Goal: Communication & Community: Answer question/provide support

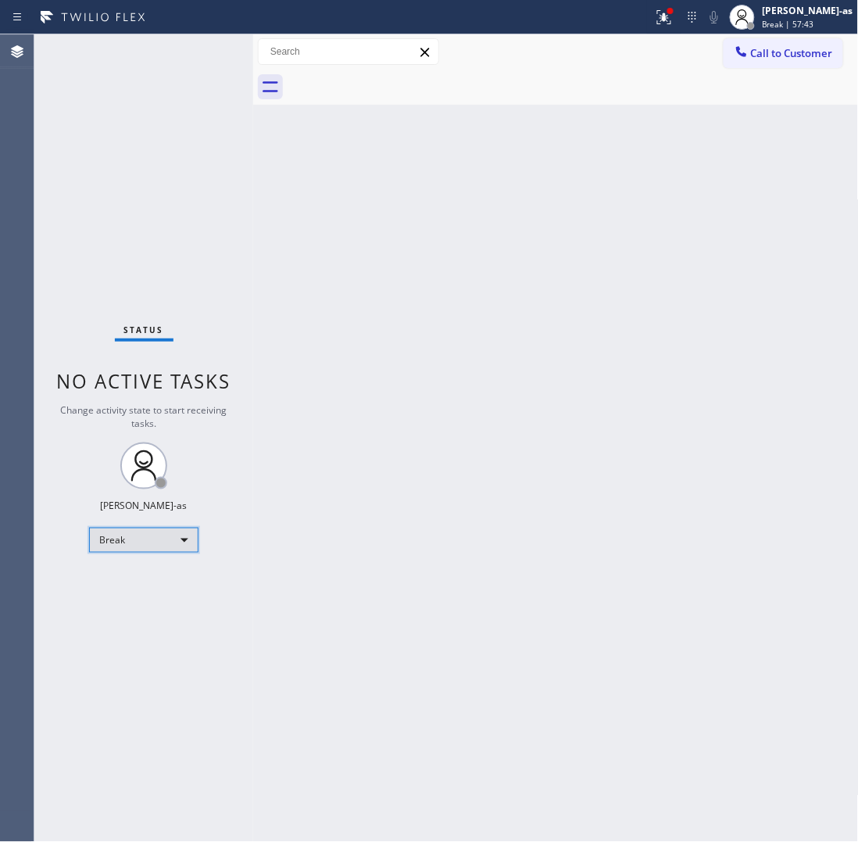
click at [155, 532] on div "Break" at bounding box center [143, 540] width 109 height 25
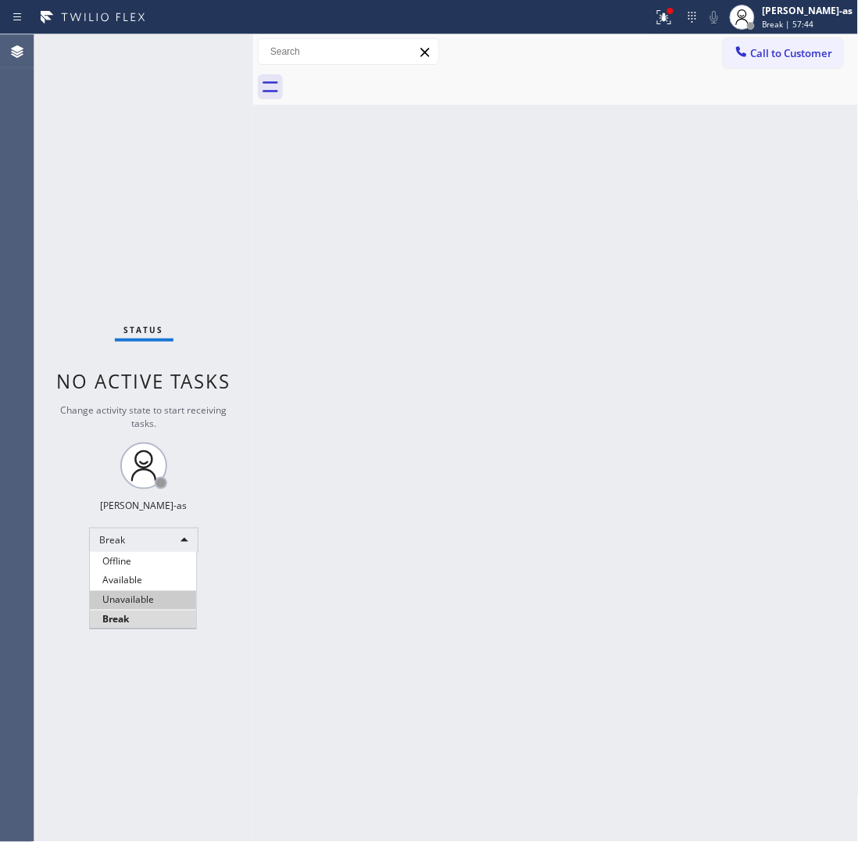
click at [154, 600] on li "Unavailable" at bounding box center [143, 600] width 106 height 19
drag, startPoint x: 553, startPoint y: 266, endPoint x: 834, endPoint y: 362, distance: 296.6
click at [553, 271] on div "Back to Dashboard Change Sender ID Customers Technicians Select a contact Outbo…" at bounding box center [556, 437] width 606 height 807
click at [518, 242] on div "Back to Dashboard Change Sender ID Customers Technicians Select a contact Outbo…" at bounding box center [556, 437] width 606 height 807
click at [333, 263] on div "Back to Dashboard Change Sender ID Customers Technicians Select a contact Outbo…" at bounding box center [556, 437] width 606 height 807
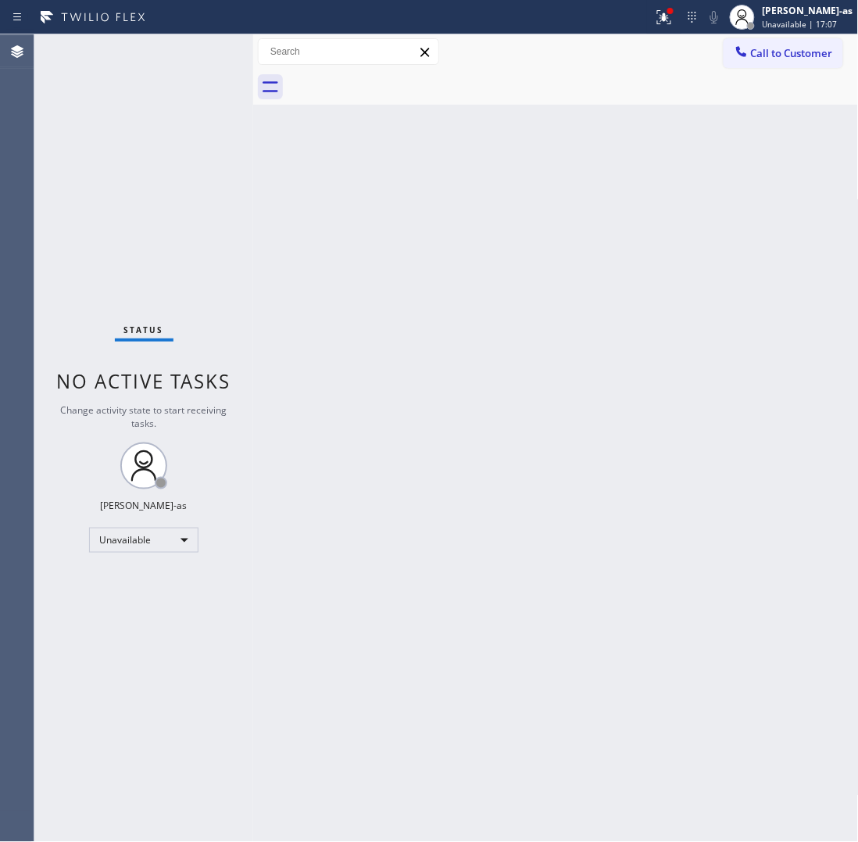
click at [373, 473] on div "Back to Dashboard Change Sender ID Customers Technicians Select a contact Outbo…" at bounding box center [556, 437] width 606 height 807
click at [762, 41] on button "Call to Customer" at bounding box center [784, 53] width 120 height 30
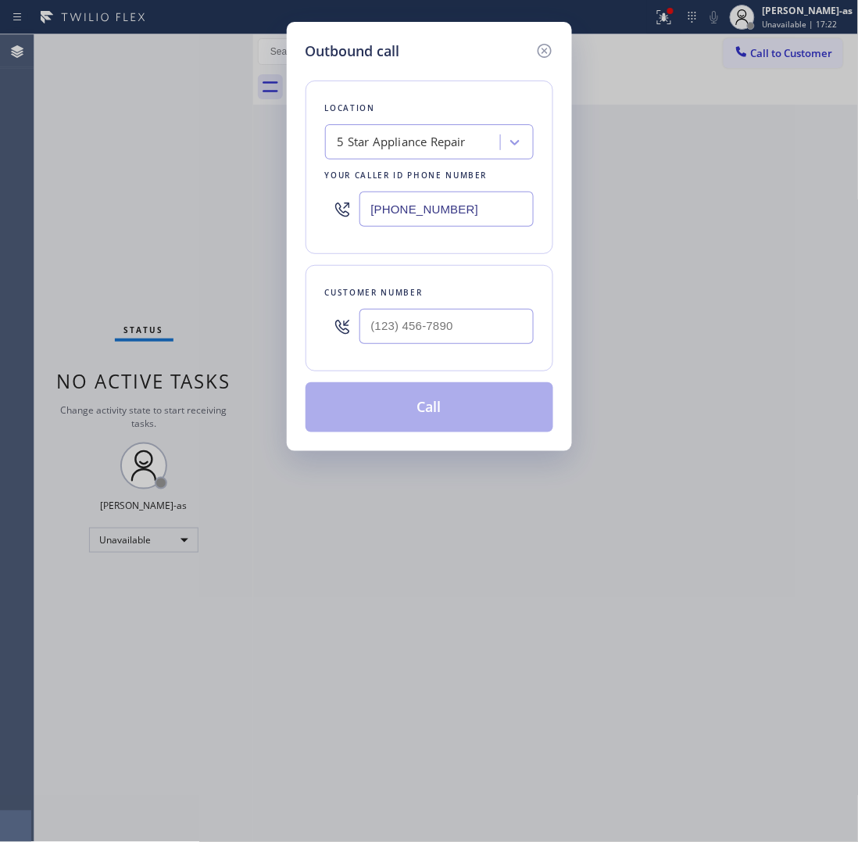
click at [467, 336] on input "text" at bounding box center [447, 326] width 174 height 35
paste input "619) 794-9662"
type input "[PHONE_NUMBER]"
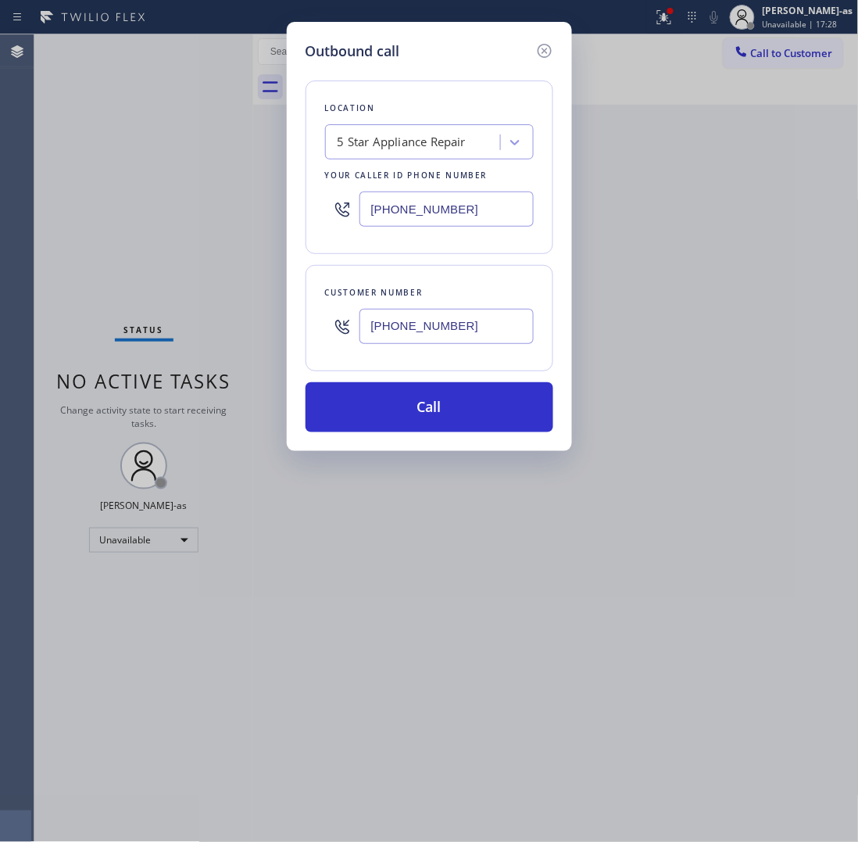
click at [439, 138] on div "5 Star Appliance Repair" at bounding box center [402, 143] width 129 height 18
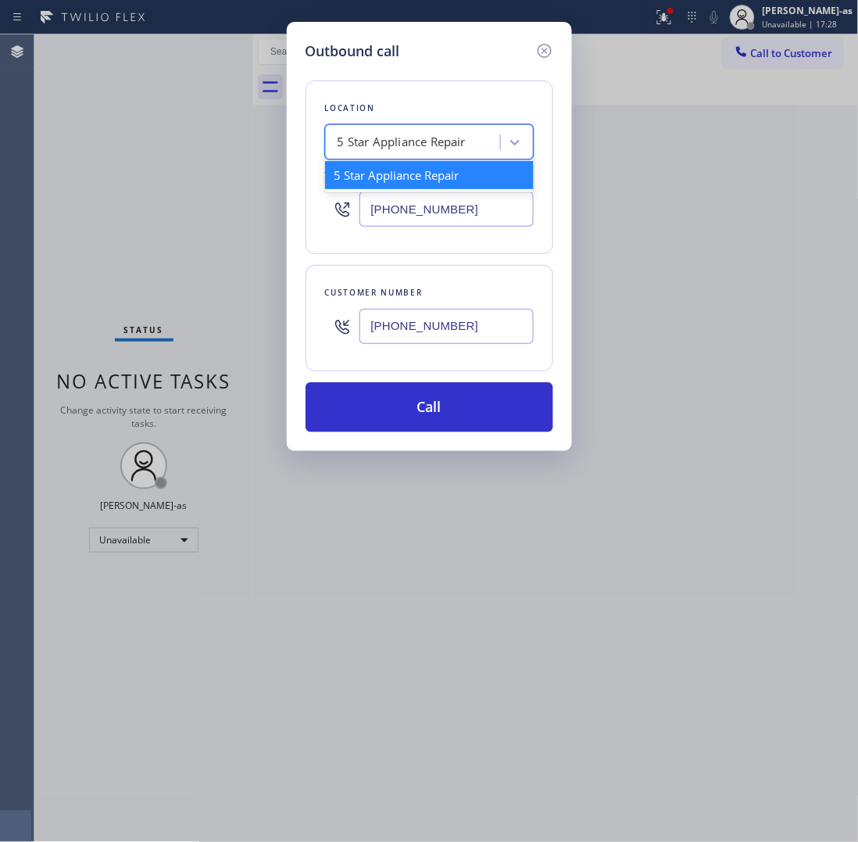
paste input "Electrical Garage [GEOGRAPHIC_DATA][PERSON_NAME]"
type input "Electrical Garage [GEOGRAPHIC_DATA][PERSON_NAME]"
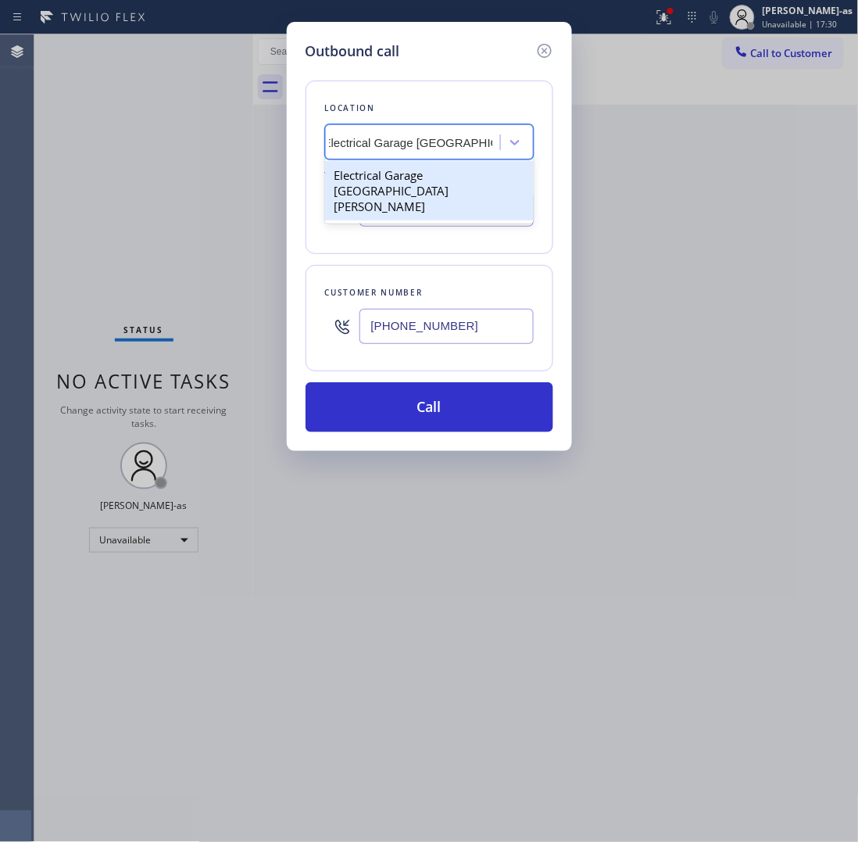
click at [367, 173] on div "Electrical Garage [GEOGRAPHIC_DATA][PERSON_NAME]" at bounding box center [429, 190] width 209 height 59
type input "[PHONE_NUMBER]"
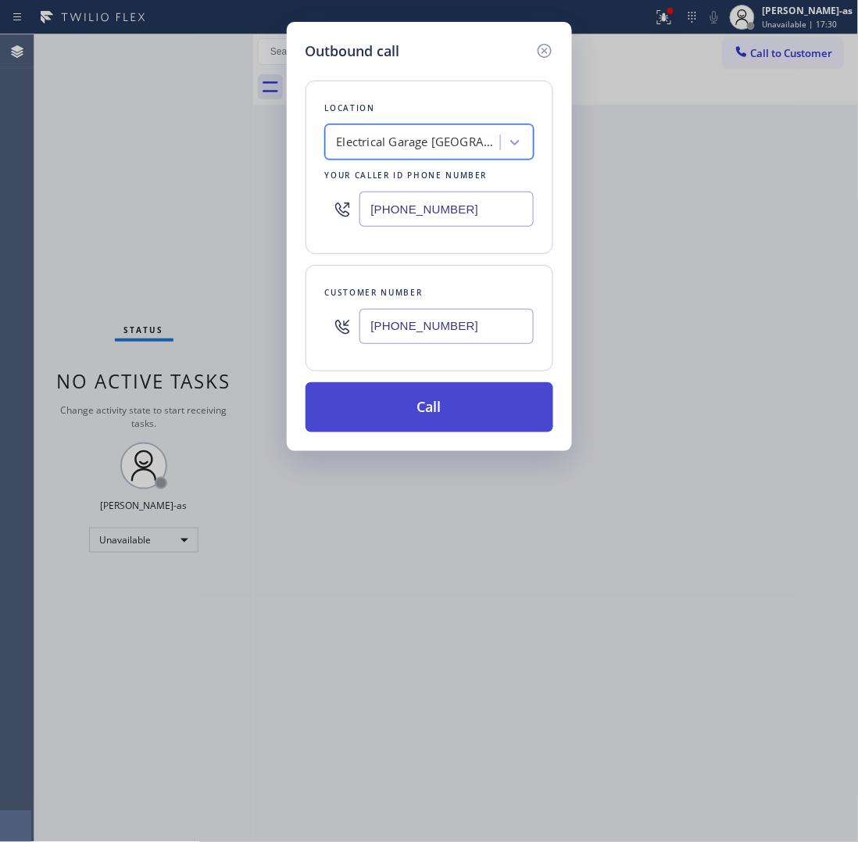
click at [442, 401] on button "Call" at bounding box center [430, 407] width 248 height 50
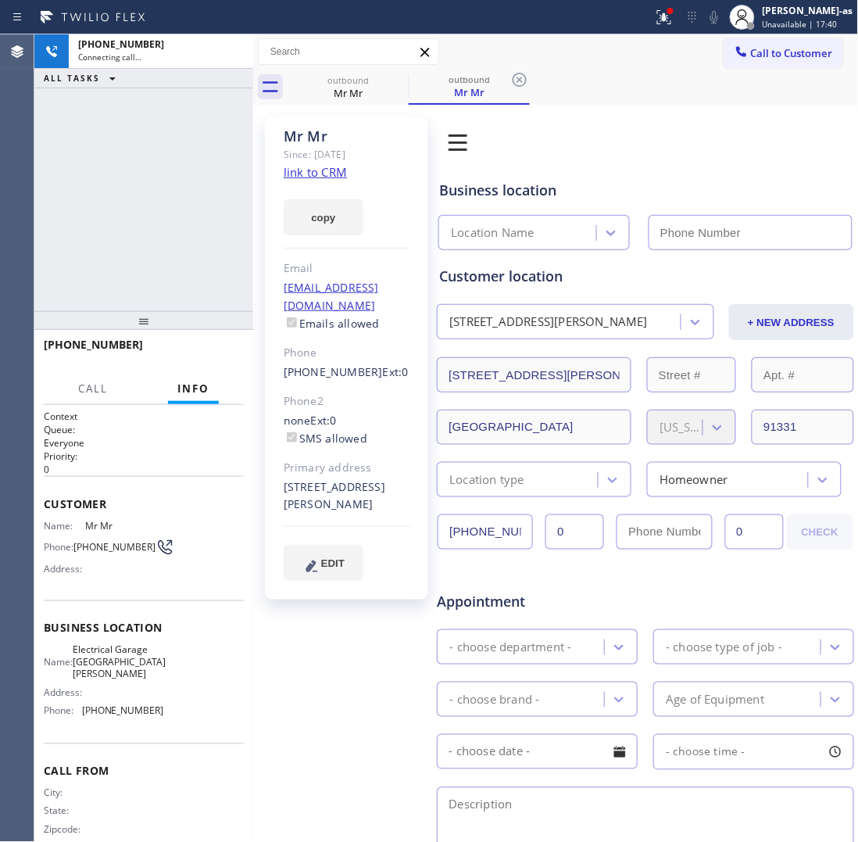
type input "[PHONE_NUMBER]"
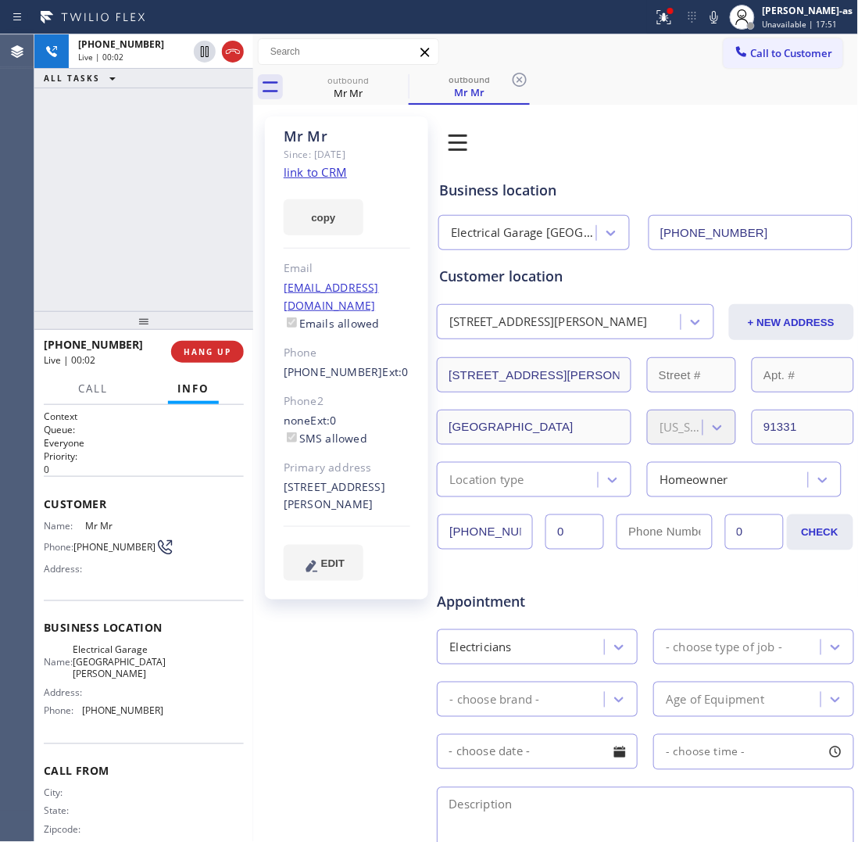
drag, startPoint x: 104, startPoint y: 235, endPoint x: 133, endPoint y: 229, distance: 29.6
click at [106, 235] on div "[PHONE_NUMBER] Live | 00:02 ALL TASKS ALL TASKS ACTIVE TASKS TASKS IN WRAP UP" at bounding box center [143, 172] width 219 height 277
click at [229, 52] on icon at bounding box center [233, 51] width 14 height 5
drag, startPoint x: 201, startPoint y: 290, endPoint x: 223, endPoint y: 315, distance: 33.2
click at [216, 315] on div "[PHONE_NUMBER] Live | 00:03 ALL TASKS ALL TASKS ACTIVE TASKS TASKS IN WRAP UP […" at bounding box center [143, 437] width 219 height 807
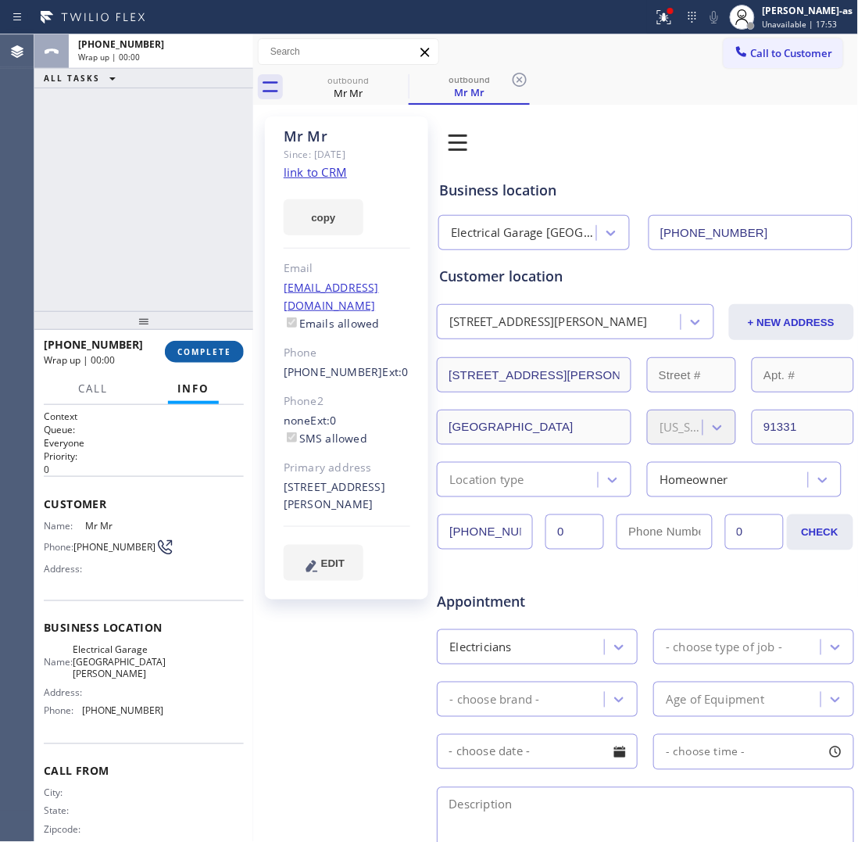
click at [236, 349] on button "COMPLETE" at bounding box center [204, 352] width 79 height 22
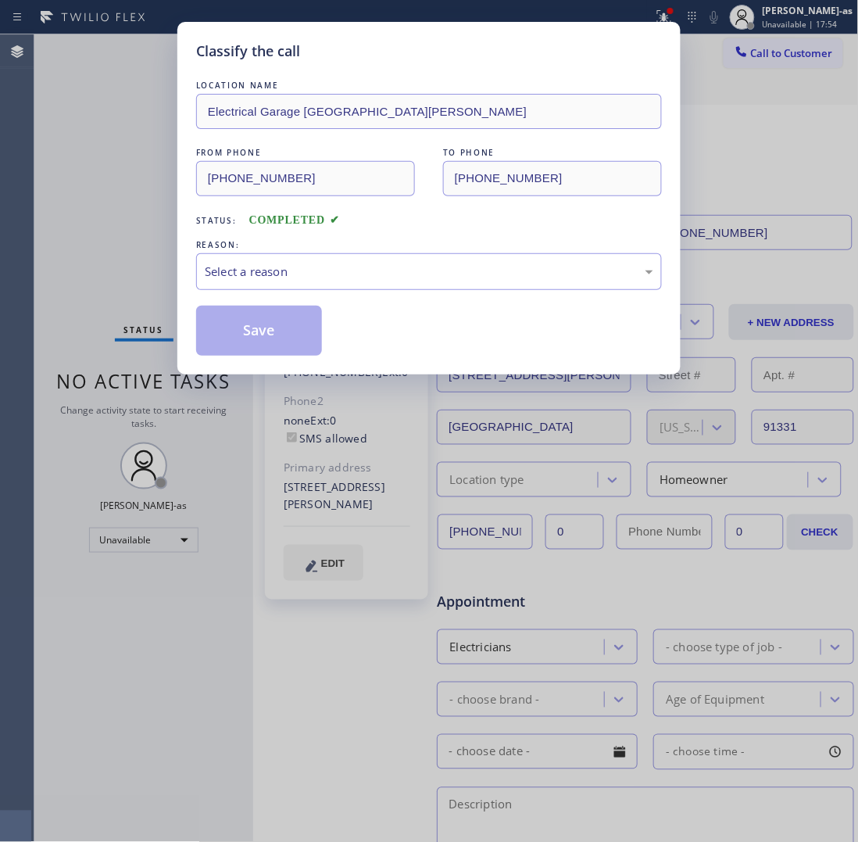
click at [345, 358] on div "Classify the call LOCATION NAME Electrical Garage [GEOGRAPHIC_DATA][PERSON_NAME…" at bounding box center [428, 198] width 503 height 353
click at [344, 270] on div "Select a reason" at bounding box center [429, 272] width 449 height 18
click at [260, 348] on button "Save" at bounding box center [259, 331] width 126 height 50
click at [60, 141] on div "Classify the call LOCATION NAME Electrical Garage [GEOGRAPHIC_DATA][PERSON_NAME…" at bounding box center [429, 421] width 858 height 842
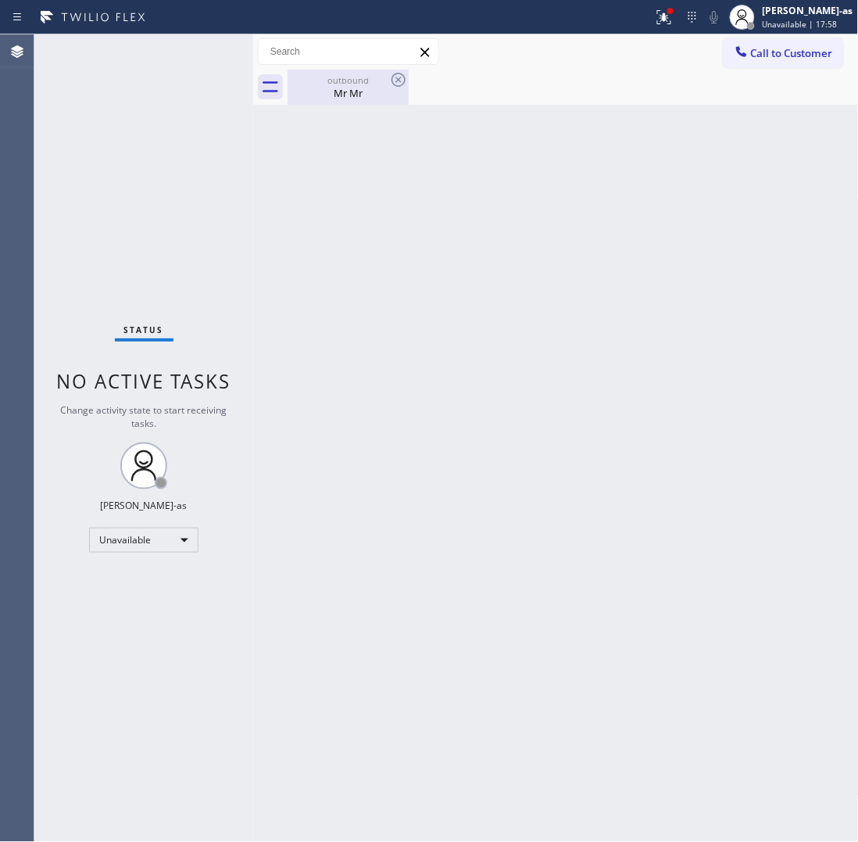
click at [348, 82] on div "outbound" at bounding box center [348, 80] width 118 height 12
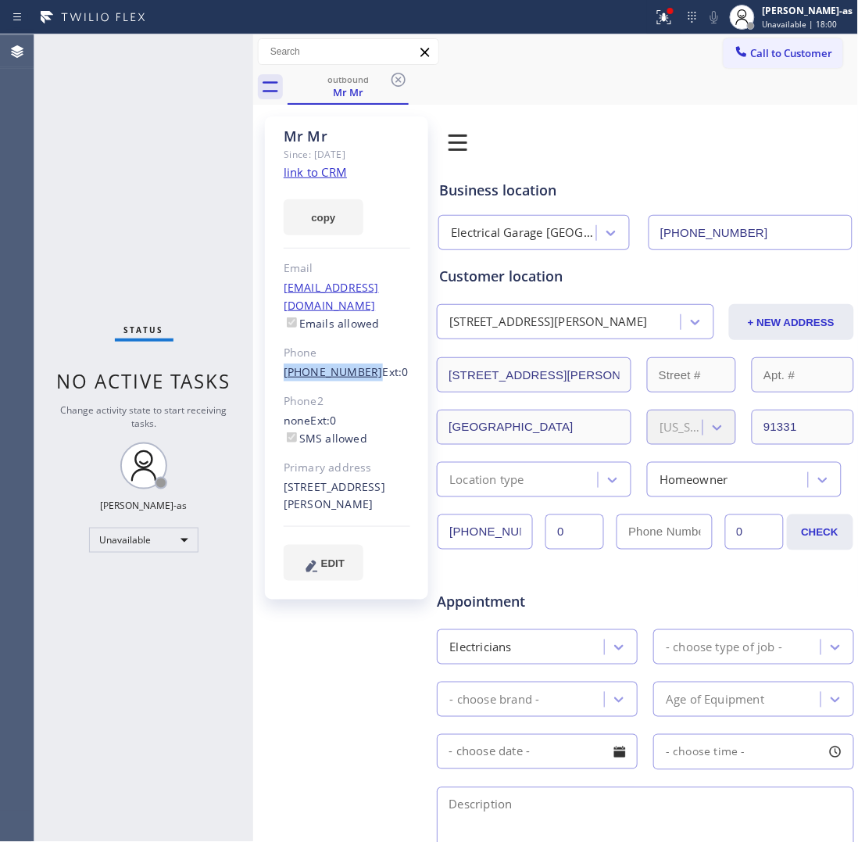
drag, startPoint x: 267, startPoint y: 349, endPoint x: 358, endPoint y: 360, distance: 91.3
click at [358, 360] on div "Mr Mr [PERSON_NAME]: [DATE] link to CRM copy Email [EMAIL_ADDRESS][DOMAIN_NAME]…" at bounding box center [346, 357] width 163 height 483
copy link "[PHONE_NUMBER]"
click at [768, 63] on button "Call to Customer" at bounding box center [784, 53] width 120 height 30
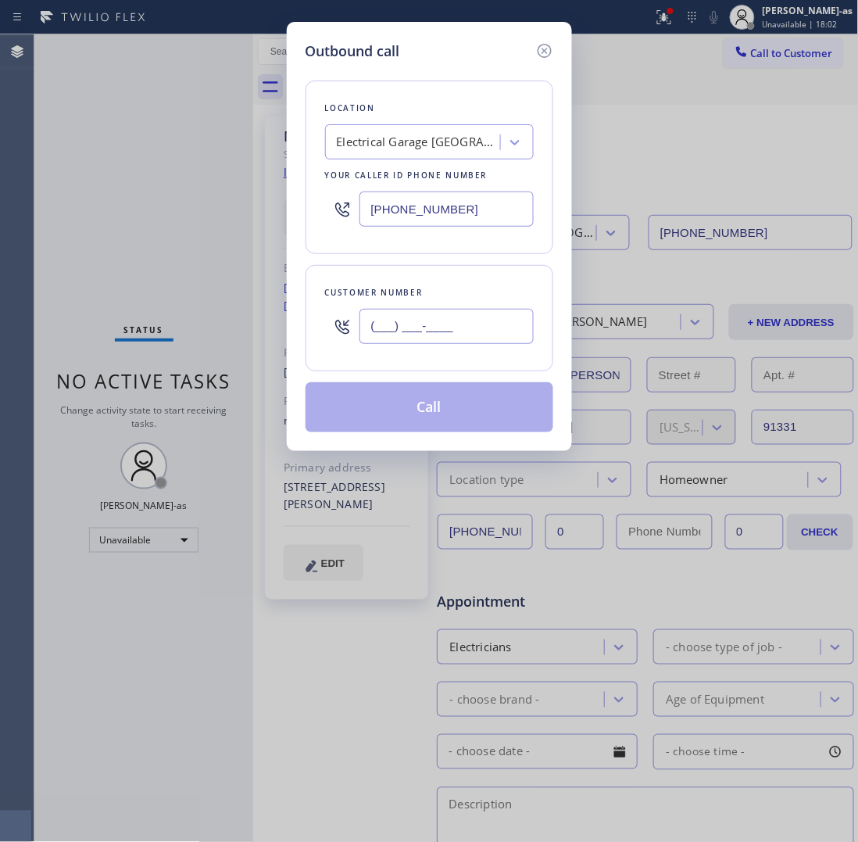
click at [486, 331] on input "(___) ___-____" at bounding box center [447, 326] width 174 height 35
paste input "619) 794-9662"
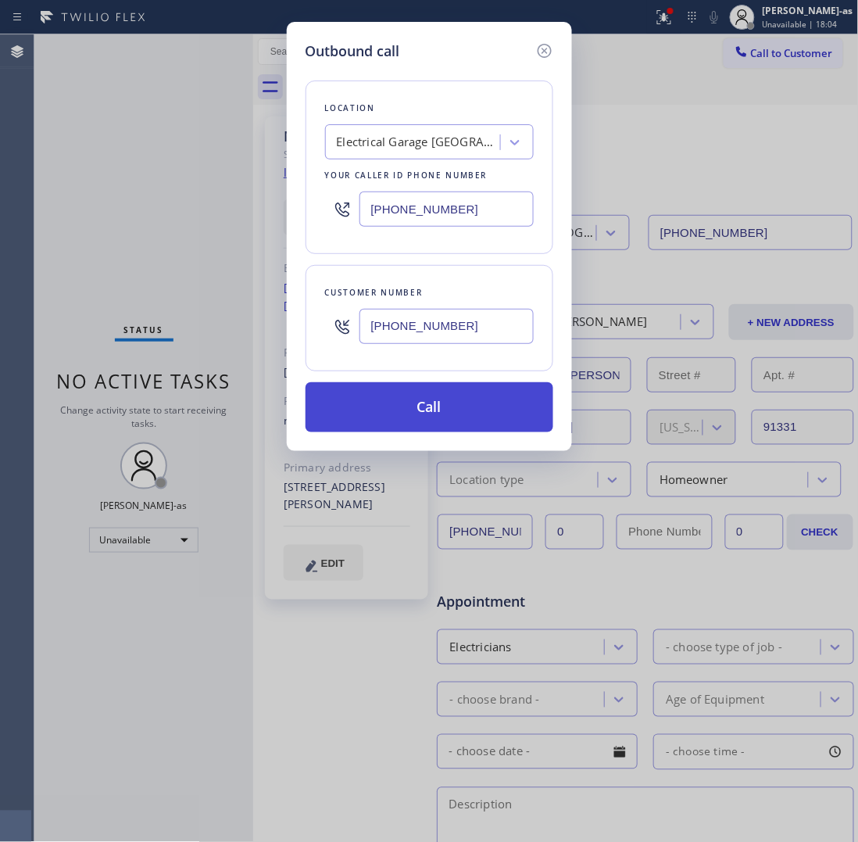
type input "[PHONE_NUMBER]"
click at [471, 411] on button "Call" at bounding box center [430, 407] width 248 height 50
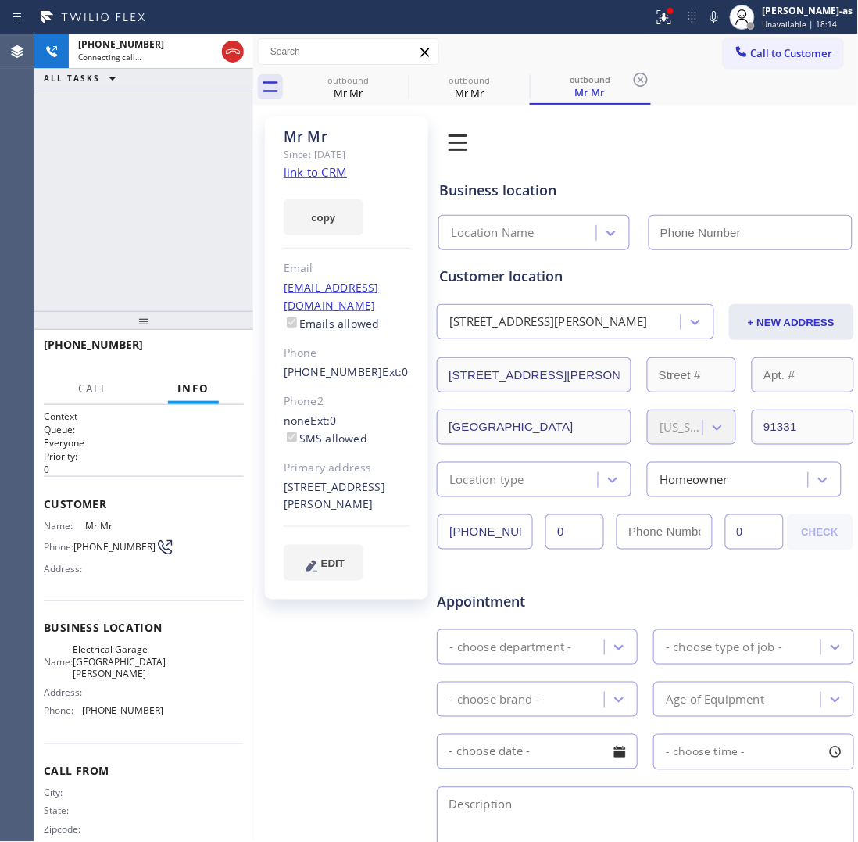
type input "[PHONE_NUMBER]"
click at [194, 260] on div "[PHONE_NUMBER] Live | 00:02 ALL TASKS ALL TASKS ACTIVE TASKS TASKS IN WRAP UP" at bounding box center [143, 172] width 219 height 277
click at [188, 353] on span "HANG UP" at bounding box center [208, 351] width 48 height 11
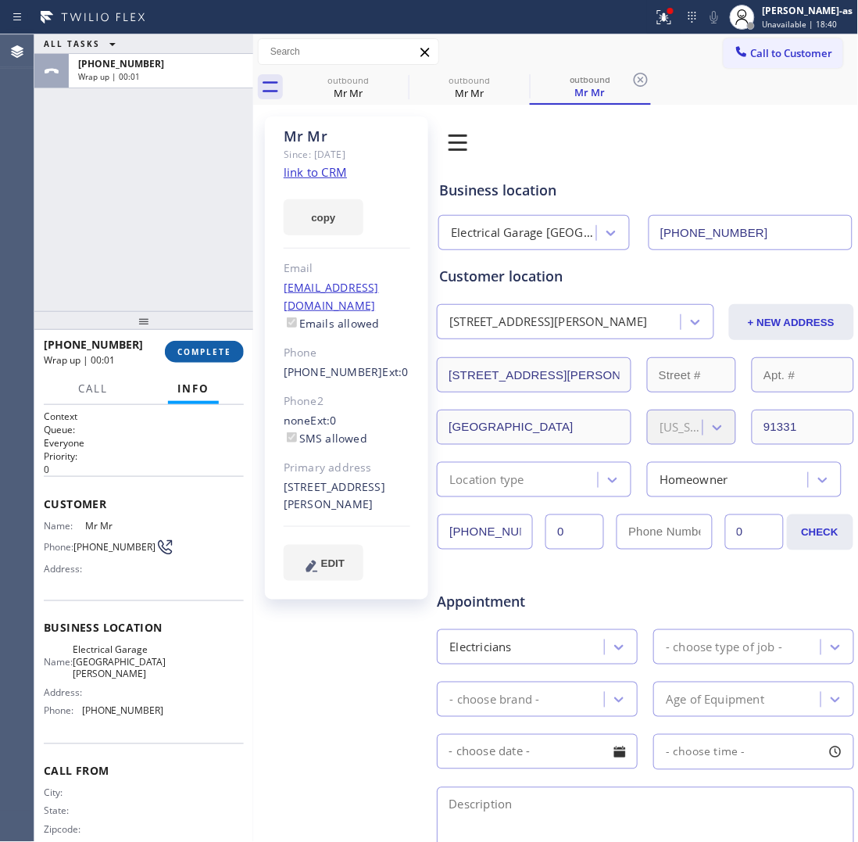
click at [188, 352] on span "COMPLETE" at bounding box center [204, 351] width 54 height 11
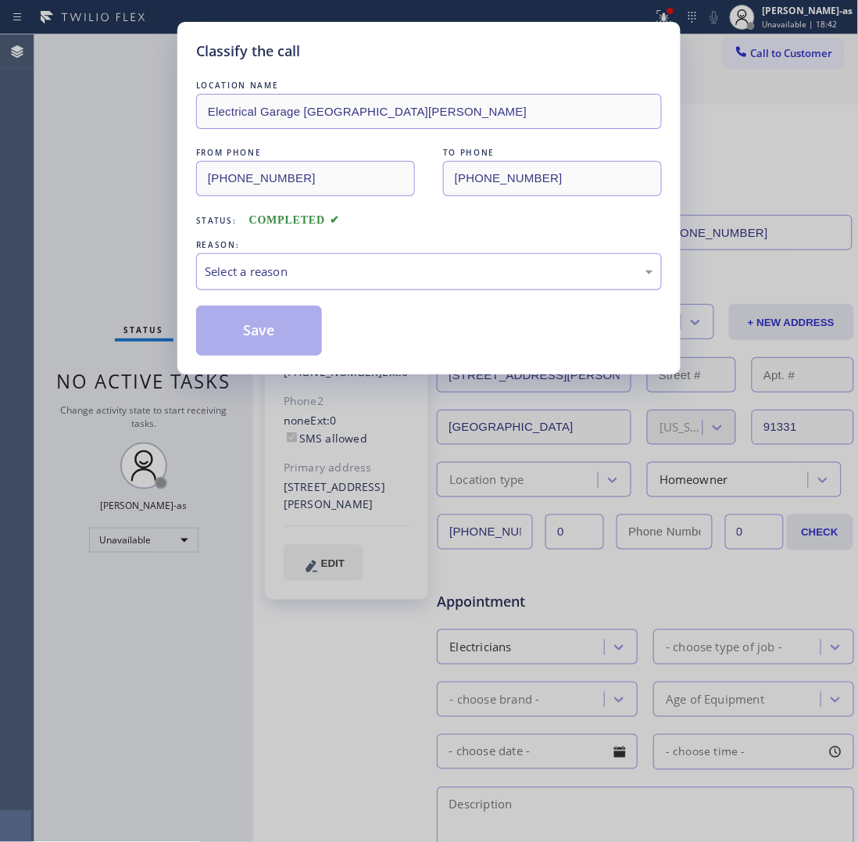
click at [287, 263] on div "Select a reason" at bounding box center [429, 272] width 449 height 18
drag, startPoint x: 299, startPoint y: 338, endPoint x: 272, endPoint y: 346, distance: 28.5
drag, startPoint x: 272, startPoint y: 346, endPoint x: 611, endPoint y: 72, distance: 435.8
click at [274, 346] on button "Save" at bounding box center [259, 331] width 126 height 50
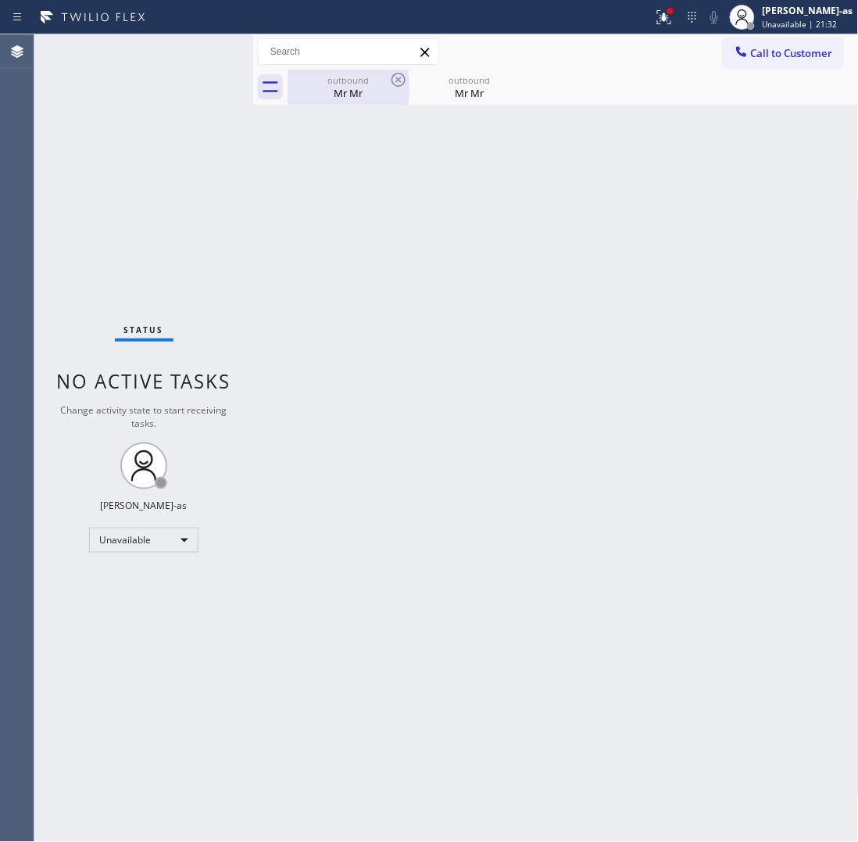
click at [345, 77] on div "outbound" at bounding box center [348, 80] width 118 height 12
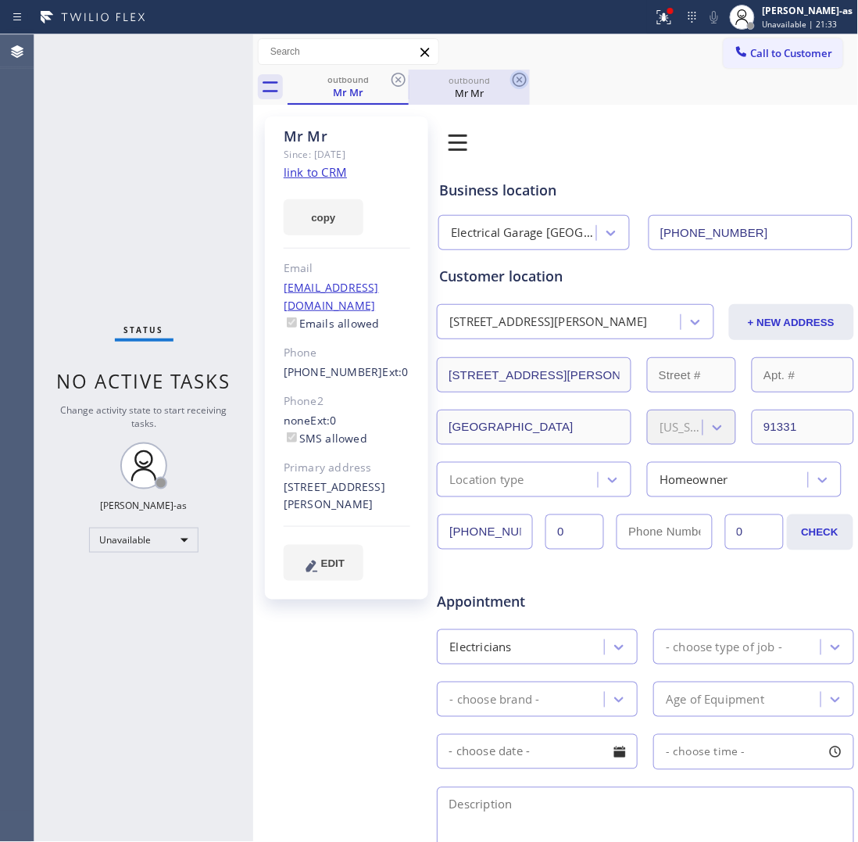
click at [403, 83] on icon at bounding box center [398, 79] width 19 height 19
click at [400, 83] on icon at bounding box center [398, 79] width 19 height 19
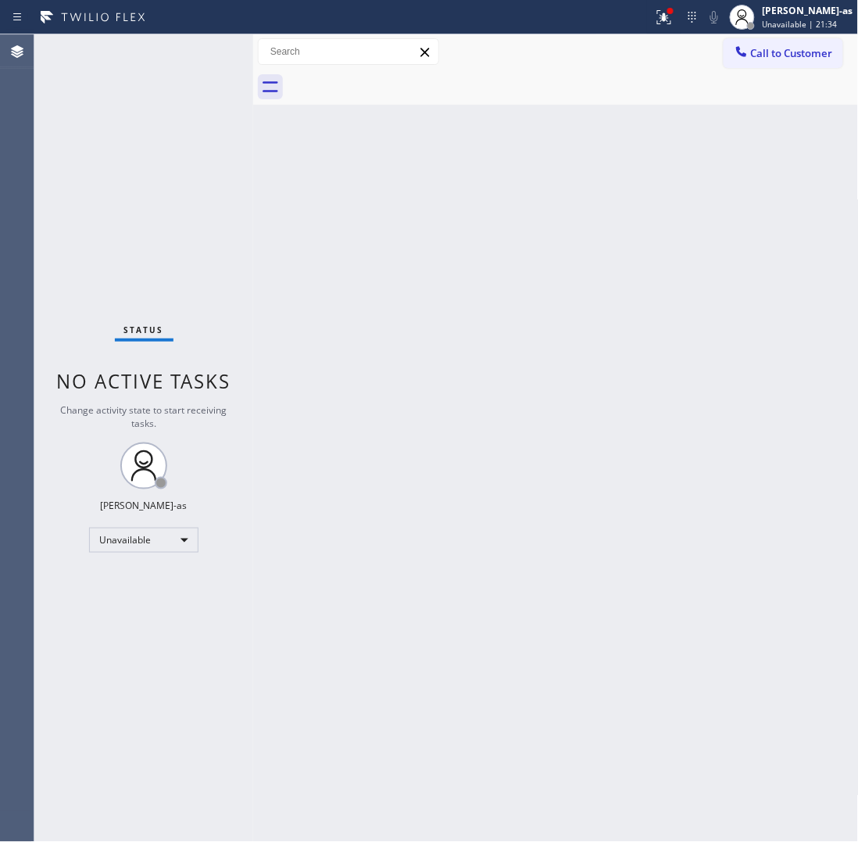
click at [389, 341] on div "Back to Dashboard Change Sender ID Customers Technicians Select a contact Outbo…" at bounding box center [556, 437] width 606 height 807
click at [754, 66] on button "Call to Customer" at bounding box center [784, 53] width 120 height 30
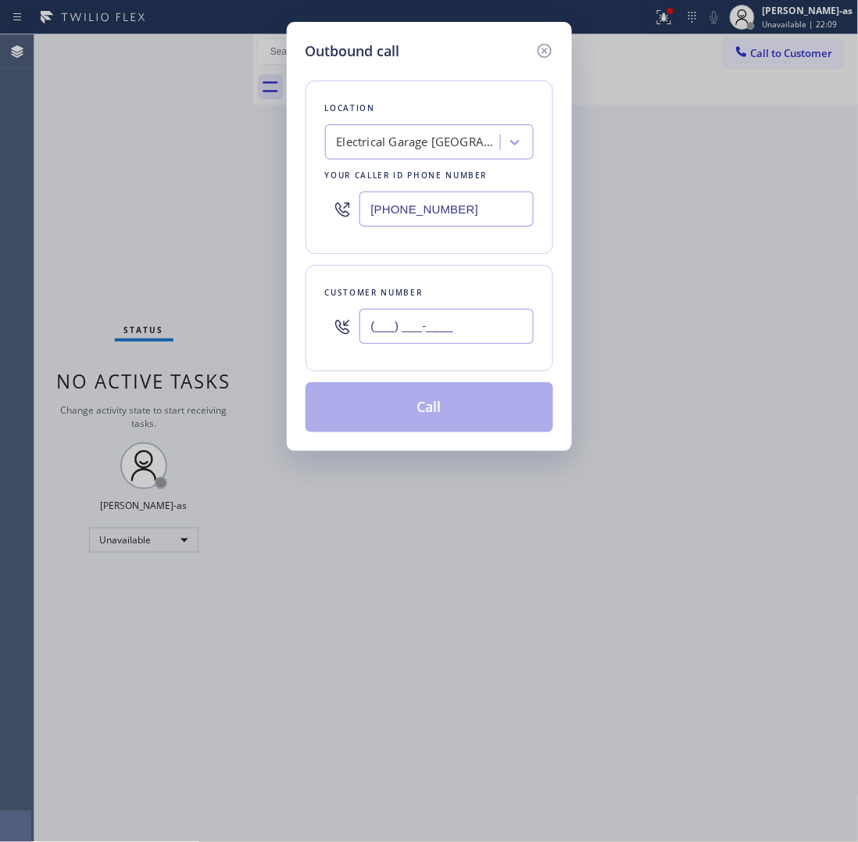
click at [482, 314] on input "(___) ___-____" at bounding box center [447, 326] width 174 height 35
paste input "626) 222-9013"
type input "[PHONE_NUMBER]"
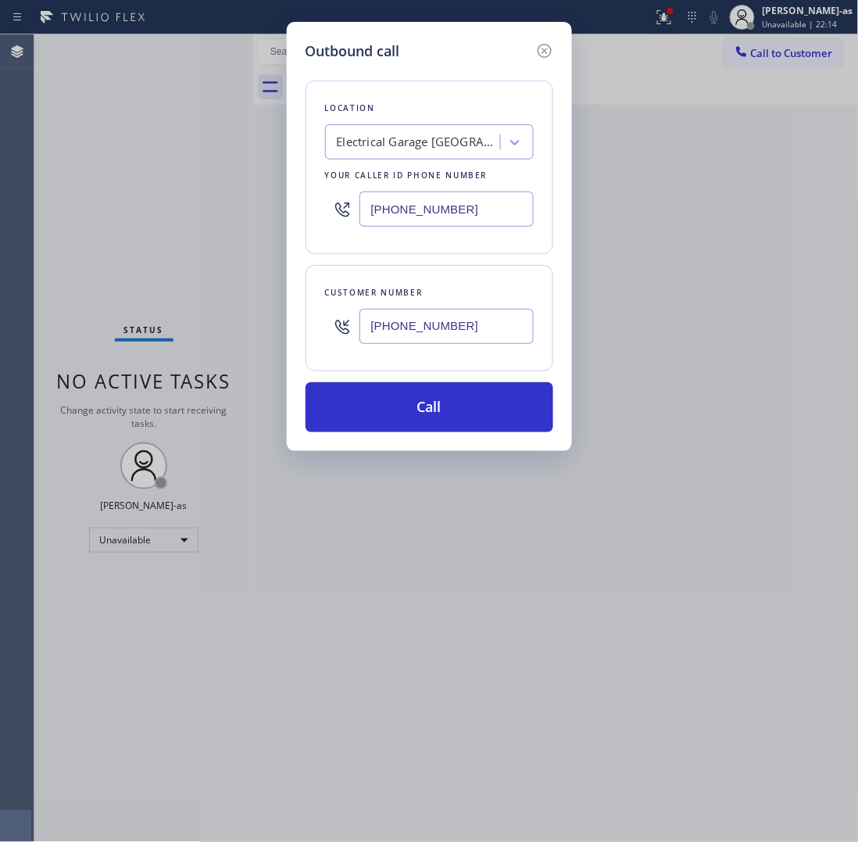
click at [431, 213] on input "[PHONE_NUMBER]" at bounding box center [447, 209] width 174 height 35
click at [428, 213] on input "[PHONE_NUMBER]" at bounding box center [447, 209] width 174 height 35
paste input "855) 999-441"
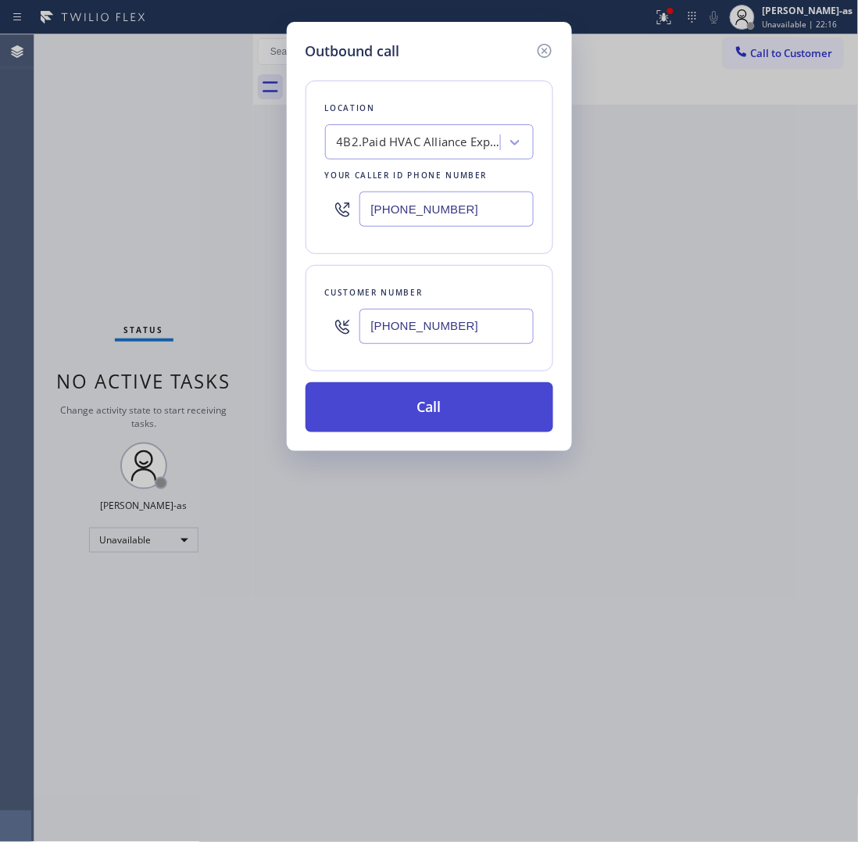
type input "[PHONE_NUMBER]"
click at [407, 400] on button "Call" at bounding box center [430, 407] width 248 height 50
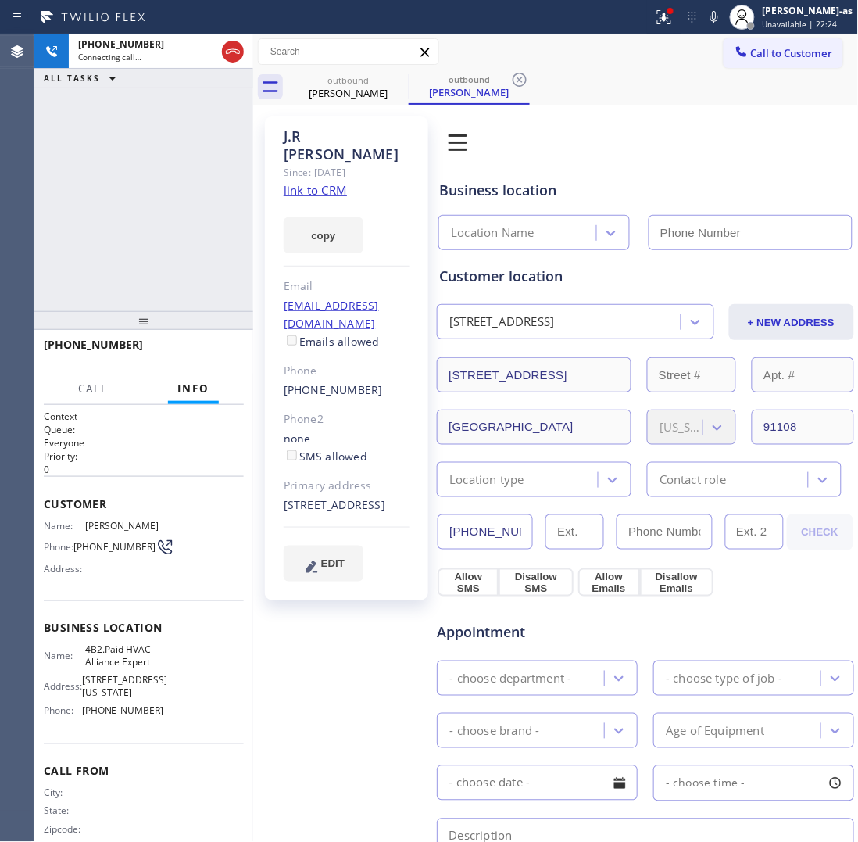
click at [326, 182] on link "link to CRM" at bounding box center [315, 190] width 63 height 16
type input "[PHONE_NUMBER]"
drag, startPoint x: 138, startPoint y: 213, endPoint x: 227, endPoint y: 83, distance: 157.6
click at [150, 201] on div "[PHONE_NUMBER] Live | 01:01 ALL TASKS ALL TASKS ACTIVE TASKS TASKS IN WRAP UP" at bounding box center [143, 172] width 219 height 277
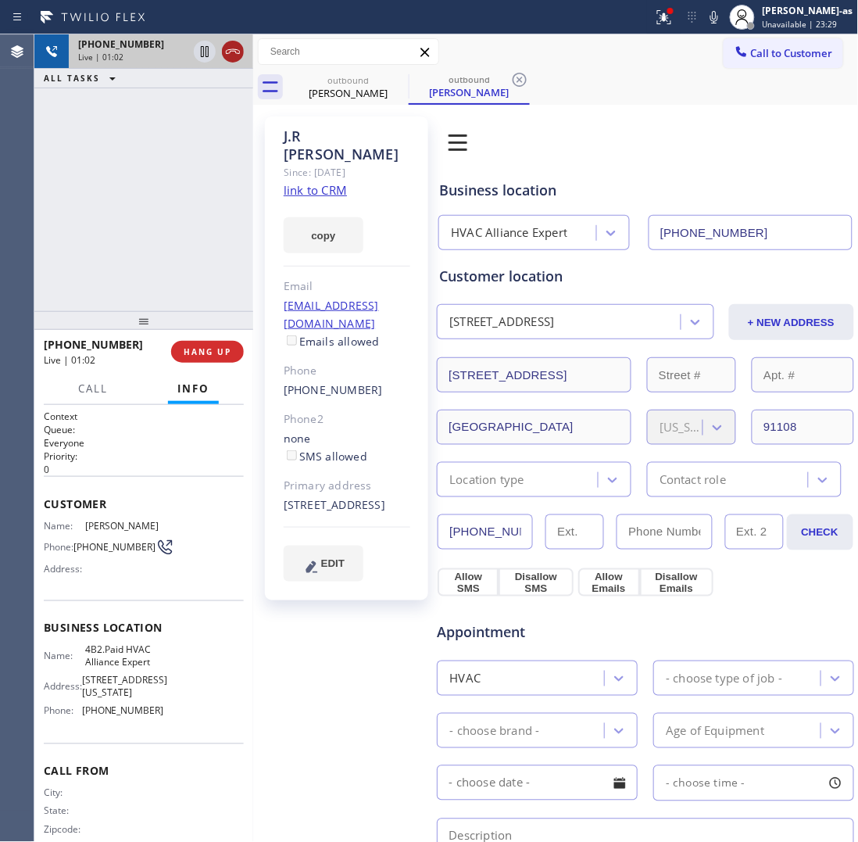
click at [231, 56] on icon at bounding box center [233, 51] width 19 height 19
drag, startPoint x: 202, startPoint y: 233, endPoint x: 237, endPoint y: 374, distance: 145.0
click at [205, 260] on div "[PHONE_NUMBER] Live | 01:02 ALL TASKS ALL TASKS ACTIVE TASKS TASKS IN WRAP UP" at bounding box center [143, 172] width 219 height 277
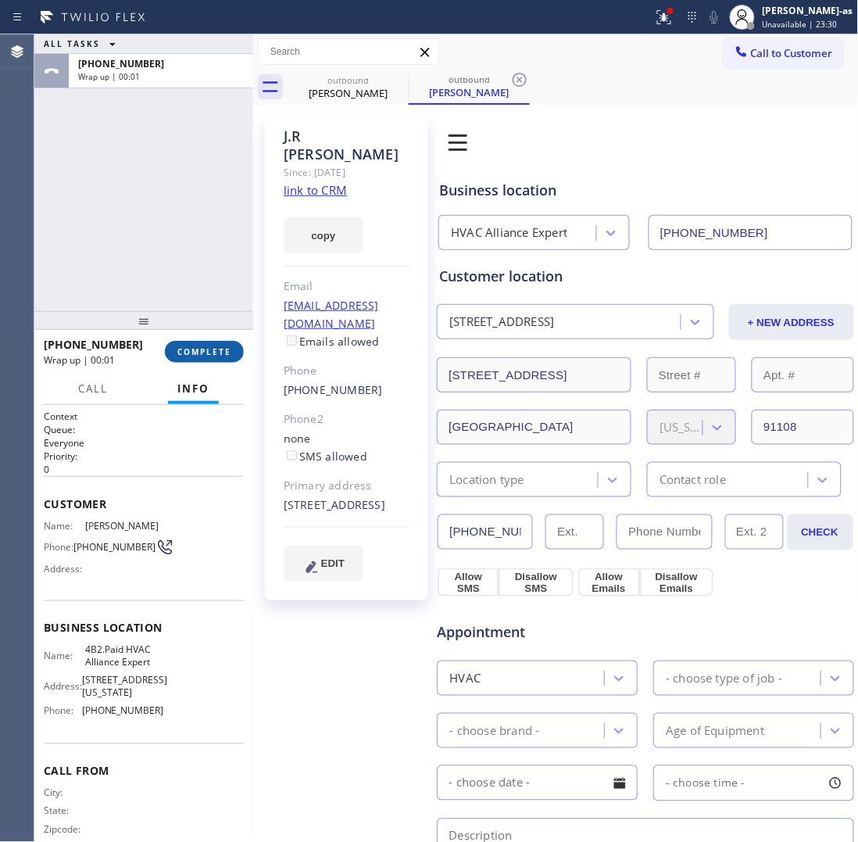
click at [205, 346] on span "COMPLETE" at bounding box center [204, 351] width 54 height 11
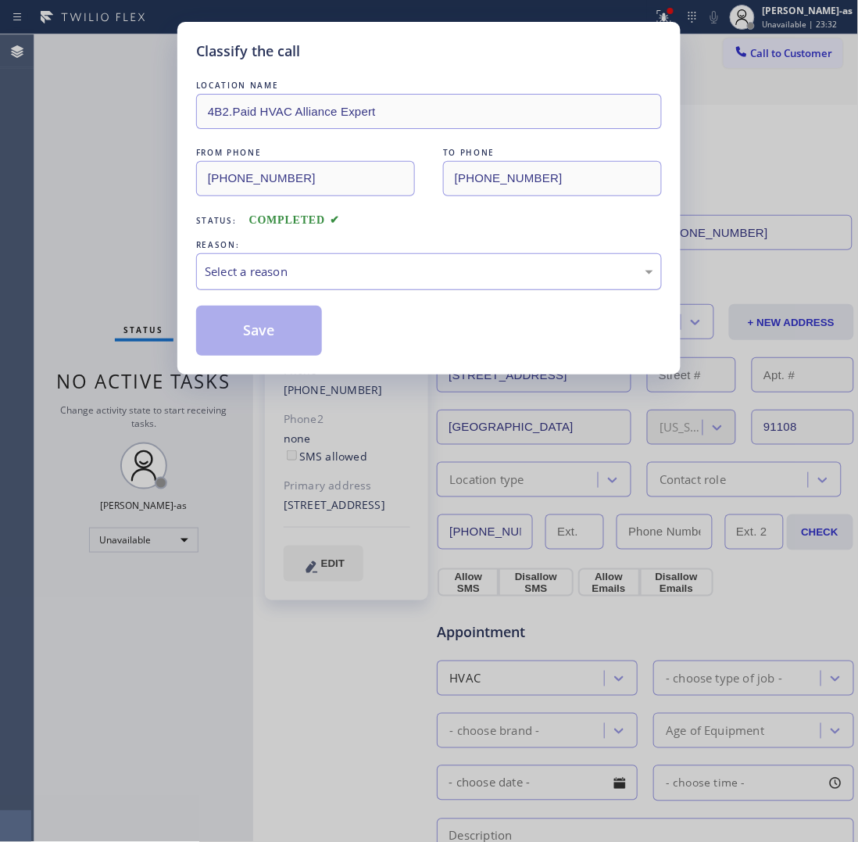
drag, startPoint x: 298, startPoint y: 275, endPoint x: 302, endPoint y: 283, distance: 8.7
click at [299, 279] on div "Select a reason" at bounding box center [429, 272] width 449 height 18
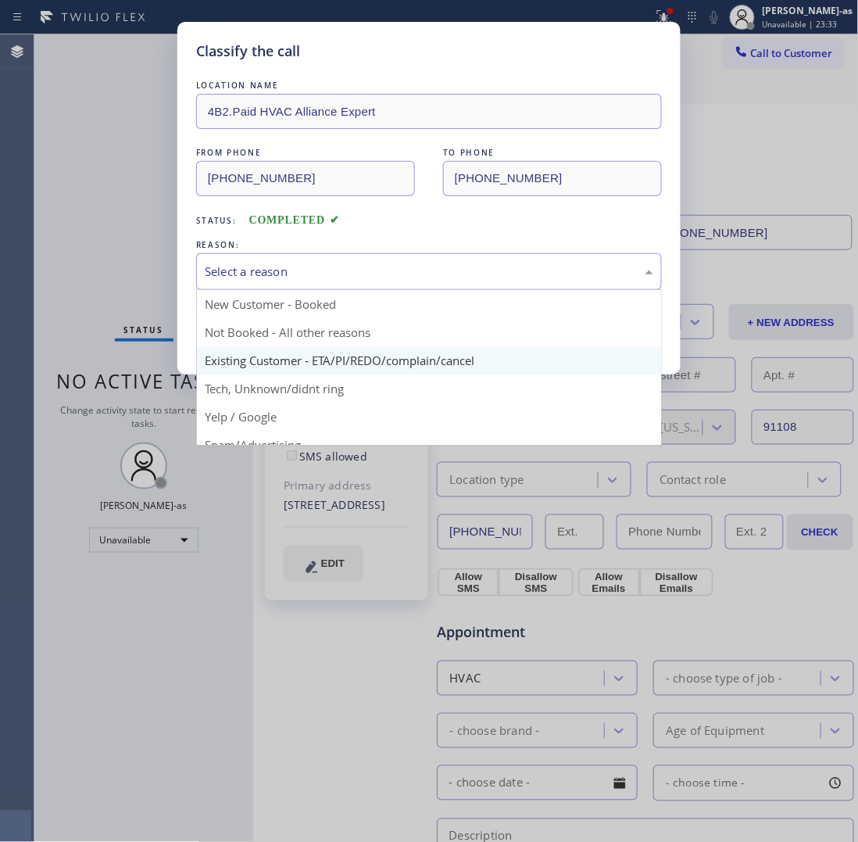
drag, startPoint x: 349, startPoint y: 361, endPoint x: 283, endPoint y: 335, distance: 70.8
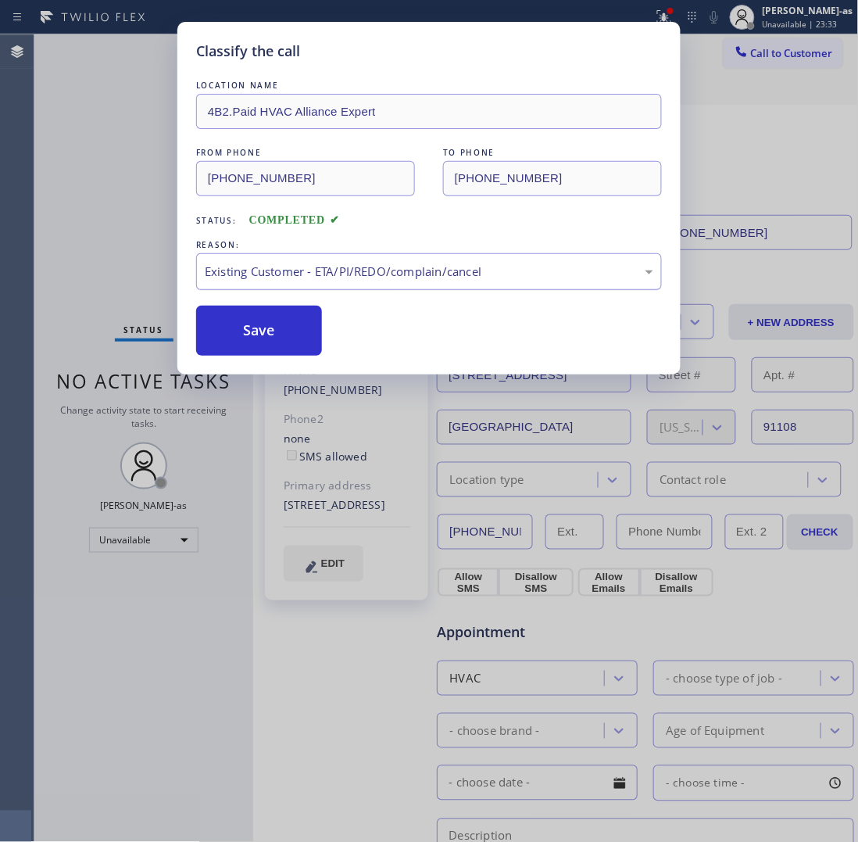
click at [270, 318] on button "Save" at bounding box center [259, 331] width 126 height 50
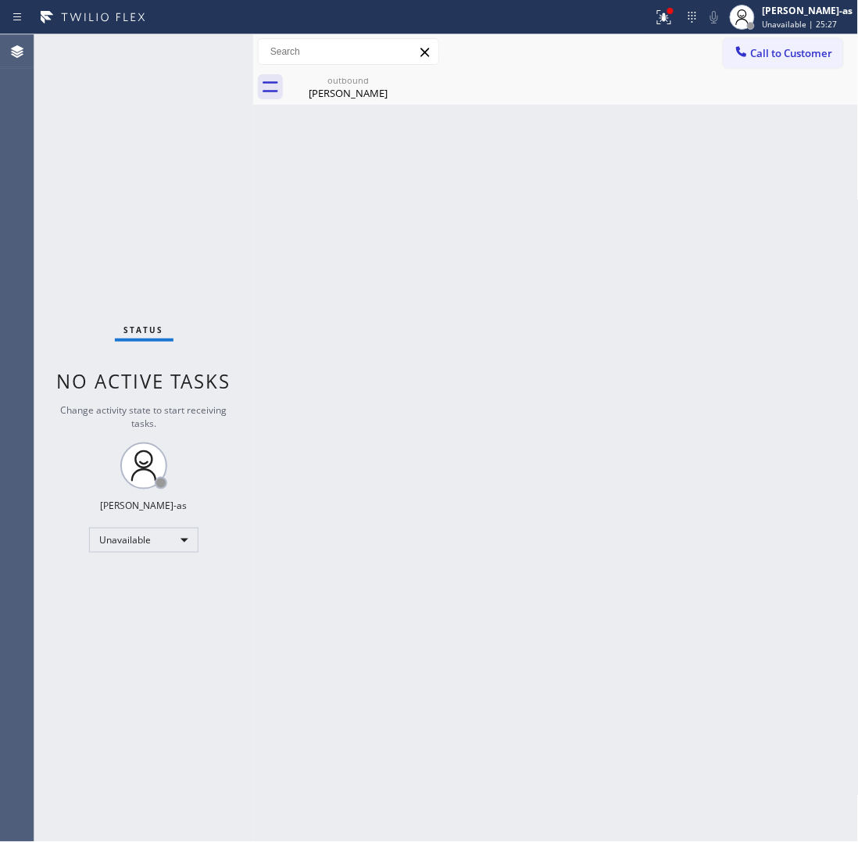
drag, startPoint x: 533, startPoint y: 220, endPoint x: 697, endPoint y: 177, distance: 169.7
click at [575, 220] on div "Back to Dashboard Change Sender ID Customers Technicians Select a contact Outbo…" at bounding box center [556, 437] width 606 height 807
click at [772, 61] on button "Call to Customer" at bounding box center [784, 53] width 120 height 30
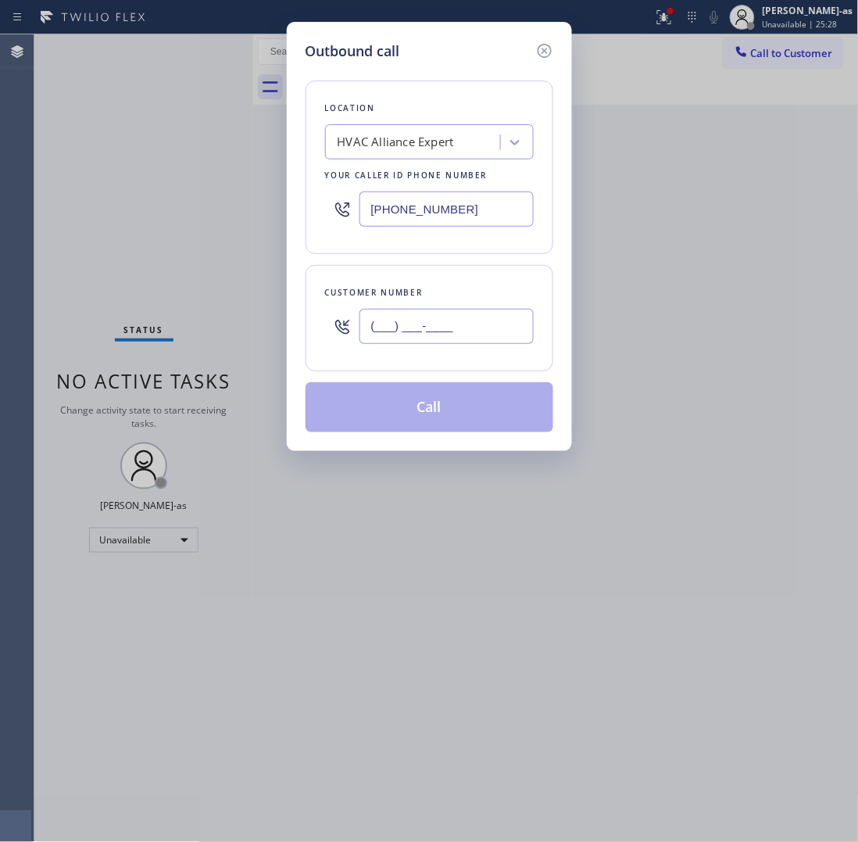
click at [482, 342] on input "(___) ___-____" at bounding box center [447, 326] width 174 height 35
paste input "805) 338-2063"
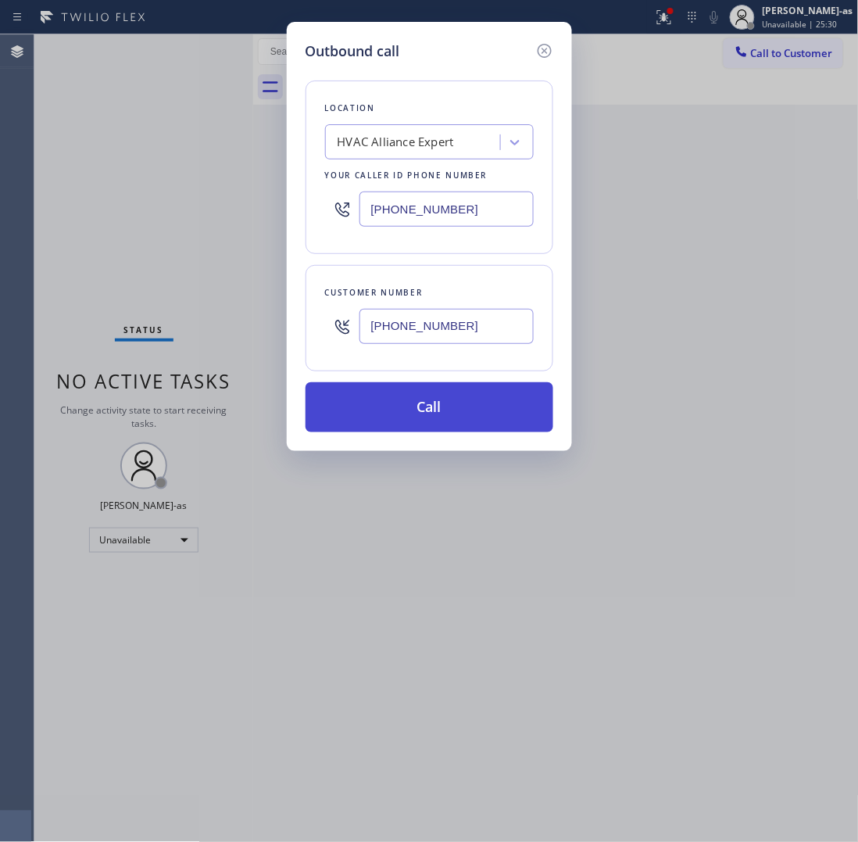
type input "[PHONE_NUMBER]"
click at [454, 409] on button "Call" at bounding box center [430, 407] width 248 height 50
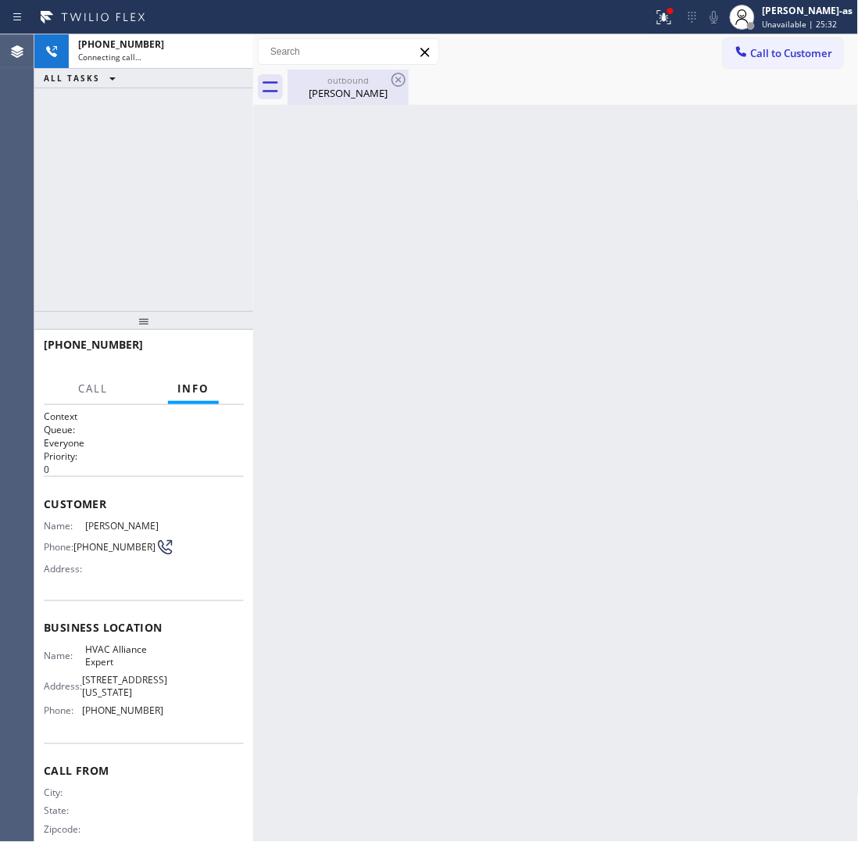
click at [340, 74] on div "outbound" at bounding box center [348, 80] width 118 height 12
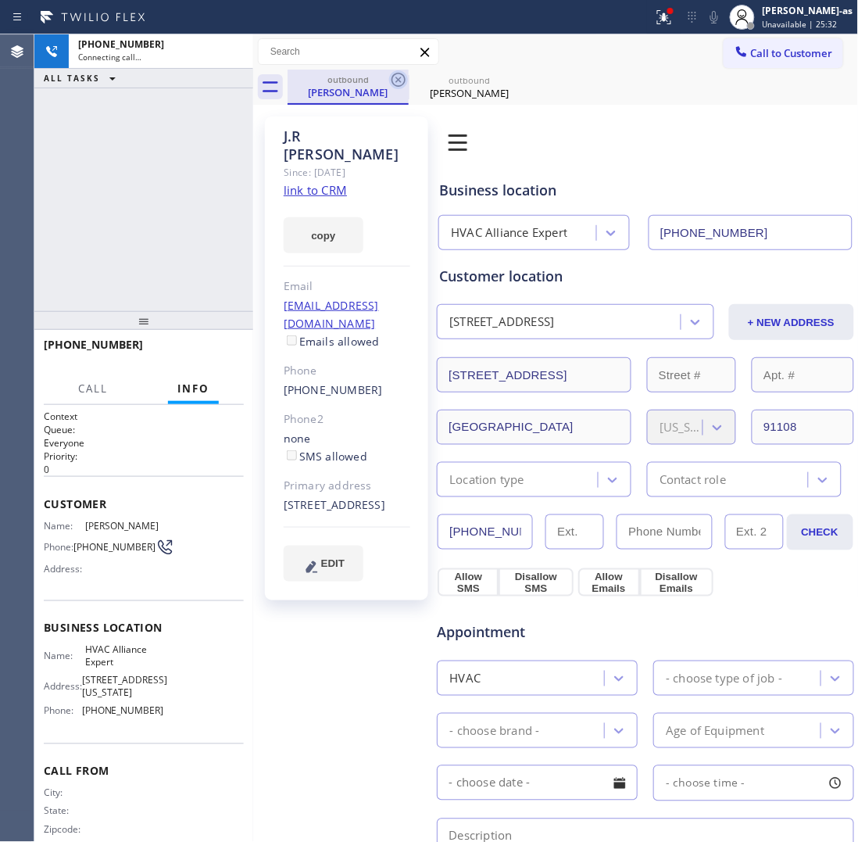
drag, startPoint x: 348, startPoint y: 88, endPoint x: 396, endPoint y: 84, distance: 48.7
click at [348, 90] on div "[PERSON_NAME]" at bounding box center [348, 92] width 118 height 14
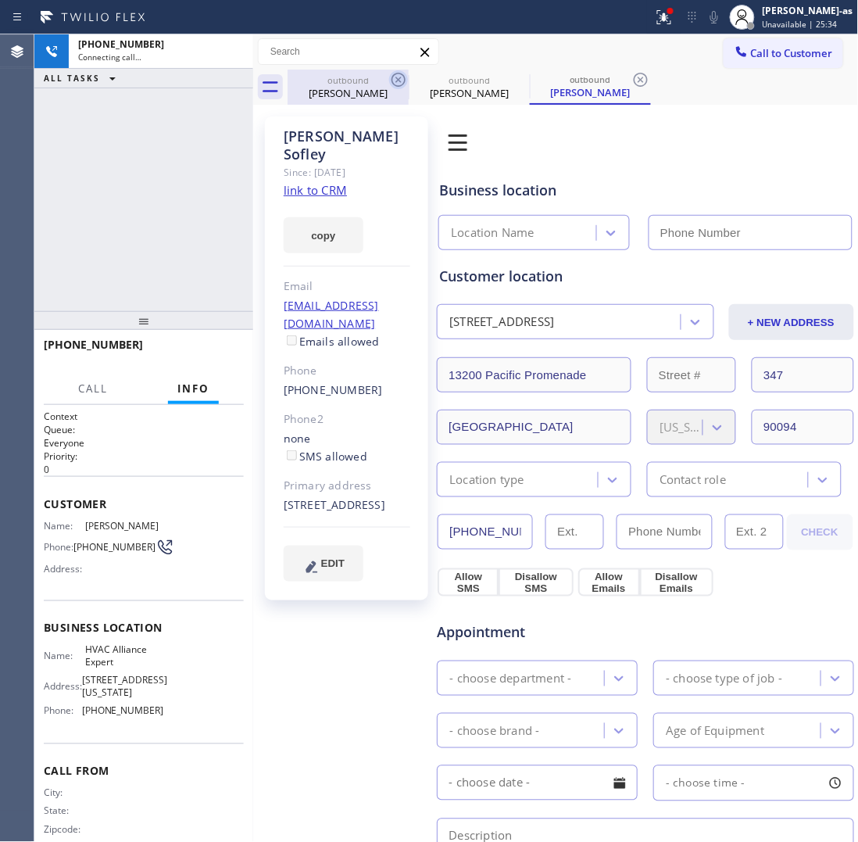
click at [396, 84] on icon at bounding box center [398, 79] width 19 height 19
click at [244, 157] on div "[PHONE_NUMBER] Connecting call… ALL TASKS ALL TASKS ACTIVE TASKS TASKS IN WRAP …" at bounding box center [143, 172] width 219 height 277
type input "[PHONE_NUMBER]"
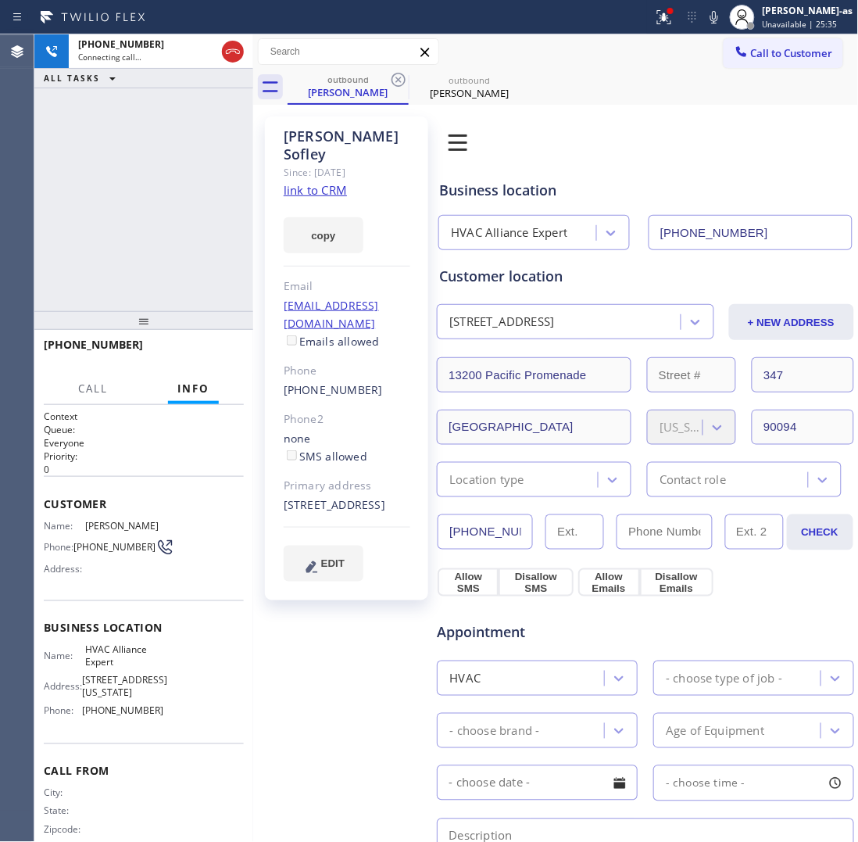
click at [338, 98] on div "[PERSON_NAME]" at bounding box center [348, 92] width 118 height 14
click at [317, 182] on link "link to CRM" at bounding box center [315, 190] width 63 height 16
drag, startPoint x: 95, startPoint y: 114, endPoint x: 295, endPoint y: 102, distance: 200.5
click at [99, 115] on div "[PHONE_NUMBER] Connecting call… ALL TASKS ALL TASKS ACTIVE TASKS TASKS IN WRAP …" at bounding box center [143, 172] width 219 height 277
click at [299, 90] on div "[PERSON_NAME]" at bounding box center [348, 92] width 118 height 14
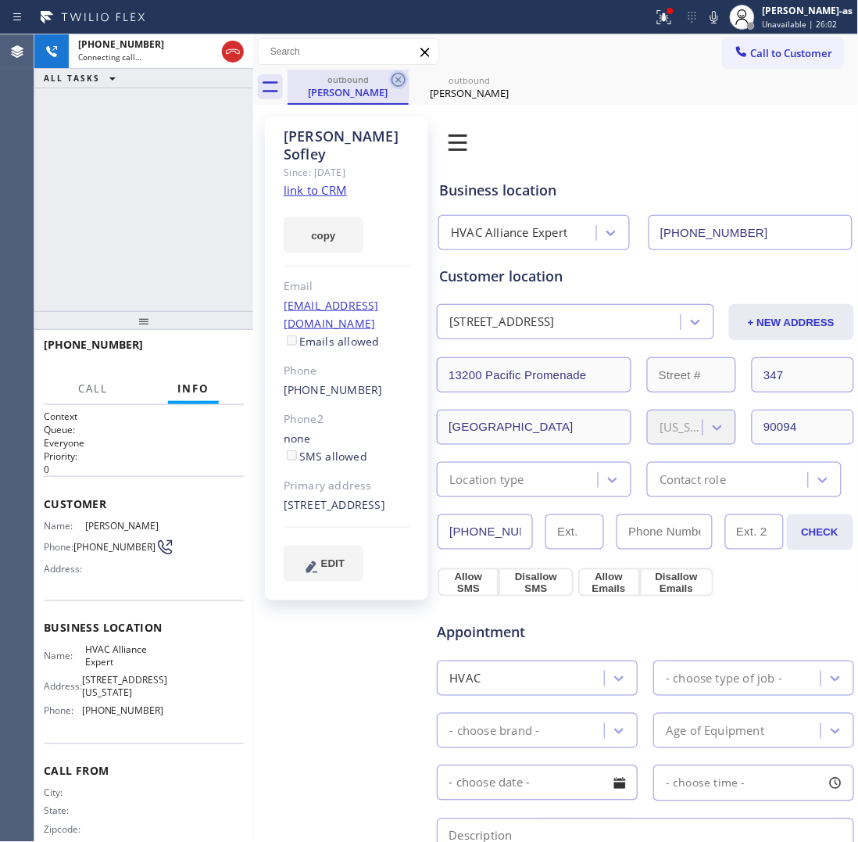
click at [389, 84] on icon at bounding box center [398, 79] width 19 height 19
click at [199, 181] on div "[PHONE_NUMBER] Connecting call… ALL TASKS ALL TASKS ACTIVE TASKS TASKS IN WRAP …" at bounding box center [143, 172] width 219 height 277
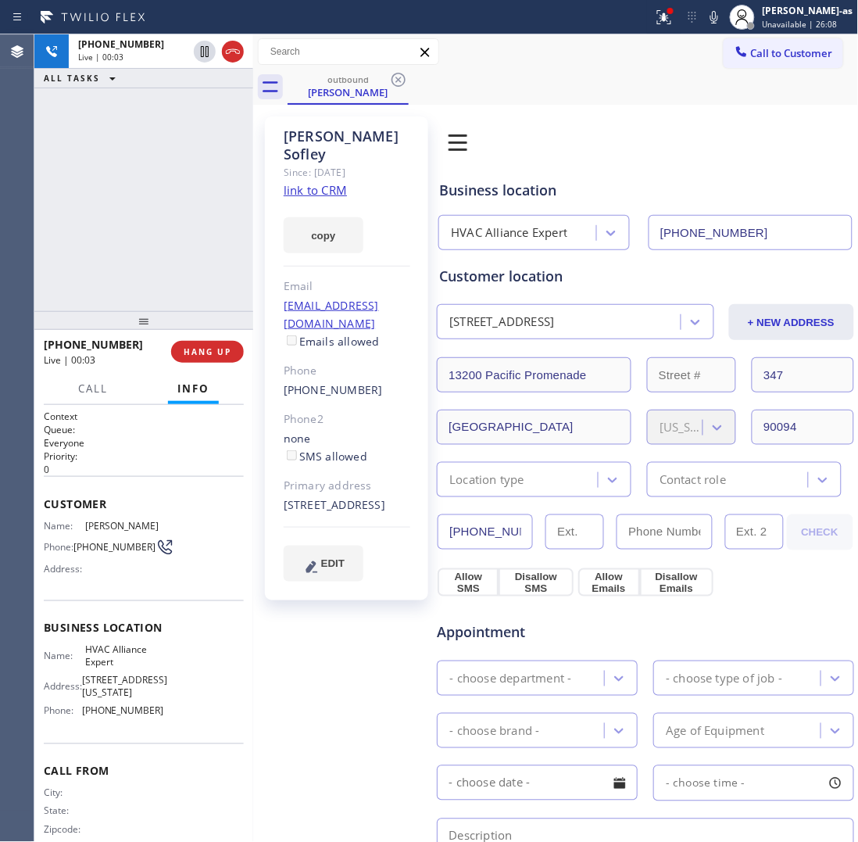
click at [156, 188] on div "[PHONE_NUMBER] Live | 00:03 ALL TASKS ALL TASKS ACTIVE TASKS TASKS IN WRAP UP" at bounding box center [143, 172] width 219 height 277
click at [237, 44] on icon at bounding box center [233, 51] width 19 height 19
drag, startPoint x: 185, startPoint y: 126, endPoint x: 188, endPoint y: 302, distance: 175.9
click at [189, 178] on div "[PHONE_NUMBER] Live | 00:04 ALL TASKS ALL TASKS ACTIVE TASKS TASKS IN WRAP UP" at bounding box center [143, 172] width 219 height 277
click at [192, 337] on div "[PHONE_NUMBER] Wrap up | 00:01 COMPLETE" at bounding box center [144, 351] width 200 height 41
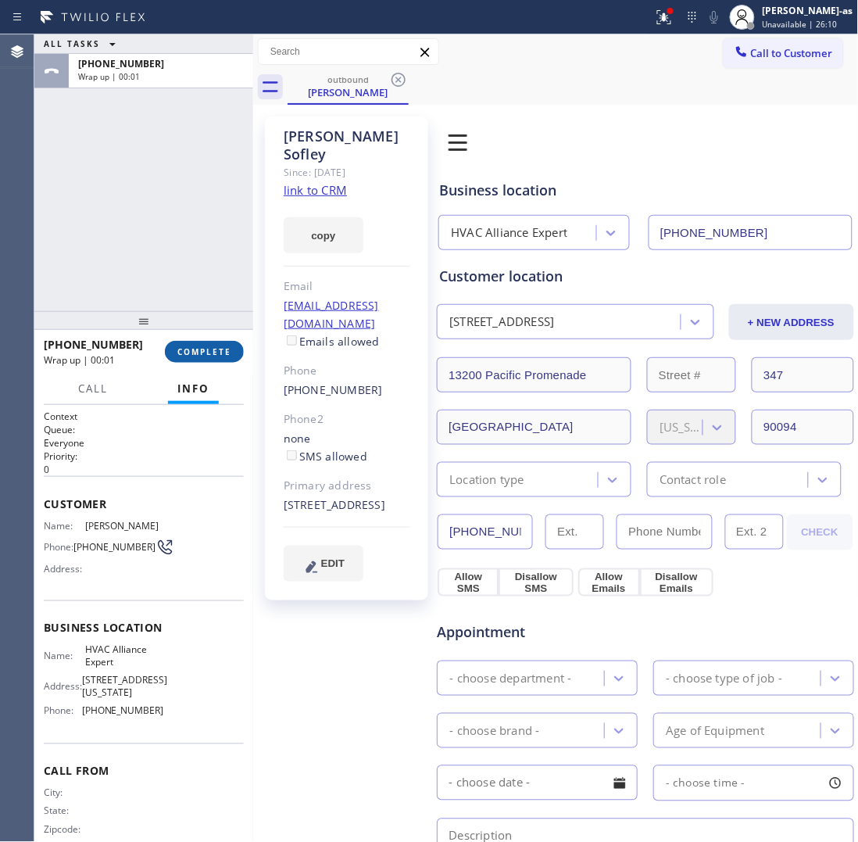
click at [195, 368] on div "[PHONE_NUMBER] Wrap up | 00:01 COMPLETE" at bounding box center [144, 351] width 200 height 41
click at [194, 311] on div at bounding box center [143, 320] width 219 height 19
click at [220, 342] on button "COMPLETE" at bounding box center [204, 352] width 79 height 22
drag, startPoint x: 151, startPoint y: 241, endPoint x: 235, endPoint y: 247, distance: 84.7
click at [161, 245] on div "ALL TASKS ALL TASKS ACTIVE TASKS TASKS IN WRAP UP [PHONE_NUMBER] Wrap up | 00:02" at bounding box center [143, 172] width 219 height 277
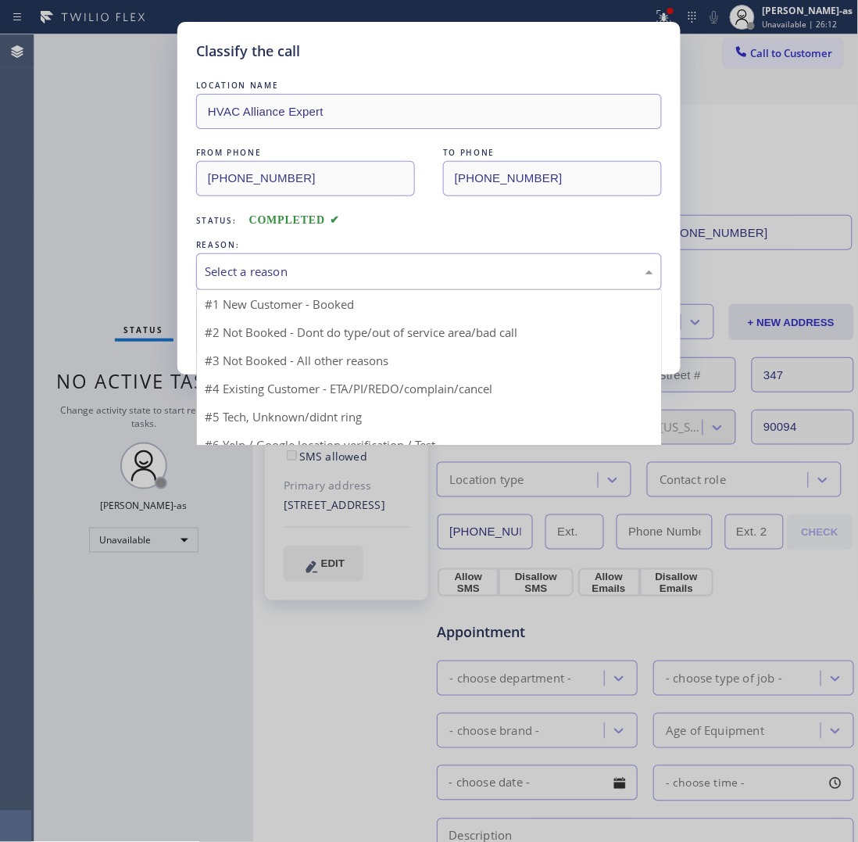
click at [309, 278] on div "Select a reason" at bounding box center [429, 272] width 449 height 18
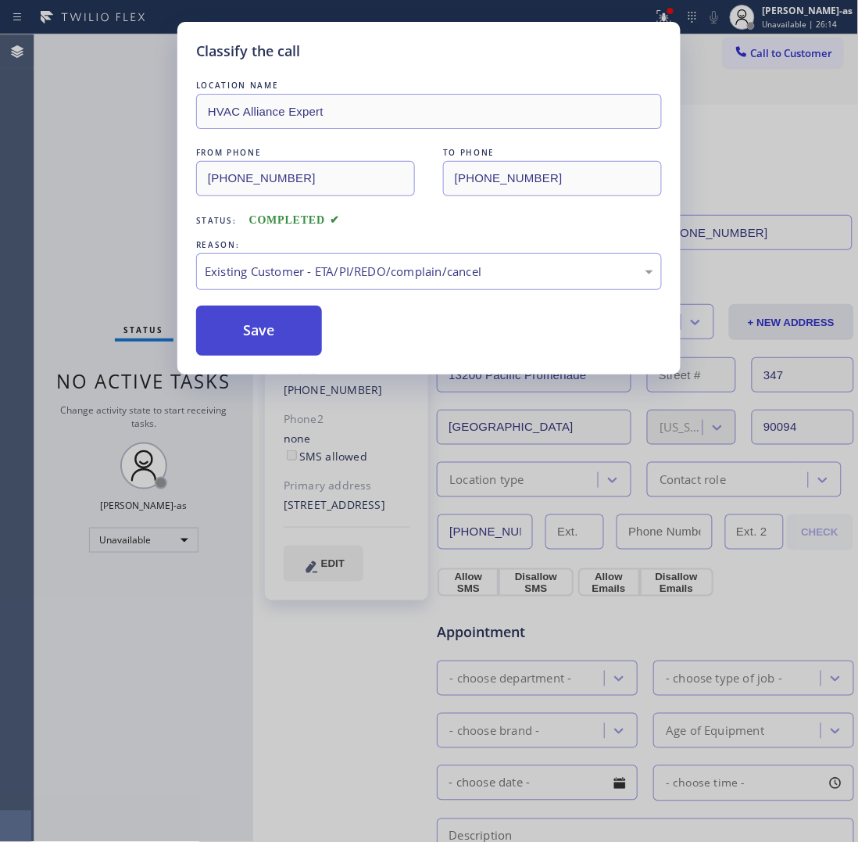
click at [262, 329] on button "Save" at bounding box center [259, 331] width 126 height 50
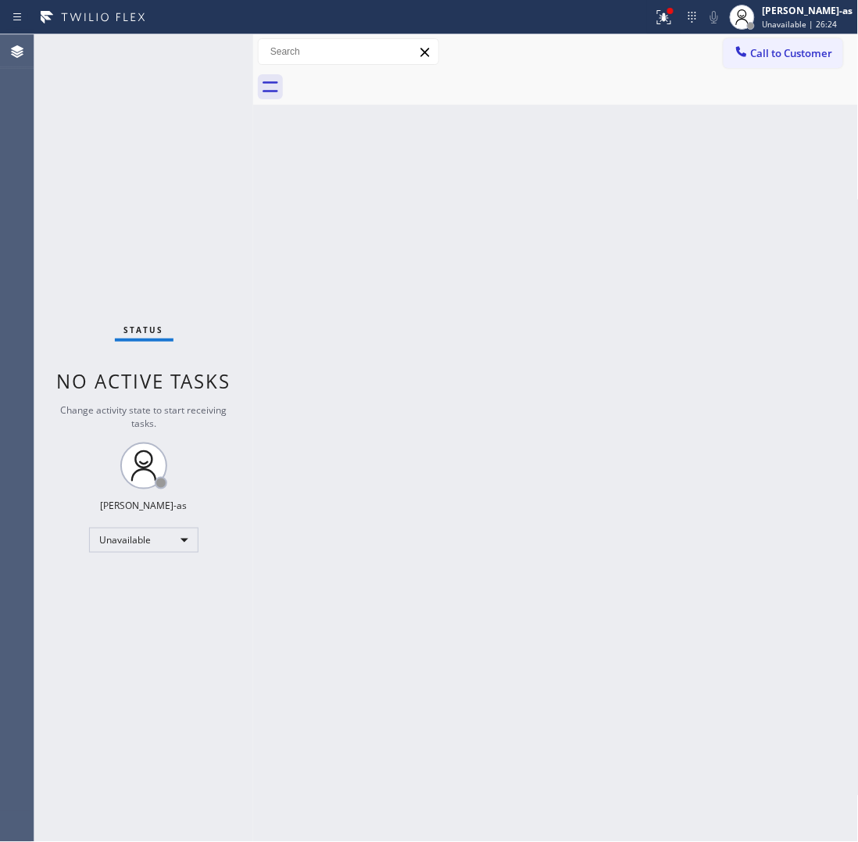
click at [811, 51] on span "Call to Customer" at bounding box center [792, 53] width 82 height 14
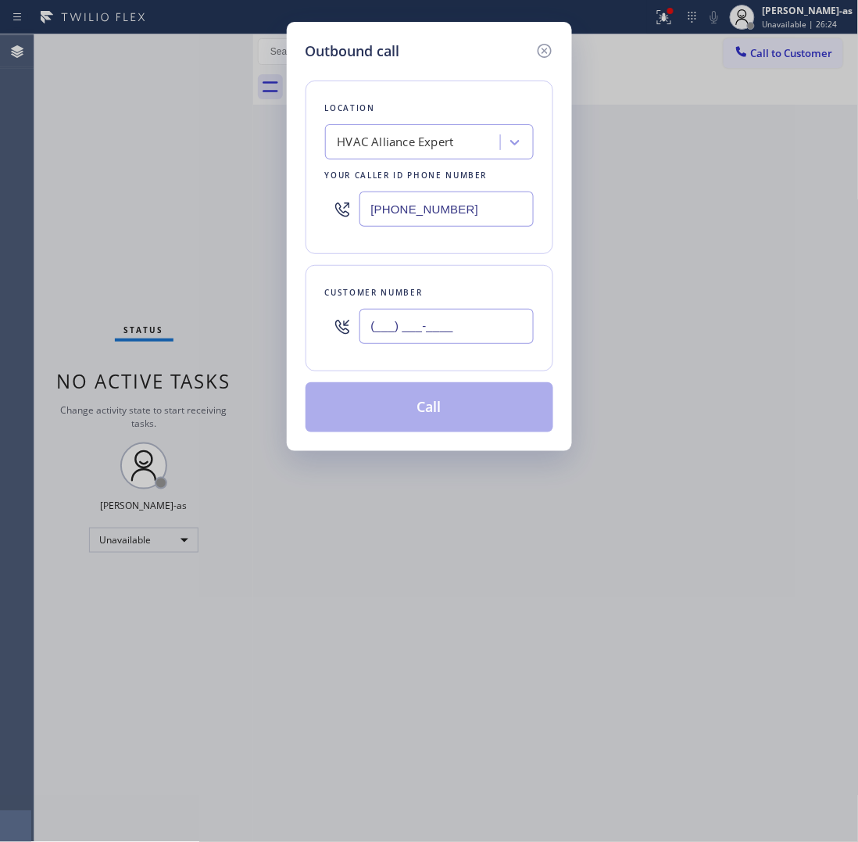
click at [461, 321] on input "(___) ___-____" at bounding box center [447, 326] width 174 height 35
paste input "310) 408-9924"
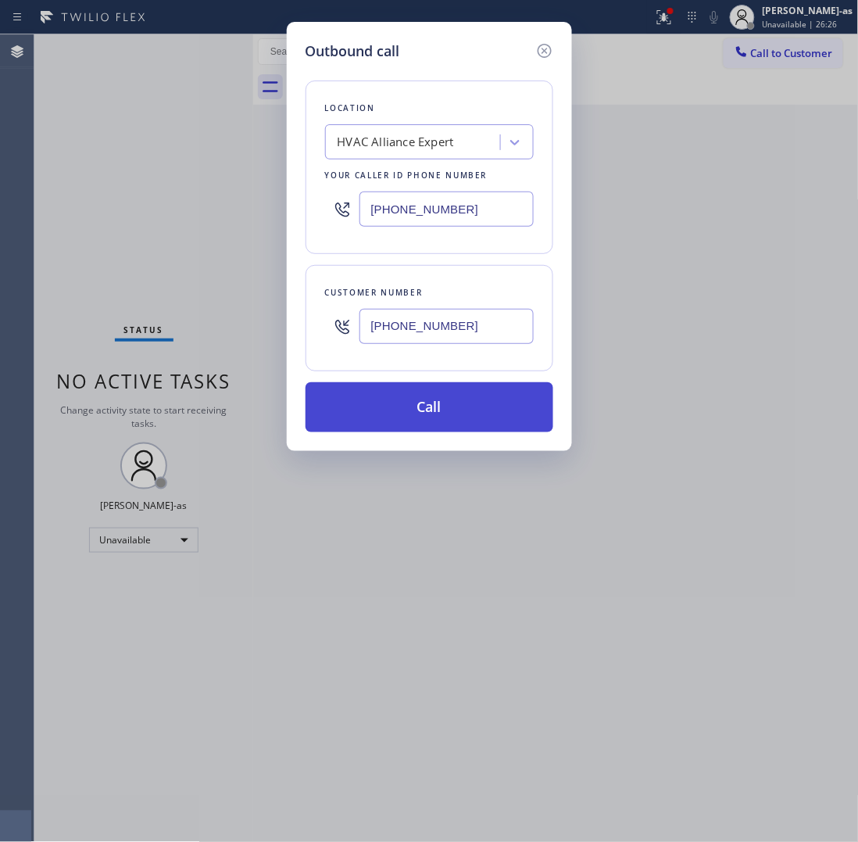
type input "[PHONE_NUMBER]"
click at [447, 424] on button "Call" at bounding box center [430, 407] width 248 height 50
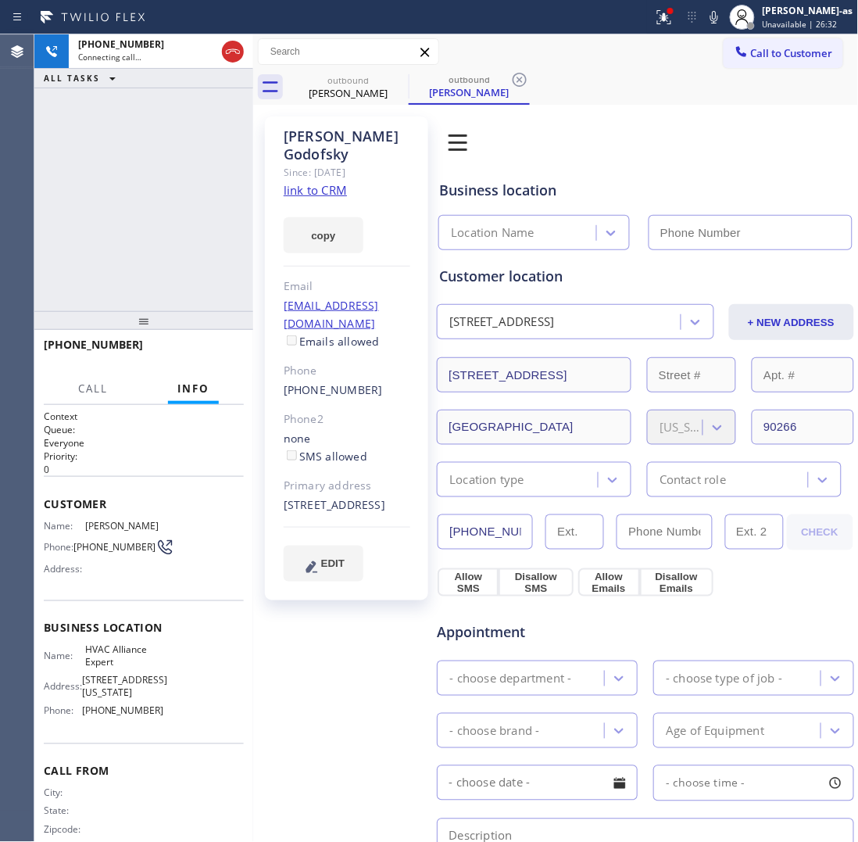
type input "[PHONE_NUMBER]"
click at [364, 74] on div "outbound" at bounding box center [348, 80] width 118 height 12
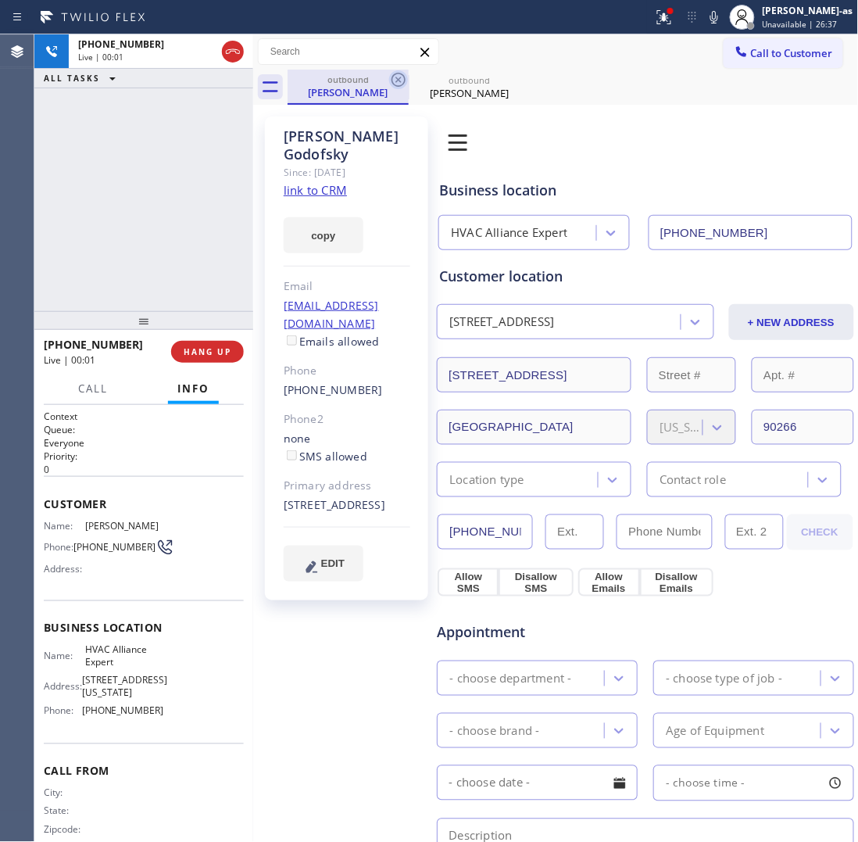
click at [401, 75] on icon at bounding box center [398, 79] width 19 height 19
click at [106, 268] on div "[PHONE_NUMBER] Live | 00:02 ALL TASKS ALL TASKS ACTIVE TASKS TASKS IN WRAP UP" at bounding box center [143, 172] width 219 height 277
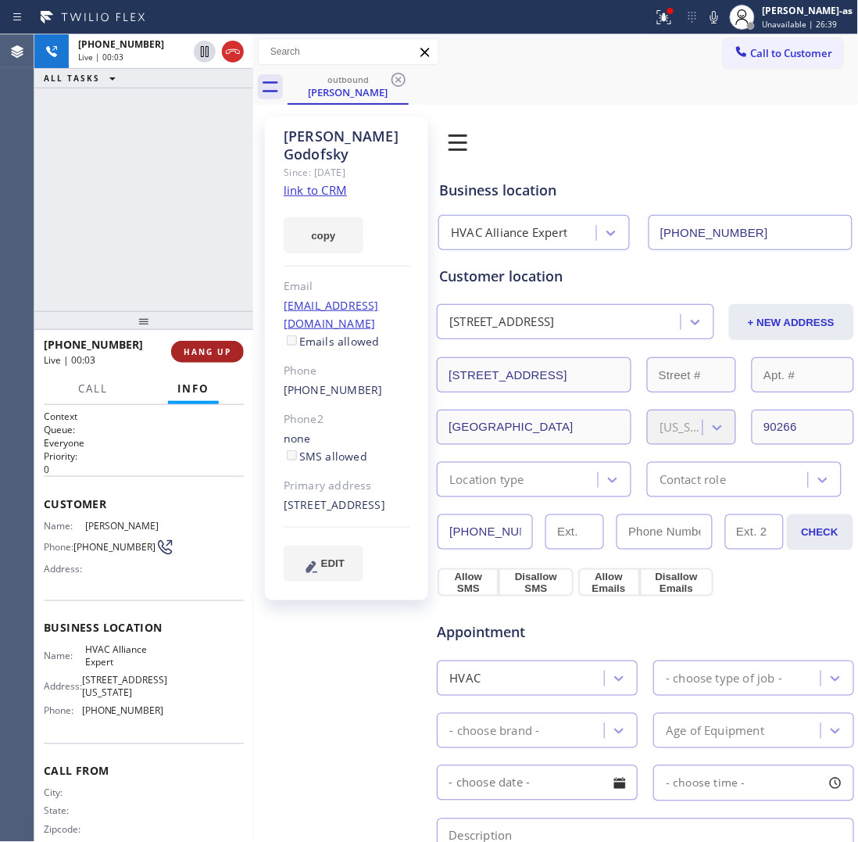
click at [205, 353] on span "HANG UP" at bounding box center [208, 351] width 48 height 11
click at [205, 349] on span "HANG UP" at bounding box center [208, 351] width 48 height 11
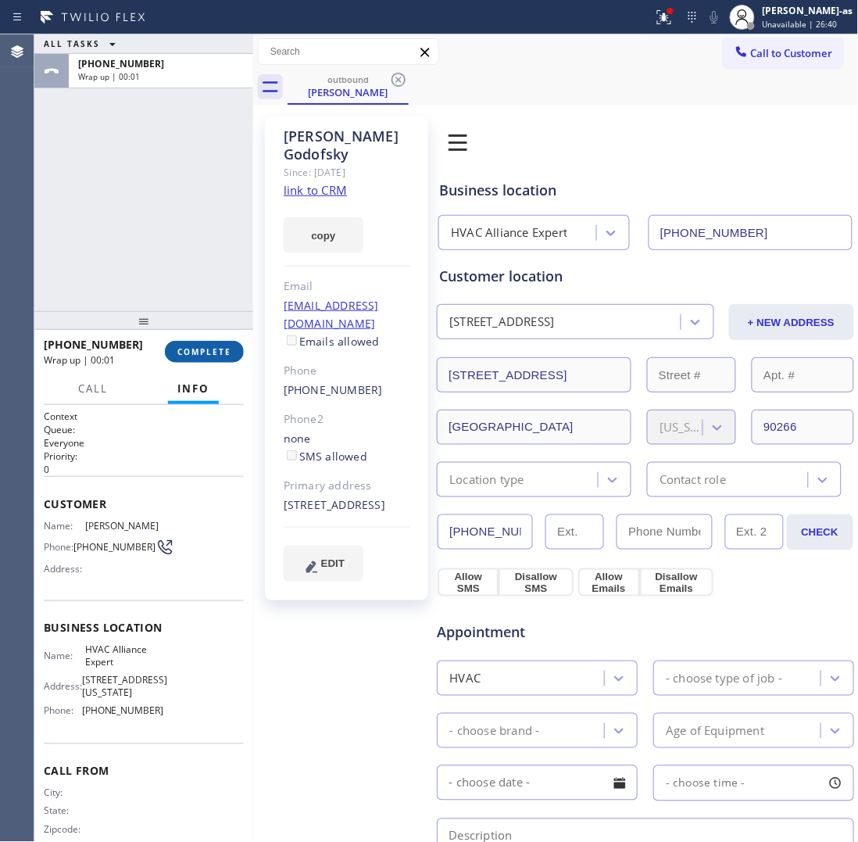
click at [200, 356] on span "COMPLETE" at bounding box center [204, 351] width 54 height 11
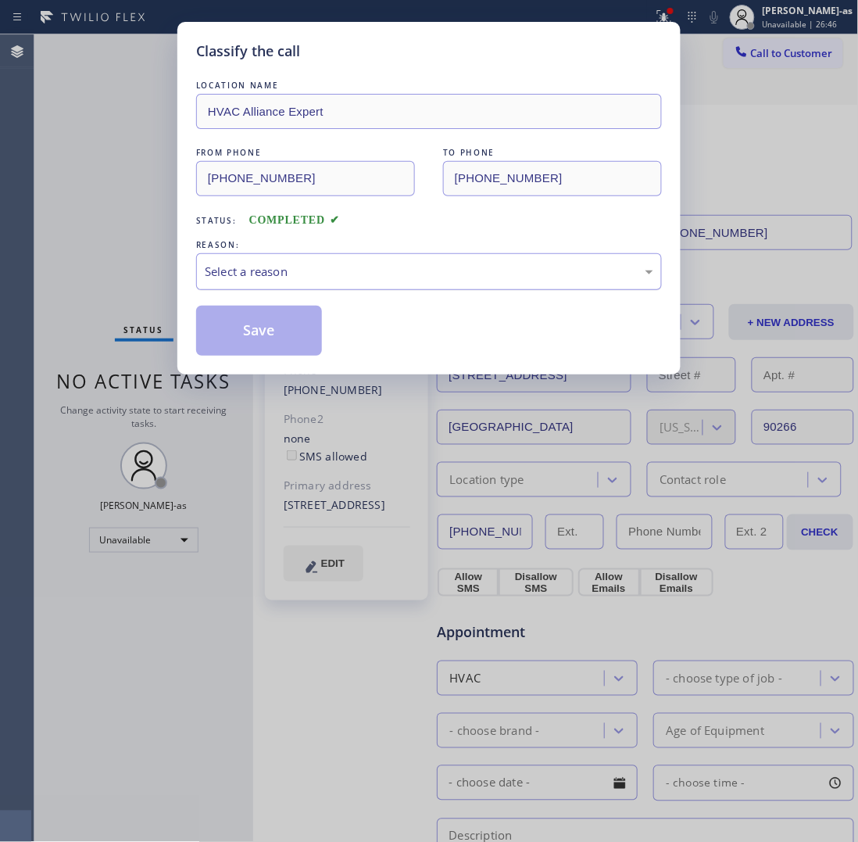
click at [395, 267] on div "Select a reason" at bounding box center [429, 272] width 449 height 18
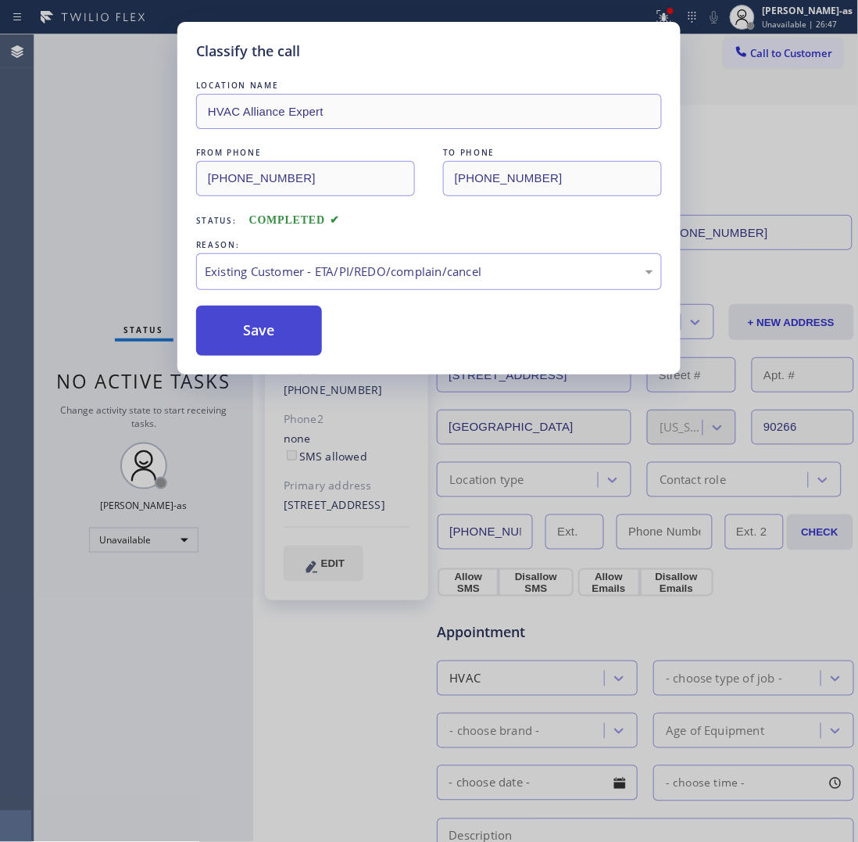
click at [258, 326] on button "Save" at bounding box center [259, 331] width 126 height 50
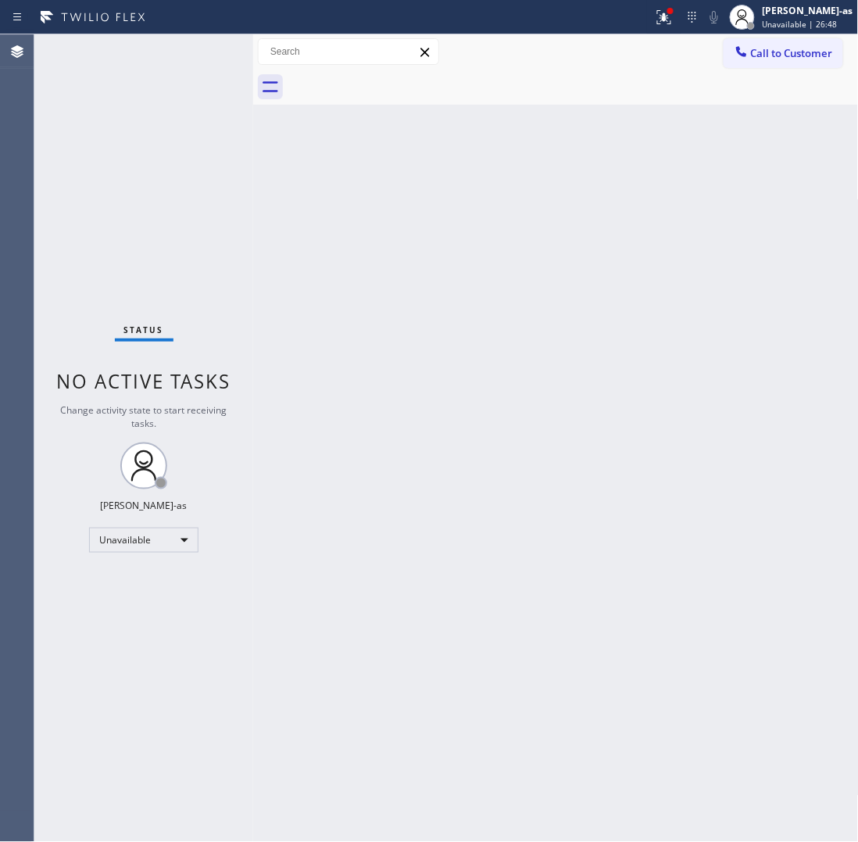
click at [160, 180] on div "Status No active tasks Change activity state to start receiving tasks. [PERSON_…" at bounding box center [143, 437] width 219 height 807
click at [753, 59] on span "Call to Customer" at bounding box center [792, 53] width 82 height 14
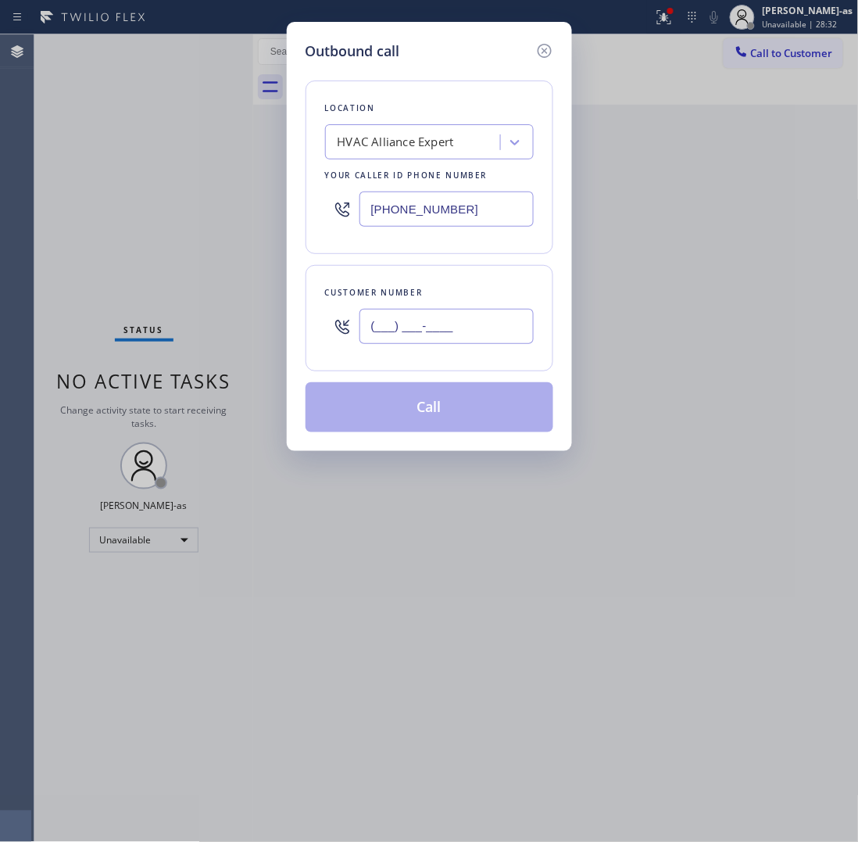
click at [489, 337] on input "(___) ___-____" at bounding box center [447, 326] width 174 height 35
paste input "310) 408-9924"
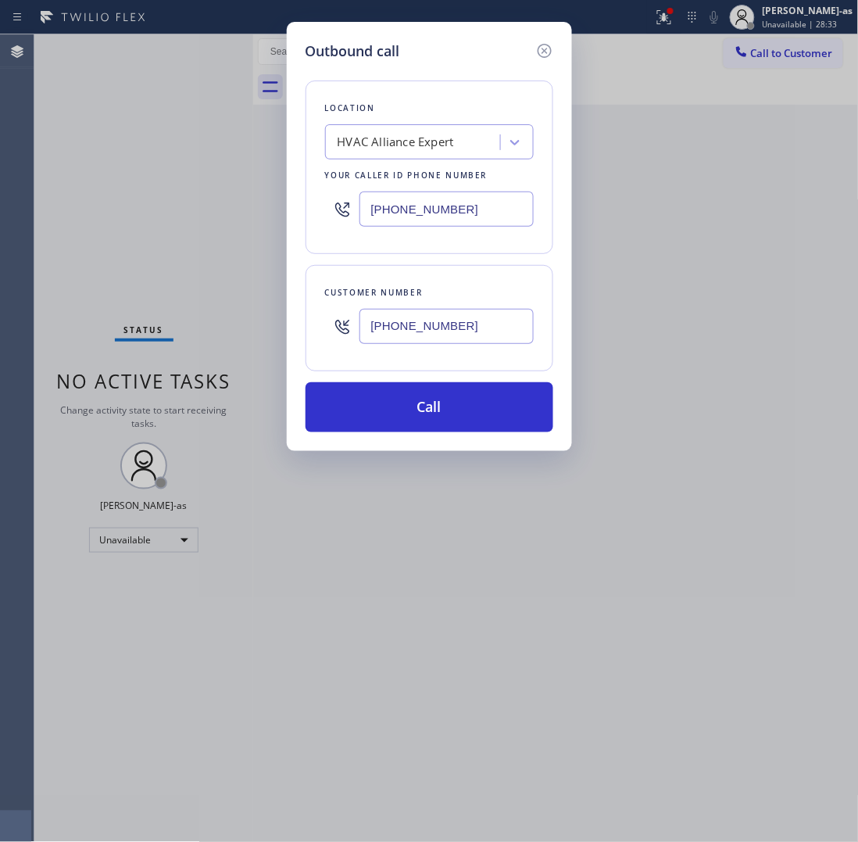
type input "[PHONE_NUMBER]"
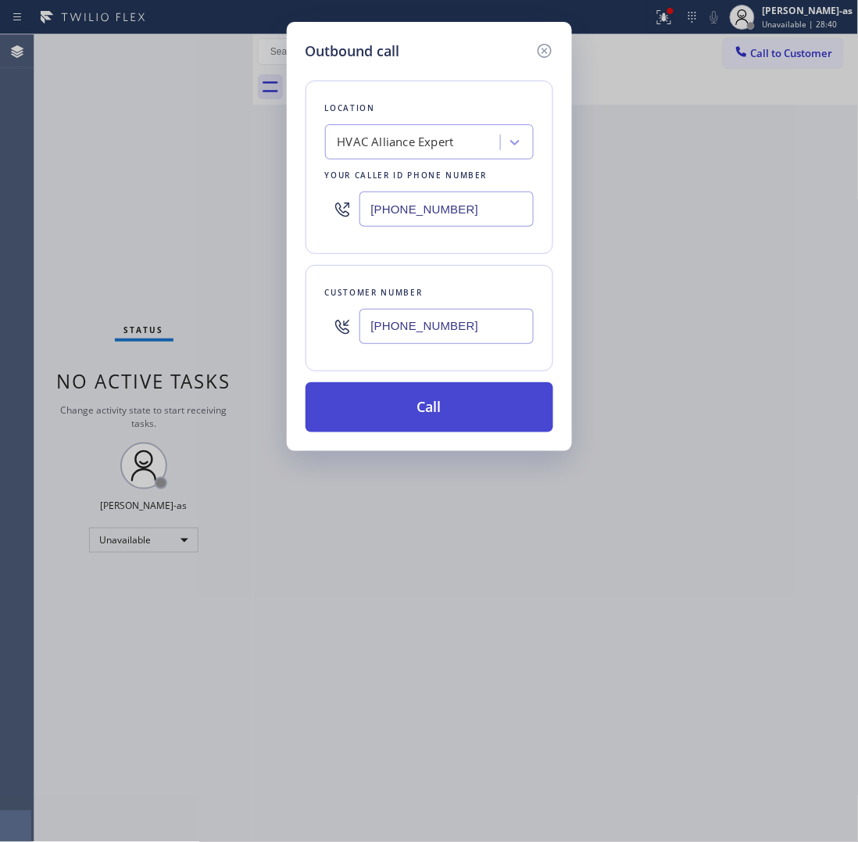
click at [473, 403] on button "Call" at bounding box center [430, 407] width 248 height 50
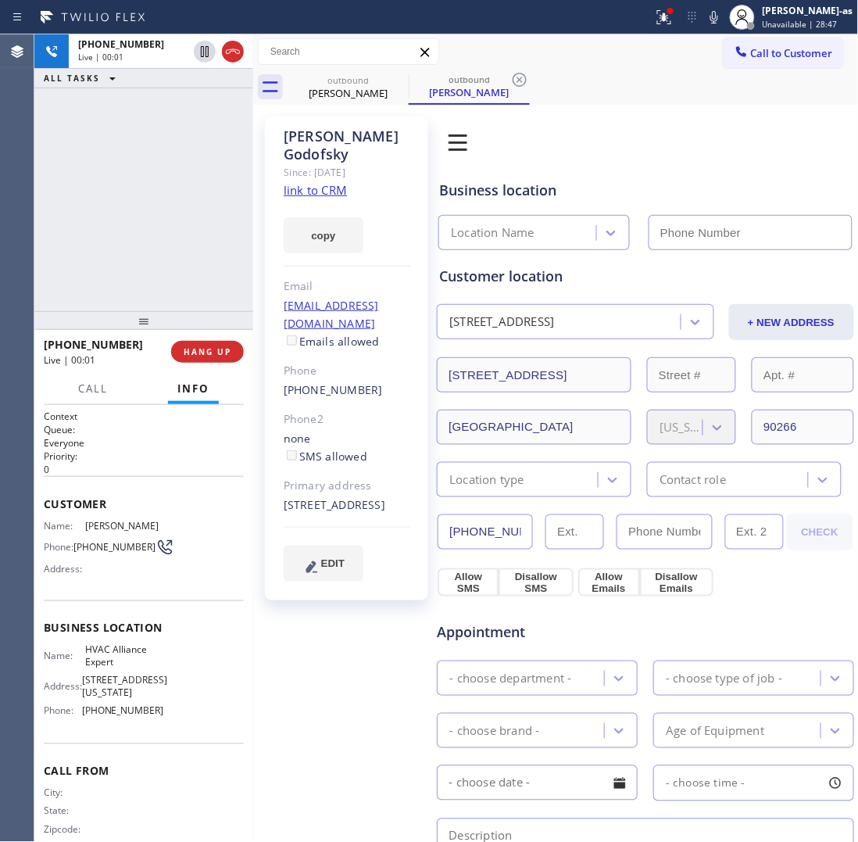
type input "[PHONE_NUMBER]"
drag, startPoint x: 168, startPoint y: 209, endPoint x: 193, endPoint y: 211, distance: 25.1
click at [168, 209] on div "[PHONE_NUMBER] Live | 00:02 ALL TASKS ALL TASKS ACTIVE TASKS TASKS IN WRAP UP" at bounding box center [143, 172] width 219 height 277
drag, startPoint x: 123, startPoint y: 147, endPoint x: 211, endPoint y: 81, distance: 110.5
click at [127, 147] on div "[PHONE_NUMBER] Live | 01:21 ALL TASKS ALL TASKS ACTIVE TASKS TASKS IN WRAP UP" at bounding box center [143, 172] width 219 height 277
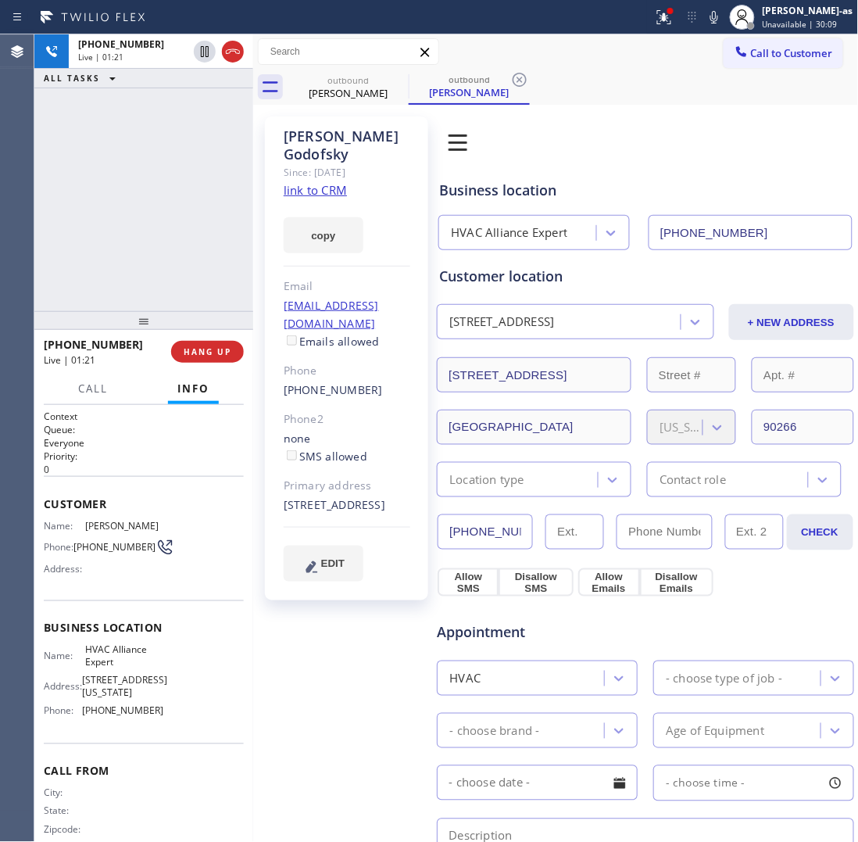
drag, startPoint x: 231, startPoint y: 52, endPoint x: 237, endPoint y: 156, distance: 104.2
click at [231, 53] on icon at bounding box center [233, 51] width 19 height 19
click at [208, 356] on div "[PHONE_NUMBER] Live | 01:22 ALL TASKS ALL TASKS ACTIVE TASKS TASKS IN WRAP UP […" at bounding box center [143, 437] width 219 height 807
click at [213, 358] on button "HANG UP" at bounding box center [207, 352] width 73 height 22
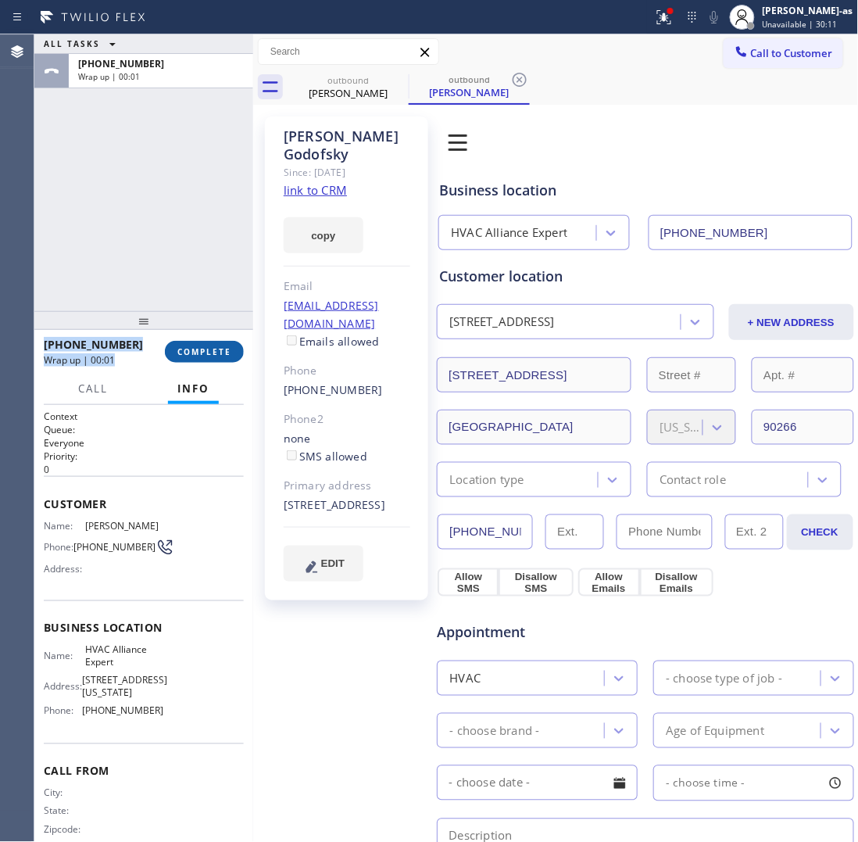
click at [217, 358] on button "COMPLETE" at bounding box center [204, 352] width 79 height 22
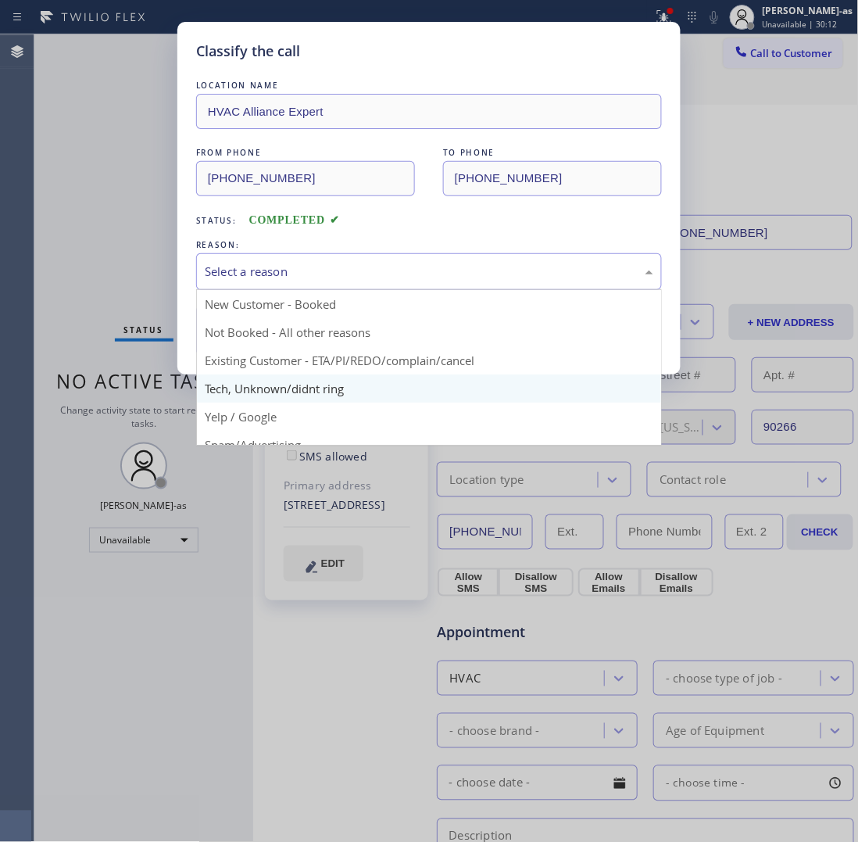
drag, startPoint x: 274, startPoint y: 284, endPoint x: 373, endPoint y: 380, distance: 138.2
click at [294, 290] on div "Select a reason New Customer - Booked Not Booked - All other reasons Existing C…" at bounding box center [429, 271] width 466 height 37
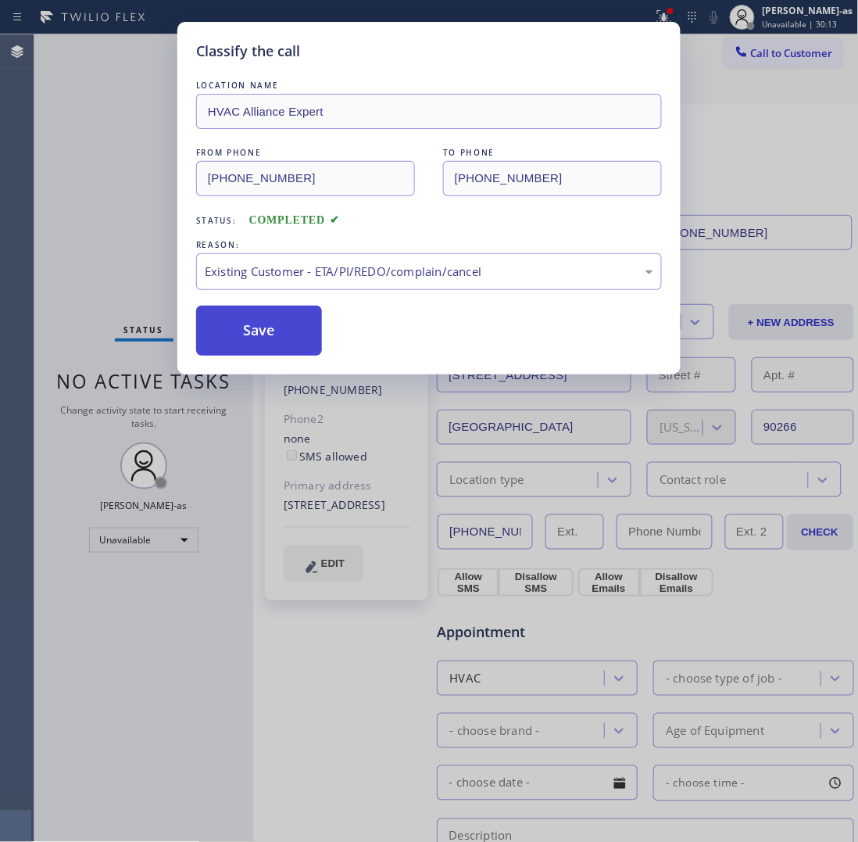
drag, startPoint x: 270, startPoint y: 337, endPoint x: 235, endPoint y: 417, distance: 87.5
click at [270, 338] on button "Save" at bounding box center [259, 331] width 126 height 50
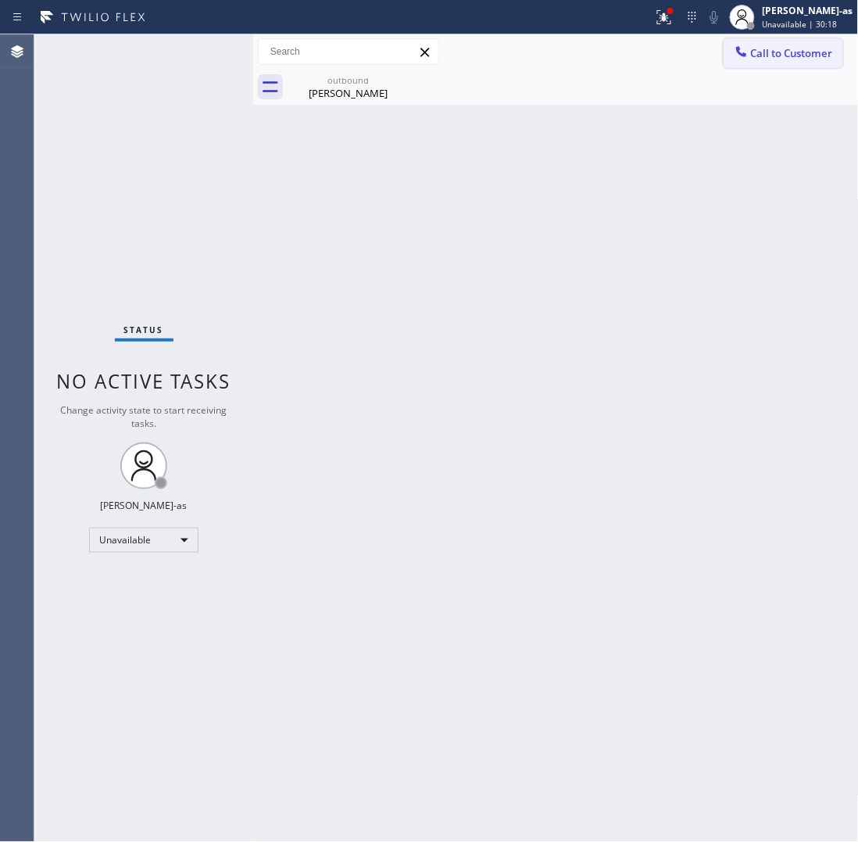
click at [733, 67] on button "Call to Customer" at bounding box center [784, 53] width 120 height 30
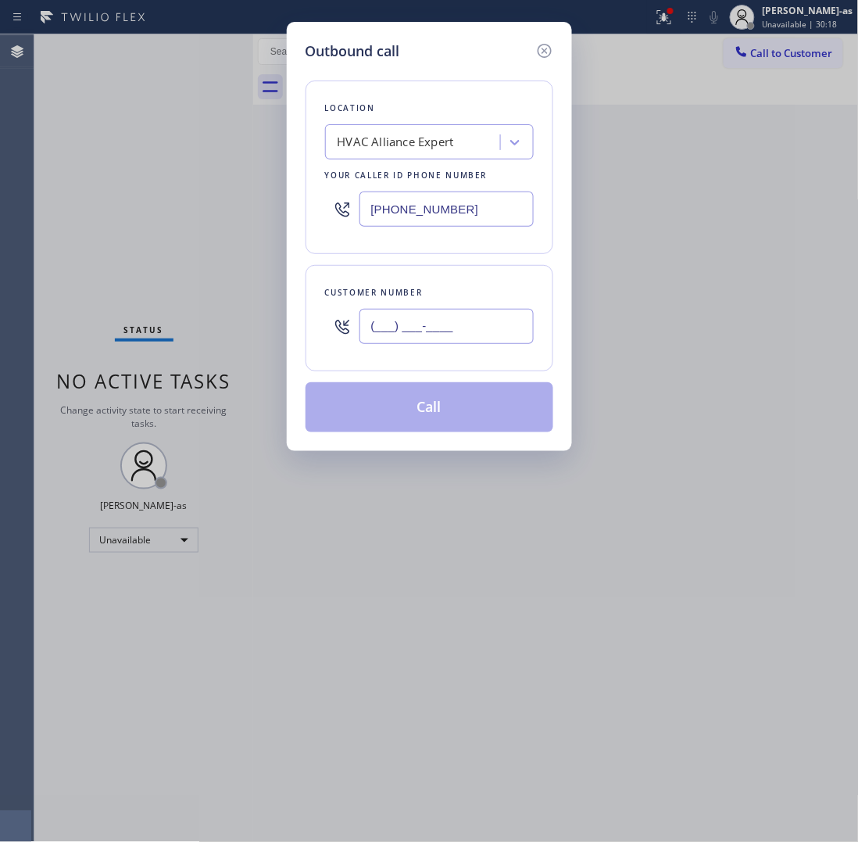
click at [463, 332] on input "(___) ___-____" at bounding box center [447, 326] width 174 height 35
paste input "213) 840-0461"
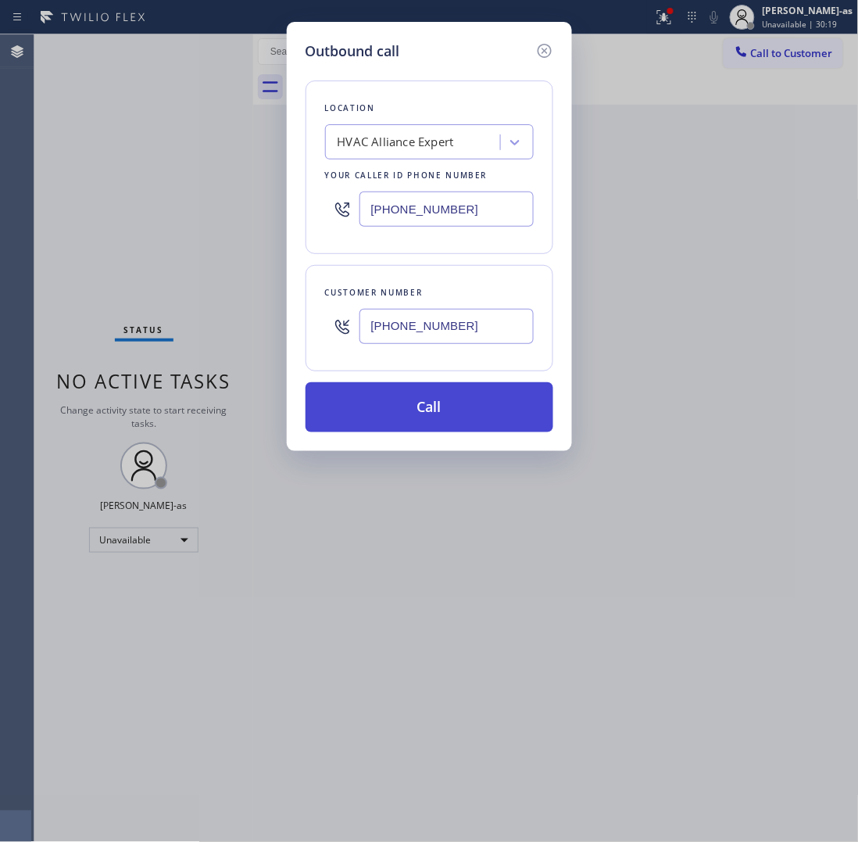
type input "[PHONE_NUMBER]"
click at [453, 416] on button "Call" at bounding box center [430, 407] width 248 height 50
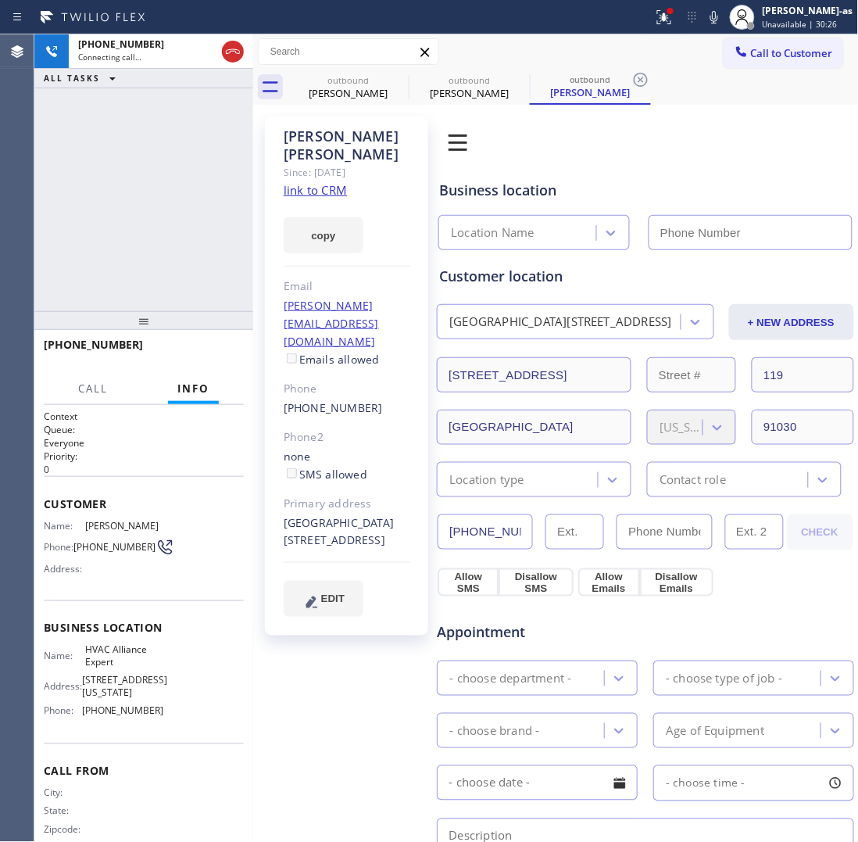
type input "[PHONE_NUMBER]"
click at [330, 182] on link "link to CRM" at bounding box center [315, 190] width 63 height 16
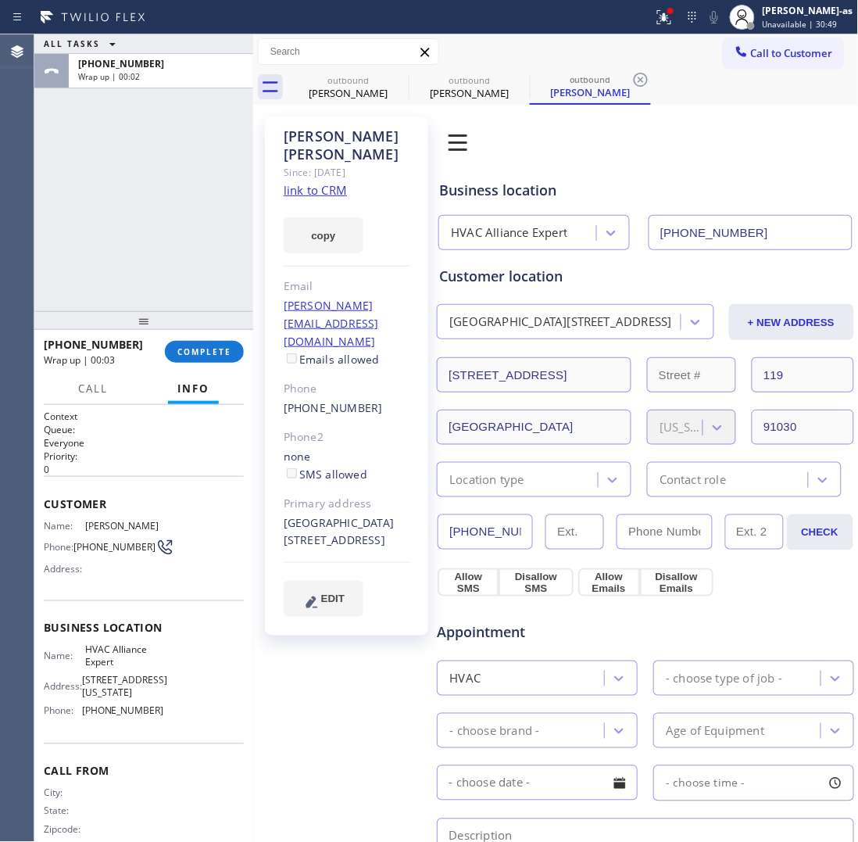
drag, startPoint x: 134, startPoint y: 201, endPoint x: 245, endPoint y: 91, distance: 155.9
click at [149, 194] on div "ALL TASKS ALL TASKS ACTIVE TASKS TASKS IN WRAP UP [PHONE_NUMBER] Wrap up | 00:02" at bounding box center [143, 172] width 219 height 277
click at [244, 49] on div "ALL TASKS ALL TASKS ACTIVE TASKS TASKS IN WRAP UP" at bounding box center [143, 44] width 219 height 20
click at [330, 79] on div "outbound" at bounding box center [348, 80] width 118 height 12
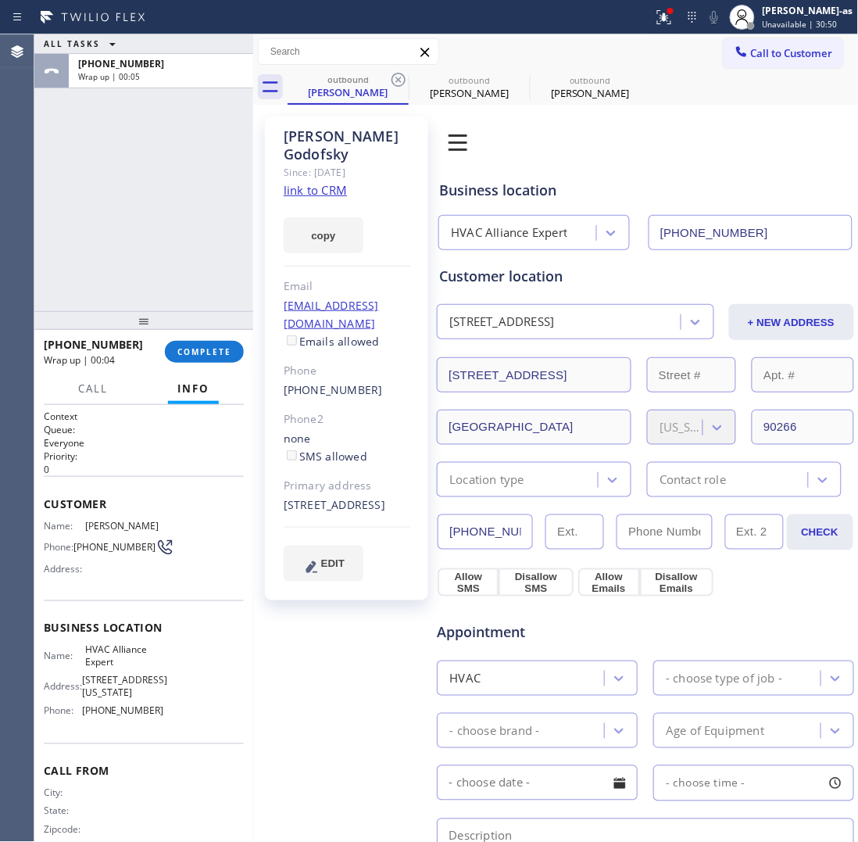
drag, startPoint x: 198, startPoint y: 297, endPoint x: 181, endPoint y: 338, distance: 44.6
click at [192, 303] on div "ALL TASKS ALL TASKS ACTIVE TASKS TASKS IN WRAP UP [PHONE_NUMBER] Wrap up | 00:05" at bounding box center [143, 172] width 219 height 277
click at [184, 338] on div "[PHONE_NUMBER] Wrap up | 00:05 COMPLETE" at bounding box center [144, 351] width 200 height 41
click at [186, 341] on button "COMPLETE" at bounding box center [204, 352] width 79 height 22
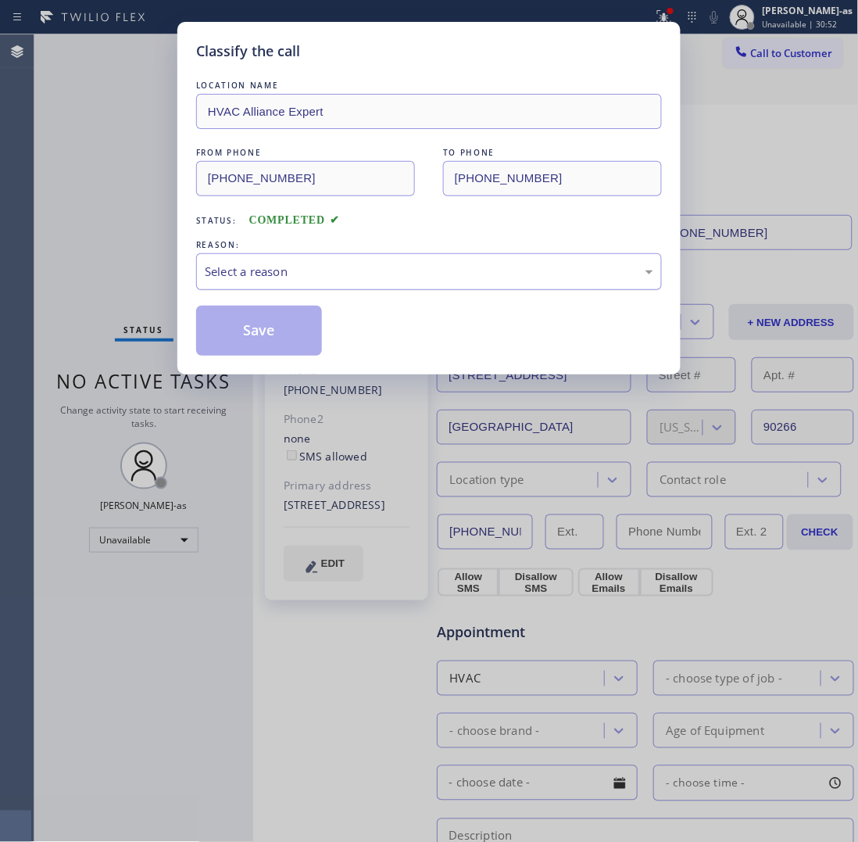
click at [297, 288] on div "Select a reason" at bounding box center [429, 271] width 466 height 37
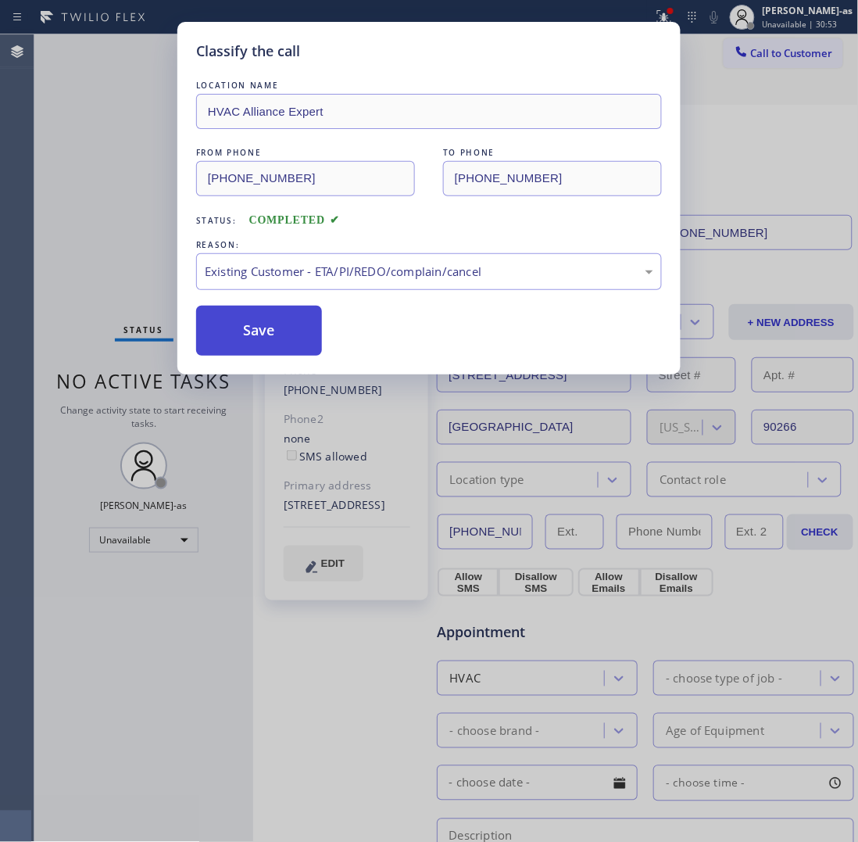
drag, startPoint x: 389, startPoint y: 363, endPoint x: 283, endPoint y: 342, distance: 108.5
click at [283, 342] on button "Save" at bounding box center [259, 331] width 126 height 50
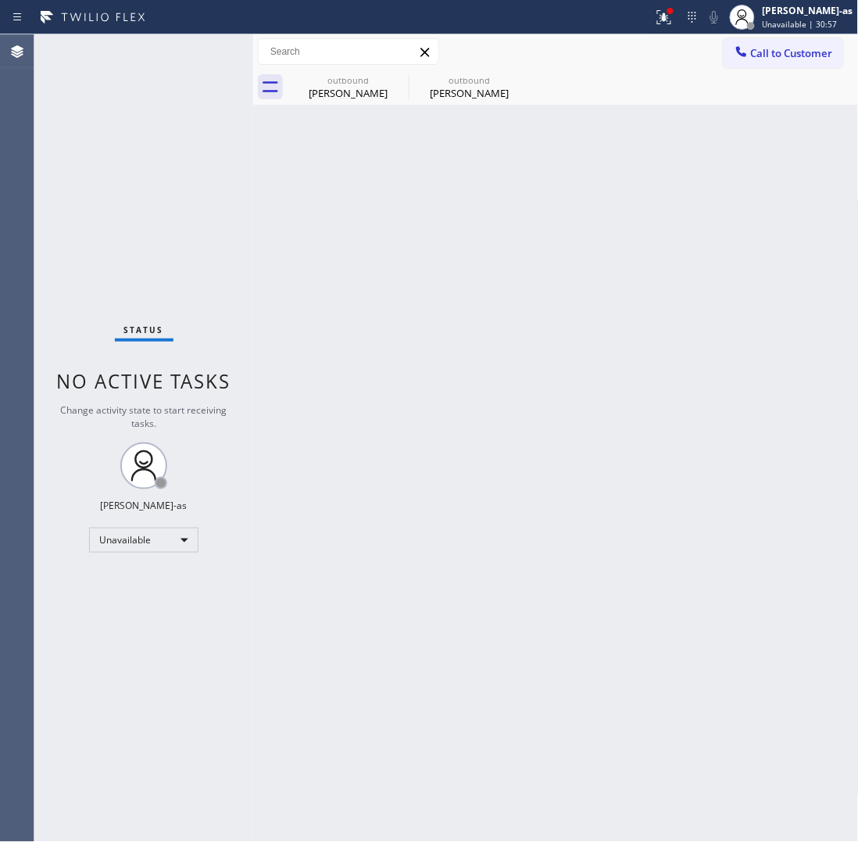
click at [737, 48] on button "Call to Customer" at bounding box center [784, 53] width 120 height 30
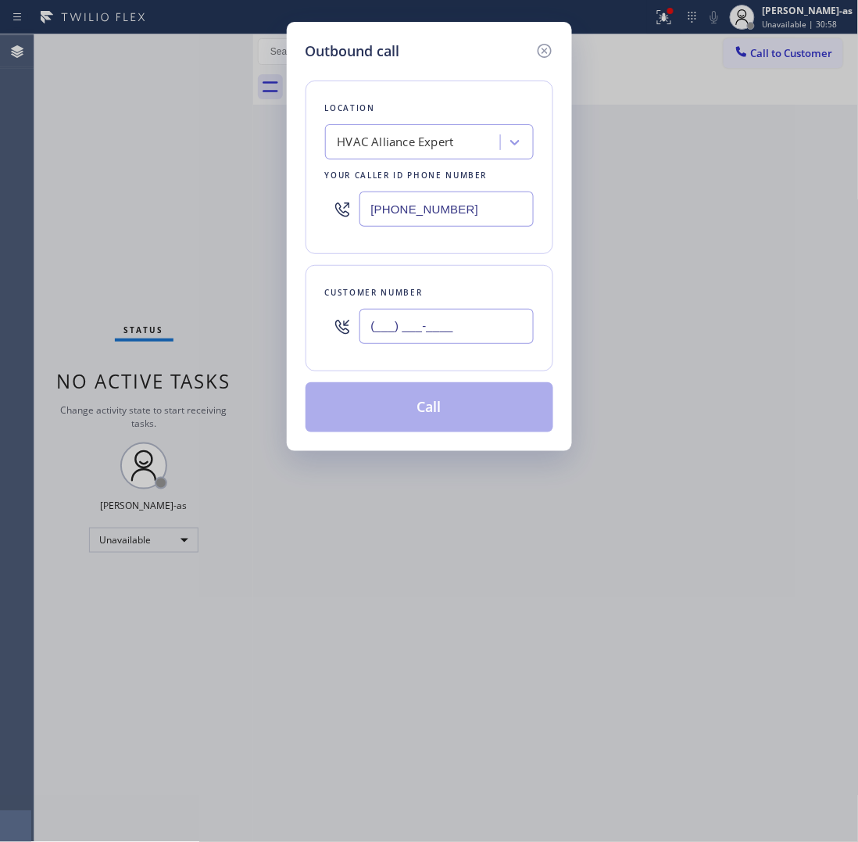
click at [478, 329] on input "(___) ___-____" at bounding box center [447, 326] width 174 height 35
paste input "646) 489-5290"
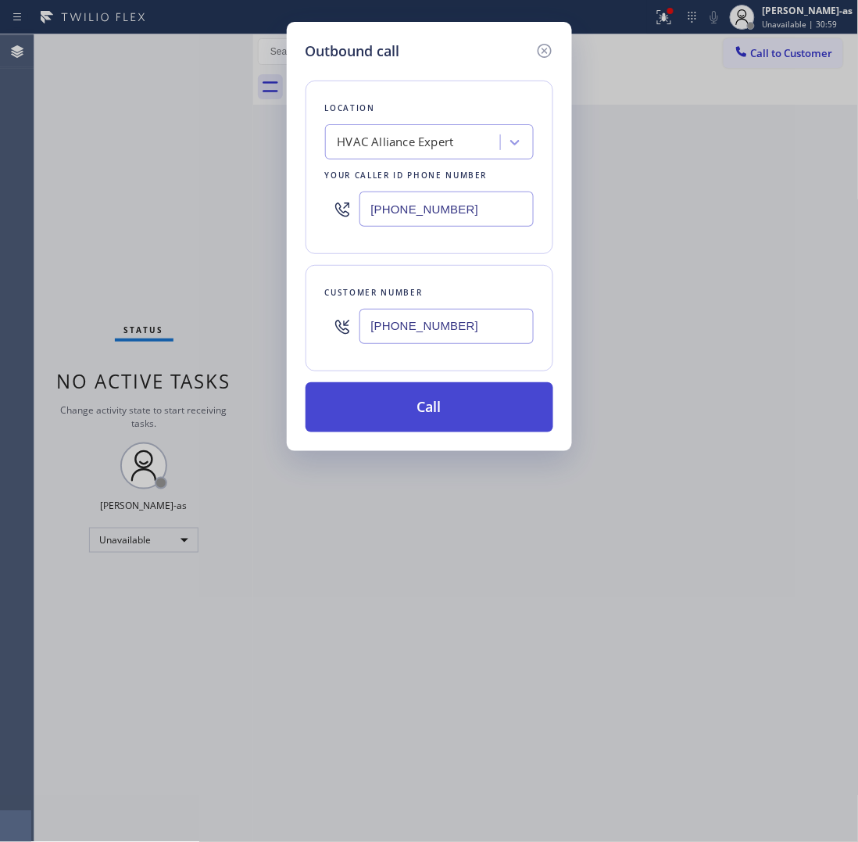
type input "[PHONE_NUMBER]"
click at [450, 417] on button "Call" at bounding box center [430, 407] width 248 height 50
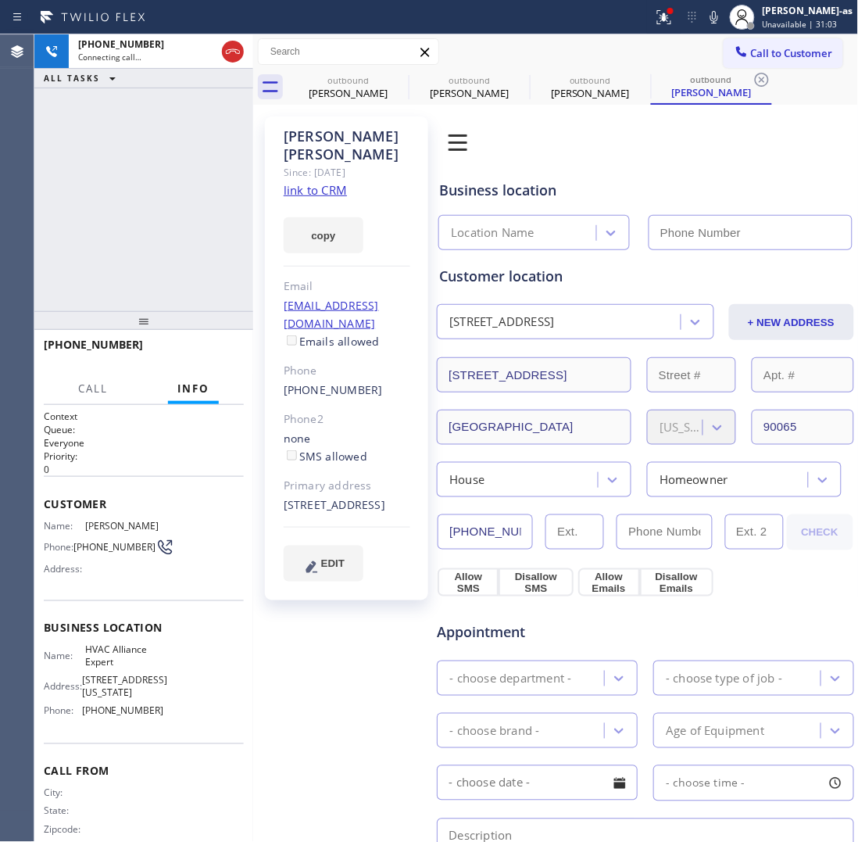
type input "[PHONE_NUMBER]"
click at [155, 205] on div "[PHONE_NUMBER] Connecting call… ALL TASKS ALL TASKS ACTIVE TASKS TASKS IN WRAP …" at bounding box center [143, 172] width 219 height 277
click at [313, 185] on link "link to CRM" at bounding box center [315, 190] width 63 height 16
drag, startPoint x: 129, startPoint y: 129, endPoint x: 239, endPoint y: 345, distance: 242.3
click at [129, 131] on div "[PHONE_NUMBER] Live | 00:24 ALL TASKS ALL TASKS ACTIVE TASKS TASKS IN WRAP UP" at bounding box center [143, 172] width 219 height 277
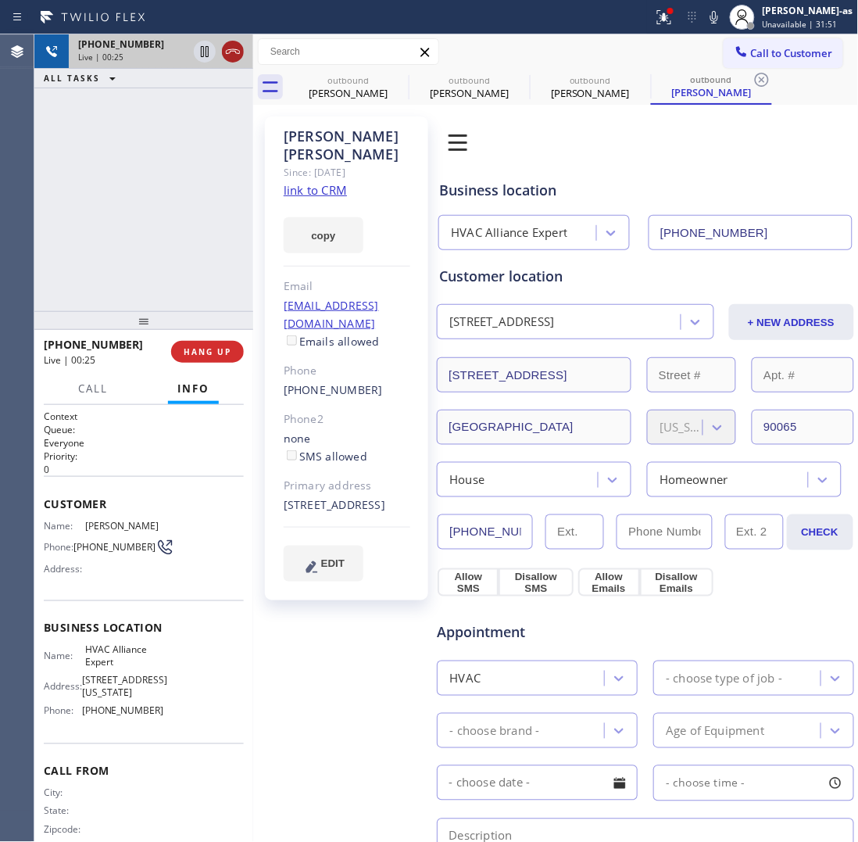
click at [240, 44] on icon at bounding box center [233, 51] width 19 height 19
drag, startPoint x: 240, startPoint y: 44, endPoint x: 200, endPoint y: 177, distance: 138.7
click at [240, 45] on div "[PHONE_NUMBER]" at bounding box center [161, 44] width 166 height 13
drag, startPoint x: 184, startPoint y: 294, endPoint x: 181, endPoint y: 364, distance: 70.4
click at [185, 321] on div "[PHONE_NUMBER] Live | 00:26 ALL TASKS ALL TASKS ACTIVE TASKS TASKS IN WRAP UP […" at bounding box center [143, 437] width 219 height 807
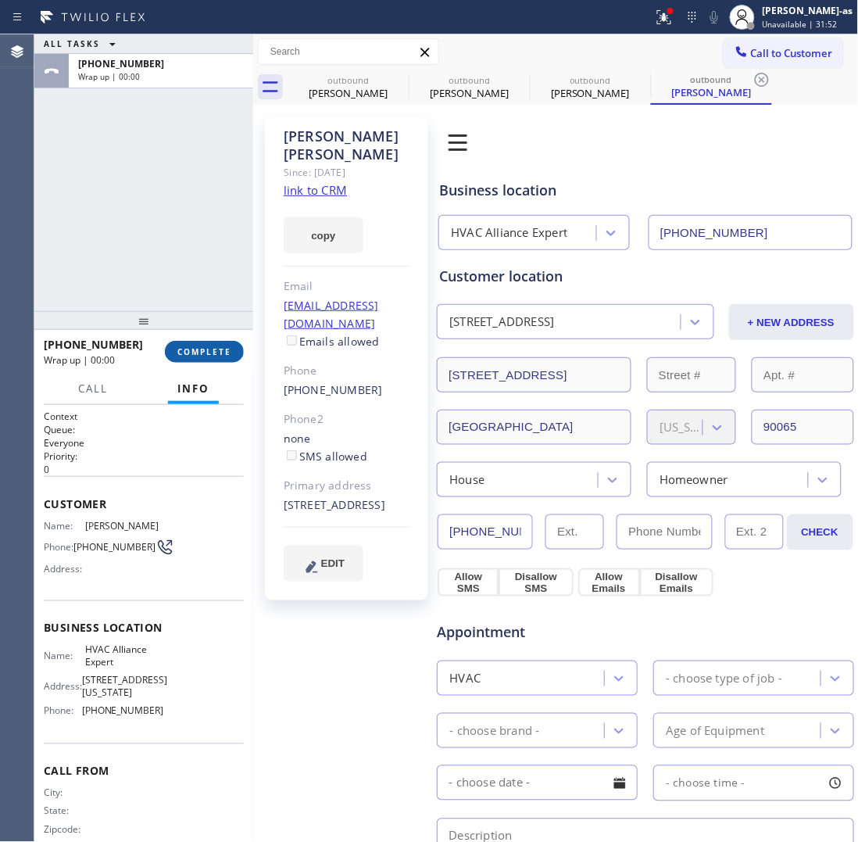
click at [212, 364] on div "[PHONE_NUMBER] Wrap up | 00:00 COMPLETE" at bounding box center [144, 351] width 200 height 41
click at [216, 360] on button "COMPLETE" at bounding box center [204, 352] width 79 height 22
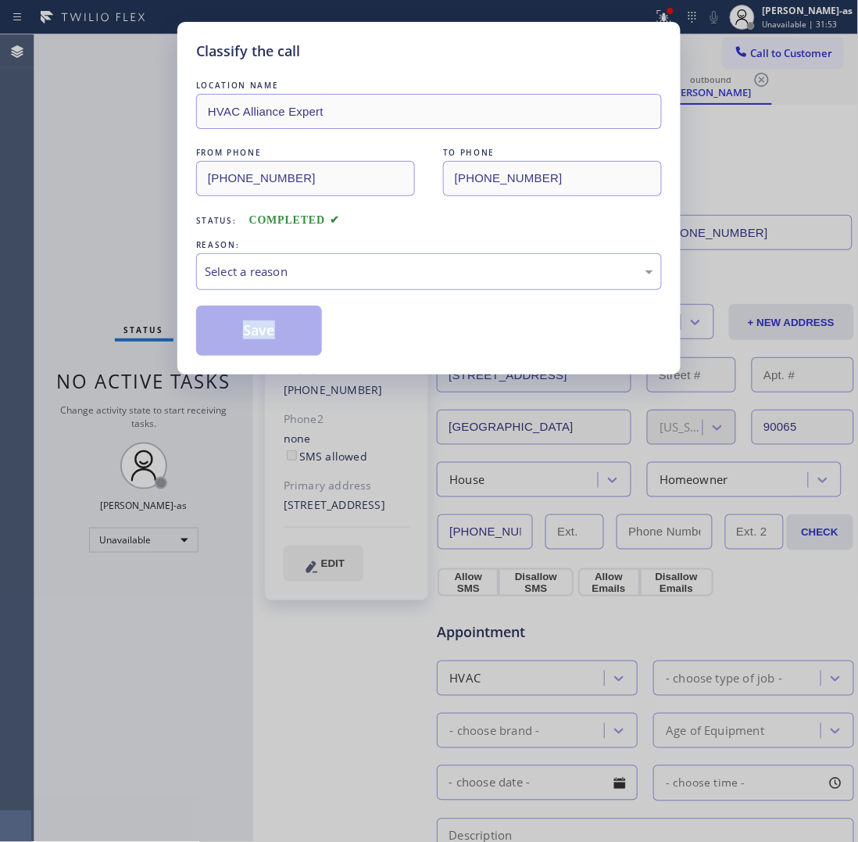
click at [212, 360] on div "Classify the call LOCATION NAME HVAC Alliance Expert FROM PHONE [PHONE_NUMBER] …" at bounding box center [428, 198] width 503 height 353
click at [211, 360] on div "Classify the call LOCATION NAME HVAC Alliance Expert FROM PHONE [PHONE_NUMBER] …" at bounding box center [428, 198] width 503 height 353
click at [325, 256] on div "Select a reason" at bounding box center [429, 271] width 466 height 37
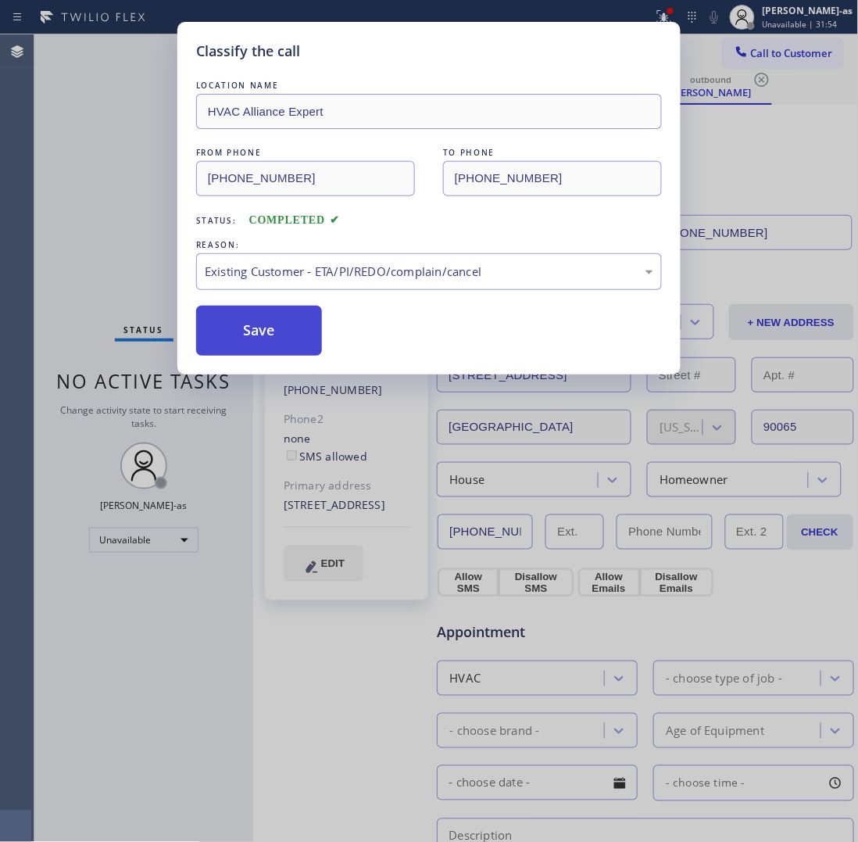
click at [267, 334] on button "Save" at bounding box center [259, 331] width 126 height 50
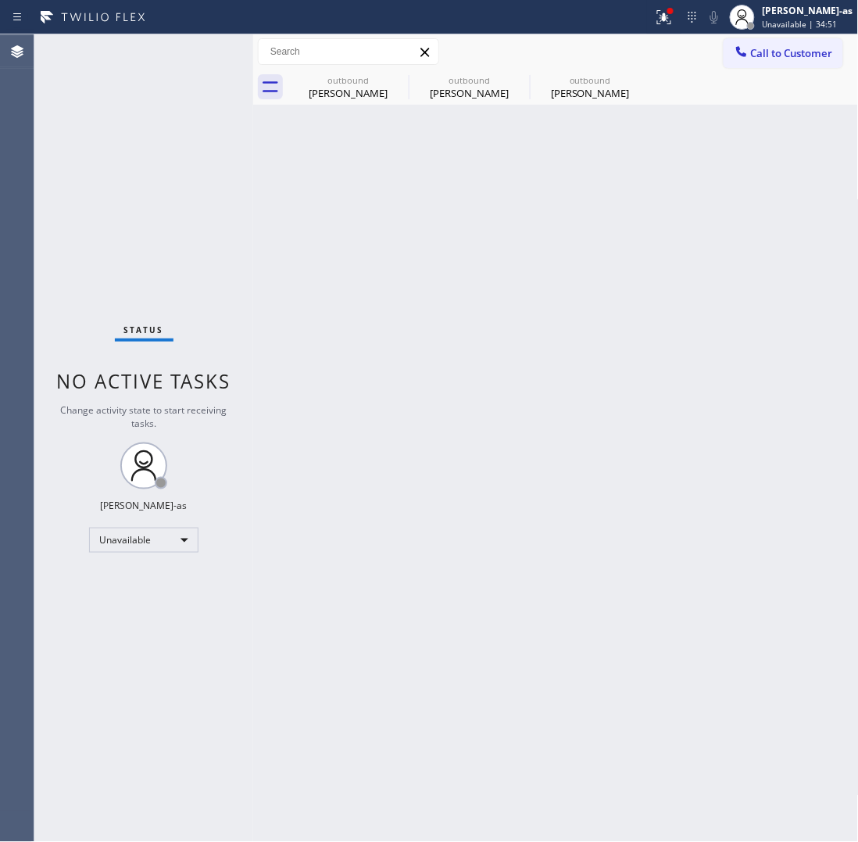
drag, startPoint x: 262, startPoint y: 177, endPoint x: 399, endPoint y: 174, distance: 137.6
click at [286, 181] on div "Back to Dashboard Change Sender ID Customers Technicians Select a contact Outbo…" at bounding box center [556, 437] width 606 height 807
click at [370, 91] on div "[PERSON_NAME]" at bounding box center [348, 93] width 118 height 14
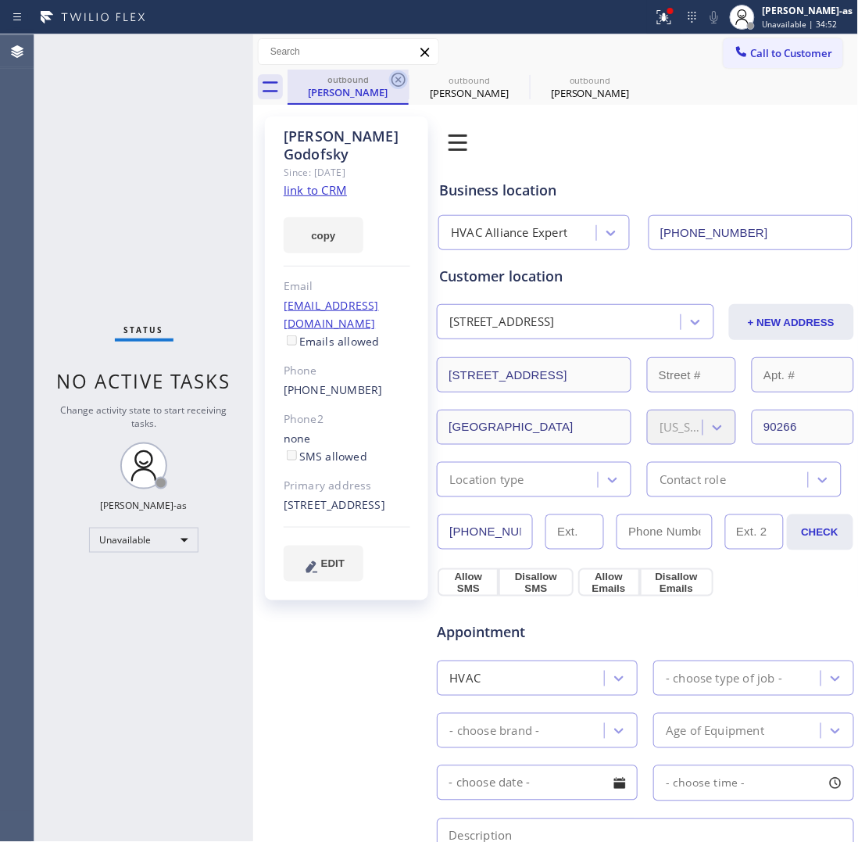
click at [404, 78] on icon at bounding box center [399, 80] width 14 height 14
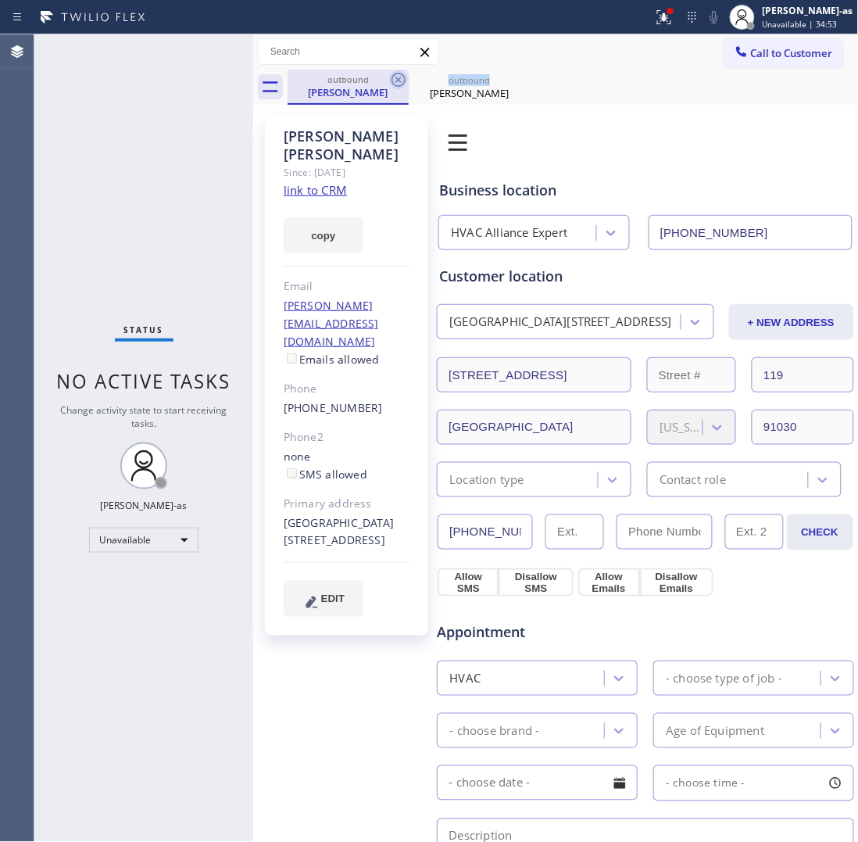
click at [403, 78] on icon at bounding box center [398, 79] width 19 height 19
click at [510, 78] on icon at bounding box center [519, 79] width 19 height 19
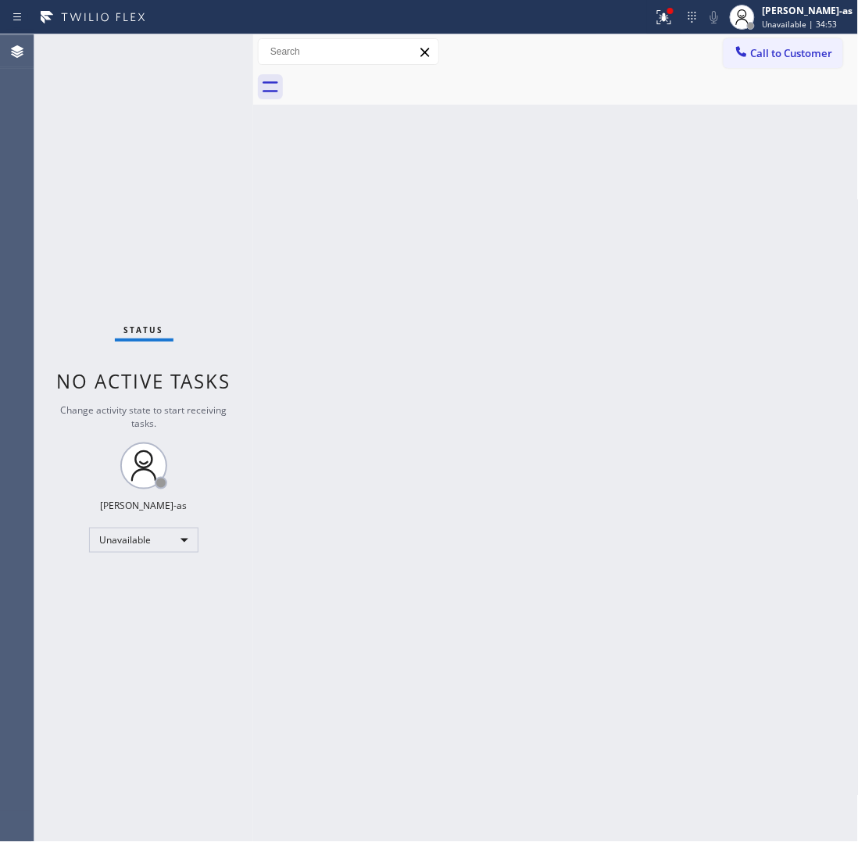
click at [400, 79] on div at bounding box center [573, 87] width 571 height 35
click at [801, 45] on button "Call to Customer" at bounding box center [784, 53] width 120 height 30
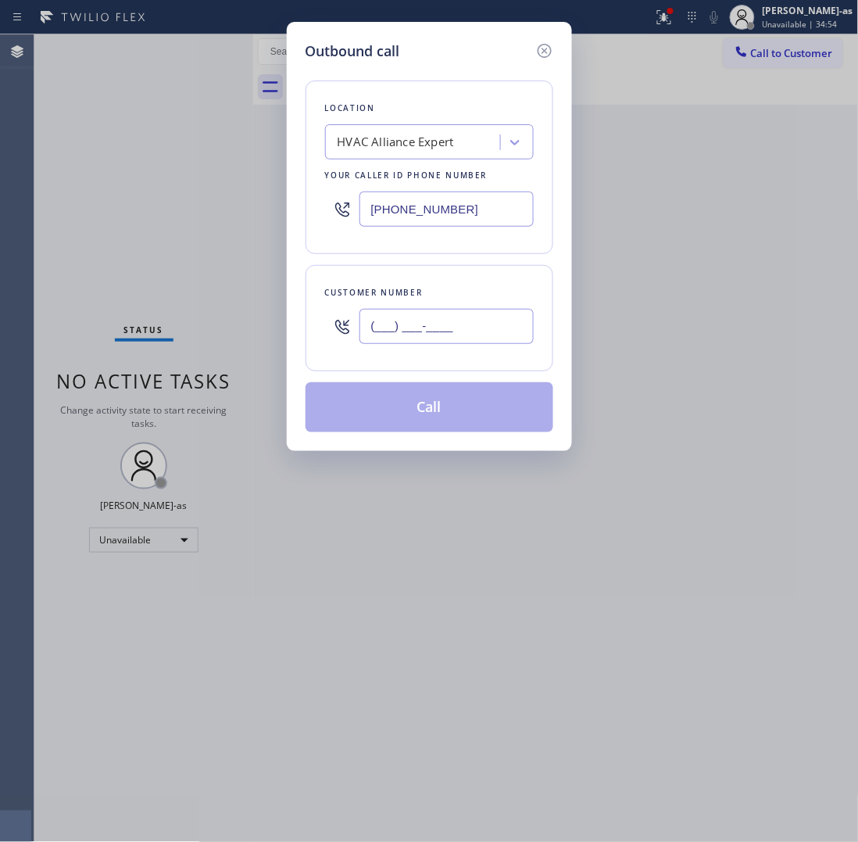
click at [485, 328] on input "(___) ___-____" at bounding box center [447, 326] width 174 height 35
paste input "818) 665-5800"
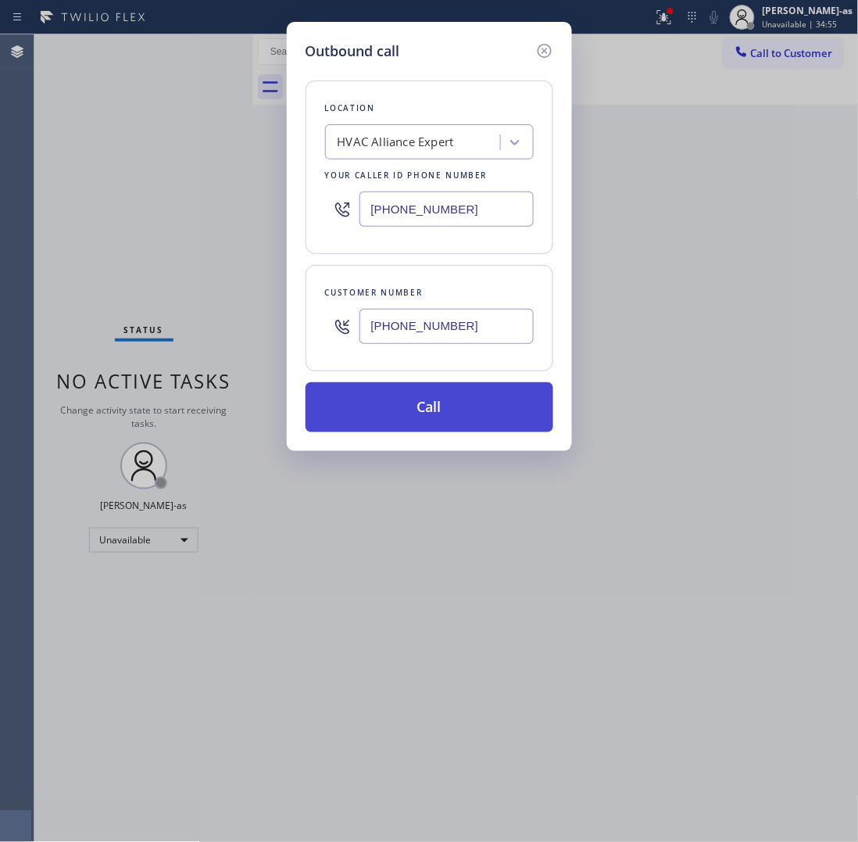
type input "[PHONE_NUMBER]"
click at [424, 418] on button "Call" at bounding box center [430, 407] width 248 height 50
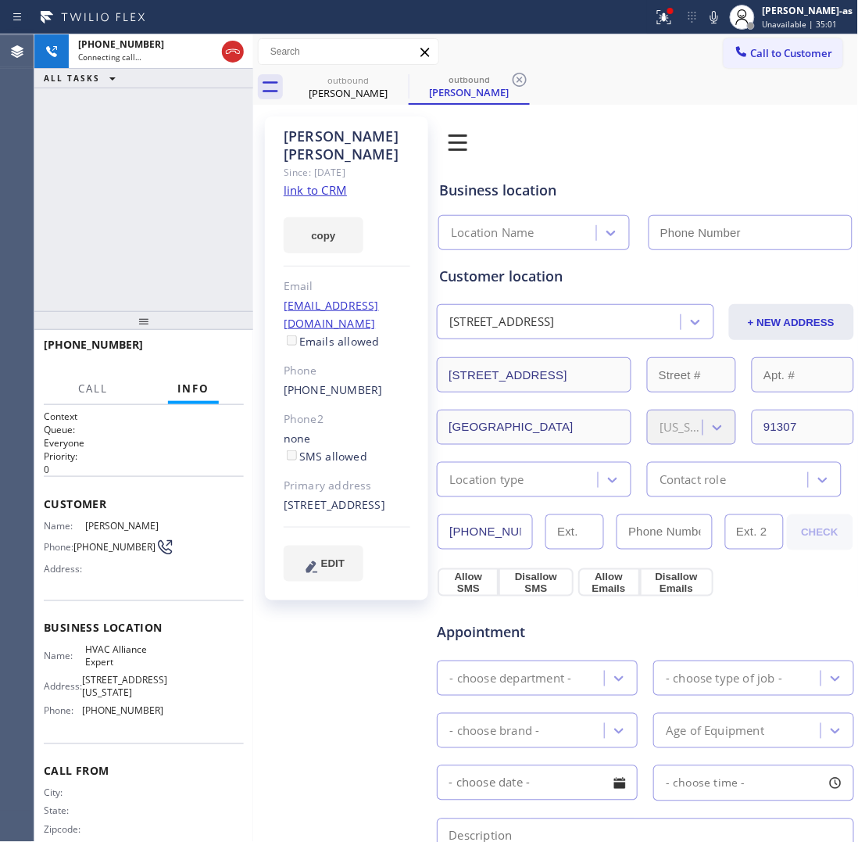
click at [110, 217] on div "[PHONE_NUMBER] Connecting call… ALL TASKS ALL TASKS ACTIVE TASKS TASKS IN WRAP …" at bounding box center [143, 172] width 219 height 277
type input "[PHONE_NUMBER]"
click at [306, 182] on link "link to CRM" at bounding box center [315, 190] width 63 height 16
click at [231, 57] on icon at bounding box center [233, 51] width 19 height 19
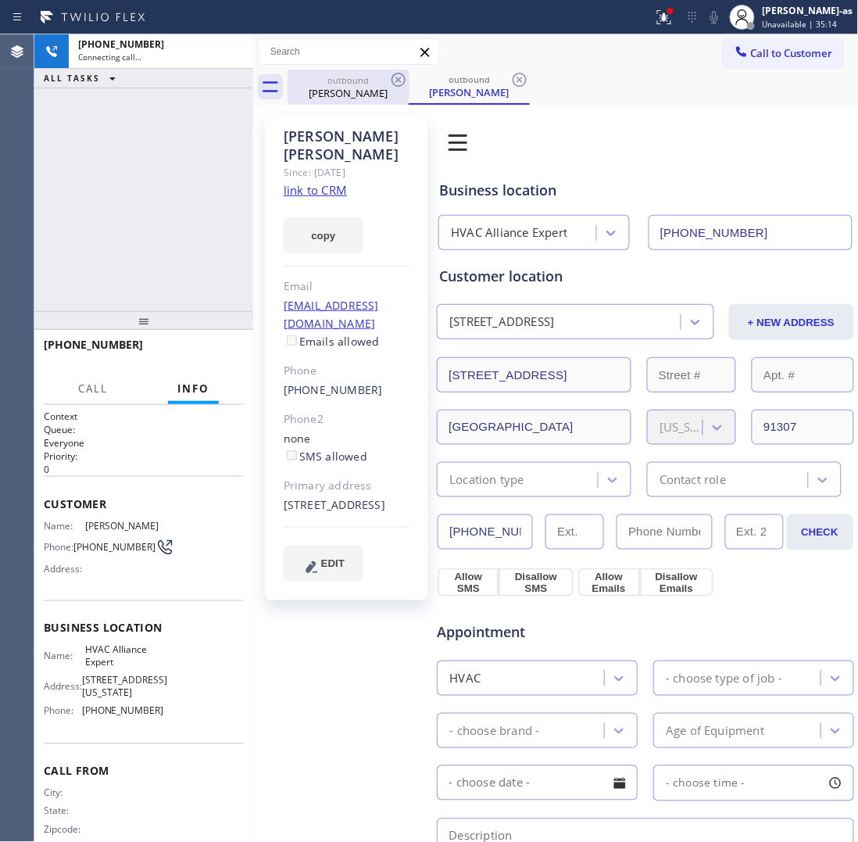
click at [338, 96] on div "[PERSON_NAME]" at bounding box center [348, 93] width 118 height 14
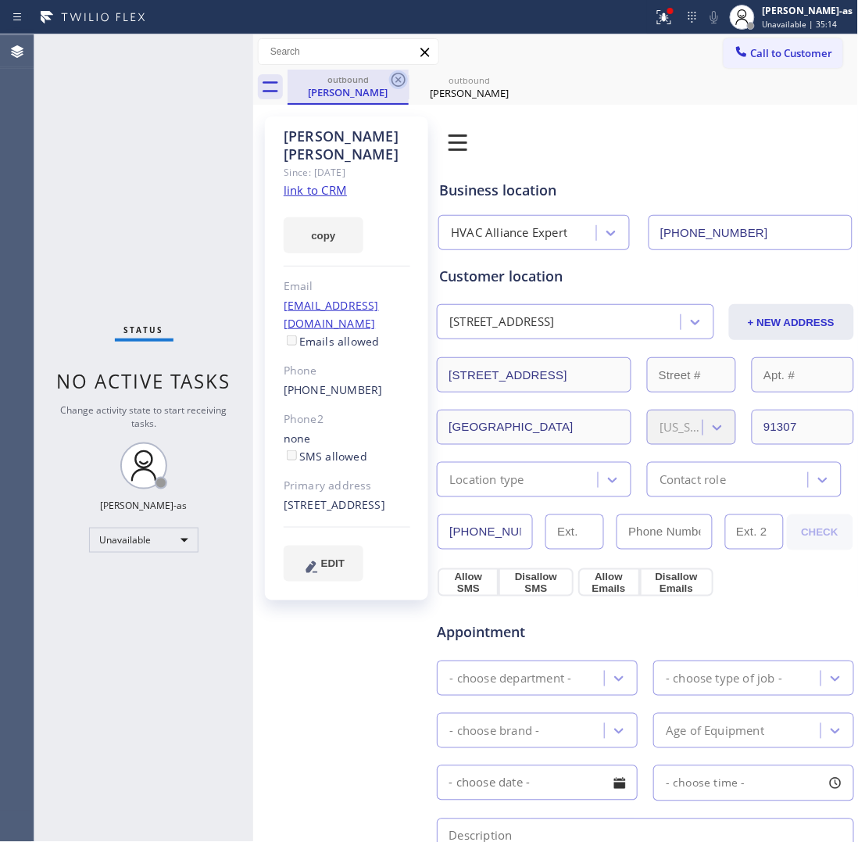
click at [393, 79] on icon at bounding box center [398, 79] width 19 height 19
click at [0, 0] on icon at bounding box center [0, 0] width 0 height 0
click at [393, 79] on div "outbound [PERSON_NAME] outbound [PERSON_NAME]" at bounding box center [573, 87] width 571 height 35
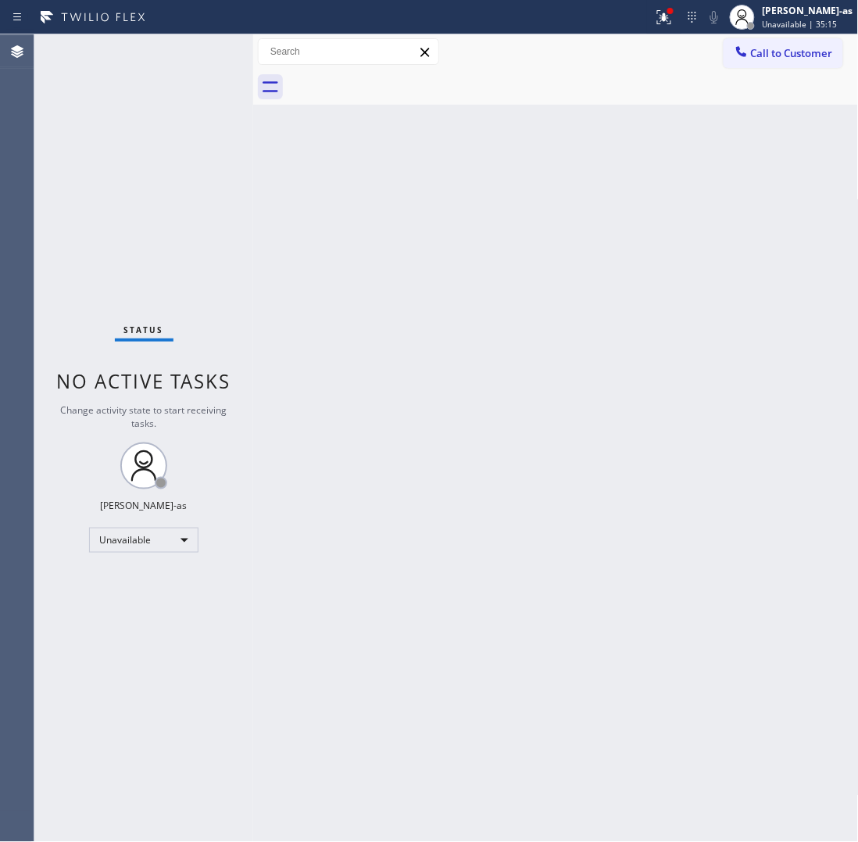
click at [393, 79] on div at bounding box center [573, 87] width 571 height 35
click at [794, 41] on button "Call to Customer" at bounding box center [784, 53] width 120 height 30
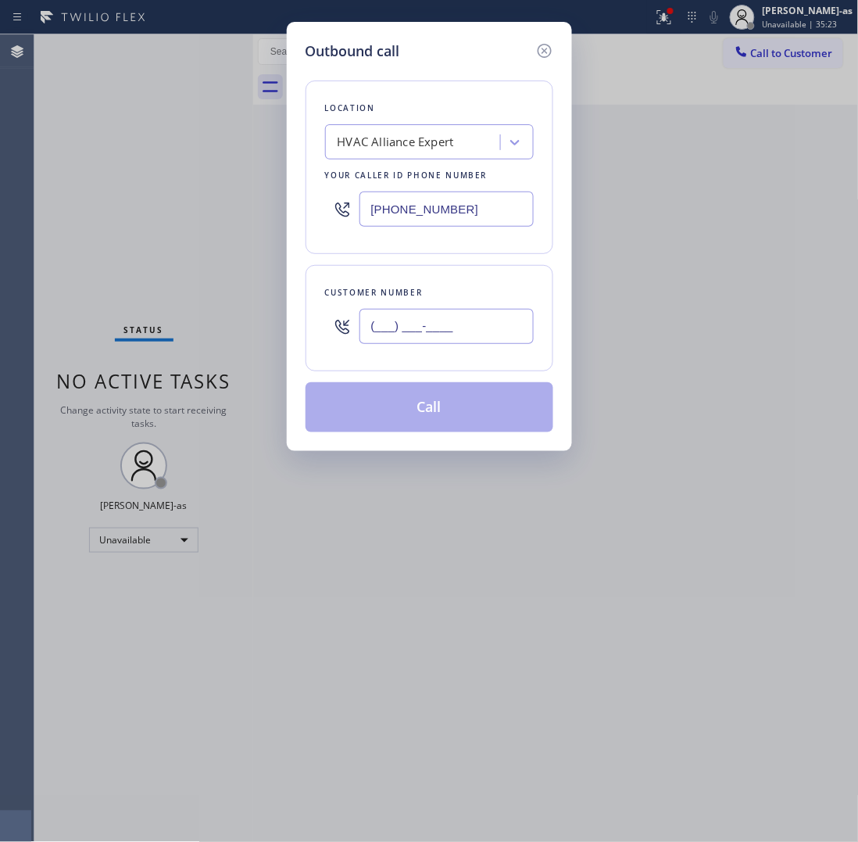
click at [474, 332] on input "(___) ___-____" at bounding box center [447, 326] width 174 height 35
paste input "661) 210-9814"
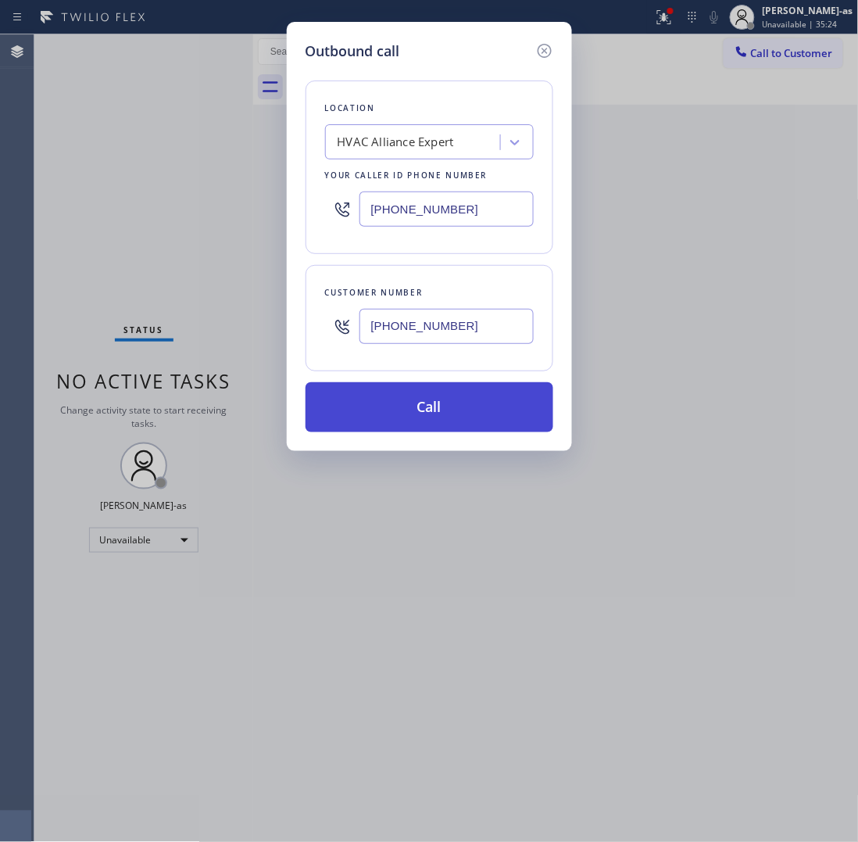
type input "[PHONE_NUMBER]"
click at [440, 404] on button "Call" at bounding box center [430, 407] width 248 height 50
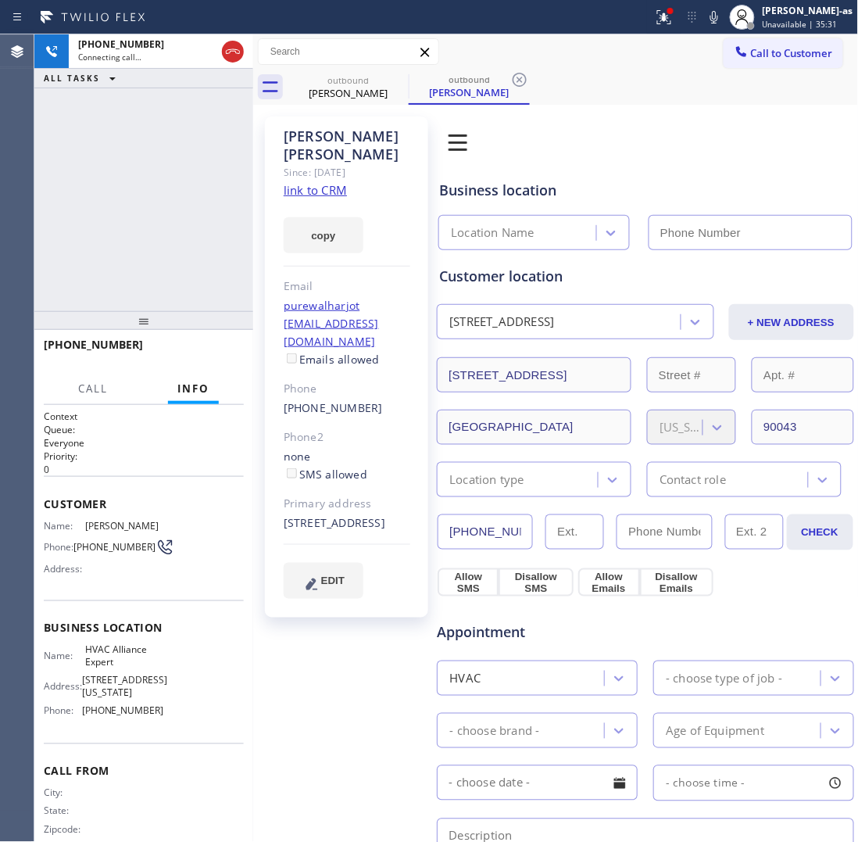
type input "[PHONE_NUMBER]"
click at [176, 195] on div "[PHONE_NUMBER] Connecting call… ALL TASKS ALL TASKS ACTIVE TASKS TASKS IN WRAP …" at bounding box center [143, 172] width 219 height 277
click at [313, 182] on link "link to CRM" at bounding box center [315, 190] width 63 height 16
click at [82, 221] on div "[PHONE_NUMBER] Connecting call… ALL TASKS ALL TASKS ACTIVE TASKS TASKS IN WRAP …" at bounding box center [143, 172] width 219 height 277
click at [348, 64] on div at bounding box center [348, 51] width 181 height 27
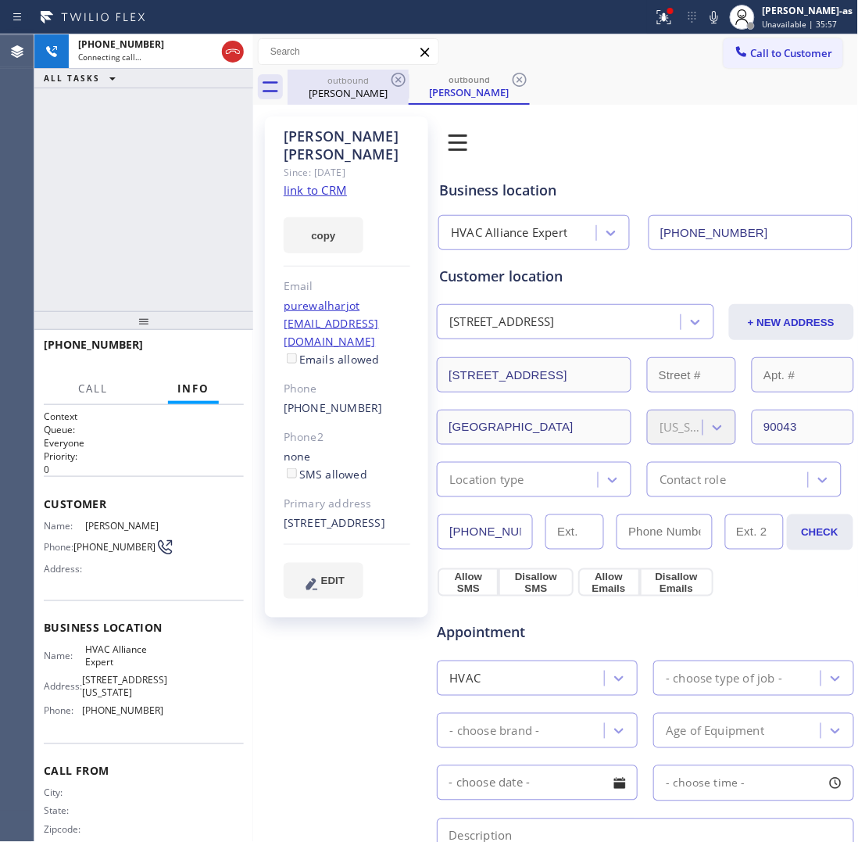
click at [387, 88] on div "[PERSON_NAME]" at bounding box center [348, 93] width 118 height 14
click at [399, 82] on icon at bounding box center [398, 79] width 19 height 19
click at [142, 204] on div "[PHONE_NUMBER] Connecting call… ALL TASKS ALL TASKS ACTIVE TASKS TASKS IN WRAP …" at bounding box center [143, 172] width 219 height 277
click at [305, 182] on link "link to CRM" at bounding box center [315, 190] width 63 height 16
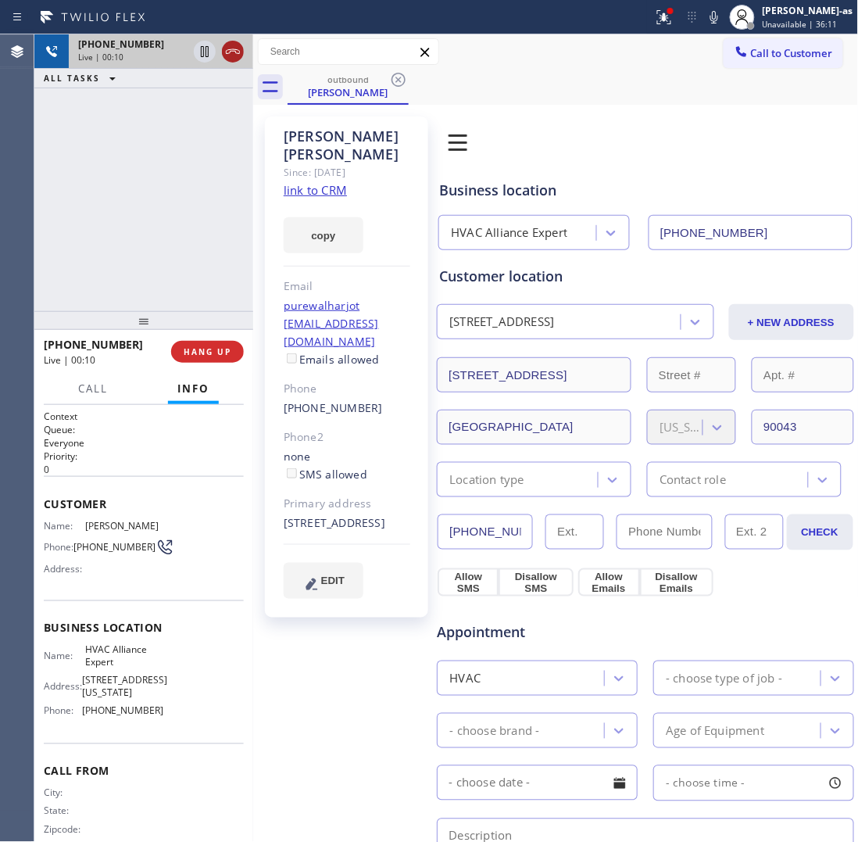
click at [224, 52] on icon at bounding box center [233, 51] width 19 height 19
click at [220, 354] on span "HANG UP" at bounding box center [208, 351] width 48 height 11
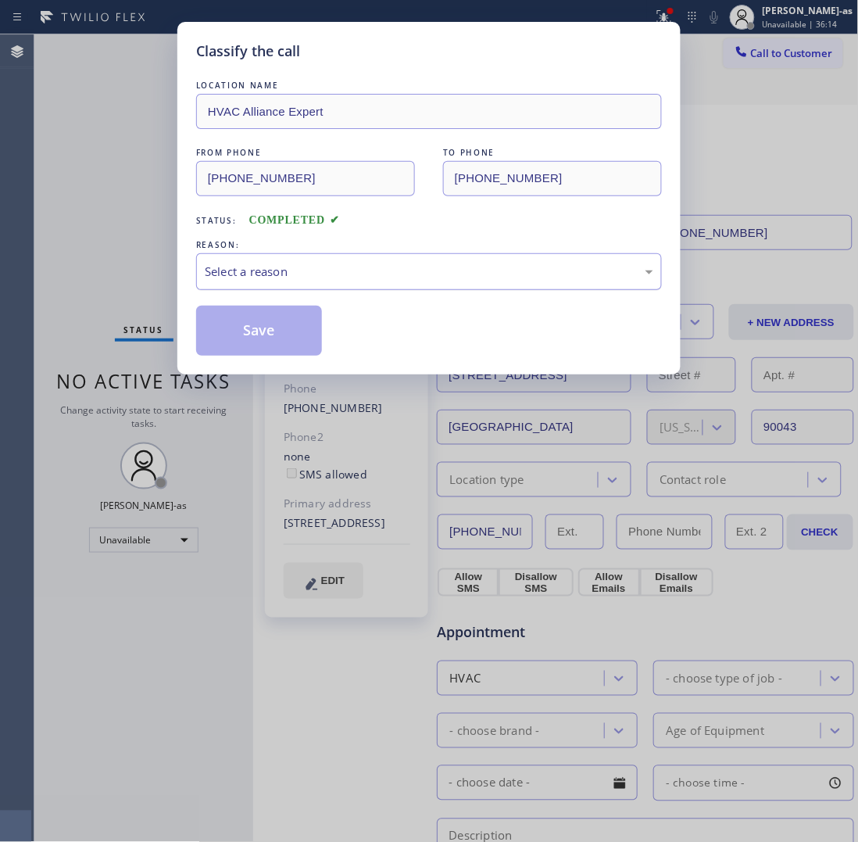
click at [298, 272] on div "Select a reason" at bounding box center [429, 272] width 449 height 18
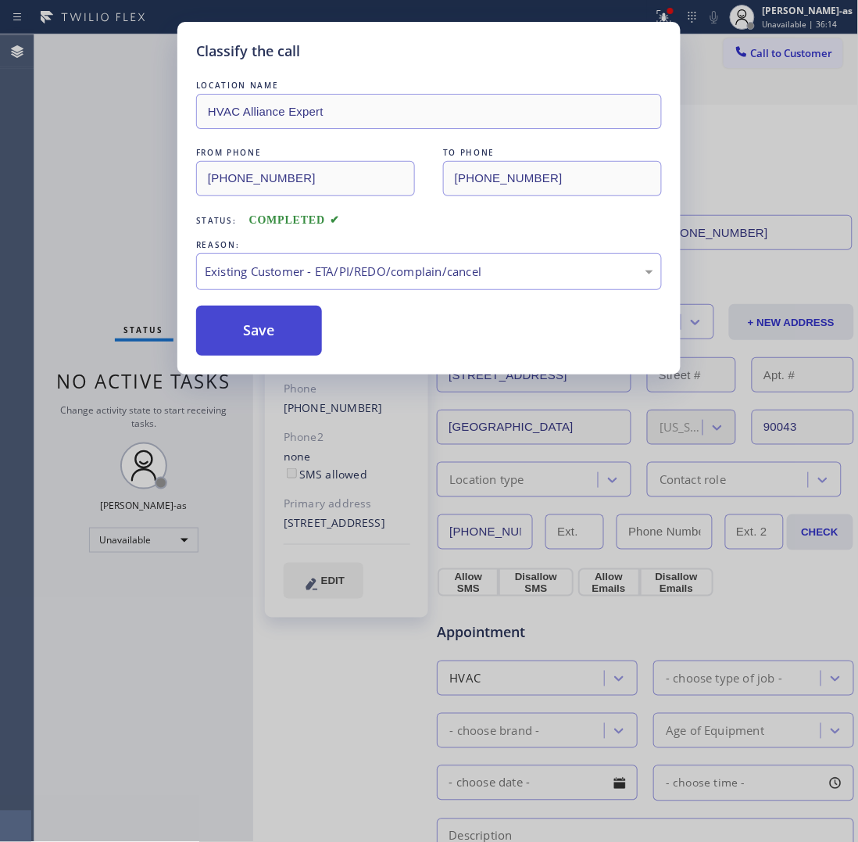
drag, startPoint x: 352, startPoint y: 371, endPoint x: 287, endPoint y: 344, distance: 70.4
click at [278, 342] on button "Save" at bounding box center [259, 331] width 126 height 50
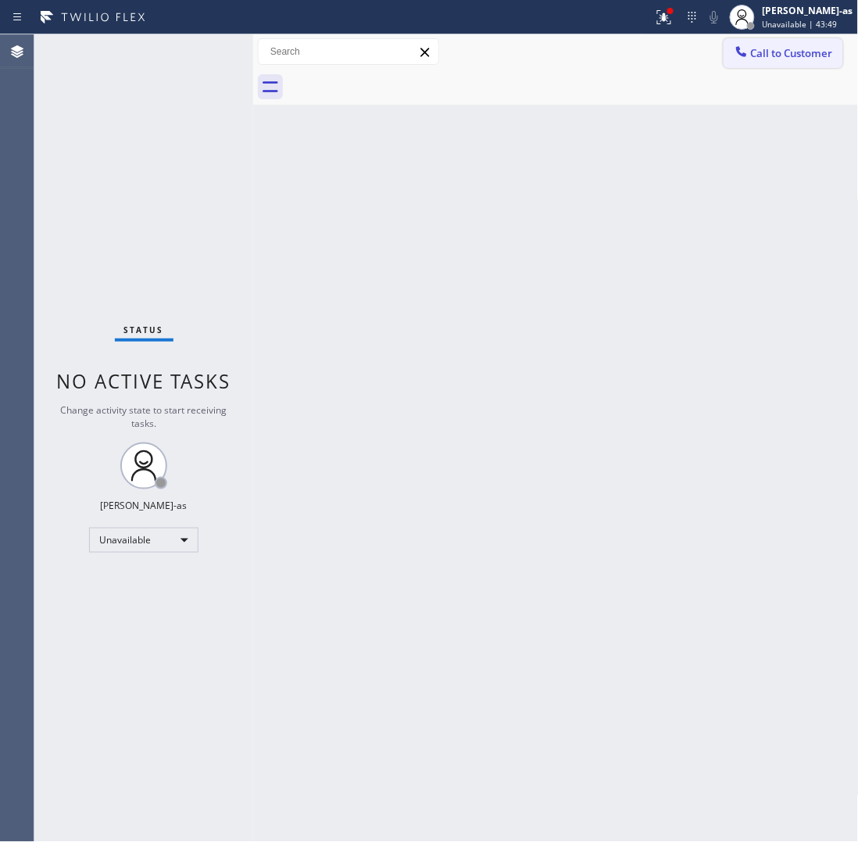
click at [811, 44] on button "Call to Customer" at bounding box center [784, 53] width 120 height 30
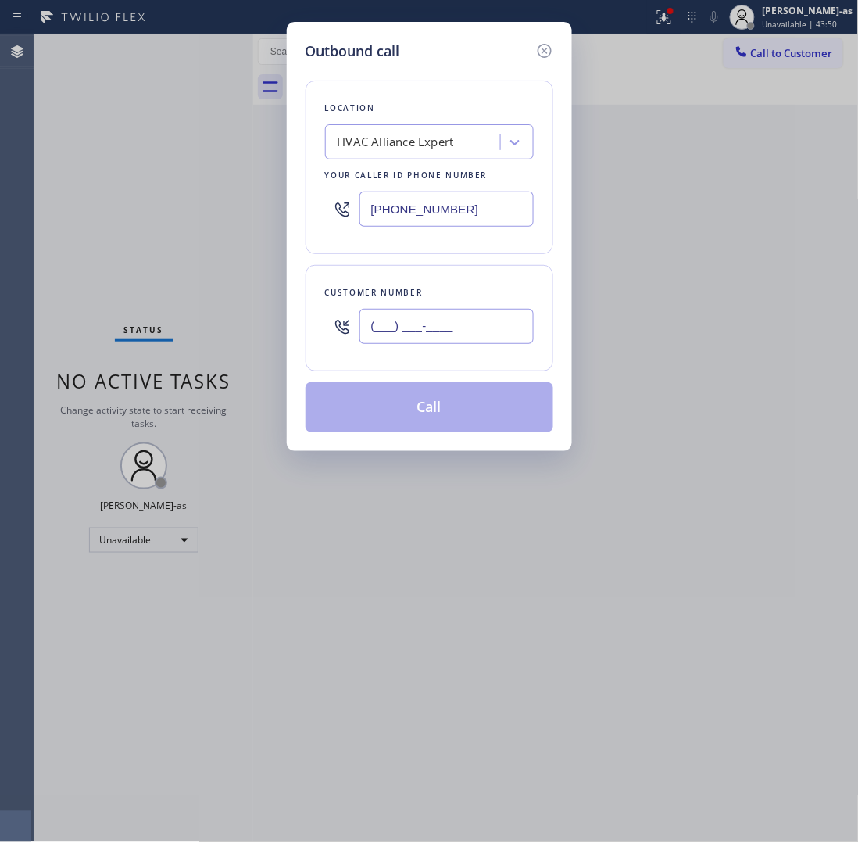
click at [461, 320] on input "(___) ___-____" at bounding box center [447, 326] width 174 height 35
paste input "310) 312-8600"
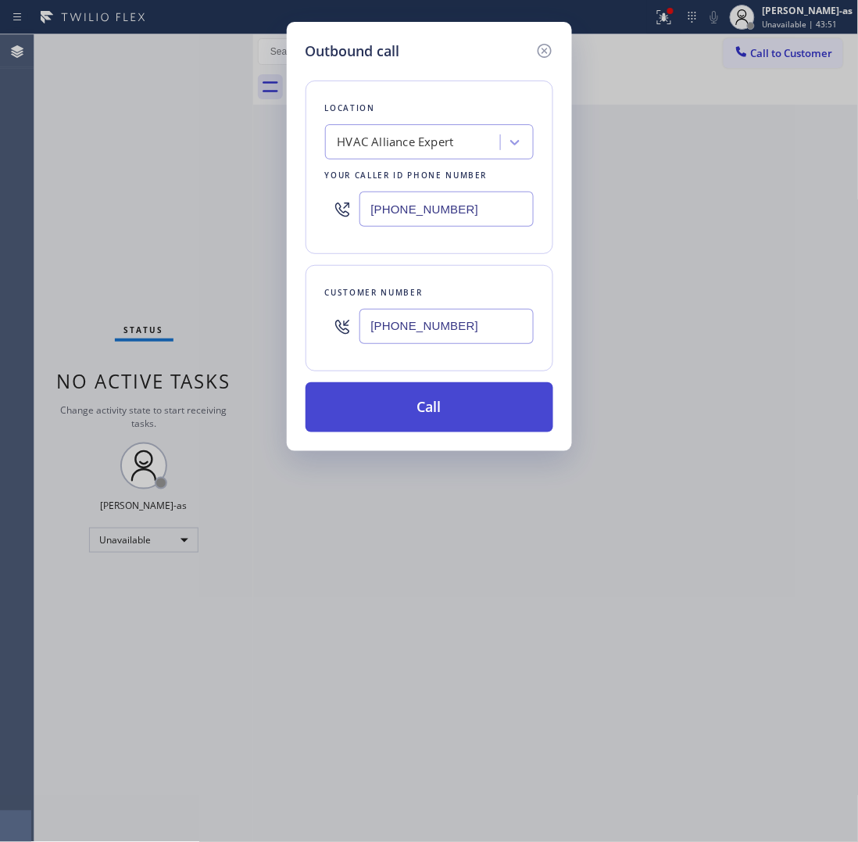
type input "[PHONE_NUMBER]"
click at [465, 403] on button "Call" at bounding box center [430, 407] width 248 height 50
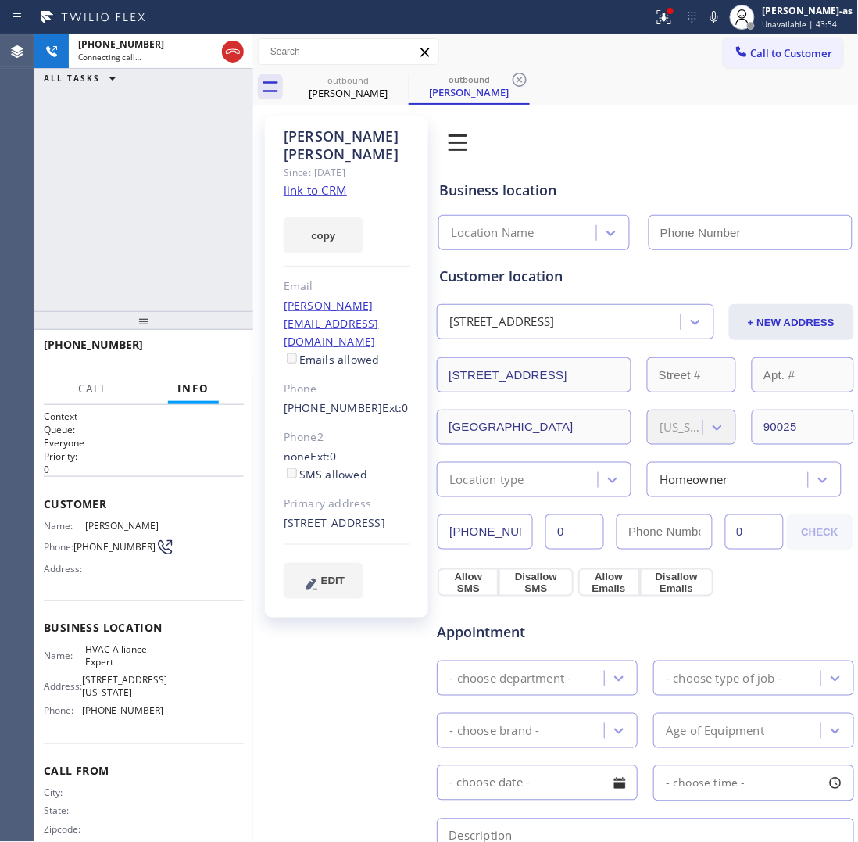
click at [321, 182] on link "link to CRM" at bounding box center [315, 190] width 63 height 16
type input "[PHONE_NUMBER]"
drag, startPoint x: 107, startPoint y: 149, endPoint x: 166, endPoint y: 149, distance: 58.6
click at [117, 151] on div "[PHONE_NUMBER] Live | 00:03 ALL TASKS ALL TASKS ACTIVE TASKS TASKS IN WRAP UP" at bounding box center [143, 172] width 219 height 277
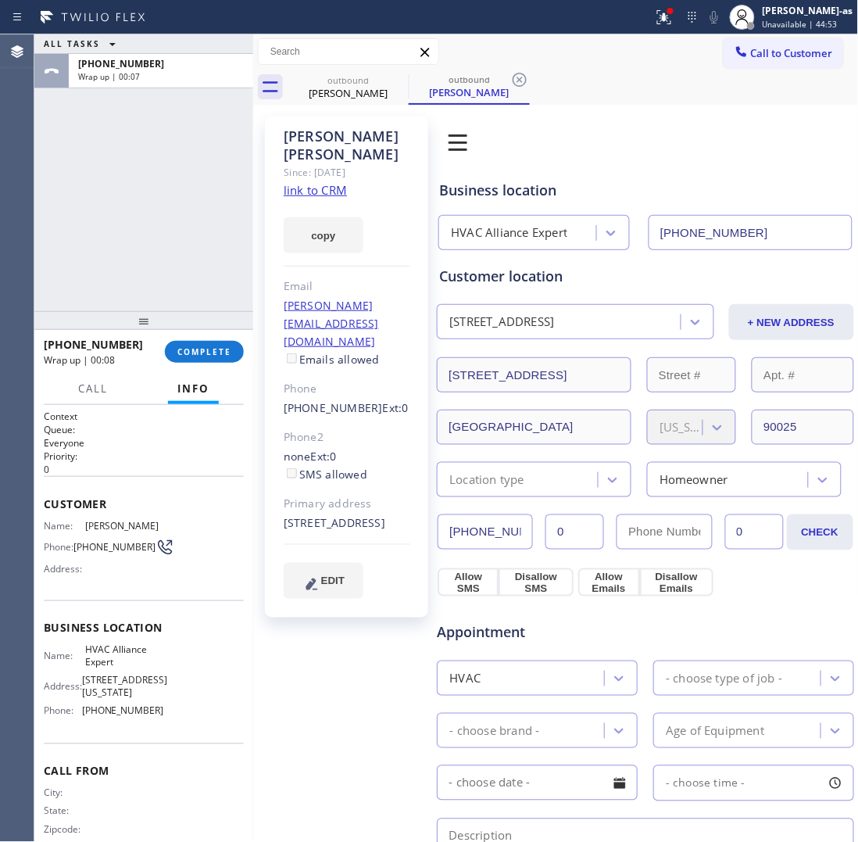
drag, startPoint x: 188, startPoint y: 260, endPoint x: 266, endPoint y: 194, distance: 101.5
click at [200, 255] on div "ALL TASKS ALL TASKS ACTIVE TASKS TASKS IN WRAP UP [PHONE_NUMBER] Wrap up | 00:07" at bounding box center [143, 172] width 219 height 277
click at [197, 353] on span "COMPLETE" at bounding box center [204, 351] width 54 height 11
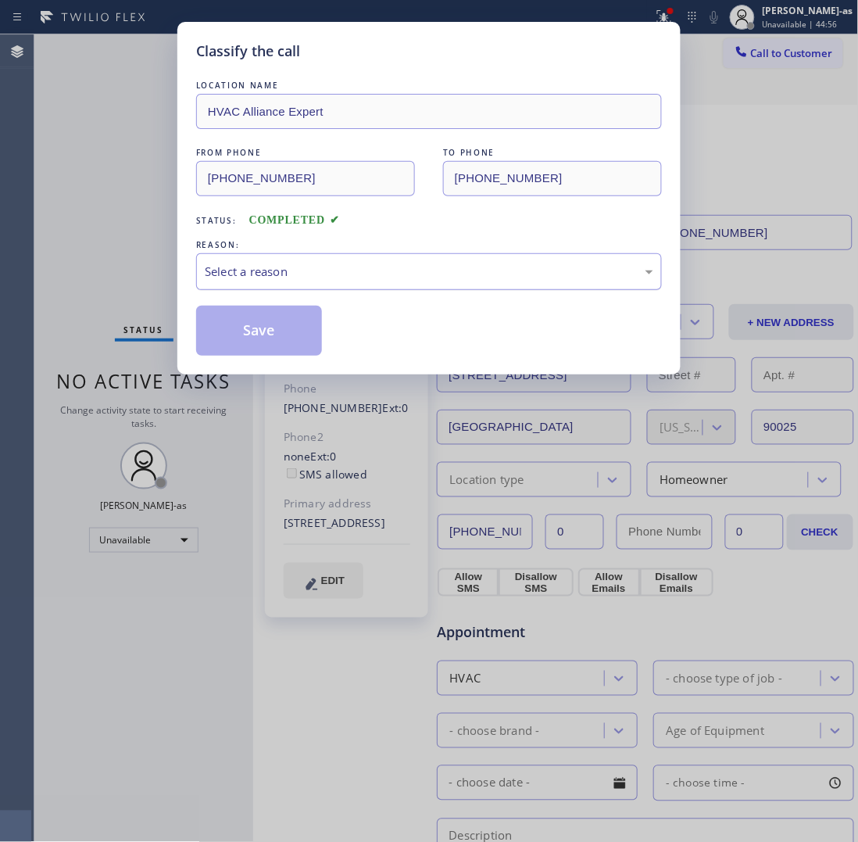
drag, startPoint x: 264, startPoint y: 259, endPoint x: 276, endPoint y: 271, distance: 17.1
click at [267, 263] on div "Select a reason" at bounding box center [429, 271] width 466 height 37
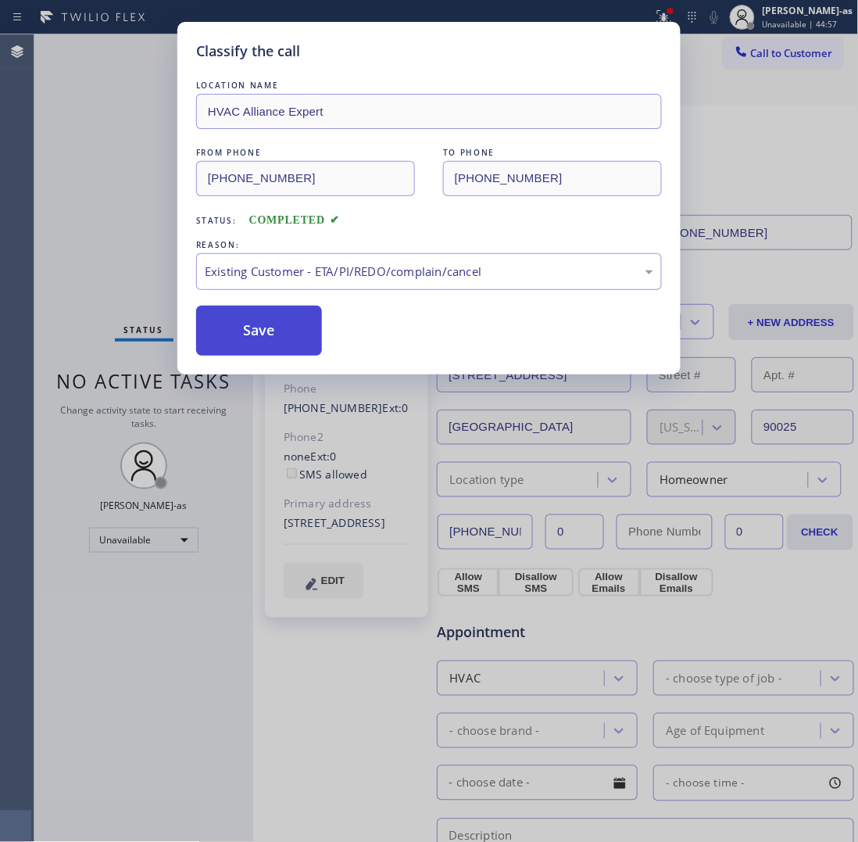
drag, startPoint x: 278, startPoint y: 344, endPoint x: 152, endPoint y: 352, distance: 125.3
click at [274, 344] on button "Save" at bounding box center [259, 331] width 126 height 50
click at [84, 217] on div "Classify the call LOCATION NAME HVAC Alliance Expert FROM PHONE [PHONE_NUMBER] …" at bounding box center [429, 421] width 858 height 842
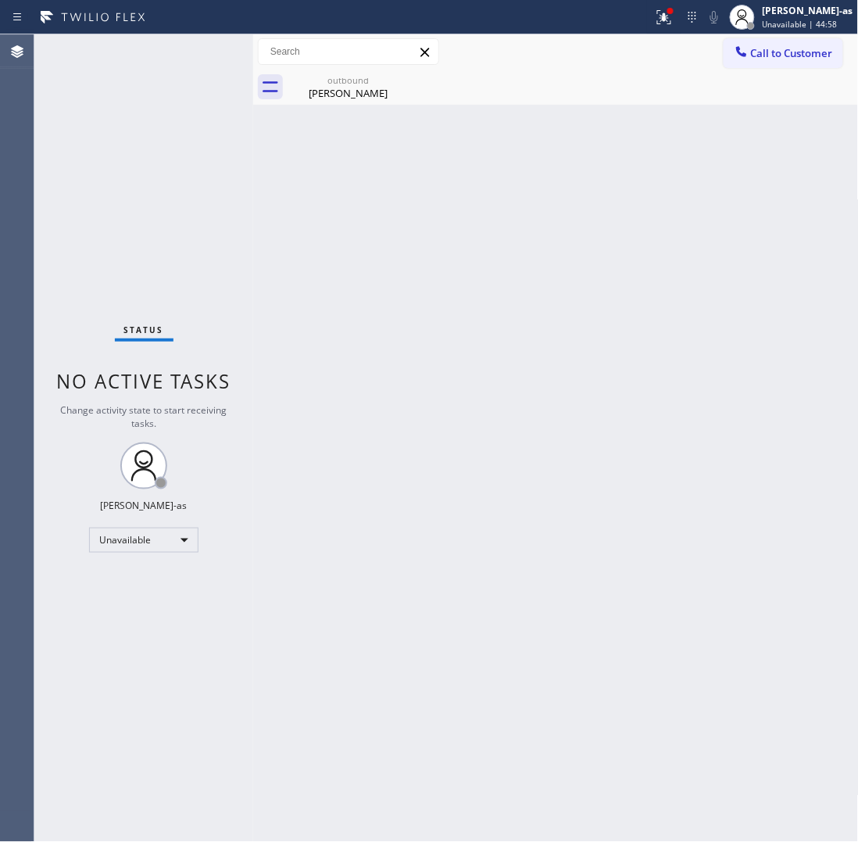
drag, startPoint x: 155, startPoint y: 209, endPoint x: 315, endPoint y: 152, distance: 170.1
click at [160, 211] on div "Status No active tasks Change activity state to start receiving tasks. [PERSON_…" at bounding box center [143, 437] width 219 height 807
drag, startPoint x: 346, startPoint y: 87, endPoint x: 388, endPoint y: 81, distance: 41.9
click at [349, 87] on div "[PERSON_NAME]" at bounding box center [348, 93] width 118 height 14
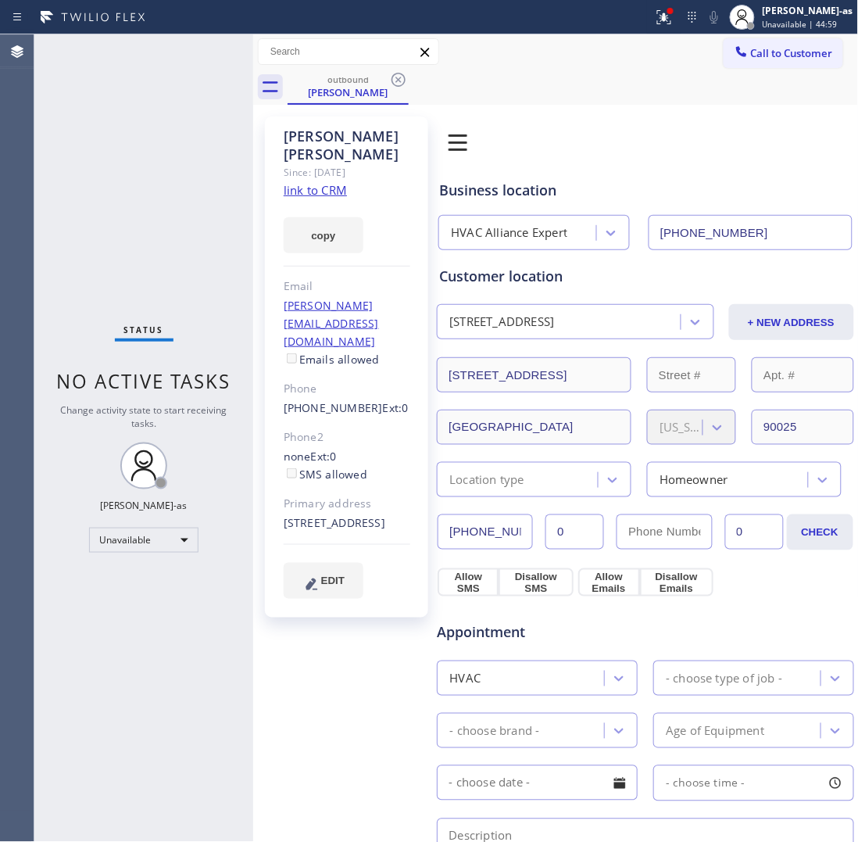
click at [393, 75] on icon at bounding box center [398, 79] width 19 height 19
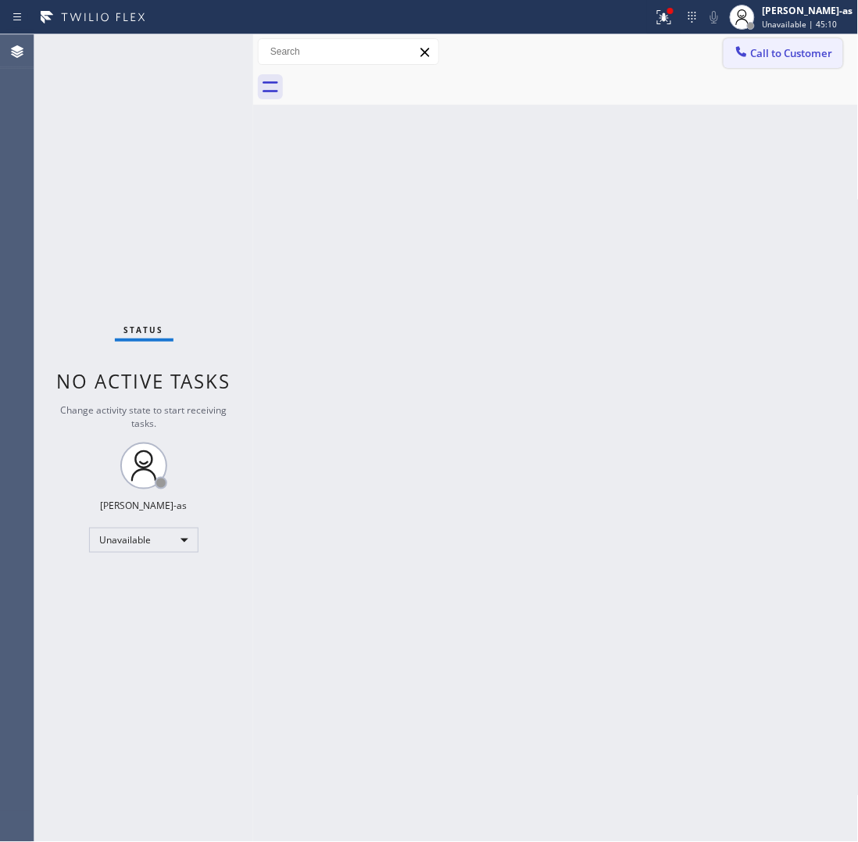
click at [804, 48] on span "Call to Customer" at bounding box center [792, 53] width 82 height 14
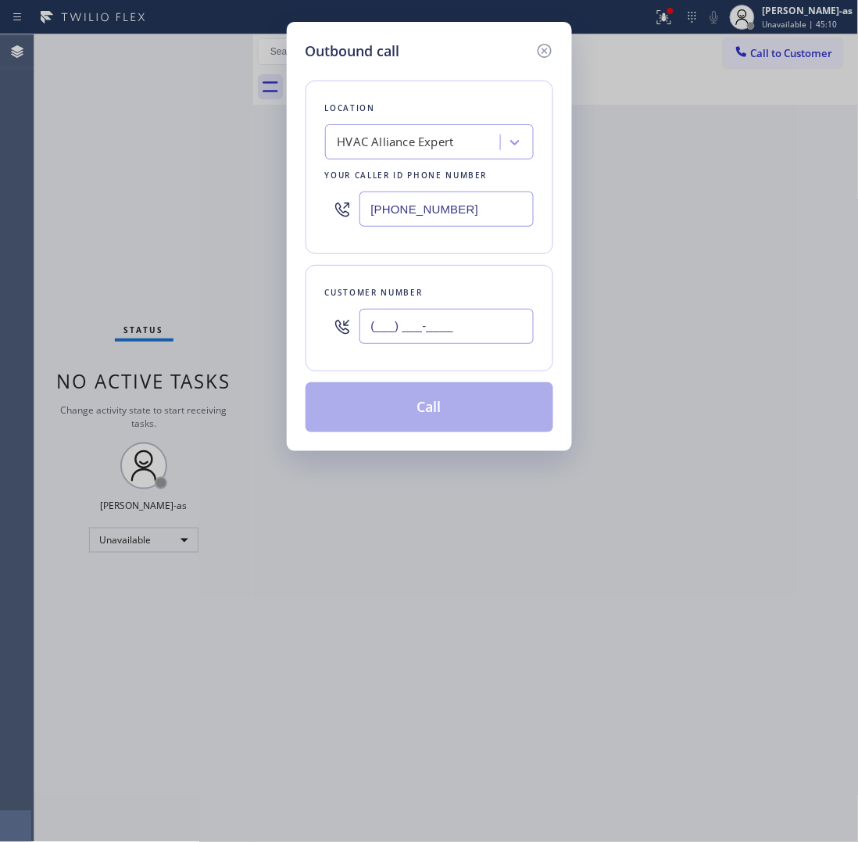
click at [495, 318] on input "(___) ___-____" at bounding box center [447, 326] width 174 height 35
paste input "562) 304-6303"
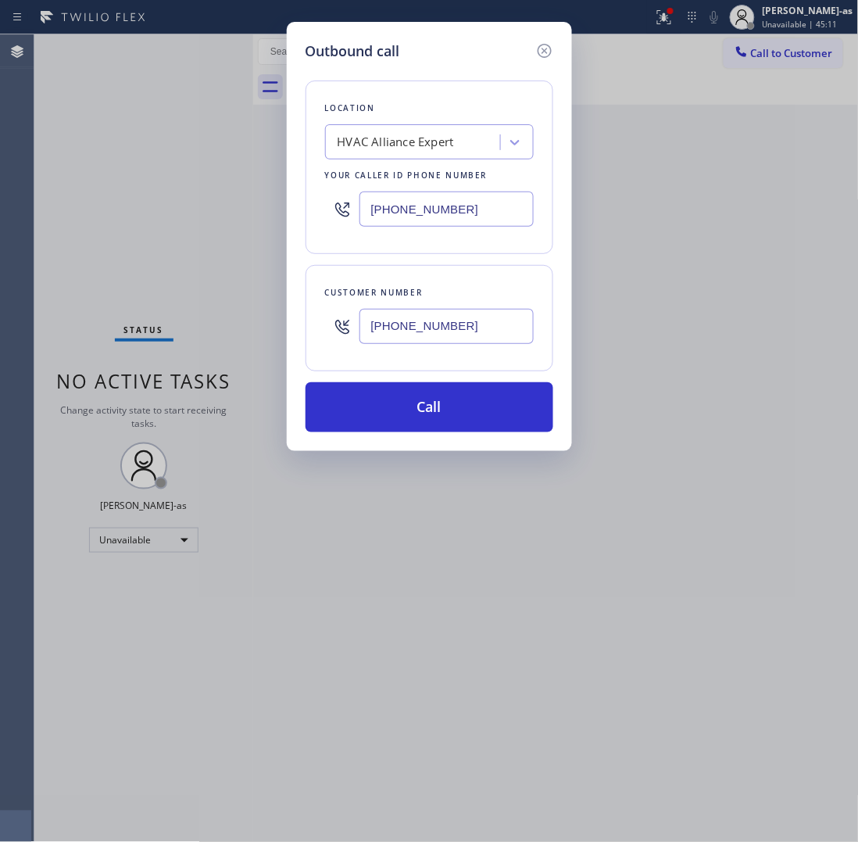
type input "[PHONE_NUMBER]"
drag, startPoint x: 436, startPoint y: 408, endPoint x: 839, endPoint y: 313, distance: 413.5
click at [438, 408] on button "Call" at bounding box center [430, 407] width 248 height 50
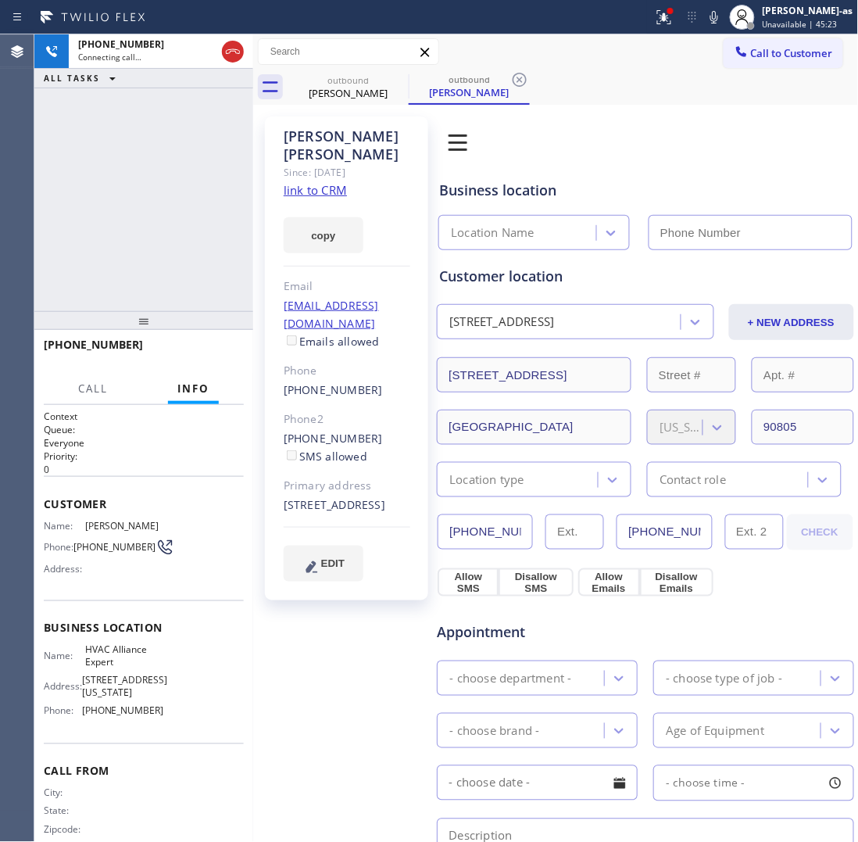
type input "[PHONE_NUMBER]"
drag, startPoint x: 174, startPoint y: 200, endPoint x: 282, endPoint y: 108, distance: 142.5
click at [174, 199] on div "[PHONE_NUMBER] Connecting call… ALL TASKS ALL TASKS ACTIVE TASKS TASKS IN WRAP …" at bounding box center [143, 172] width 219 height 277
drag, startPoint x: 274, startPoint y: 408, endPoint x: 371, endPoint y: 405, distance: 97.0
click at [371, 405] on div "[PERSON_NAME] Since: [DATE] link to CRM copy Email [EMAIL_ADDRESS][DOMAIN_NAME]…" at bounding box center [346, 358] width 163 height 484
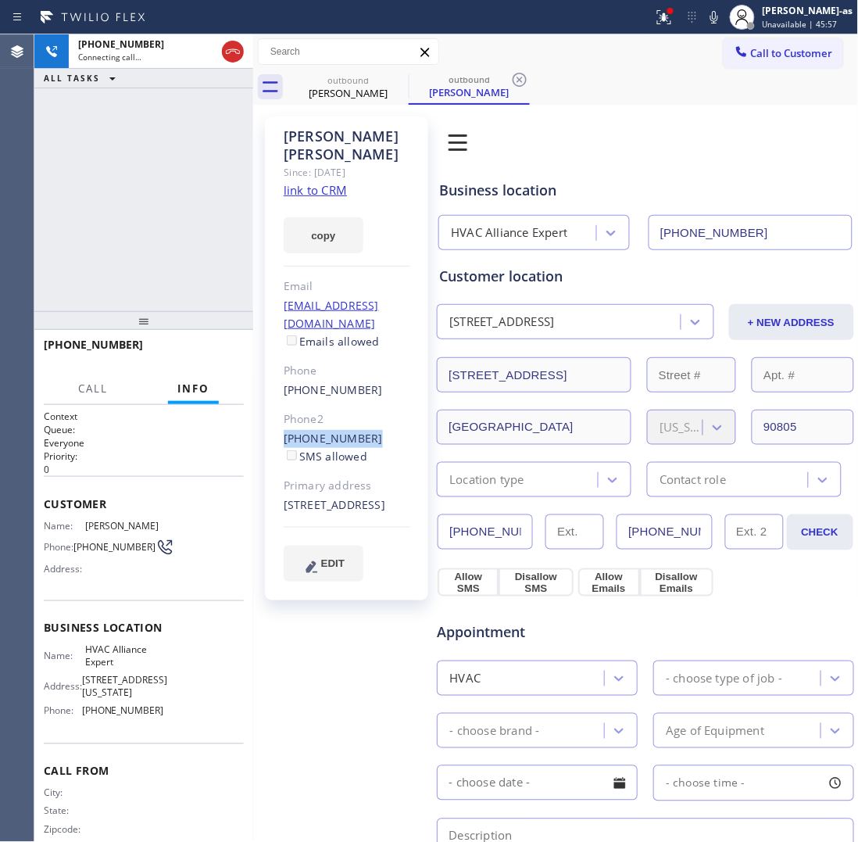
copy link "[PHONE_NUMBER]"
drag, startPoint x: 190, startPoint y: 228, endPoint x: 205, endPoint y: 209, distance: 23.9
click at [193, 224] on div "[PHONE_NUMBER] Connecting call… ALL TASKS ALL TASKS ACTIVE TASKS TASKS IN WRAP …" at bounding box center [143, 172] width 219 height 277
drag, startPoint x: 240, startPoint y: 45, endPoint x: 333, endPoint y: 87, distance: 101.8
click at [242, 45] on div at bounding box center [233, 51] width 22 height 19
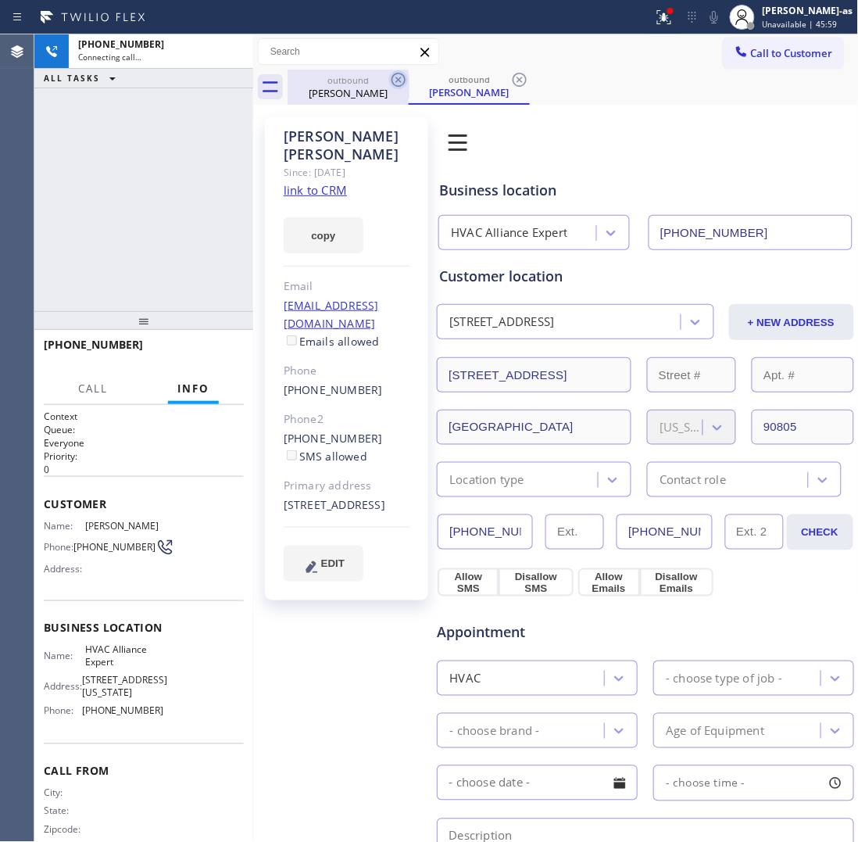
drag, startPoint x: 333, startPoint y: 87, endPoint x: 403, endPoint y: 84, distance: 69.6
click at [356, 88] on div "[PERSON_NAME]" at bounding box center [348, 93] width 118 height 14
click at [393, 77] on icon at bounding box center [398, 79] width 19 height 19
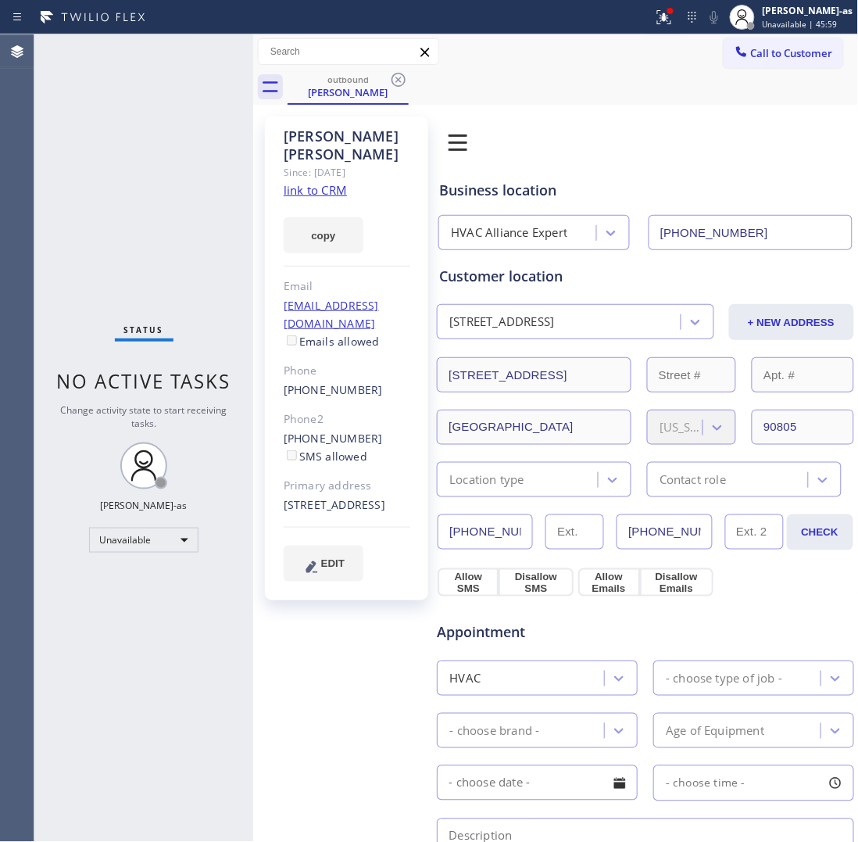
click at [395, 79] on icon at bounding box center [398, 79] width 19 height 19
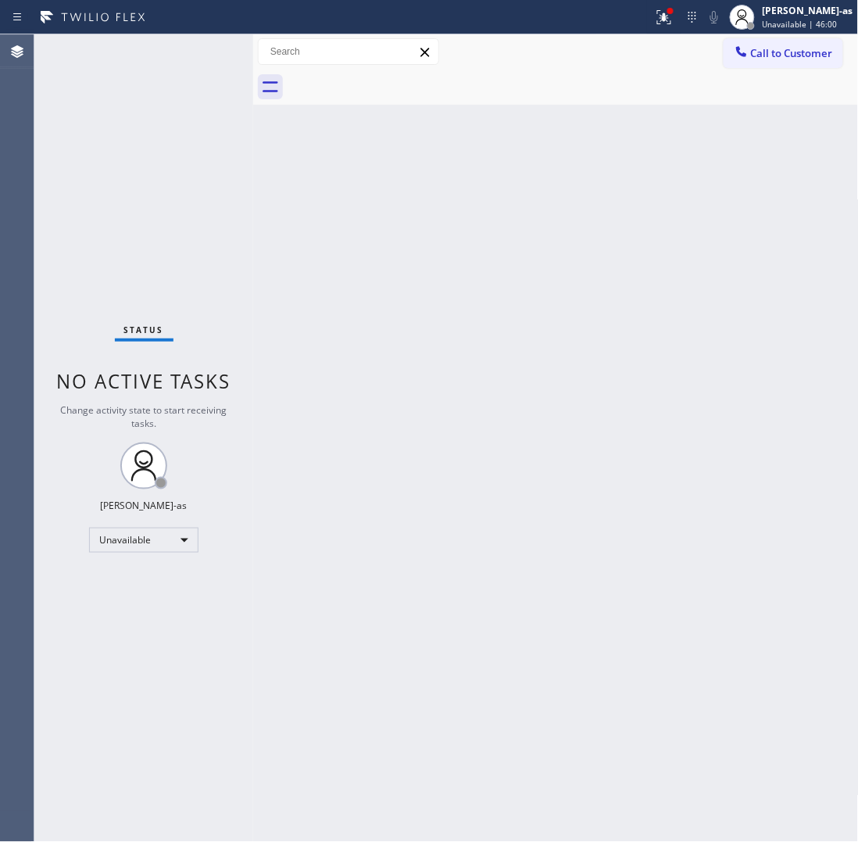
click at [395, 79] on div at bounding box center [573, 87] width 571 height 35
click at [745, 52] on icon at bounding box center [742, 52] width 16 height 16
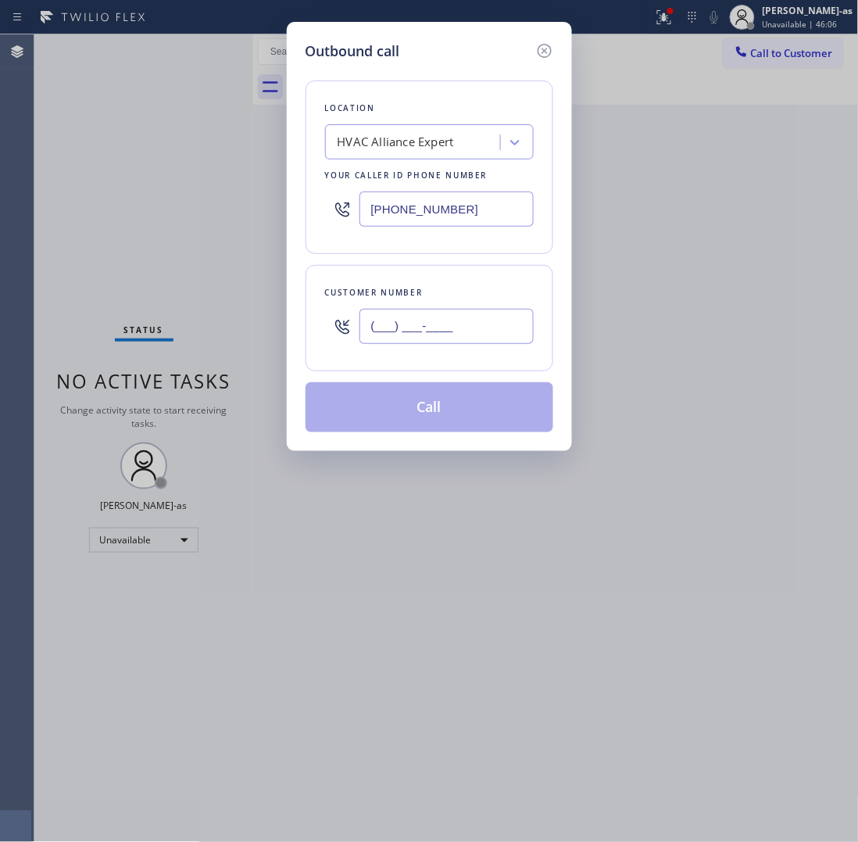
click at [450, 330] on input "(___) ___-____" at bounding box center [447, 326] width 174 height 35
paste input "310) 874-0823"
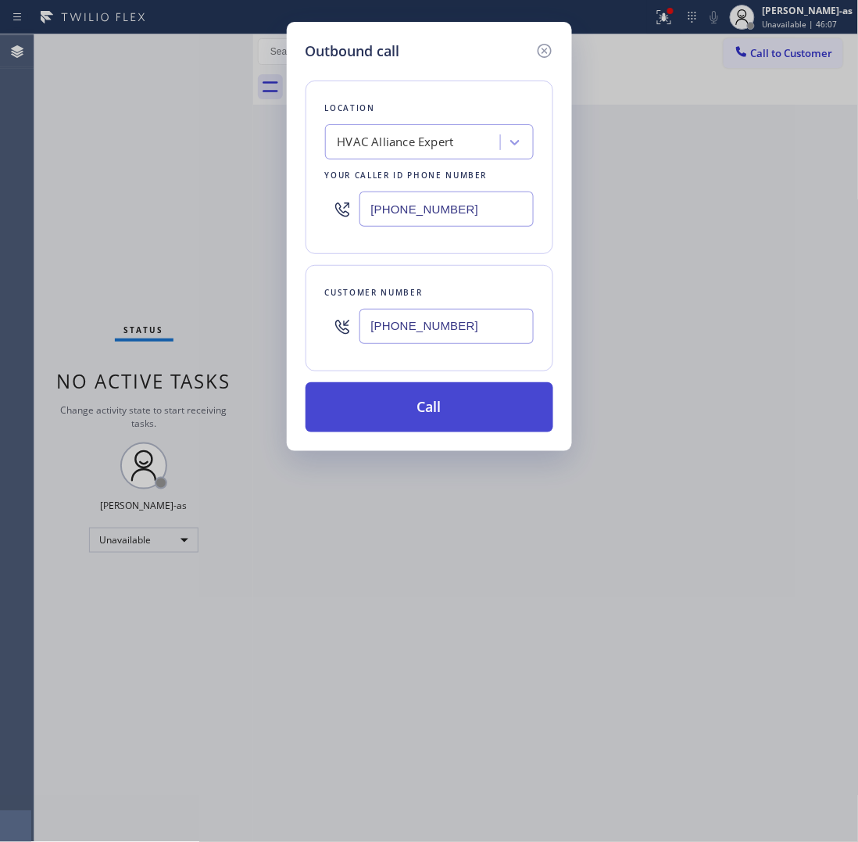
type input "[PHONE_NUMBER]"
click at [451, 403] on button "Call" at bounding box center [430, 407] width 248 height 50
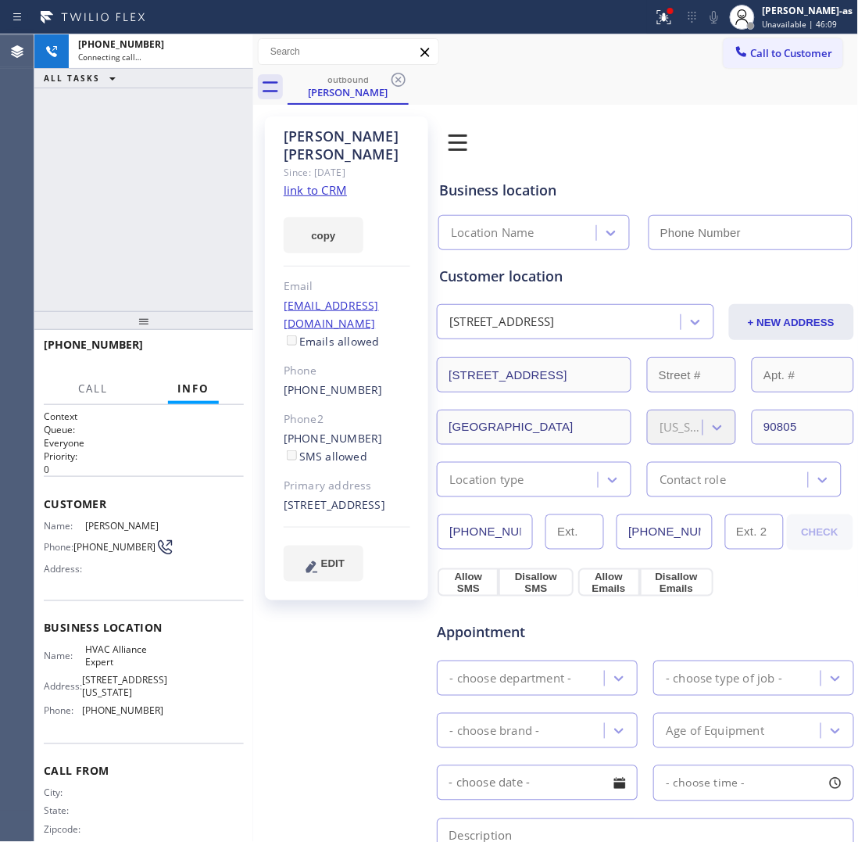
click at [147, 181] on div "[PHONE_NUMBER] Connecting call… ALL TASKS ALL TASKS ACTIVE TASKS TASKS IN WRAP …" at bounding box center [143, 172] width 219 height 277
type input "[PHONE_NUMBER]"
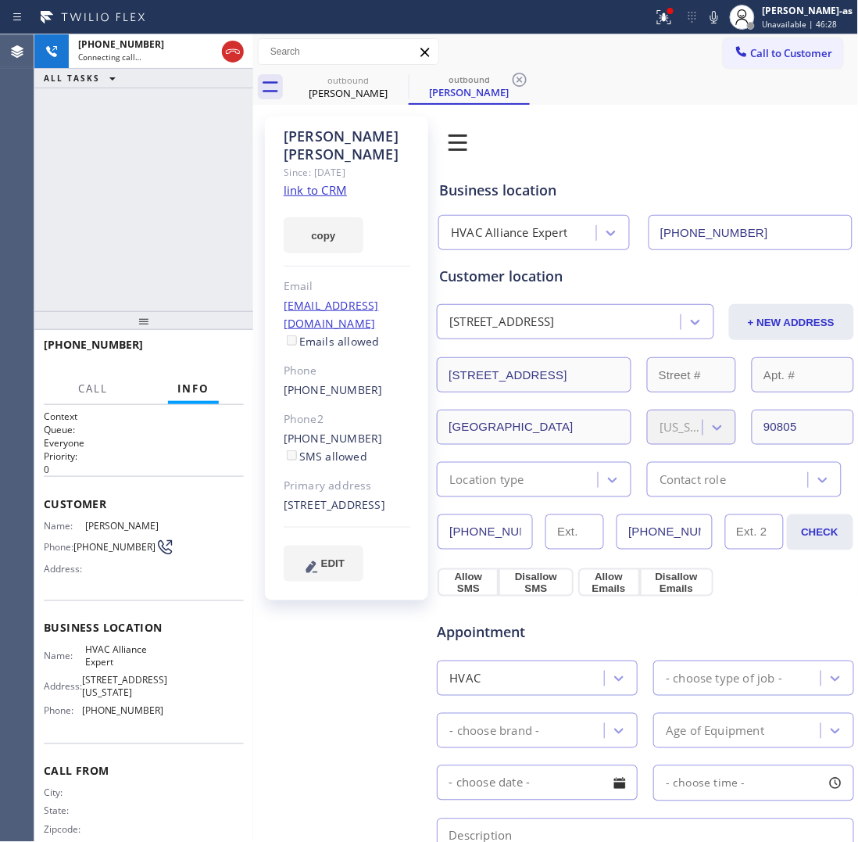
drag, startPoint x: 122, startPoint y: 248, endPoint x: 167, endPoint y: 239, distance: 45.4
click at [135, 249] on div "[PHONE_NUMBER] Connecting call… ALL TASKS ALL TASKS ACTIVE TASKS TASKS IN WRAP …" at bounding box center [143, 172] width 219 height 277
click at [334, 95] on div "[PERSON_NAME]" at bounding box center [348, 93] width 118 height 14
click at [337, 182] on link "link to CRM" at bounding box center [315, 190] width 63 height 16
drag, startPoint x: 61, startPoint y: 236, endPoint x: 279, endPoint y: 162, distance: 230.4
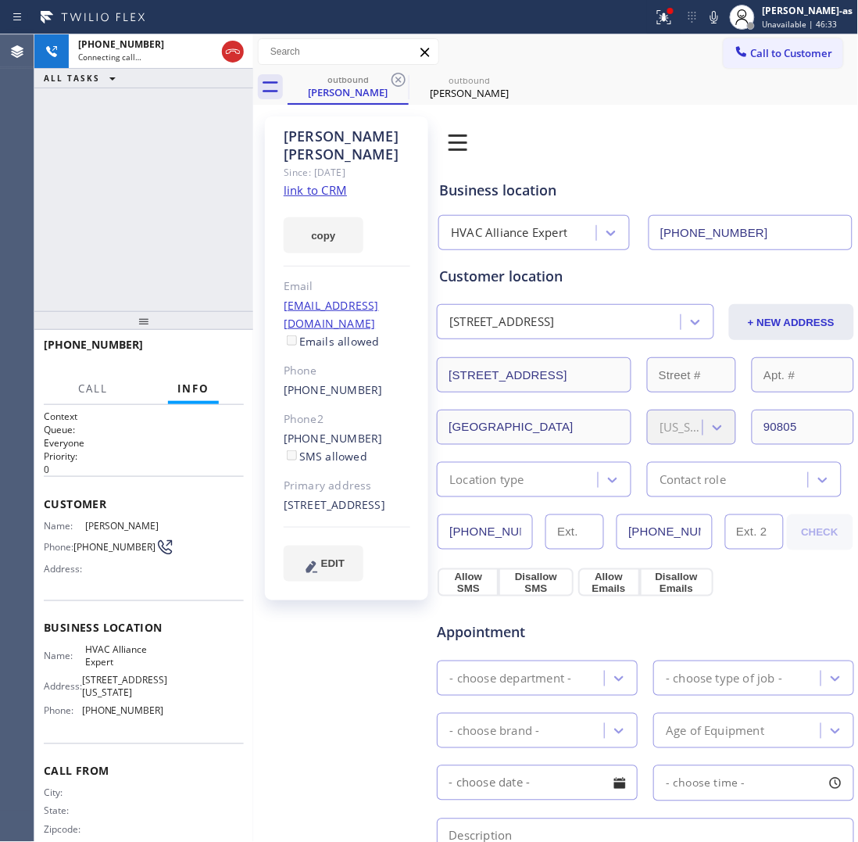
click at [67, 236] on div "[PHONE_NUMBER] Connecting call… ALL TASKS ALL TASKS ACTIVE TASKS TASKS IN WRAP …" at bounding box center [143, 172] width 219 height 277
click at [379, 77] on div "outbound" at bounding box center [348, 79] width 118 height 12
click at [397, 78] on icon at bounding box center [399, 80] width 14 height 14
click at [115, 274] on div "[PHONE_NUMBER] Connecting call… ALL TASKS ALL TASKS ACTIVE TASKS TASKS IN WRAP …" at bounding box center [143, 172] width 219 height 277
click at [231, 52] on icon at bounding box center [233, 51] width 19 height 19
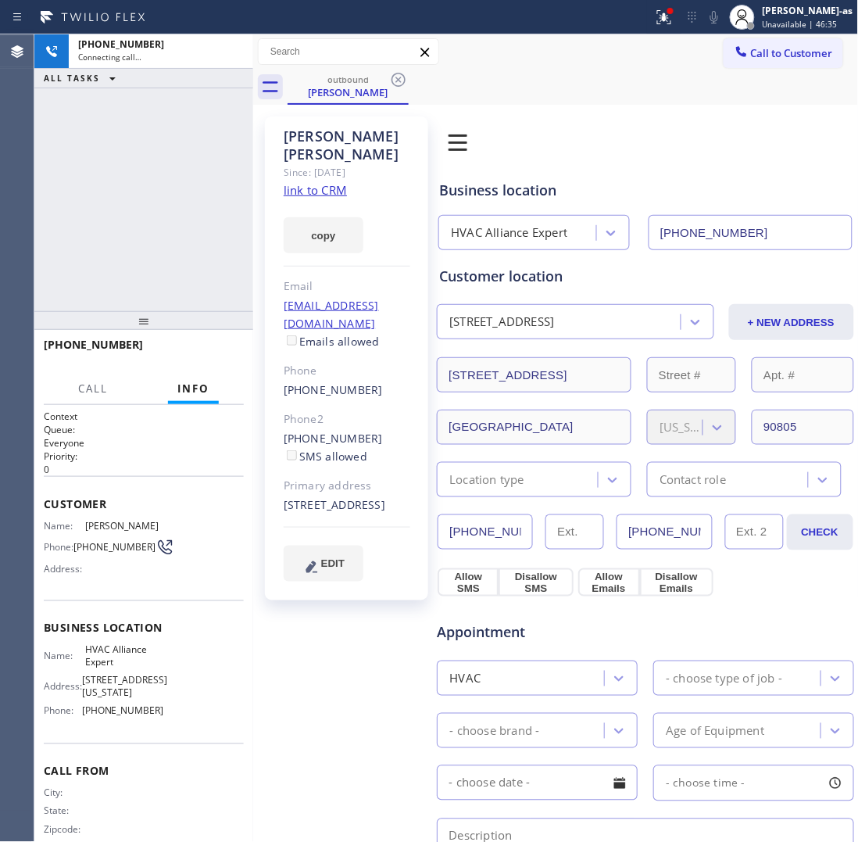
click at [122, 204] on div "[PHONE_NUMBER] Connecting call… ALL TASKS ALL TASKS ACTIVE TASKS TASKS IN WRAP …" at bounding box center [143, 172] width 219 height 277
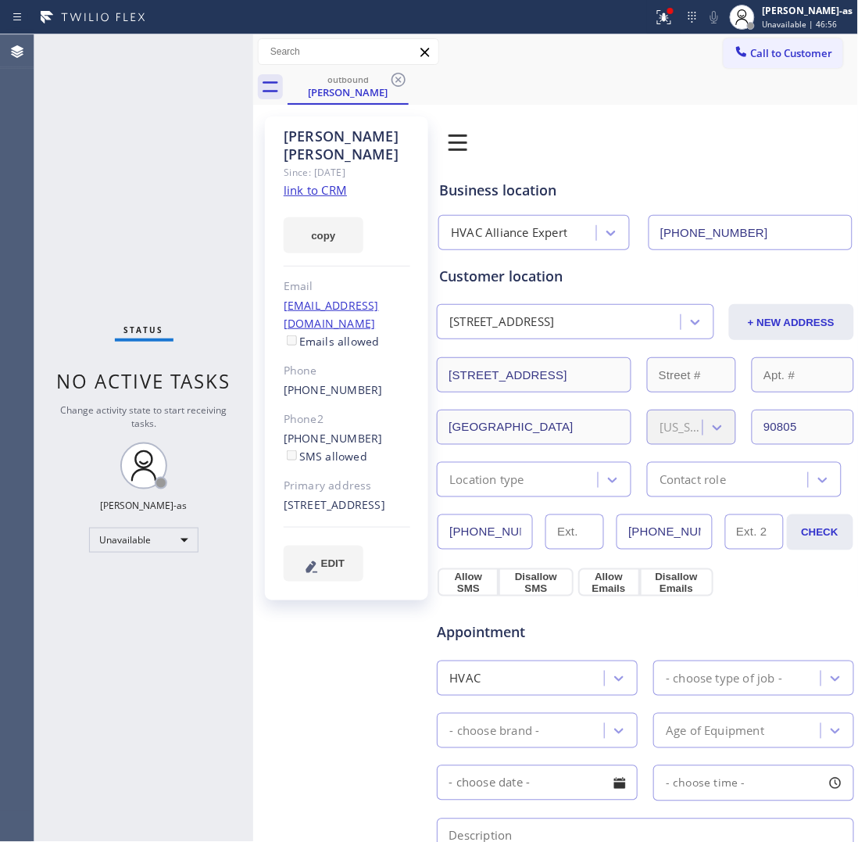
drag, startPoint x: 224, startPoint y: 181, endPoint x: 408, endPoint y: 142, distance: 187.6
click at [283, 174] on div "Status No active tasks Change activity state to start receiving tasks. [PERSON_…" at bounding box center [446, 437] width 824 height 807
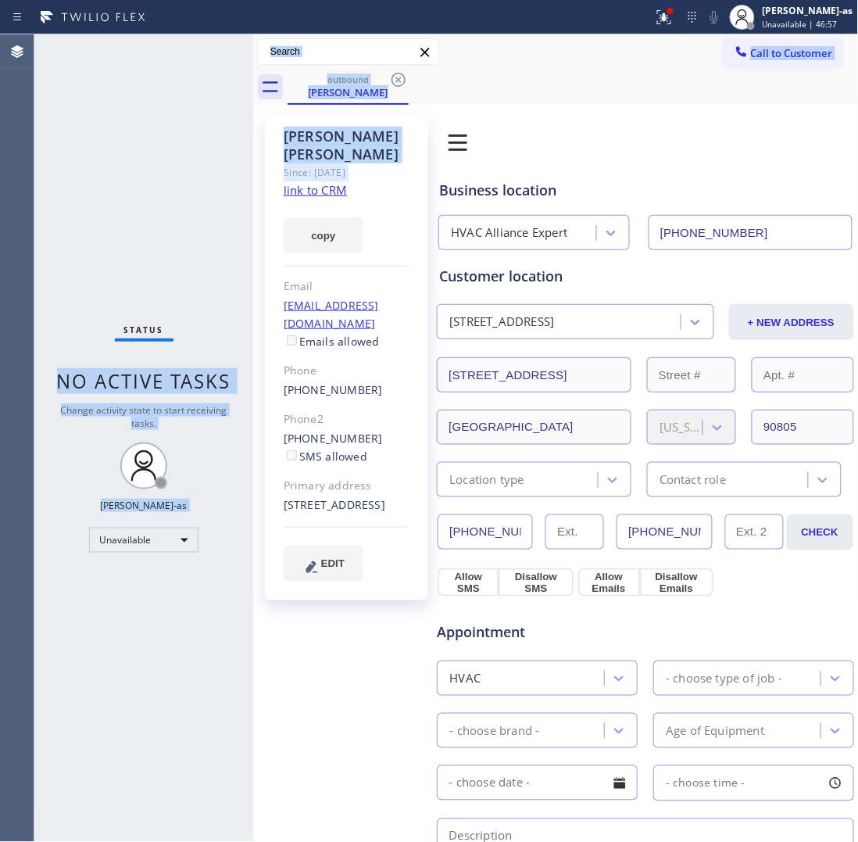
click at [504, 80] on div "outbound [PERSON_NAME]" at bounding box center [573, 87] width 571 height 35
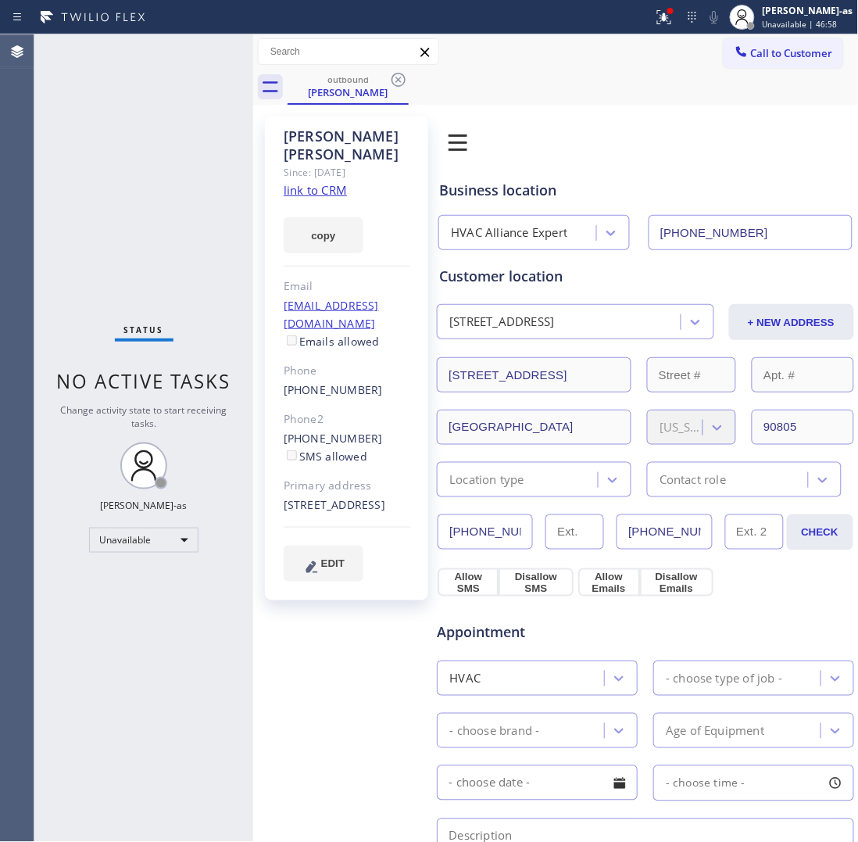
drag, startPoint x: 397, startPoint y: 79, endPoint x: 638, endPoint y: 76, distance: 240.8
click at [401, 79] on icon at bounding box center [398, 79] width 19 height 19
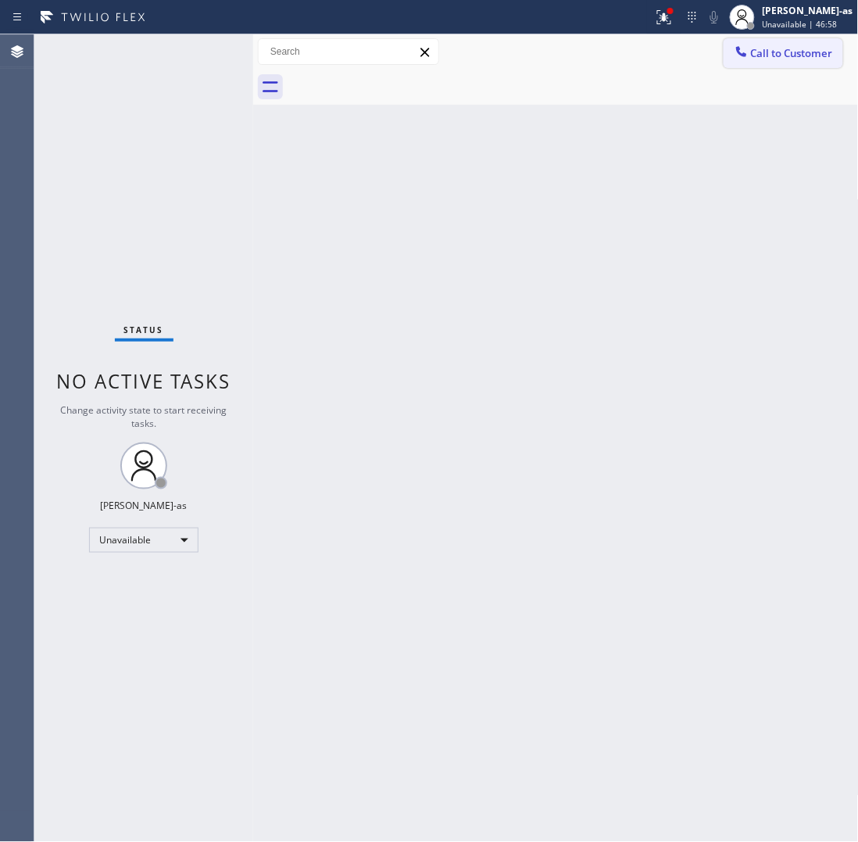
click at [786, 49] on span "Call to Customer" at bounding box center [792, 53] width 82 height 14
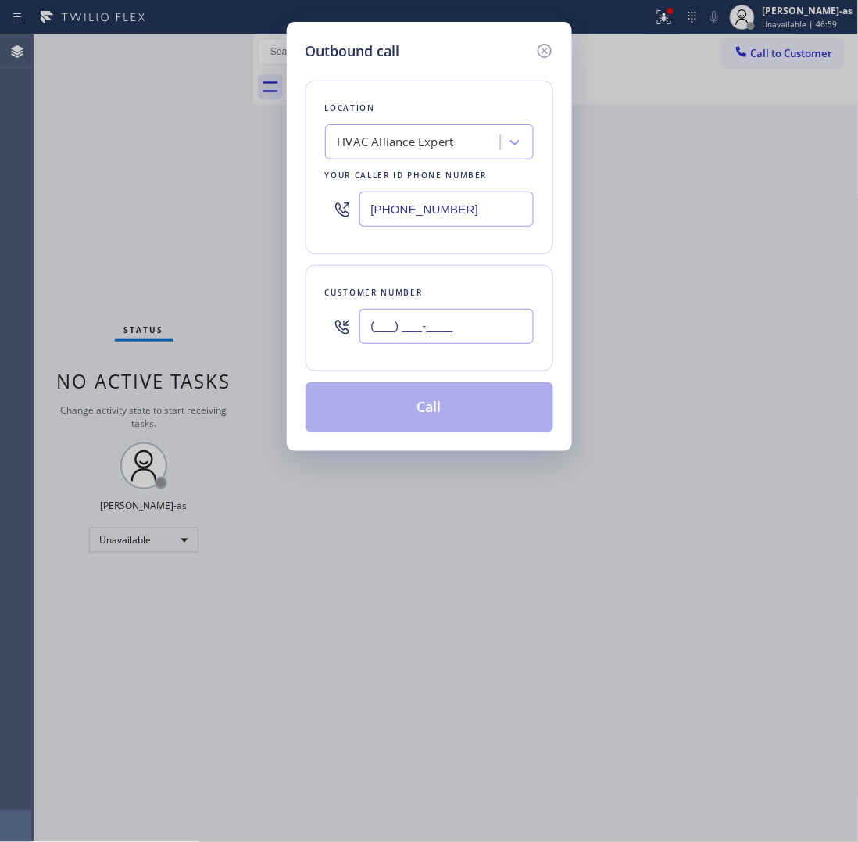
click at [467, 318] on input "(___) ___-____" at bounding box center [447, 326] width 174 height 35
paste input "909) 231-8655"
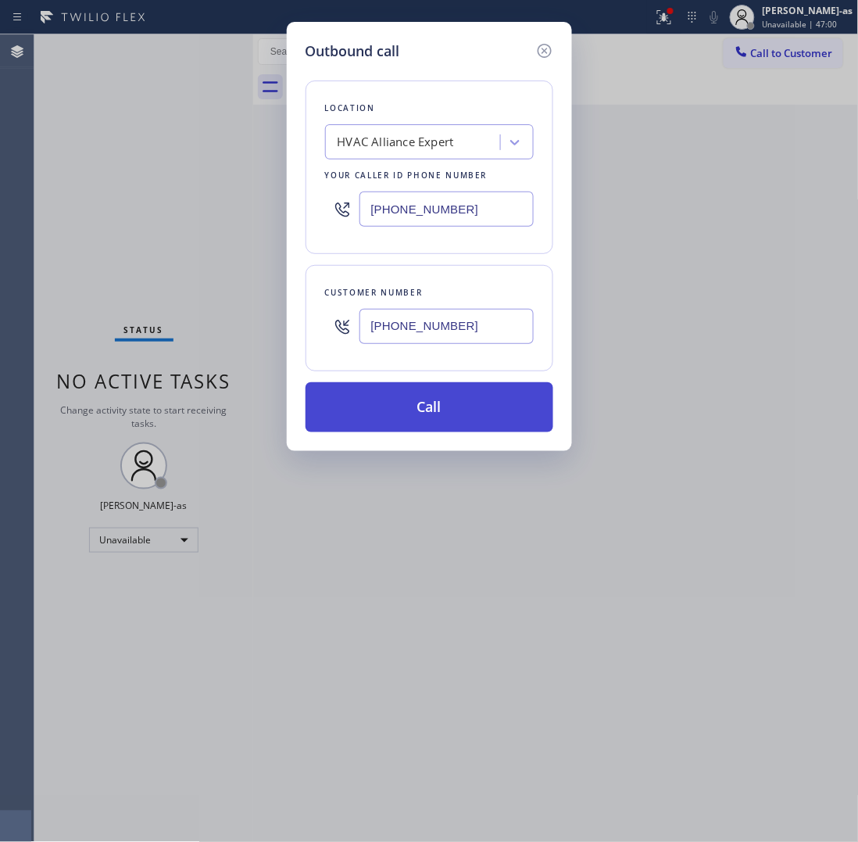
type input "[PHONE_NUMBER]"
click at [463, 412] on button "Call" at bounding box center [430, 407] width 248 height 50
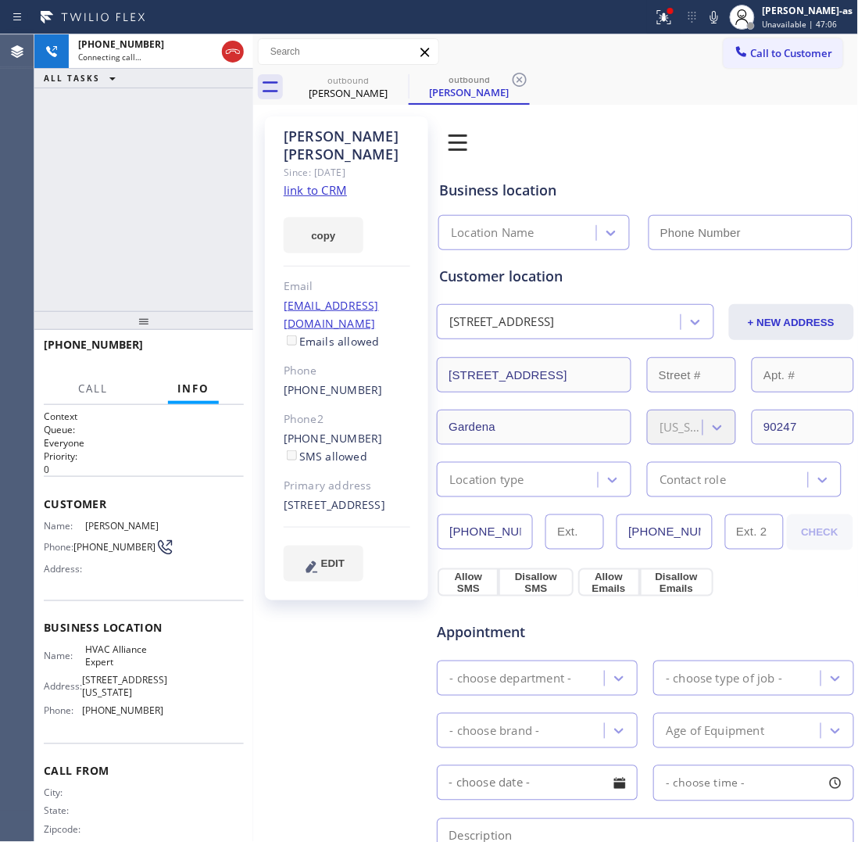
type input "[PHONE_NUMBER]"
drag, startPoint x: 160, startPoint y: 205, endPoint x: 237, endPoint y: 174, distance: 82.4
click at [163, 207] on div "[PHONE_NUMBER] Connecting call… ALL TASKS ALL TASKS ACTIVE TASKS TASKS IN WRAP …" at bounding box center [143, 172] width 219 height 277
drag, startPoint x: 229, startPoint y: 47, endPoint x: 346, endPoint y: 74, distance: 120.4
click at [241, 48] on icon at bounding box center [233, 51] width 19 height 19
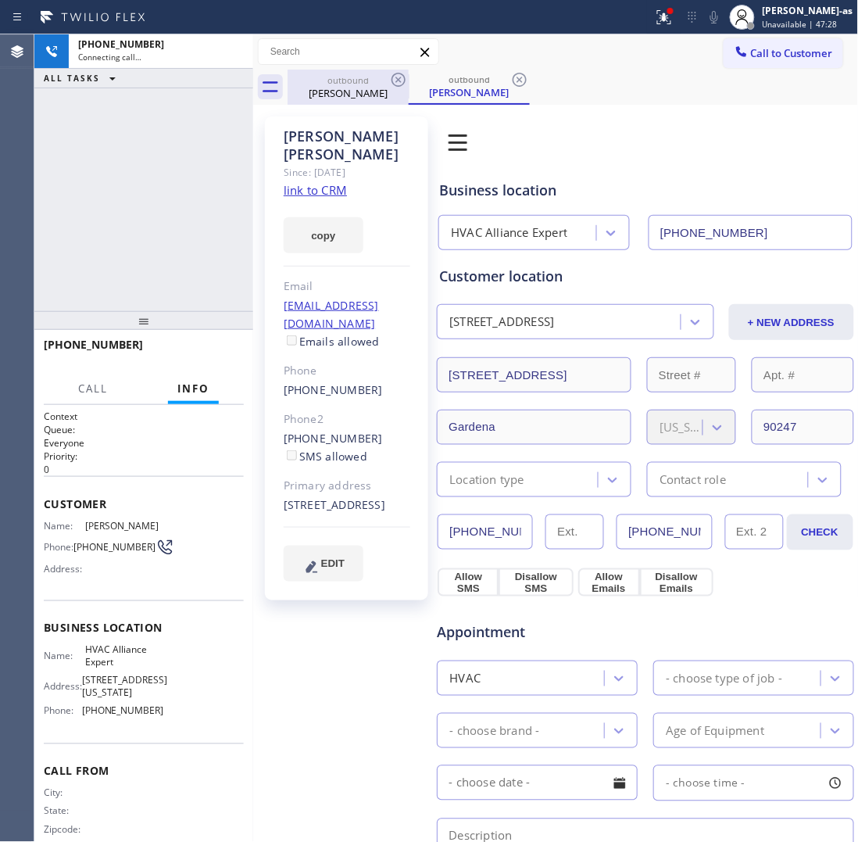
drag, startPoint x: 349, startPoint y: 74, endPoint x: 383, endPoint y: 77, distance: 34.5
click at [352, 76] on div "outbound" at bounding box center [348, 80] width 118 height 12
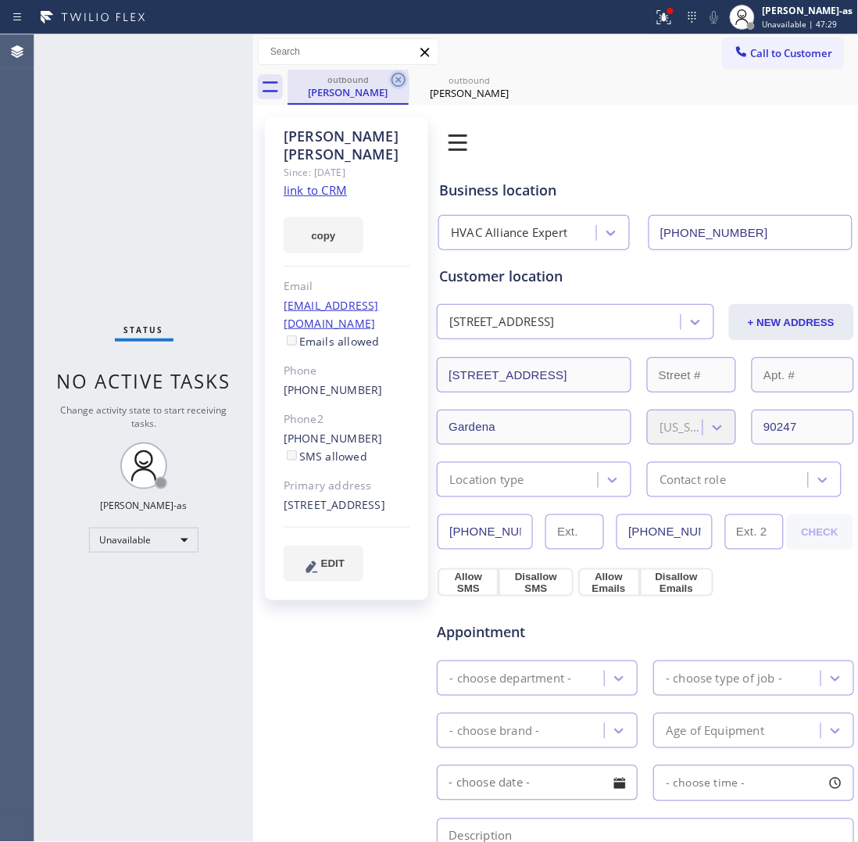
click at [403, 72] on icon at bounding box center [398, 79] width 19 height 19
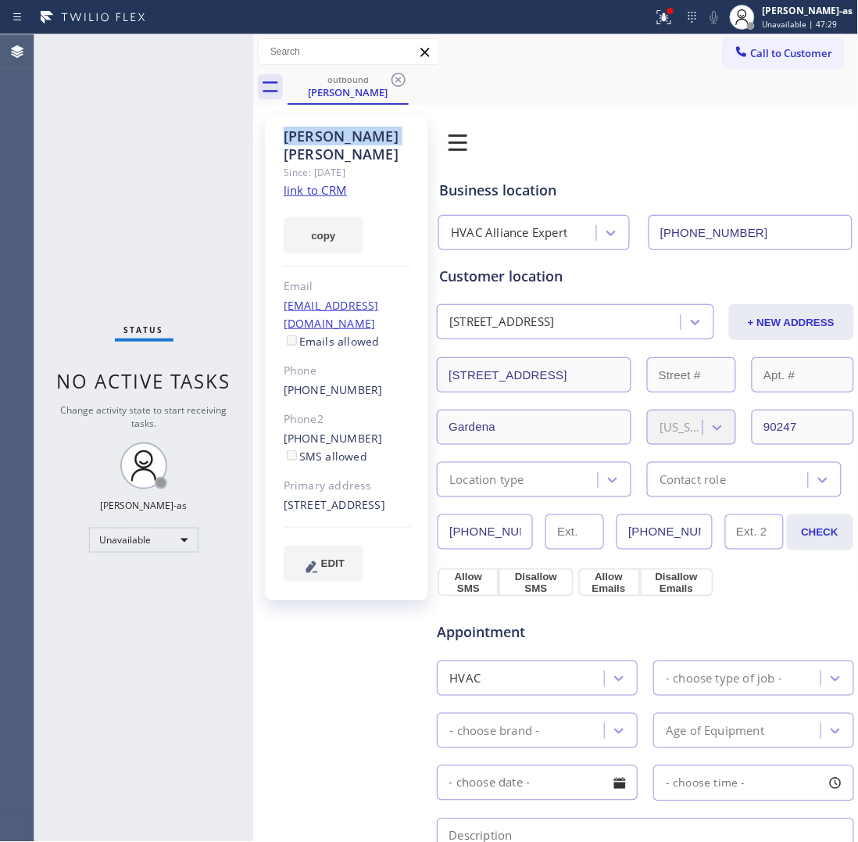
click at [403, 72] on icon at bounding box center [398, 79] width 19 height 19
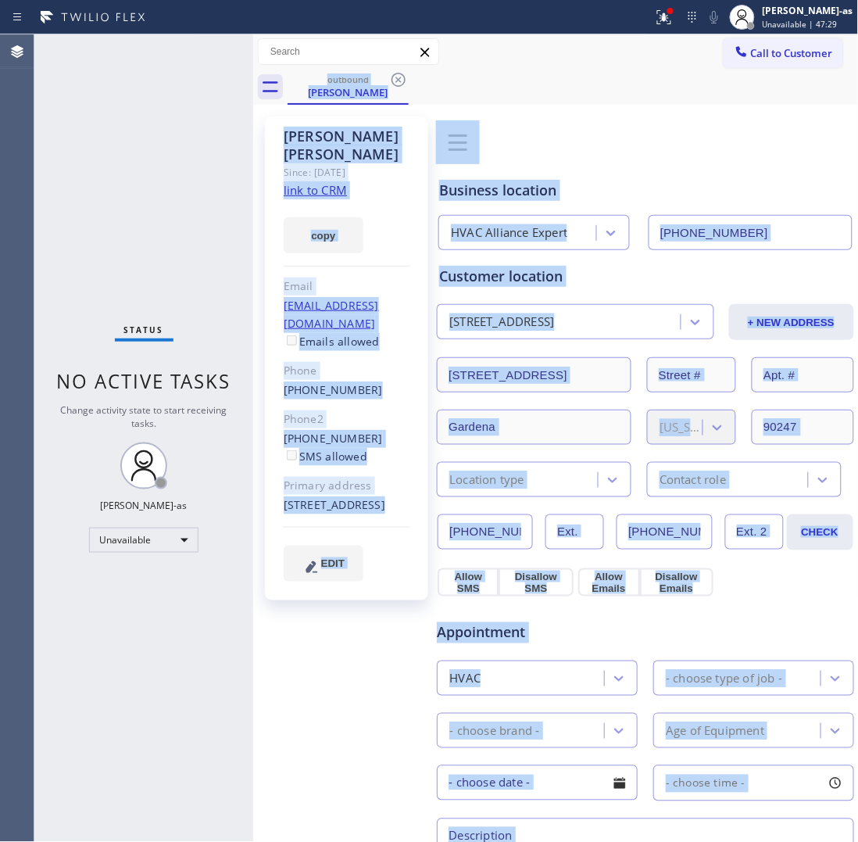
click at [403, 72] on div "outbound [PERSON_NAME]" at bounding box center [573, 87] width 571 height 35
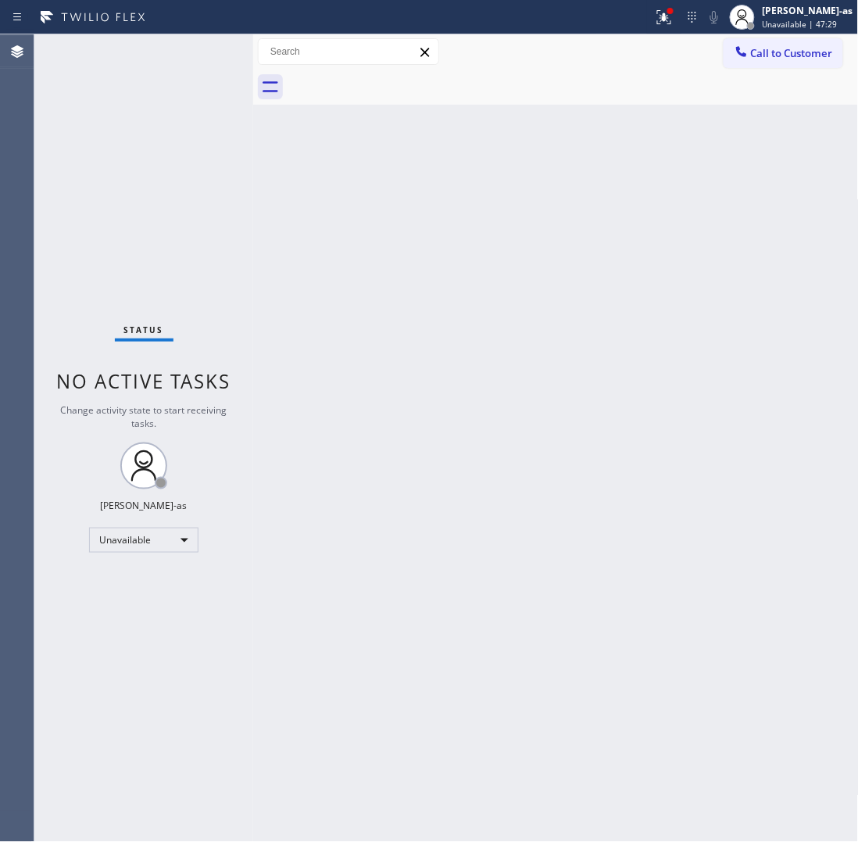
click at [69, 120] on div "Status No active tasks Change activity state to start receiving tasks. [PERSON_…" at bounding box center [143, 437] width 219 height 807
drag, startPoint x: 772, startPoint y: 59, endPoint x: 718, endPoint y: 76, distance: 56.6
click at [767, 59] on span "Call to Customer" at bounding box center [792, 53] width 82 height 14
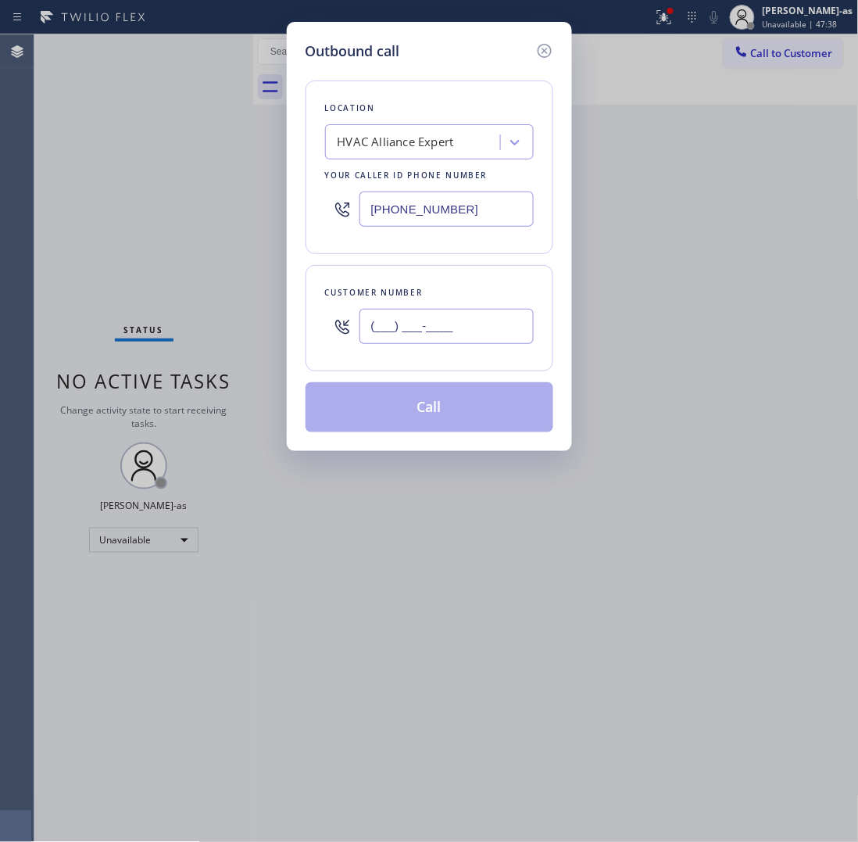
click at [463, 337] on input "(___) ___-____" at bounding box center [447, 326] width 174 height 35
paste input "424) 239-4336"
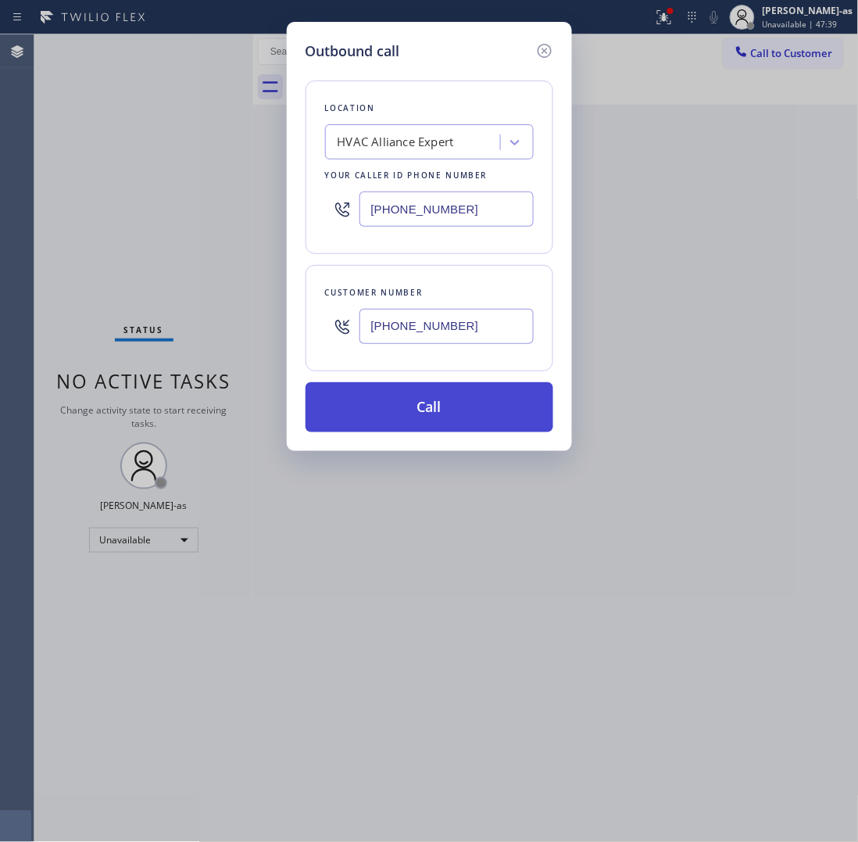
type input "[PHONE_NUMBER]"
click at [465, 403] on button "Call" at bounding box center [430, 407] width 248 height 50
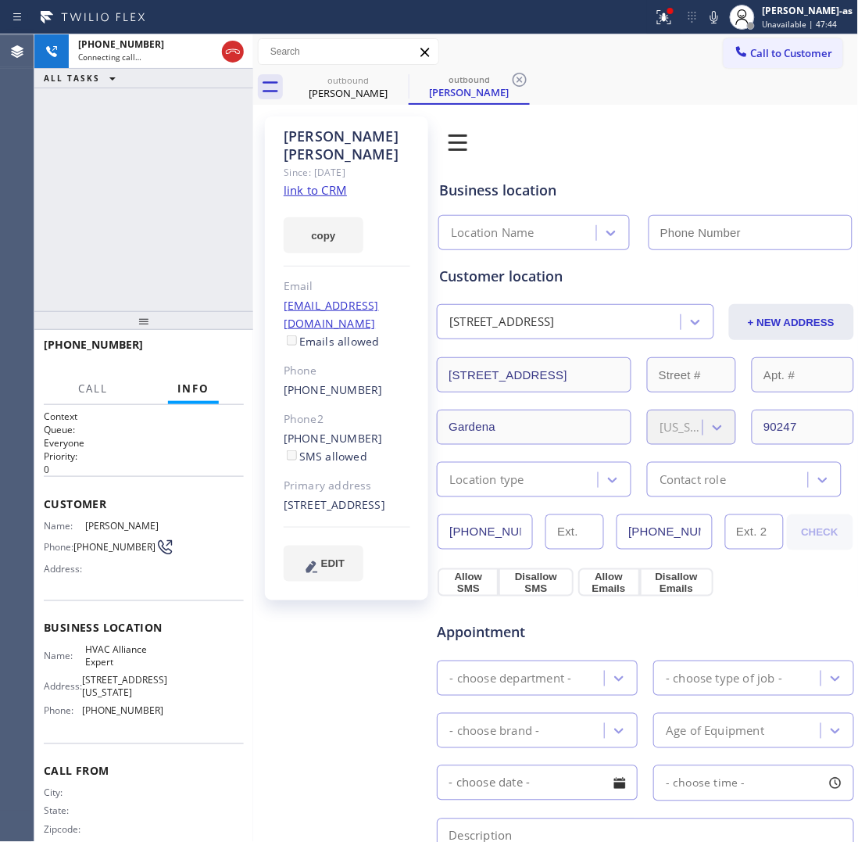
type input "[PHONE_NUMBER]"
drag, startPoint x: 182, startPoint y: 209, endPoint x: 247, endPoint y: 158, distance: 82.9
click at [205, 202] on div "[PHONE_NUMBER] Connecting call… ALL TASKS ALL TASKS ACTIVE TASKS TASKS IN WRAP …" at bounding box center [143, 172] width 219 height 277
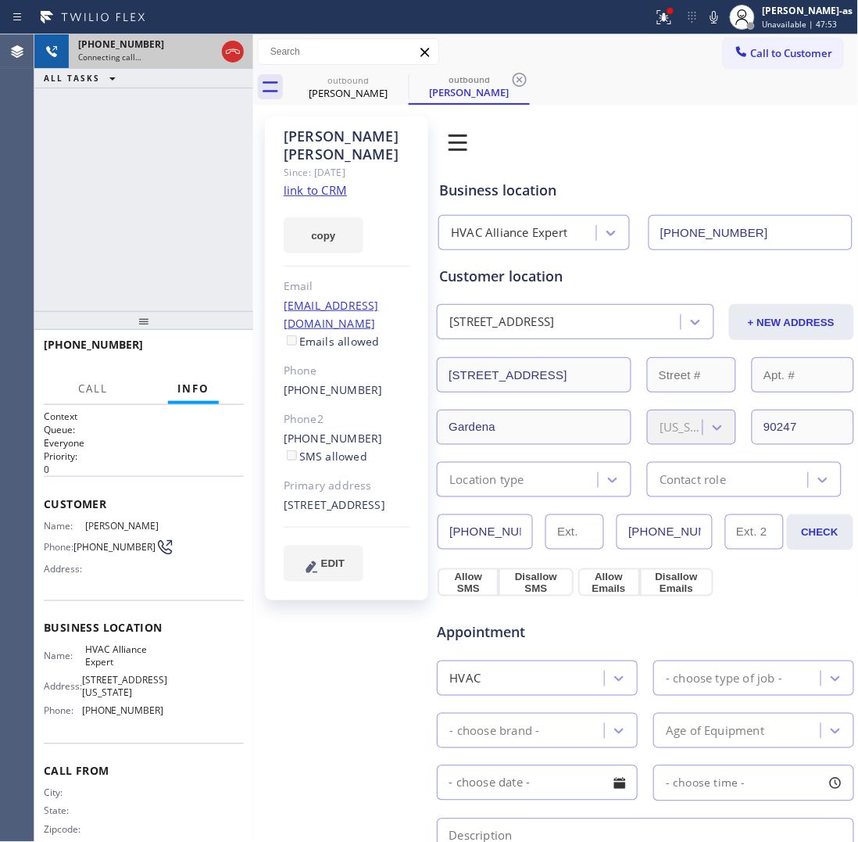
click at [235, 45] on button at bounding box center [233, 52] width 22 height 22
click at [235, 48] on div "[PHONE_NUMBER]" at bounding box center [161, 44] width 166 height 13
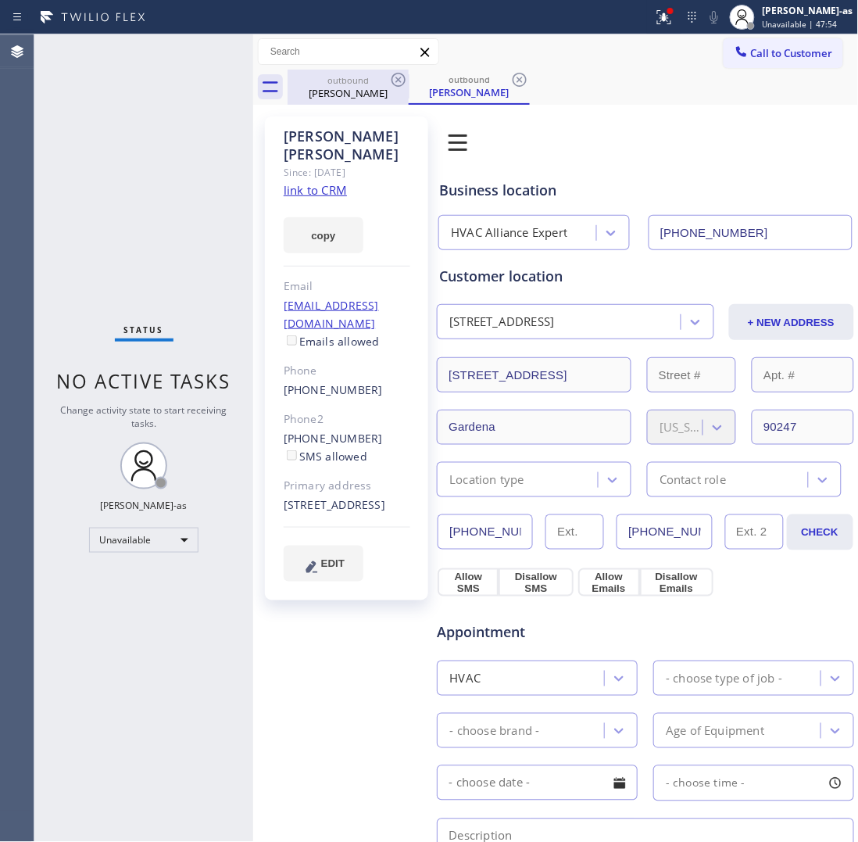
click at [377, 95] on div "[PERSON_NAME]" at bounding box center [348, 93] width 118 height 14
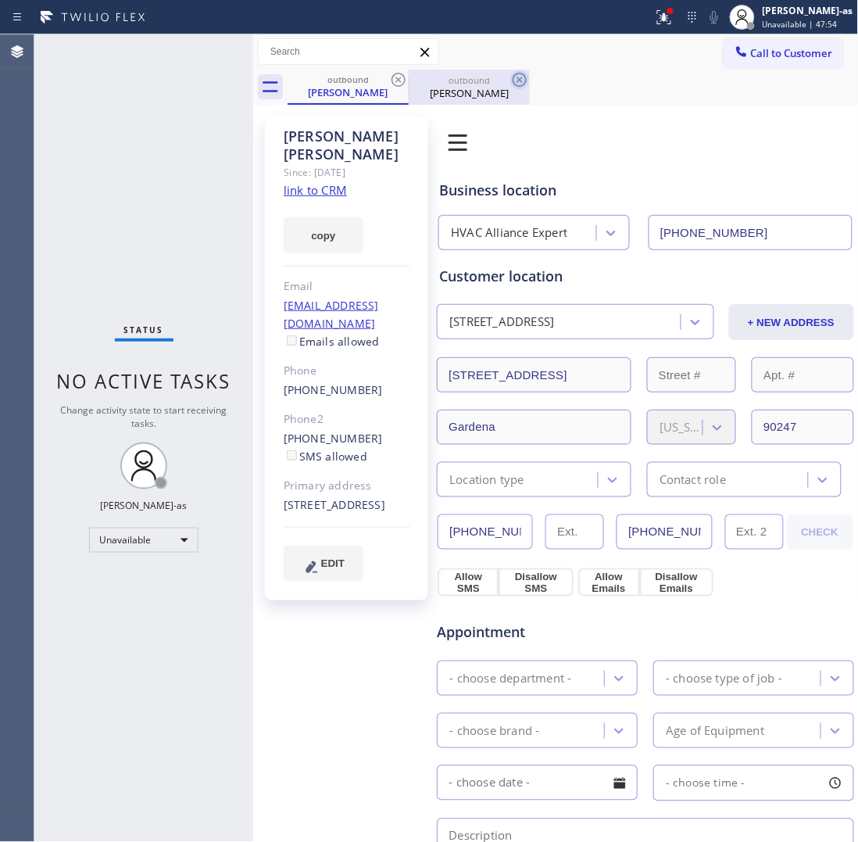
click at [389, 78] on icon at bounding box center [398, 79] width 19 height 19
click at [510, 79] on icon at bounding box center [519, 79] width 19 height 19
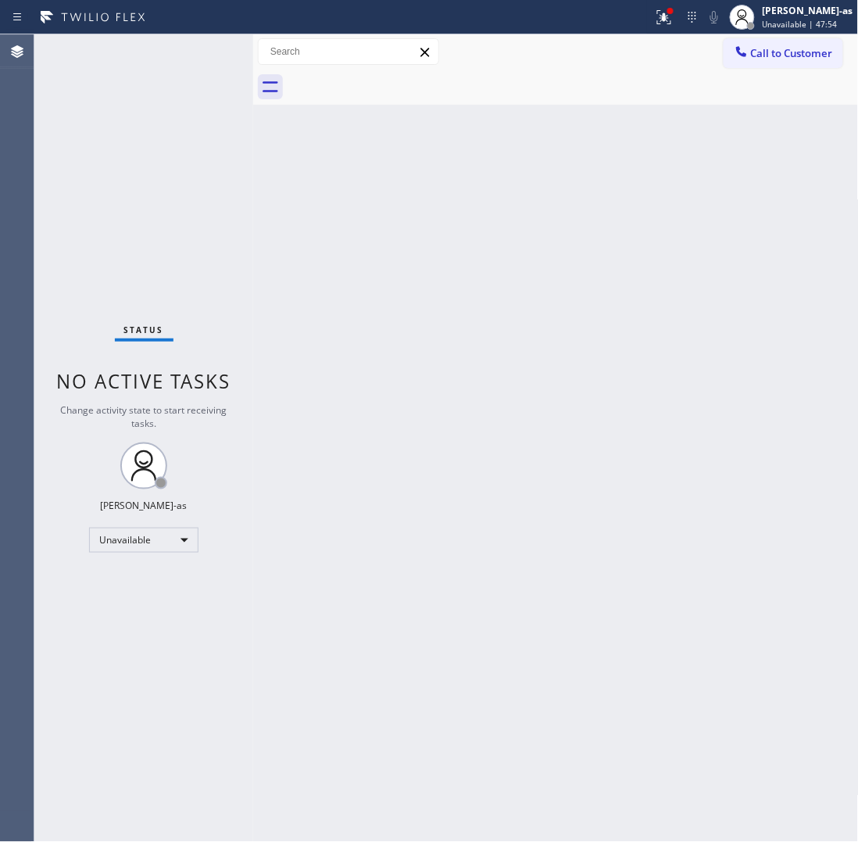
click at [389, 79] on div at bounding box center [573, 87] width 571 height 35
drag, startPoint x: 389, startPoint y: 79, endPoint x: 369, endPoint y: 69, distance: 22.7
click at [389, 81] on div at bounding box center [573, 87] width 571 height 35
click at [736, 44] on div at bounding box center [741, 53] width 19 height 19
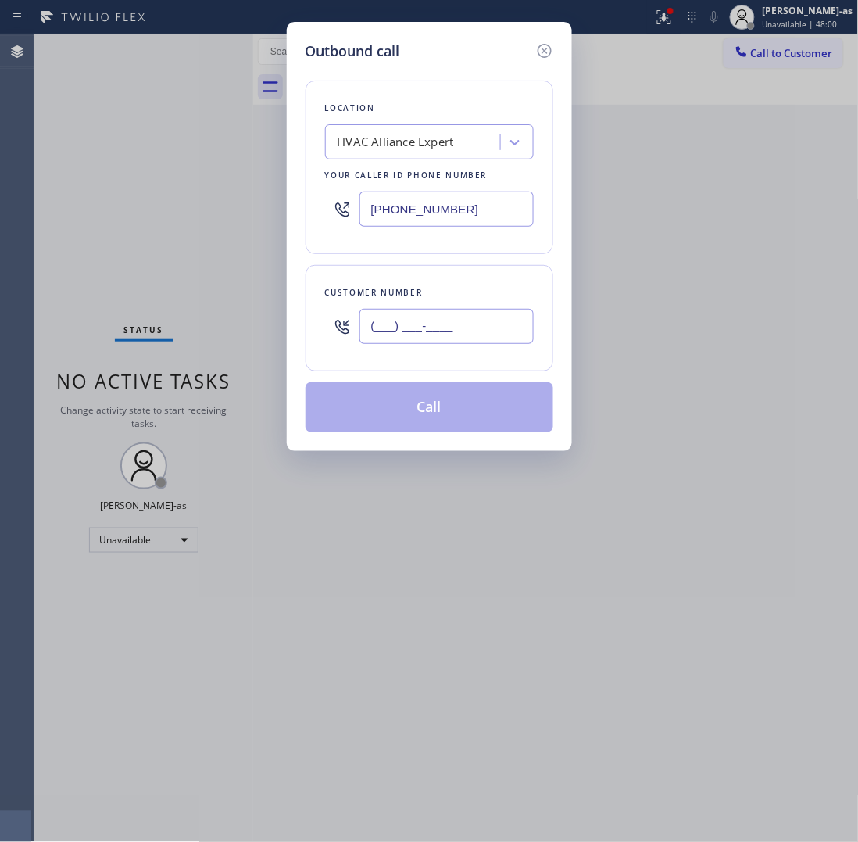
click at [450, 323] on input "(___) ___-____" at bounding box center [447, 326] width 174 height 35
paste input "650) 218-1868"
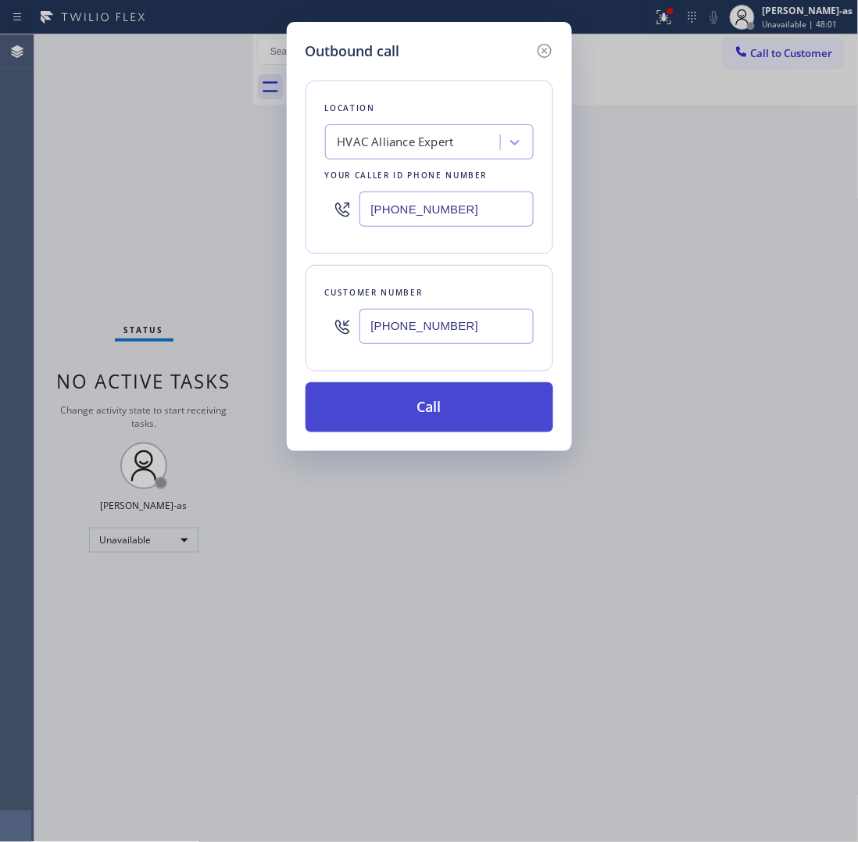
type input "[PHONE_NUMBER]"
click at [458, 414] on button "Call" at bounding box center [430, 407] width 248 height 50
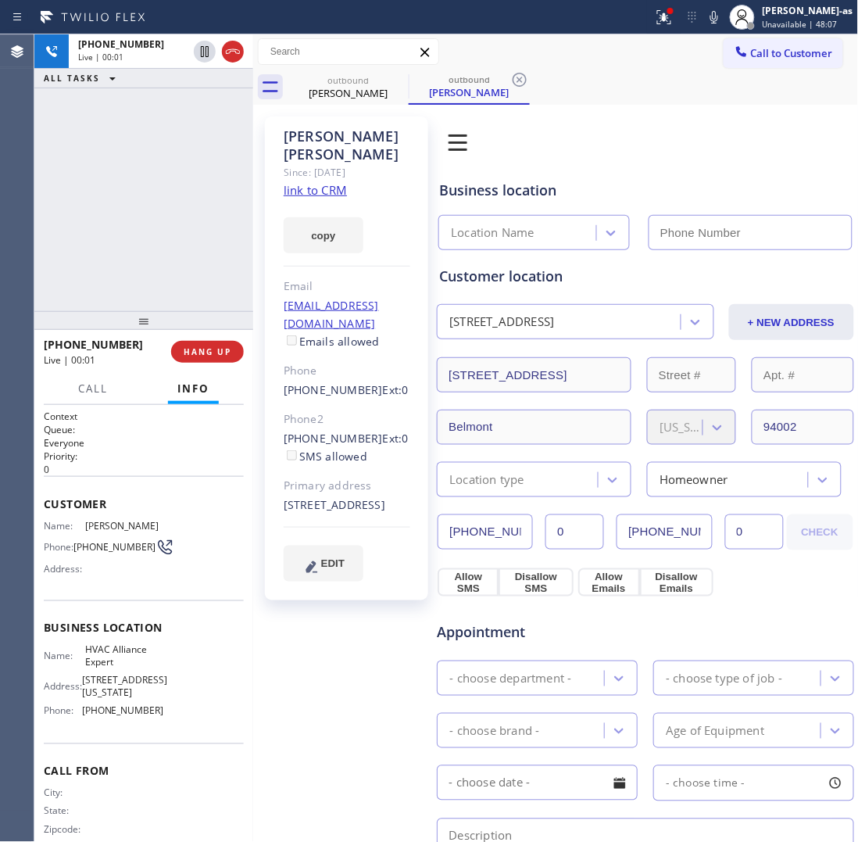
type input "[PHONE_NUMBER]"
click at [155, 153] on div "[PHONE_NUMBER] Live | 00:19 ALL TASKS ALL TASKS ACTIVE TASKS TASKS IN WRAP UP" at bounding box center [143, 172] width 219 height 277
click at [310, 182] on link "link to CRM" at bounding box center [315, 190] width 63 height 16
click at [118, 112] on div "[PHONE_NUMBER] Live | 00:48 ALL TASKS ALL TASKS ACTIVE TASKS TASKS IN WRAP UP" at bounding box center [143, 172] width 219 height 277
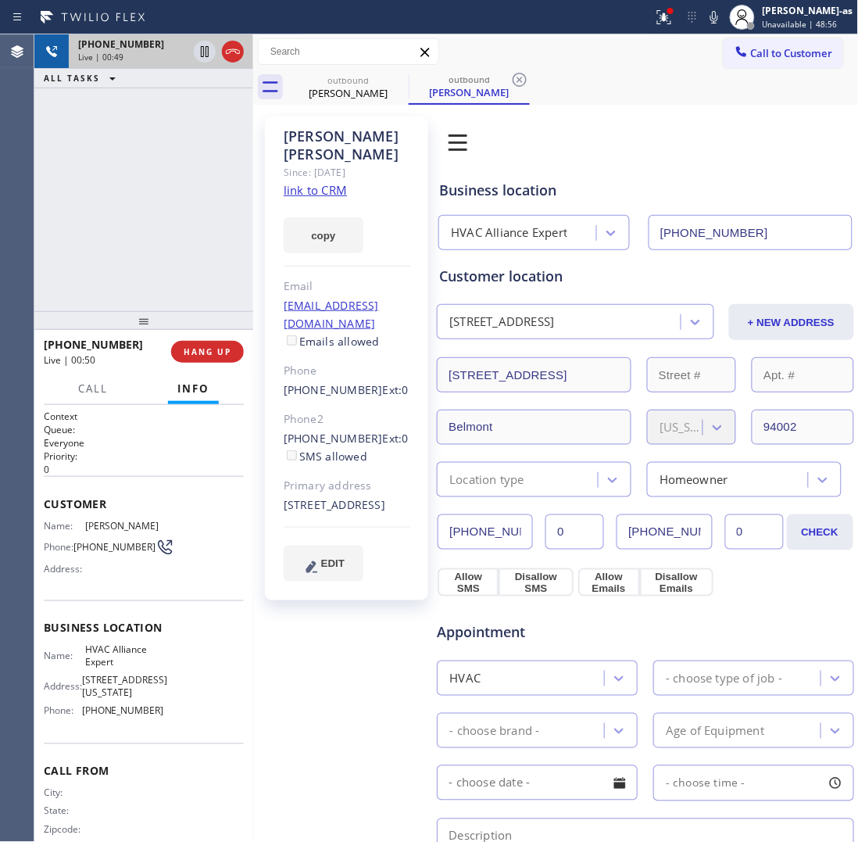
click at [224, 41] on div at bounding box center [219, 51] width 56 height 34
drag, startPoint x: 205, startPoint y: 170, endPoint x: 220, endPoint y: 287, distance: 118.2
click at [220, 235] on div "[PHONE_NUMBER] Live | 00:49 ALL TASKS ALL TASKS ACTIVE TASKS TASKS IN WRAP UP" at bounding box center [143, 172] width 219 height 277
click at [212, 338] on div "[PHONE_NUMBER] Live | 00:50 HANG UP" at bounding box center [144, 351] width 200 height 41
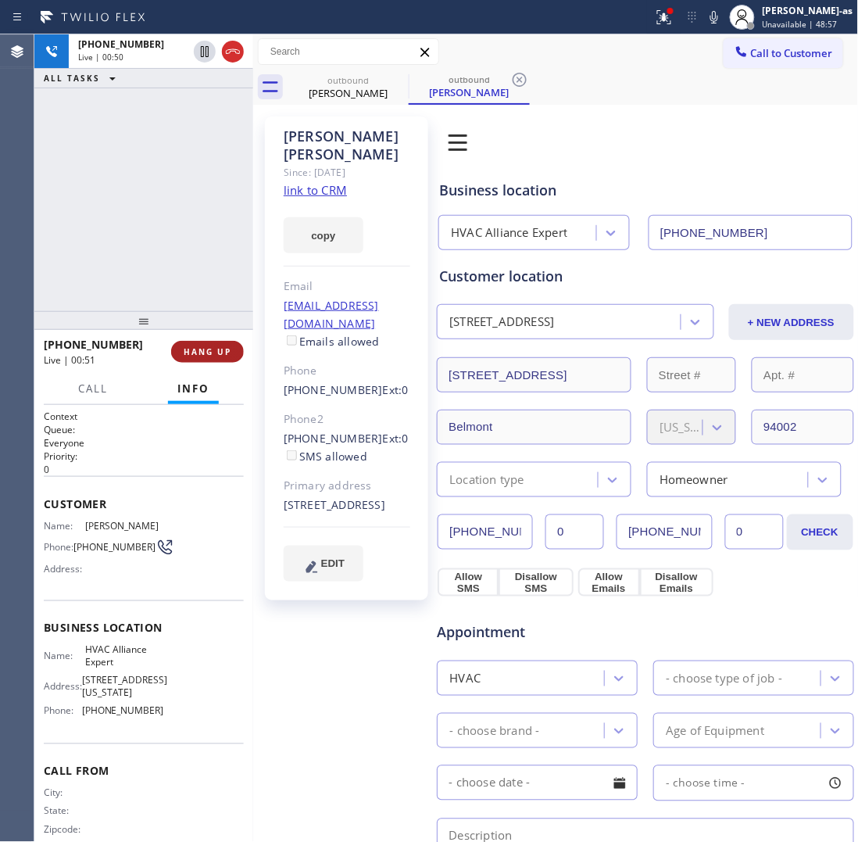
click at [212, 352] on span "HANG UP" at bounding box center [208, 351] width 48 height 11
click at [212, 349] on span "HANG UP" at bounding box center [208, 351] width 48 height 11
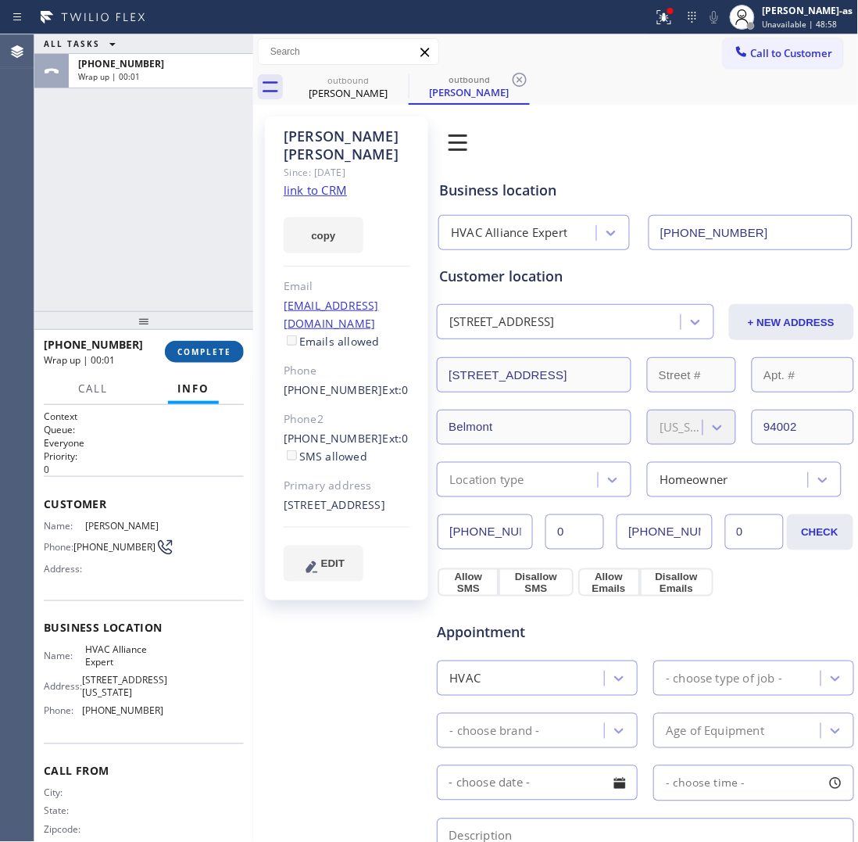
click at [212, 348] on span "COMPLETE" at bounding box center [204, 351] width 54 height 11
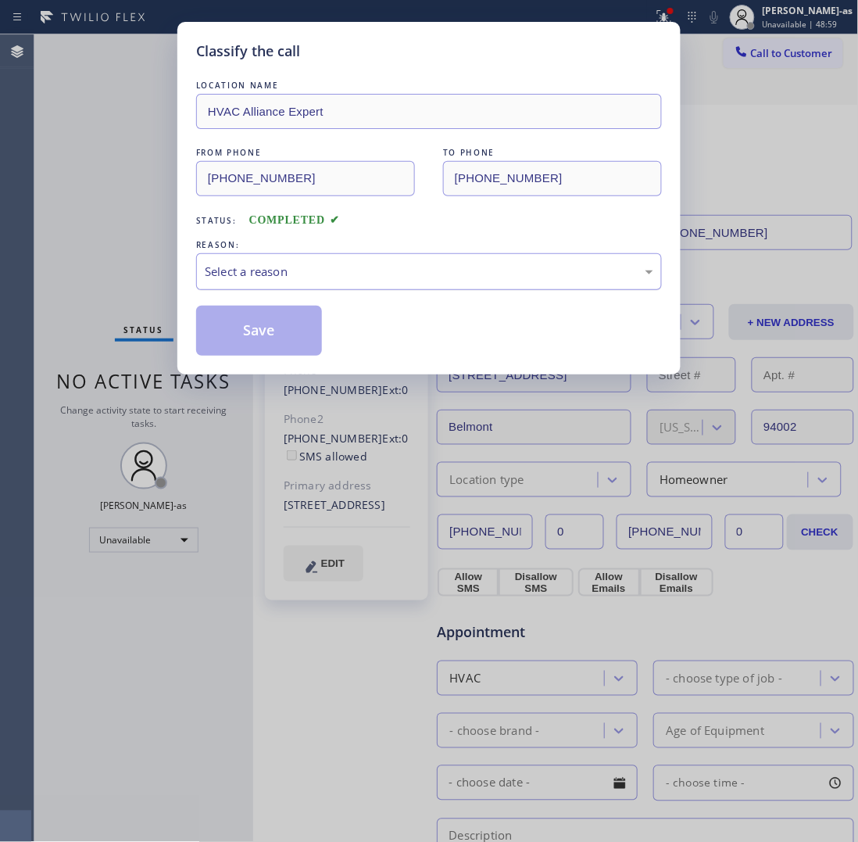
click at [318, 278] on div "Select a reason" at bounding box center [429, 272] width 449 height 18
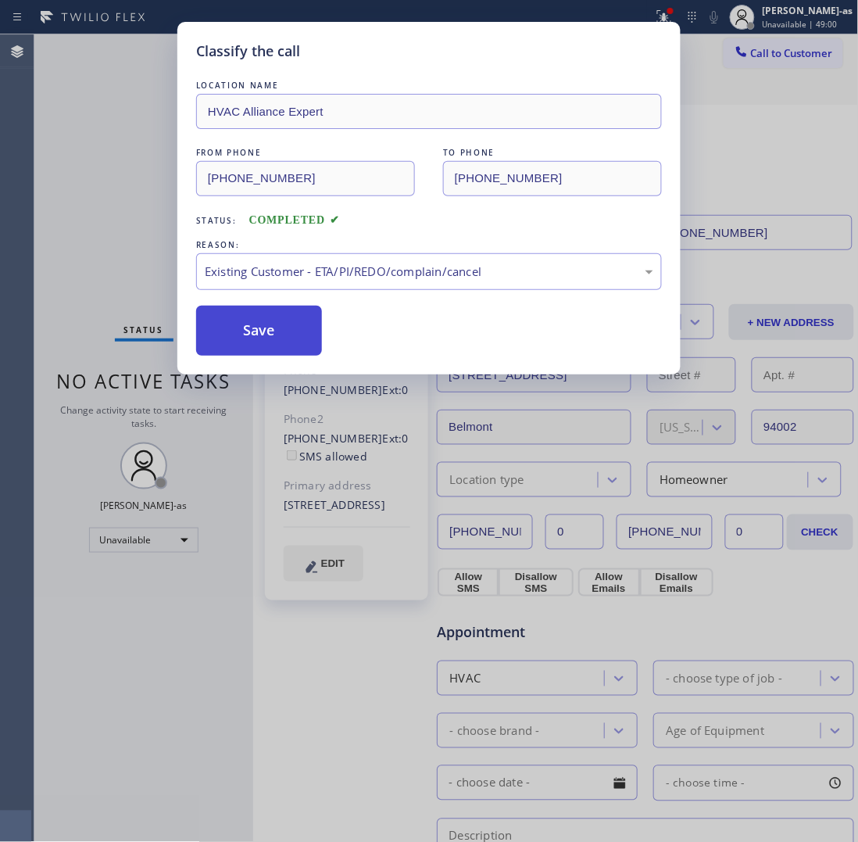
click at [286, 331] on button "Save" at bounding box center [259, 331] width 126 height 50
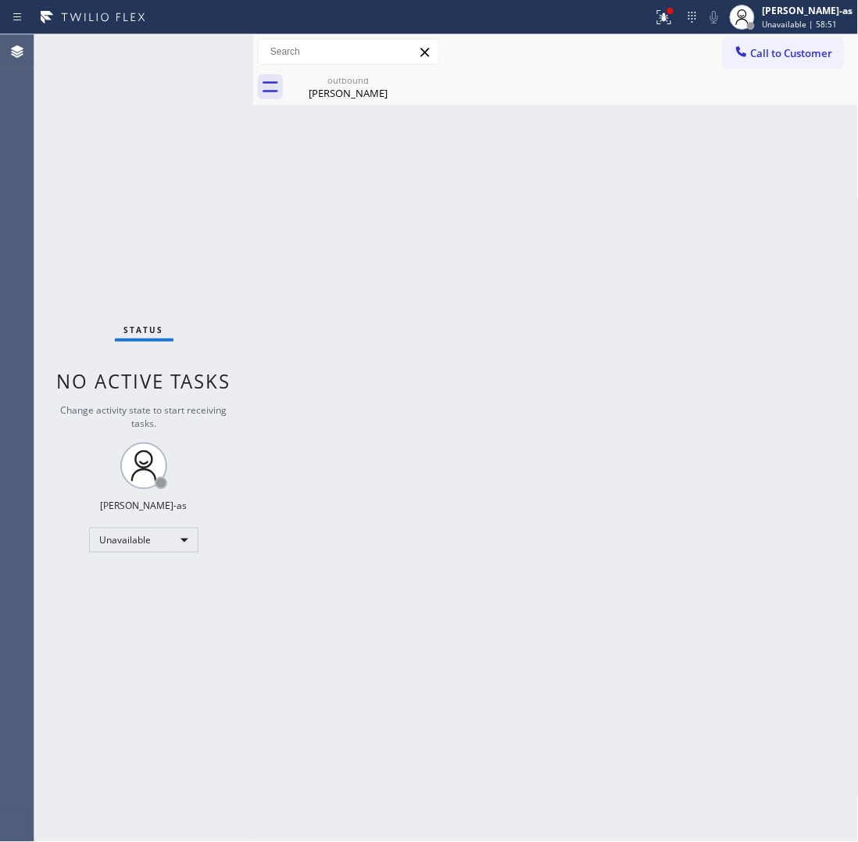
click at [485, 248] on div "Back to Dashboard Change Sender ID Customers Technicians Select a contact Outbo…" at bounding box center [556, 437] width 606 height 807
drag, startPoint x: 220, startPoint y: 198, endPoint x: 322, endPoint y: 123, distance: 127.0
click at [233, 198] on div "Status No active tasks Change activity state to start receiving tasks. [PERSON_…" at bounding box center [143, 437] width 219 height 807
drag, startPoint x: 331, startPoint y: 82, endPoint x: 399, endPoint y: 79, distance: 68.9
click at [336, 82] on div "outbound" at bounding box center [348, 80] width 118 height 12
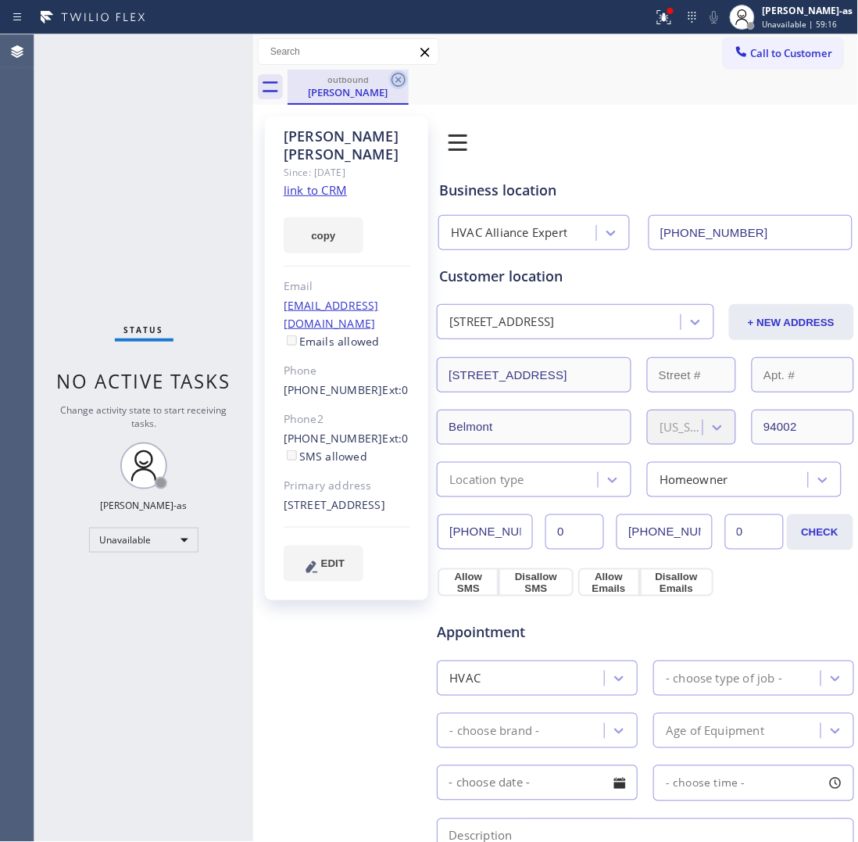
click at [399, 79] on icon at bounding box center [399, 80] width 14 height 14
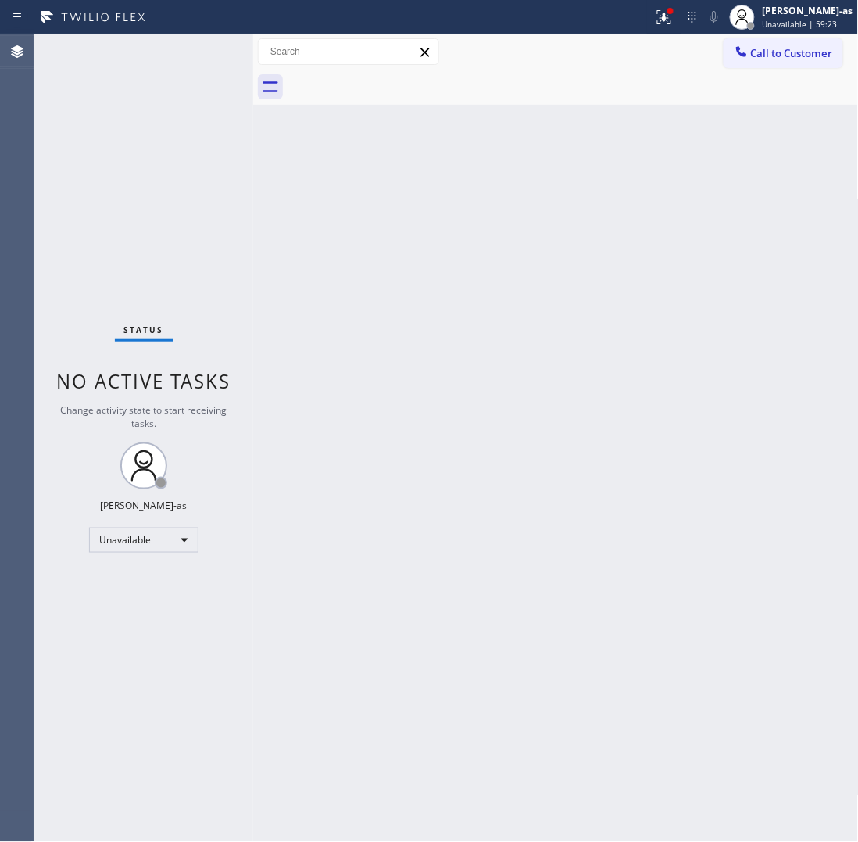
click at [756, 49] on span "Call to Customer" at bounding box center [792, 53] width 82 height 14
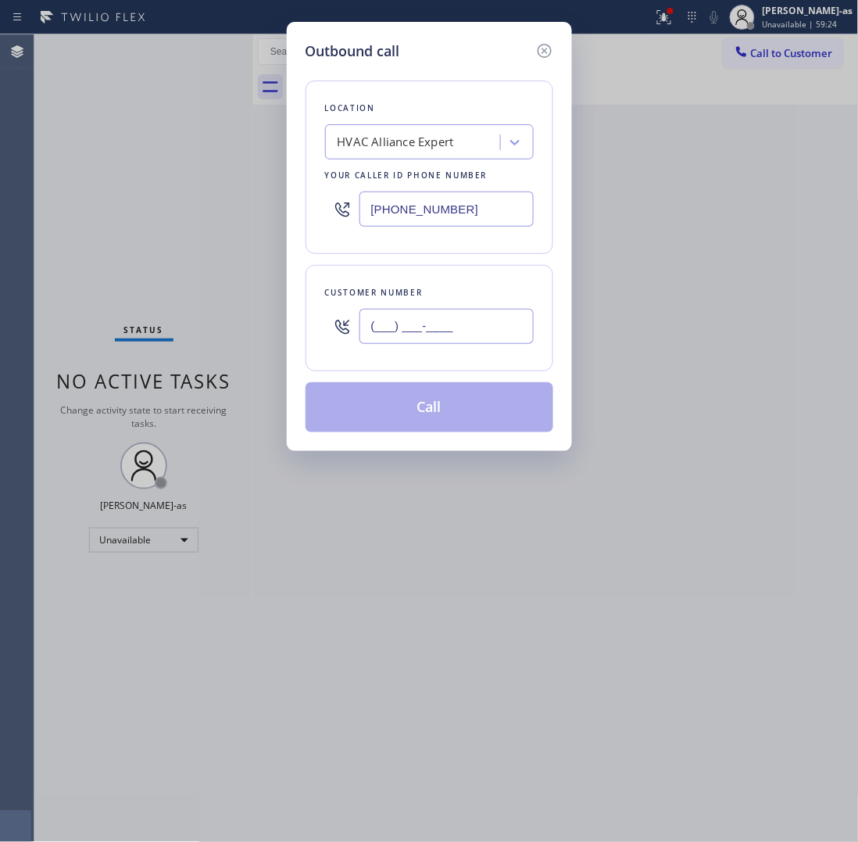
click at [448, 321] on input "(___) ___-____" at bounding box center [447, 326] width 174 height 35
paste input "909) 576-3832"
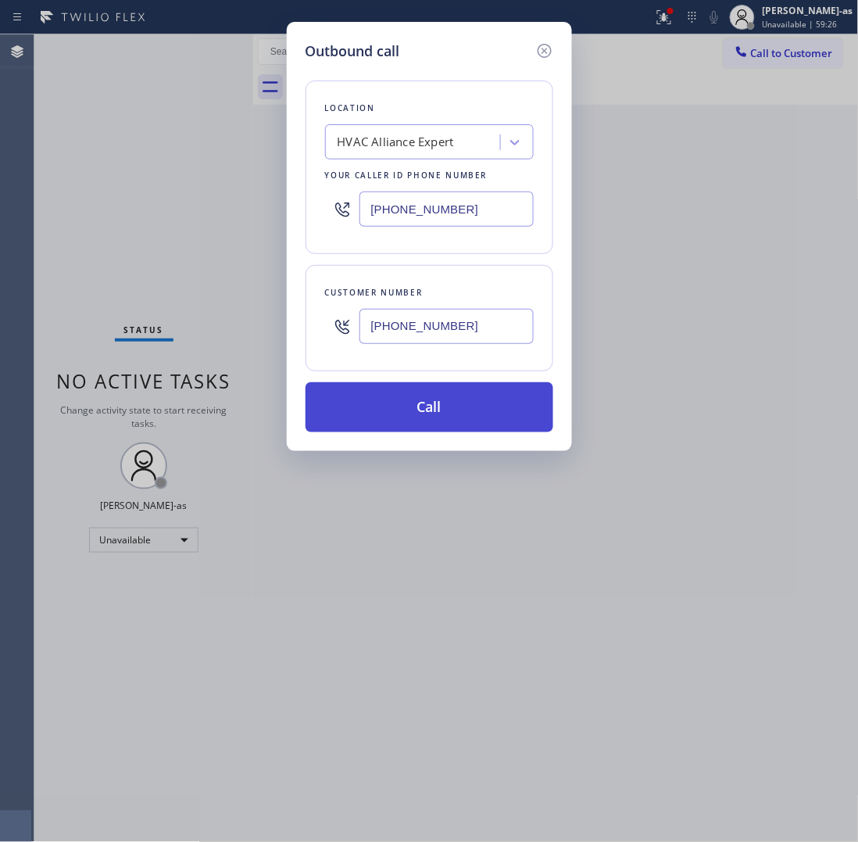
type input "[PHONE_NUMBER]"
click at [461, 409] on button "Call" at bounding box center [430, 407] width 248 height 50
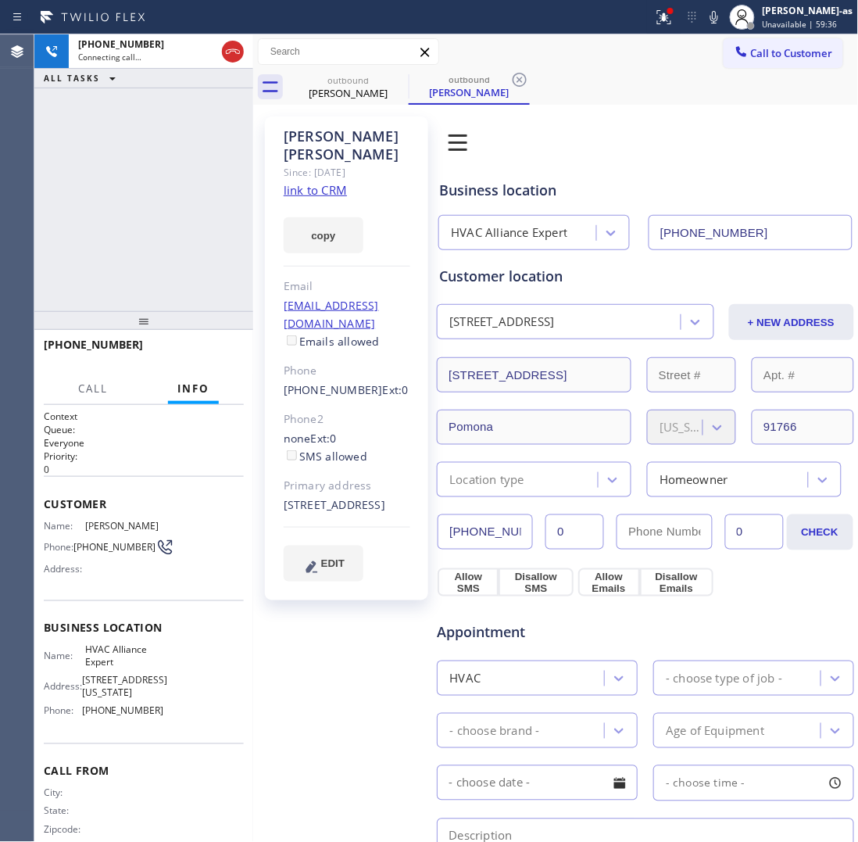
type input "[PHONE_NUMBER]"
click at [209, 212] on div "[PHONE_NUMBER] Live | 00:02 ALL TASKS ALL TASKS ACTIVE TASKS TASKS IN WRAP UP" at bounding box center [143, 172] width 219 height 277
click at [213, 356] on span "HANG UP" at bounding box center [208, 351] width 48 height 11
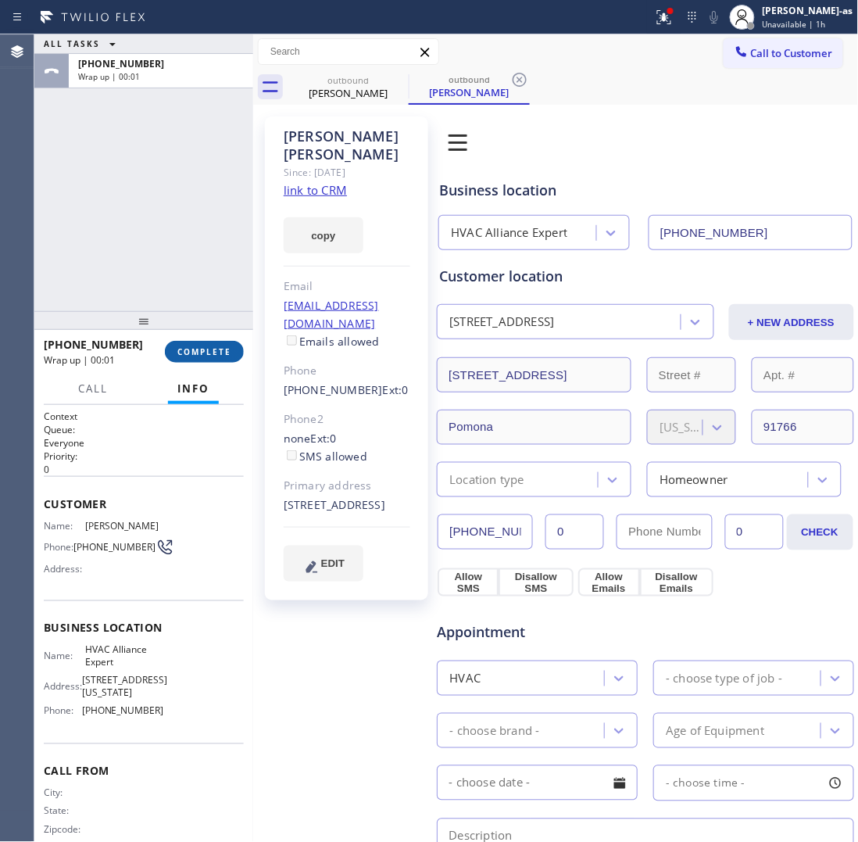
click at [213, 356] on span "COMPLETE" at bounding box center [204, 351] width 54 height 11
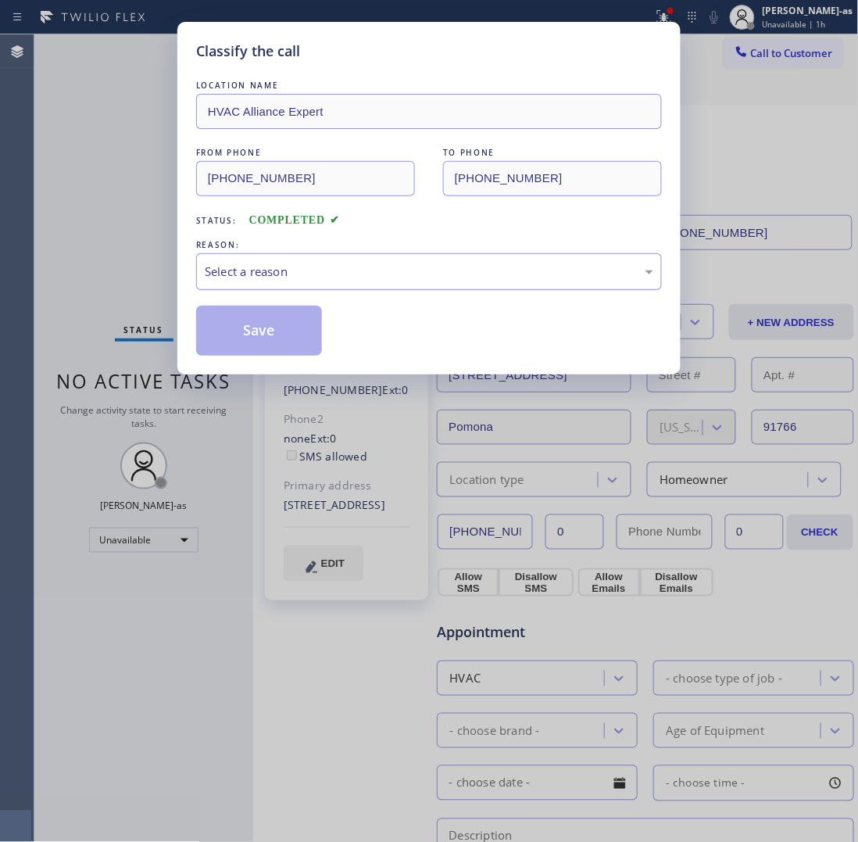
click at [266, 264] on div "Select a reason" at bounding box center [429, 272] width 449 height 18
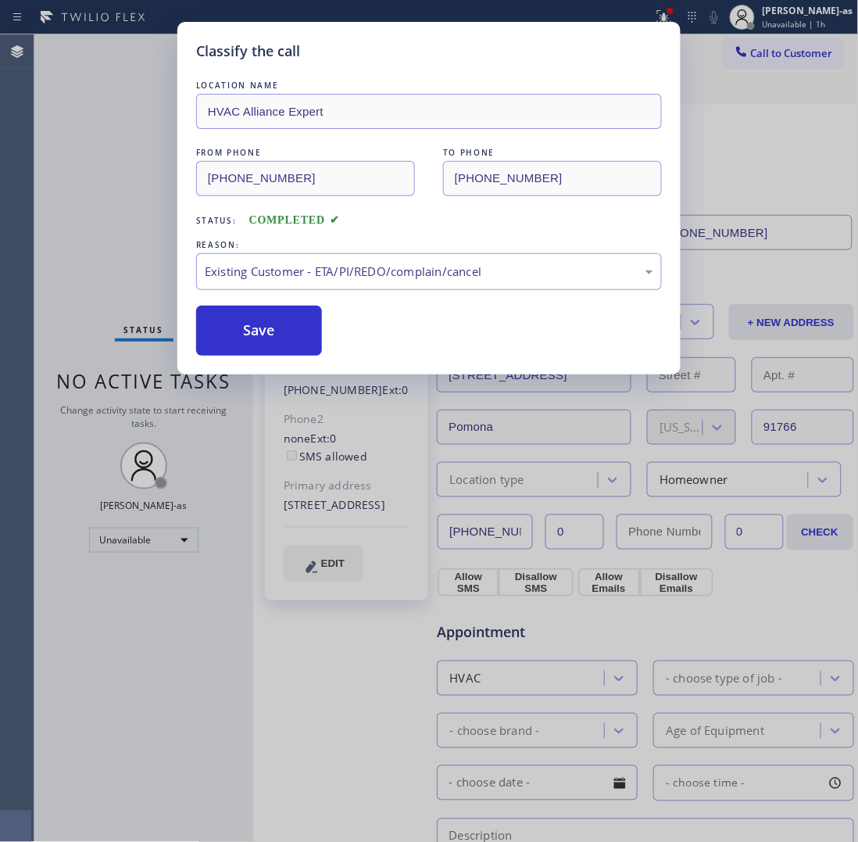
click at [274, 335] on button "Save" at bounding box center [259, 331] width 126 height 50
click at [82, 170] on div "Classify the call LOCATION NAME HVAC Alliance Expert FROM PHONE [PHONE_NUMBER] …" at bounding box center [429, 421] width 858 height 842
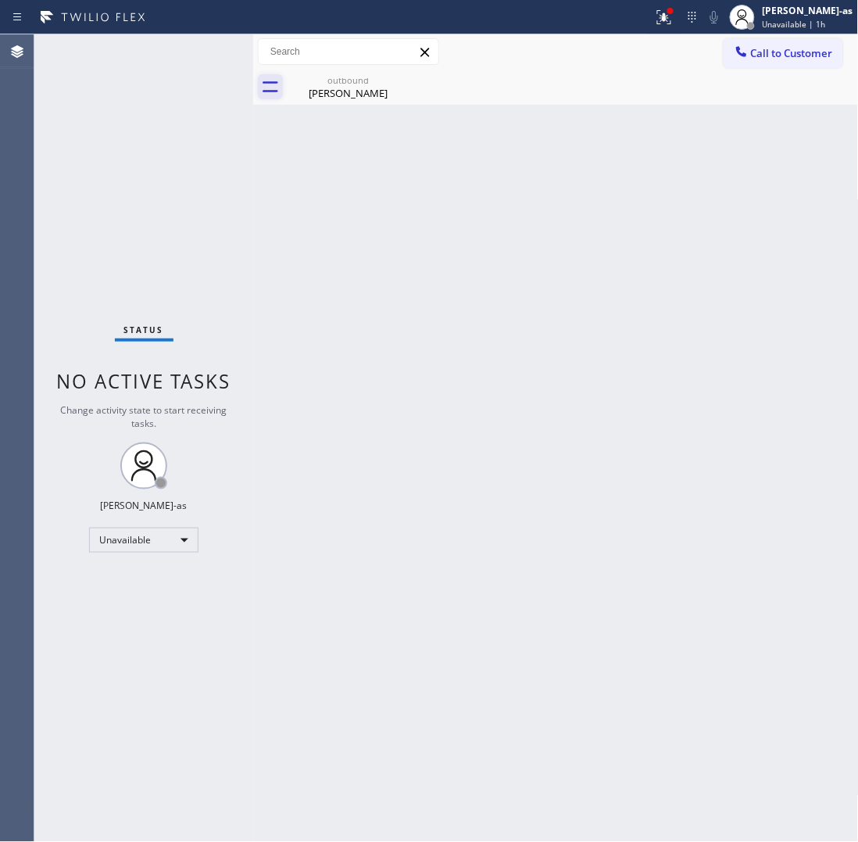
drag, startPoint x: 84, startPoint y: 139, endPoint x: 263, endPoint y: 88, distance: 186.8
click at [98, 143] on div "Status No active tasks Change activity state to start receiving tasks. [PERSON_…" at bounding box center [143, 437] width 219 height 807
click at [342, 74] on div "outbound" at bounding box center [348, 80] width 118 height 12
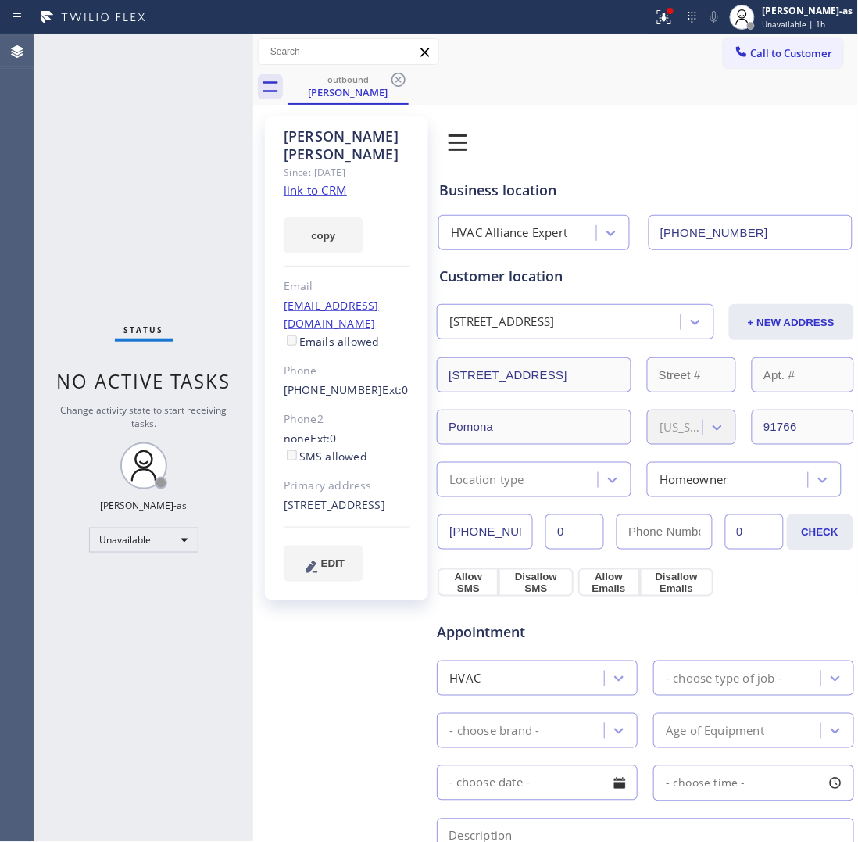
click at [310, 182] on link "link to CRM" at bounding box center [315, 190] width 63 height 16
click at [776, 53] on span "Call to Customer" at bounding box center [792, 53] width 82 height 14
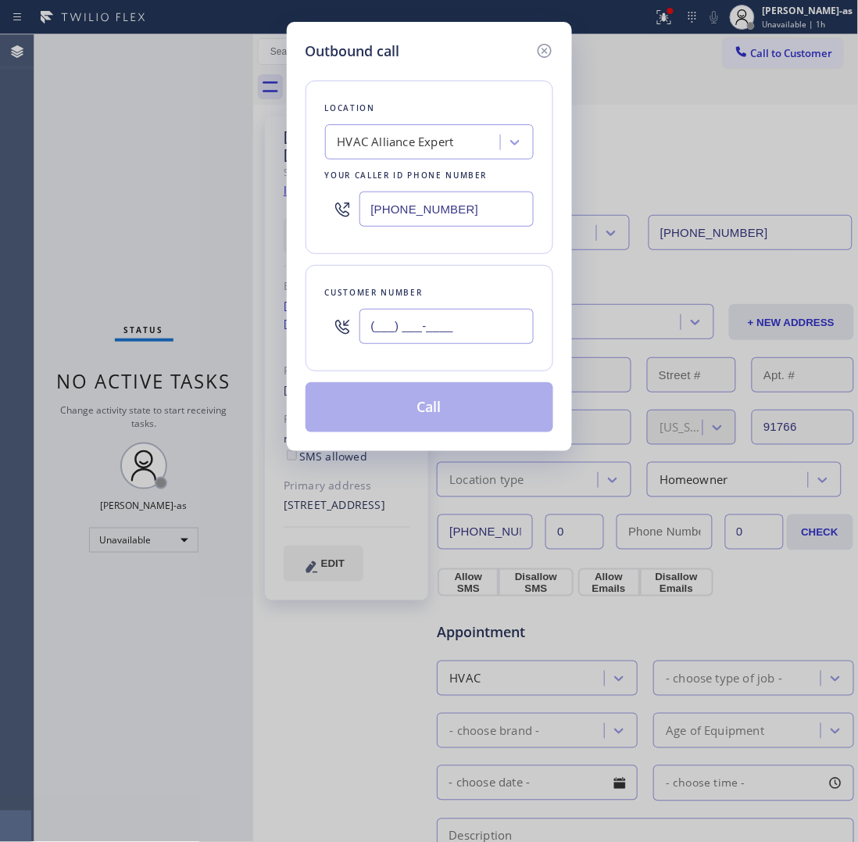
click at [397, 342] on input "(___) ___-____" at bounding box center [447, 326] width 174 height 35
paste input "402) 630-2104"
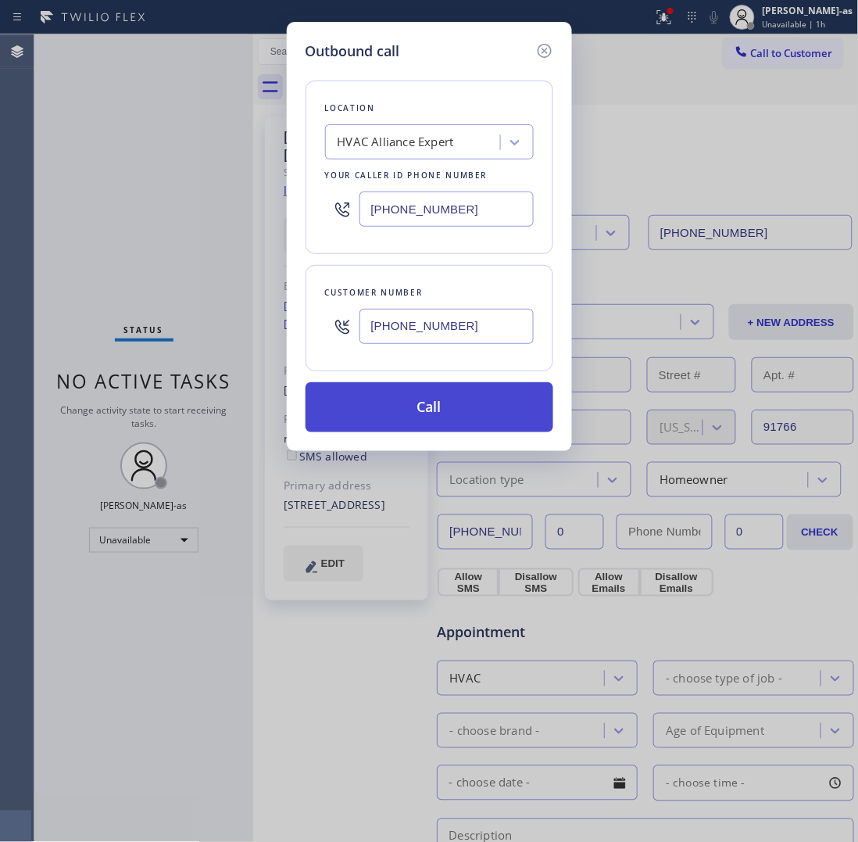
type input "[PHONE_NUMBER]"
click at [458, 412] on button "Call" at bounding box center [430, 407] width 248 height 50
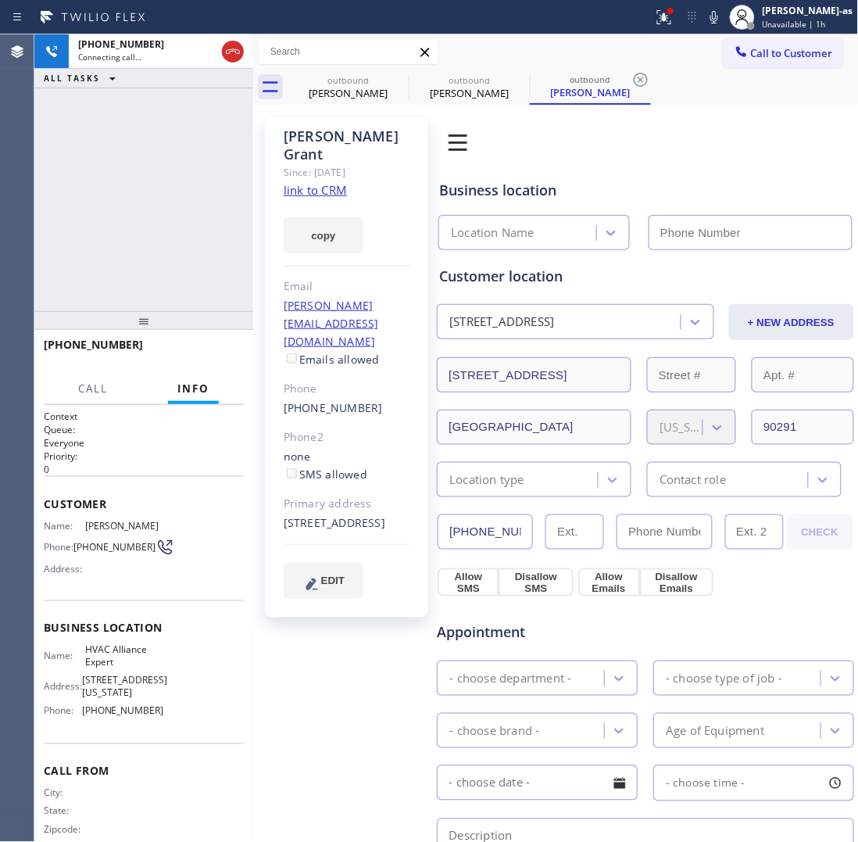
type input "[PHONE_NUMBER]"
click at [197, 349] on span "HANG UP" at bounding box center [208, 351] width 48 height 11
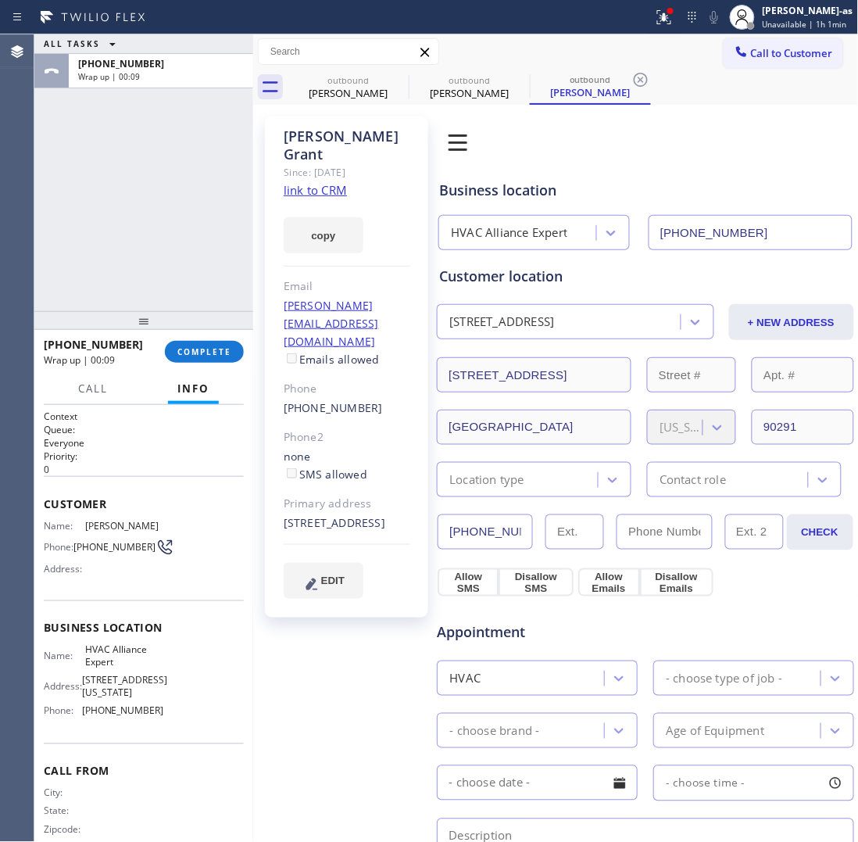
drag, startPoint x: 142, startPoint y: 180, endPoint x: 212, endPoint y: 368, distance: 200.8
click at [145, 181] on div "ALL TASKS ALL TASKS ACTIVE TASKS TASKS IN WRAP UP [PHONE_NUMBER] Wrap up | 00:09" at bounding box center [143, 172] width 219 height 277
click at [220, 341] on button "COMPLETE" at bounding box center [204, 352] width 79 height 22
click at [182, 227] on div "ALL TASKS ALL TASKS ACTIVE TASKS TASKS IN WRAP UP [PHONE_NUMBER] Wrap up | 00:10" at bounding box center [143, 172] width 219 height 277
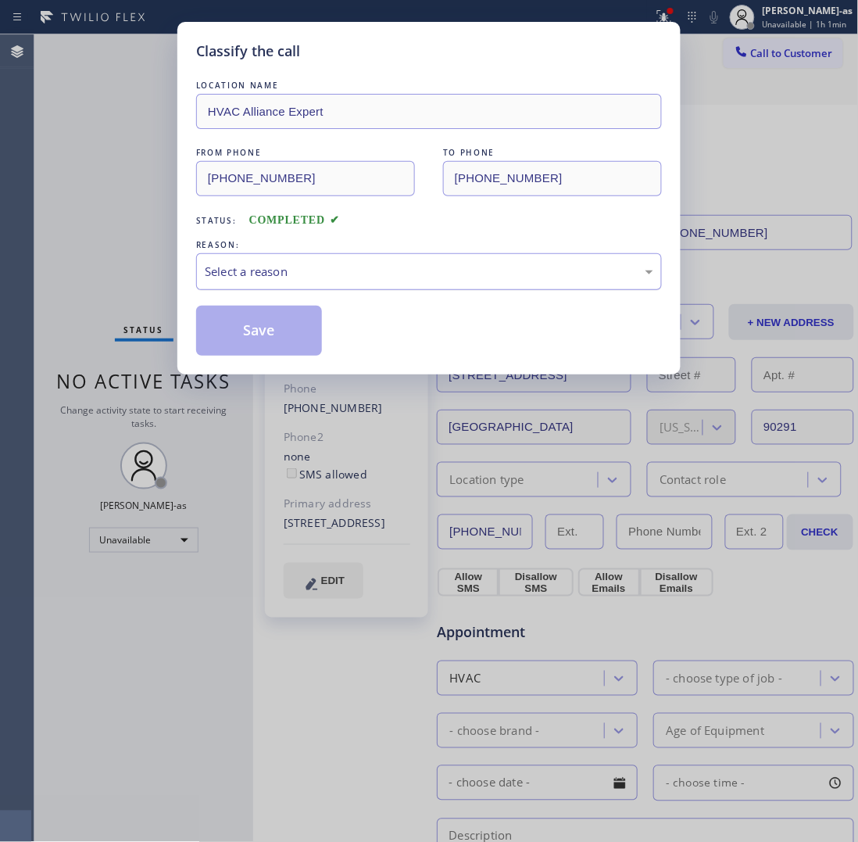
click at [309, 274] on div "Select a reason" at bounding box center [429, 272] width 449 height 18
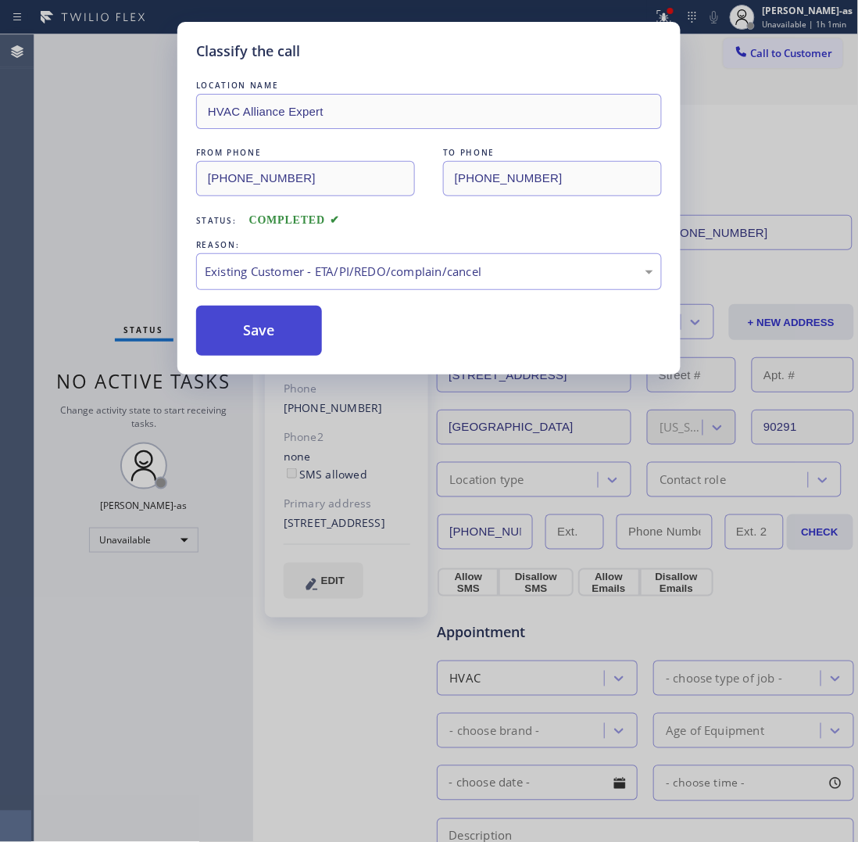
drag, startPoint x: 275, startPoint y: 332, endPoint x: 231, endPoint y: 159, distance: 179.0
click at [275, 330] on button "Save" at bounding box center [259, 331] width 126 height 50
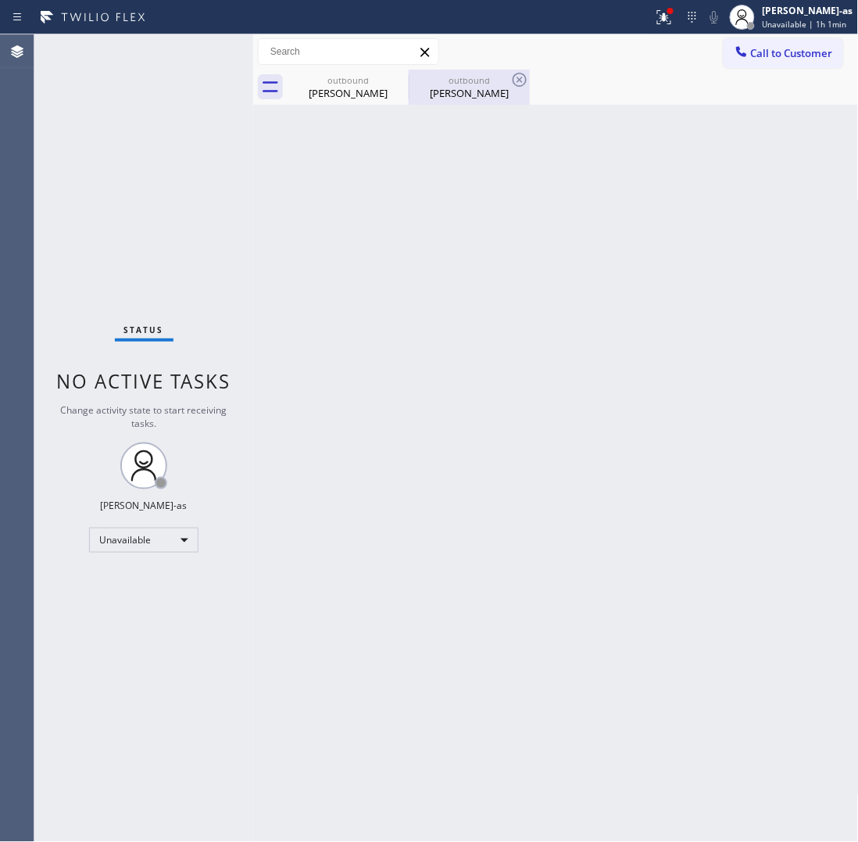
click at [478, 79] on div "outbound" at bounding box center [469, 80] width 118 height 12
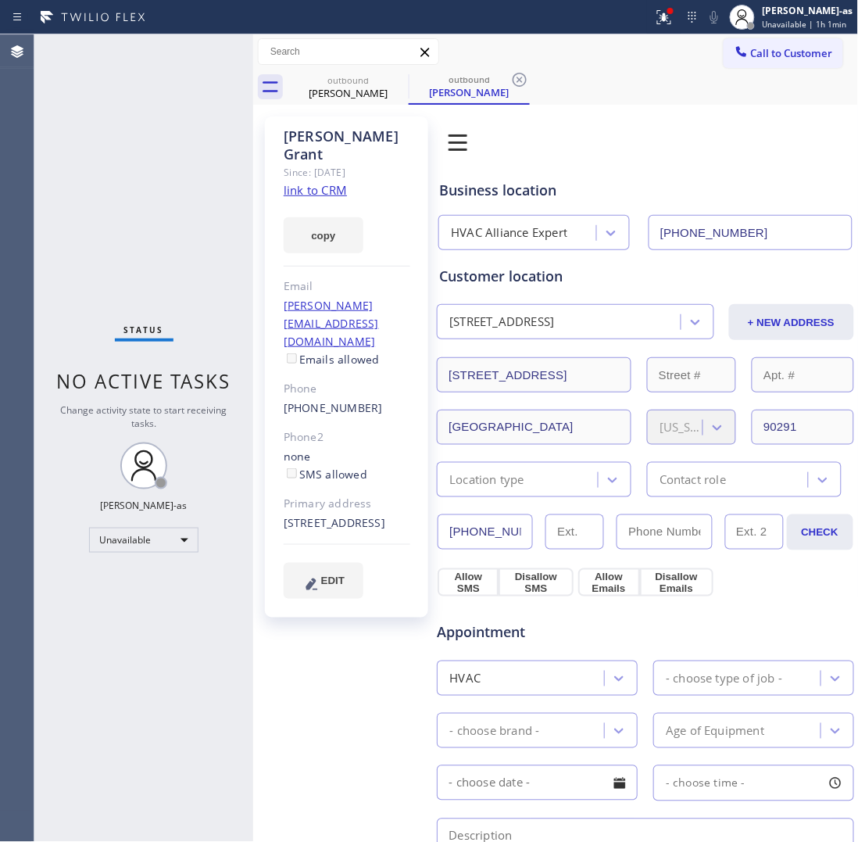
click at [305, 182] on link "link to CRM" at bounding box center [315, 190] width 63 height 16
click at [760, 43] on button "Call to Customer" at bounding box center [784, 53] width 120 height 30
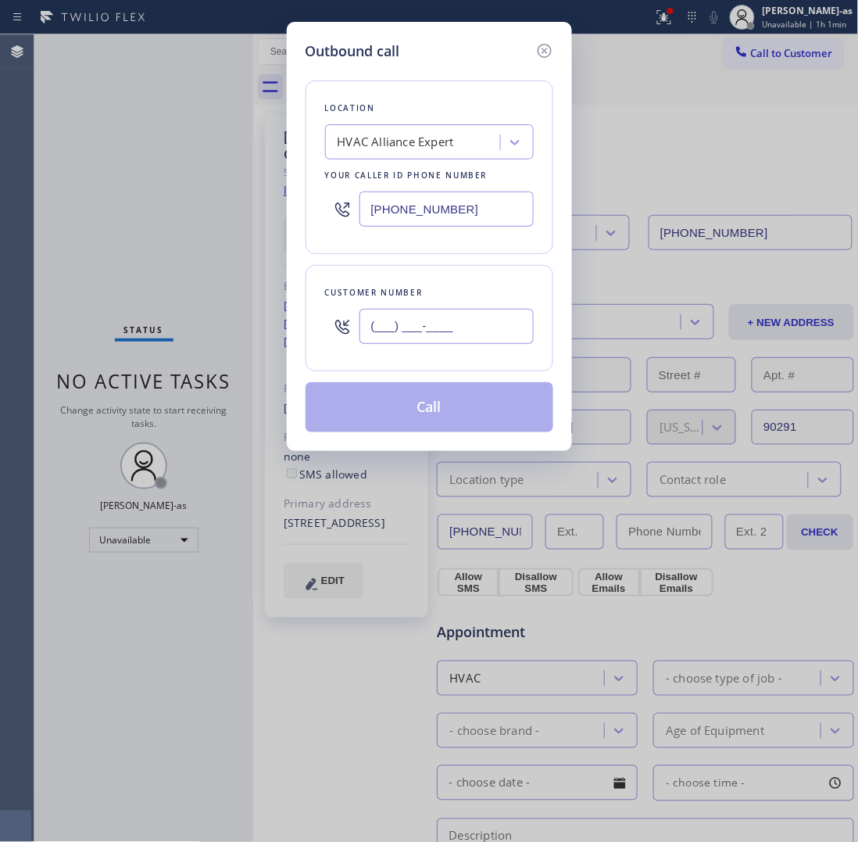
click at [496, 317] on input "(___) ___-____" at bounding box center [447, 326] width 174 height 35
paste input "310) 963-9405"
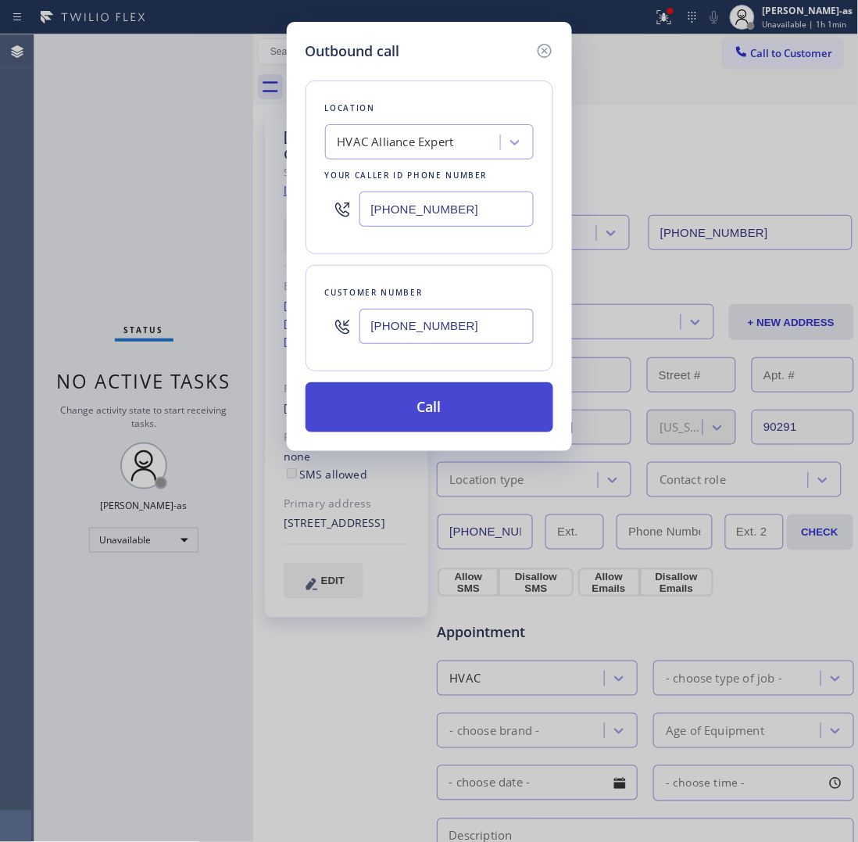
type input "[PHONE_NUMBER]"
click at [475, 391] on button "Call" at bounding box center [430, 407] width 248 height 50
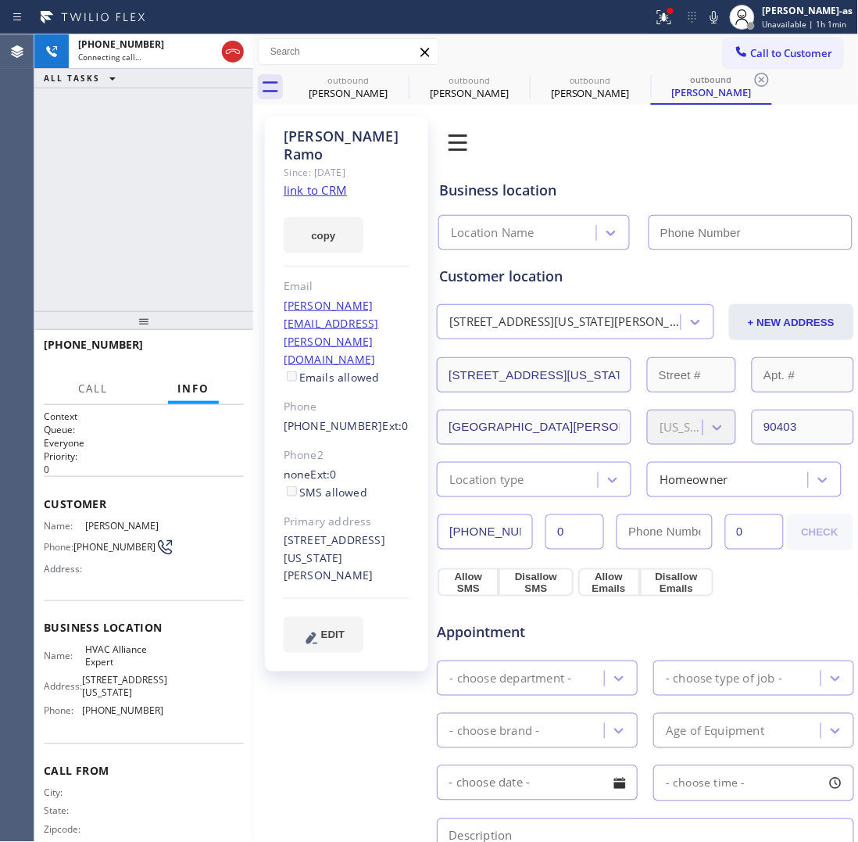
type input "[PHONE_NUMBER]"
click at [321, 182] on link "link to CRM" at bounding box center [315, 190] width 63 height 16
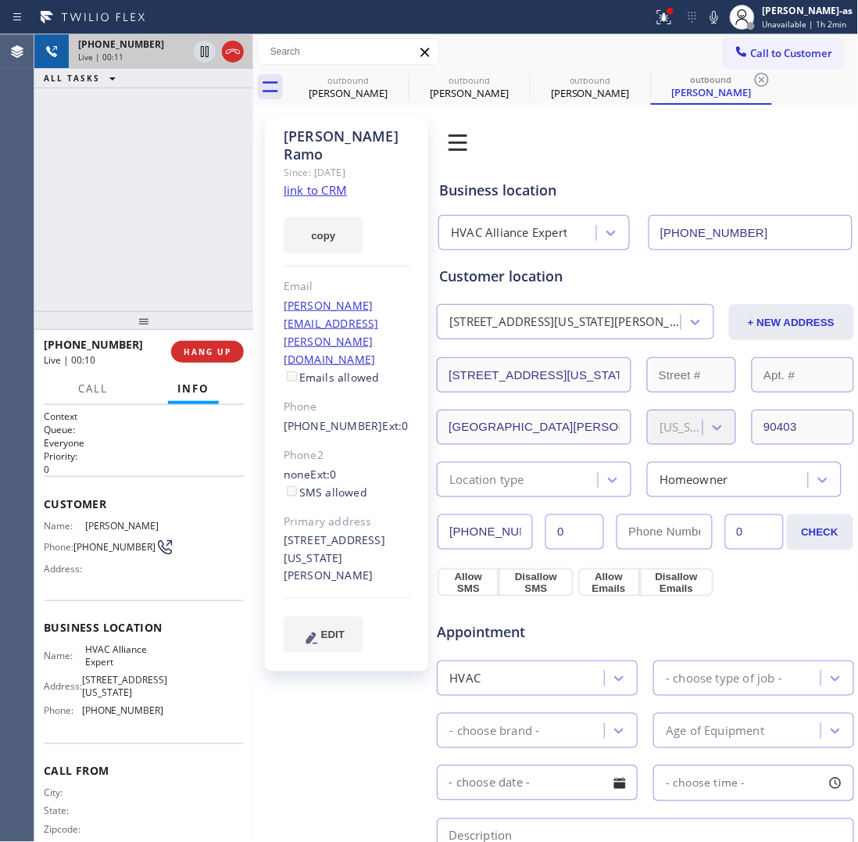
drag, startPoint x: 76, startPoint y: 45, endPoint x: 156, endPoint y: 36, distance: 81.0
click at [104, 48] on div "[PHONE_NUMBER] Live | 00:11" at bounding box center [130, 51] width 122 height 34
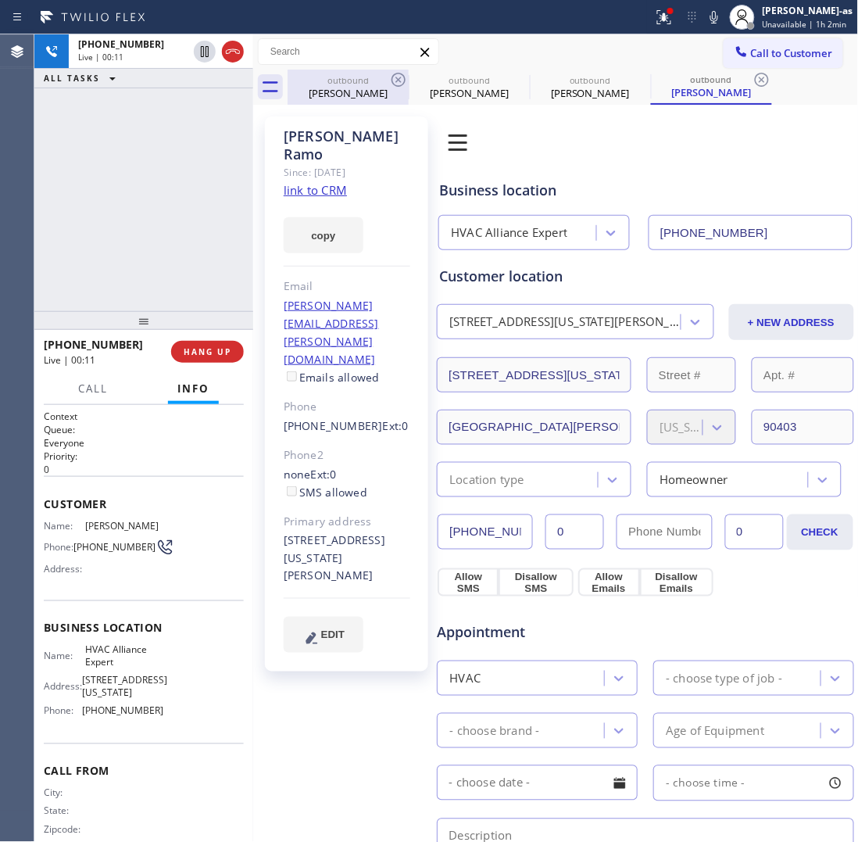
drag, startPoint x: 223, startPoint y: 49, endPoint x: 321, endPoint y: 95, distance: 108.4
click at [228, 51] on icon at bounding box center [233, 51] width 19 height 19
click at [323, 96] on div "[PERSON_NAME]" at bounding box center [348, 93] width 118 height 14
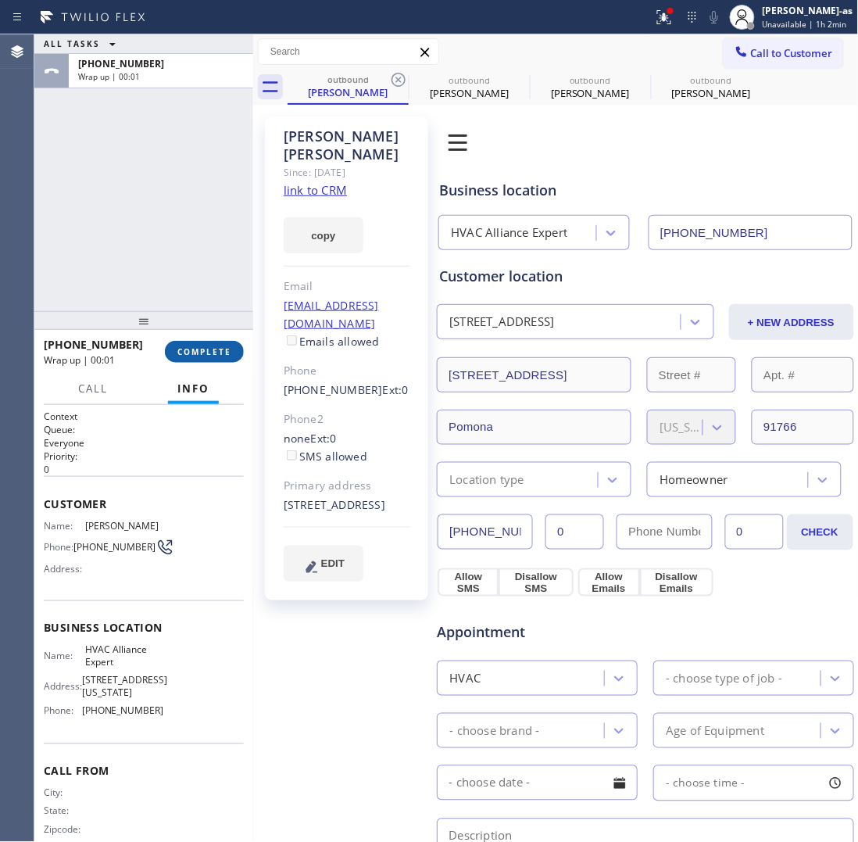
click at [216, 342] on button "COMPLETE" at bounding box center [204, 352] width 79 height 22
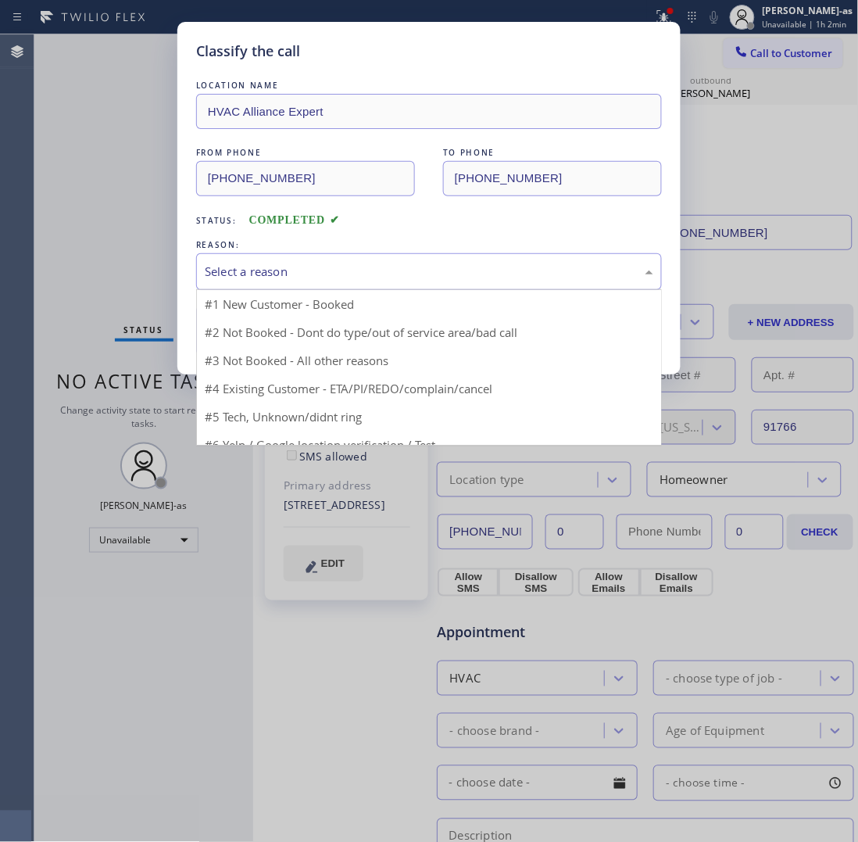
click at [344, 278] on div "Select a reason" at bounding box center [429, 272] width 449 height 18
drag, startPoint x: 280, startPoint y: 360, endPoint x: 267, endPoint y: 345, distance: 19.9
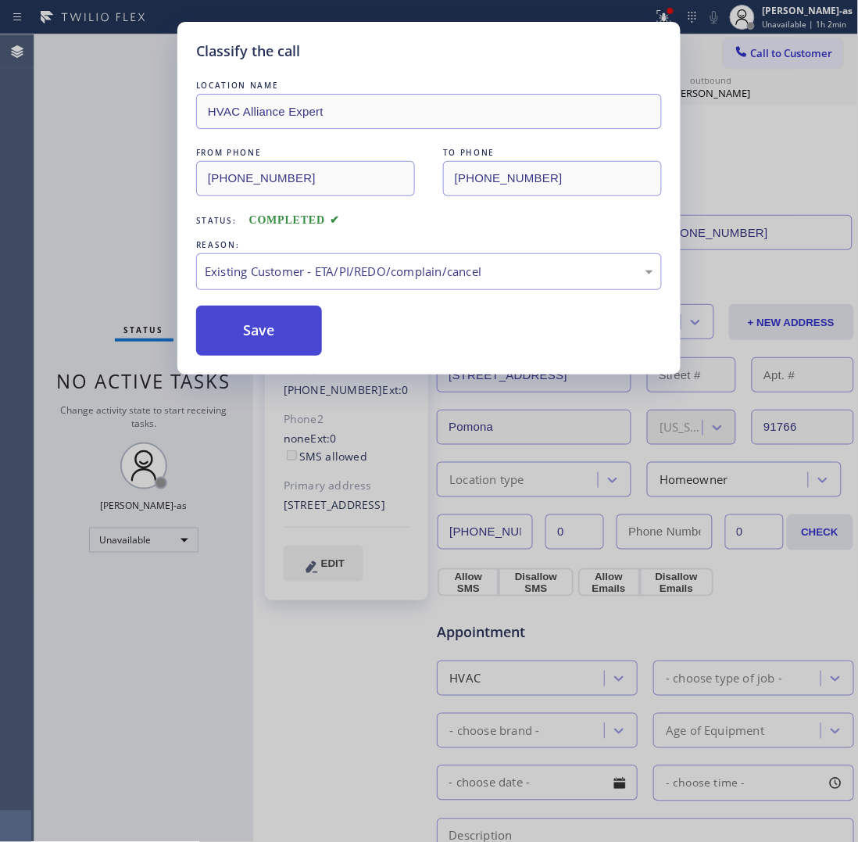
drag, startPoint x: 247, startPoint y: 332, endPoint x: 814, endPoint y: 467, distance: 582.5
click at [256, 332] on button "Save" at bounding box center [259, 331] width 126 height 50
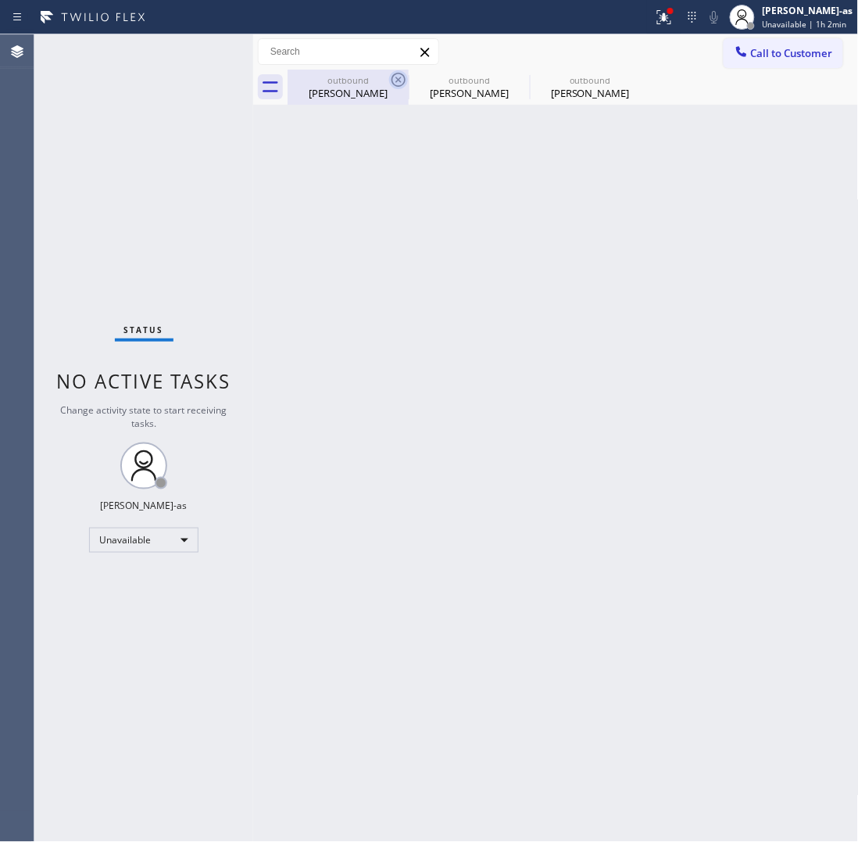
click at [391, 76] on icon at bounding box center [398, 79] width 19 height 19
click at [0, 0] on icon at bounding box center [0, 0] width 0 height 0
click at [391, 76] on div "outbound [PERSON_NAME] outbound [PERSON_NAME] outbound [PERSON_NAME]" at bounding box center [573, 87] width 571 height 35
click at [391, 76] on div at bounding box center [573, 87] width 571 height 35
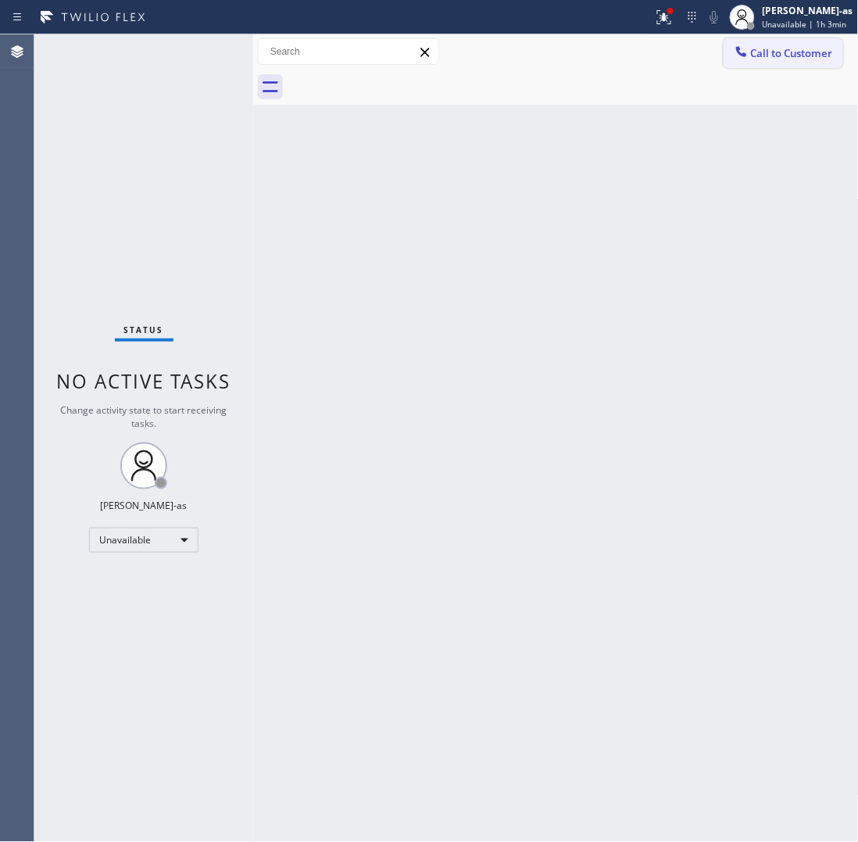
click at [771, 55] on span "Call to Customer" at bounding box center [792, 53] width 82 height 14
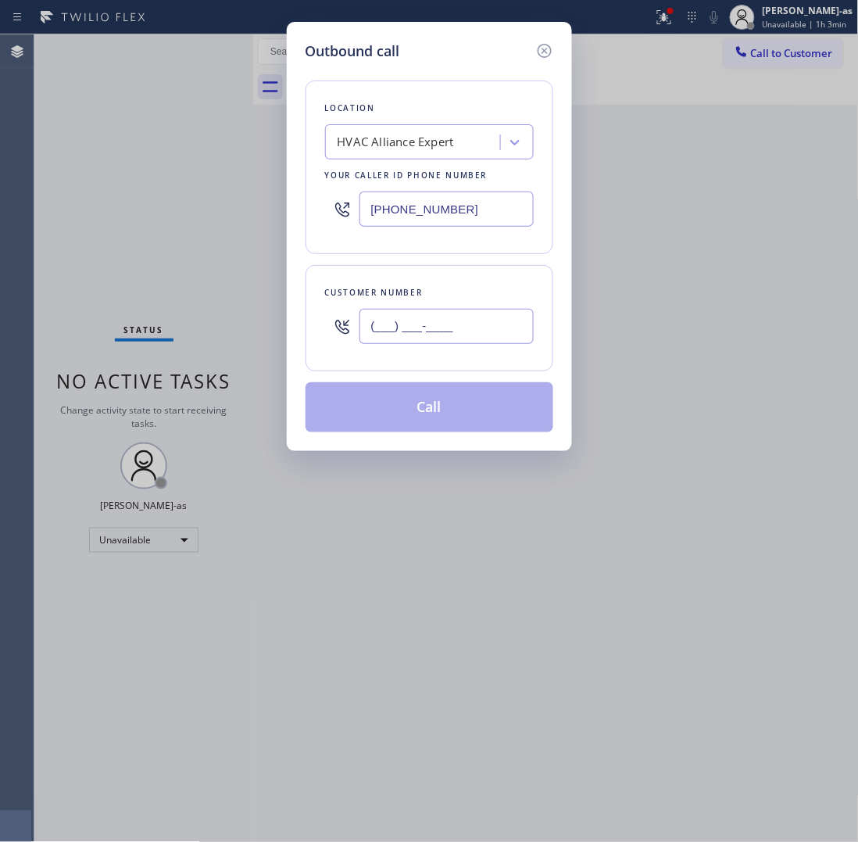
click at [458, 311] on input "(___) ___-____" at bounding box center [447, 326] width 174 height 35
paste input "530) 708-0074"
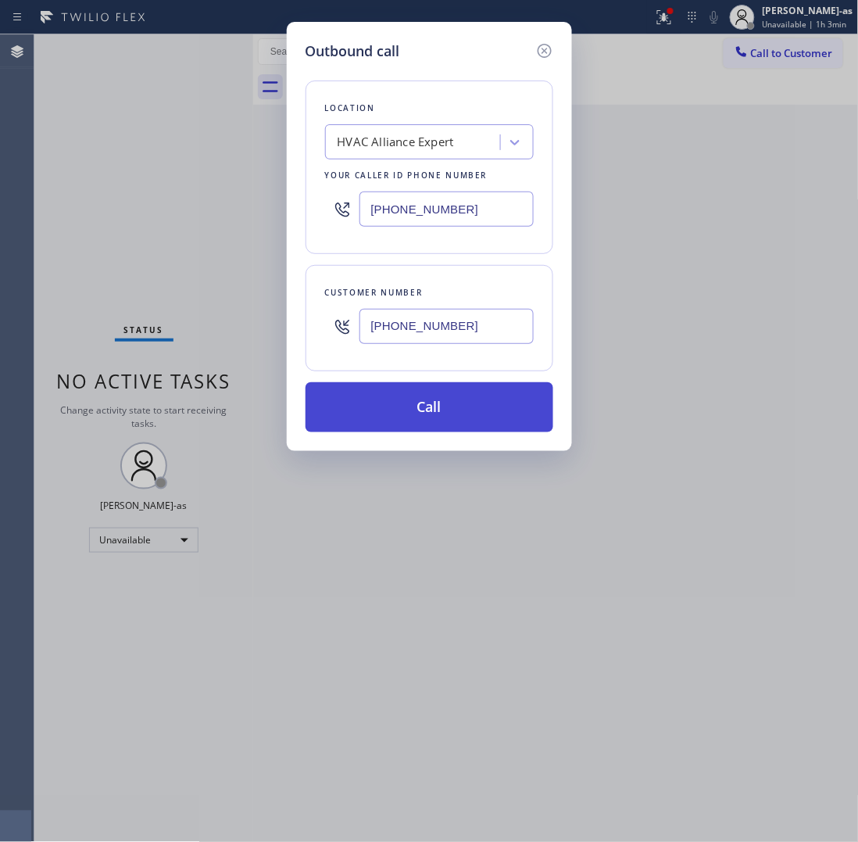
type input "[PHONE_NUMBER]"
click at [486, 404] on button "Call" at bounding box center [430, 407] width 248 height 50
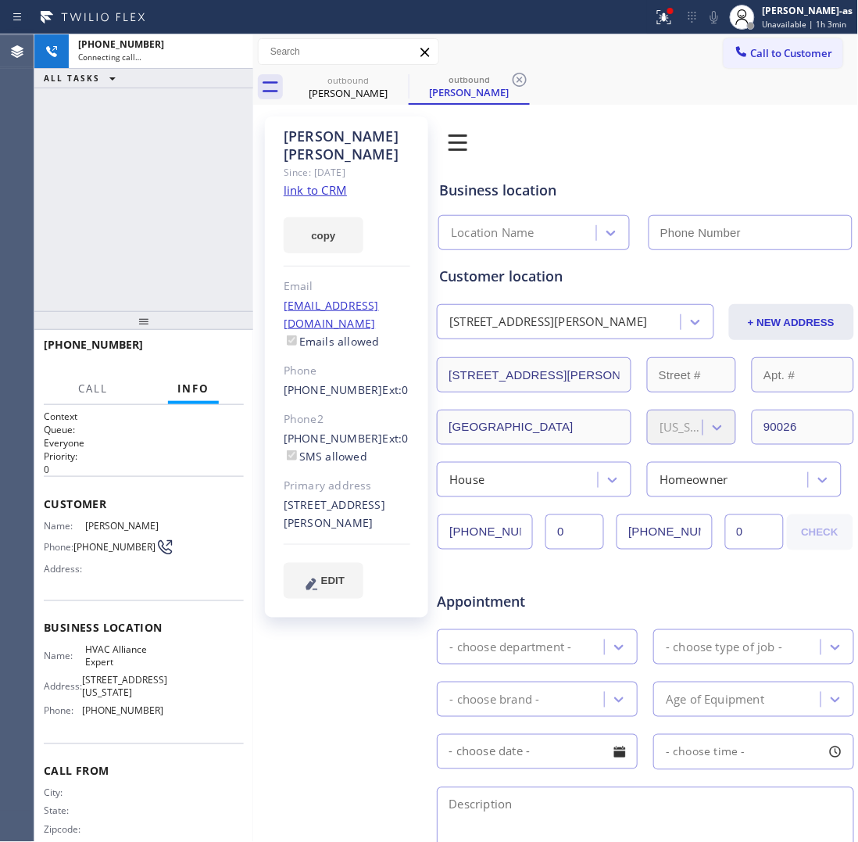
click at [317, 182] on link "link to CRM" at bounding box center [315, 190] width 63 height 16
type input "[PHONE_NUMBER]"
drag, startPoint x: 224, startPoint y: 45, endPoint x: 267, endPoint y: 68, distance: 49.7
click at [231, 47] on icon at bounding box center [233, 51] width 19 height 19
drag, startPoint x: 305, startPoint y: 91, endPoint x: 392, endPoint y: 87, distance: 87.6
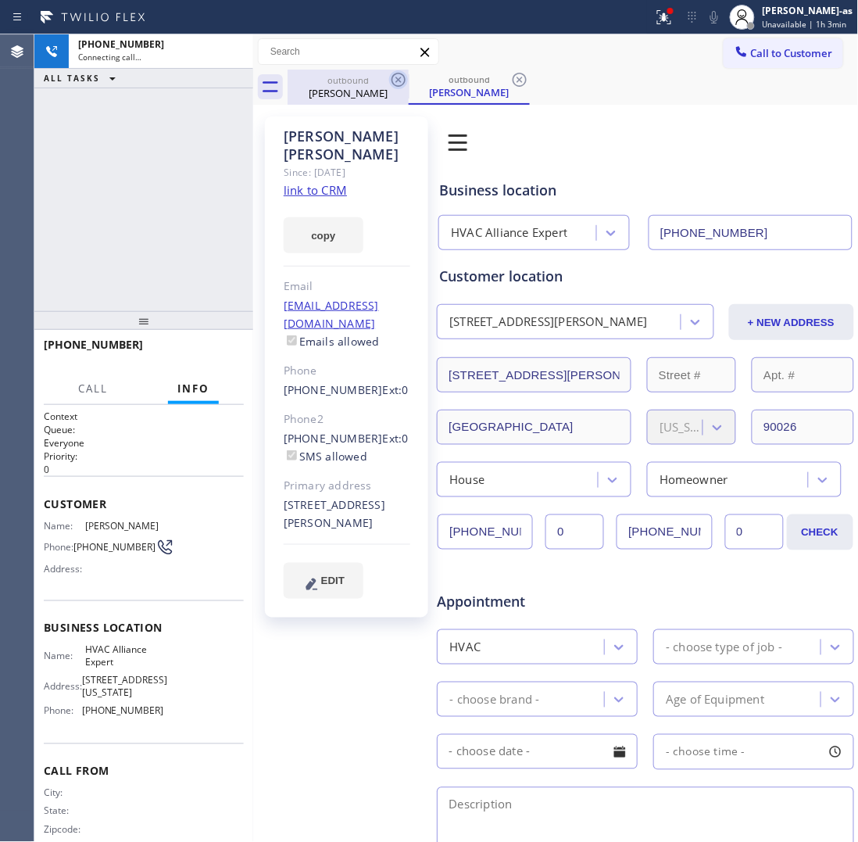
click at [322, 91] on div "[PERSON_NAME]" at bounding box center [348, 93] width 118 height 14
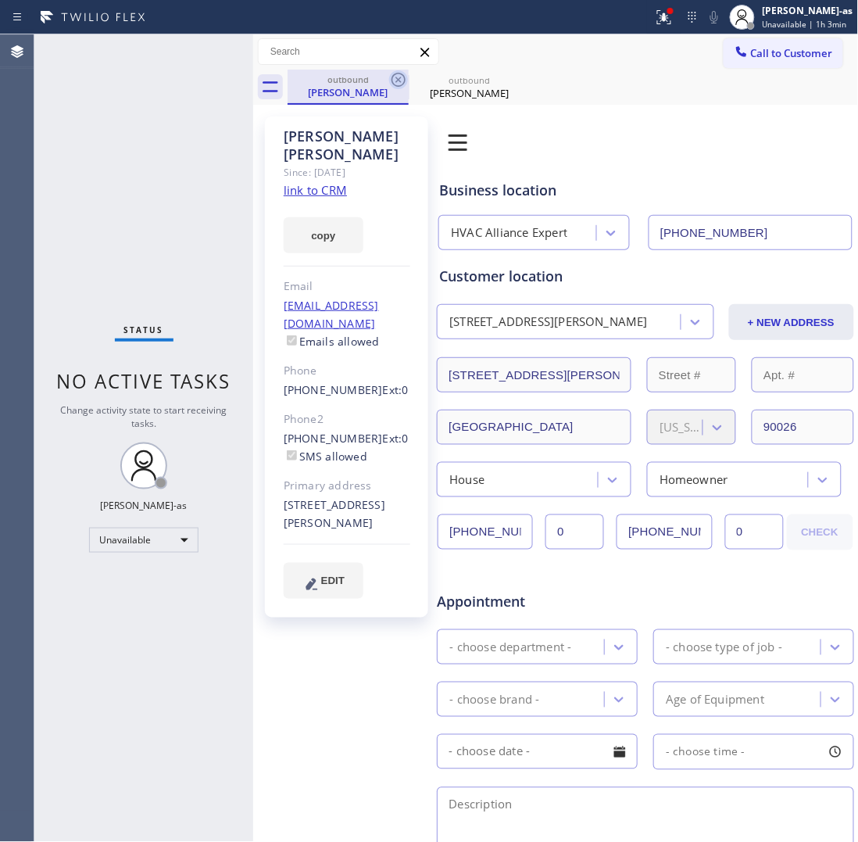
click at [401, 83] on icon at bounding box center [398, 79] width 19 height 19
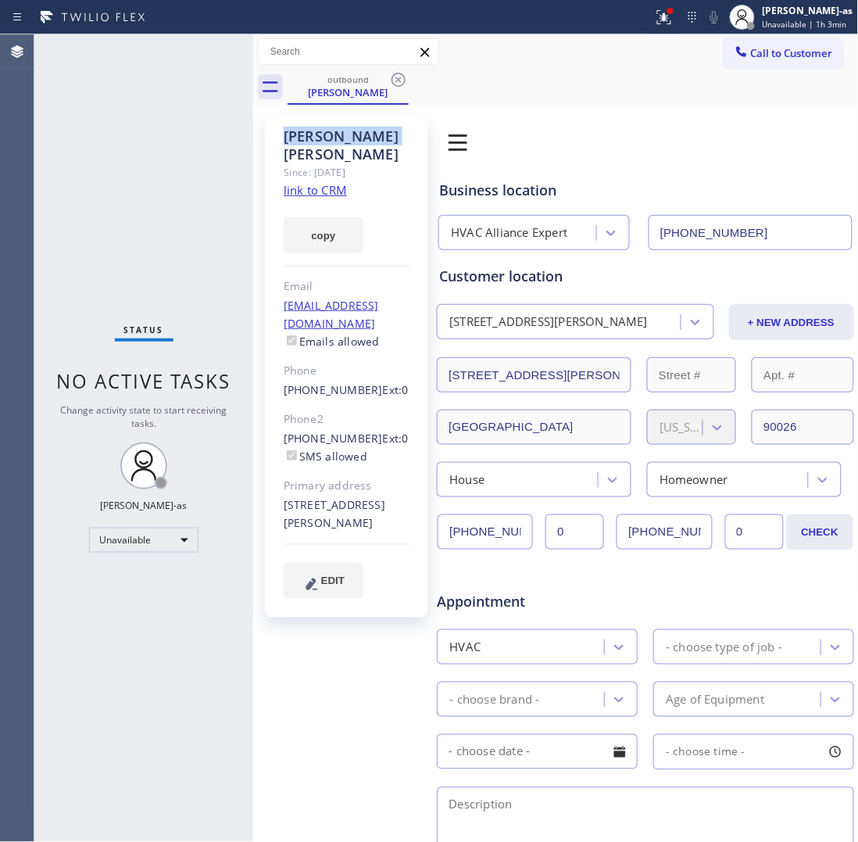
click at [401, 83] on icon at bounding box center [398, 79] width 19 height 19
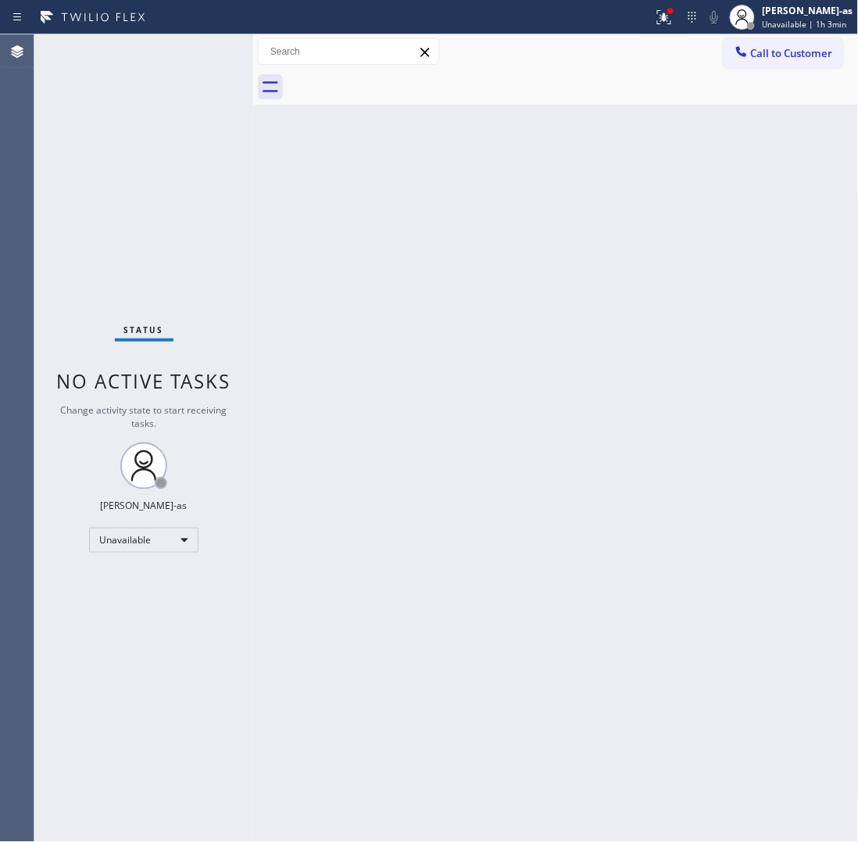
click at [401, 83] on div at bounding box center [573, 87] width 571 height 35
click at [784, 31] on div "[PERSON_NAME]-as Unavailable | 1h 4min" at bounding box center [791, 17] width 133 height 34
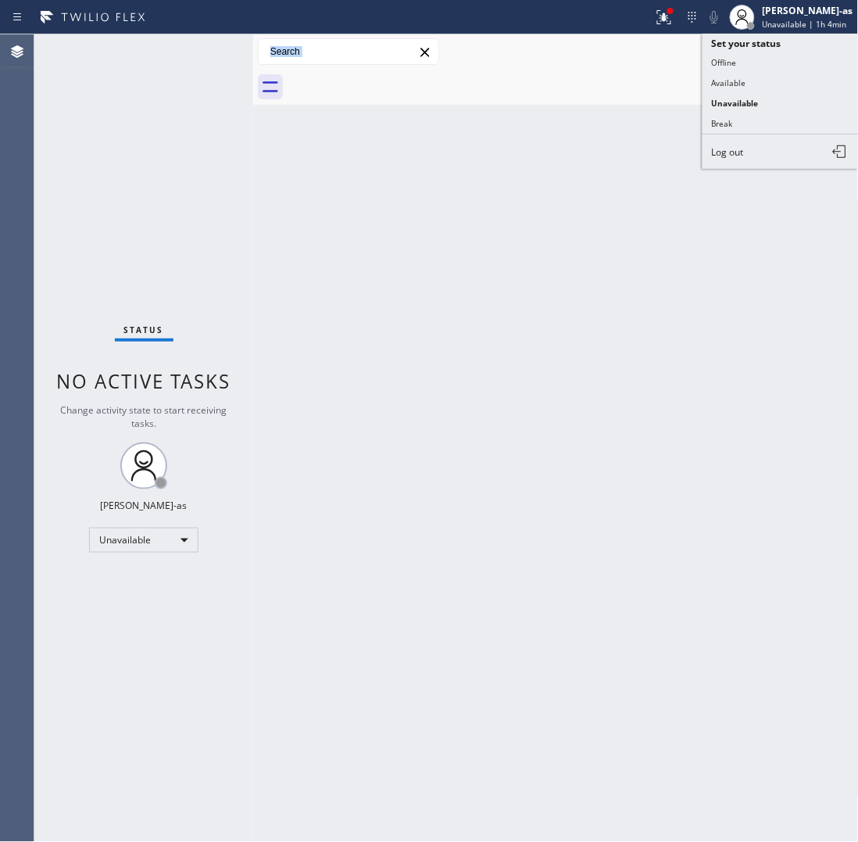
drag, startPoint x: 580, startPoint y: 66, endPoint x: 602, endPoint y: 68, distance: 21.9
click at [589, 67] on div "Call to Customer Outbound call Location HVAC Alliance Expert Your caller id pho…" at bounding box center [556, 51] width 606 height 35
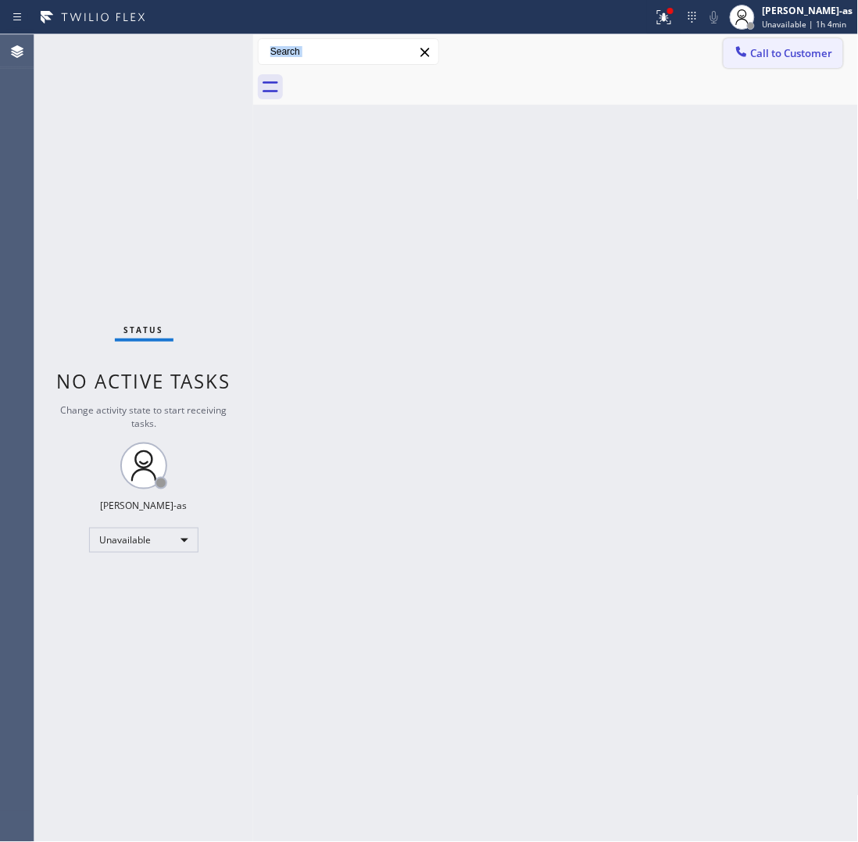
click at [804, 52] on span "Call to Customer" at bounding box center [792, 53] width 82 height 14
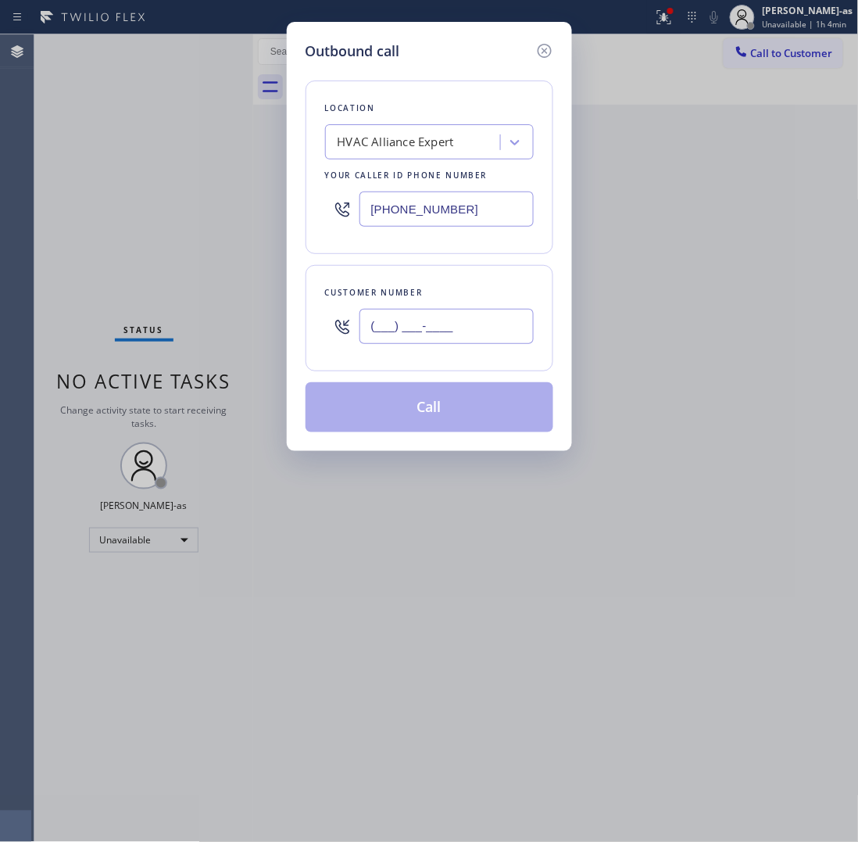
click at [409, 342] on input "(___) ___-____" at bounding box center [447, 326] width 174 height 35
paste input "203) 273-4883"
type input "[PHONE_NUMBER]"
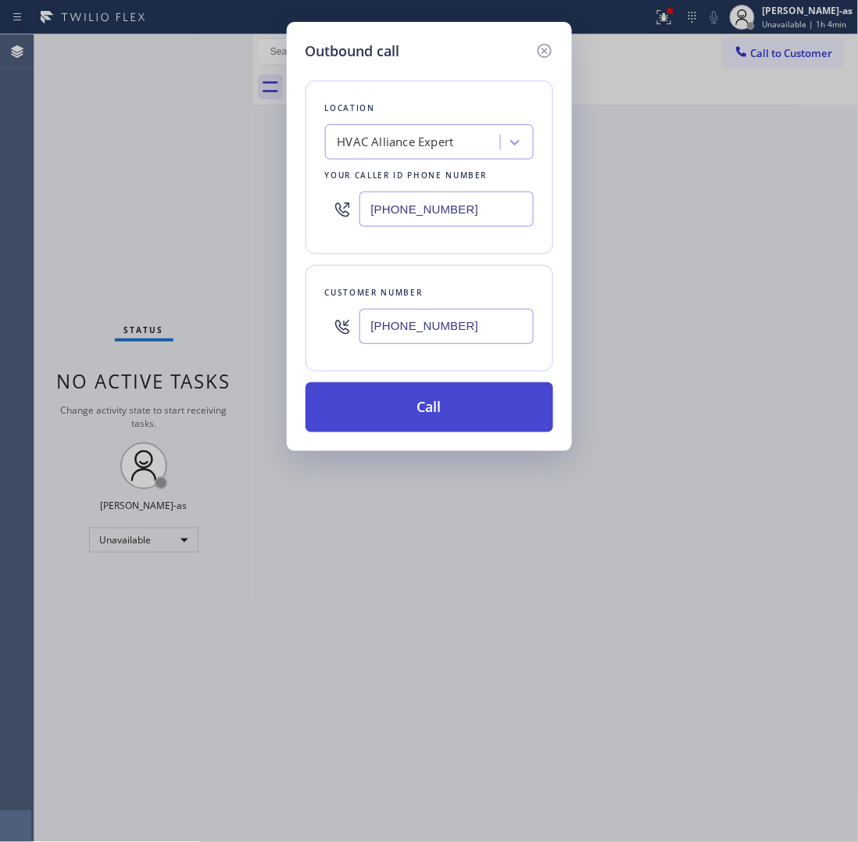
click at [456, 403] on button "Call" at bounding box center [430, 407] width 248 height 50
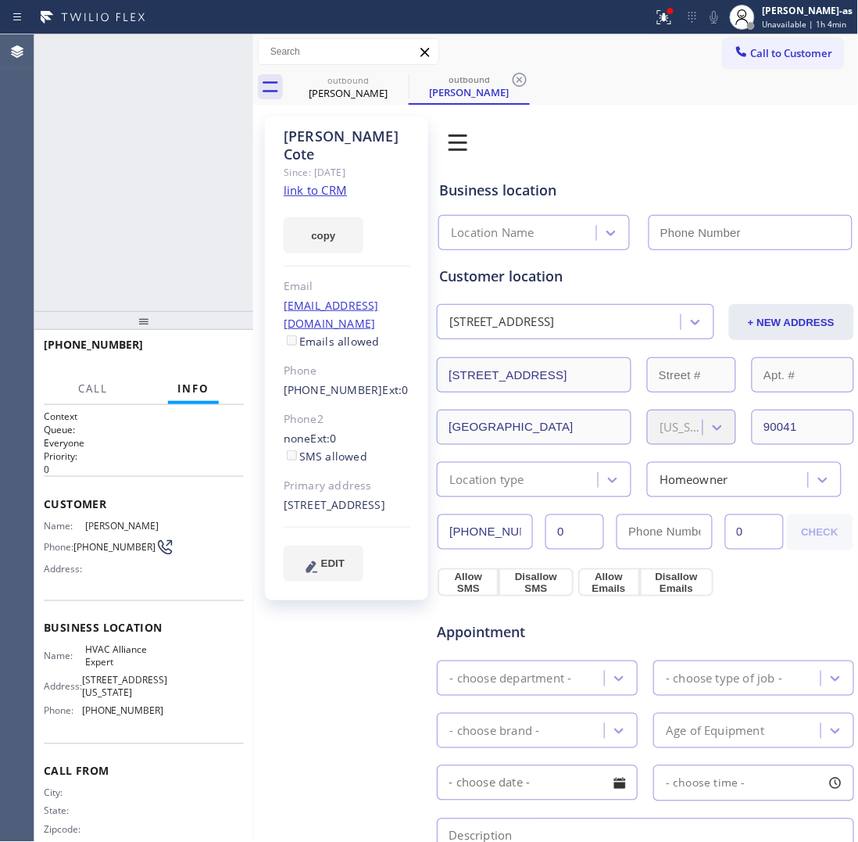
click at [235, 240] on div "[PHONE_NUMBER] Connecting call… ALL TASKS ALL TASKS ACTIVE TASKS TASKS IN WRAP …" at bounding box center [143, 172] width 219 height 277
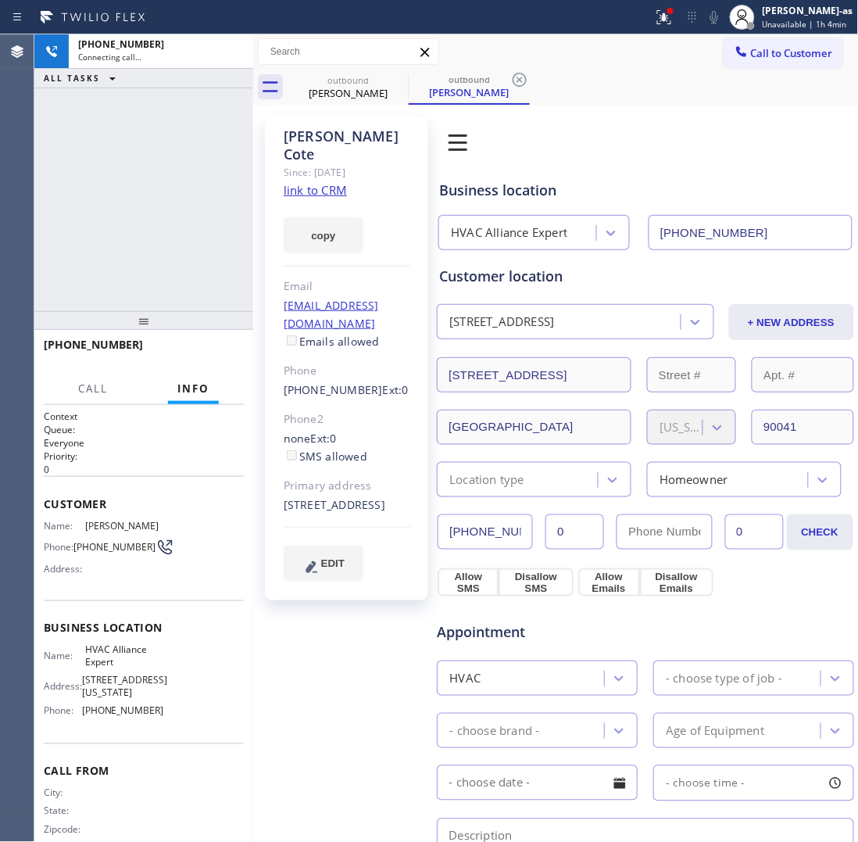
type input "[PHONE_NUMBER]"
click at [141, 231] on div "[PHONE_NUMBER] Live | 00:02 ALL TASKS ALL TASKS ACTIVE TASKS TASKS IN WRAP UP" at bounding box center [143, 172] width 219 height 277
click at [227, 188] on div "[PHONE_NUMBER] Live | 00:04 ALL TASKS ALL TASKS ACTIVE TASKS TASKS IN WRAP UP" at bounding box center [143, 172] width 219 height 277
drag, startPoint x: 209, startPoint y: 342, endPoint x: 268, endPoint y: 334, distance: 59.3
click at [209, 344] on button "HANG UP" at bounding box center [207, 352] width 73 height 22
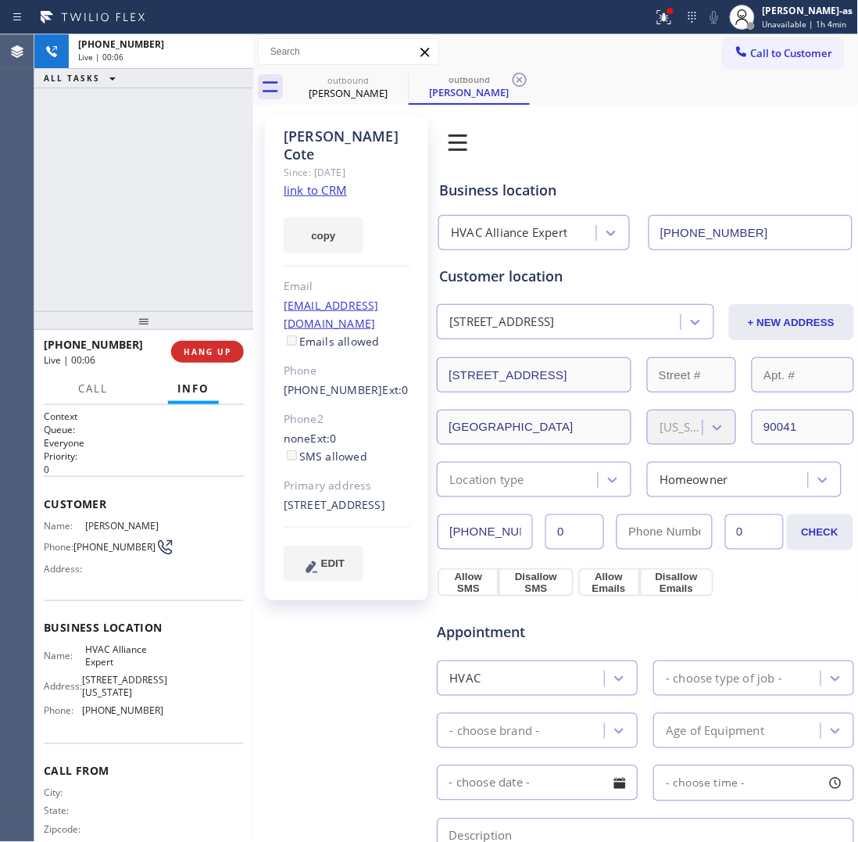
click at [195, 260] on div "[PHONE_NUMBER] Live | 00:06 ALL TASKS ALL TASKS ACTIVE TASKS TASKS IN WRAP UP" at bounding box center [143, 172] width 219 height 277
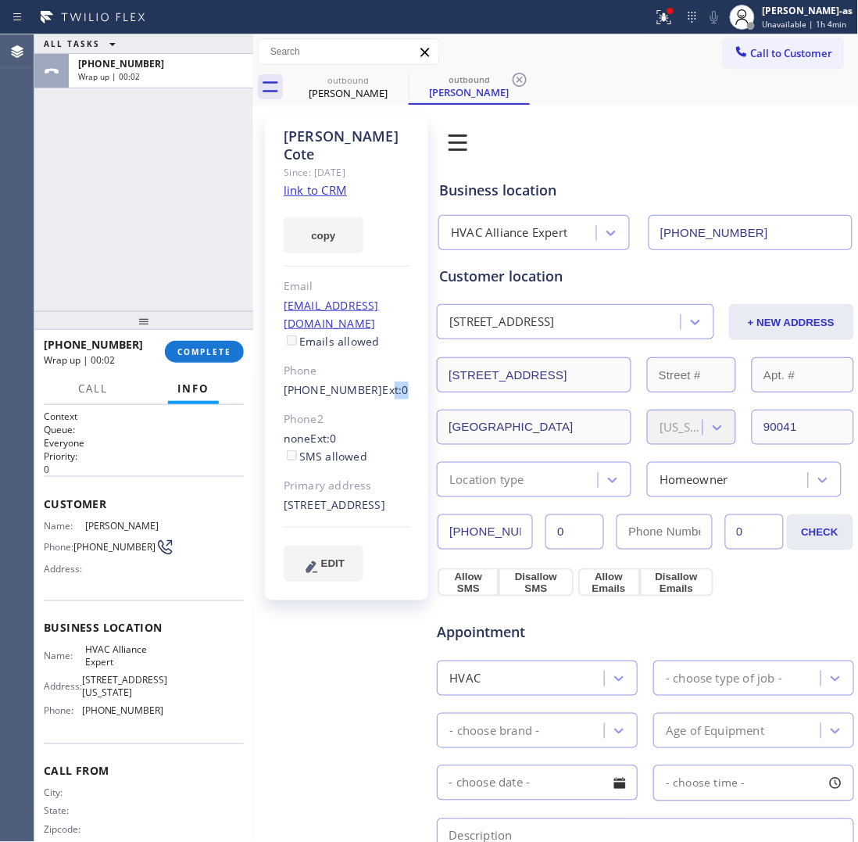
drag, startPoint x: 274, startPoint y: 363, endPoint x: 268, endPoint y: 350, distance: 14.7
click at [368, 344] on div "[PERSON_NAME] Since: [DATE] link to CRM copy Email [EMAIL_ADDRESS][DOMAIN_NAME]…" at bounding box center [346, 358] width 163 height 484
click at [246, 350] on div "[PHONE_NUMBER] Wrap up | 00:02 COMPLETE" at bounding box center [143, 352] width 219 height 44
drag, startPoint x: 298, startPoint y: 353, endPoint x: 361, endPoint y: 357, distance: 63.4
click at [361, 357] on div "[PERSON_NAME] Since: [DATE] link to CRM copy Email [EMAIL_ADDRESS][DOMAIN_NAME]…" at bounding box center [346, 358] width 163 height 484
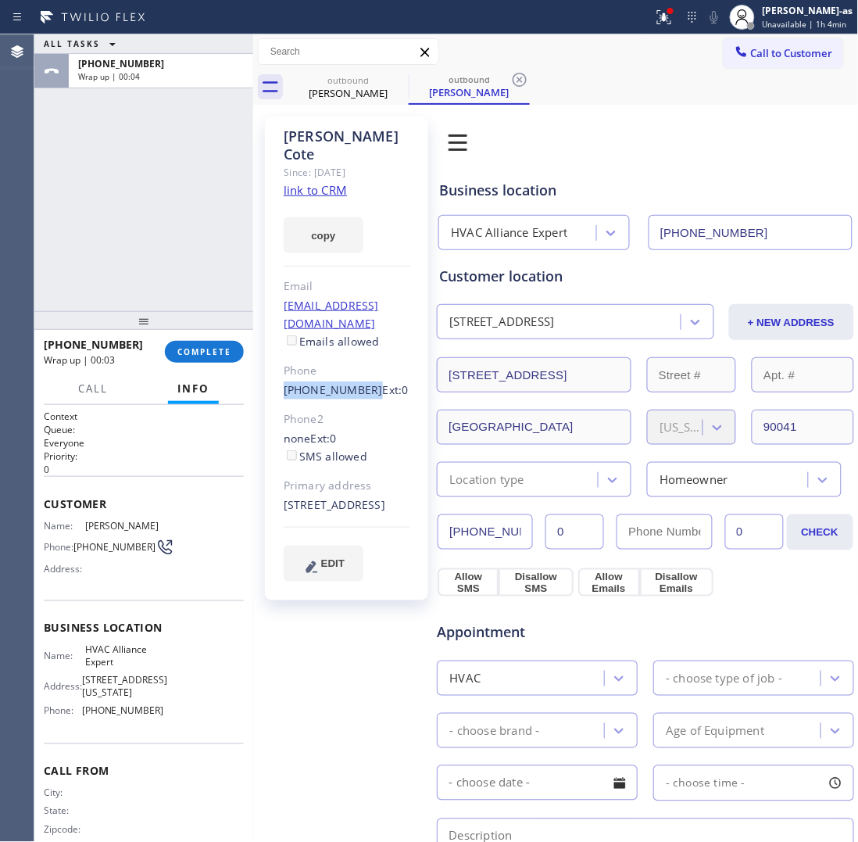
copy link "[PHONE_NUMBER]"
click at [320, 182] on link "link to CRM" at bounding box center [315, 190] width 63 height 16
click at [195, 334] on div "[PHONE_NUMBER] Wrap up | 00:22 COMPLETE" at bounding box center [144, 351] width 200 height 41
click at [201, 348] on span "COMPLETE" at bounding box center [204, 351] width 54 height 11
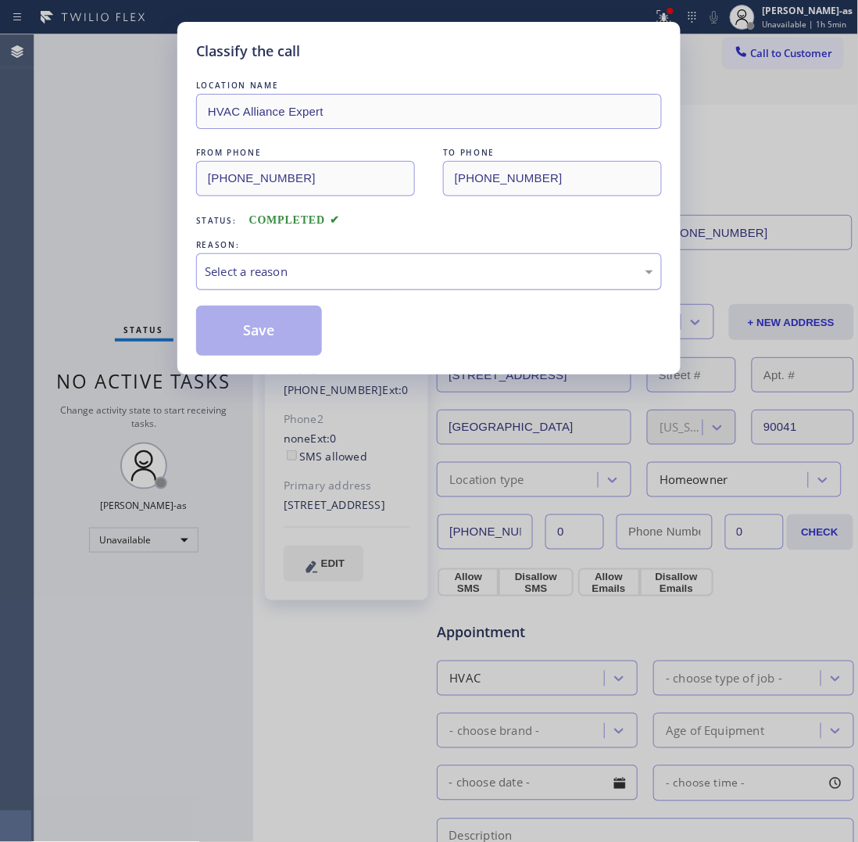
drag, startPoint x: 246, startPoint y: 267, endPoint x: 299, endPoint y: 280, distance: 54.8
click at [254, 270] on div "Select a reason" at bounding box center [429, 272] width 449 height 18
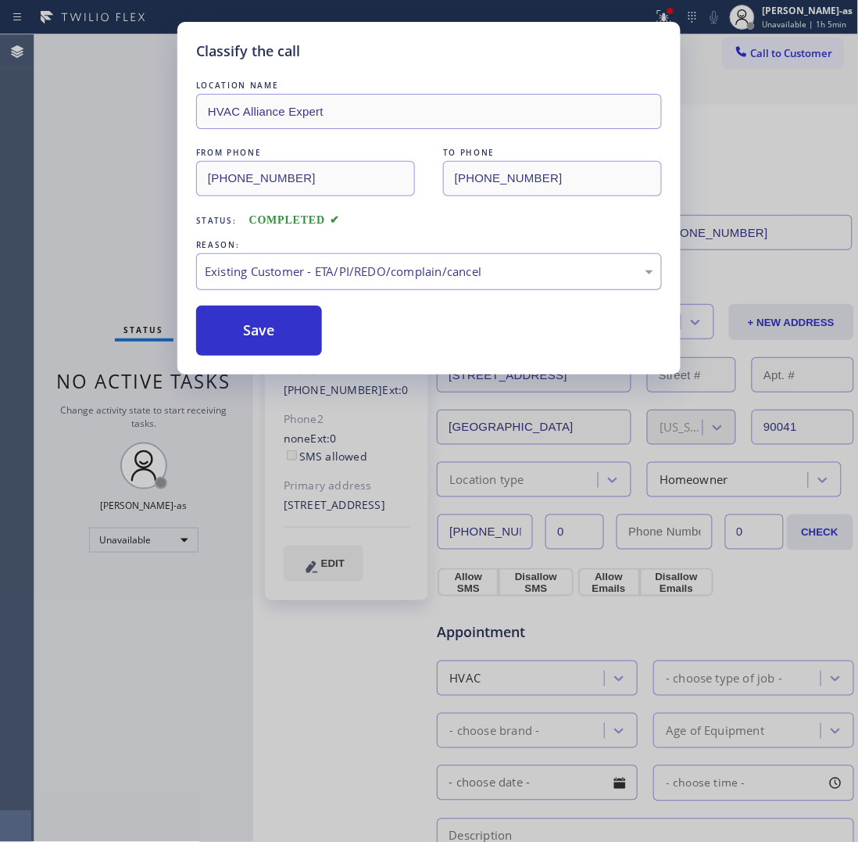
click at [295, 345] on button "Save" at bounding box center [259, 331] width 126 height 50
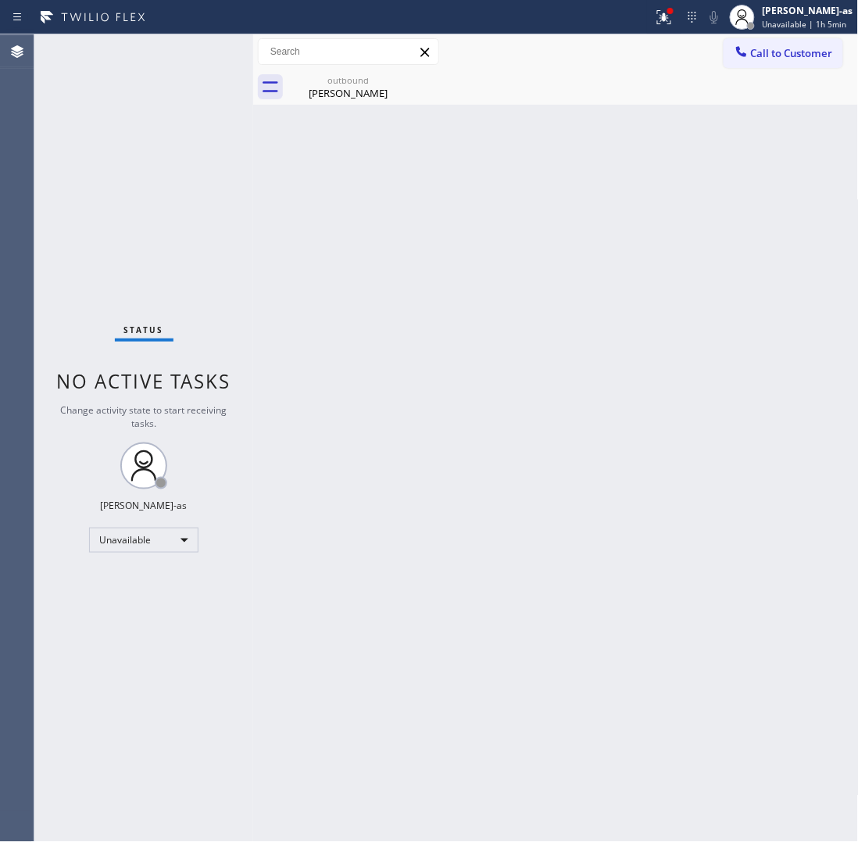
drag, startPoint x: 775, startPoint y: 55, endPoint x: 681, endPoint y: 121, distance: 115.6
click at [775, 59] on span "Call to Customer" at bounding box center [792, 53] width 82 height 14
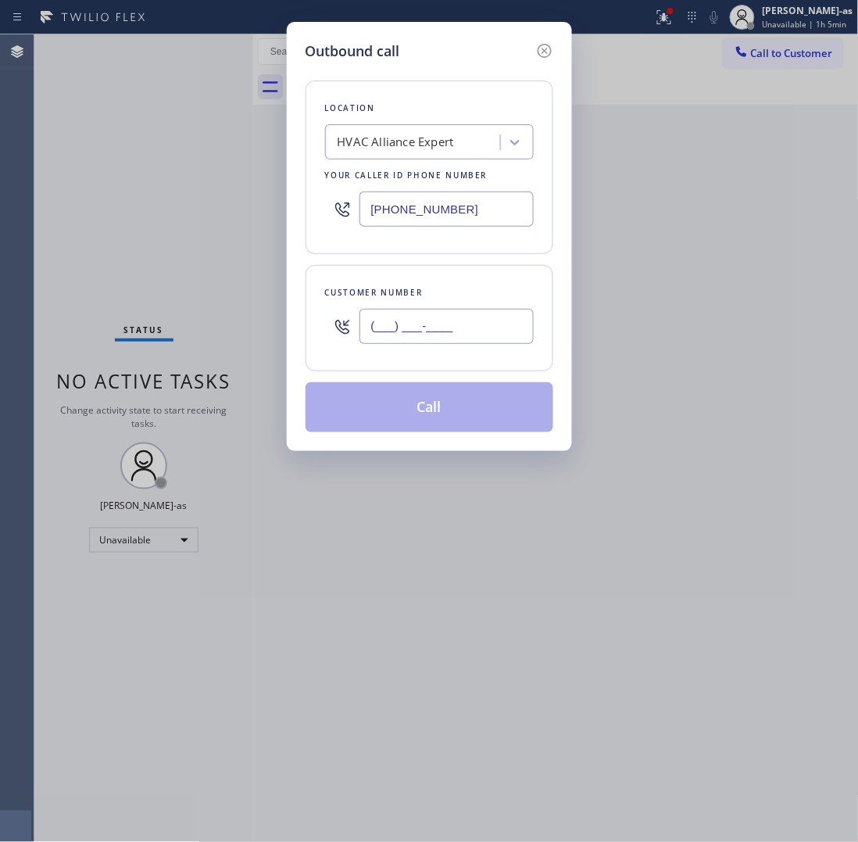
click at [426, 334] on input "(___) ___-____" at bounding box center [447, 326] width 174 height 35
paste input "718) 273-7507"
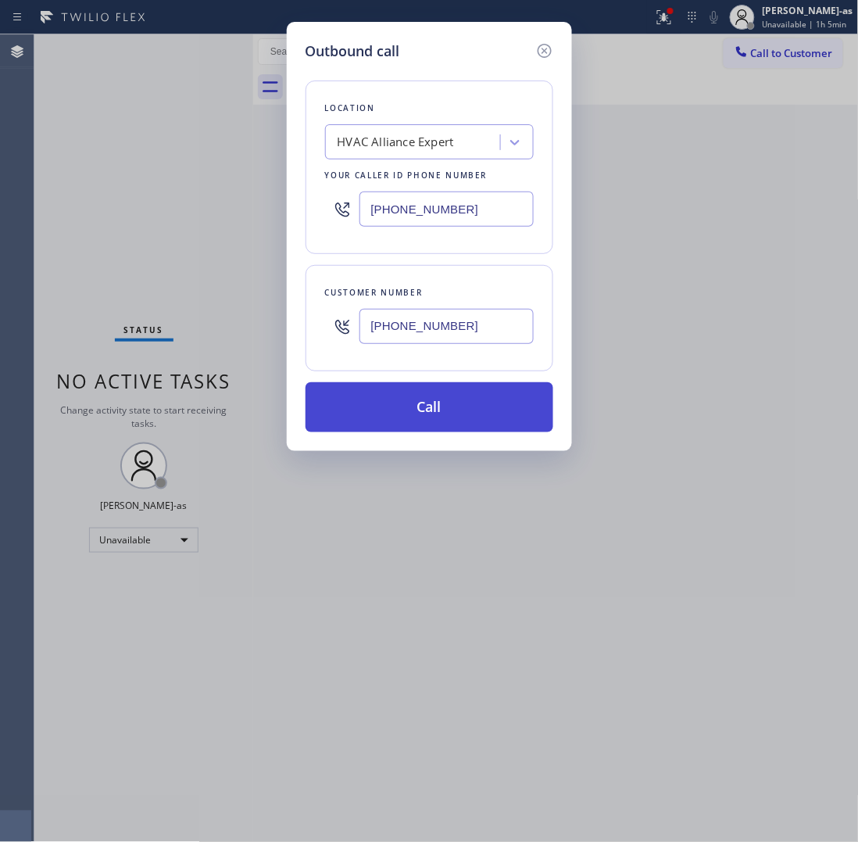
type input "[PHONE_NUMBER]"
click at [409, 408] on button "Call" at bounding box center [430, 407] width 248 height 50
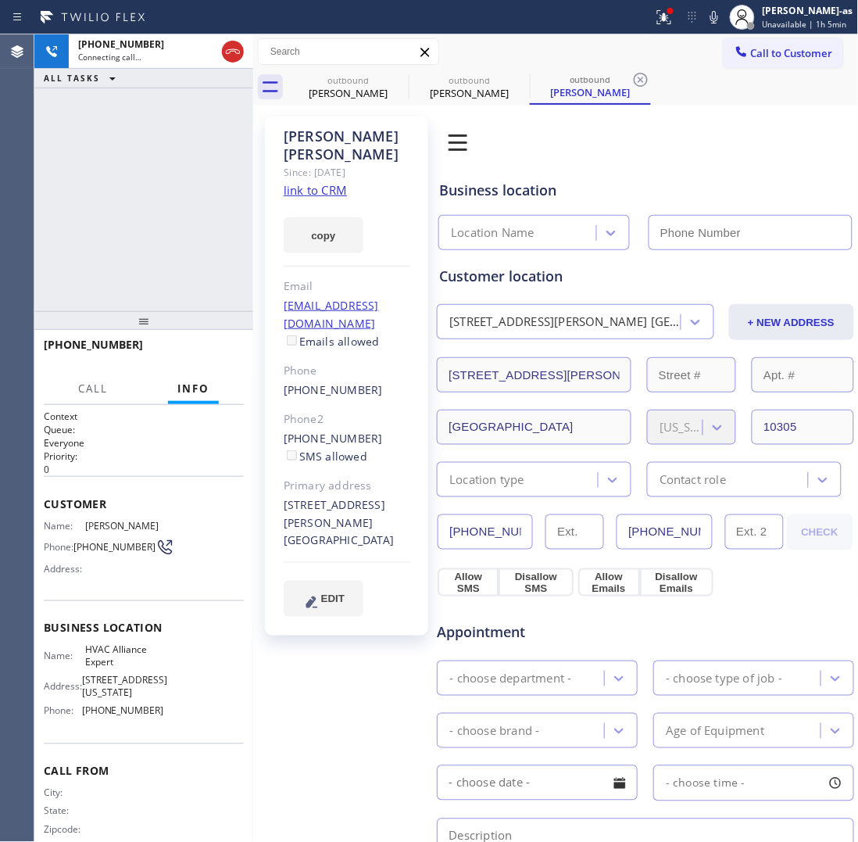
type input "[PHONE_NUMBER]"
click at [722, 20] on icon at bounding box center [714, 17] width 19 height 19
drag, startPoint x: 223, startPoint y: 55, endPoint x: 217, endPoint y: 130, distance: 75.3
click at [224, 56] on icon at bounding box center [233, 51] width 19 height 19
click at [170, 286] on div "[PHONE_NUMBER] Connecting call… ALL TASKS ALL TASKS ACTIVE TASKS TASKS IN WRAP …" at bounding box center [143, 172] width 219 height 277
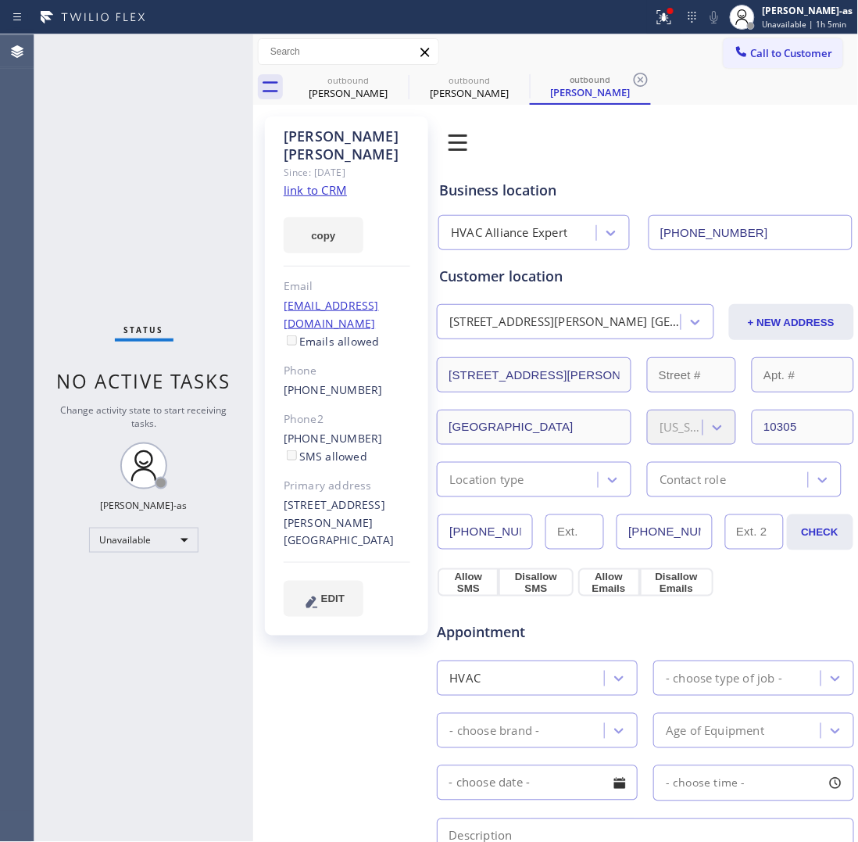
click at [167, 310] on div "Status No active tasks Change activity state to start receiving tasks. [PERSON_…" at bounding box center [143, 437] width 219 height 807
click at [310, 182] on link "link to CRM" at bounding box center [315, 190] width 63 height 16
drag, startPoint x: 334, startPoint y: 90, endPoint x: 404, endPoint y: 76, distance: 71.7
click at [335, 90] on div "[PERSON_NAME]" at bounding box center [348, 93] width 118 height 14
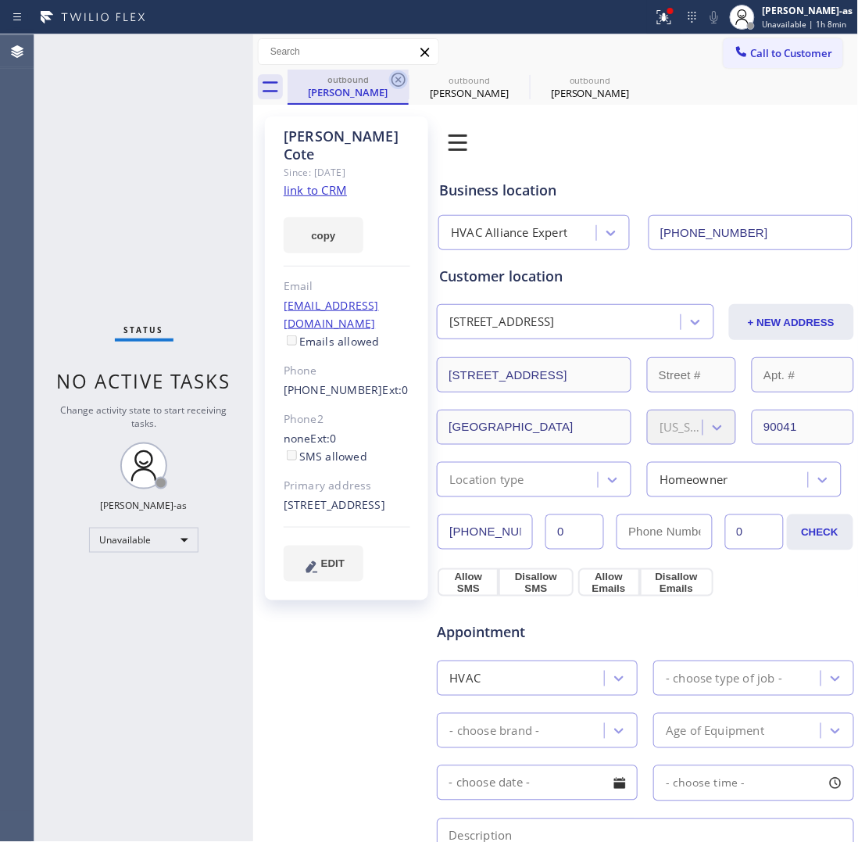
click at [396, 76] on icon at bounding box center [398, 79] width 19 height 19
click at [0, 0] on icon at bounding box center [0, 0] width 0 height 0
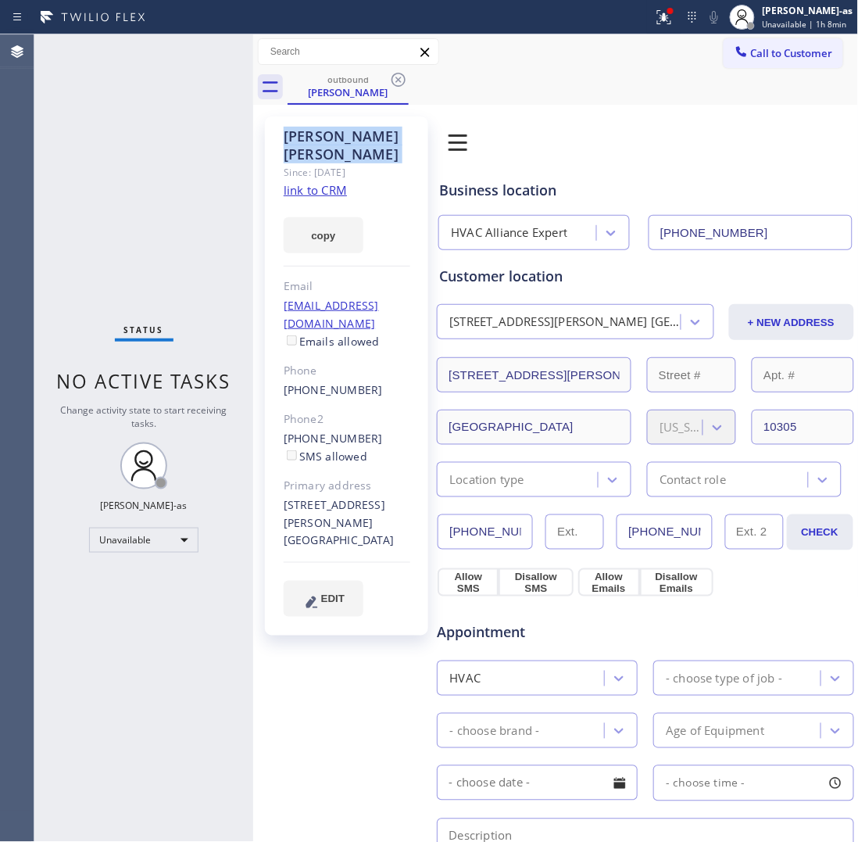
click at [396, 76] on icon at bounding box center [398, 79] width 19 height 19
click at [396, 76] on div "outbound [PERSON_NAME]" at bounding box center [573, 87] width 571 height 35
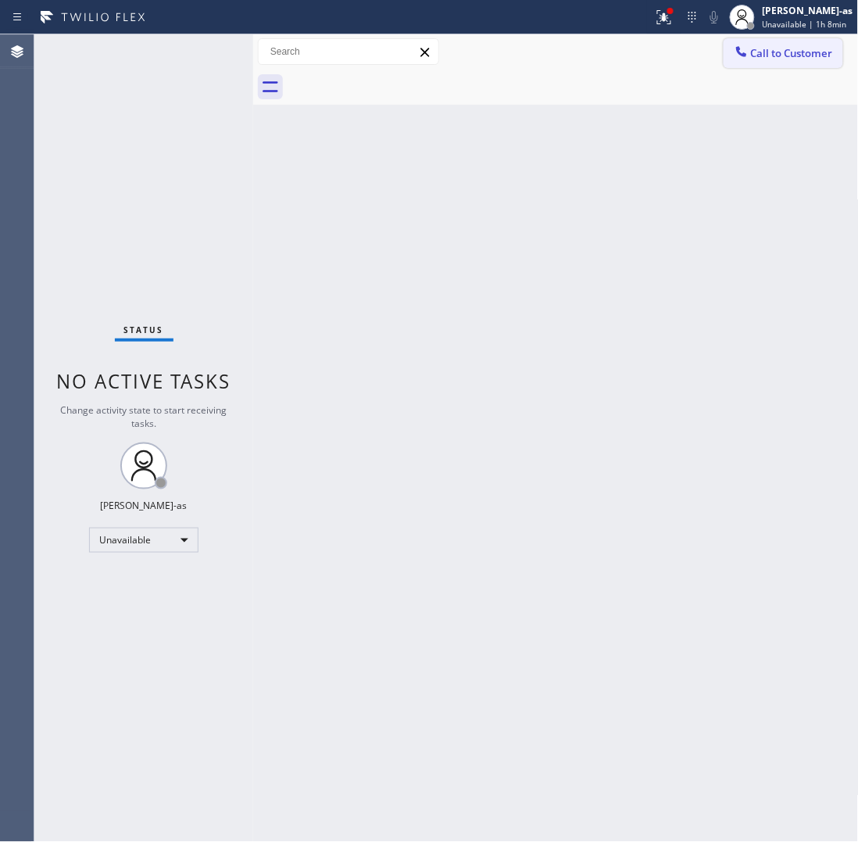
click at [790, 56] on span "Call to Customer" at bounding box center [792, 53] width 82 height 14
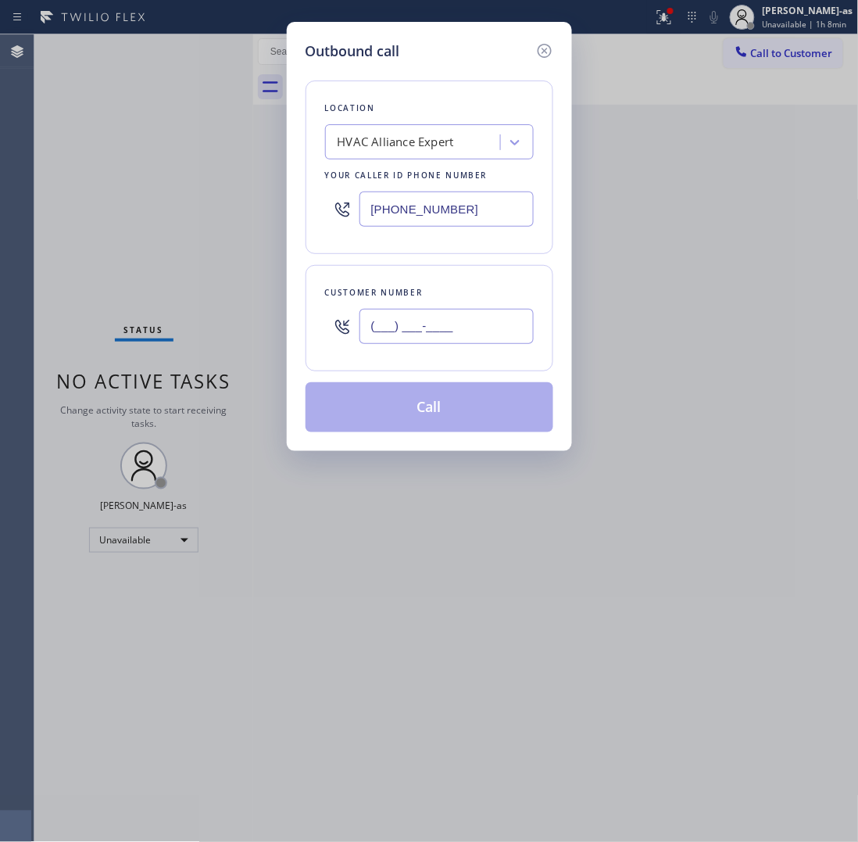
click at [431, 331] on input "(___) ___-____" at bounding box center [447, 326] width 174 height 35
paste input "323) 470-3815"
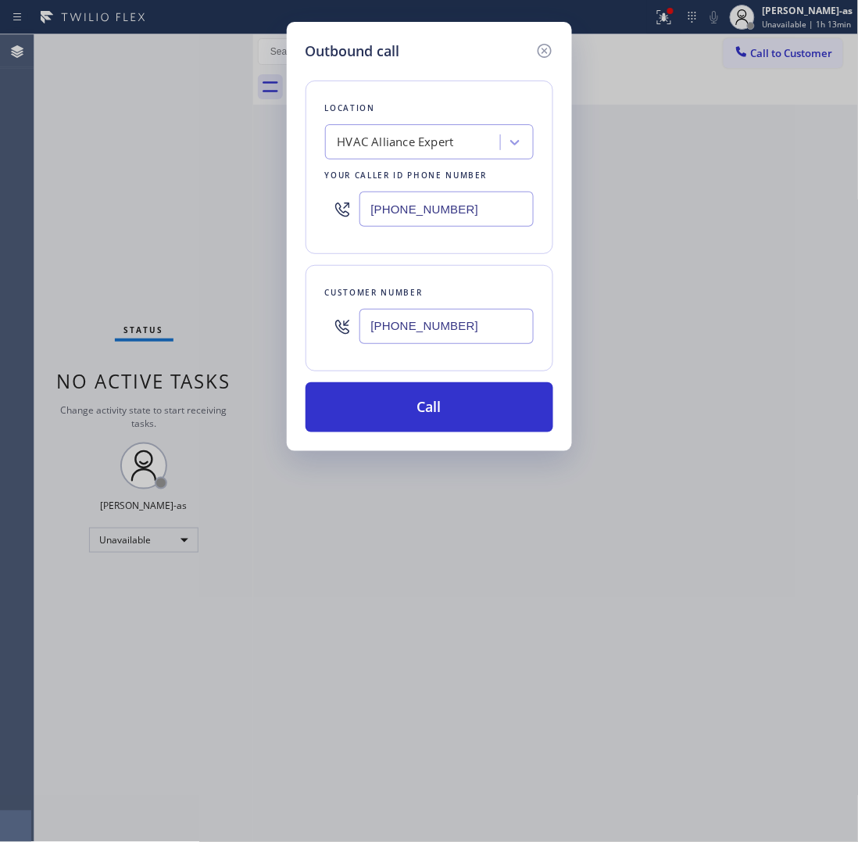
type input "[PHONE_NUMBER]"
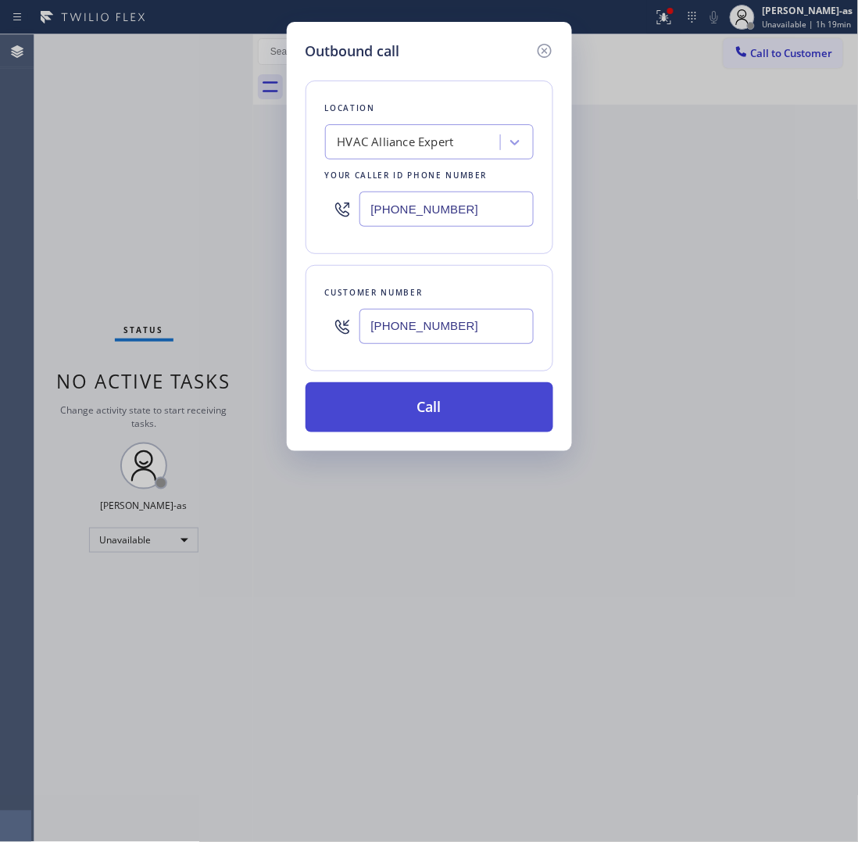
click at [435, 412] on button "Call" at bounding box center [430, 407] width 248 height 50
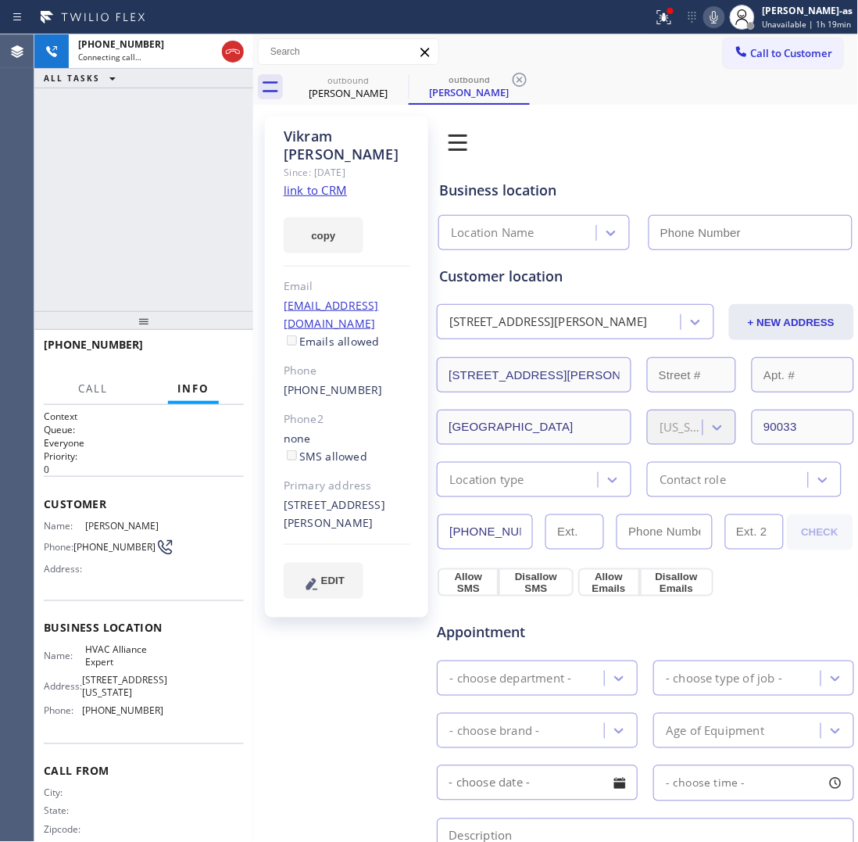
click at [330, 188] on link "link to CRM" at bounding box center [315, 190] width 63 height 16
type input "[PHONE_NUMBER]"
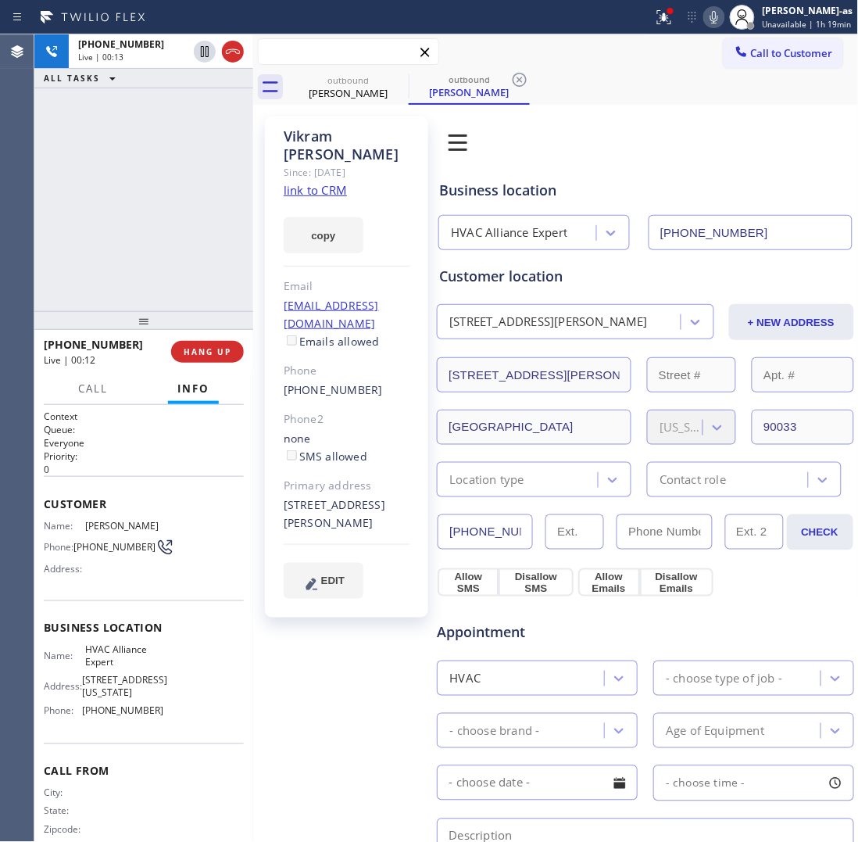
click at [260, 51] on input "text" at bounding box center [349, 51] width 180 height 25
drag, startPoint x: 241, startPoint y: 55, endPoint x: 350, endPoint y: 98, distance: 117.9
click at [294, 77] on div "[PHONE_NUMBER] Live | 00:13 ALL TASKS ALL TASKS ACTIVE TASKS TASKS IN WRAP UP […" at bounding box center [446, 437] width 824 height 807
click at [349, 95] on div "[PERSON_NAME]" at bounding box center [348, 93] width 118 height 14
click at [399, 78] on icon at bounding box center [398, 79] width 19 height 19
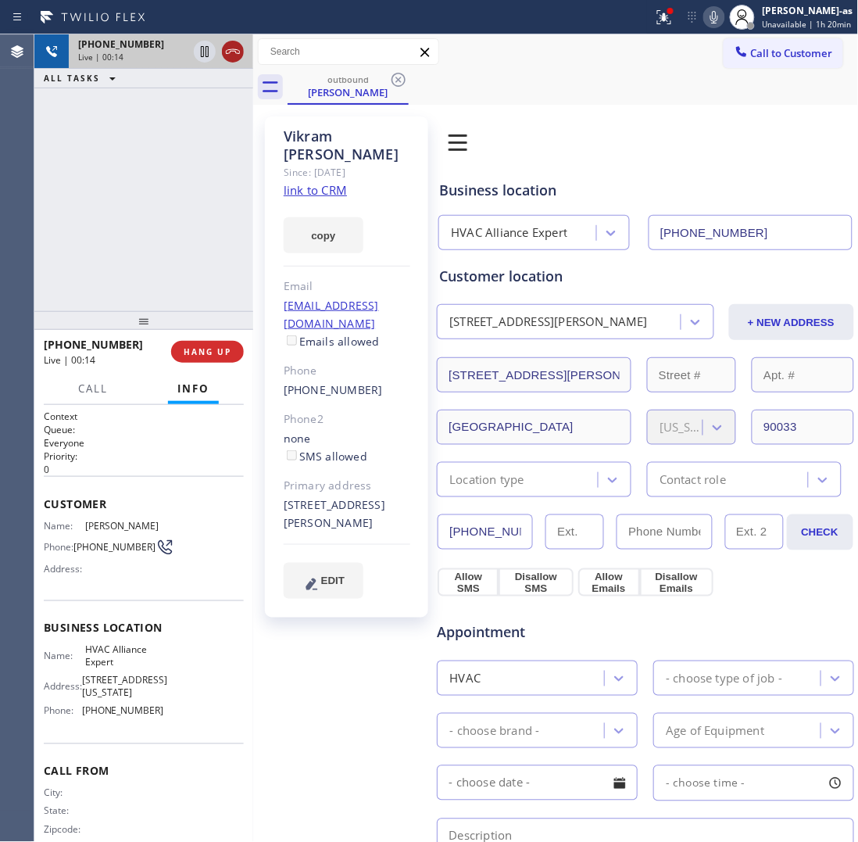
click at [237, 61] on div at bounding box center [219, 51] width 56 height 34
drag, startPoint x: 345, startPoint y: 86, endPoint x: 258, endPoint y: 64, distance: 89.5
click at [340, 86] on div "[PERSON_NAME]" at bounding box center [348, 92] width 118 height 14
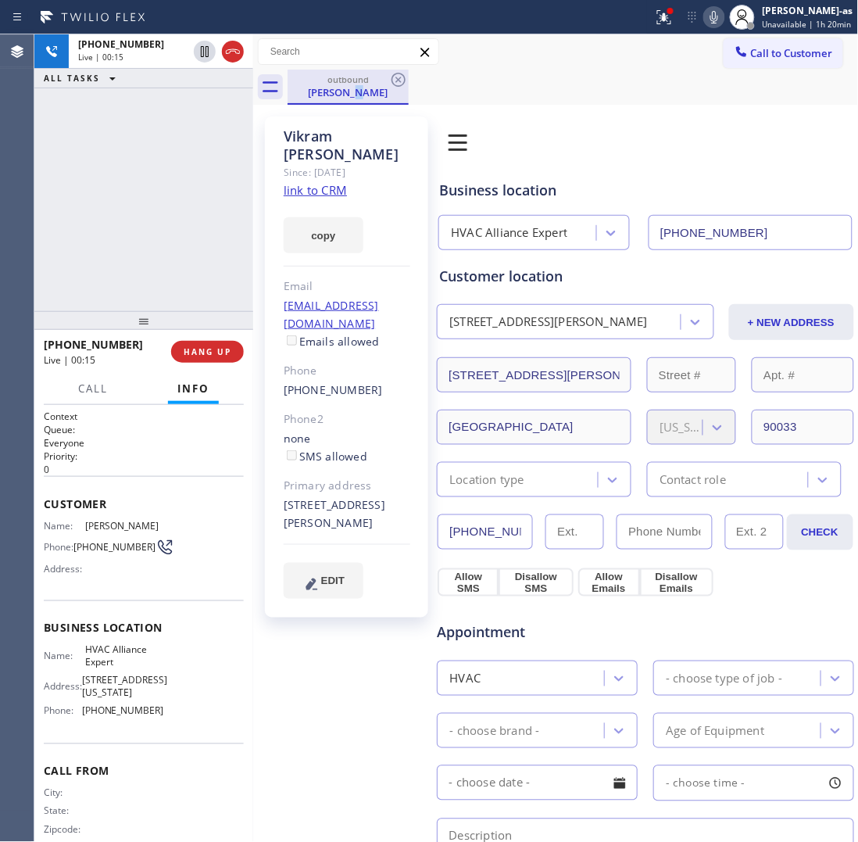
drag, startPoint x: 231, startPoint y: 52, endPoint x: 340, endPoint y: 91, distance: 116.5
click at [233, 53] on icon at bounding box center [233, 51] width 19 height 19
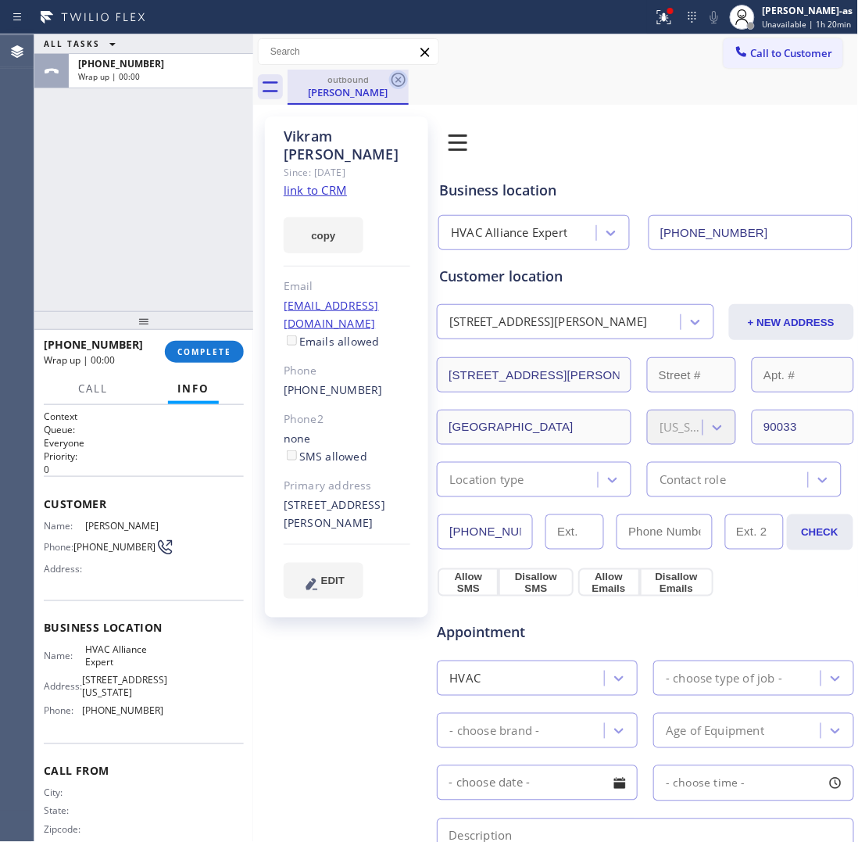
click at [401, 83] on icon at bounding box center [398, 79] width 19 height 19
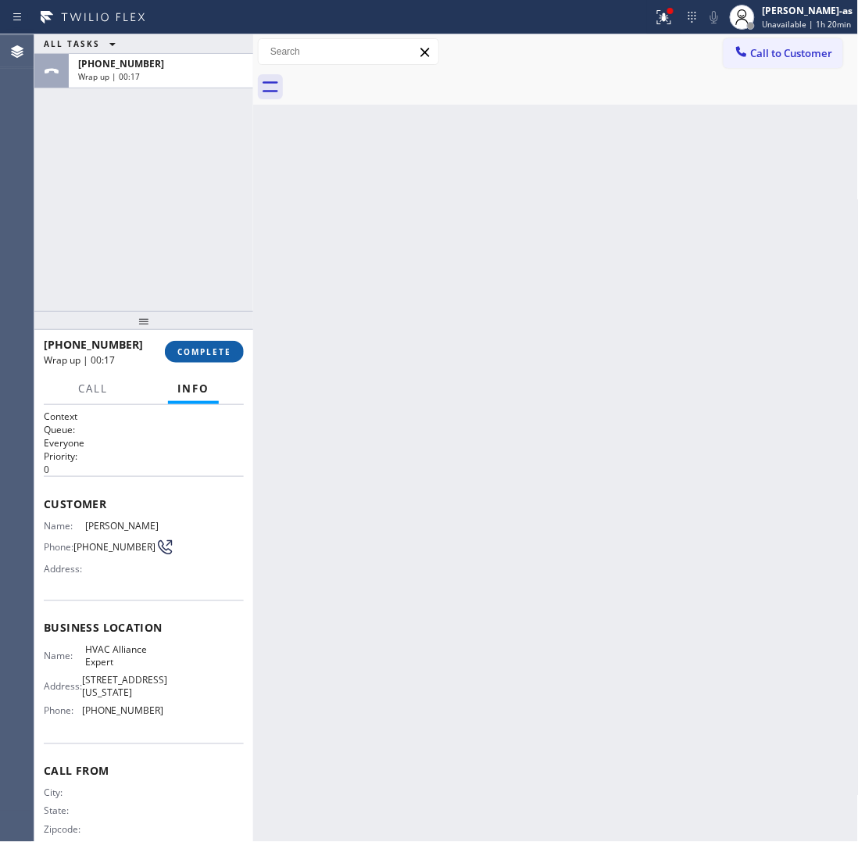
click at [196, 356] on span "COMPLETE" at bounding box center [204, 351] width 54 height 11
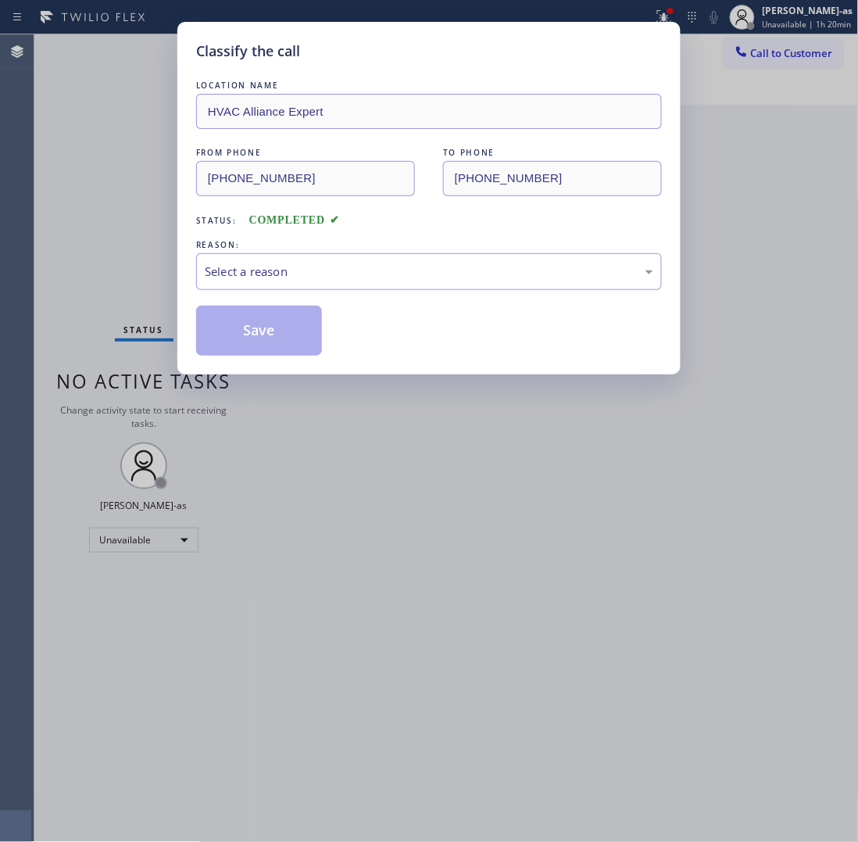
click at [196, 356] on div "Save" at bounding box center [259, 331] width 126 height 50
drag, startPoint x: 346, startPoint y: 307, endPoint x: 346, endPoint y: 291, distance: 16.4
click at [346, 303] on div "LOCATION NAME HVAC Alliance Expert FROM PHONE [PHONE_NUMBER] TO PHONE [PHONE_NU…" at bounding box center [429, 216] width 466 height 278
click at [344, 279] on div "Select a reason" at bounding box center [429, 272] width 449 height 18
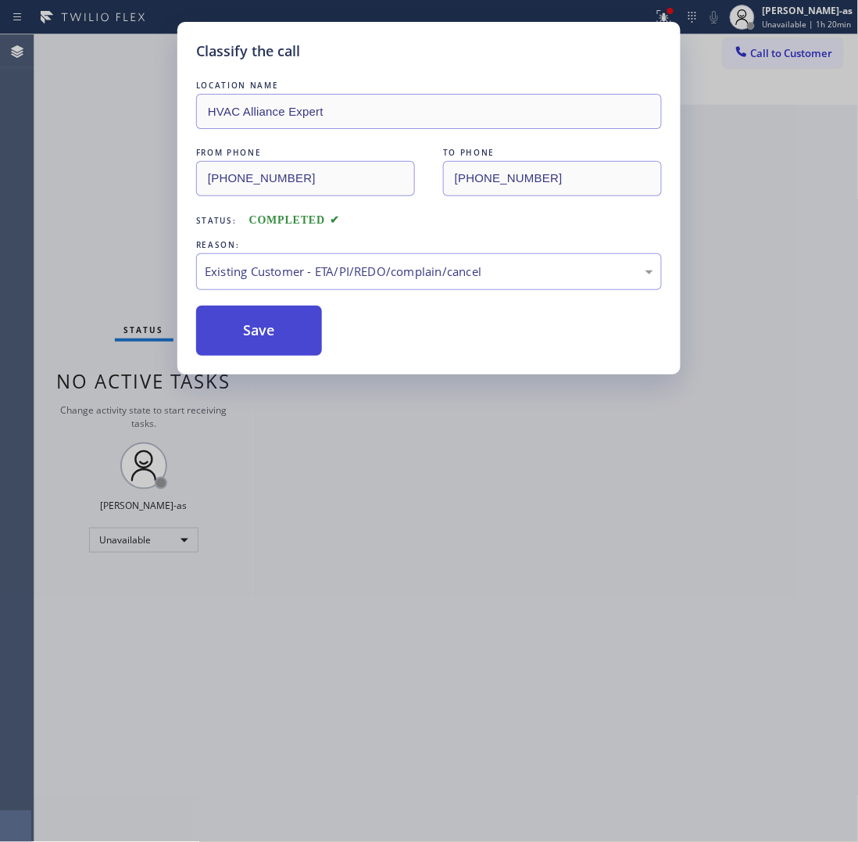
click at [251, 342] on button "Save" at bounding box center [259, 331] width 126 height 50
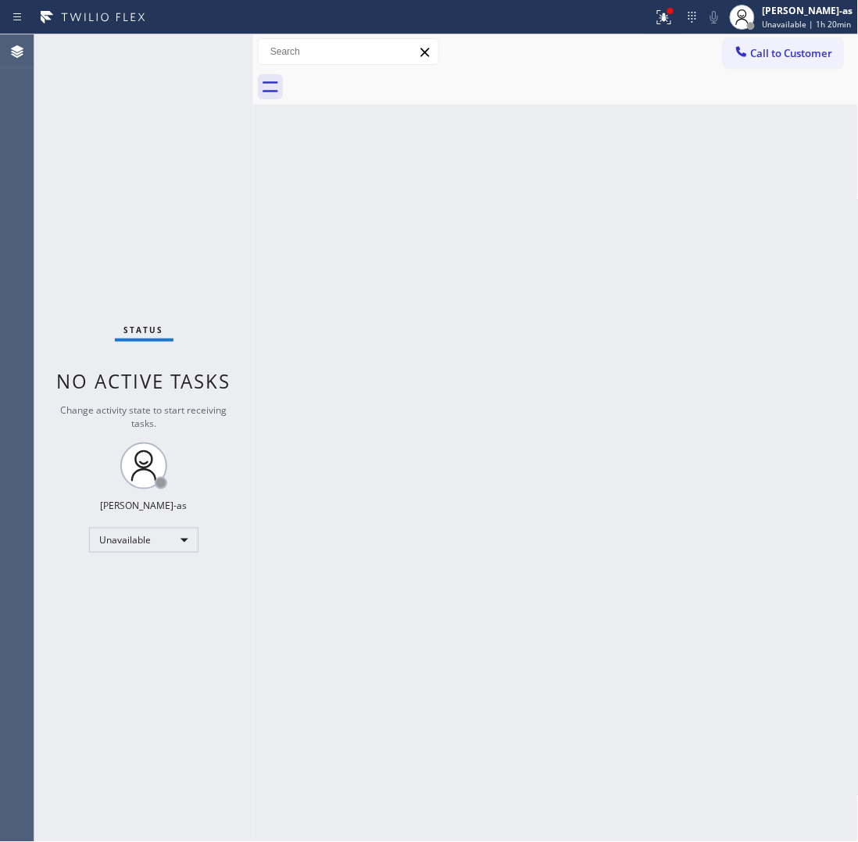
click at [775, 56] on span "Call to Customer" at bounding box center [792, 53] width 82 height 14
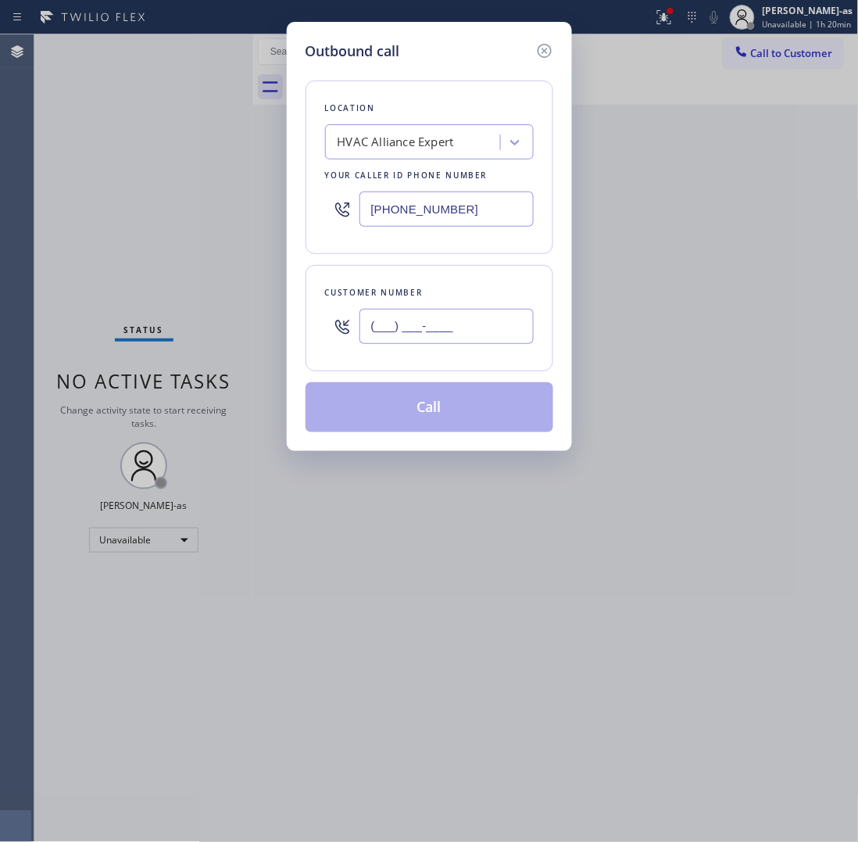
click at [497, 331] on input "(___) ___-____" at bounding box center [447, 326] width 174 height 35
paste input "951) 398-8823"
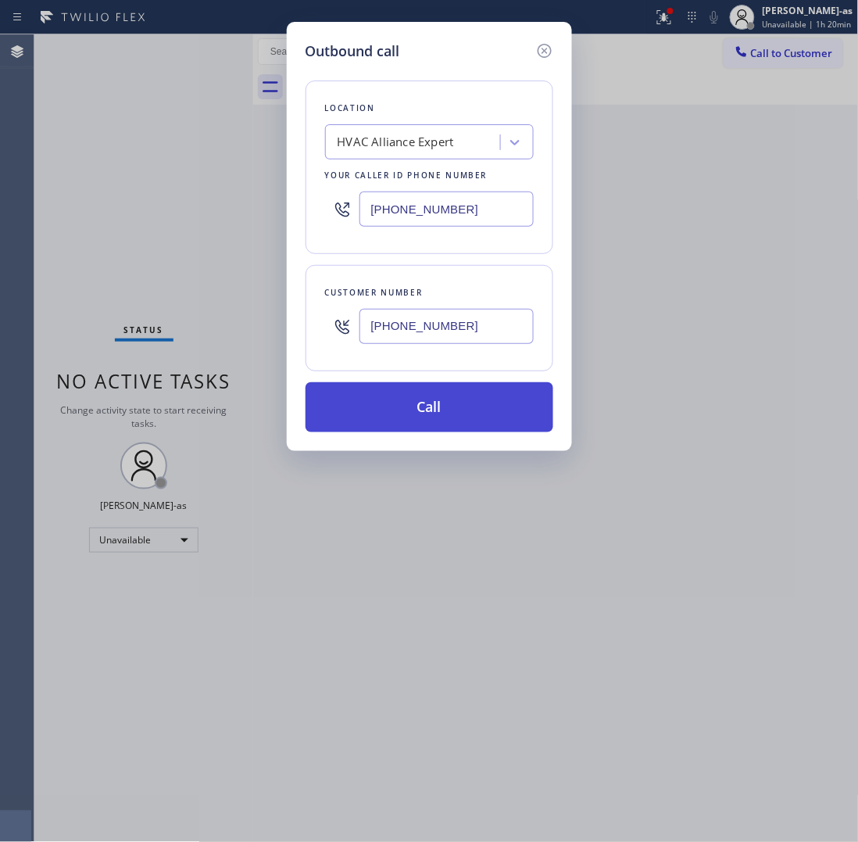
type input "[PHONE_NUMBER]"
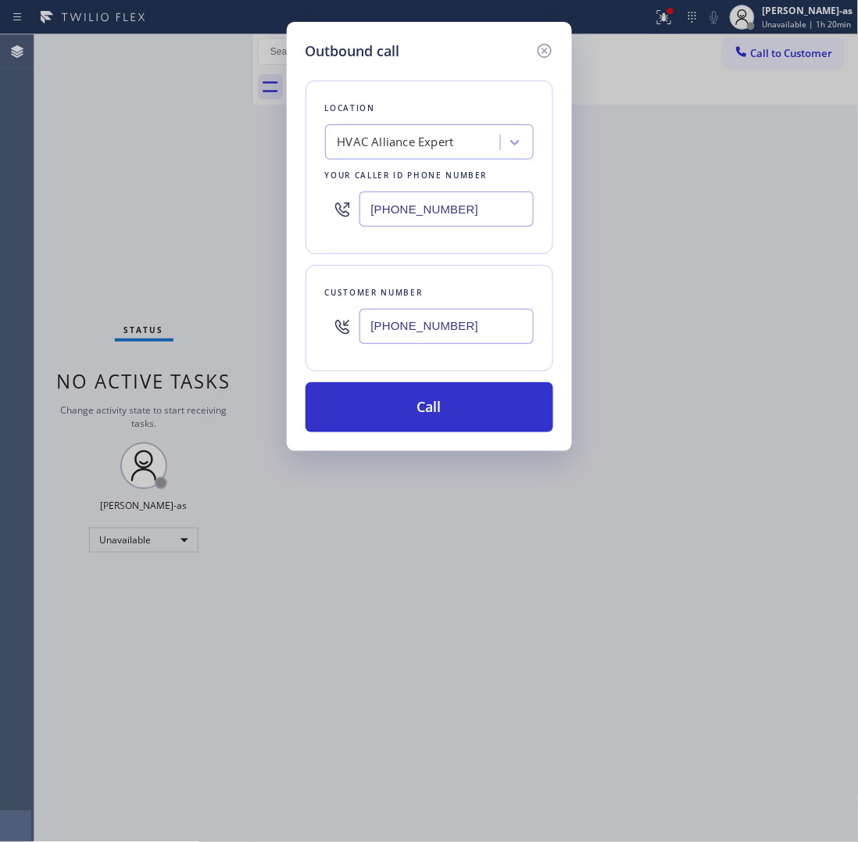
drag, startPoint x: 487, startPoint y: 403, endPoint x: 845, endPoint y: 396, distance: 358.1
click at [506, 405] on button "Call" at bounding box center [430, 407] width 248 height 50
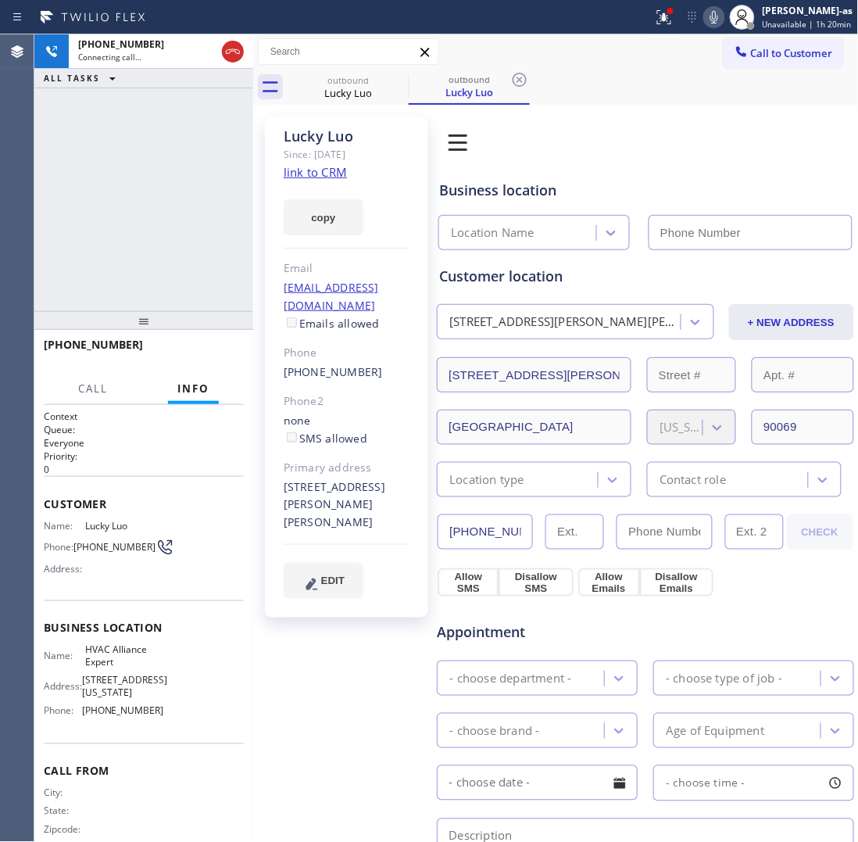
type input "[PHONE_NUMBER]"
drag, startPoint x: 200, startPoint y: 204, endPoint x: 196, endPoint y: 334, distance: 129.8
click at [200, 215] on div "[PHONE_NUMBER] Live | 00:08 ALL TASKS ALL TASKS ACTIVE TASKS TASKS IN WRAP UP" at bounding box center [143, 172] width 219 height 277
drag, startPoint x: 201, startPoint y: 323, endPoint x: 217, endPoint y: 346, distance: 28.2
click at [201, 327] on div at bounding box center [143, 320] width 219 height 19
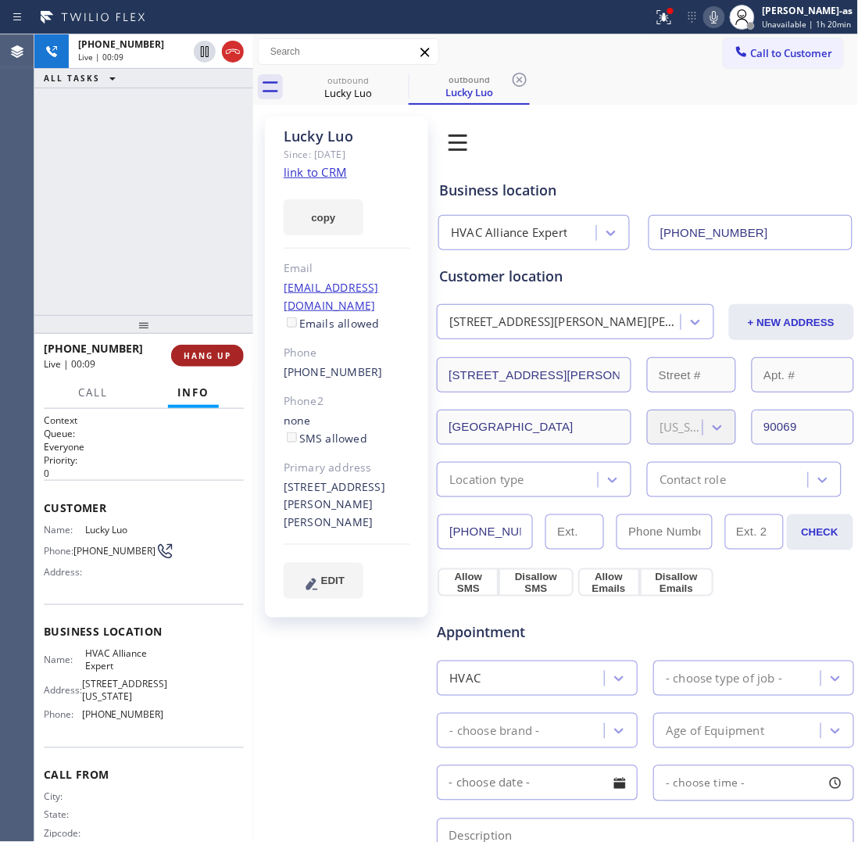
click at [217, 346] on button "HANG UP" at bounding box center [207, 356] width 73 height 22
click at [224, 353] on span "HANG UP" at bounding box center [208, 355] width 48 height 11
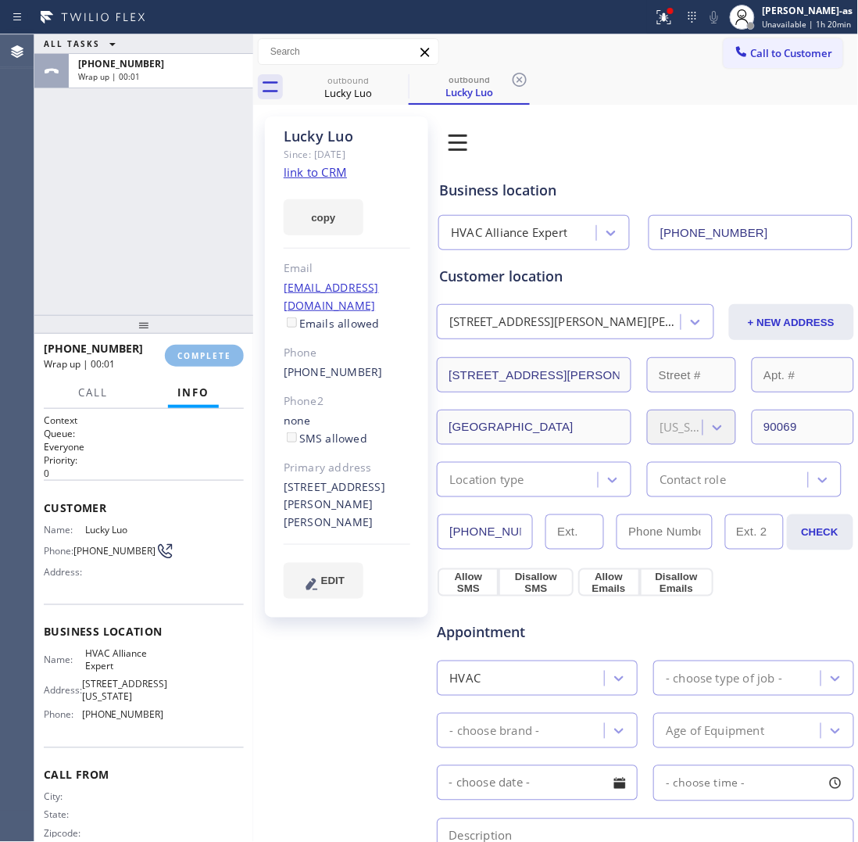
click at [192, 274] on div "ALL TASKS ALL TASKS ACTIVE TASKS TASKS IN WRAP UP [PHONE_NUMBER] Wrap up | 00:01" at bounding box center [143, 174] width 219 height 281
drag, startPoint x: 197, startPoint y: 255, endPoint x: 243, endPoint y: 360, distance: 115.2
click at [200, 259] on div "ALL TASKS ALL TASKS ACTIVE TASKS TASKS IN WRAP UP [PHONE_NUMBER] Wrap up | 00:02" at bounding box center [143, 174] width 219 height 281
click at [211, 353] on span "COMPLETE" at bounding box center [204, 355] width 54 height 11
click at [168, 198] on div "ALL TASKS ALL TASKS ACTIVE TASKS TASKS IN WRAP UP [PHONE_NUMBER] Wrap up | 00:03" at bounding box center [143, 174] width 219 height 281
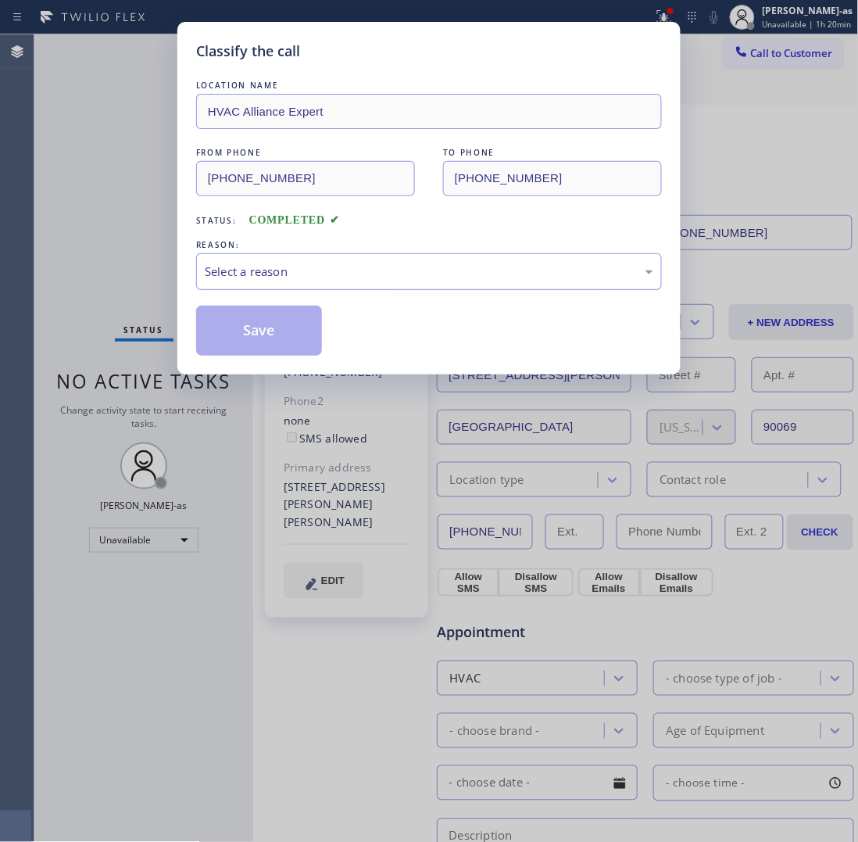
click at [289, 259] on div "Select a reason" at bounding box center [429, 271] width 466 height 37
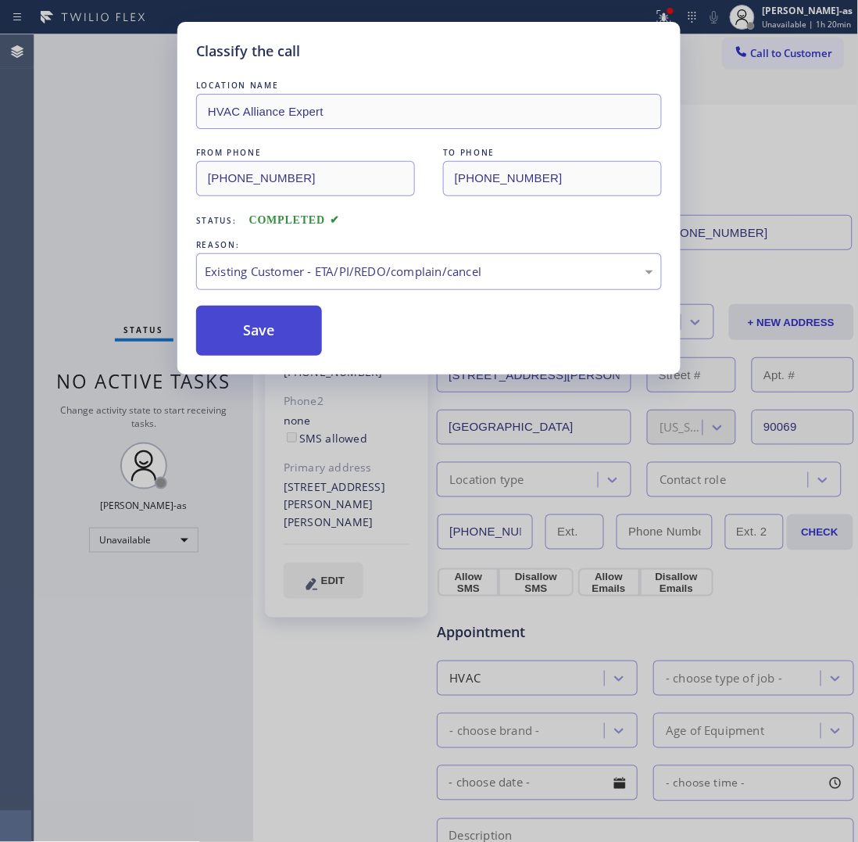
click at [289, 337] on button "Save" at bounding box center [259, 331] width 126 height 50
drag, startPoint x: 65, startPoint y: 217, endPoint x: 102, endPoint y: 207, distance: 38.9
click at [65, 217] on div "Classify the call LOCATION NAME HVAC Alliance Expert FROM PHONE [PHONE_NUMBER] …" at bounding box center [429, 421] width 858 height 842
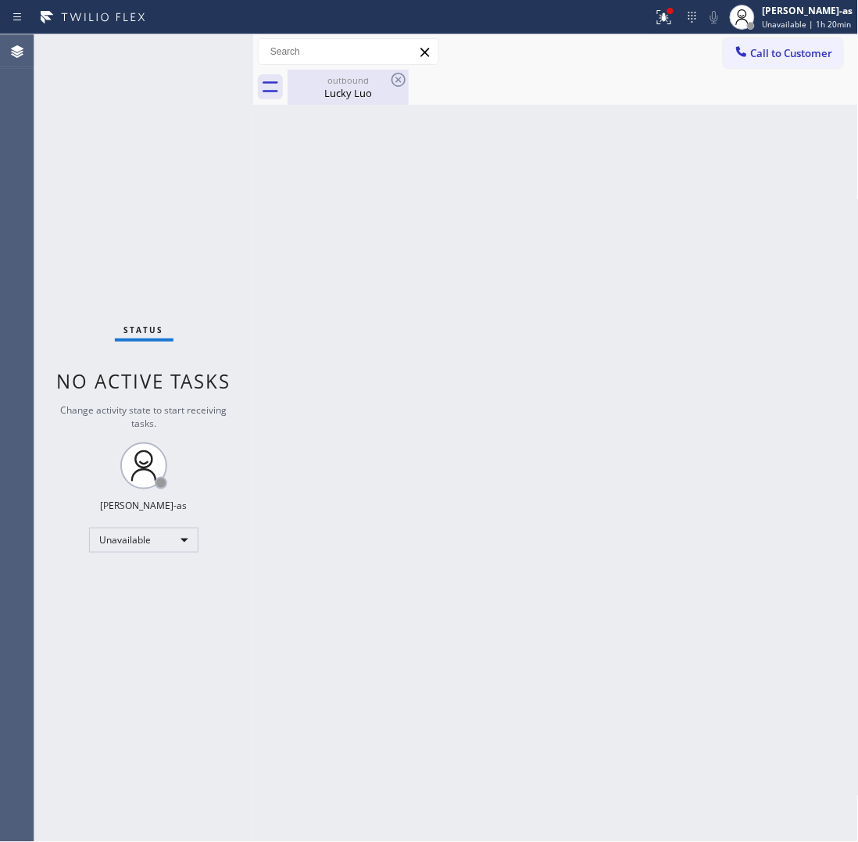
click at [336, 87] on div "Lucky Luo" at bounding box center [348, 93] width 118 height 14
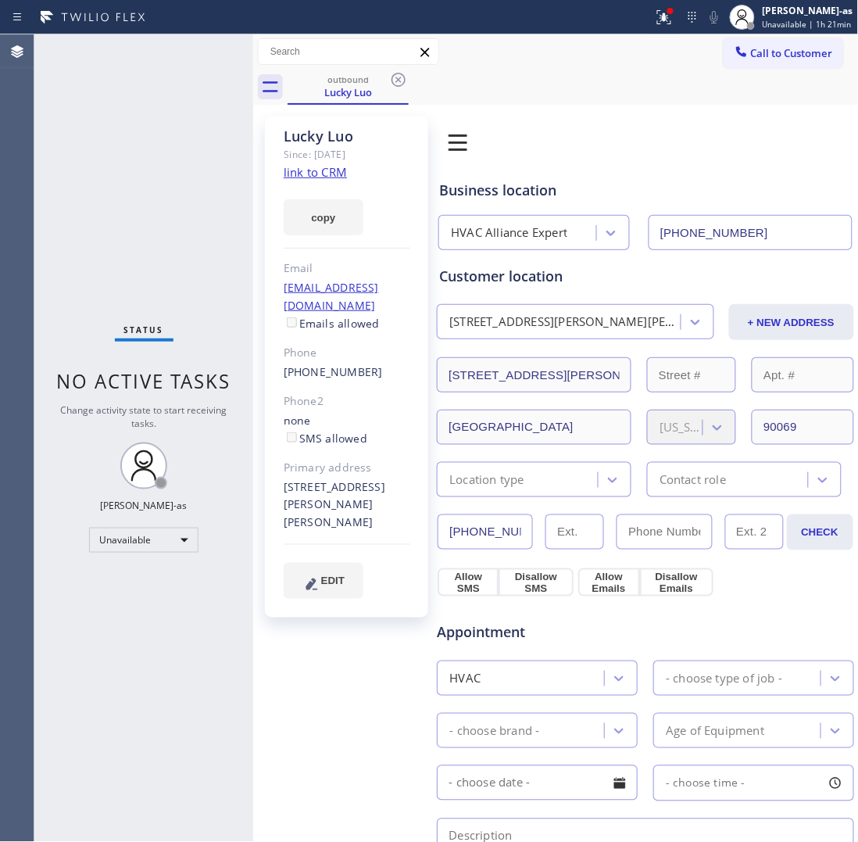
click at [314, 170] on link "link to CRM" at bounding box center [315, 172] width 63 height 16
click at [753, 48] on span "Call to Customer" at bounding box center [792, 53] width 82 height 14
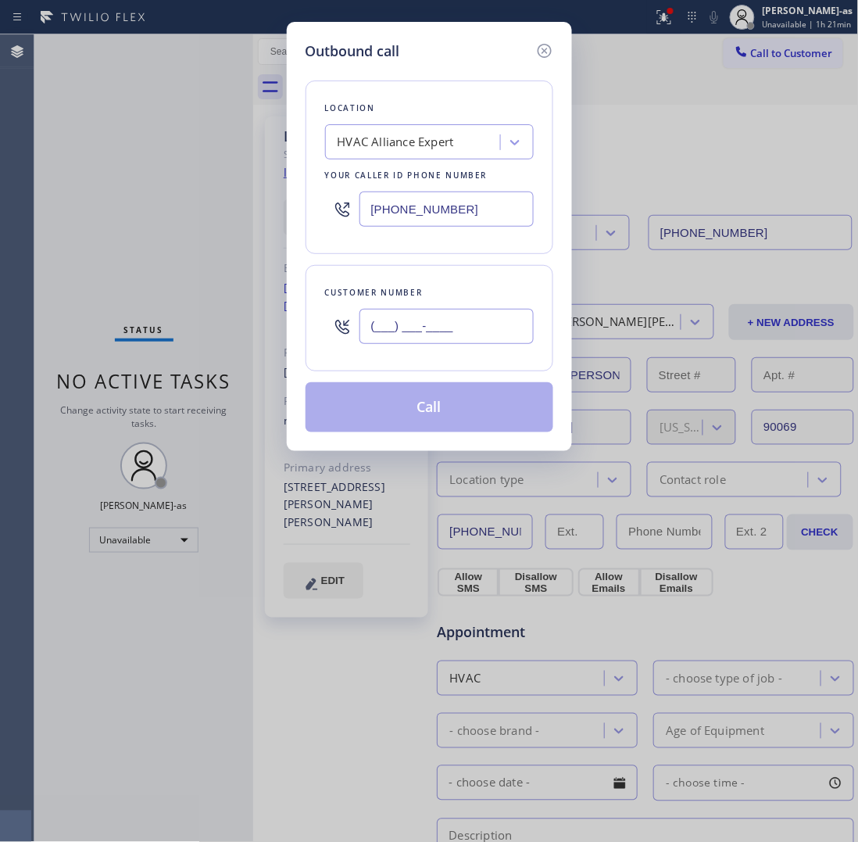
click at [477, 330] on input "(___) ___-____" at bounding box center [447, 326] width 174 height 35
paste input "714) 312-6259"
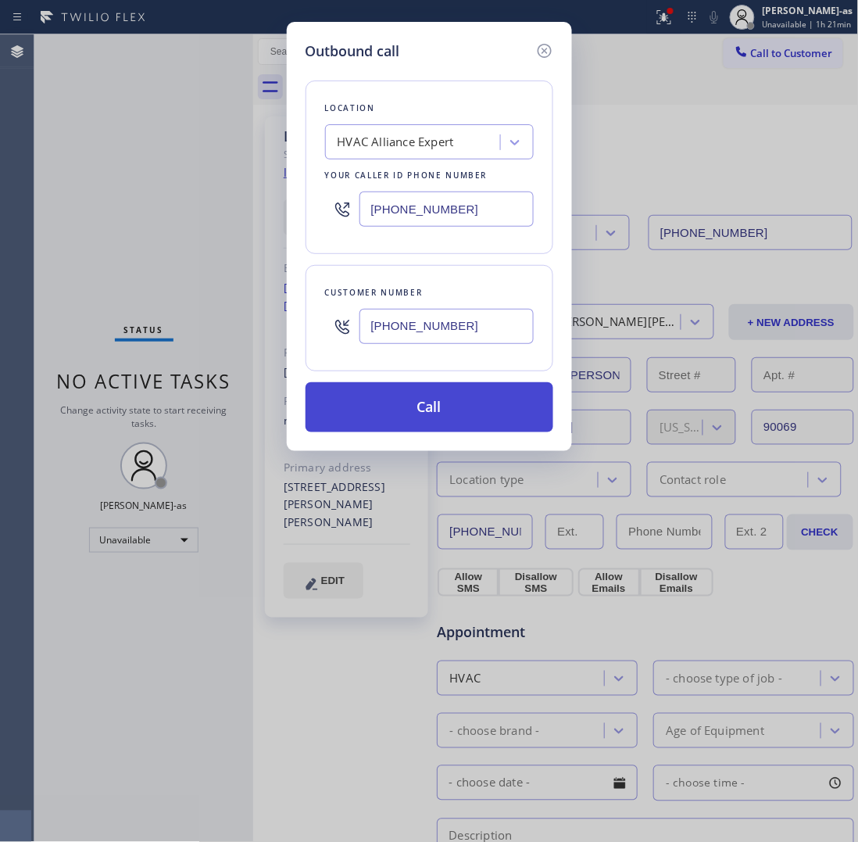
type input "[PHONE_NUMBER]"
drag, startPoint x: 458, startPoint y: 407, endPoint x: 471, endPoint y: 408, distance: 13.3
click at [458, 408] on button "Call" at bounding box center [430, 407] width 248 height 50
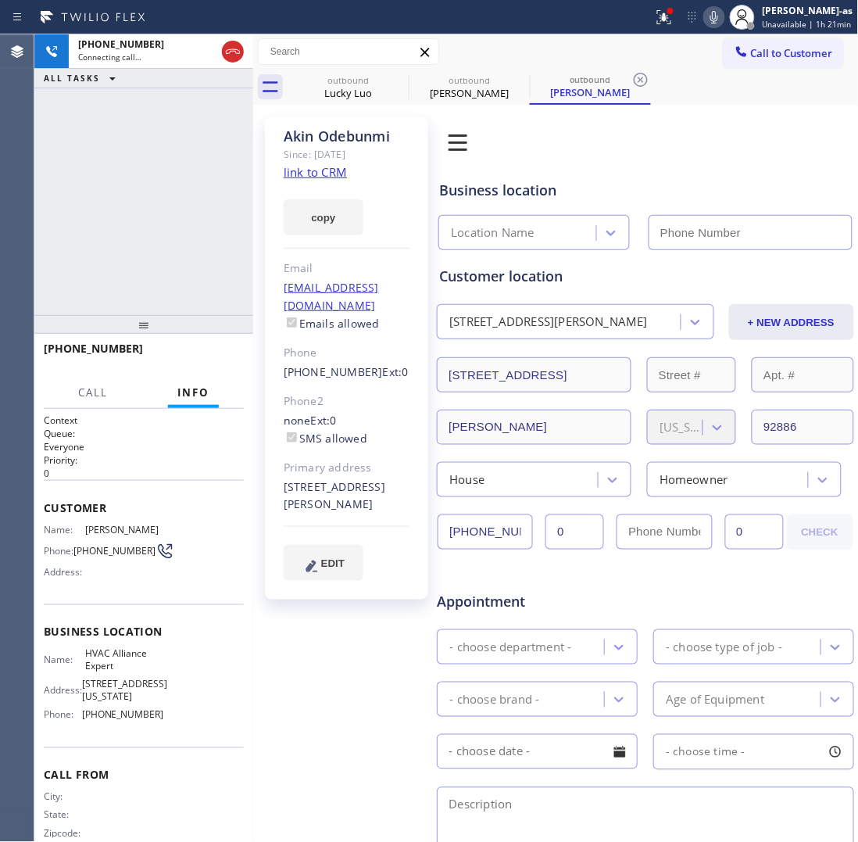
type input "[PHONE_NUMBER]"
click at [232, 203] on div "[PHONE_NUMBER] Connecting call… ALL TASKS ALL TASKS ACTIVE TASKS TASKS IN WRAP …" at bounding box center [143, 174] width 219 height 281
click at [349, 70] on div "outbound Lucky Luo" at bounding box center [348, 87] width 118 height 35
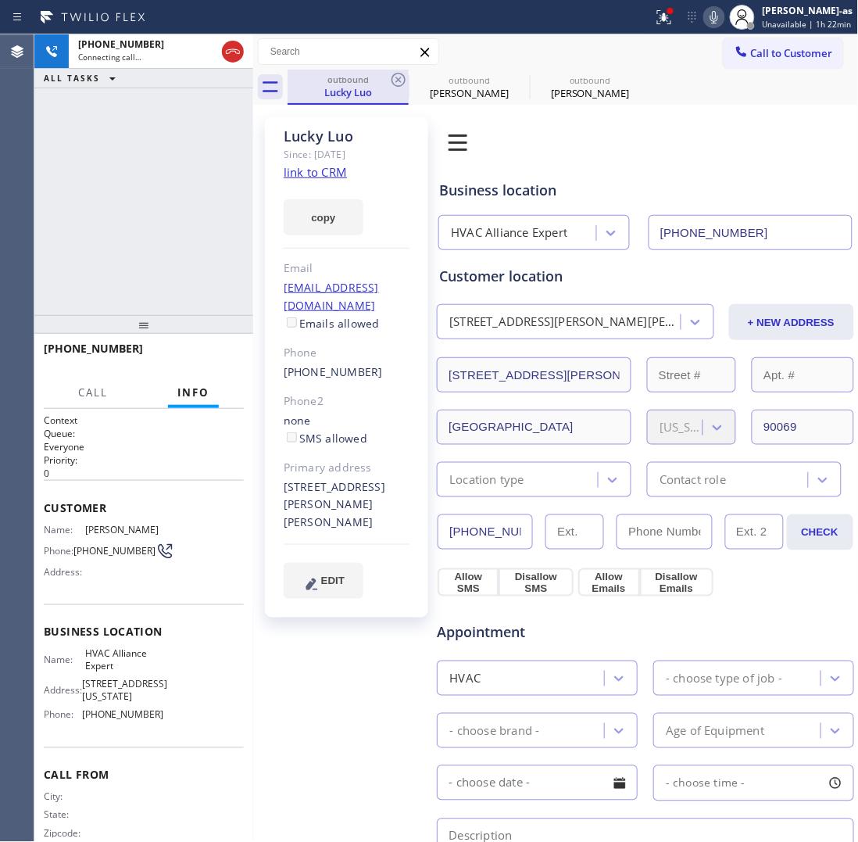
click at [384, 76] on div "outbound" at bounding box center [348, 79] width 118 height 12
click at [385, 79] on div "outbound" at bounding box center [348, 79] width 118 height 12
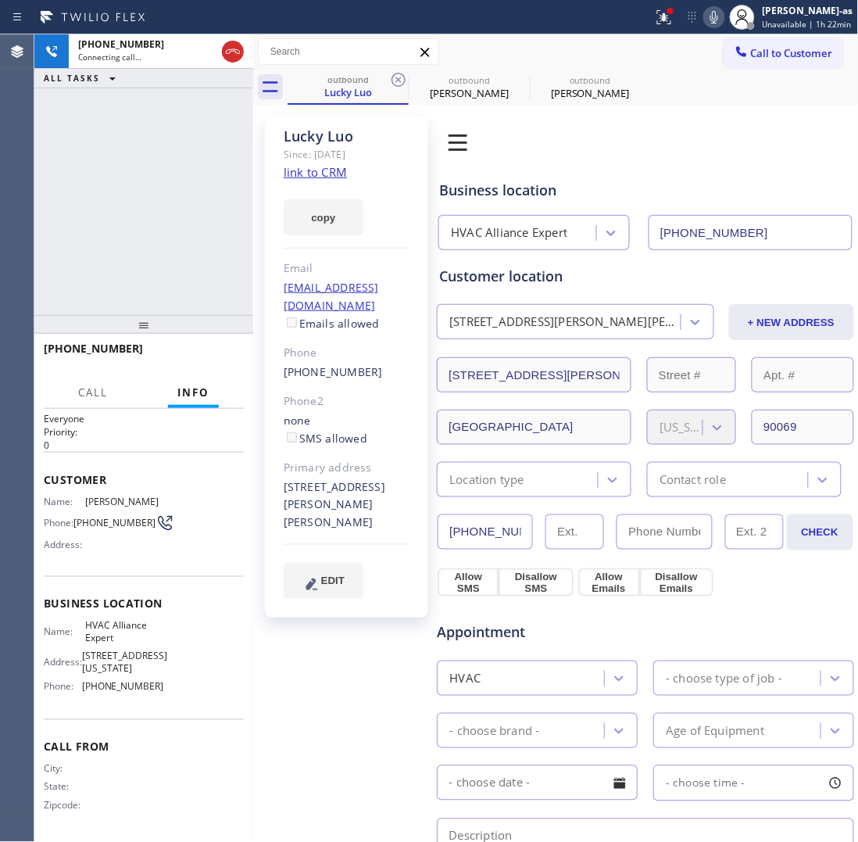
scroll to position [43, 0]
drag, startPoint x: 84, startPoint y: 254, endPoint x: 122, endPoint y: 169, distance: 93.4
click at [84, 252] on div "[PHONE_NUMBER] Connecting call… ALL TASKS ALL TASKS ACTIVE TASKS TASKS IN WRAP …" at bounding box center [143, 174] width 219 height 281
click at [233, 56] on icon at bounding box center [233, 51] width 19 height 19
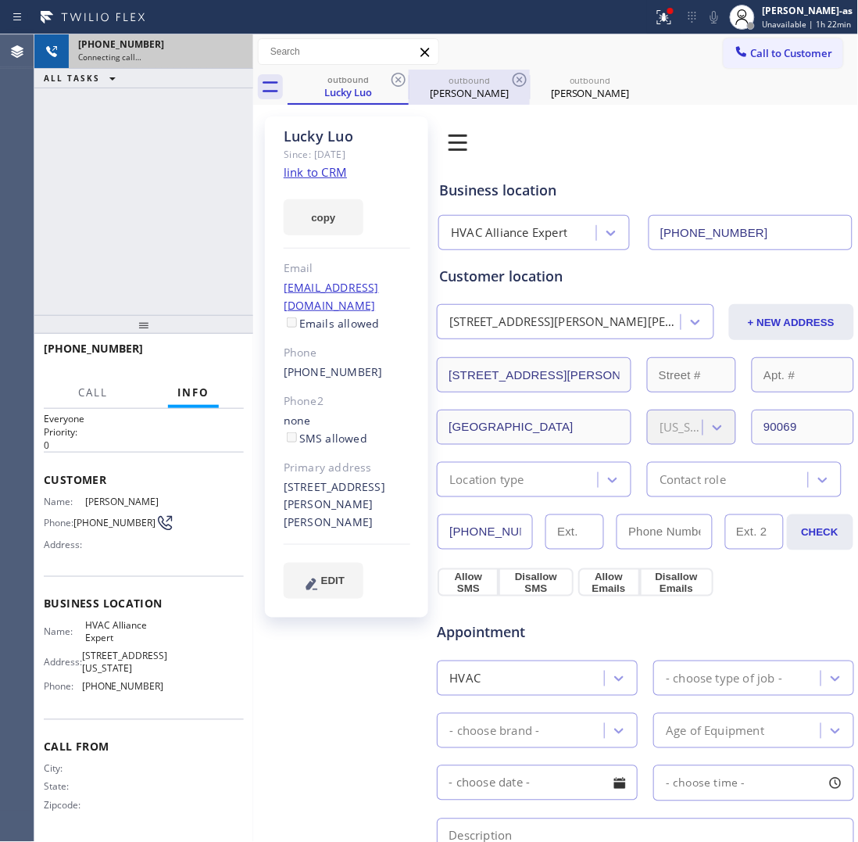
drag, startPoint x: 327, startPoint y: 84, endPoint x: 409, endPoint y: 78, distance: 82.3
click at [334, 83] on div "outbound Lucky Luo" at bounding box center [348, 87] width 118 height 34
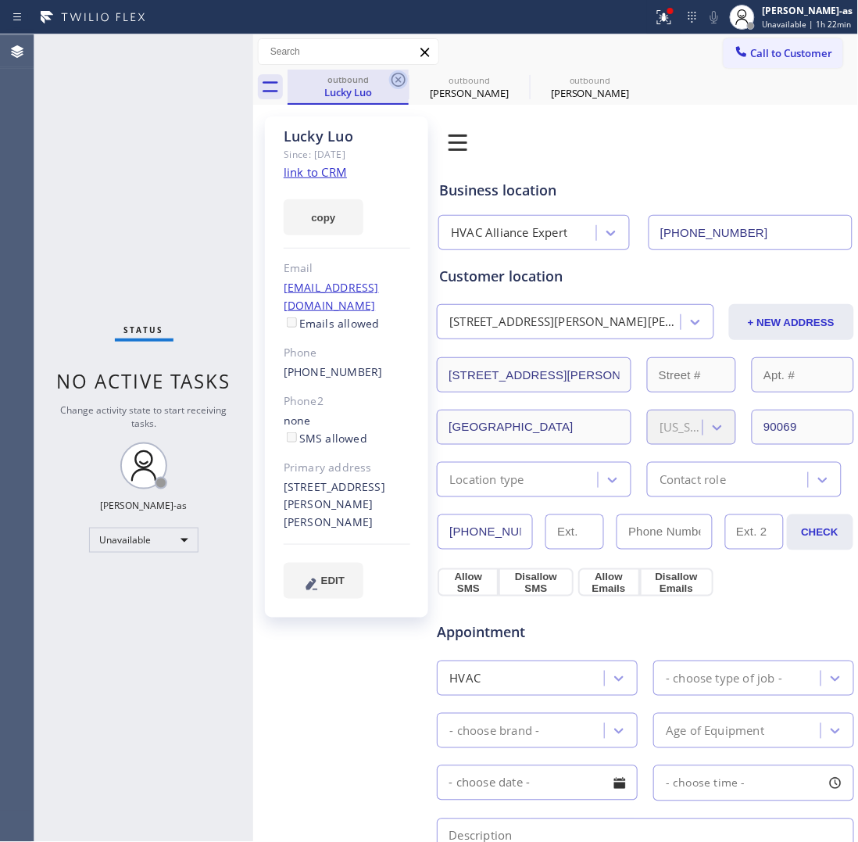
click at [400, 78] on icon at bounding box center [399, 80] width 14 height 14
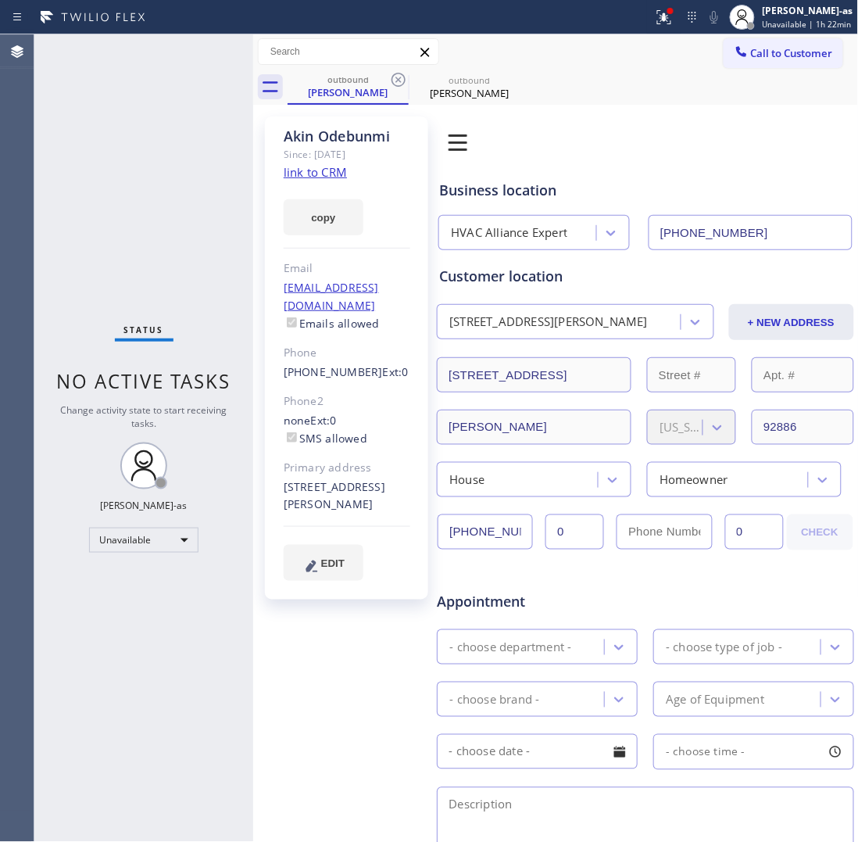
click at [332, 170] on link "link to CRM" at bounding box center [315, 172] width 63 height 16
click at [766, 40] on button "Call to Customer" at bounding box center [784, 53] width 120 height 30
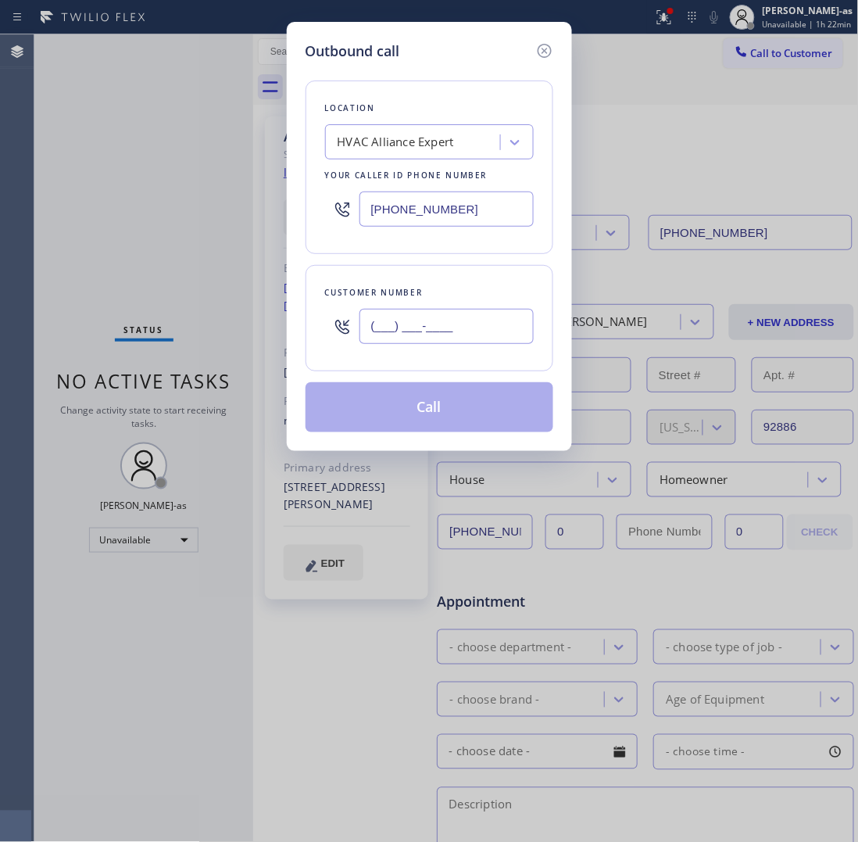
click at [430, 341] on input "(___) ___-____" at bounding box center [447, 326] width 174 height 35
paste input "562) 618-5269"
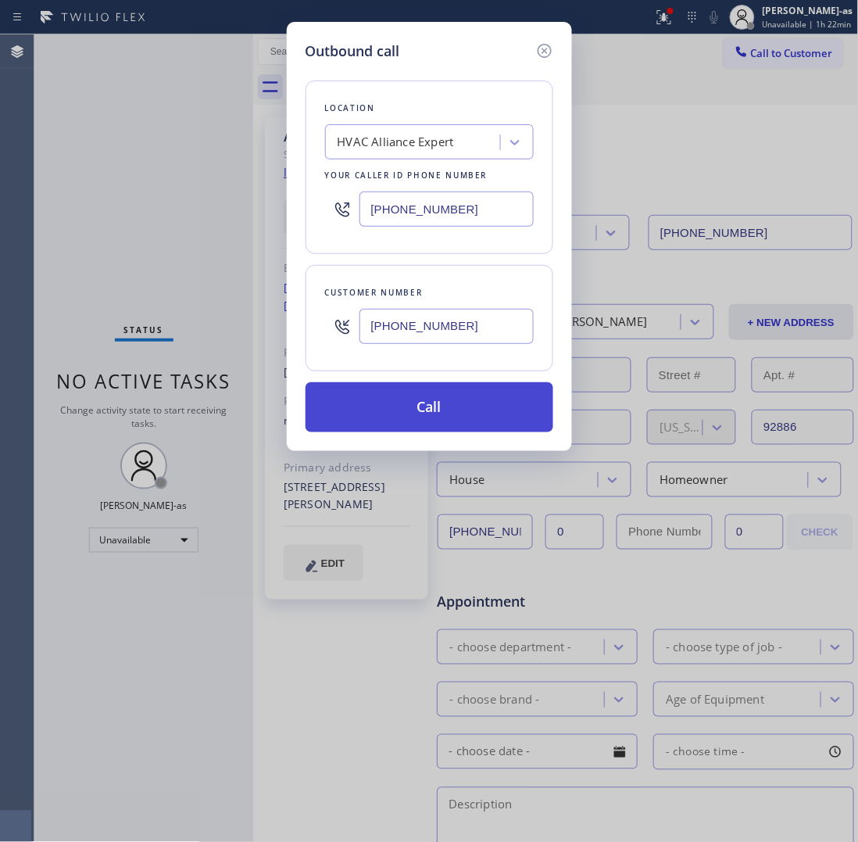
type input "[PHONE_NUMBER]"
click at [462, 421] on button "Call" at bounding box center [430, 407] width 248 height 50
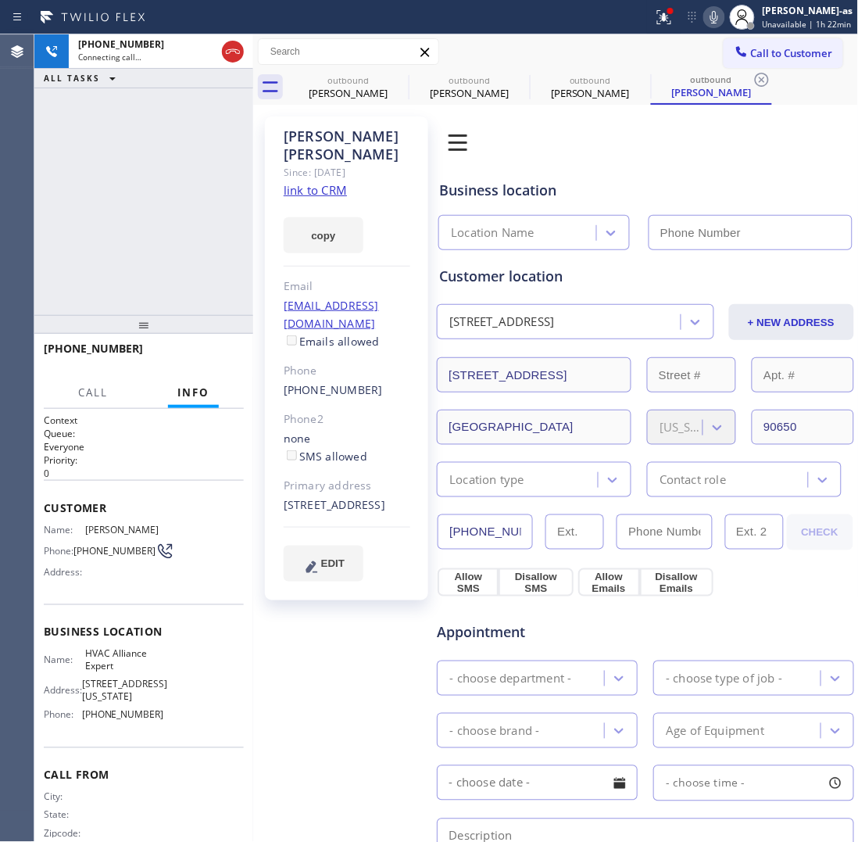
type input "[PHONE_NUMBER]"
click at [173, 143] on div "[PHONE_NUMBER] Connecting call… ALL TASKS ALL TASKS ACTIVE TASKS TASKS IN WRAP …" at bounding box center [143, 174] width 219 height 281
click at [354, 68] on div "Call to Customer Outbound call Location HVAC Alliance Expert Your caller id pho…" at bounding box center [556, 51] width 606 height 35
click at [361, 88] on div "[PERSON_NAME]" at bounding box center [348, 93] width 118 height 14
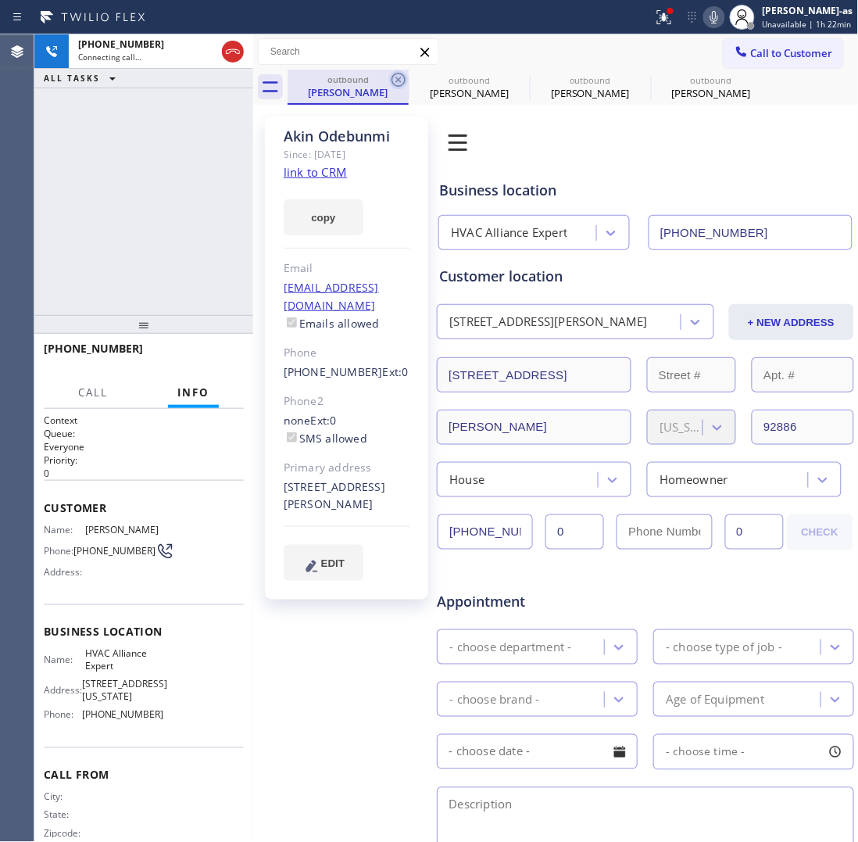
click at [403, 80] on icon at bounding box center [398, 79] width 19 height 19
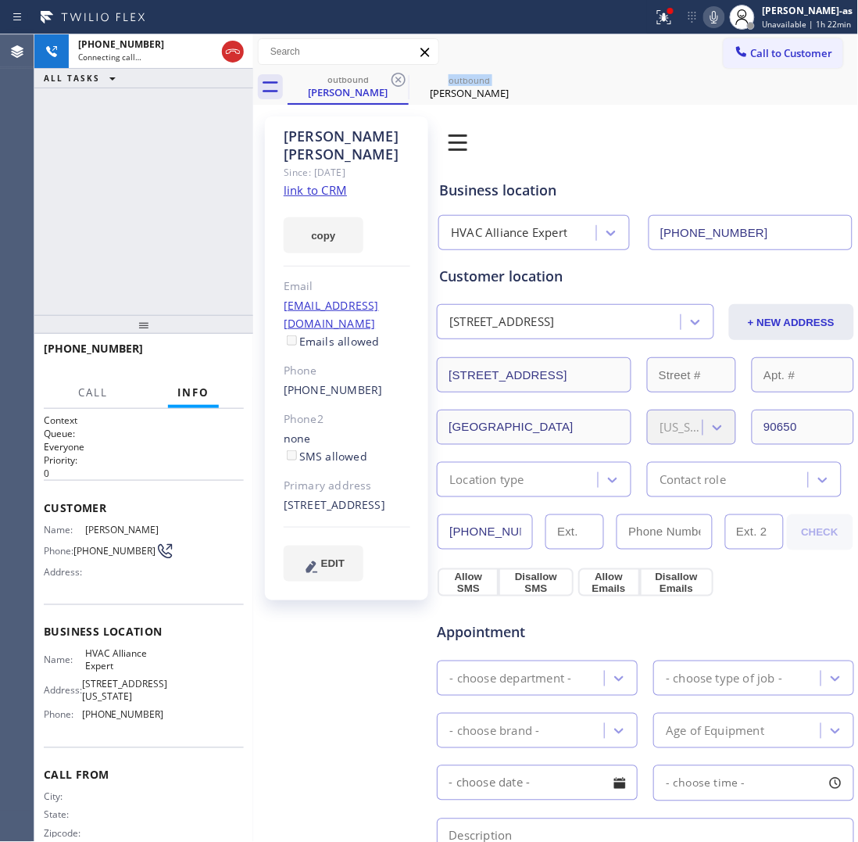
click at [403, 80] on icon at bounding box center [398, 79] width 19 height 19
click at [227, 159] on div "[PHONE_NUMBER] Connecting call… ALL TASKS ALL TASKS ACTIVE TASKS TASKS IN WRAP …" at bounding box center [143, 174] width 219 height 281
click at [325, 182] on link "link to CRM" at bounding box center [315, 190] width 63 height 16
drag, startPoint x: 150, startPoint y: 207, endPoint x: 233, endPoint y: 145, distance: 103.8
click at [158, 207] on div "[PHONE_NUMBER] Live | 00:10 ALL TASKS ALL TASKS ACTIVE TASKS TASKS IN WRAP UP" at bounding box center [143, 174] width 219 height 281
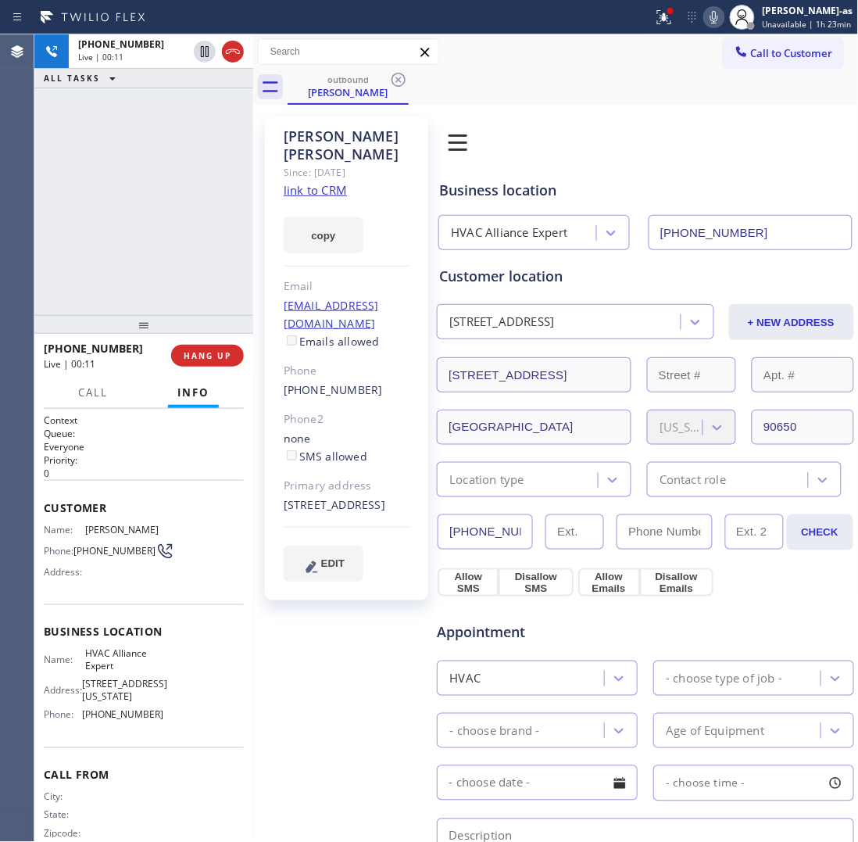
drag, startPoint x: 224, startPoint y: 49, endPoint x: 193, endPoint y: 190, distance: 144.1
click at [225, 49] on icon at bounding box center [233, 51] width 19 height 19
click at [192, 219] on div "[PHONE_NUMBER] Live | 00:11 ALL TASKS ALL TASKS ACTIVE TASKS TASKS IN WRAP UP" at bounding box center [143, 174] width 219 height 281
click at [192, 385] on span "Info" at bounding box center [193, 392] width 32 height 14
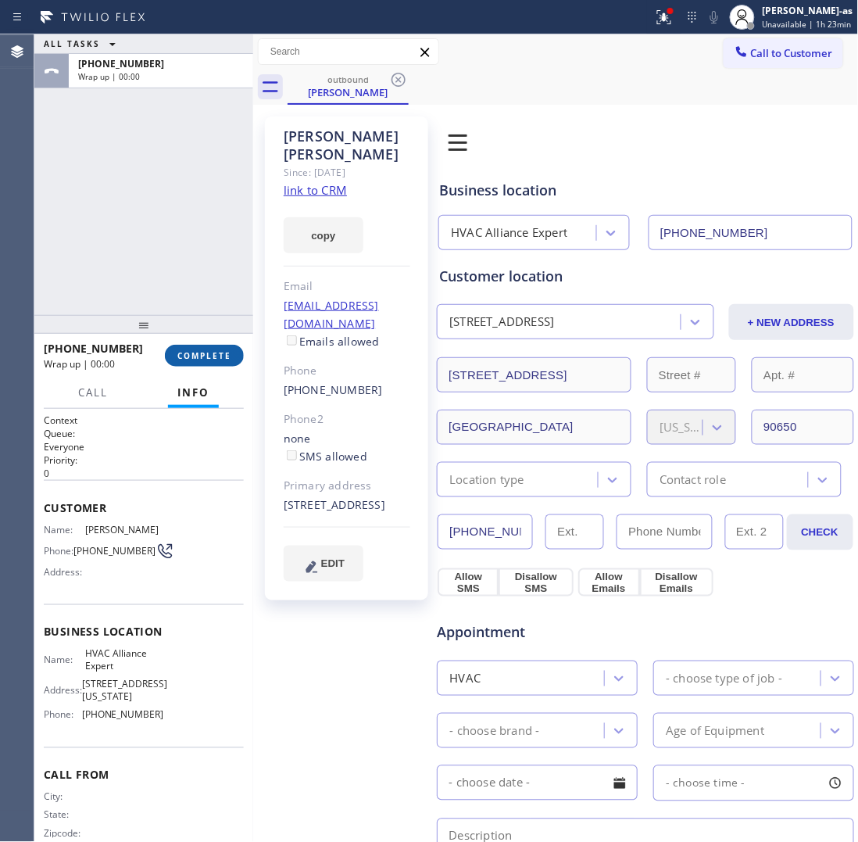
click at [199, 360] on span "COMPLETE" at bounding box center [204, 355] width 54 height 11
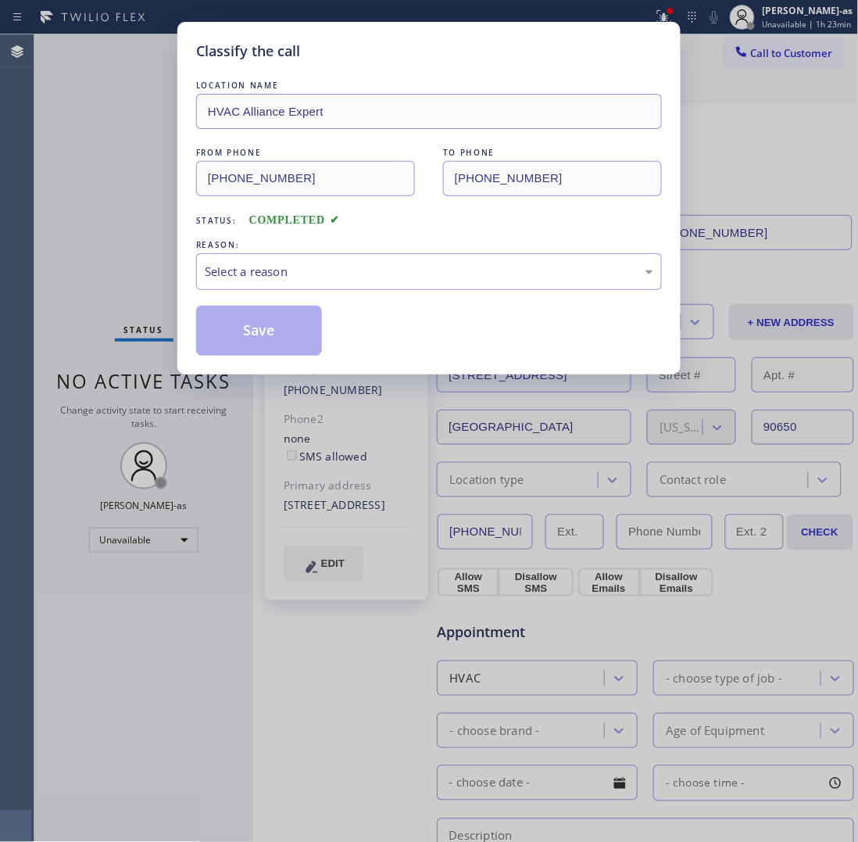
drag, startPoint x: 352, startPoint y: 268, endPoint x: 379, endPoint y: 252, distance: 31.5
click at [365, 260] on div "Select a reason" at bounding box center [429, 271] width 466 height 37
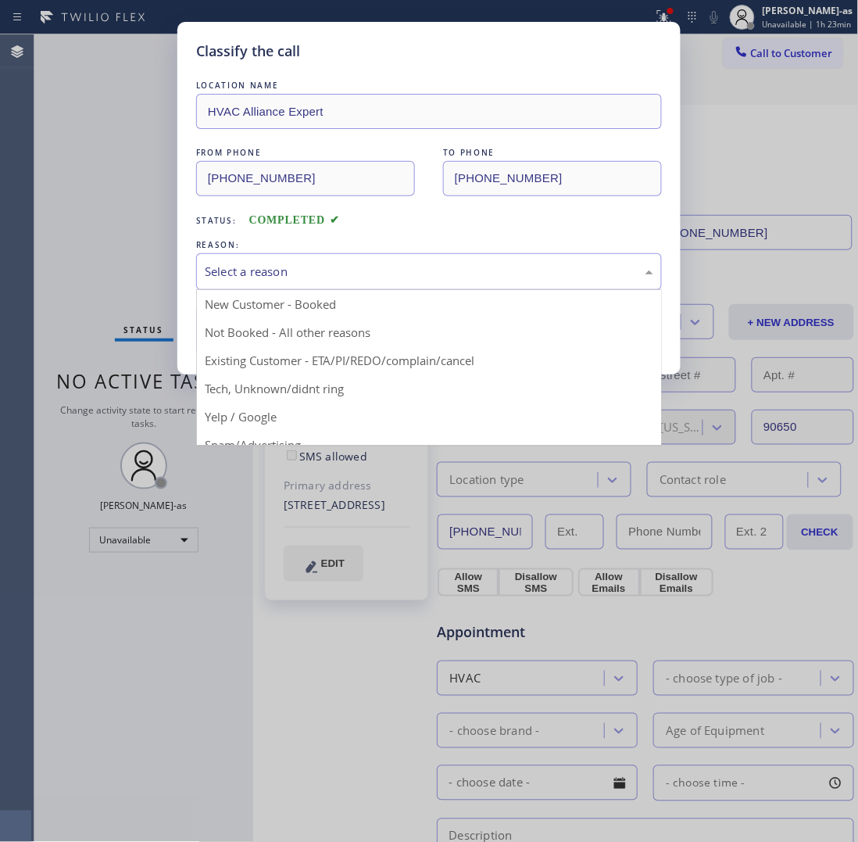
click at [462, 207] on div "Status: COMPLETED" at bounding box center [429, 216] width 466 height 25
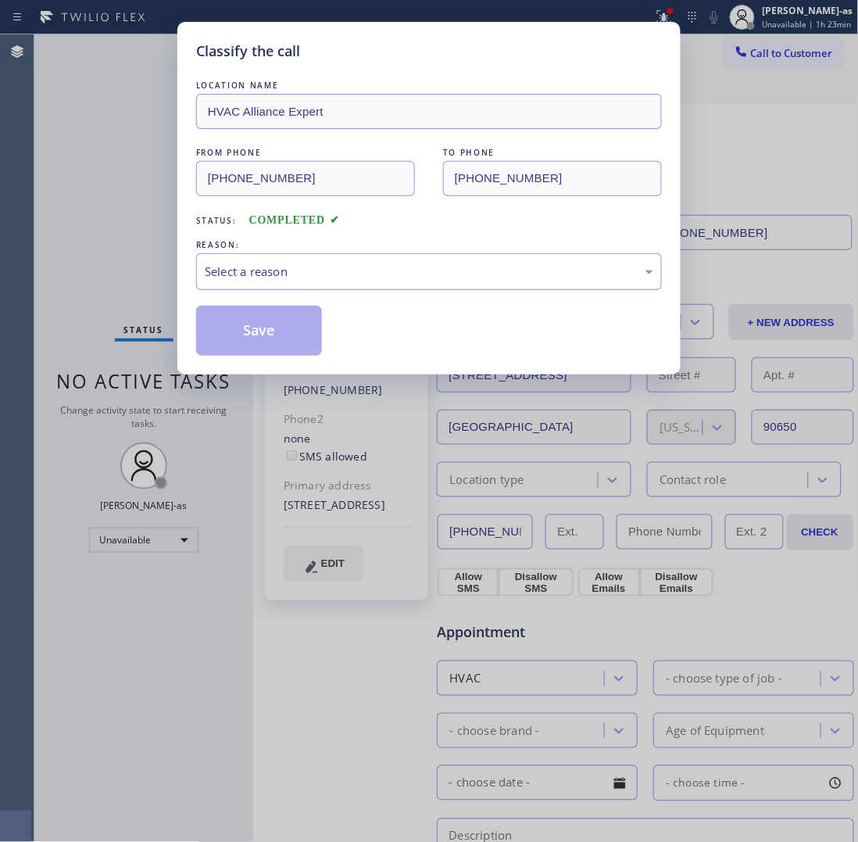
click at [443, 267] on div "Select a reason" at bounding box center [429, 272] width 449 height 18
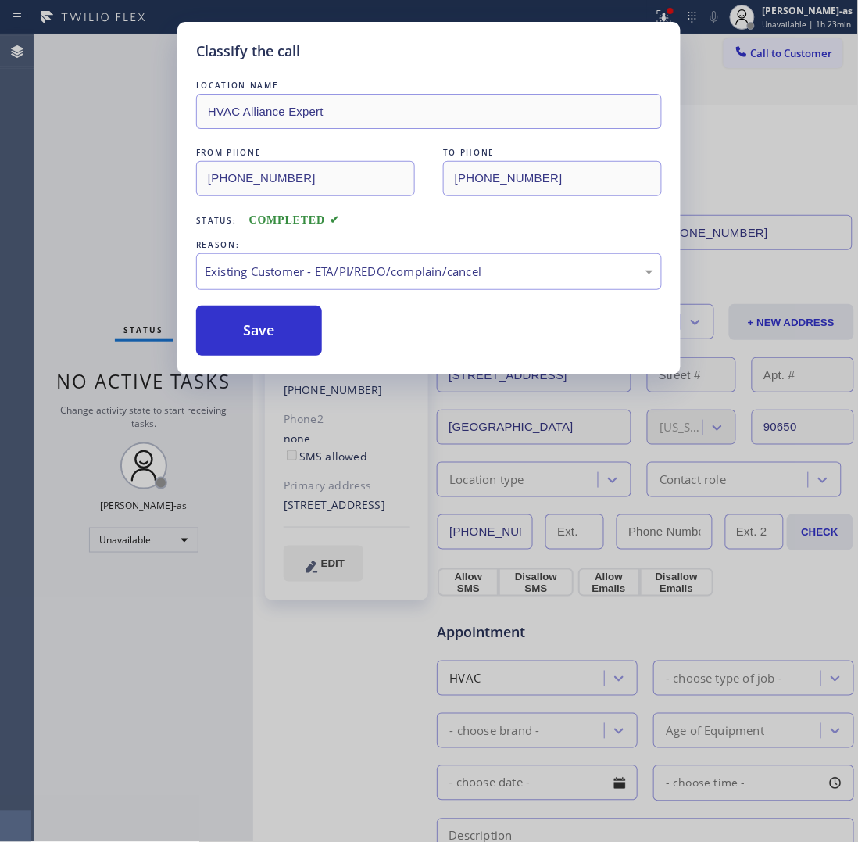
drag, startPoint x: 396, startPoint y: 358, endPoint x: 346, endPoint y: 327, distance: 59.7
click at [299, 317] on button "Save" at bounding box center [259, 331] width 126 height 50
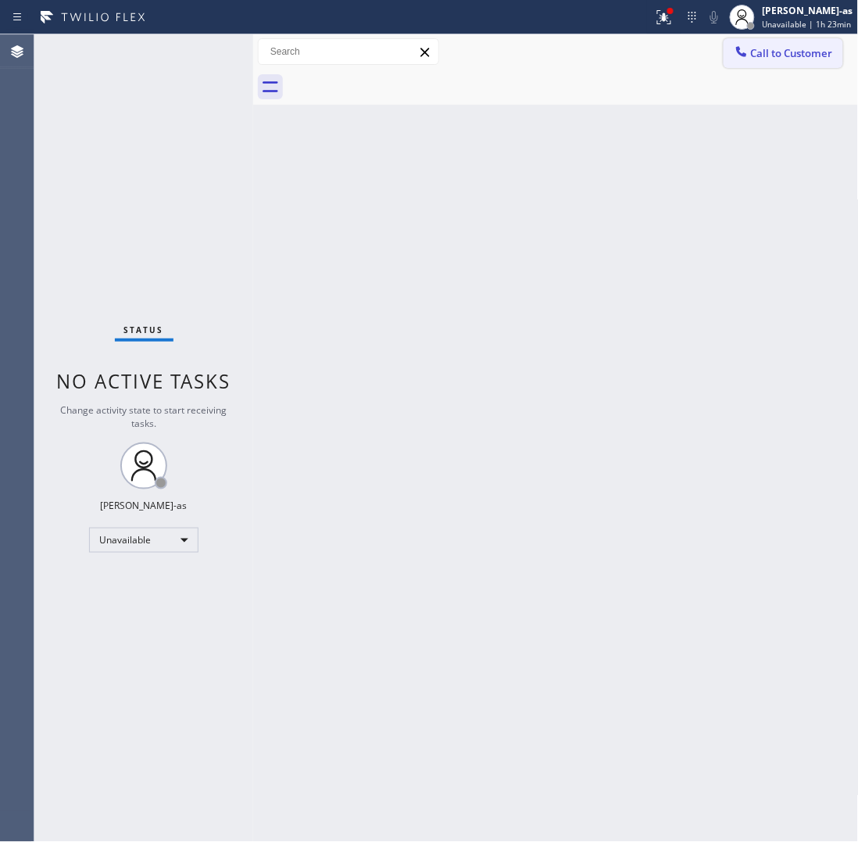
click at [797, 56] on span "Call to Customer" at bounding box center [792, 53] width 82 height 14
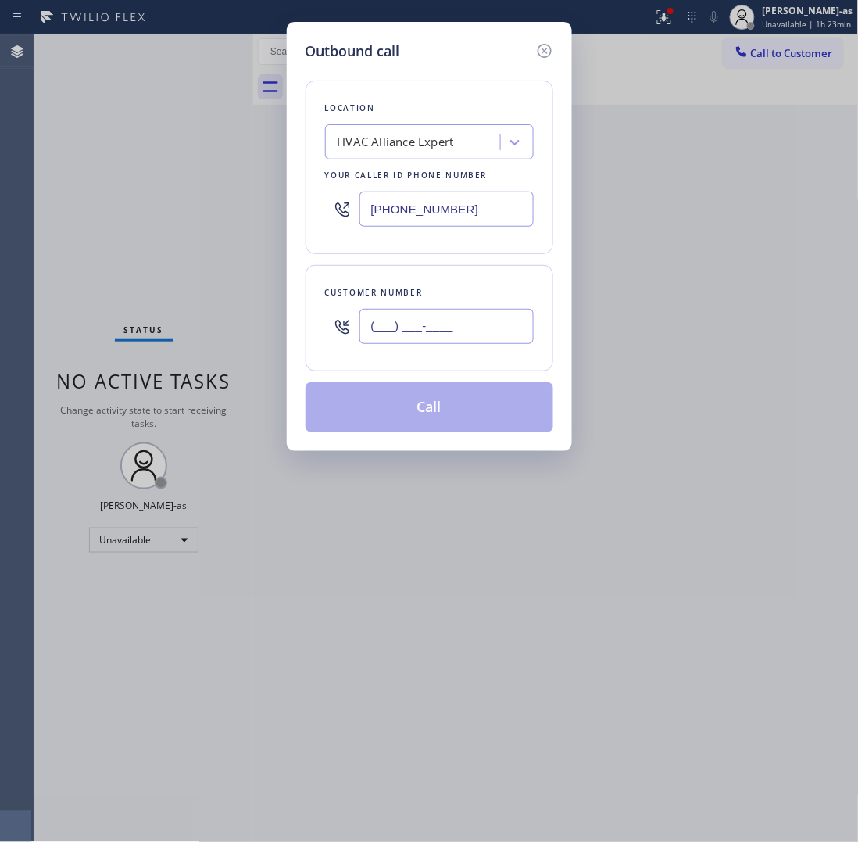
click at [454, 323] on input "(___) ___-____" at bounding box center [447, 326] width 174 height 35
paste input "310) 735-5701"
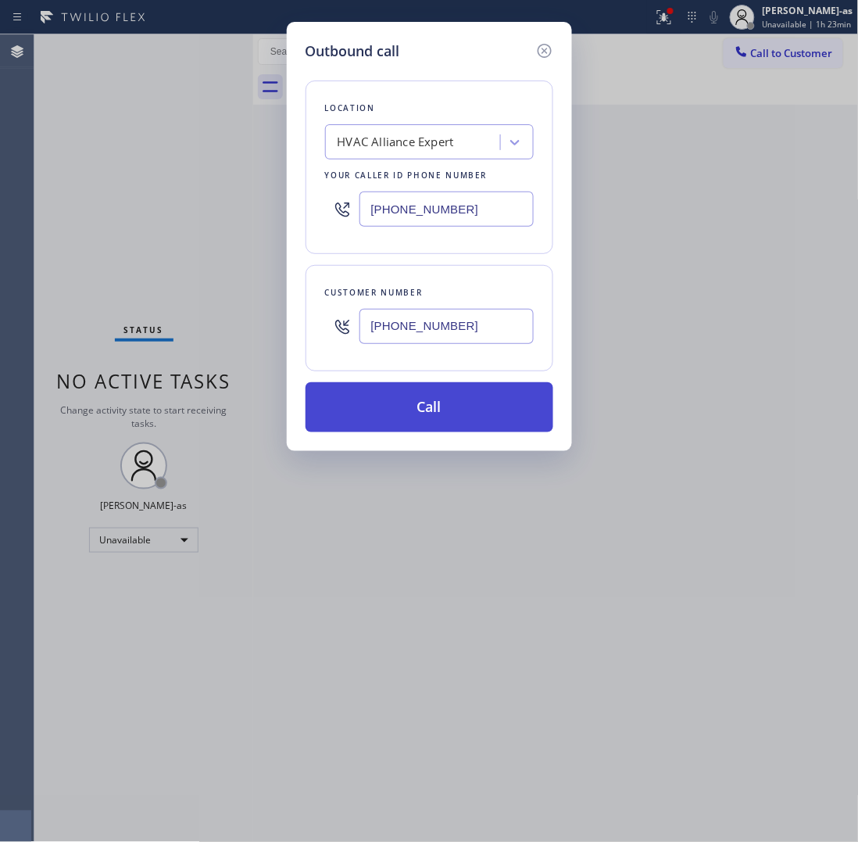
type input "[PHONE_NUMBER]"
click at [466, 415] on button "Call" at bounding box center [430, 407] width 248 height 50
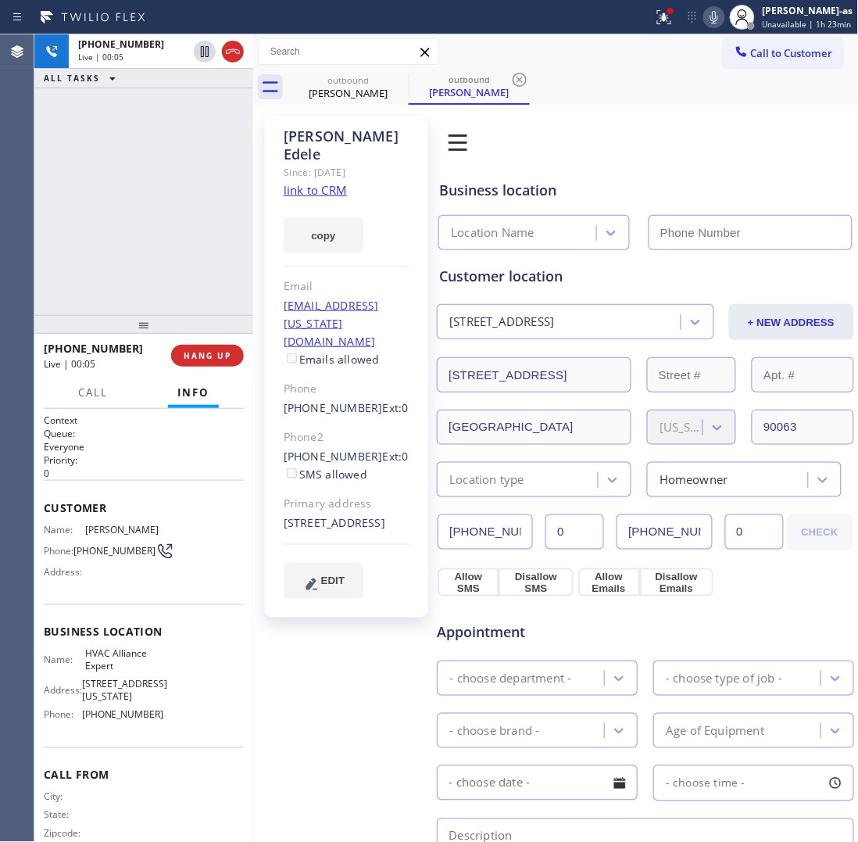
type input "[PHONE_NUMBER]"
click at [177, 252] on div "[PHONE_NUMBER] Live | 00:07 ALL TASKS ALL TASKS ACTIVE TASKS TASKS IN WRAP UP" at bounding box center [143, 174] width 219 height 281
click at [194, 353] on span "HANG UP" at bounding box center [208, 355] width 48 height 11
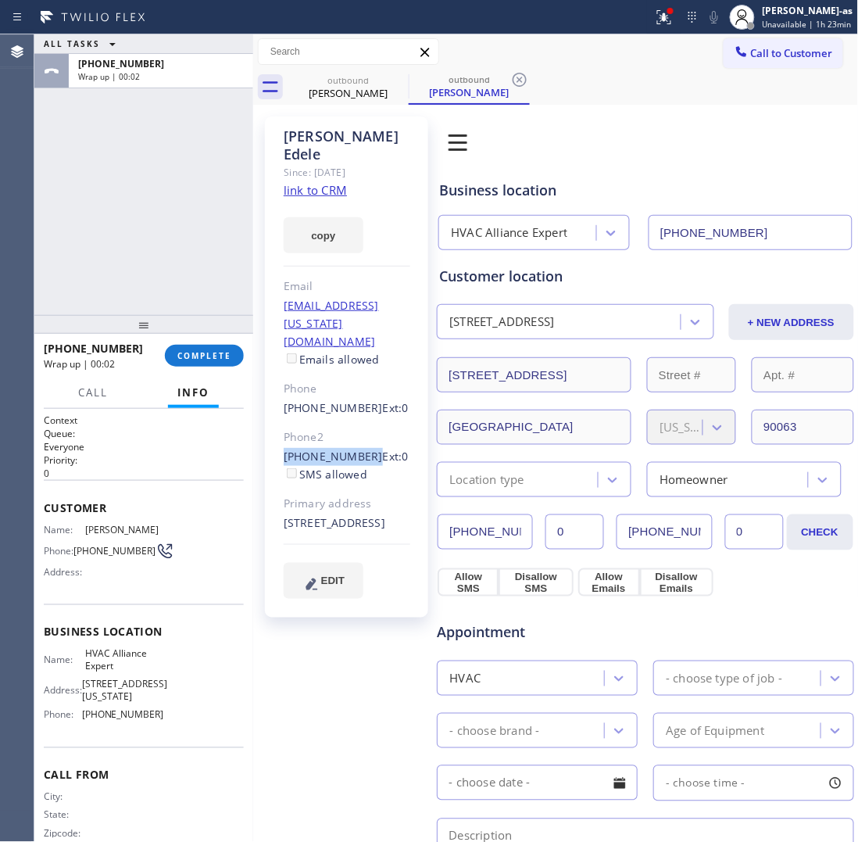
drag, startPoint x: 268, startPoint y: 406, endPoint x: 361, endPoint y: 408, distance: 93.0
click at [361, 408] on div "[PERSON_NAME] Since: [DATE] link to CRM copy Email [EMAIL_ADDRESS][US_STATE][DO…" at bounding box center [346, 366] width 163 height 501
copy link "[PHONE_NUMBER]"
click at [220, 350] on span "COMPLETE" at bounding box center [204, 355] width 54 height 11
drag, startPoint x: 196, startPoint y: 285, endPoint x: 200, endPoint y: 274, distance: 11.6
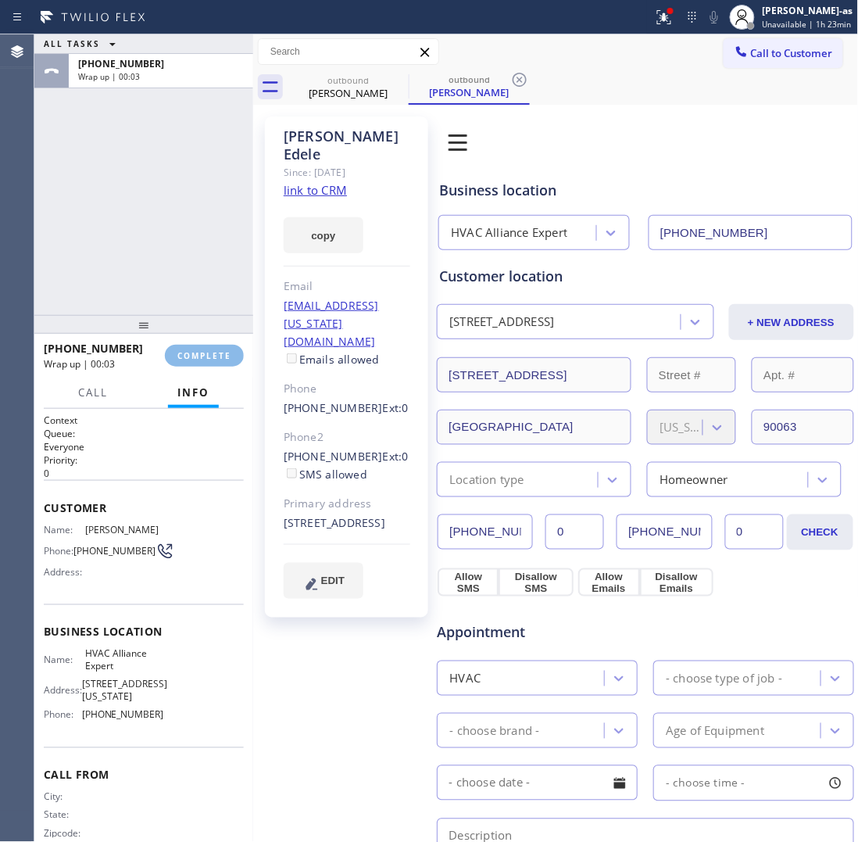
click at [196, 280] on div "ALL TASKS ALL TASKS ACTIVE TASKS TASKS IN WRAP UP [PHONE_NUMBER] Wrap up | 00:03" at bounding box center [143, 174] width 219 height 281
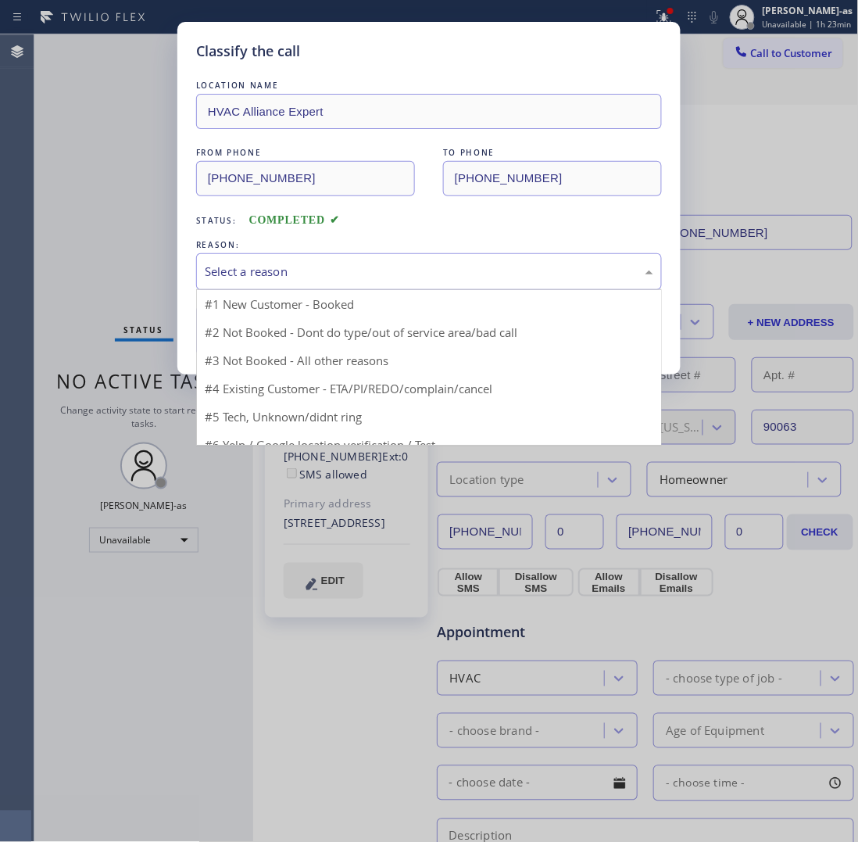
click at [318, 268] on div "Select a reason" at bounding box center [429, 272] width 449 height 18
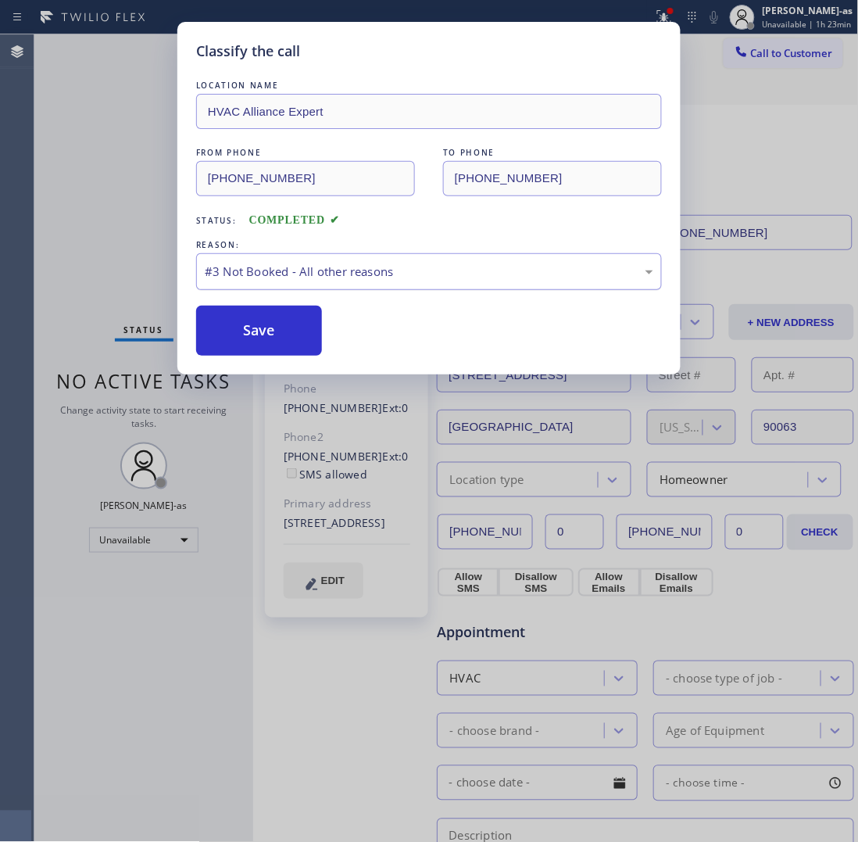
drag, startPoint x: 297, startPoint y: 270, endPoint x: 315, endPoint y: 285, distance: 23.3
click at [310, 281] on div "#3 Not Booked - All other reasons" at bounding box center [429, 272] width 449 height 18
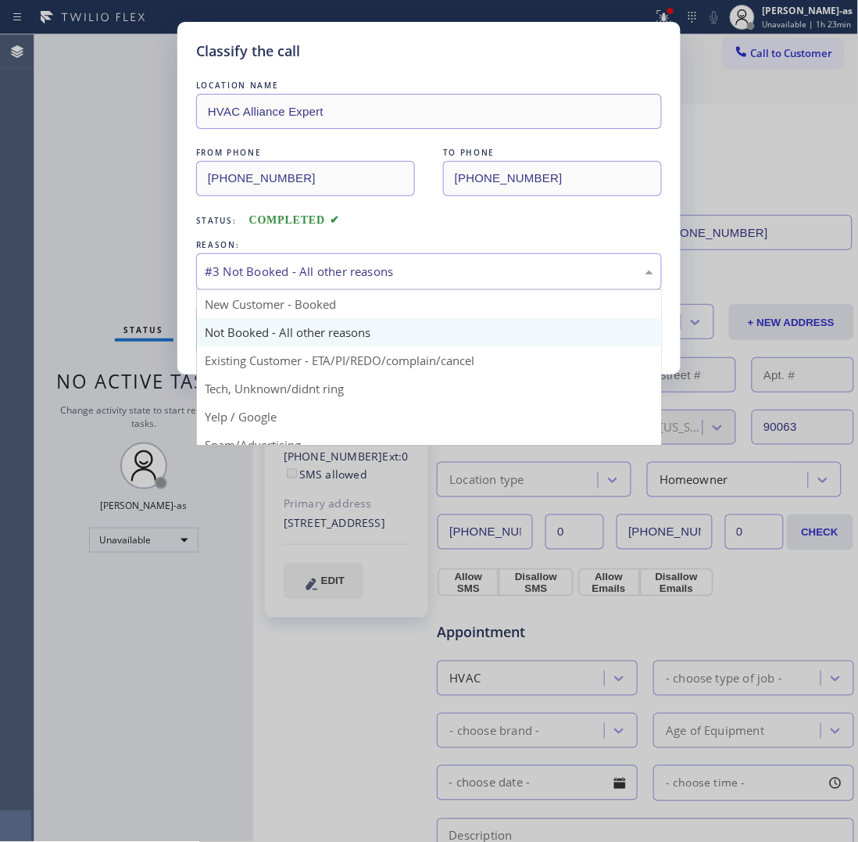
drag, startPoint x: 385, startPoint y: 360, endPoint x: 299, endPoint y: 337, distance: 89.9
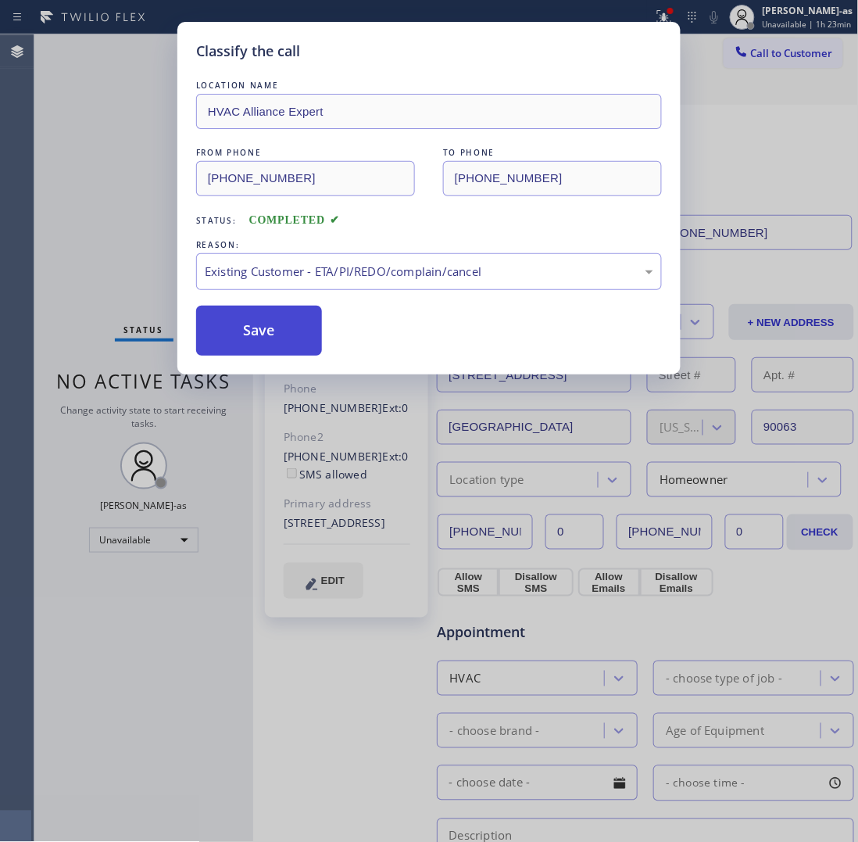
drag, startPoint x: 294, startPoint y: 337, endPoint x: 302, endPoint y: 331, distance: 10.0
click at [293, 337] on button "Save" at bounding box center [259, 331] width 126 height 50
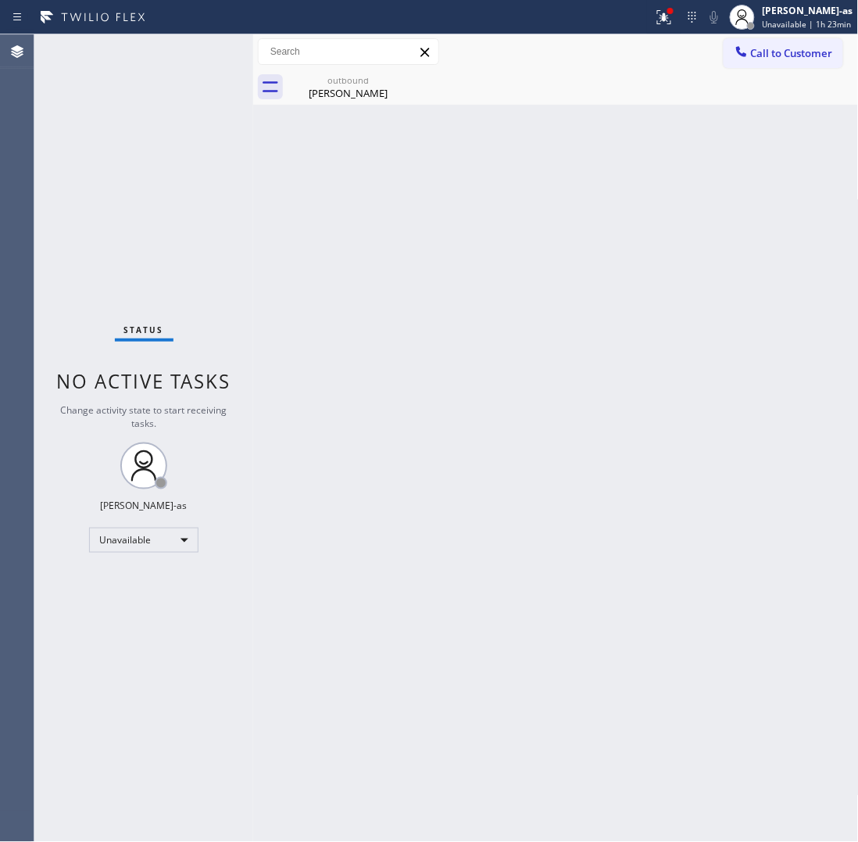
click at [780, 49] on span "Call to Customer" at bounding box center [792, 53] width 82 height 14
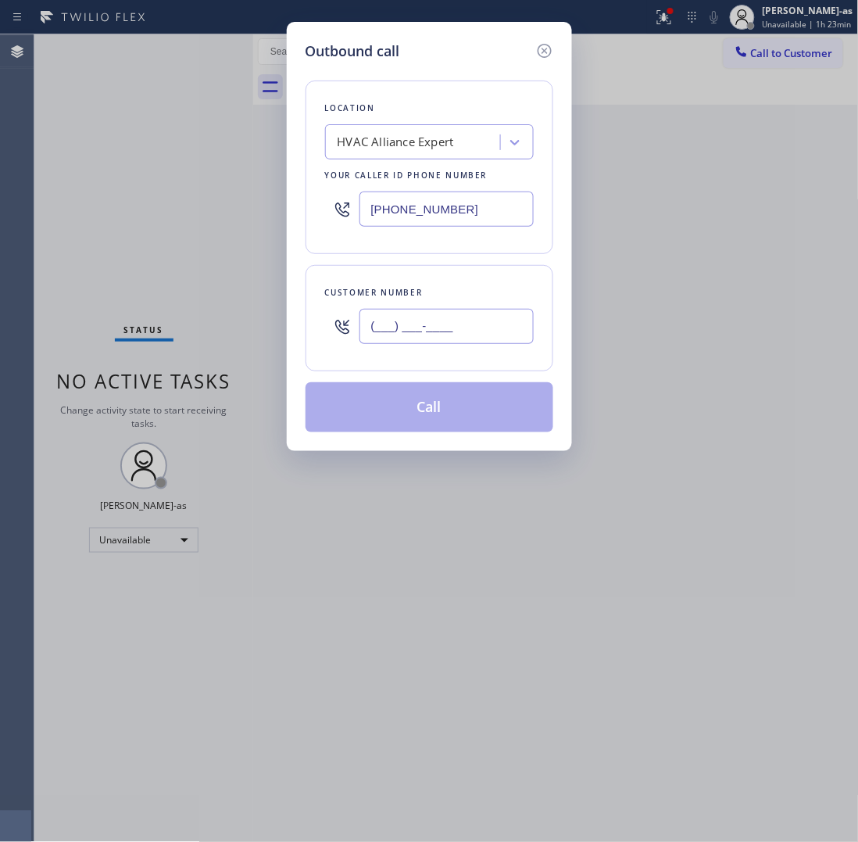
click at [432, 328] on input "(___) ___-____" at bounding box center [447, 326] width 174 height 35
paste input "310) 623-2704"
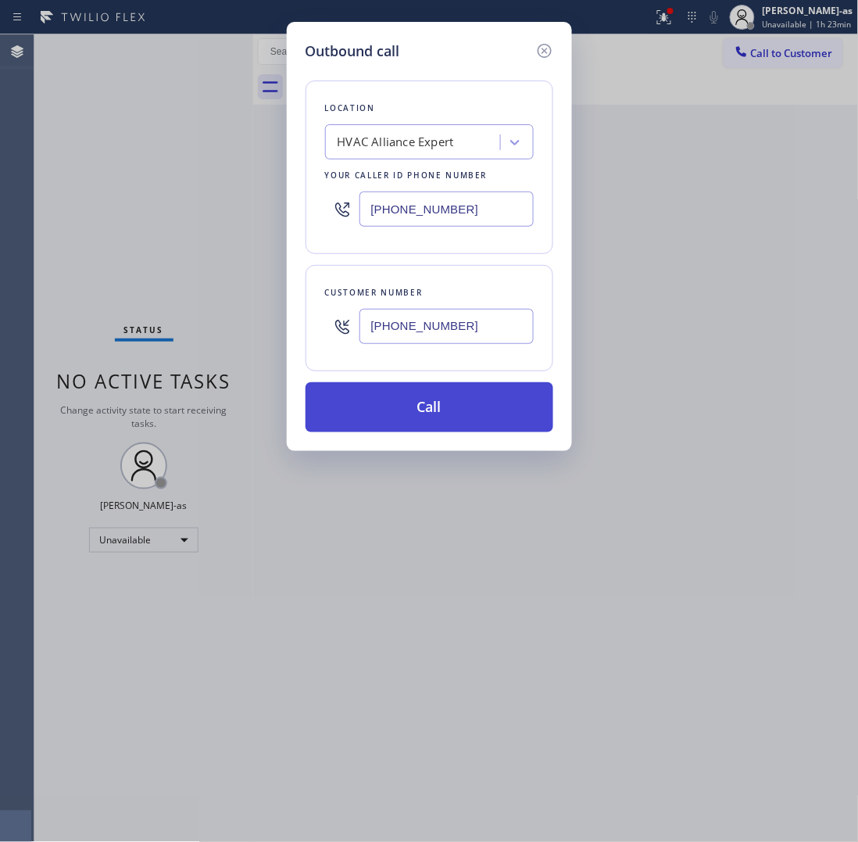
type input "[PHONE_NUMBER]"
click at [454, 418] on button "Call" at bounding box center [430, 407] width 248 height 50
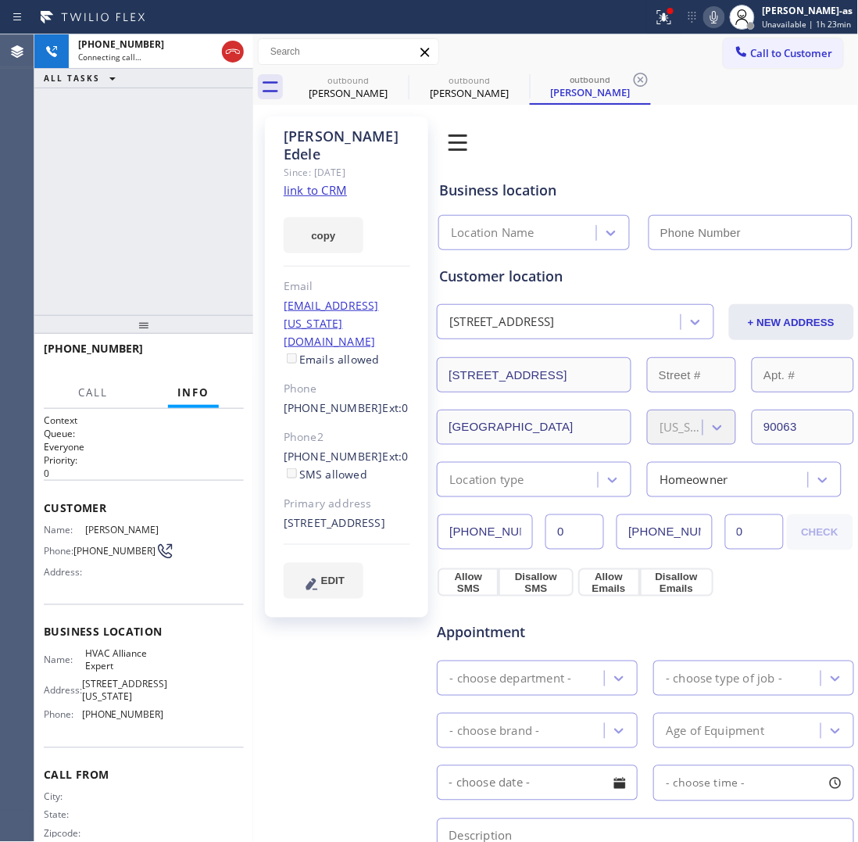
type input "[PHONE_NUMBER]"
drag, startPoint x: 173, startPoint y: 193, endPoint x: 219, endPoint y: 381, distance: 193.2
click at [173, 195] on div "[PHONE_NUMBER] Live | 00:09 ALL TASKS ALL TASKS ACTIVE TASKS TASKS IN WRAP UP" at bounding box center [143, 174] width 219 height 281
click at [217, 360] on span "HANG UP" at bounding box center [208, 355] width 48 height 11
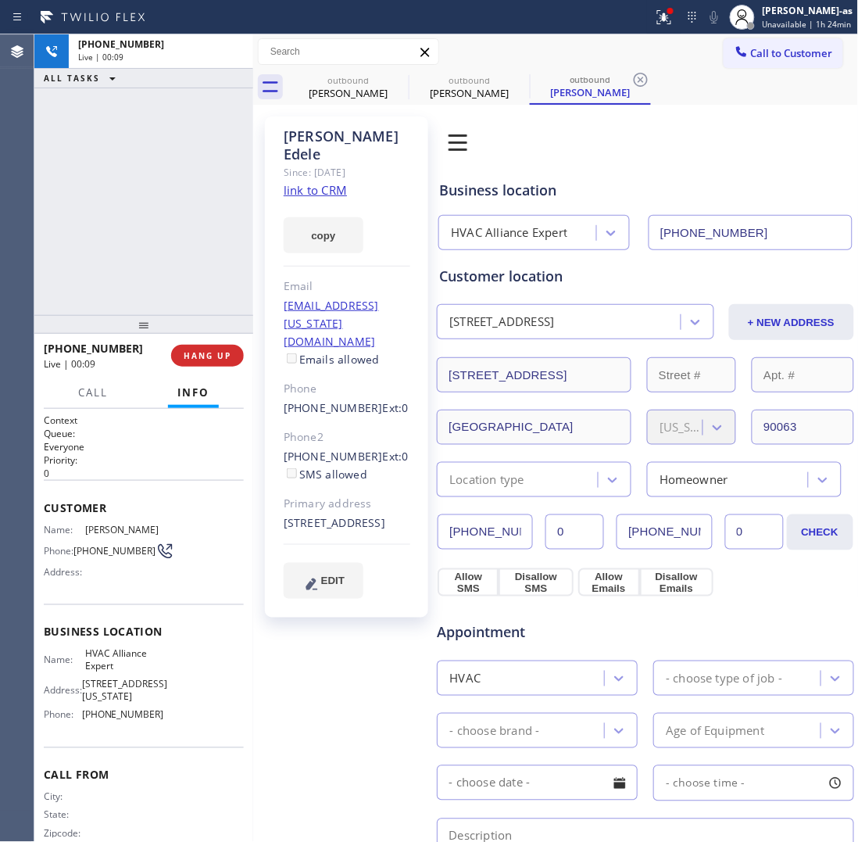
click at [188, 303] on div "[PHONE_NUMBER] Live | 00:09 ALL TASKS ALL TASKS ACTIVE TASKS TASKS IN WRAP UP" at bounding box center [143, 174] width 219 height 281
click at [196, 350] on span "HANG UP" at bounding box center [208, 355] width 48 height 11
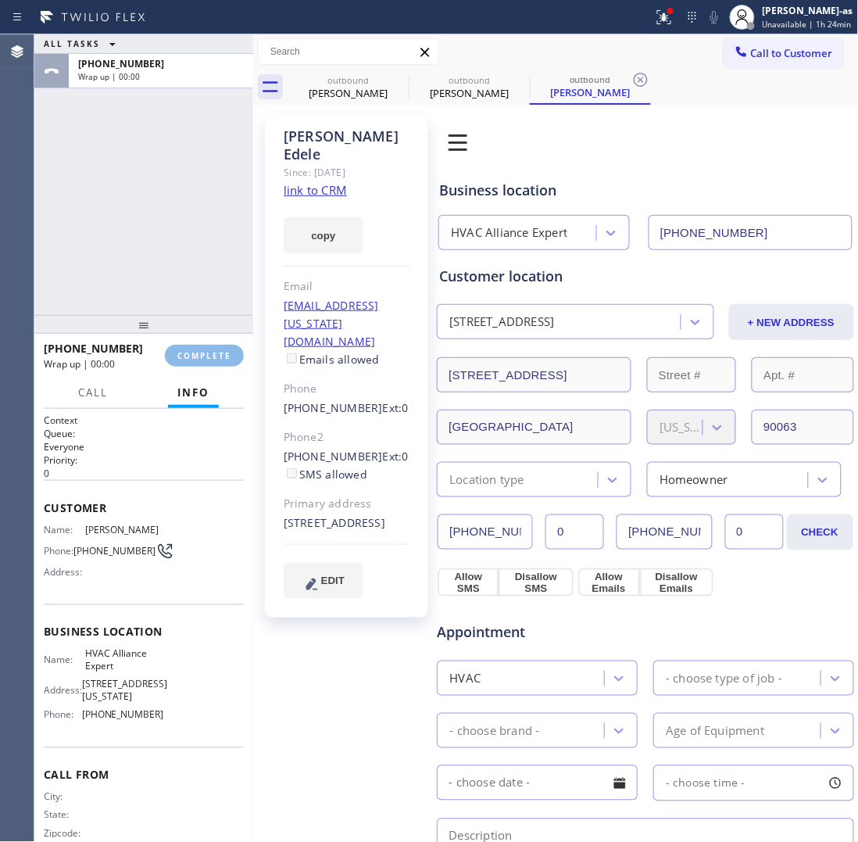
click at [176, 266] on div "ALL TASKS ALL TASKS ACTIVE TASKS TASKS IN WRAP UP [PHONE_NUMBER] Wrap up | 00:00" at bounding box center [143, 174] width 219 height 281
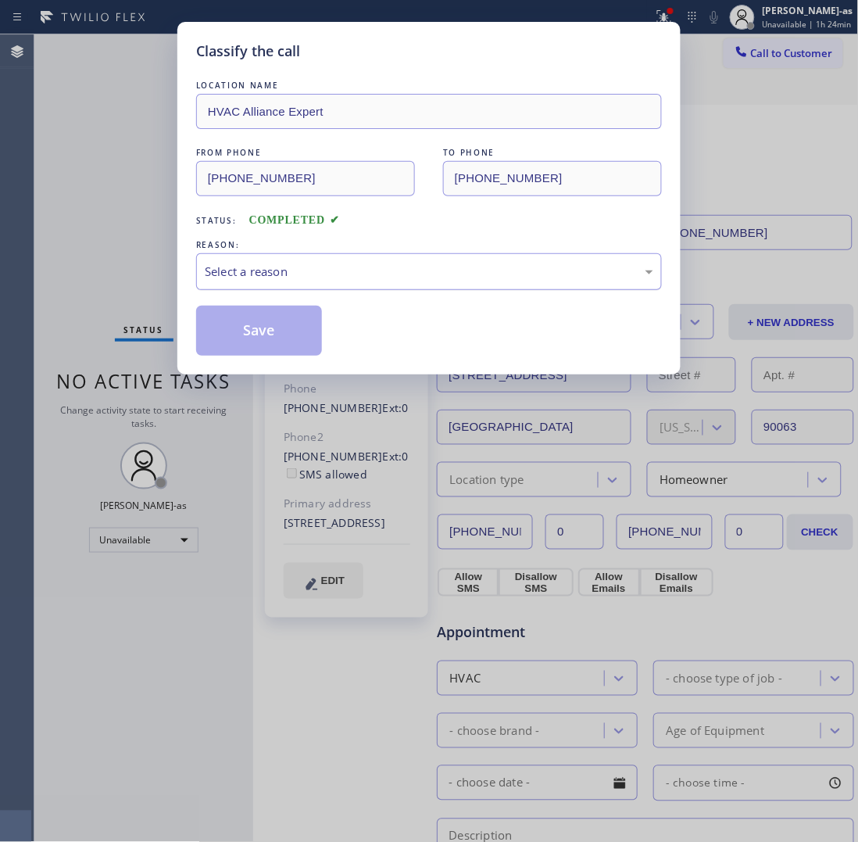
click at [318, 281] on div "Select a reason" at bounding box center [429, 272] width 449 height 18
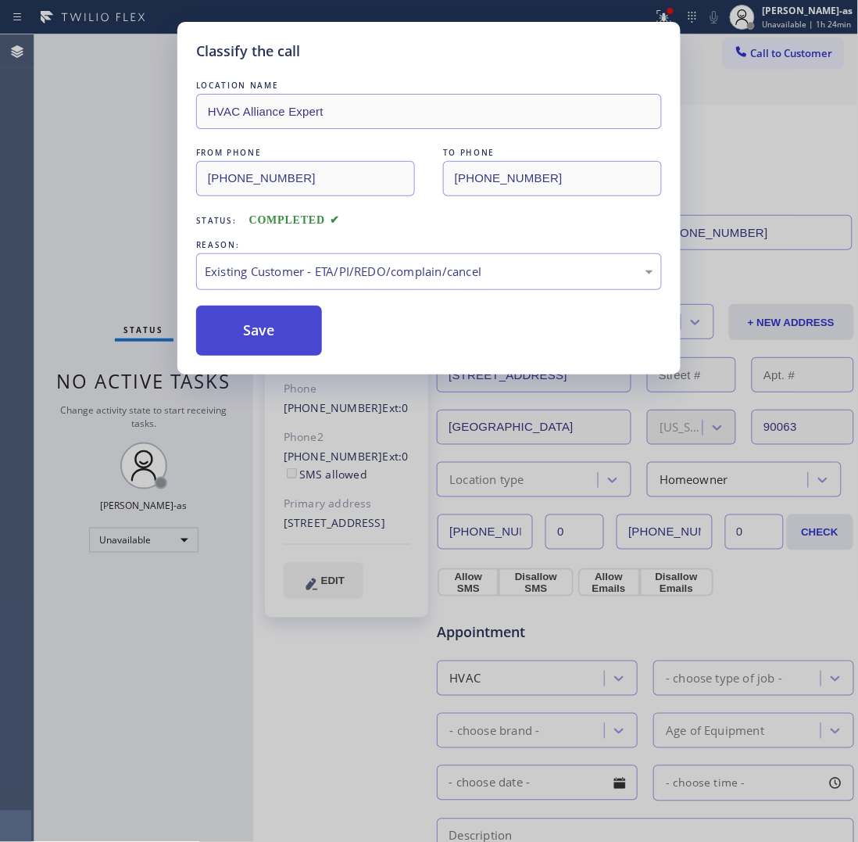
click at [301, 324] on button "Save" at bounding box center [259, 331] width 126 height 50
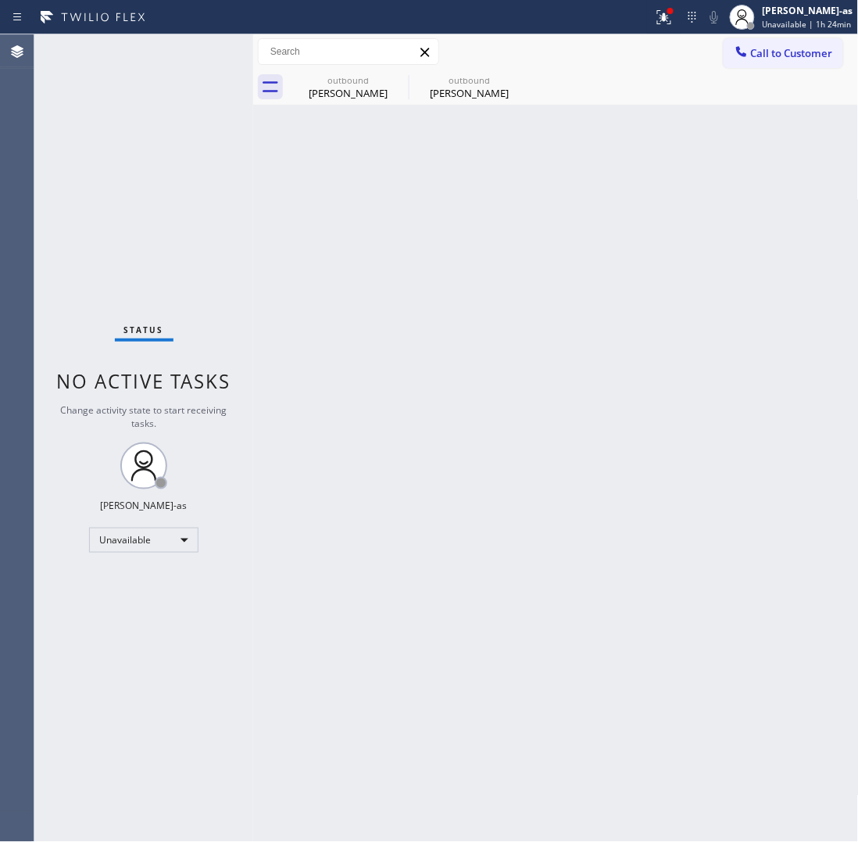
click at [156, 174] on div "Status No active tasks Change activity state to start receiving tasks. [PERSON_…" at bounding box center [143, 437] width 219 height 807
click at [364, 86] on div "[PERSON_NAME]" at bounding box center [348, 93] width 118 height 14
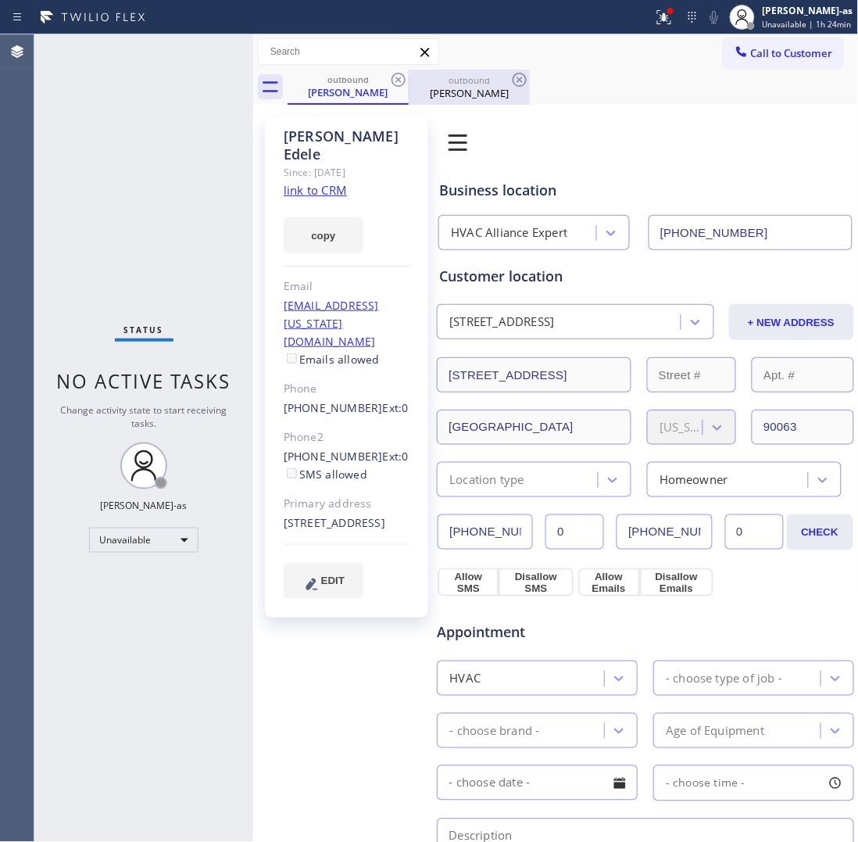
click at [391, 76] on icon at bounding box center [398, 79] width 19 height 19
click at [315, 182] on link "link to CRM" at bounding box center [315, 190] width 63 height 16
click at [366, 84] on div "outbound" at bounding box center [348, 79] width 118 height 12
click at [399, 81] on icon at bounding box center [398, 79] width 19 height 19
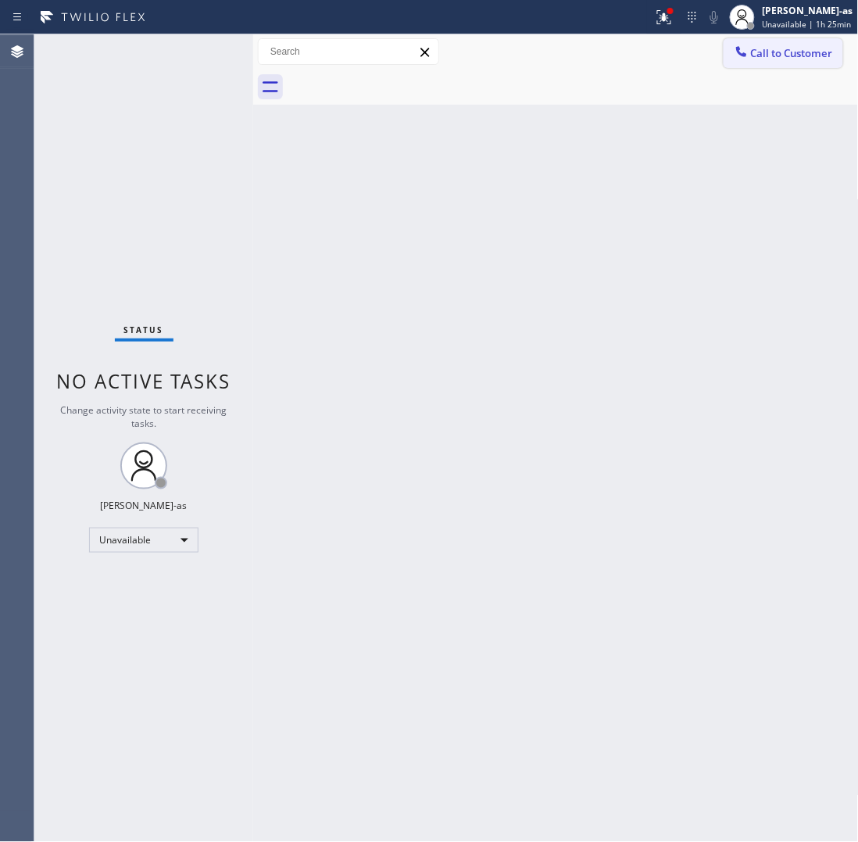
click at [729, 48] on button "Call to Customer" at bounding box center [784, 53] width 120 height 30
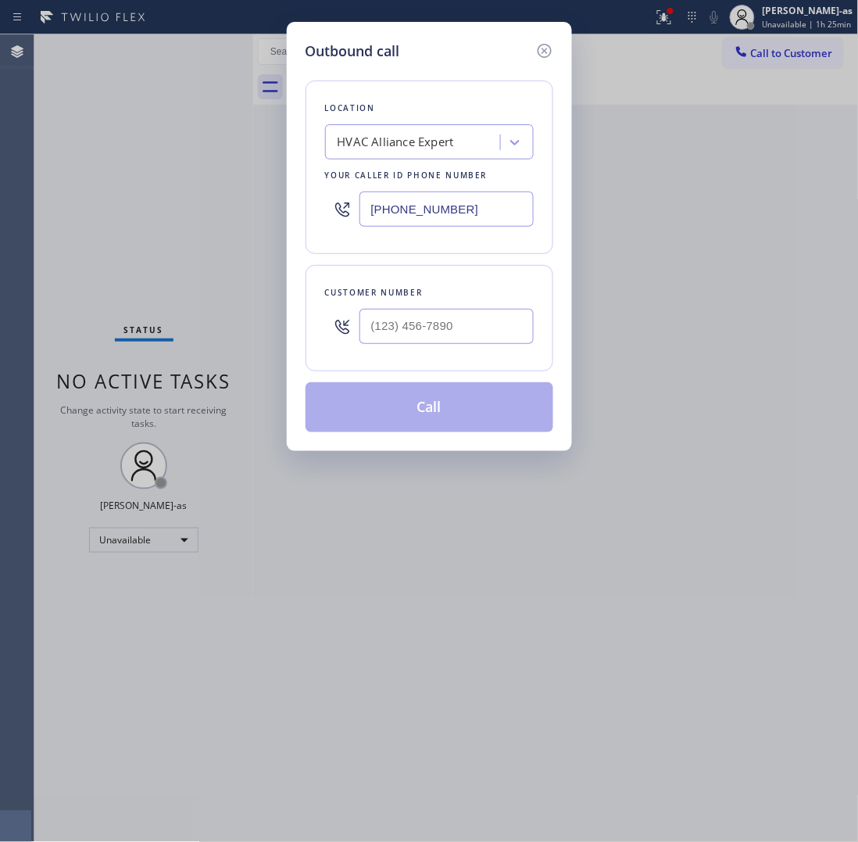
click at [428, 349] on div at bounding box center [447, 326] width 174 height 51
click at [431, 346] on div at bounding box center [447, 326] width 174 height 51
click at [461, 340] on input "(___) ___-____" at bounding box center [447, 326] width 174 height 35
click at [470, 327] on input "(___) ___-____" at bounding box center [447, 326] width 174 height 35
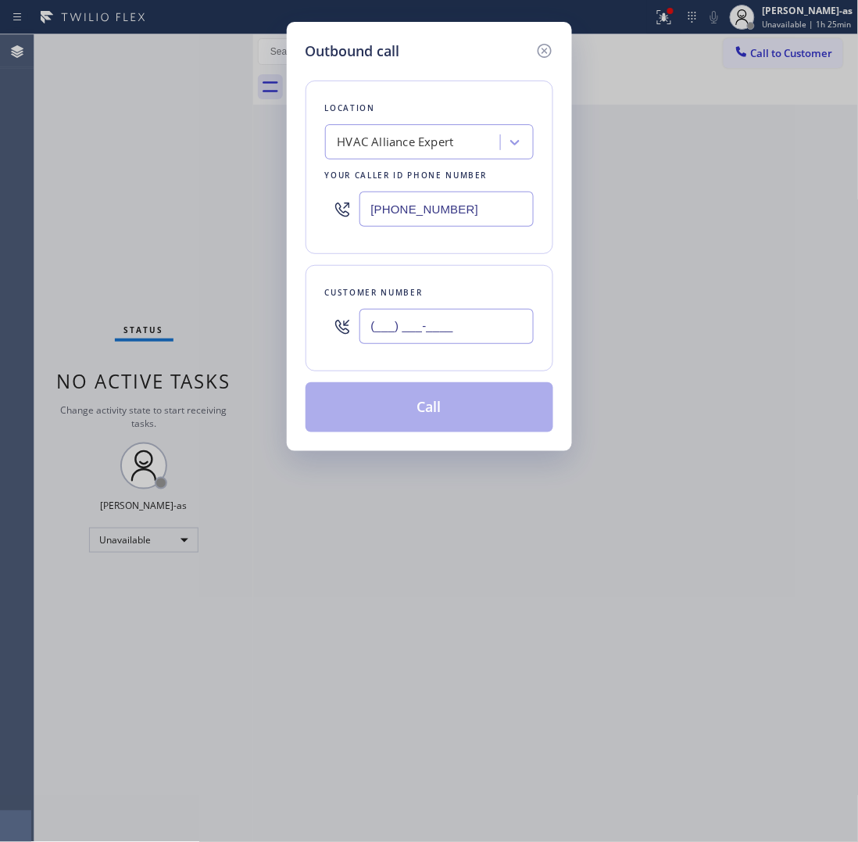
click at [470, 327] on input "(___) ___-____" at bounding box center [447, 326] width 174 height 35
paste input "310) 946-2755"
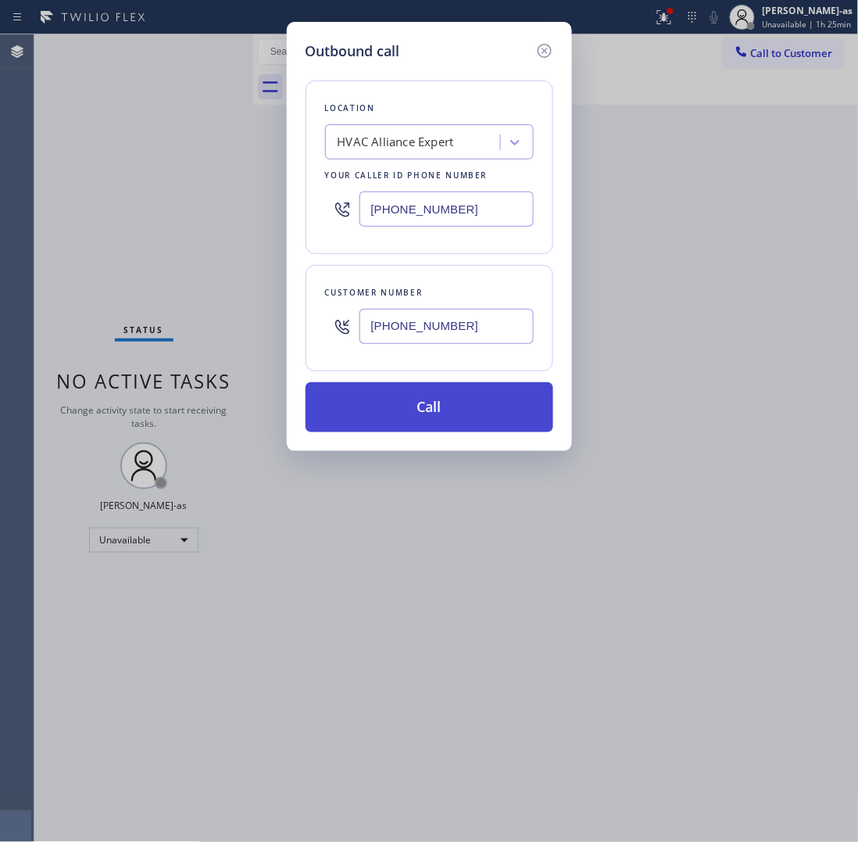
type input "[PHONE_NUMBER]"
click at [435, 408] on button "Call" at bounding box center [430, 407] width 248 height 50
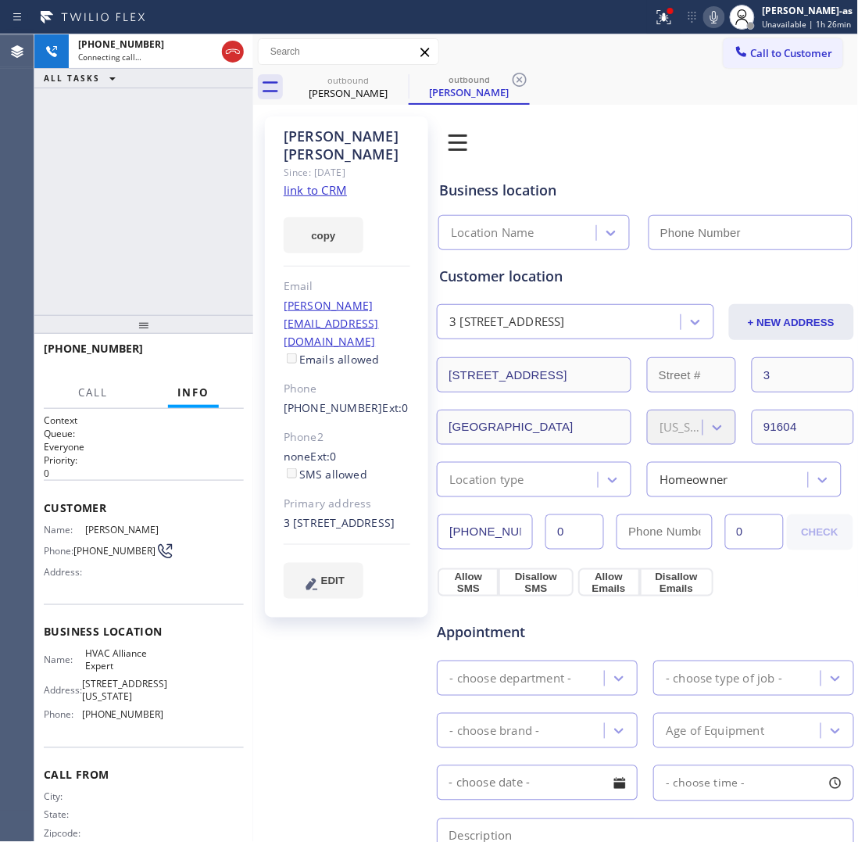
type input "[PHONE_NUMBER]"
click at [142, 259] on div "[PHONE_NUMBER] Live | 00:02 ALL TASKS ALL TASKS ACTIVE TASKS TASKS IN WRAP UP" at bounding box center [143, 174] width 219 height 281
click at [215, 348] on button "HANG UP" at bounding box center [207, 356] width 73 height 22
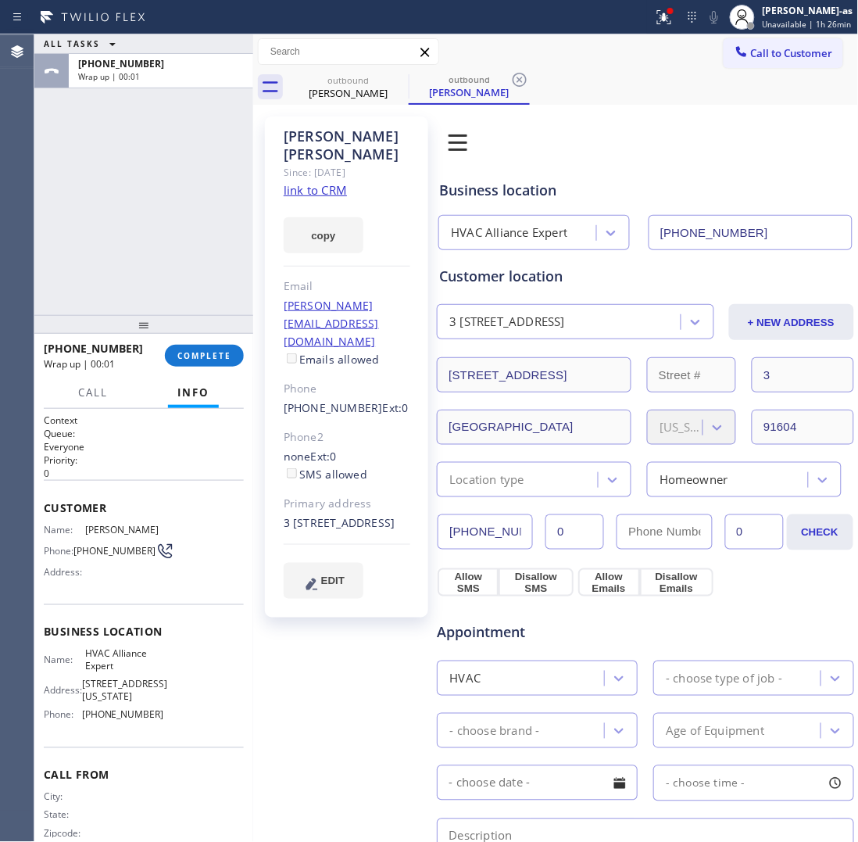
drag, startPoint x: 141, startPoint y: 229, endPoint x: 167, endPoint y: 256, distance: 37.6
click at [151, 241] on div "ALL TASKS ALL TASKS ACTIVE TASKS TASKS IN WRAP UP [PHONE_NUMBER] Wrap up | 00:01" at bounding box center [143, 174] width 219 height 281
drag, startPoint x: 288, startPoint y: 361, endPoint x: 358, endPoint y: 361, distance: 70.4
click at [358, 361] on div "[PERSON_NAME] Since: [DATE] link to CRM copy Email [PERSON_NAME][EMAIL_ADDRESS]…" at bounding box center [346, 366] width 163 height 501
copy link "[PHONE_NUMBER]"
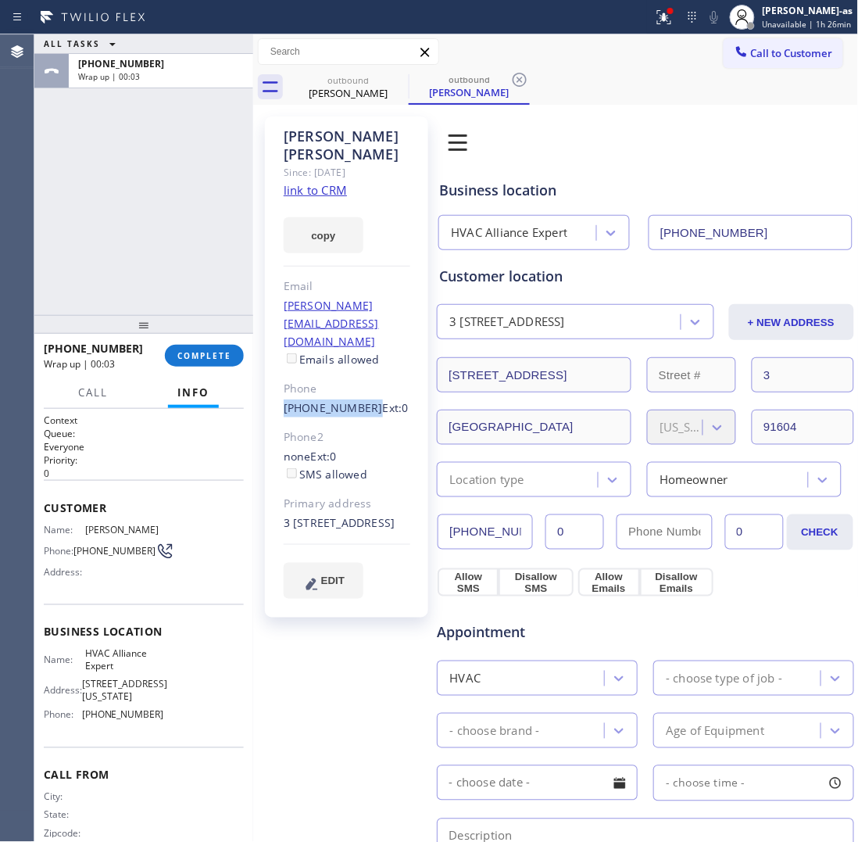
drag, startPoint x: 217, startPoint y: 354, endPoint x: 196, endPoint y: 317, distance: 42.4
click at [219, 354] on span "COMPLETE" at bounding box center [204, 355] width 54 height 11
click at [196, 317] on div at bounding box center [143, 324] width 219 height 19
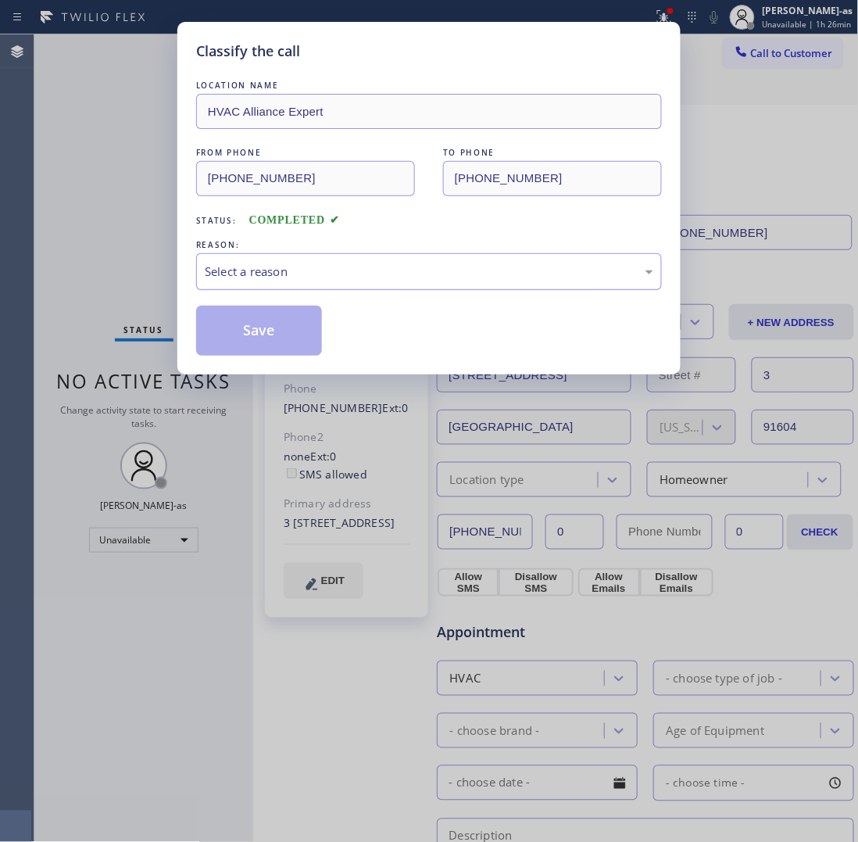
drag, startPoint x: 356, startPoint y: 268, endPoint x: 360, endPoint y: 283, distance: 15.6
click at [357, 270] on div "Select a reason" at bounding box center [429, 272] width 449 height 18
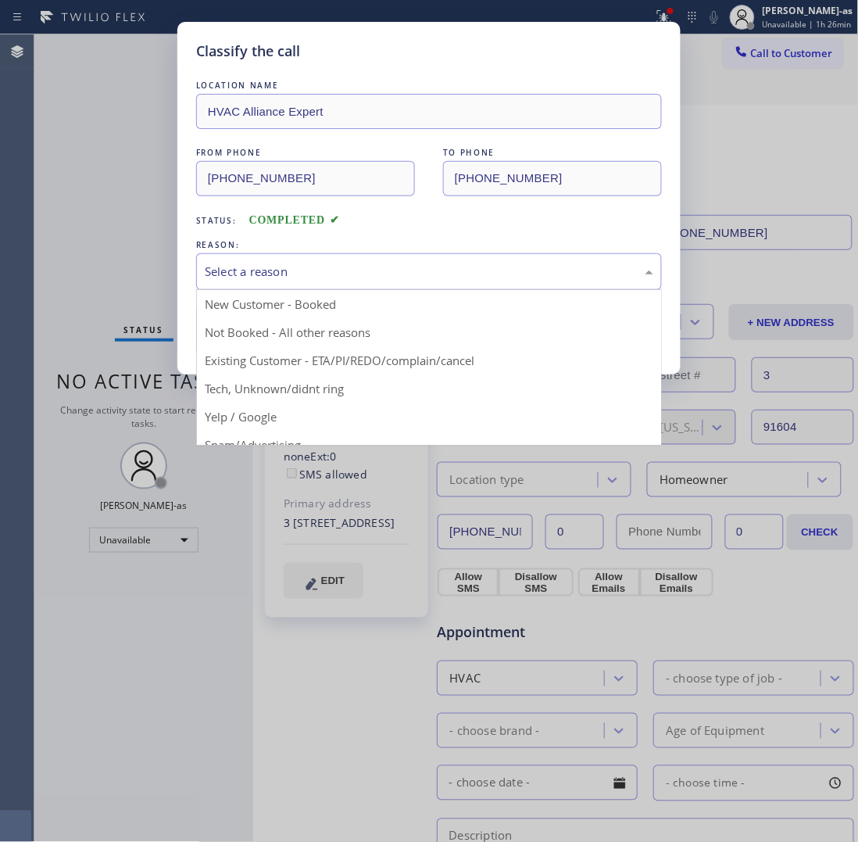
drag, startPoint x: 385, startPoint y: 365, endPoint x: 324, endPoint y: 358, distance: 61.4
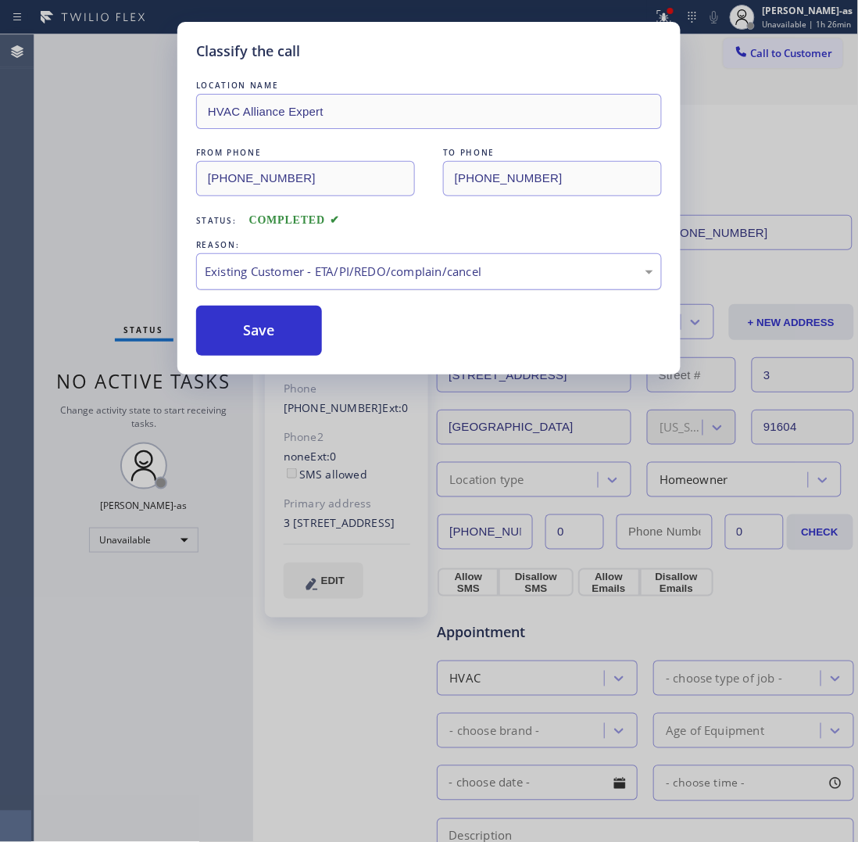
drag, startPoint x: 270, startPoint y: 340, endPoint x: 481, endPoint y: 283, distance: 217.9
click at [281, 340] on button "Save" at bounding box center [259, 331] width 126 height 50
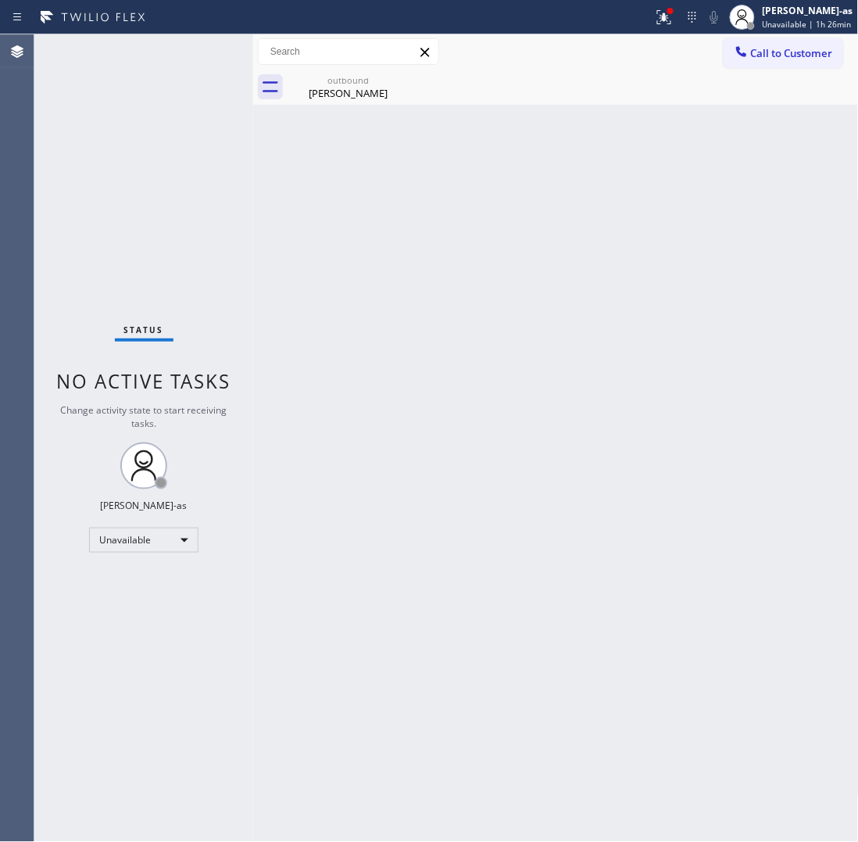
click at [761, 59] on span "Call to Customer" at bounding box center [792, 53] width 82 height 14
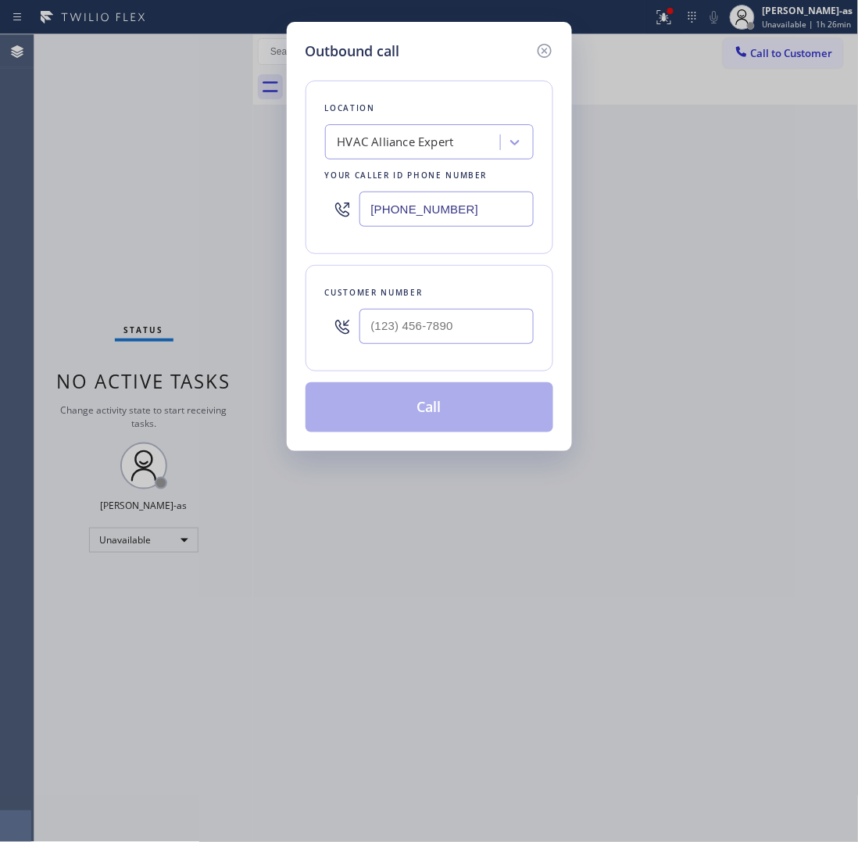
click at [508, 303] on div at bounding box center [447, 326] width 174 height 51
click at [481, 338] on input "(___) ___-____" at bounding box center [447, 326] width 174 height 35
paste input "310) 946-2755"
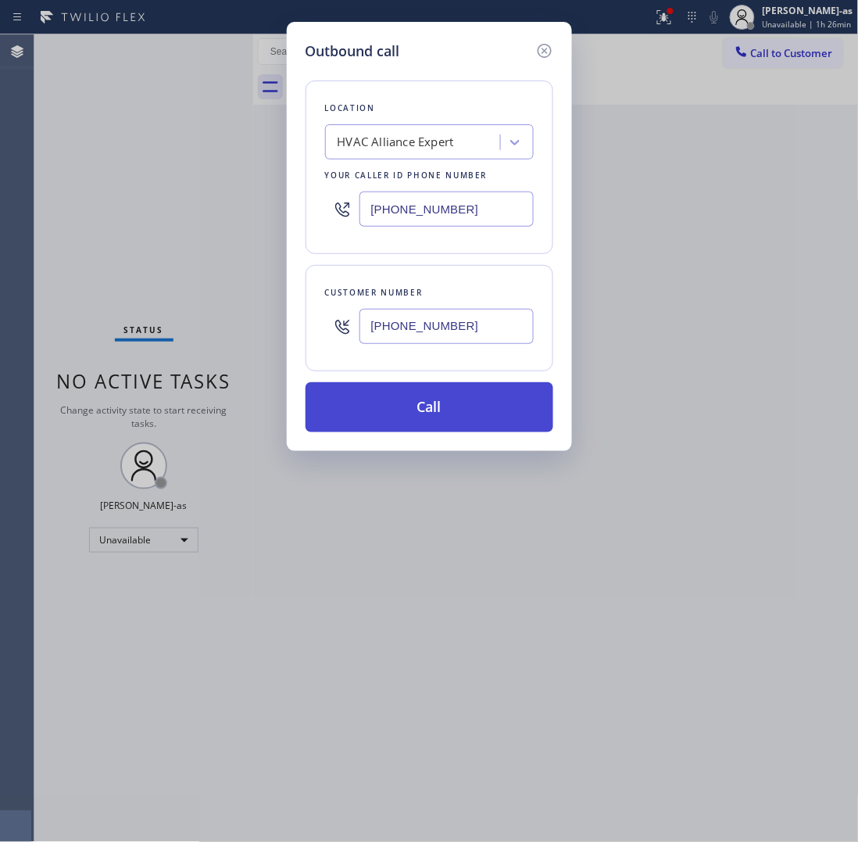
type input "[PHONE_NUMBER]"
click at [439, 413] on button "Call" at bounding box center [430, 407] width 248 height 50
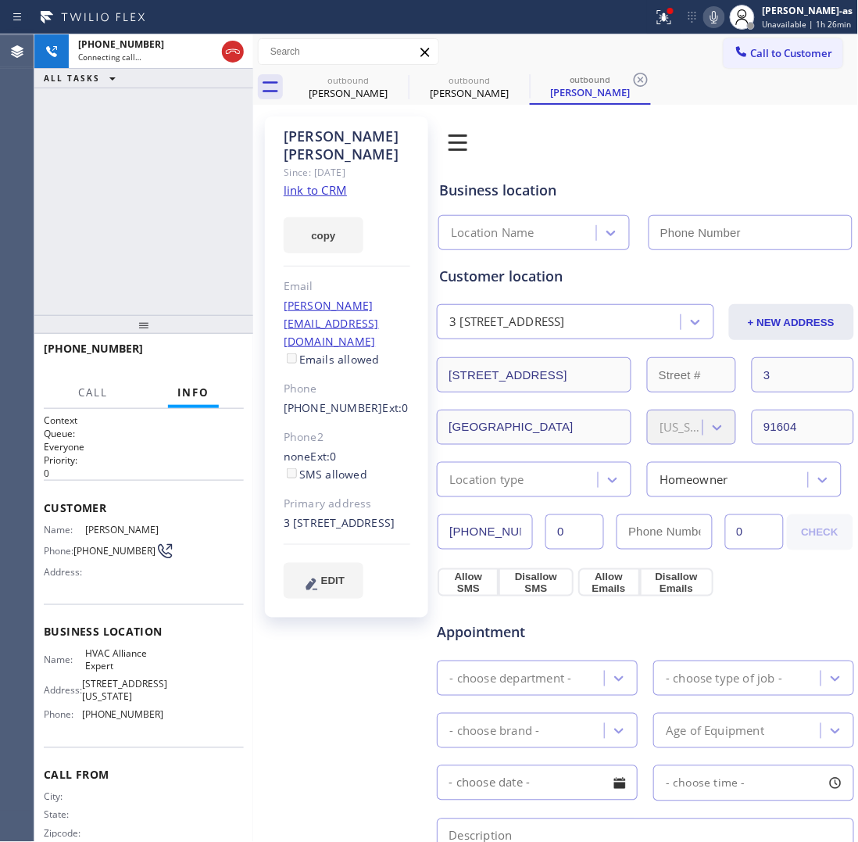
type input "[PHONE_NUMBER]"
click at [251, 203] on div "[PHONE_NUMBER] Live | 00:04 ALL TASKS ALL TASKS ACTIVE TASKS TASKS IN WRAP UP […" at bounding box center [446, 437] width 824 height 807
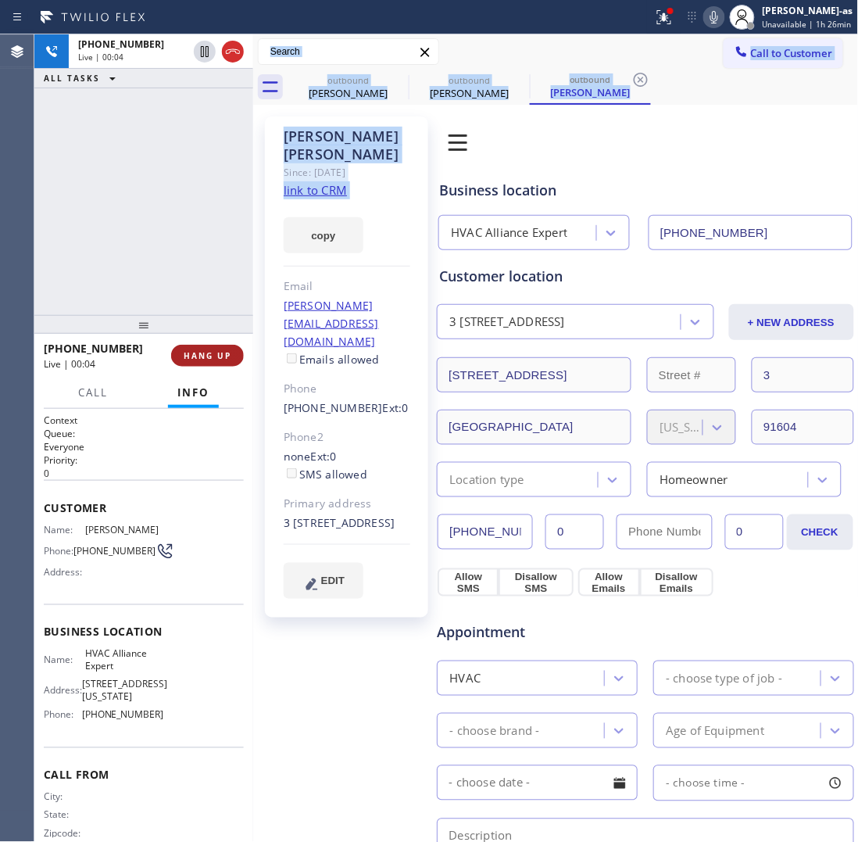
click at [207, 350] on span "HANG UP" at bounding box center [208, 355] width 48 height 11
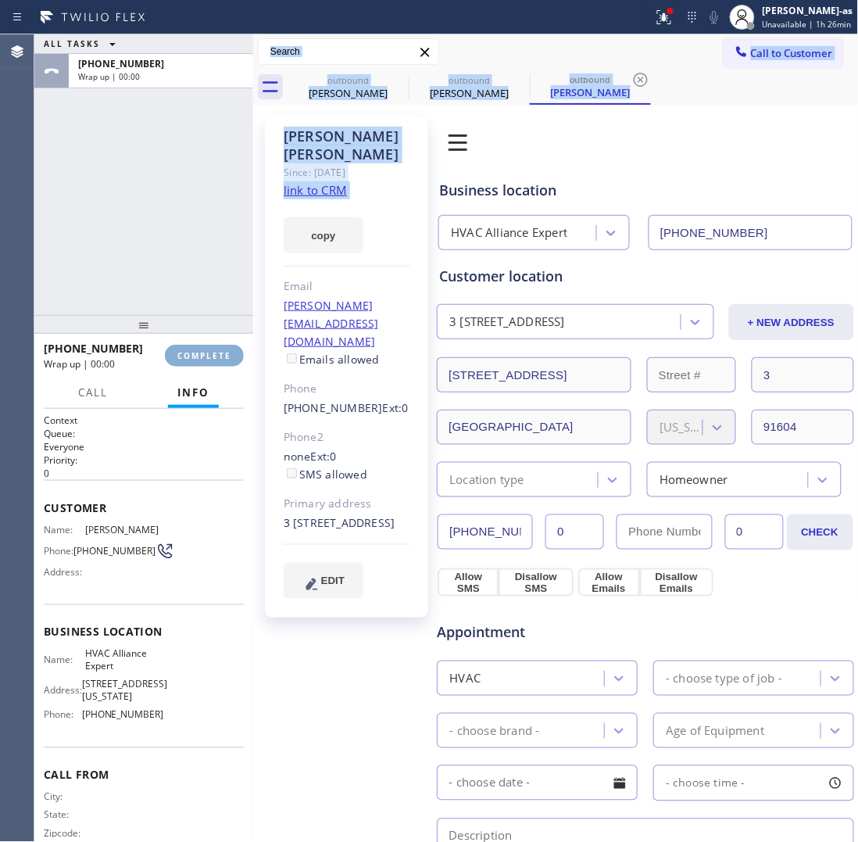
click at [205, 350] on span "COMPLETE" at bounding box center [204, 355] width 54 height 11
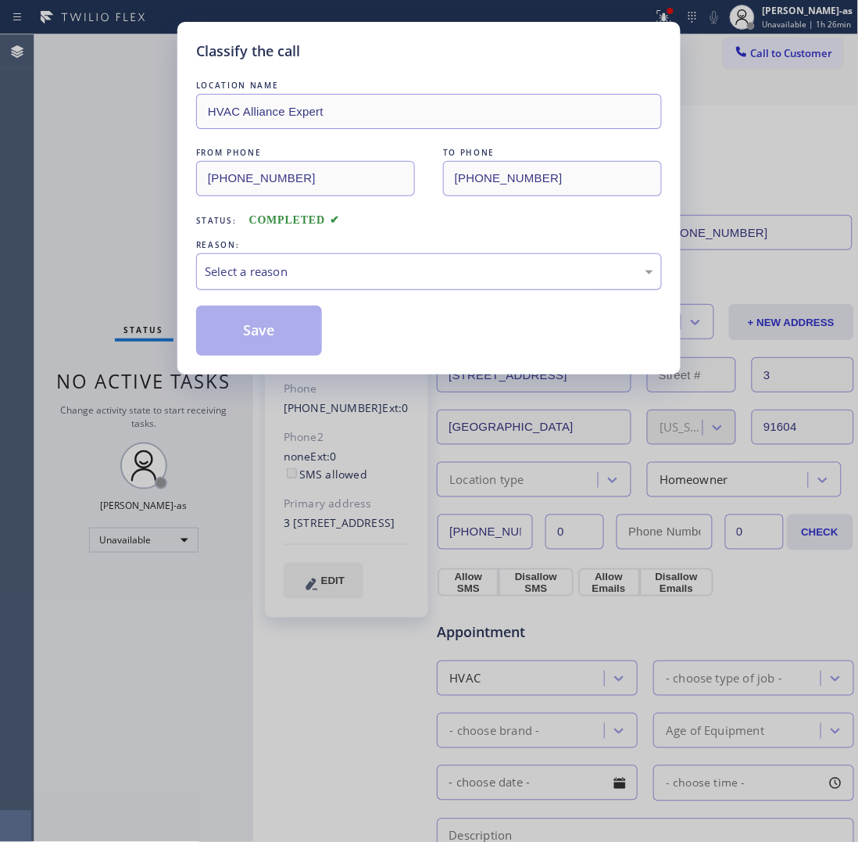
click at [307, 281] on div "Select a reason" at bounding box center [429, 272] width 449 height 18
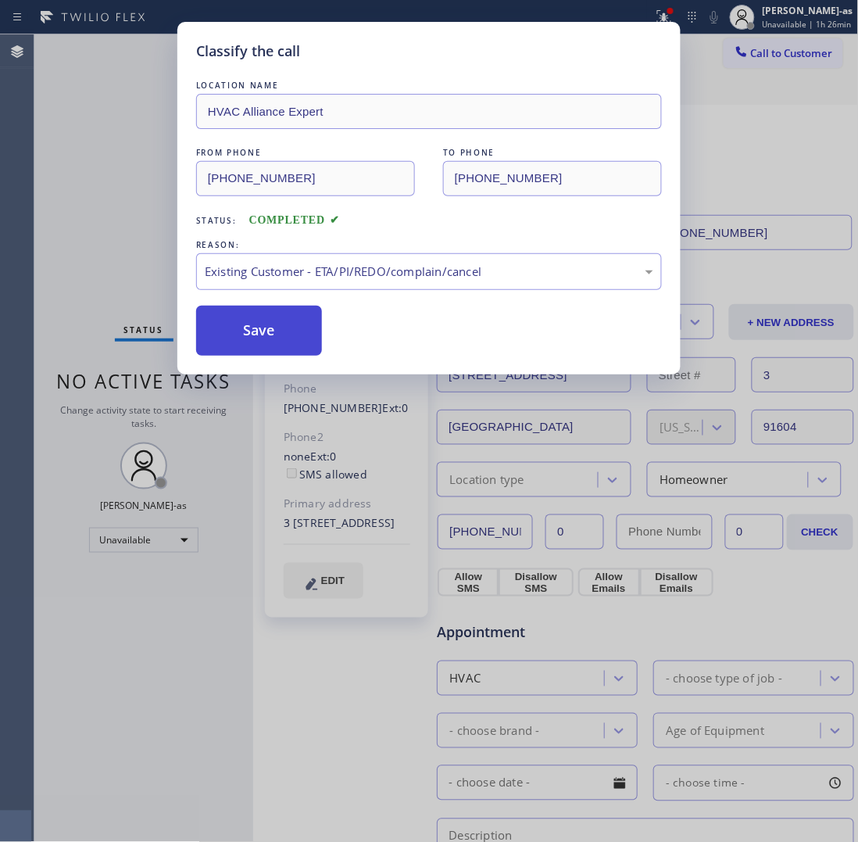
click at [245, 328] on button "Save" at bounding box center [259, 331] width 126 height 50
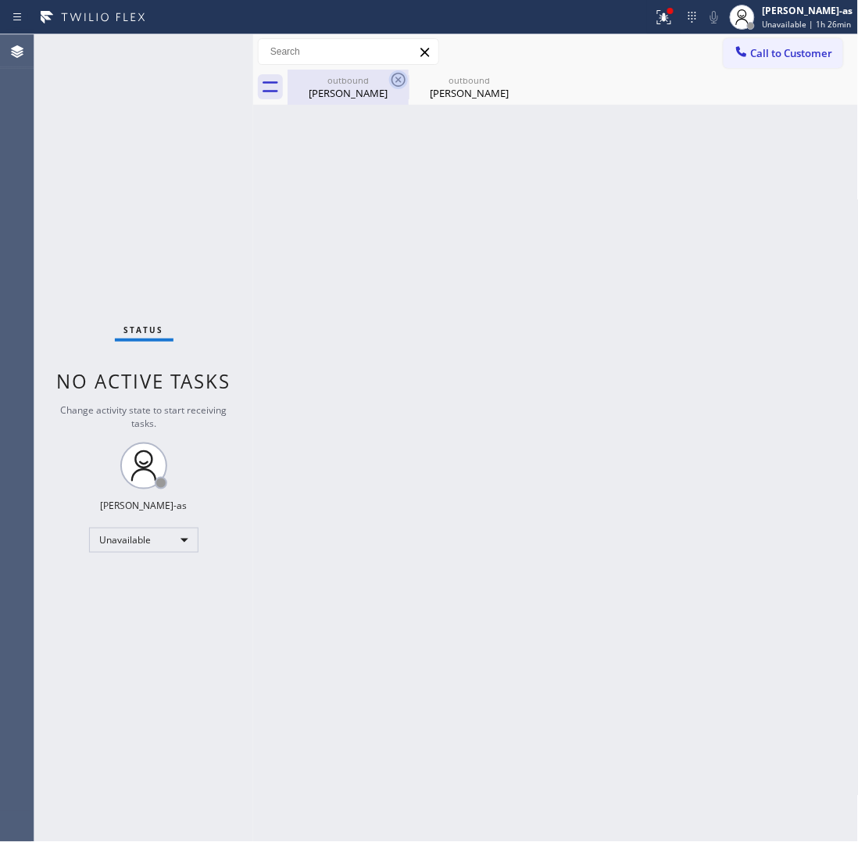
click at [369, 84] on div "outbound" at bounding box center [348, 80] width 118 height 12
click at [392, 77] on icon at bounding box center [399, 80] width 14 height 14
click at [0, 0] on icon at bounding box center [0, 0] width 0 height 0
click at [392, 77] on div "outbound [PERSON_NAME] outbound [PERSON_NAME]" at bounding box center [573, 87] width 571 height 35
click at [771, 52] on span "Call to Customer" at bounding box center [792, 53] width 82 height 14
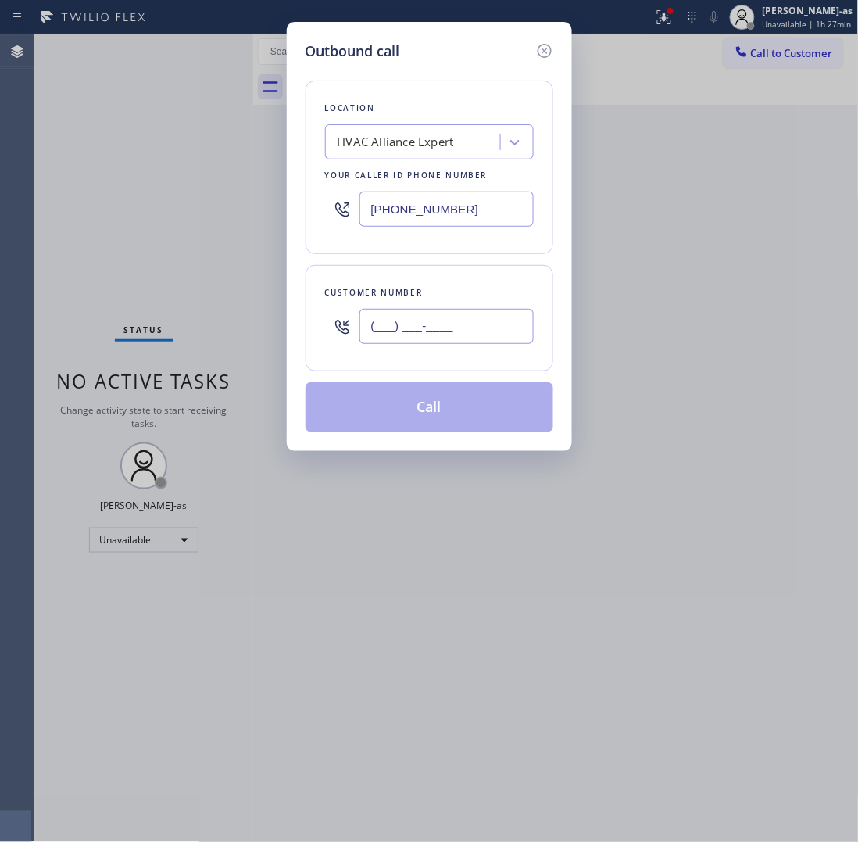
click at [452, 335] on input "(___) ___-____" at bounding box center [447, 326] width 174 height 35
paste input "858) 531-1684"
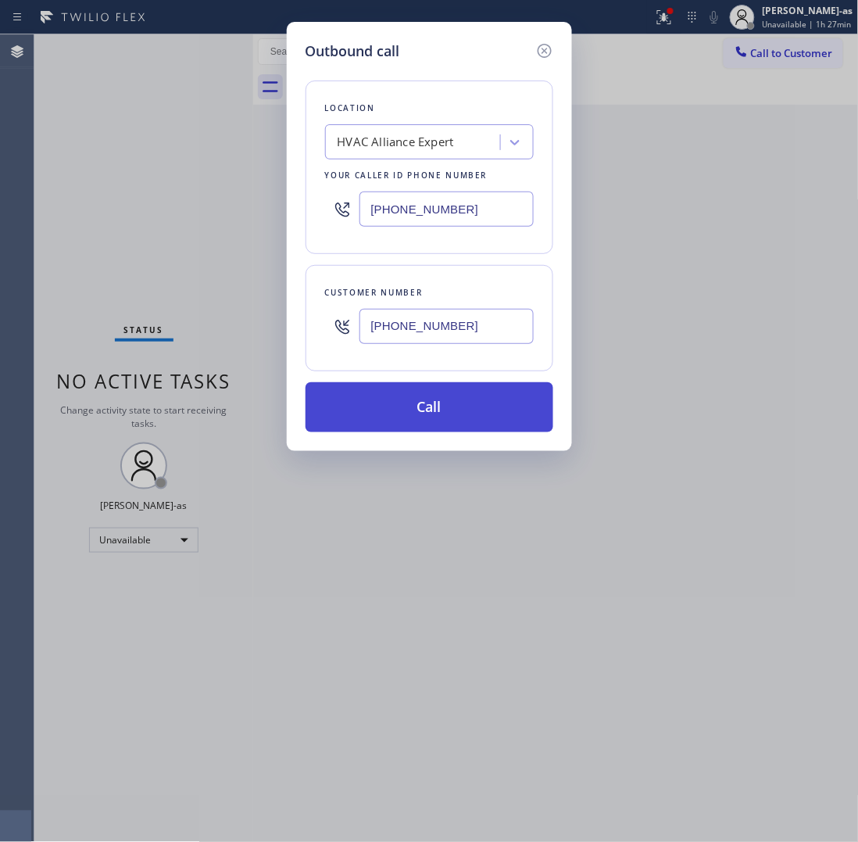
type input "[PHONE_NUMBER]"
click at [430, 415] on button "Call" at bounding box center [430, 407] width 248 height 50
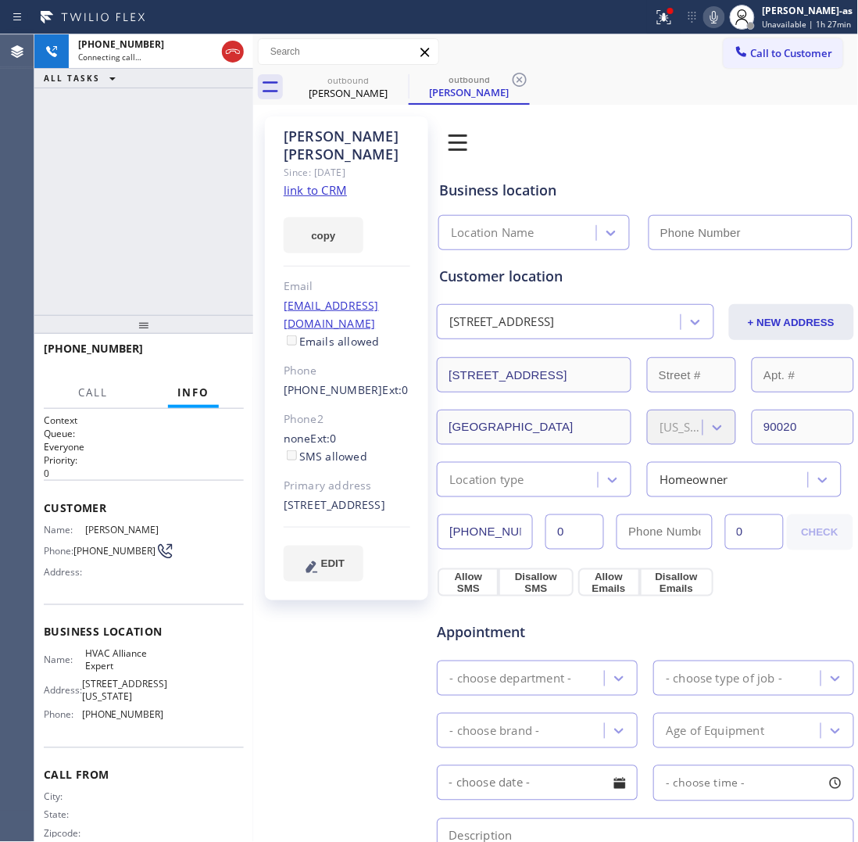
type input "[PHONE_NUMBER]"
click at [332, 182] on link "link to CRM" at bounding box center [315, 190] width 63 height 16
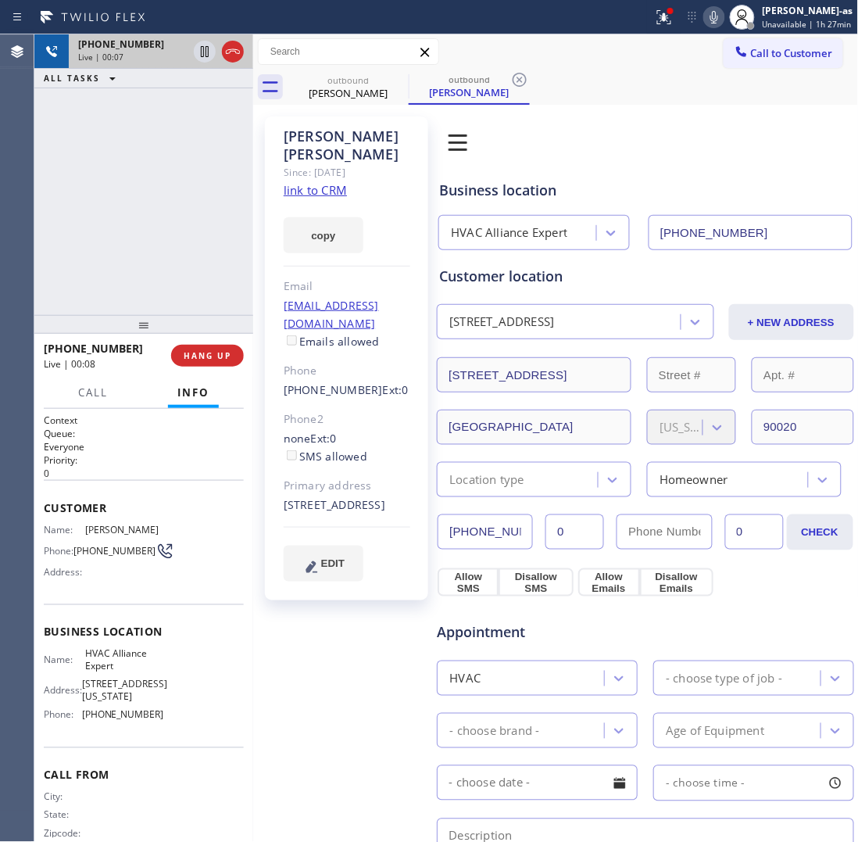
click at [248, 47] on div "[PHONE_NUMBER] Live | 00:07" at bounding box center [143, 51] width 219 height 34
click at [338, 86] on div "[PERSON_NAME]" at bounding box center [348, 93] width 118 height 14
click at [235, 45] on icon at bounding box center [233, 51] width 19 height 19
click at [216, 250] on div "[PHONE_NUMBER] Live | 00:07 ALL TASKS ALL TASKS ACTIVE TASKS TASKS IN WRAP UP" at bounding box center [143, 174] width 219 height 281
click at [223, 453] on h2 "Priority:" at bounding box center [144, 459] width 200 height 13
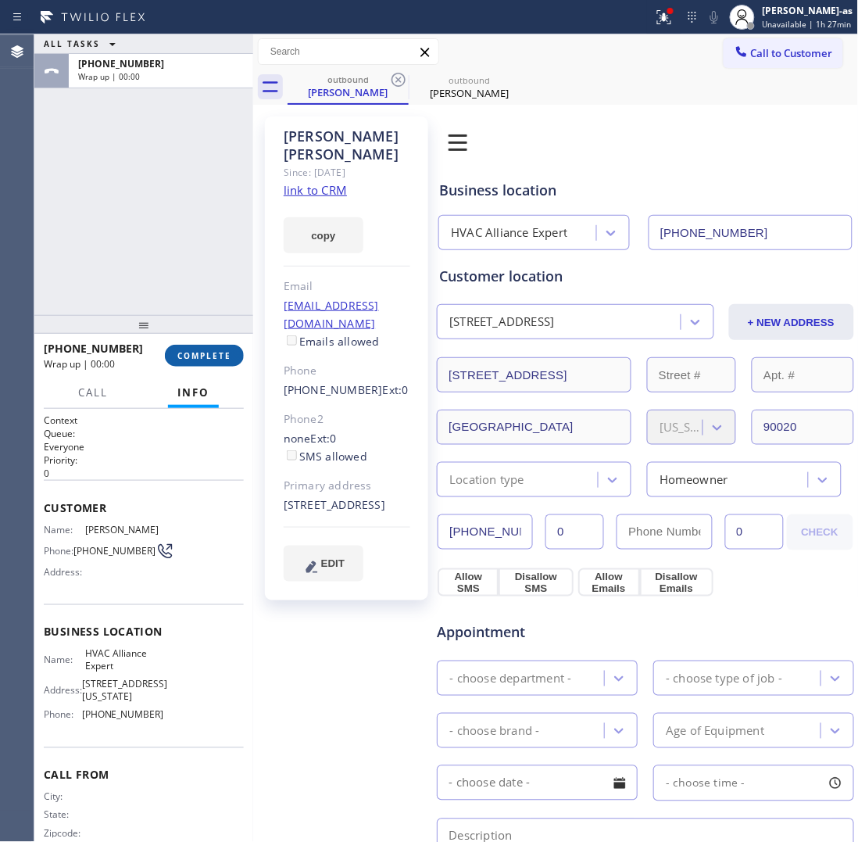
click at [216, 354] on span "COMPLETE" at bounding box center [204, 355] width 54 height 11
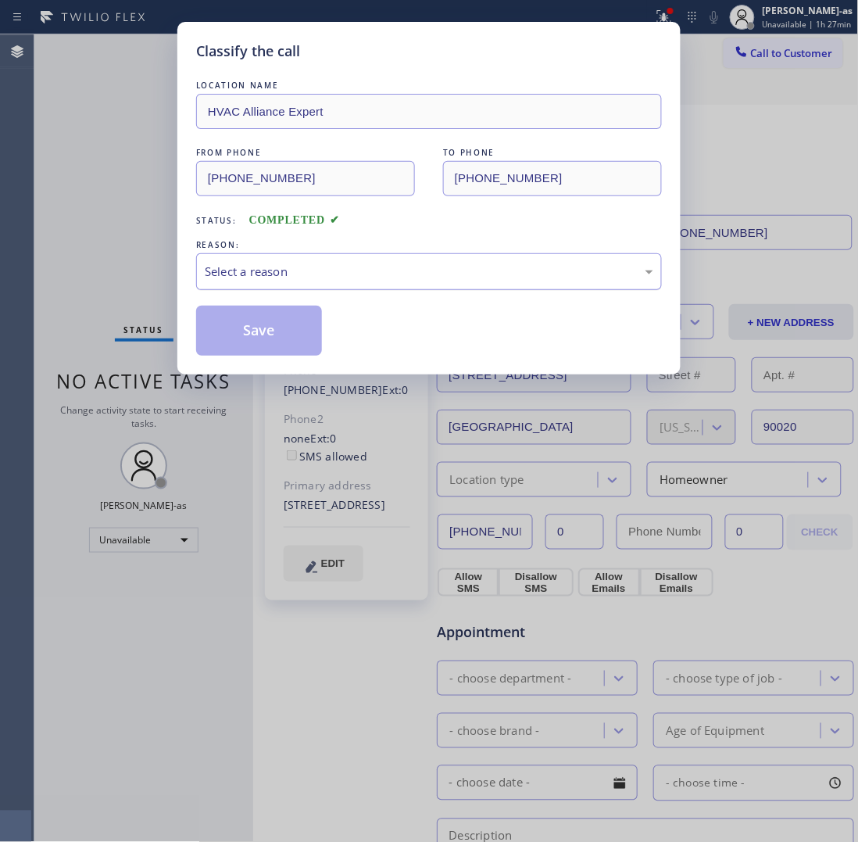
drag, startPoint x: 297, startPoint y: 263, endPoint x: 310, endPoint y: 284, distance: 24.9
click at [302, 272] on div "Select a reason" at bounding box center [429, 272] width 449 height 18
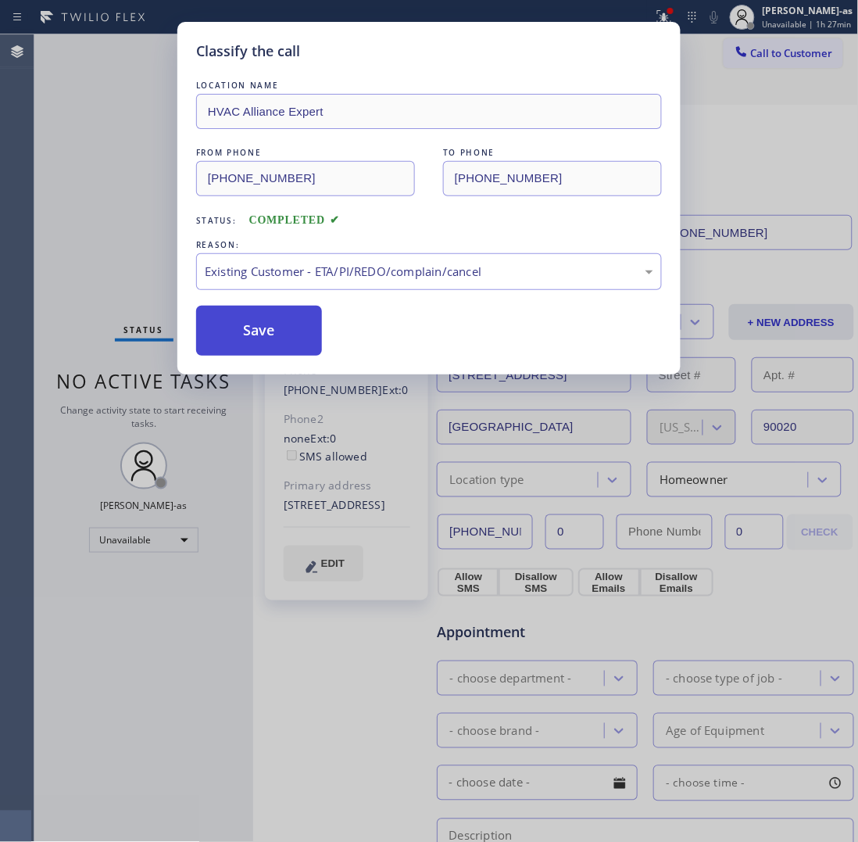
click at [276, 321] on button "Save" at bounding box center [259, 331] width 126 height 50
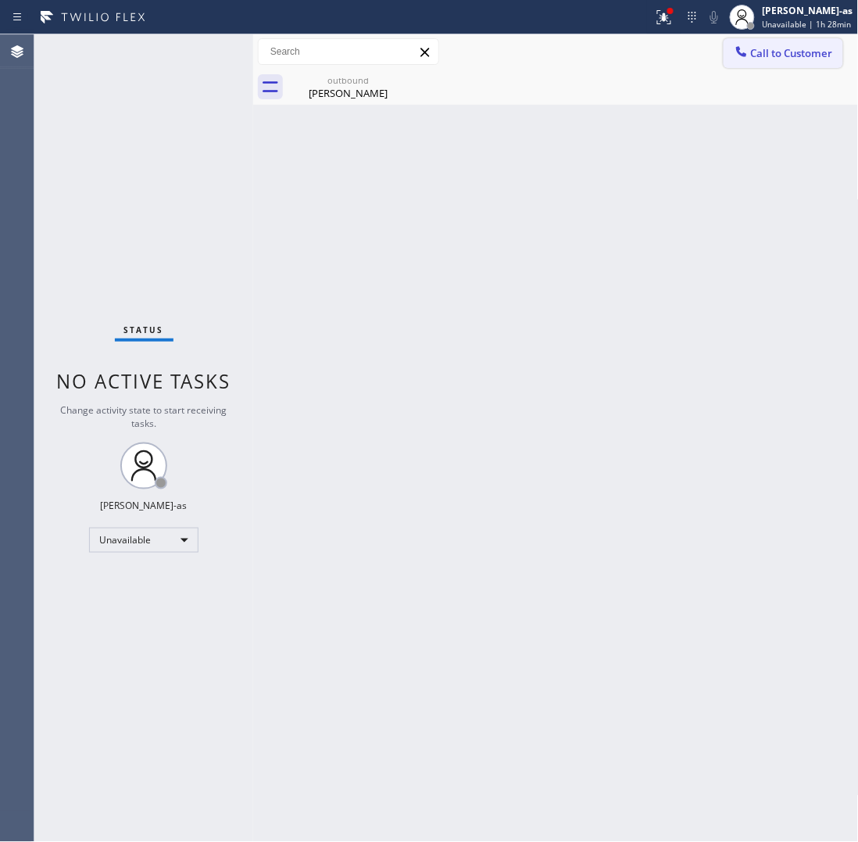
click at [782, 53] on span "Call to Customer" at bounding box center [792, 53] width 82 height 14
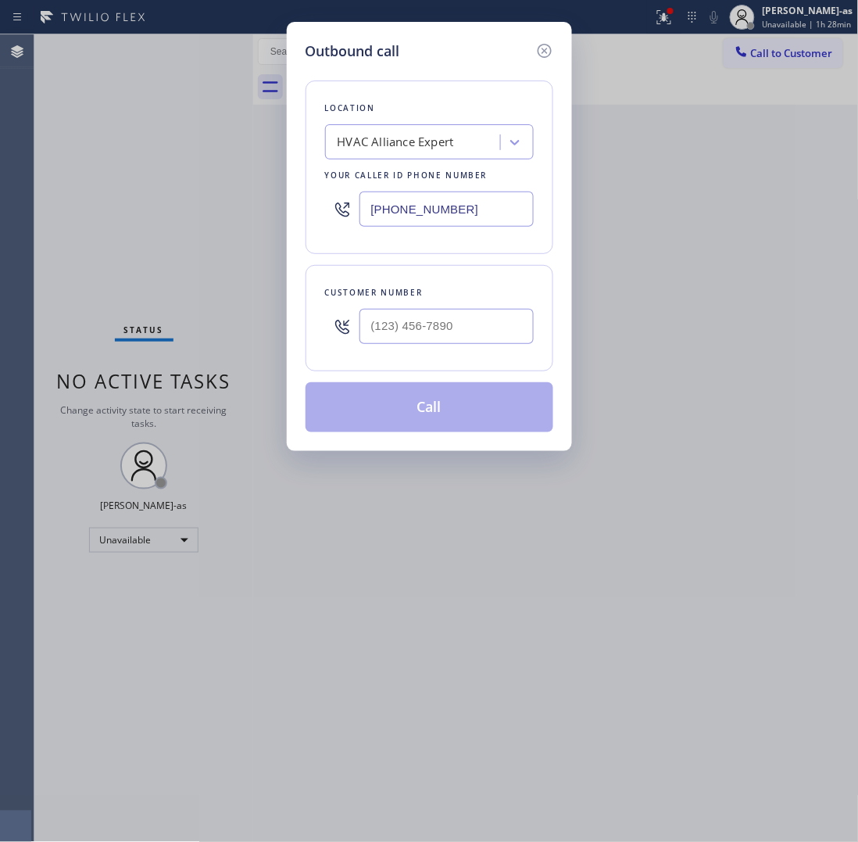
click at [473, 299] on div "Customer number" at bounding box center [429, 293] width 209 height 16
click at [471, 319] on input "(___) ___-____" at bounding box center [447, 326] width 174 height 35
paste input "310) 704-7544"
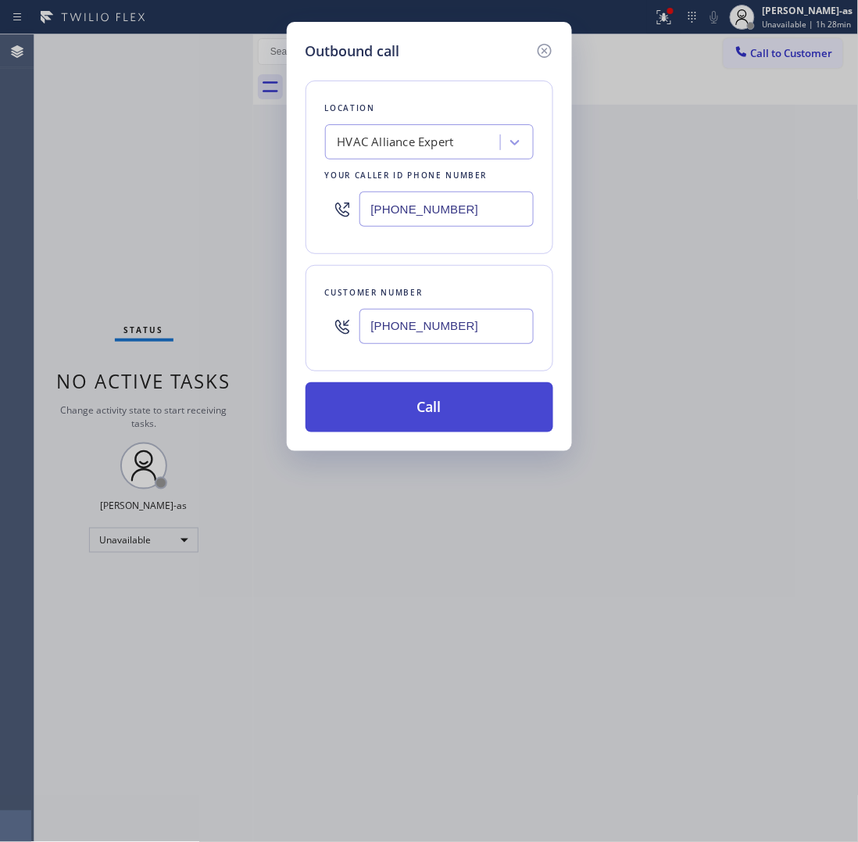
type input "[PHONE_NUMBER]"
click at [435, 403] on button "Call" at bounding box center [430, 407] width 248 height 50
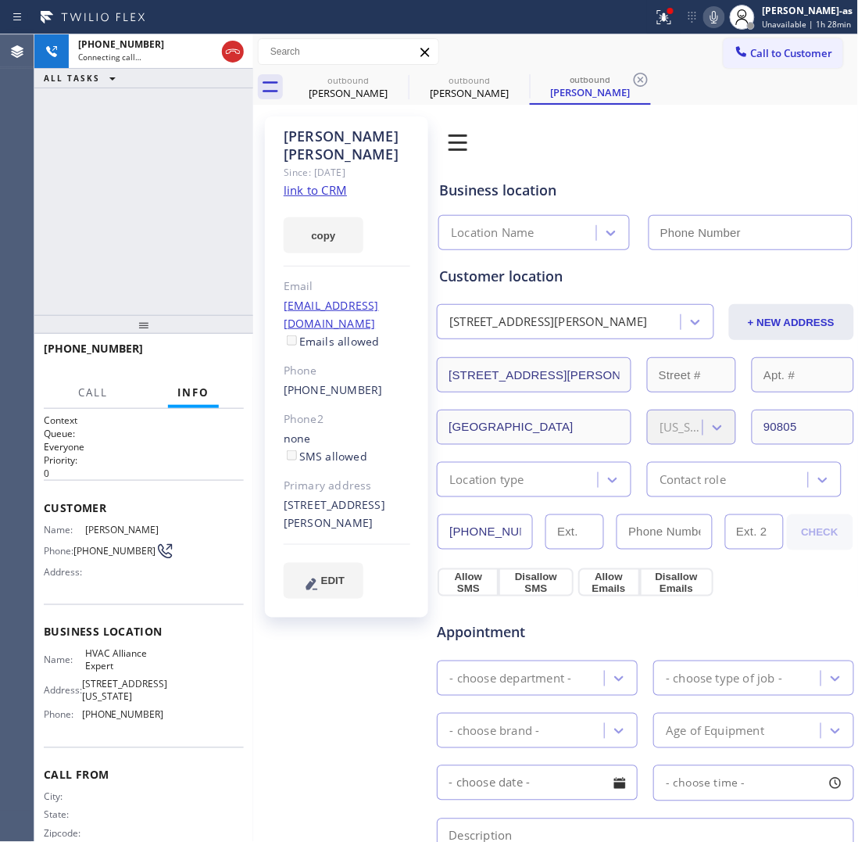
type input "[PHONE_NUMBER]"
drag, startPoint x: 223, startPoint y: 119, endPoint x: 247, endPoint y: 81, distance: 45.3
click at [224, 115] on div "[PHONE_NUMBER] Connecting call… ALL TASKS ALL TASKS ACTIVE TASKS TASKS IN WRAP …" at bounding box center [143, 174] width 219 height 281
drag, startPoint x: 228, startPoint y: 43, endPoint x: 349, endPoint y: 91, distance: 129.8
click at [235, 45] on icon at bounding box center [233, 51] width 19 height 19
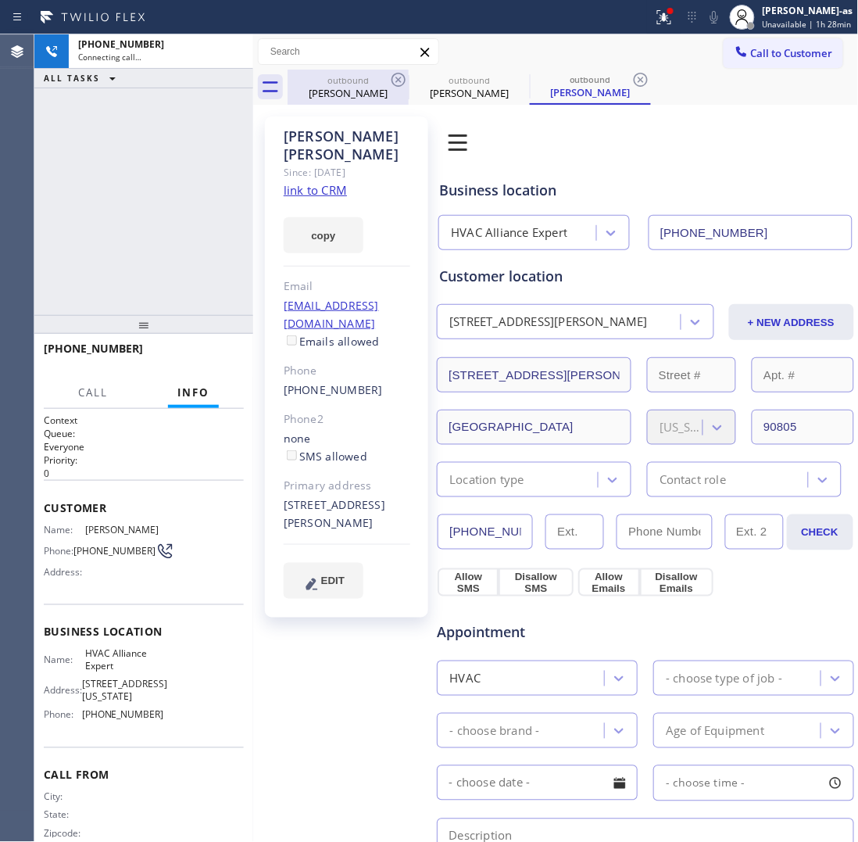
drag, startPoint x: 352, startPoint y: 94, endPoint x: 376, endPoint y: 79, distance: 28.4
click at [353, 94] on div "[PERSON_NAME]" at bounding box center [348, 93] width 118 height 14
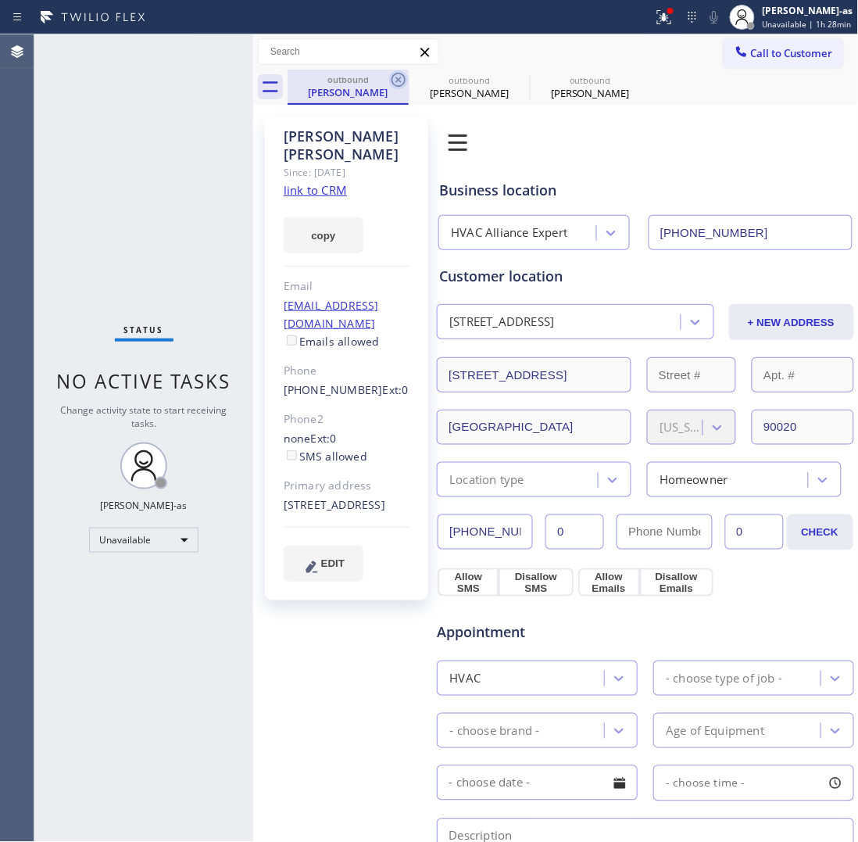
click at [406, 73] on icon at bounding box center [398, 79] width 19 height 19
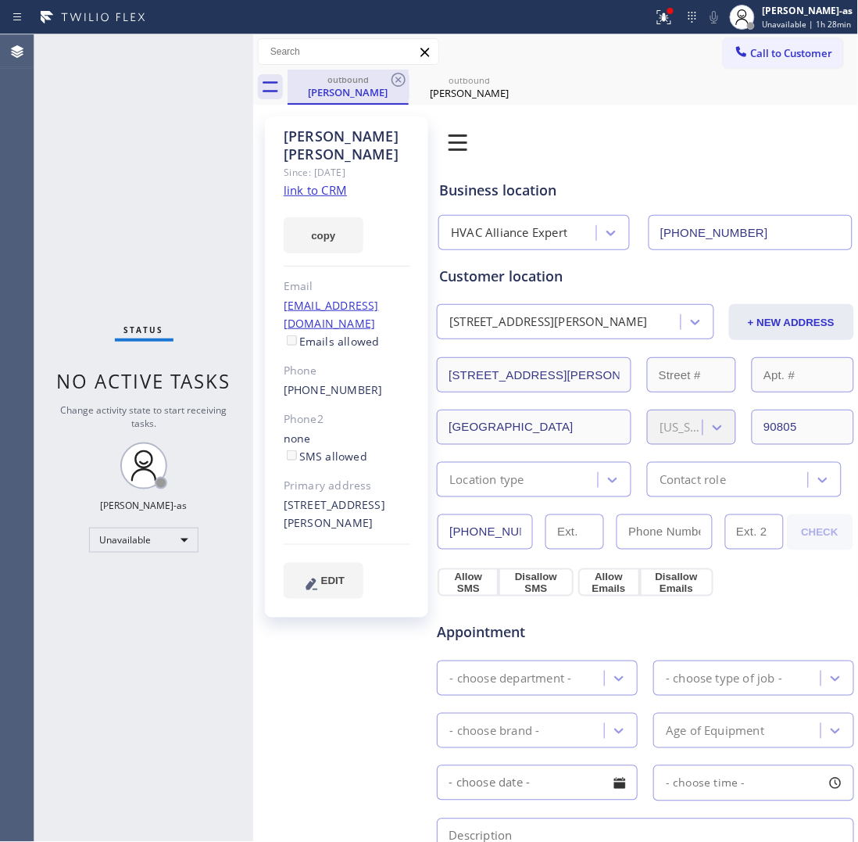
click at [388, 80] on div "outbound" at bounding box center [348, 79] width 118 height 12
drag, startPoint x: 138, startPoint y: 211, endPoint x: 249, endPoint y: 247, distance: 115.9
click at [146, 215] on div "Status No active tasks Change activity state to start receiving tasks. [PERSON_…" at bounding box center [143, 437] width 219 height 807
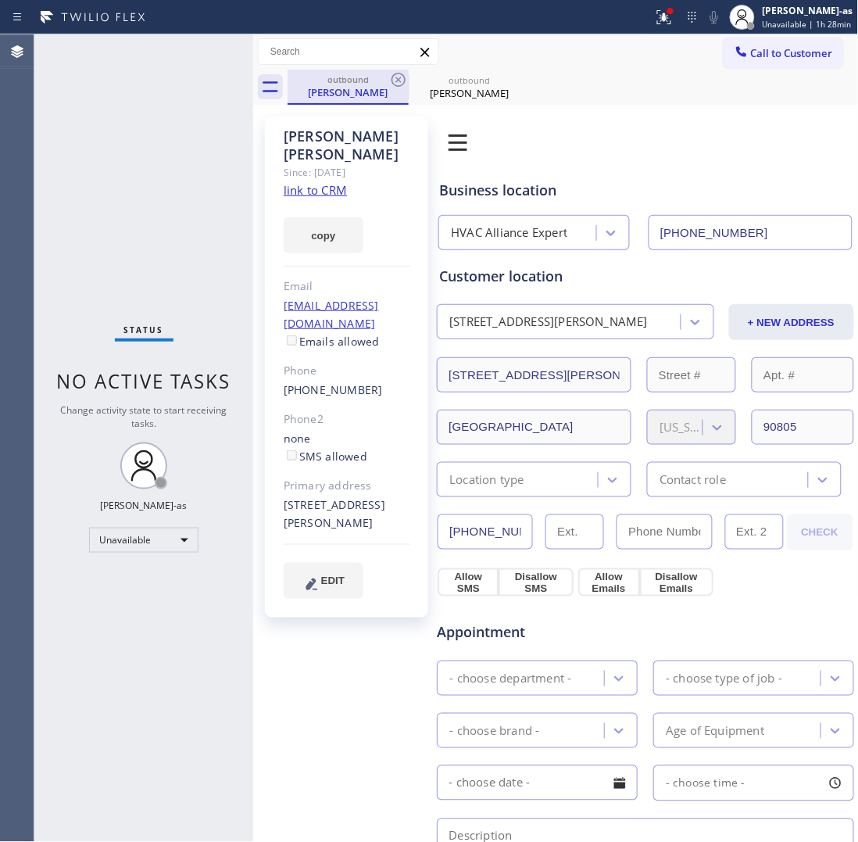
drag, startPoint x: 337, startPoint y: 87, endPoint x: 383, endPoint y: 84, distance: 46.2
click at [350, 87] on div "[PERSON_NAME]" at bounding box center [348, 92] width 118 height 14
click at [395, 70] on icon at bounding box center [398, 79] width 19 height 19
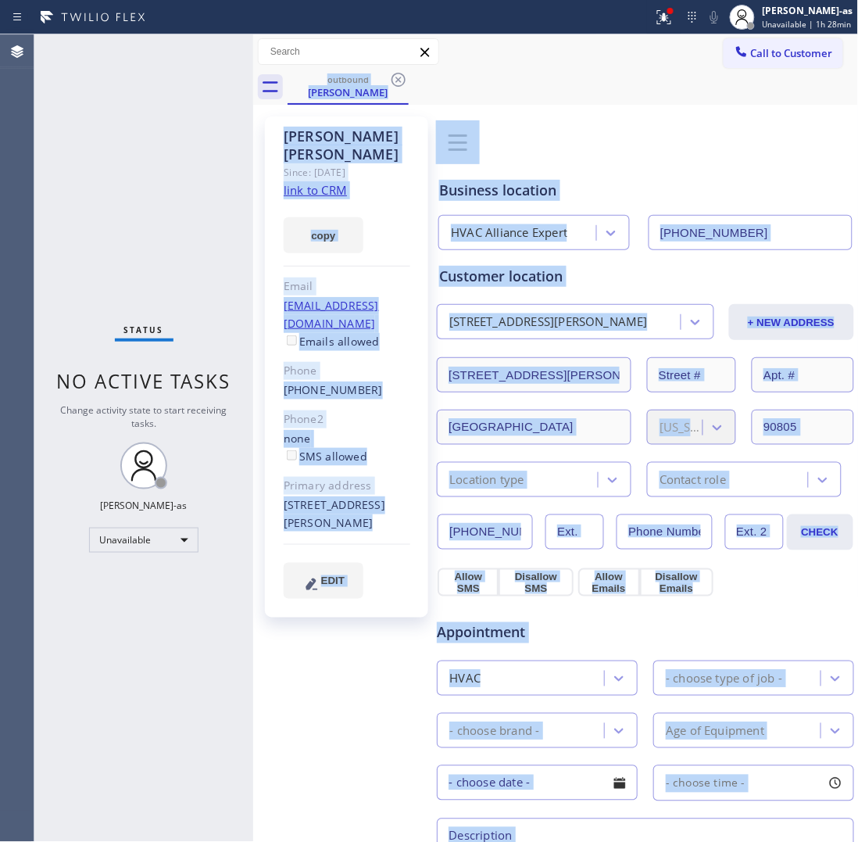
click at [395, 70] on div "outbound [PERSON_NAME]" at bounding box center [573, 87] width 571 height 35
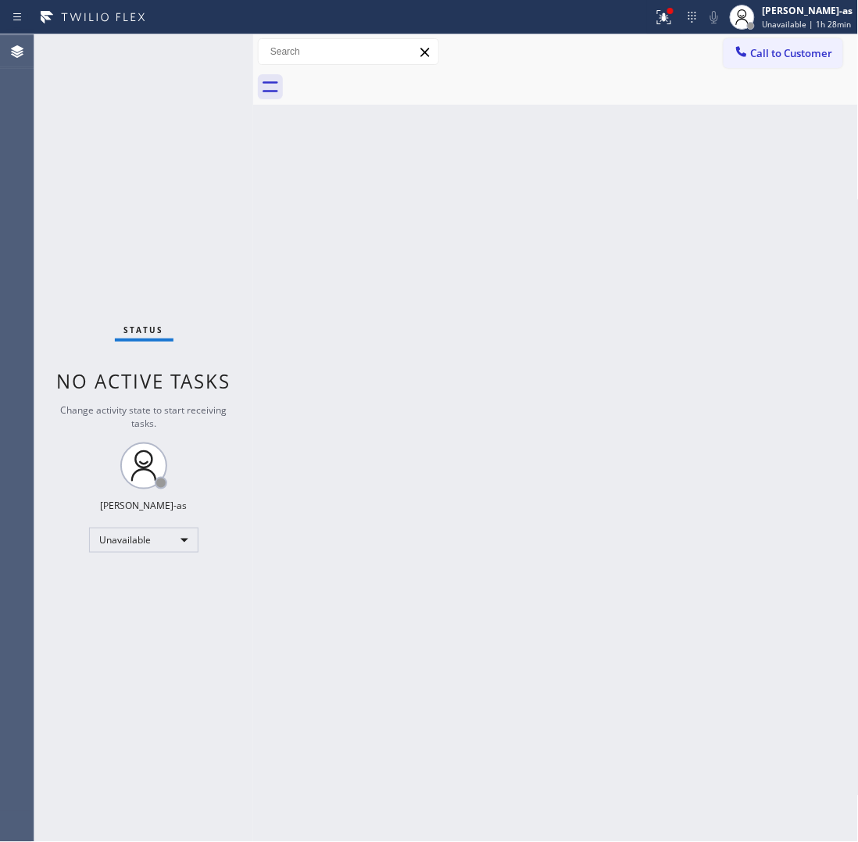
click at [395, 70] on div at bounding box center [573, 87] width 571 height 35
click at [775, 66] on button "Call to Customer" at bounding box center [784, 53] width 120 height 30
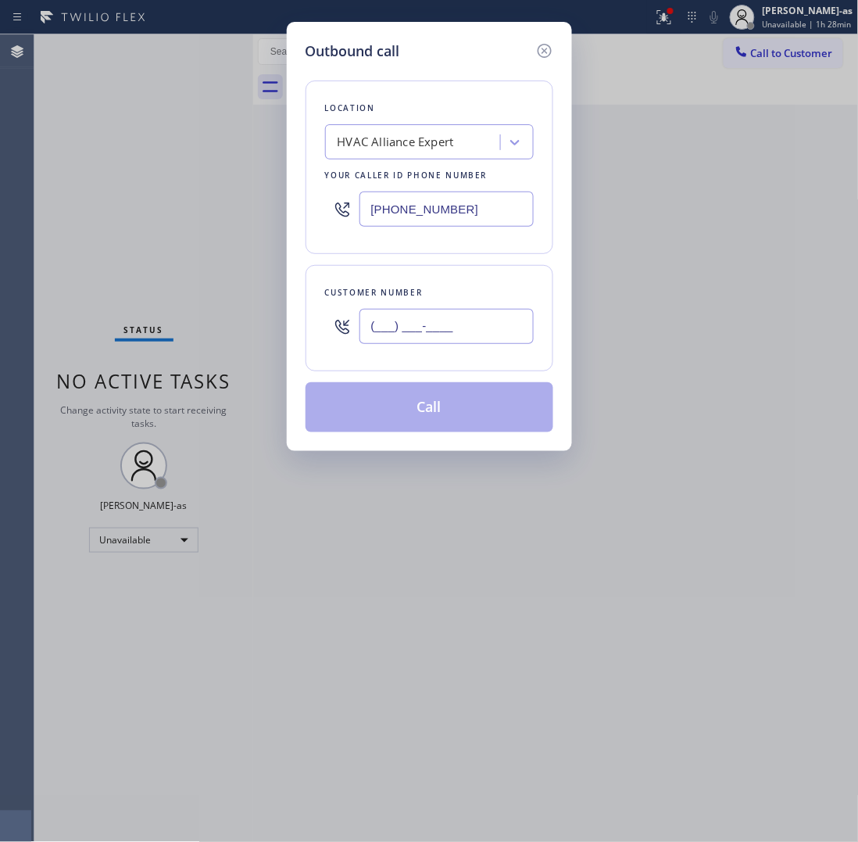
click at [478, 327] on input "(___) ___-____" at bounding box center [447, 326] width 174 height 35
click at [428, 340] on input "(___) ___-____" at bounding box center [447, 326] width 174 height 35
paste input "6268"
click at [442, 338] on input "(___) ___-6268" at bounding box center [447, 326] width 174 height 35
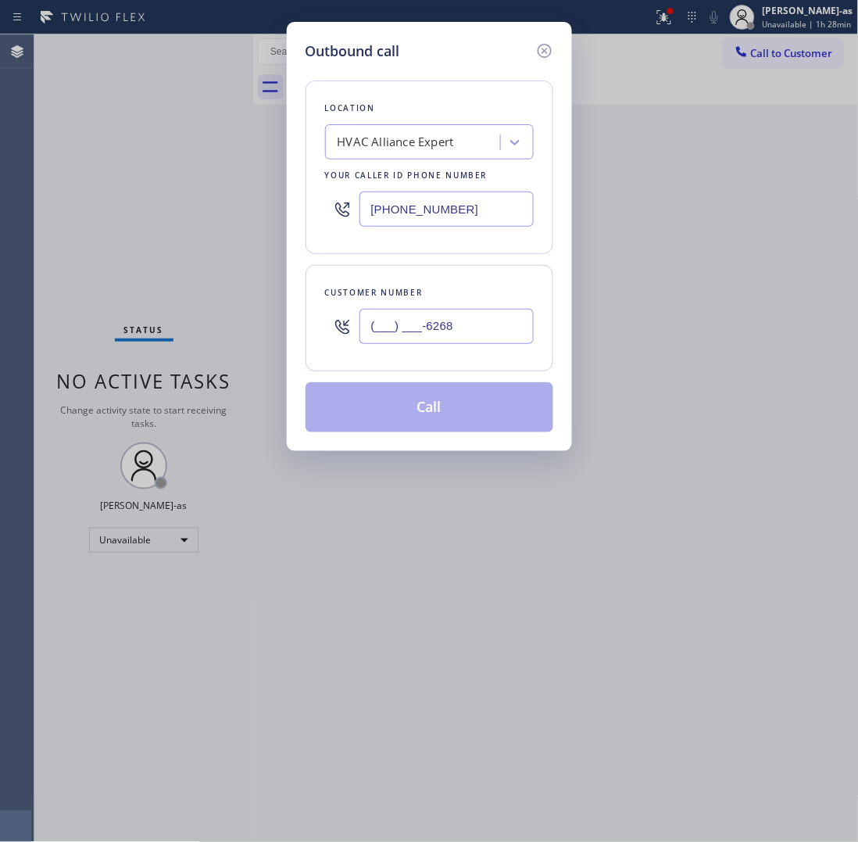
click at [442, 338] on input "(___) ___-6268" at bounding box center [447, 326] width 174 height 35
paste input "626) 818-3276"
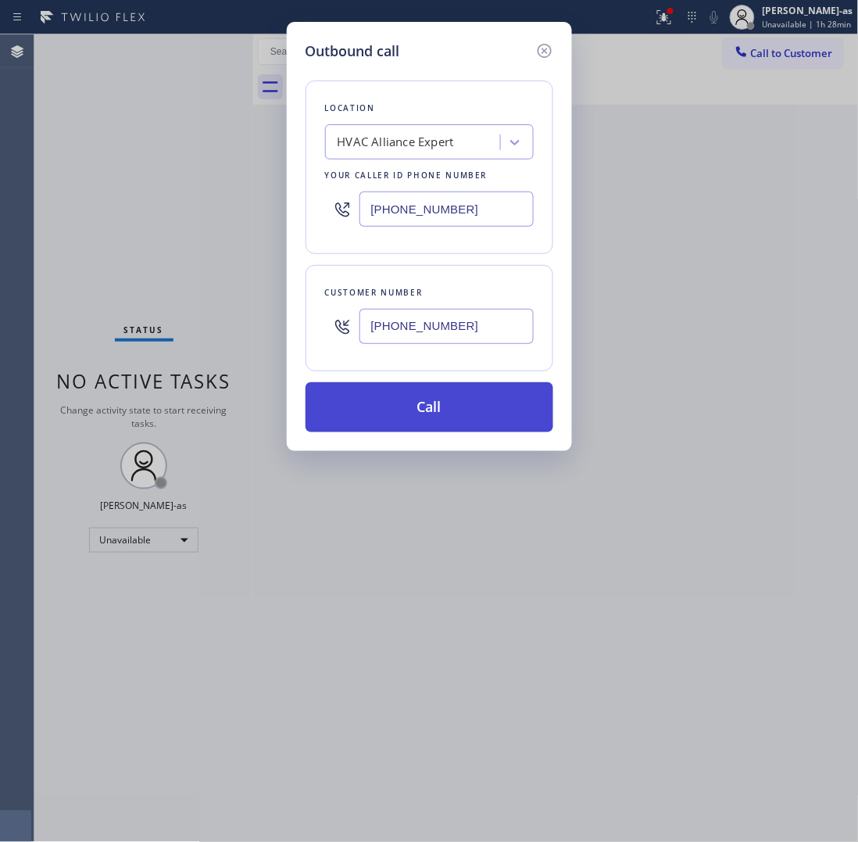
type input "[PHONE_NUMBER]"
click at [487, 403] on button "Call" at bounding box center [430, 407] width 248 height 50
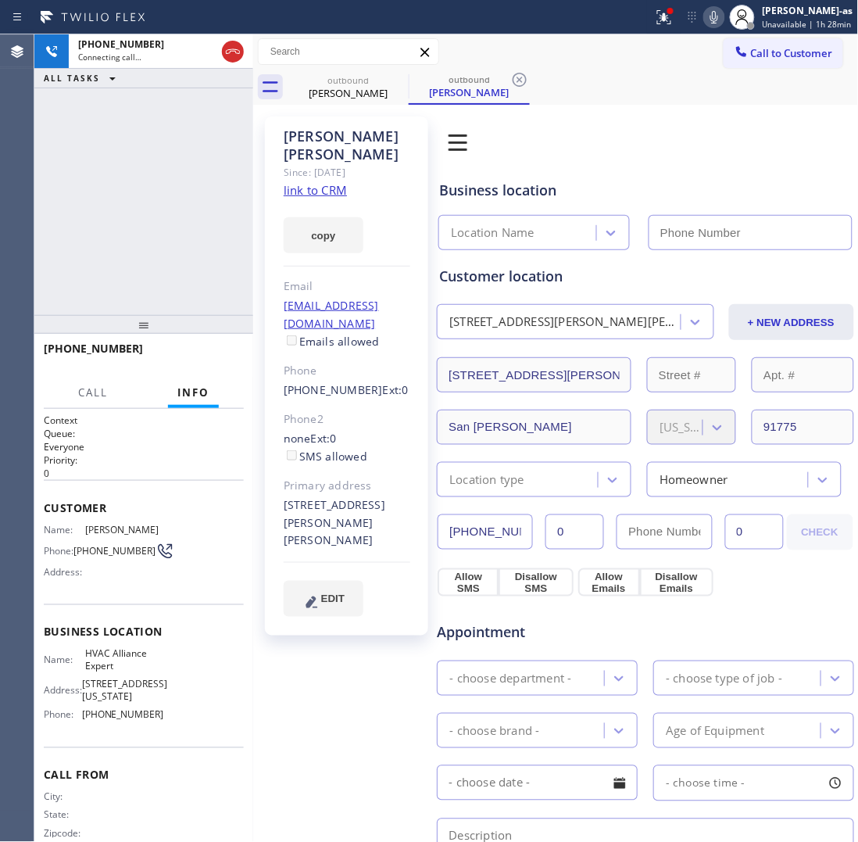
type input "[PHONE_NUMBER]"
click at [305, 182] on link "link to CRM" at bounding box center [315, 190] width 63 height 16
drag, startPoint x: 124, startPoint y: 87, endPoint x: 129, endPoint y: 98, distance: 12.2
click at [129, 98] on div "[PHONE_NUMBER] Live | 00:05 ALL TASKS ALL TASKS ACTIVE TASKS TASKS IN WRAP UP" at bounding box center [143, 174] width 219 height 281
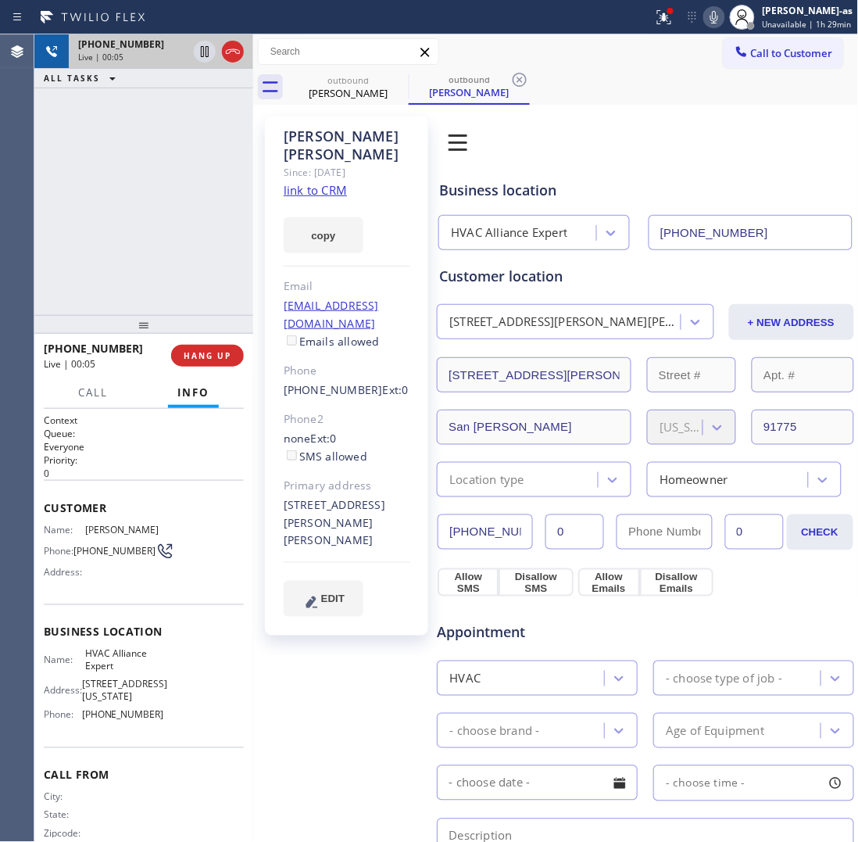
click at [220, 61] on div at bounding box center [219, 51] width 56 height 34
drag, startPoint x: 225, startPoint y: 52, endPoint x: 193, endPoint y: 224, distance: 174.9
click at [227, 52] on icon at bounding box center [233, 51] width 19 height 19
click at [170, 389] on button "Info" at bounding box center [193, 393] width 51 height 30
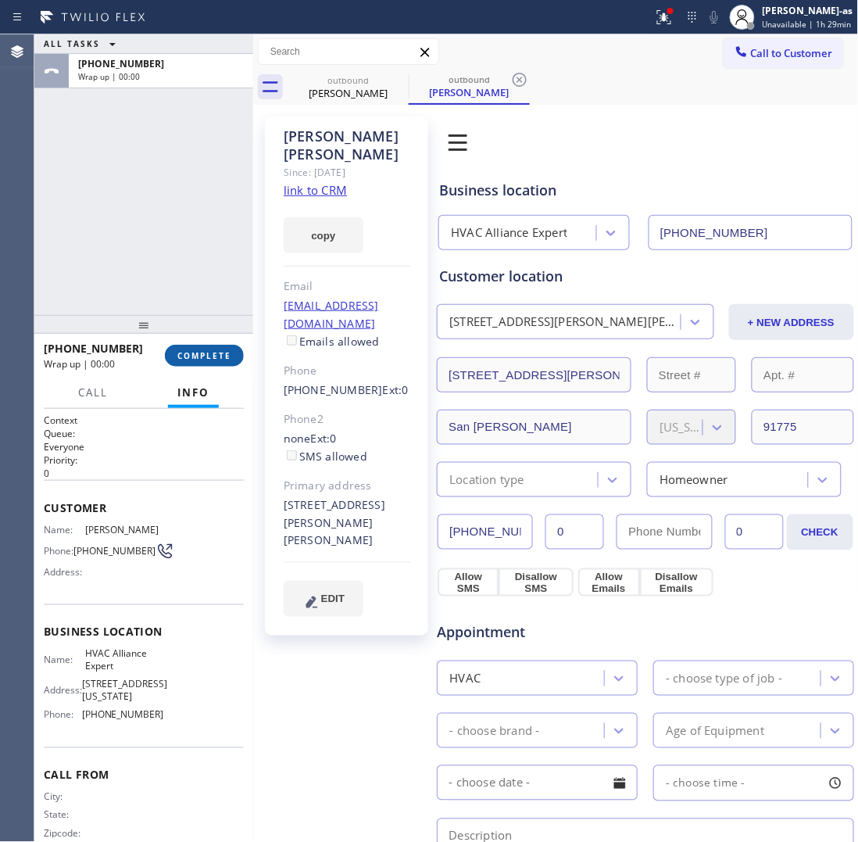
click at [188, 365] on button "COMPLETE" at bounding box center [204, 356] width 79 height 22
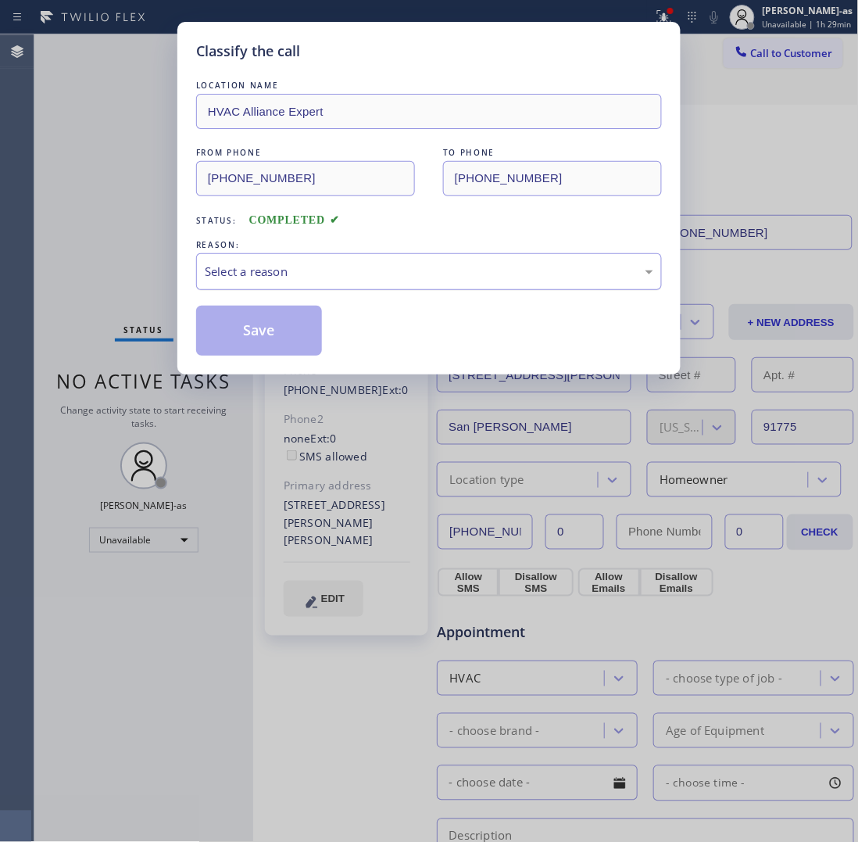
click at [287, 260] on div "Select a reason" at bounding box center [429, 271] width 466 height 37
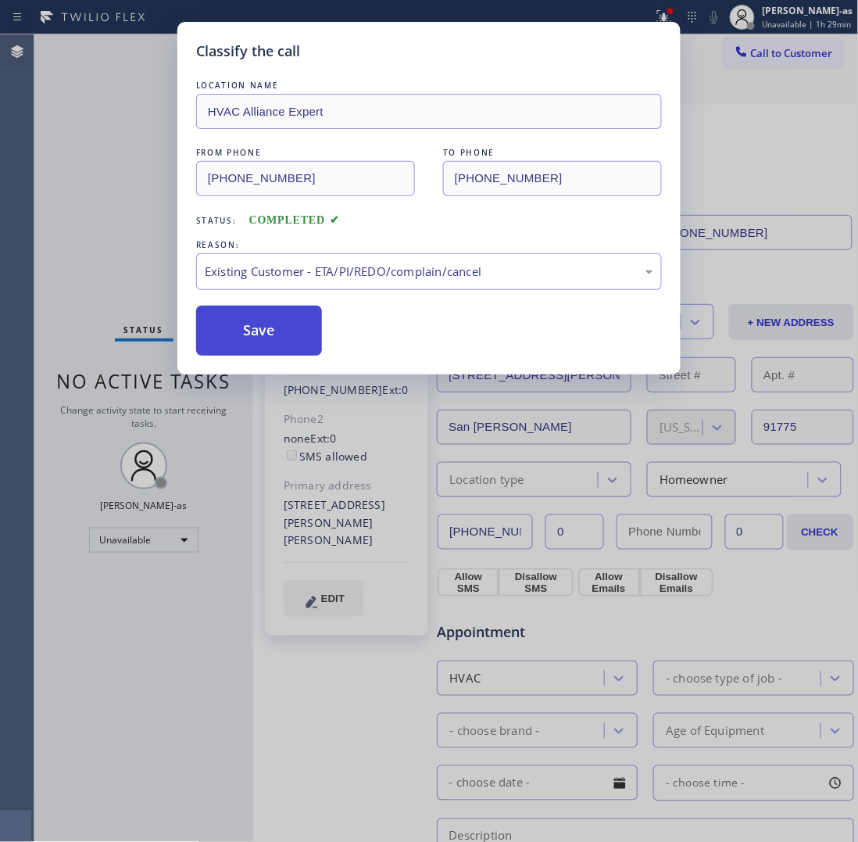
click at [249, 342] on button "Save" at bounding box center [259, 331] width 126 height 50
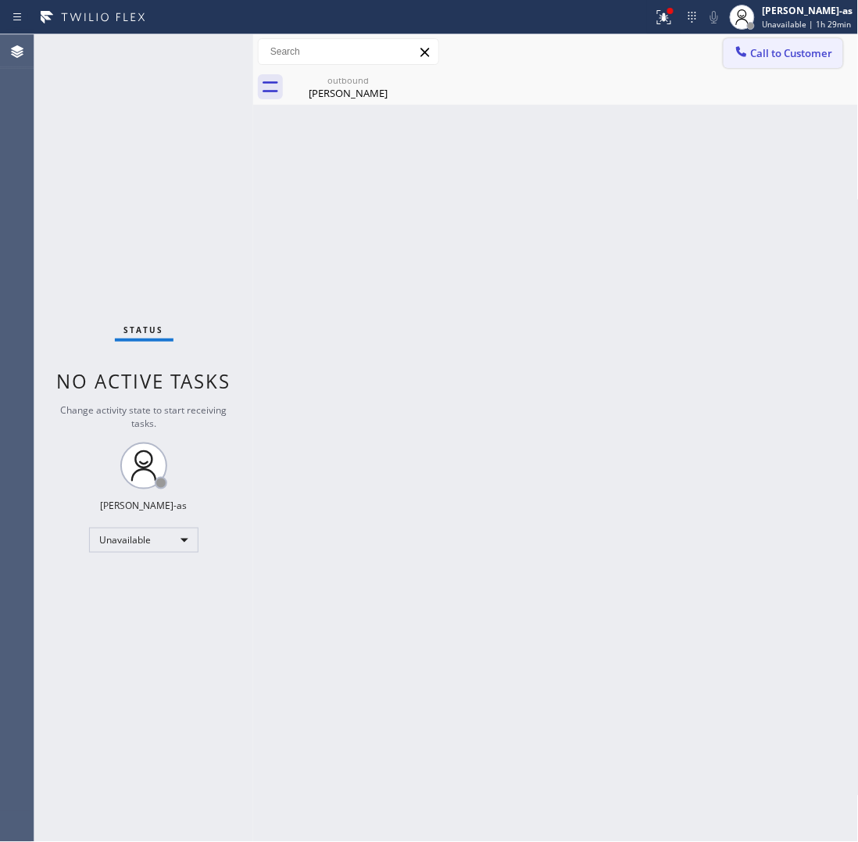
click at [775, 45] on button "Call to Customer" at bounding box center [784, 53] width 120 height 30
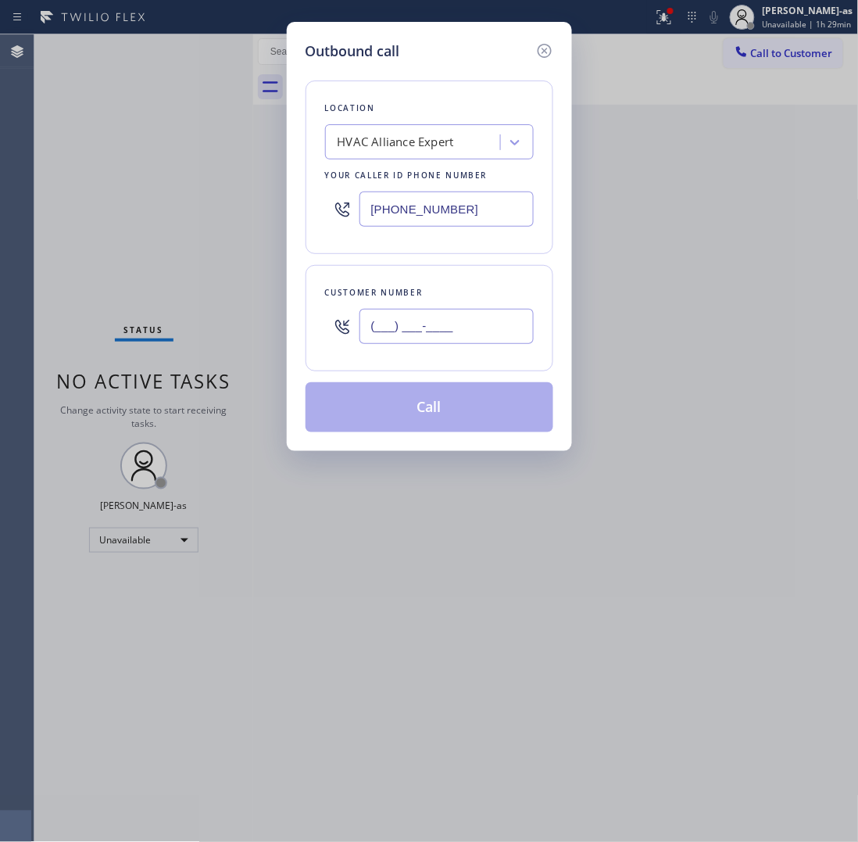
click at [456, 338] on input "(___) ___-____" at bounding box center [447, 326] width 174 height 35
paste input "310) 654-6414"
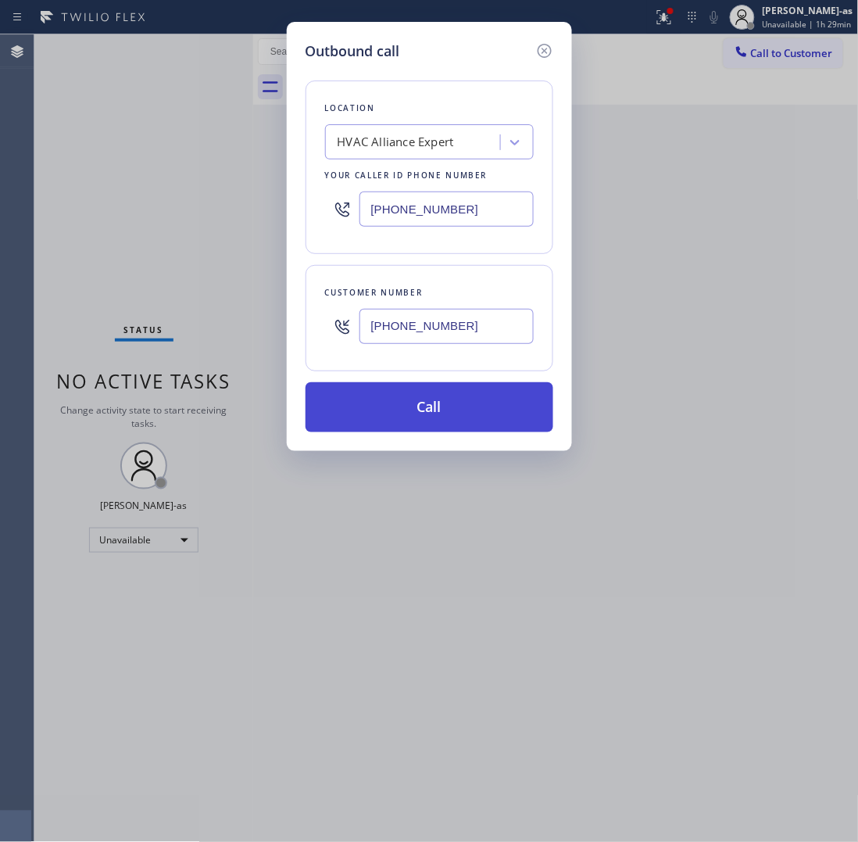
type input "[PHONE_NUMBER]"
click at [424, 410] on button "Call" at bounding box center [430, 407] width 248 height 50
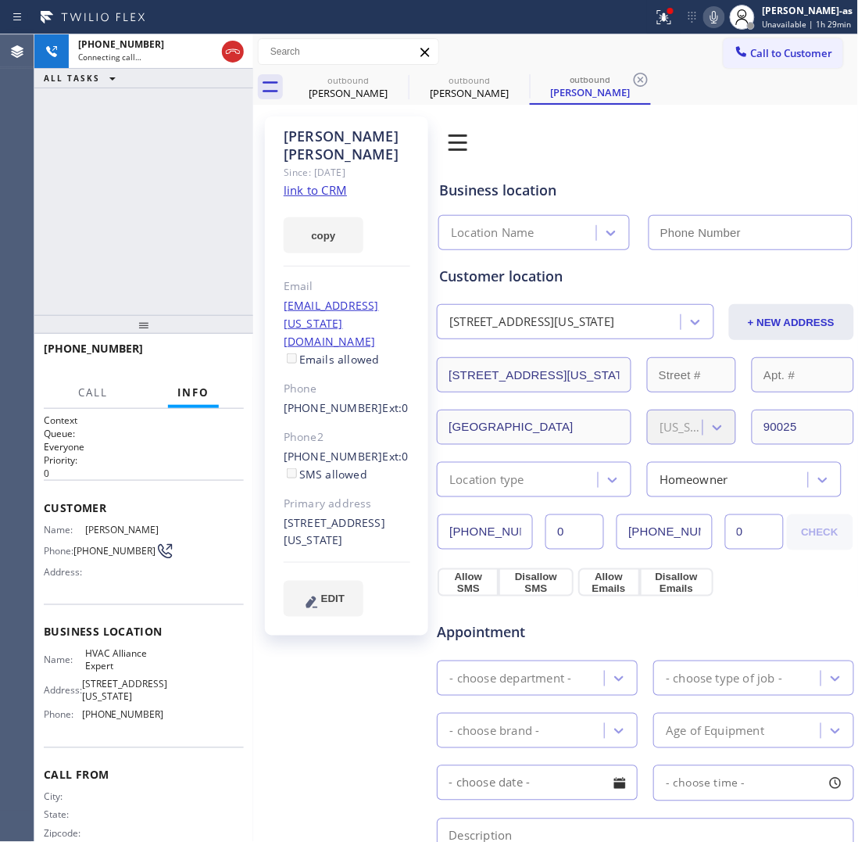
type input "[PHONE_NUMBER]"
click at [189, 353] on span "HANG UP" at bounding box center [208, 355] width 48 height 11
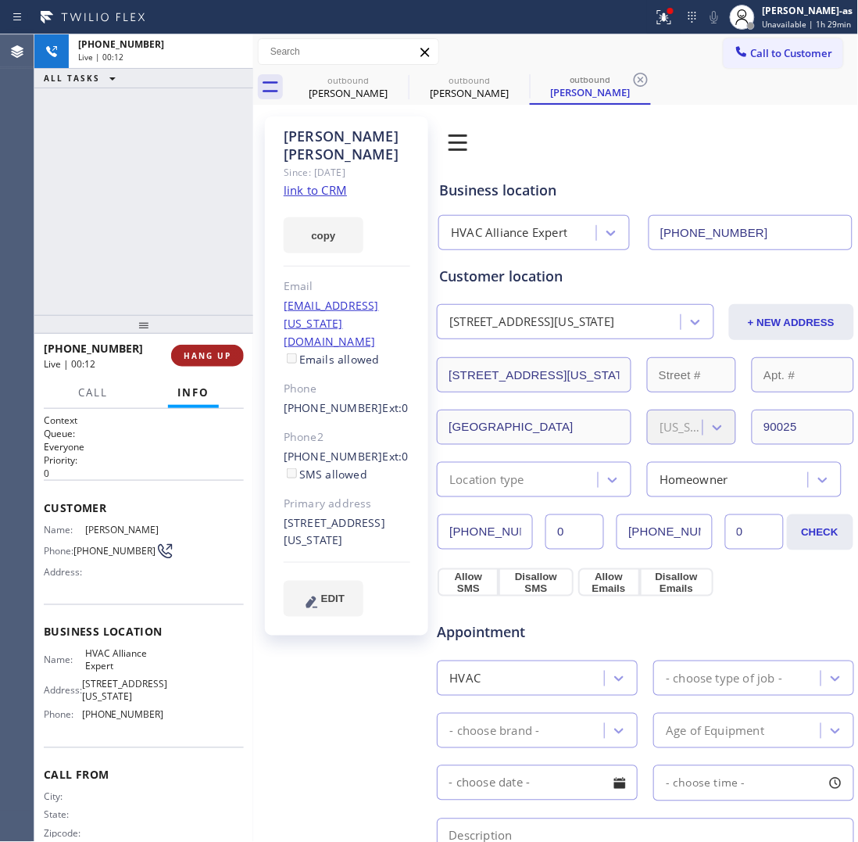
click at [189, 353] on span "HANG UP" at bounding box center [208, 355] width 48 height 11
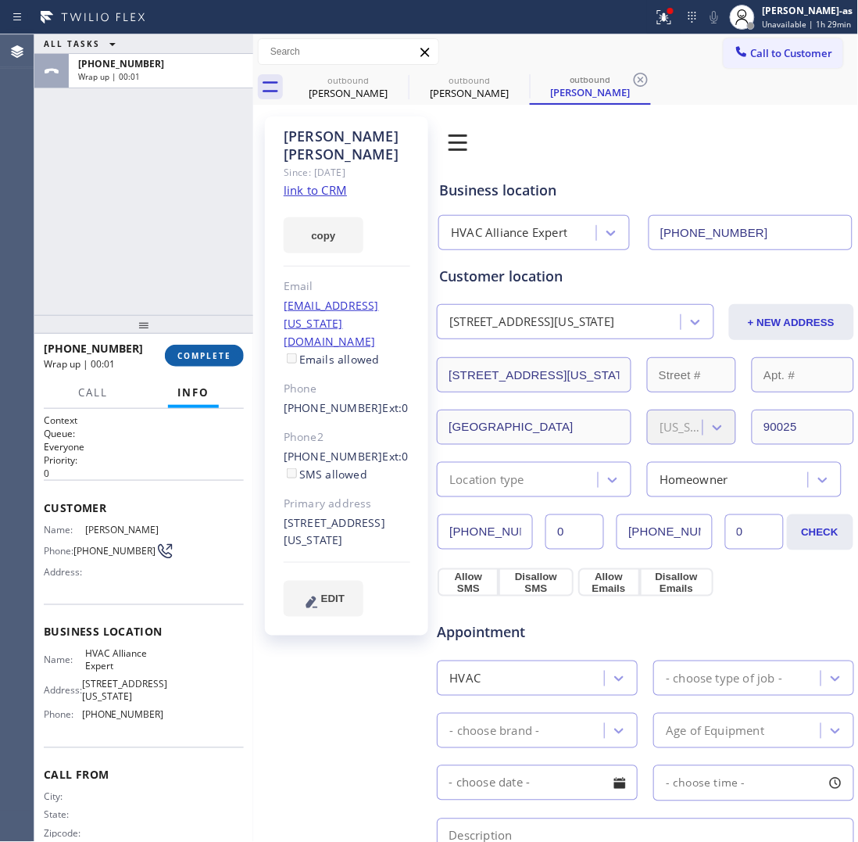
click at [192, 353] on span "COMPLETE" at bounding box center [204, 355] width 54 height 11
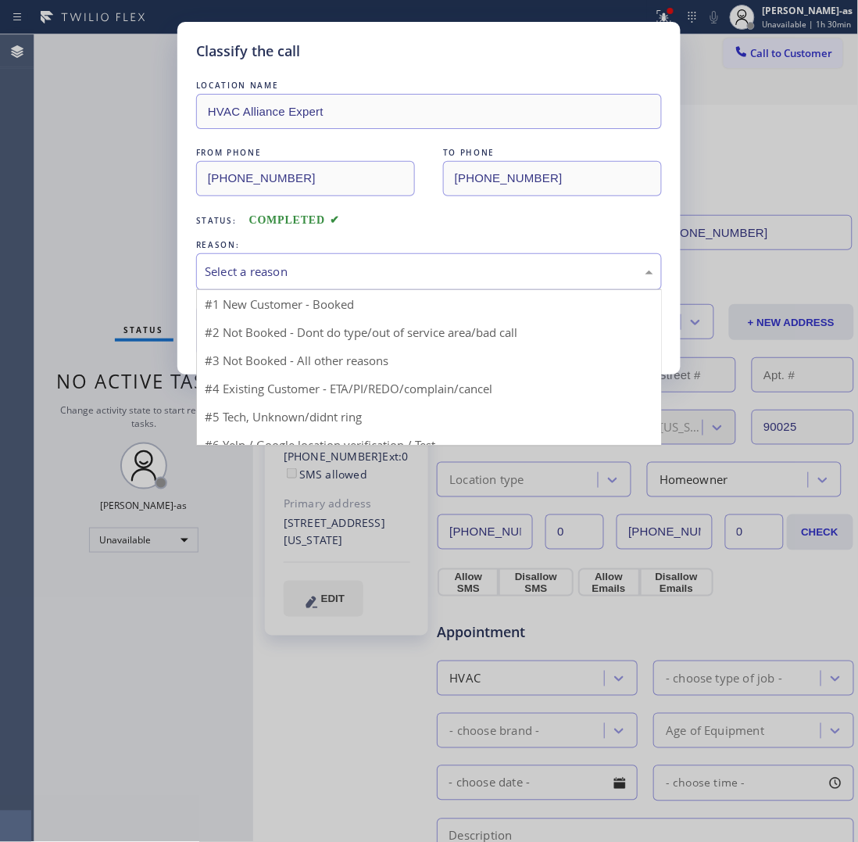
click at [330, 266] on div "Select a reason" at bounding box center [429, 272] width 449 height 18
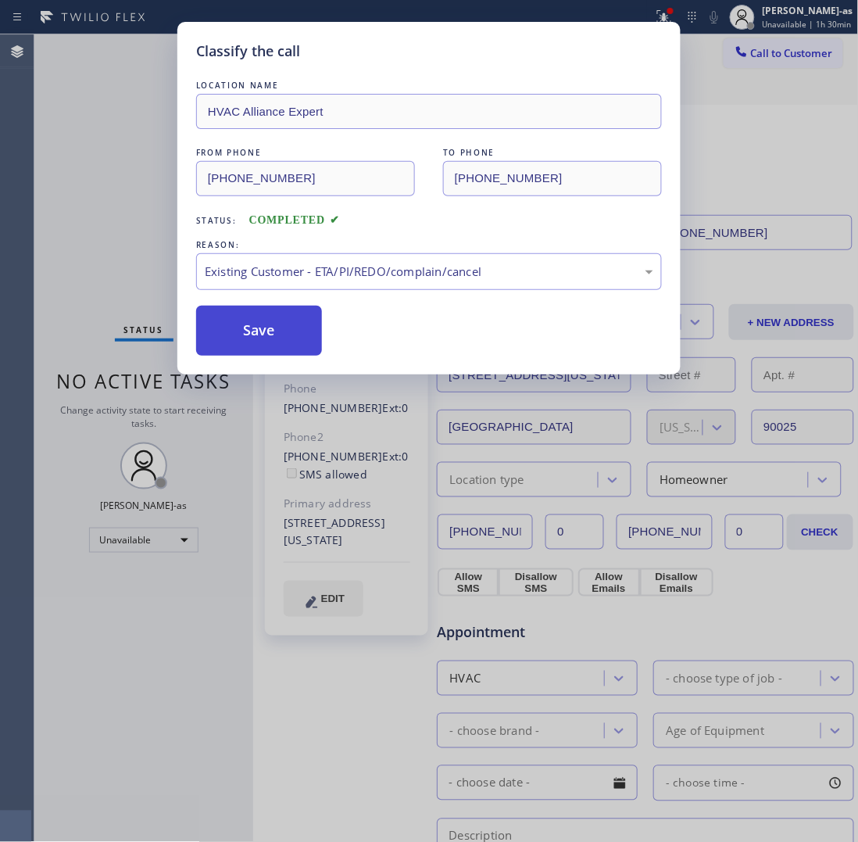
click at [248, 341] on button "Save" at bounding box center [259, 331] width 126 height 50
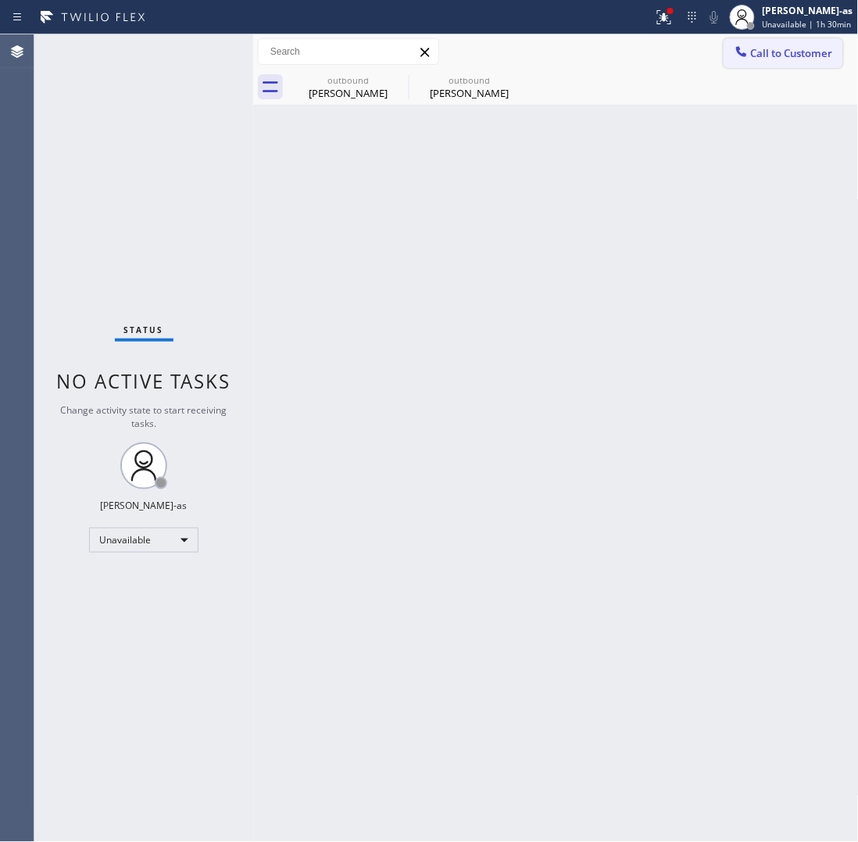
click at [758, 45] on button "Call to Customer" at bounding box center [784, 53] width 120 height 30
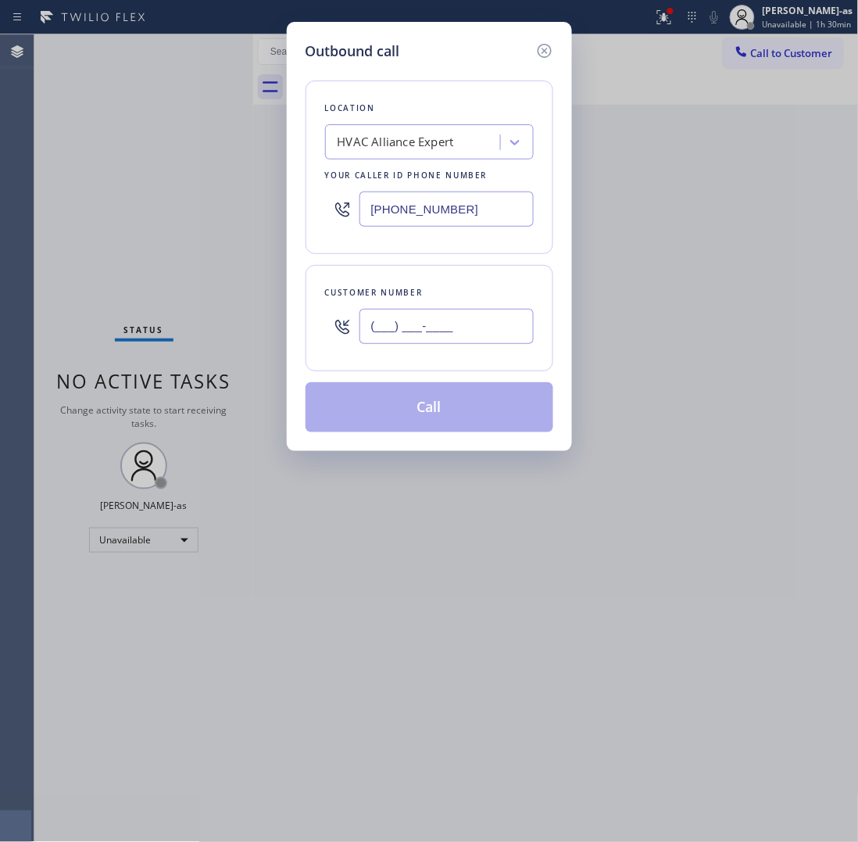
click at [465, 338] on input "(___) ___-____" at bounding box center [447, 326] width 174 height 35
paste input "310) 400-4378"
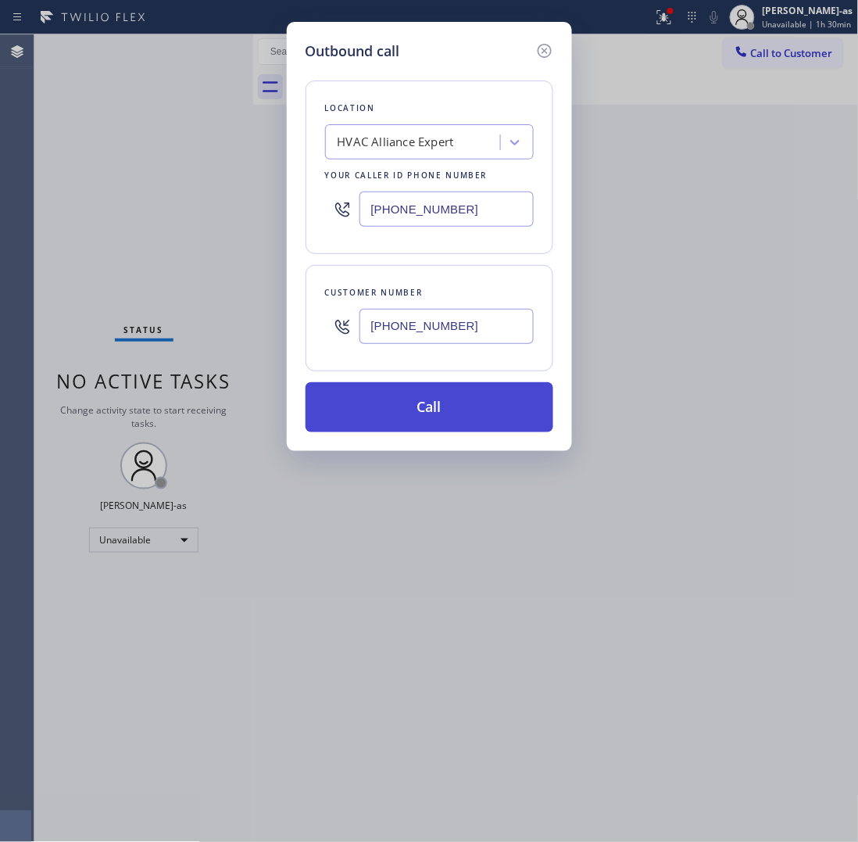
type input "[PHONE_NUMBER]"
click at [444, 408] on button "Call" at bounding box center [430, 407] width 248 height 50
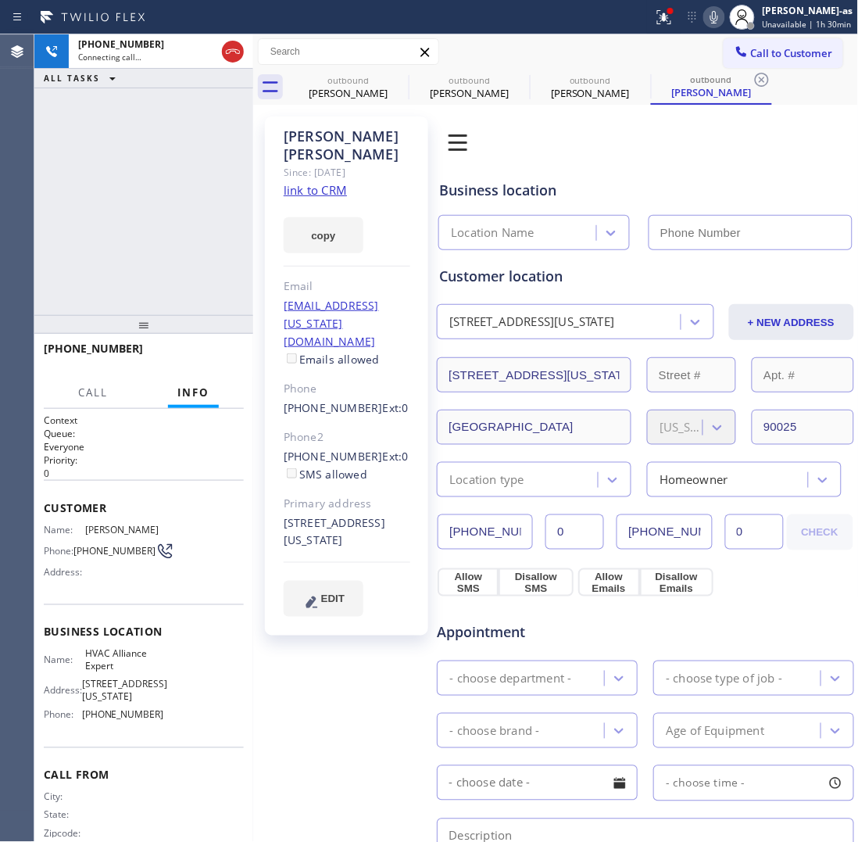
type input "[PHONE_NUMBER]"
click at [181, 260] on div "[PHONE_NUMBER] Live | 00:00 ALL TASKS ALL TASKS ACTIVE TASKS TASKS IN WRAP UP" at bounding box center [143, 174] width 219 height 281
click at [196, 348] on button "HANG UP" at bounding box center [207, 356] width 73 height 22
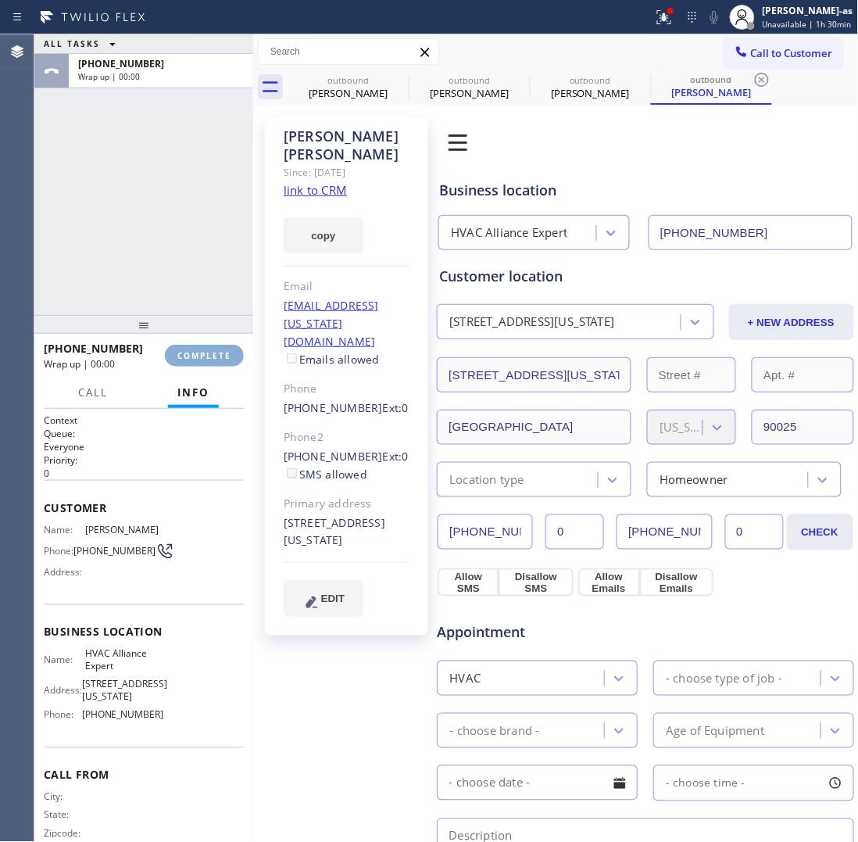
click at [196, 348] on button "COMPLETE" at bounding box center [204, 356] width 79 height 22
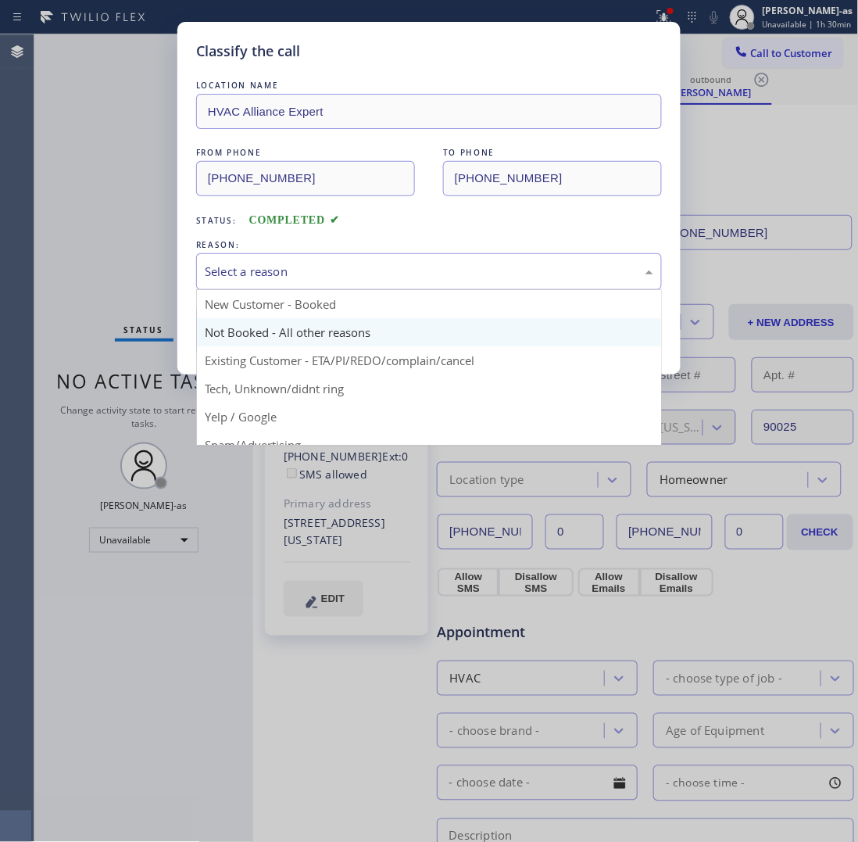
drag, startPoint x: 236, startPoint y: 270, endPoint x: 341, endPoint y: 323, distance: 117.1
click at [244, 271] on div "Select a reason" at bounding box center [429, 272] width 449 height 18
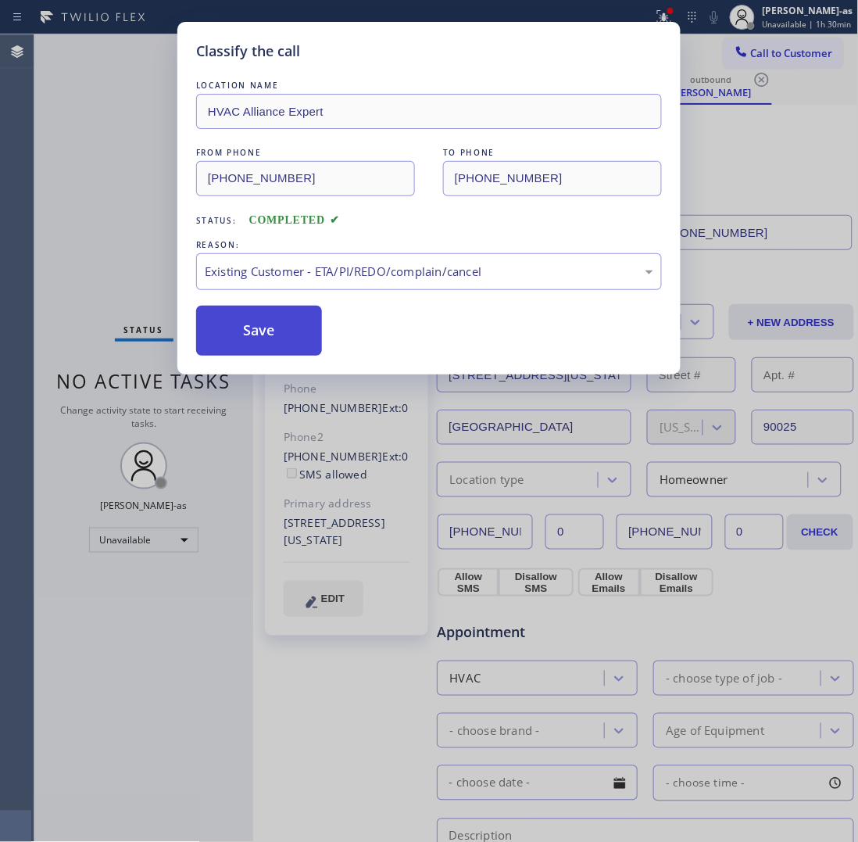
drag, startPoint x: 373, startPoint y: 358, endPoint x: 240, endPoint y: 327, distance: 136.5
click at [224, 322] on button "Save" at bounding box center [259, 331] width 126 height 50
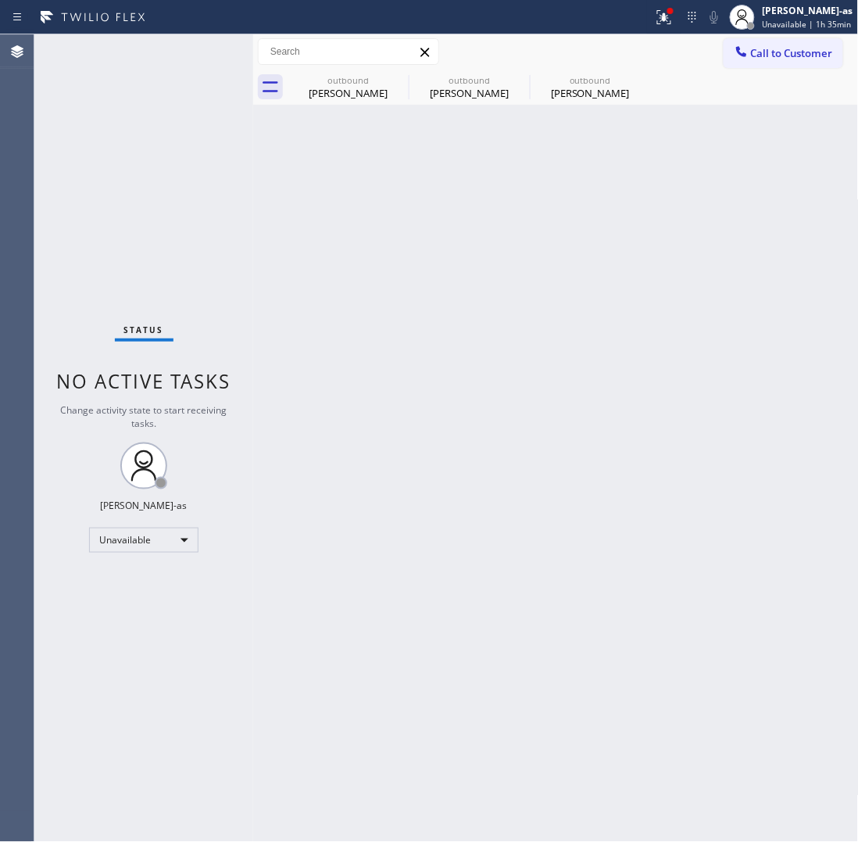
click at [373, 184] on div "Back to Dashboard Change Sender ID Customers Technicians Select a contact Outbo…" at bounding box center [556, 437] width 606 height 807
drag, startPoint x: 342, startPoint y: 94, endPoint x: 376, endPoint y: 80, distance: 37.2
click at [344, 94] on div "[PERSON_NAME]" at bounding box center [348, 93] width 118 height 14
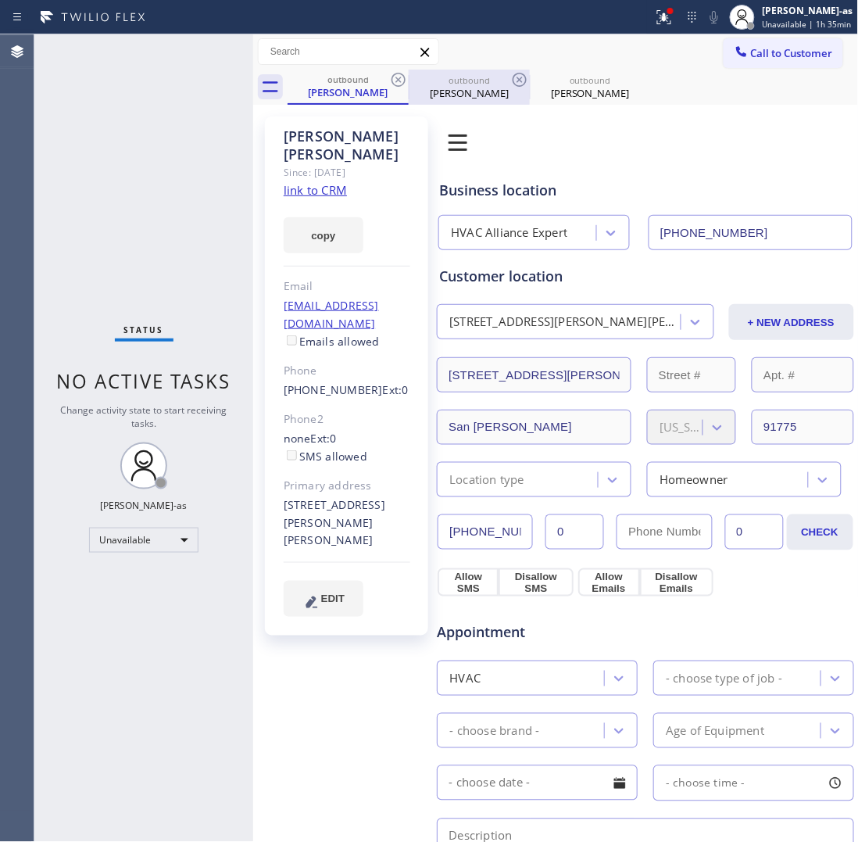
click at [409, 78] on div at bounding box center [409, 87] width 1 height 25
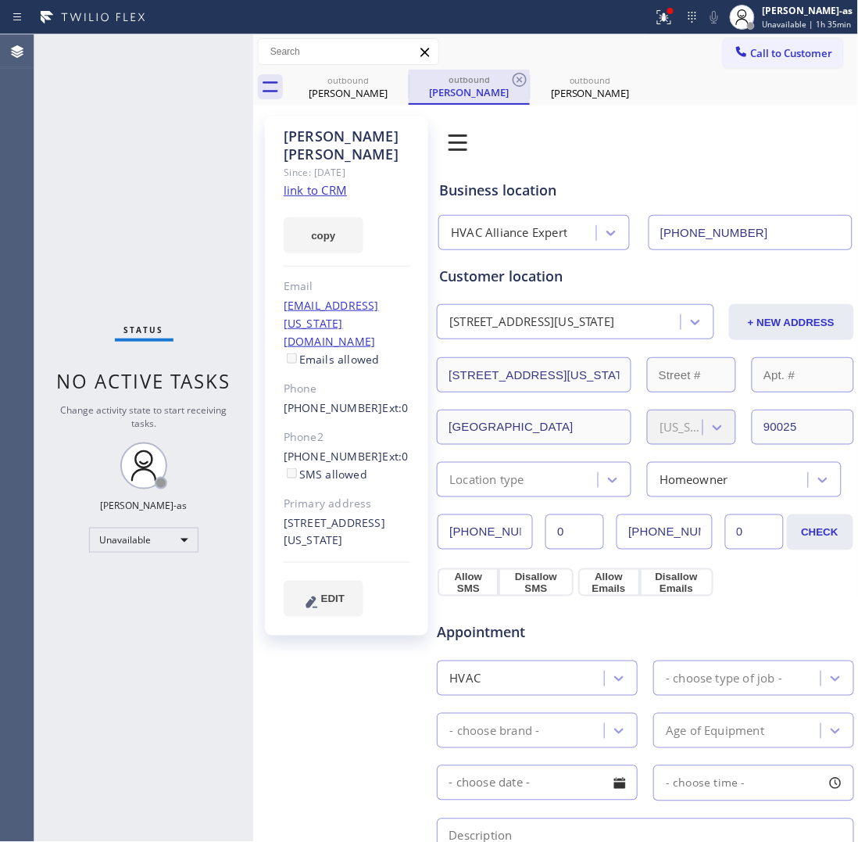
click at [409, 78] on div at bounding box center [409, 85] width 1 height 23
click at [385, 79] on div "outbound" at bounding box center [348, 80] width 118 height 12
click at [389, 79] on icon at bounding box center [398, 79] width 19 height 19
click at [510, 79] on icon at bounding box center [519, 79] width 19 height 19
click at [389, 79] on icon at bounding box center [398, 79] width 19 height 19
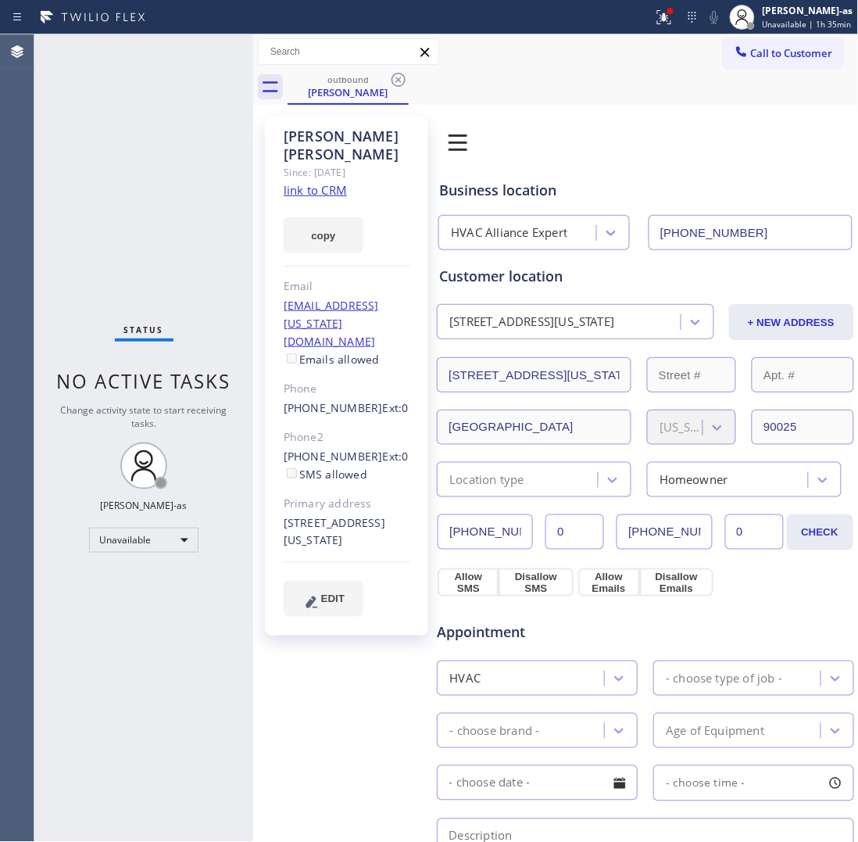
drag, startPoint x: 389, startPoint y: 79, endPoint x: 399, endPoint y: 77, distance: 9.7
click at [391, 79] on div "outbound [PERSON_NAME]" at bounding box center [573, 87] width 571 height 35
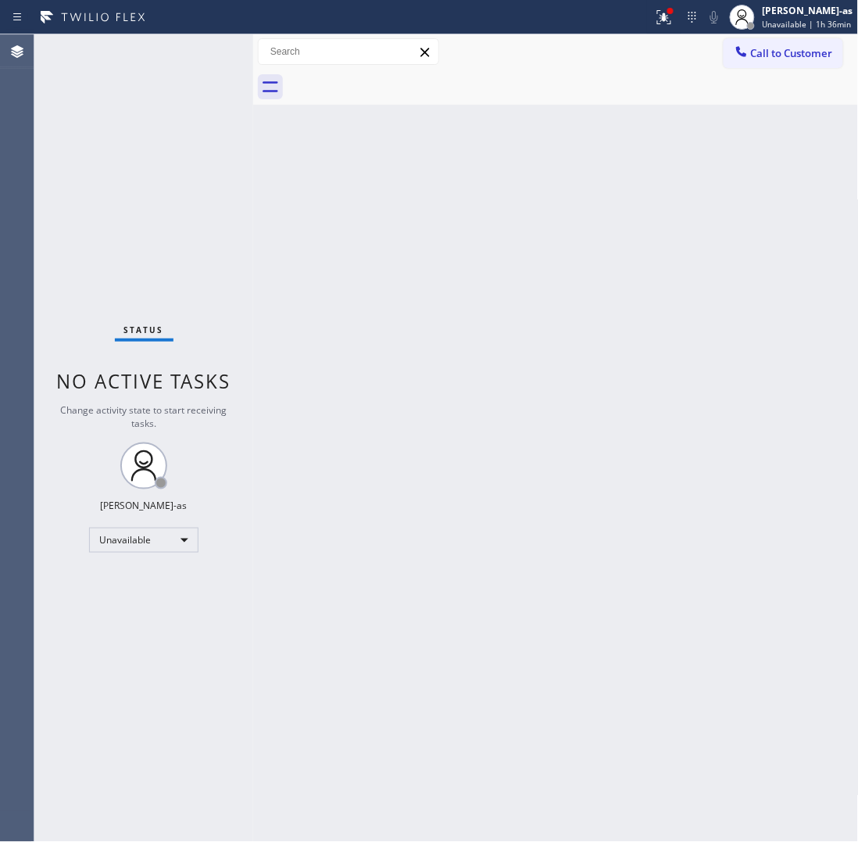
drag, startPoint x: 228, startPoint y: 194, endPoint x: 573, endPoint y: 106, distance: 355.9
click at [233, 194] on div "Status No active tasks Change activity state to start receiving tasks. [PERSON_…" at bounding box center [143, 437] width 219 height 807
click at [783, 64] on button "Call to Customer" at bounding box center [784, 53] width 120 height 30
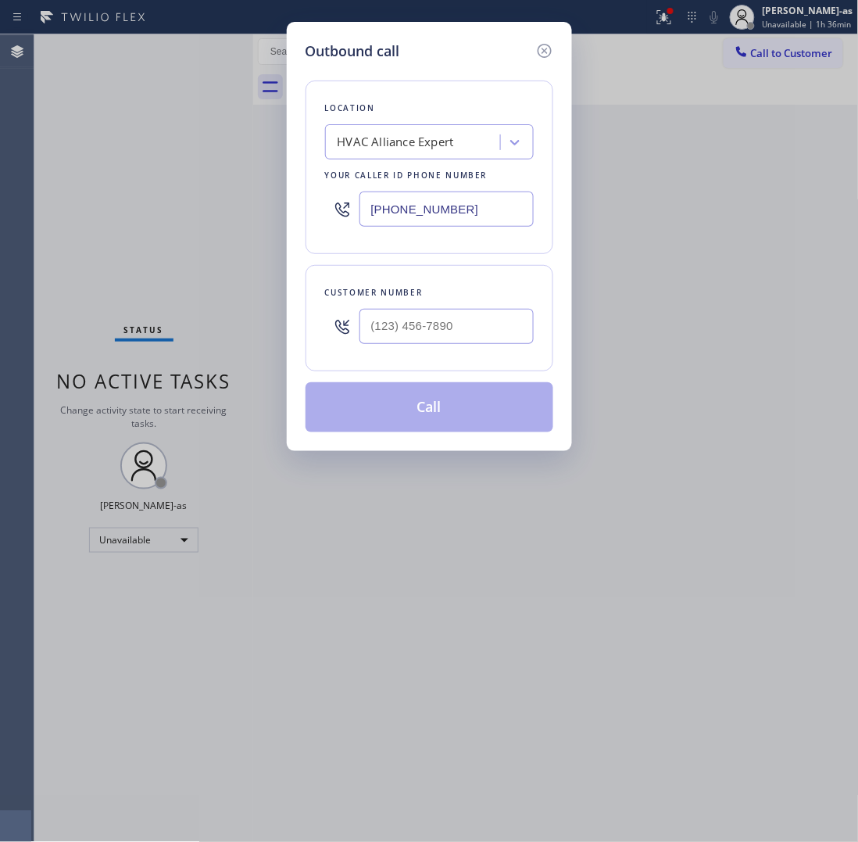
click at [448, 352] on div at bounding box center [447, 326] width 174 height 51
click at [465, 320] on input "(___) ___-____" at bounding box center [447, 326] width 174 height 35
paste input "310) 283-2523"
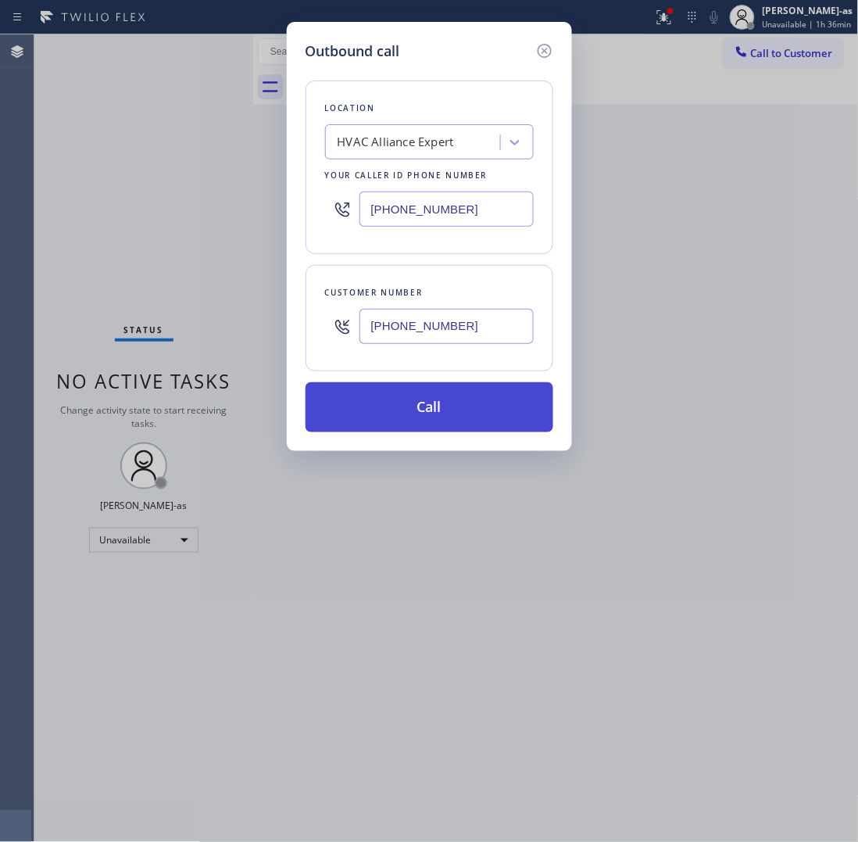
type input "[PHONE_NUMBER]"
click at [477, 403] on button "Call" at bounding box center [430, 407] width 248 height 50
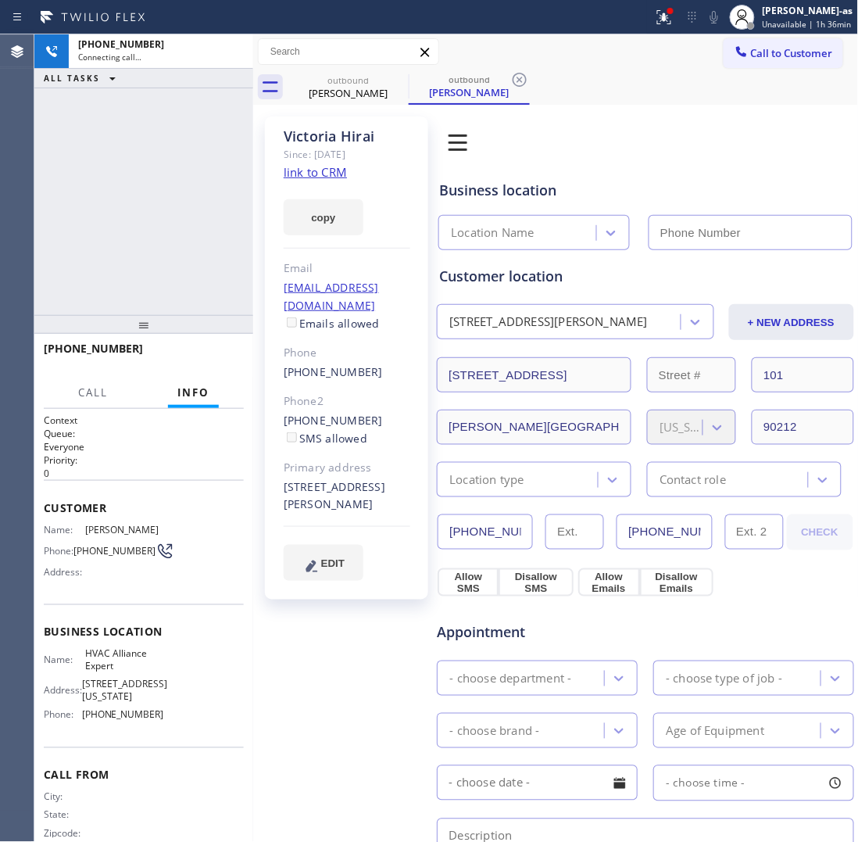
click at [92, 193] on div "[PHONE_NUMBER] Connecting call… ALL TASKS ALL TASKS ACTIVE TASKS TASKS IN WRAP …" at bounding box center [143, 174] width 219 height 281
click at [313, 170] on link "link to CRM" at bounding box center [315, 172] width 63 height 16
type input "[PHONE_NUMBER]"
click at [348, 188] on div "copy" at bounding box center [347, 208] width 127 height 54
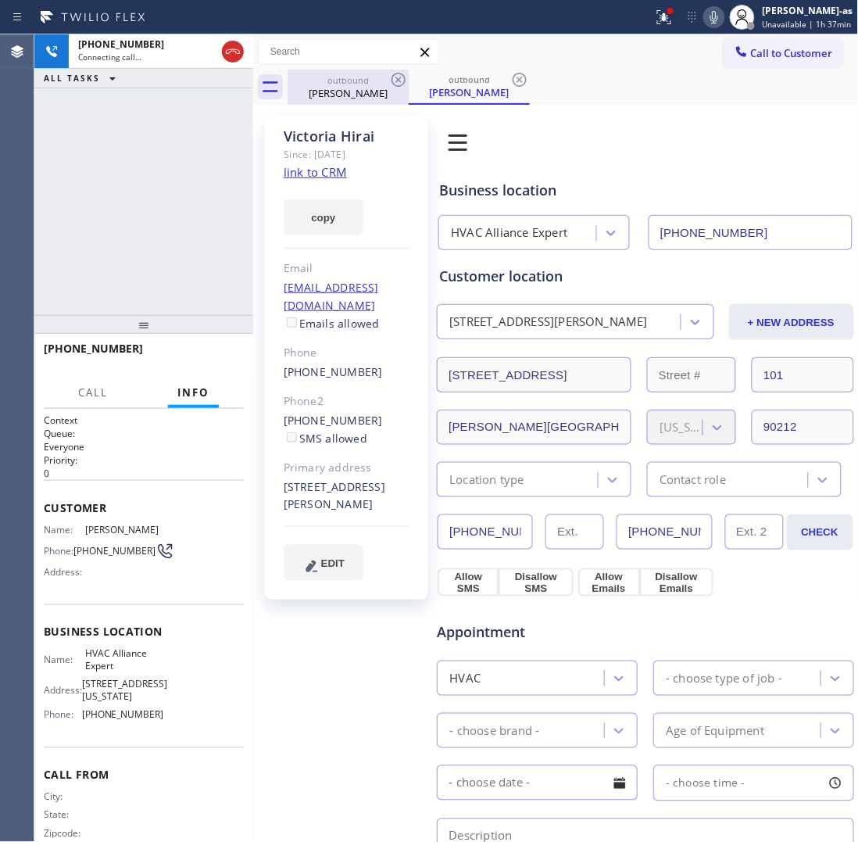
click at [353, 94] on div "[PERSON_NAME]" at bounding box center [348, 93] width 118 height 14
click at [378, 80] on div "outbound" at bounding box center [348, 80] width 118 height 12
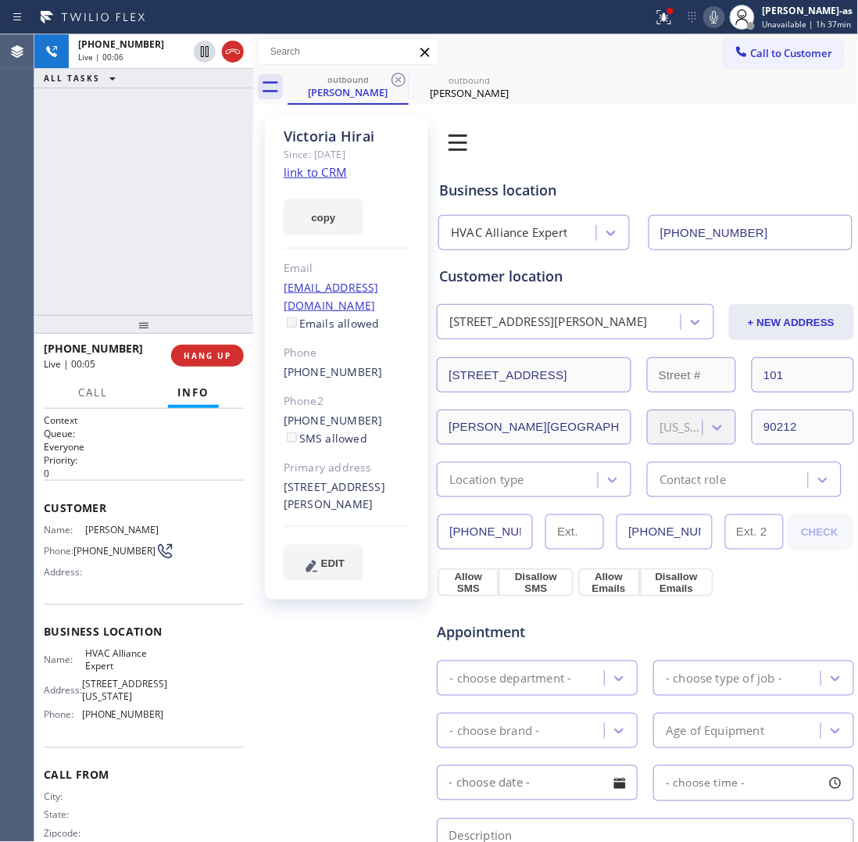
drag, startPoint x: 118, startPoint y: 181, endPoint x: 203, endPoint y: 103, distance: 115.6
click at [127, 184] on div "[PHONE_NUMBER] Live | 00:06 ALL TASKS ALL TASKS ACTIVE TASKS TASKS IN WRAP UP" at bounding box center [143, 174] width 219 height 281
click at [227, 51] on icon at bounding box center [233, 51] width 19 height 19
drag, startPoint x: 173, startPoint y: 245, endPoint x: 217, endPoint y: 377, distance: 139.4
click at [181, 251] on div "[PHONE_NUMBER] Live | 00:06 ALL TASKS ALL TASKS ACTIVE TASKS TASKS IN WRAP UP" at bounding box center [143, 174] width 219 height 281
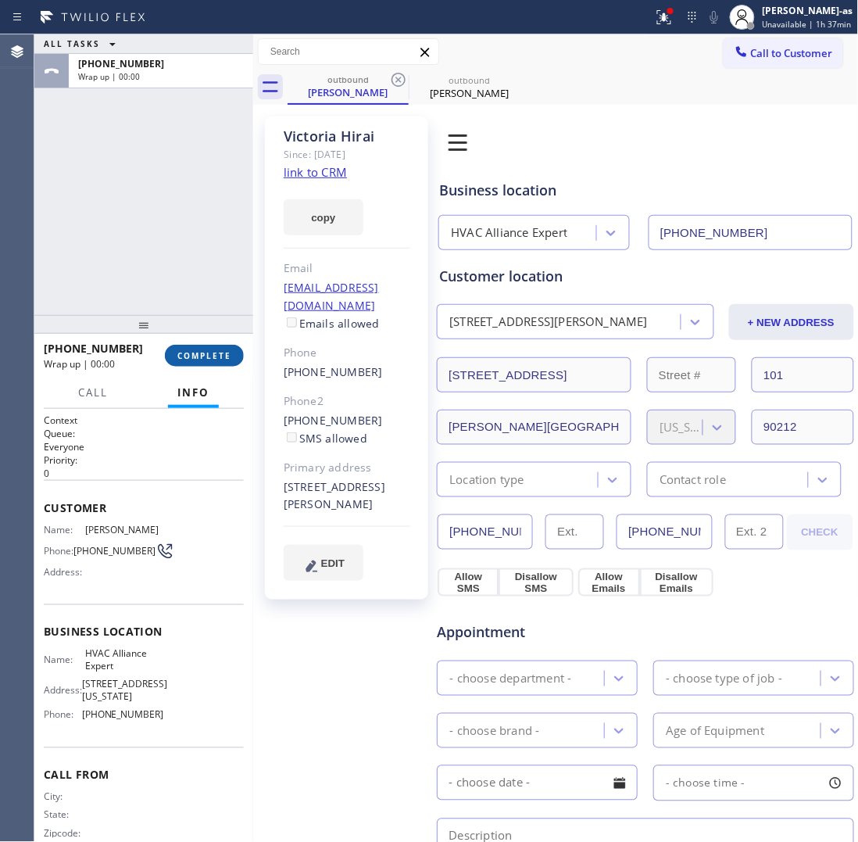
click at [216, 360] on span "COMPLETE" at bounding box center [204, 355] width 54 height 11
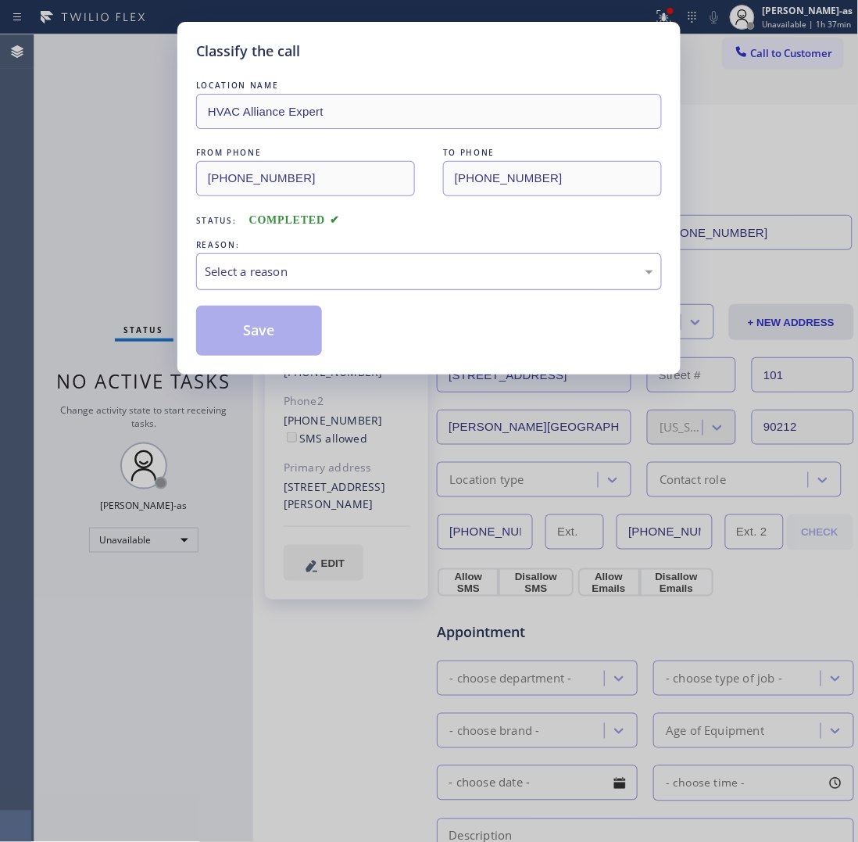
click at [334, 280] on div "Select a reason" at bounding box center [429, 272] width 449 height 18
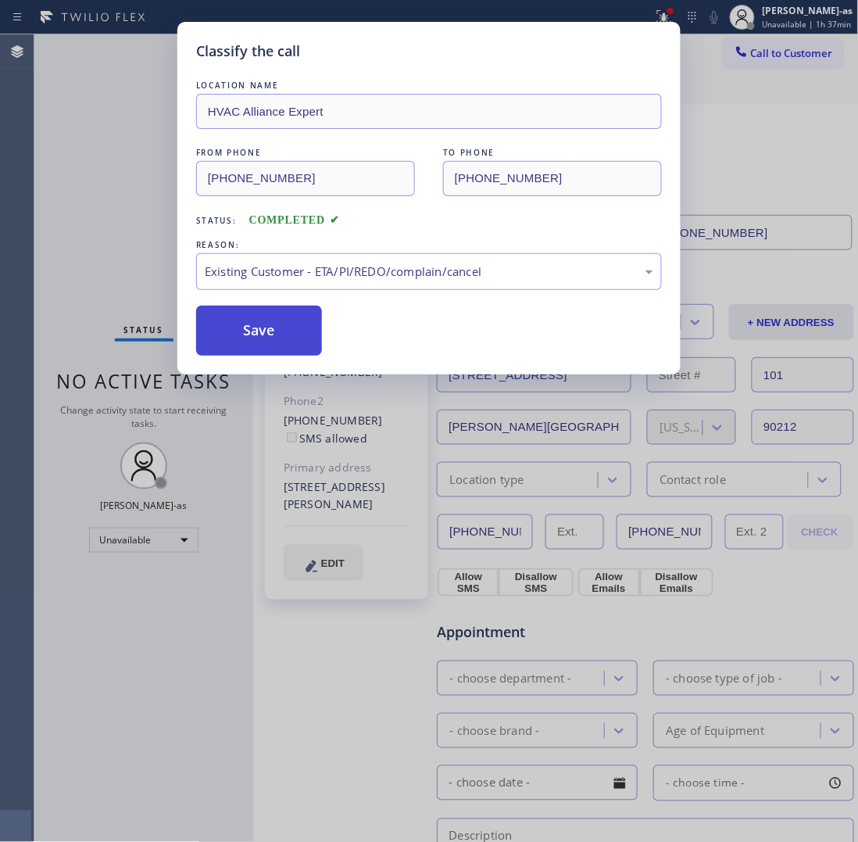
click at [278, 349] on button "Save" at bounding box center [259, 331] width 126 height 50
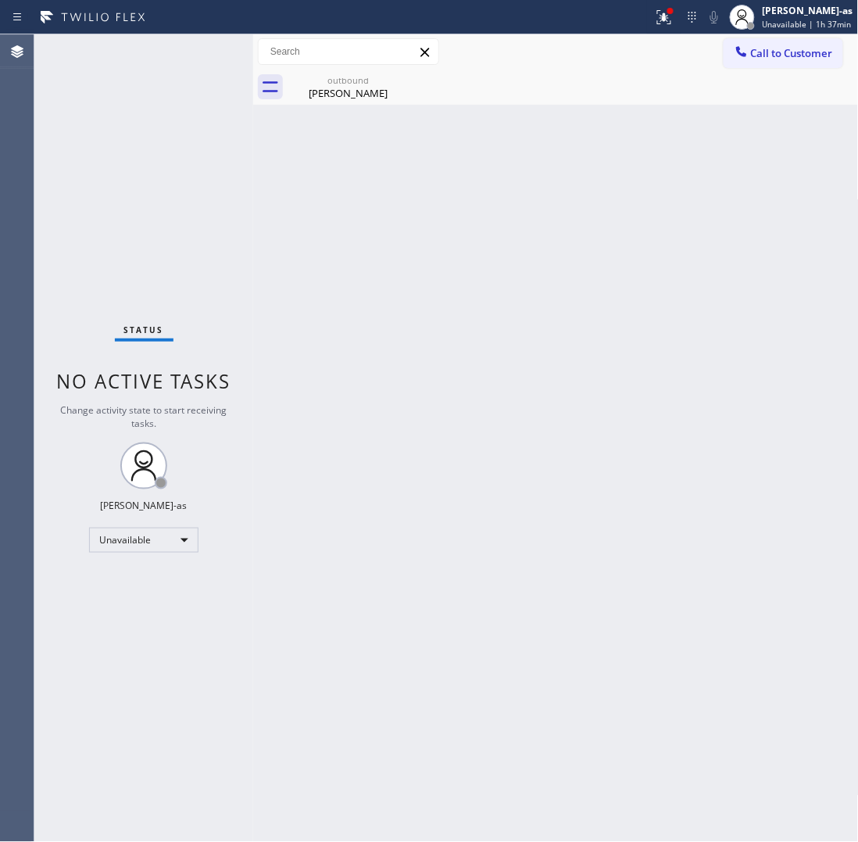
click at [348, 95] on div "[PERSON_NAME]" at bounding box center [348, 93] width 118 height 14
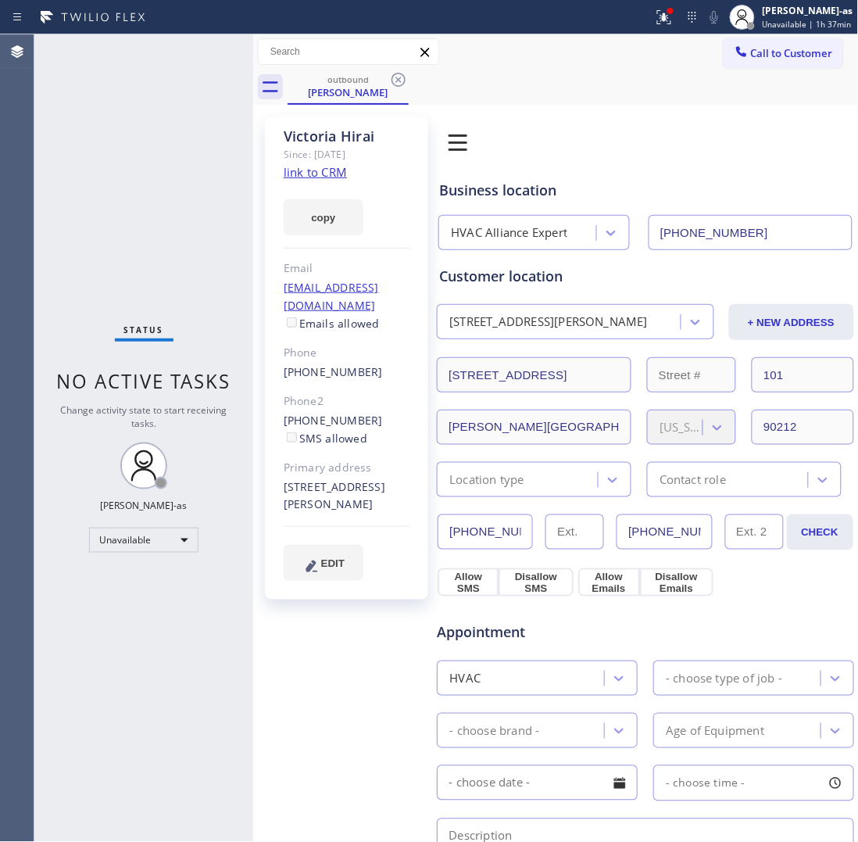
click at [374, 412] on div "[PHONE_NUMBER] SMS allowed" at bounding box center [347, 430] width 127 height 36
copy div "[PHONE_NUMBER]"
click at [767, 47] on span "Call to Customer" at bounding box center [792, 53] width 82 height 14
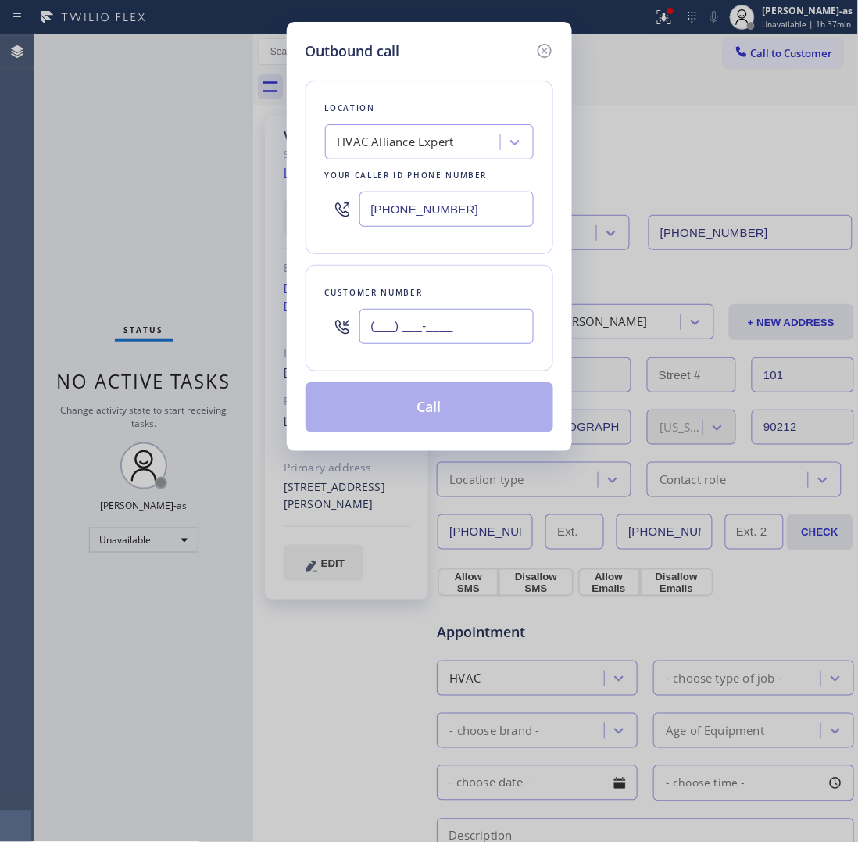
click at [409, 335] on input "(___) ___-____" at bounding box center [447, 326] width 174 height 35
paste input "203) 314-7371"
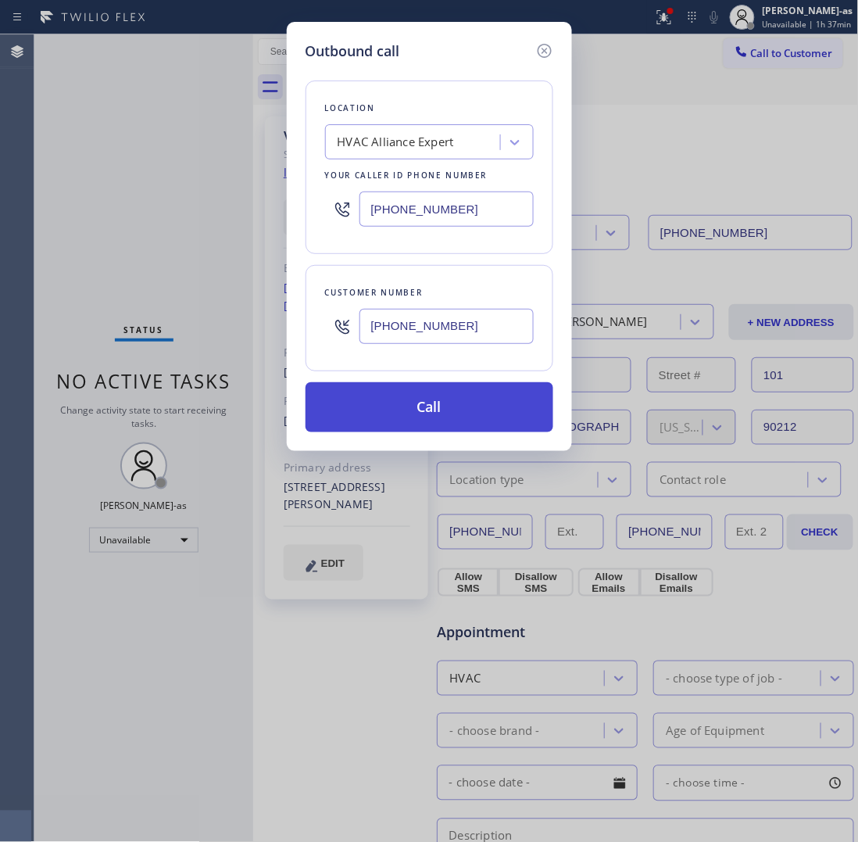
type input "[PHONE_NUMBER]"
click at [435, 395] on button "Call" at bounding box center [430, 407] width 248 height 50
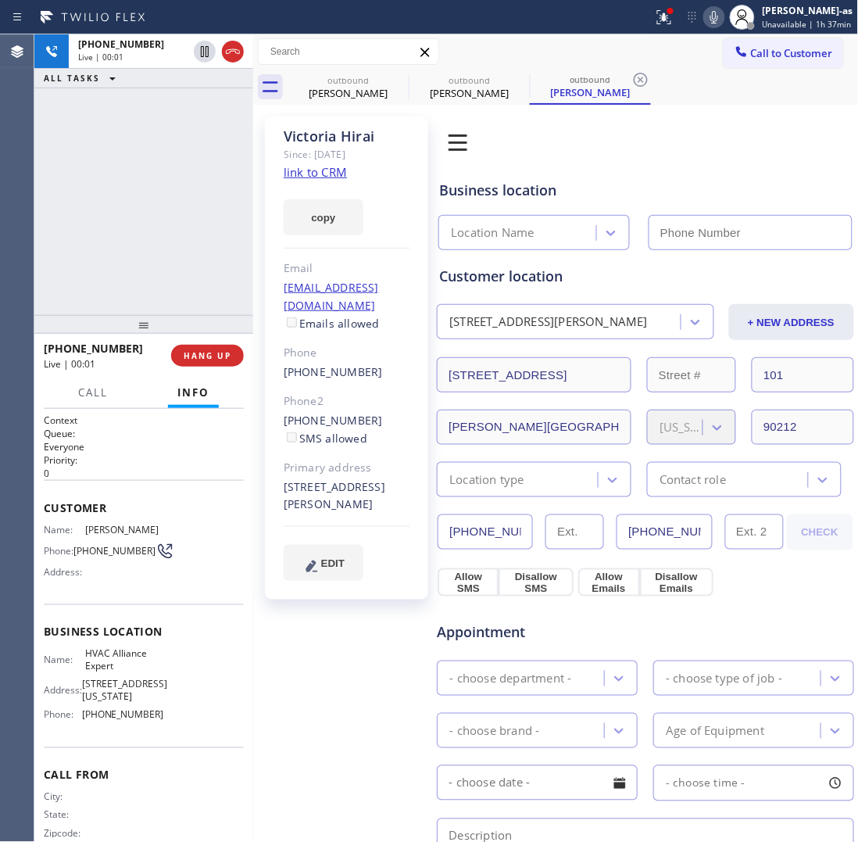
type input "[PHONE_NUMBER]"
drag, startPoint x: 77, startPoint y: 174, endPoint x: 145, endPoint y: 141, distance: 75.2
click at [78, 176] on div "[PHONE_NUMBER] Live | 00:48 ALL TASKS ALL TASKS ACTIVE TASKS TASKS IN WRAP UP" at bounding box center [143, 174] width 219 height 281
click at [224, 59] on icon at bounding box center [233, 51] width 19 height 19
drag, startPoint x: 165, startPoint y: 311, endPoint x: 185, endPoint y: 360, distance: 53.3
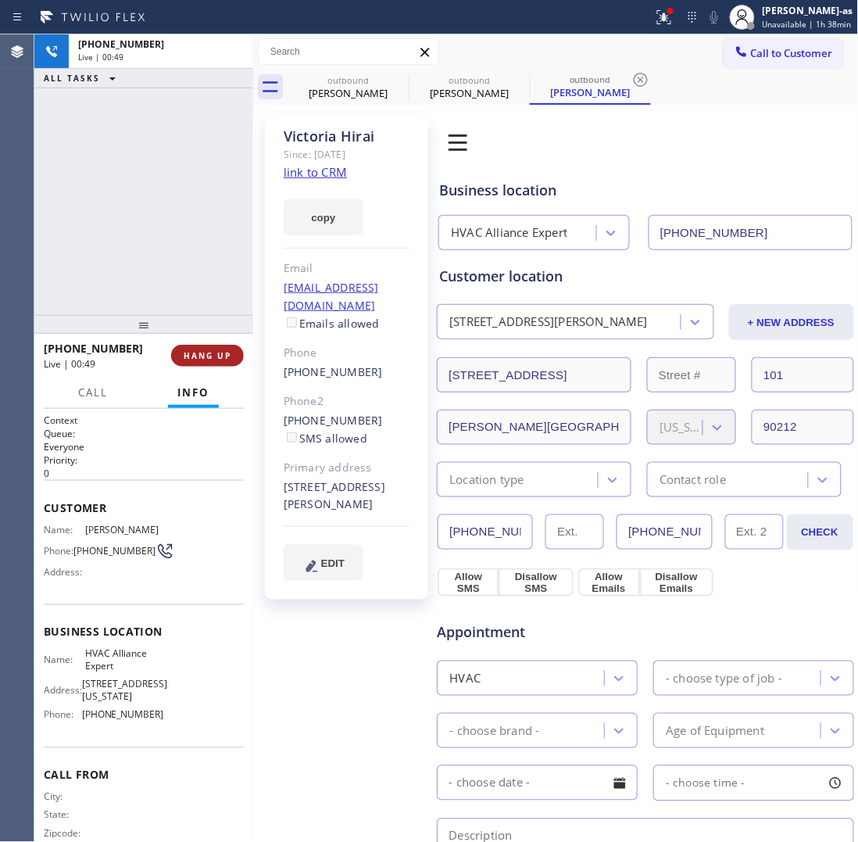
click at [166, 323] on div at bounding box center [143, 324] width 219 height 19
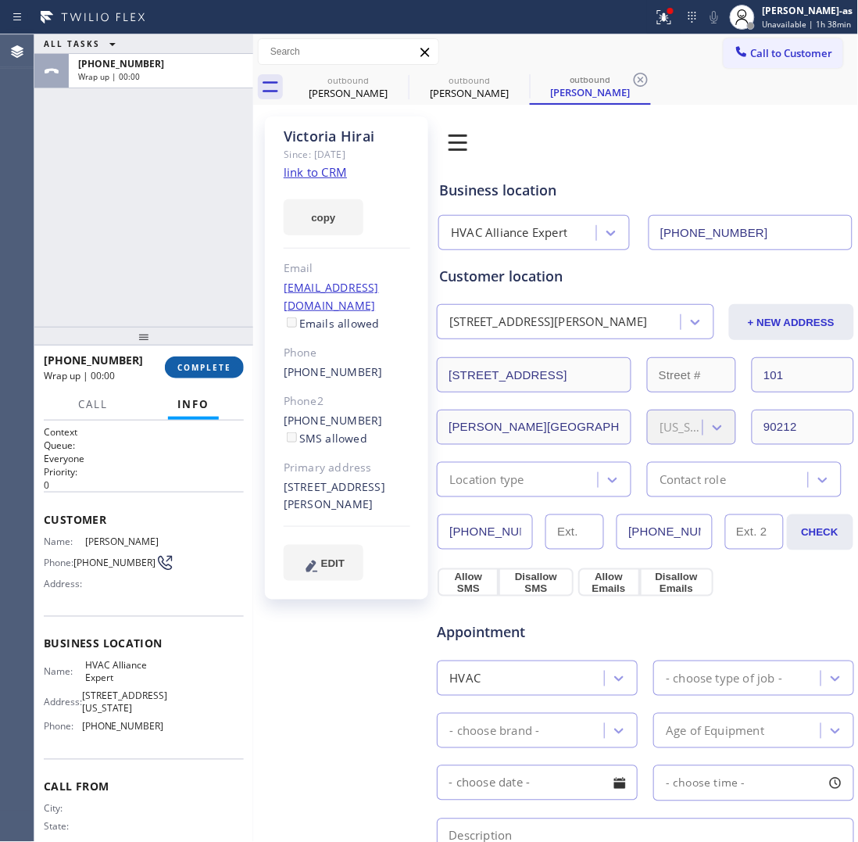
click at [192, 369] on span "COMPLETE" at bounding box center [204, 367] width 54 height 11
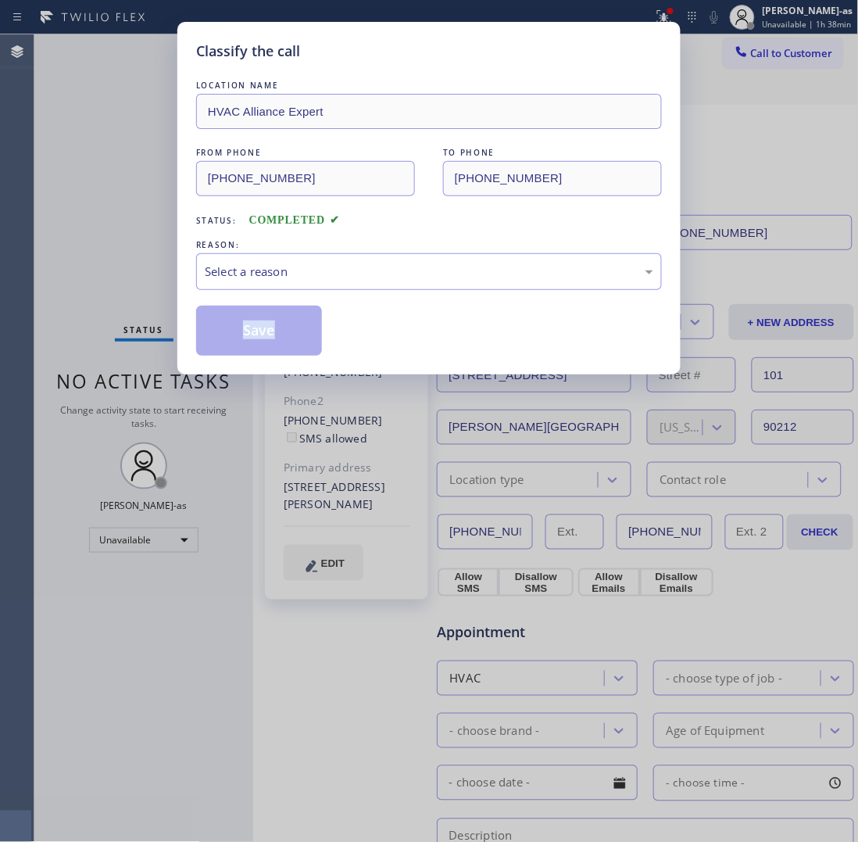
click at [192, 369] on div "Classify the call LOCATION NAME HVAC Alliance Expert FROM PHONE [PHONE_NUMBER] …" at bounding box center [428, 198] width 503 height 353
click at [268, 274] on div "Select a reason" at bounding box center [429, 272] width 449 height 18
click at [256, 338] on button "Save" at bounding box center [259, 331] width 126 height 50
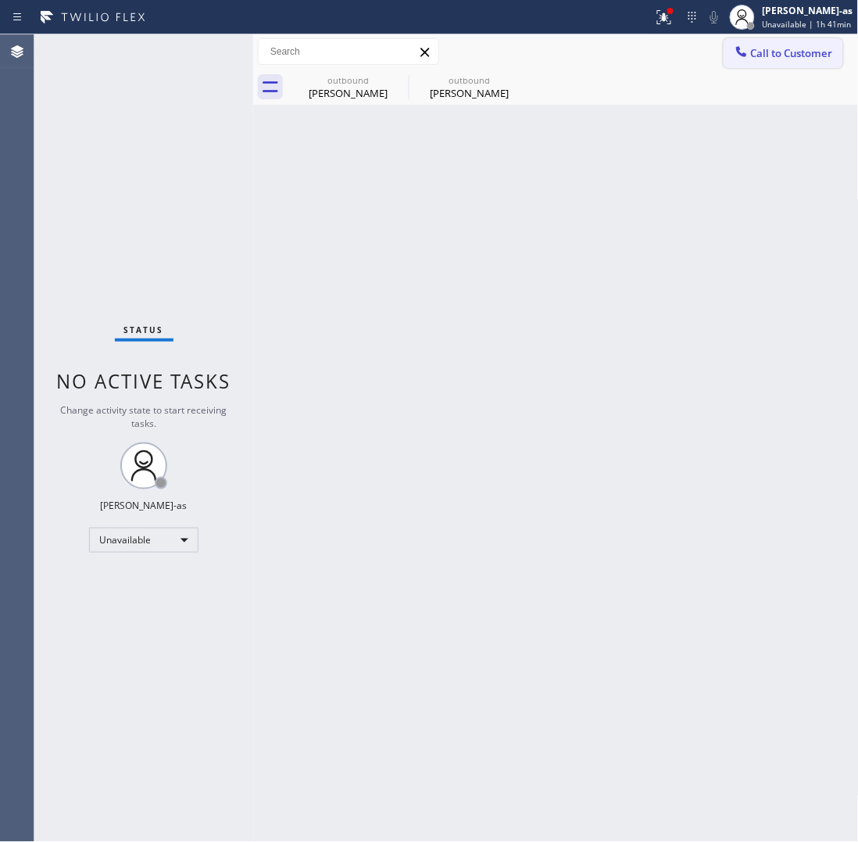
click at [790, 49] on span "Call to Customer" at bounding box center [792, 53] width 82 height 14
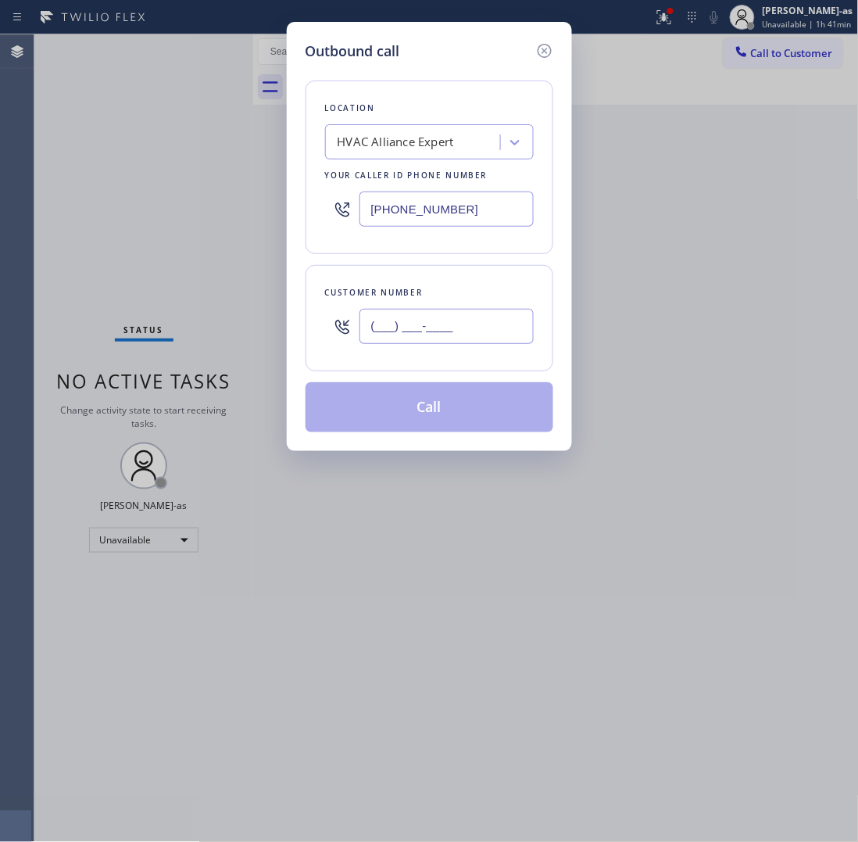
click at [444, 331] on input "(___) ___-____" at bounding box center [447, 326] width 174 height 35
paste input "480) 220-2214"
type input "[PHONE_NUMBER]"
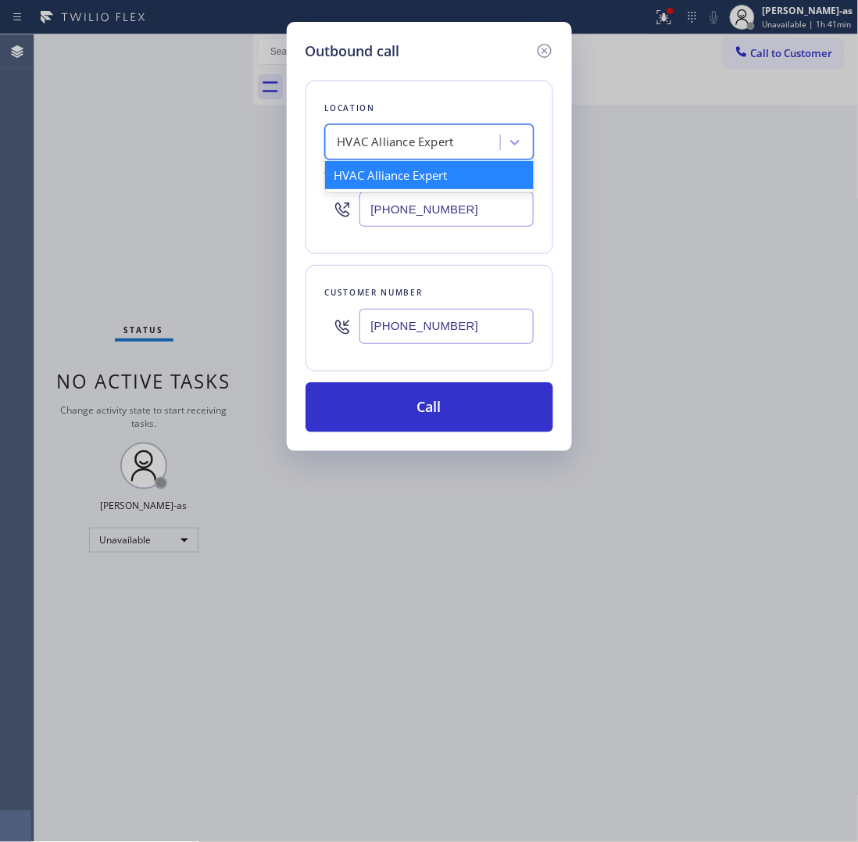
click at [415, 134] on div "HVAC Alliance Expert" at bounding box center [396, 143] width 116 height 18
paste input "Thermador Appliance Repair Experts Phoenix"
type input "Thermador Appliance Repair Experts Phoenix"
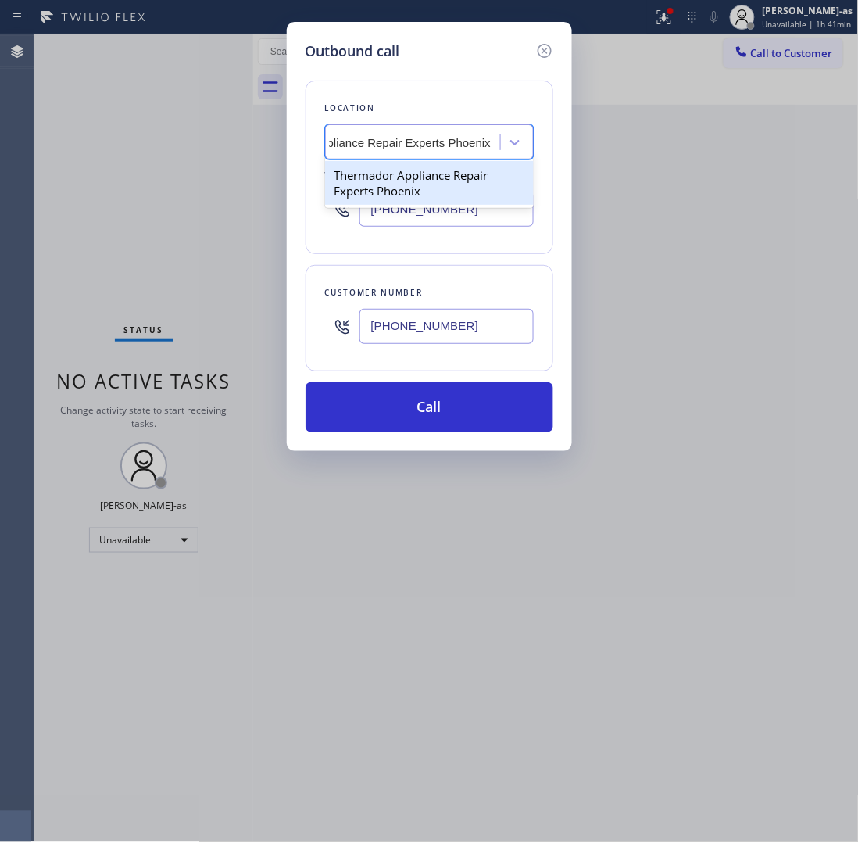
click at [396, 184] on div "Thermador Appliance Repair Experts Phoenix" at bounding box center [429, 183] width 209 height 44
type input "[PHONE_NUMBER]"
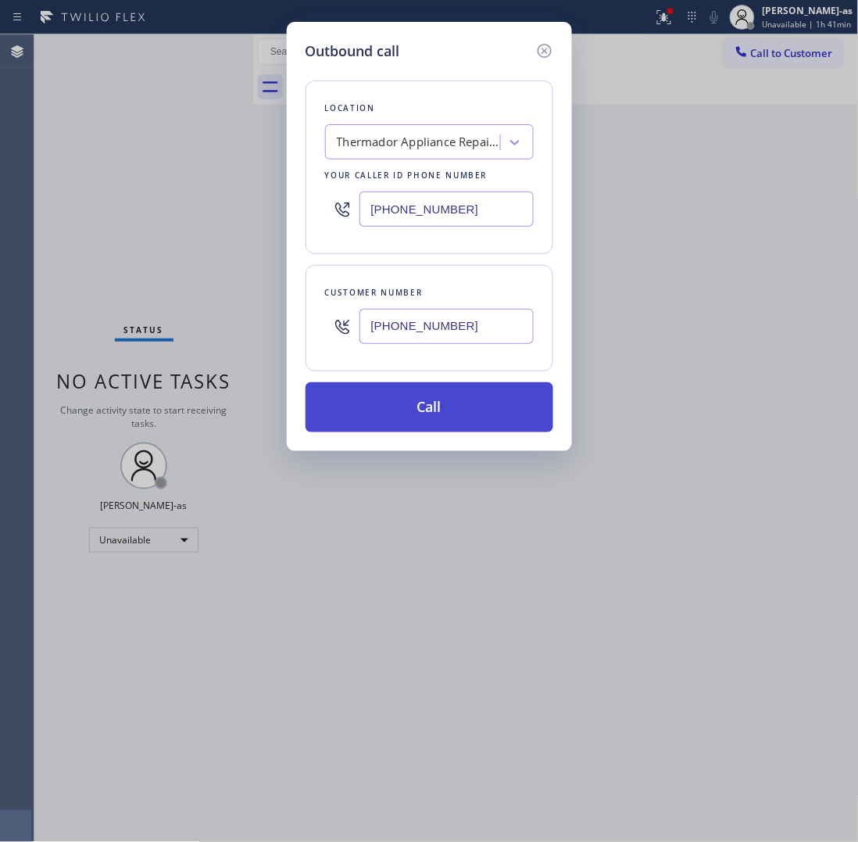
click at [473, 400] on button "Call" at bounding box center [430, 407] width 248 height 50
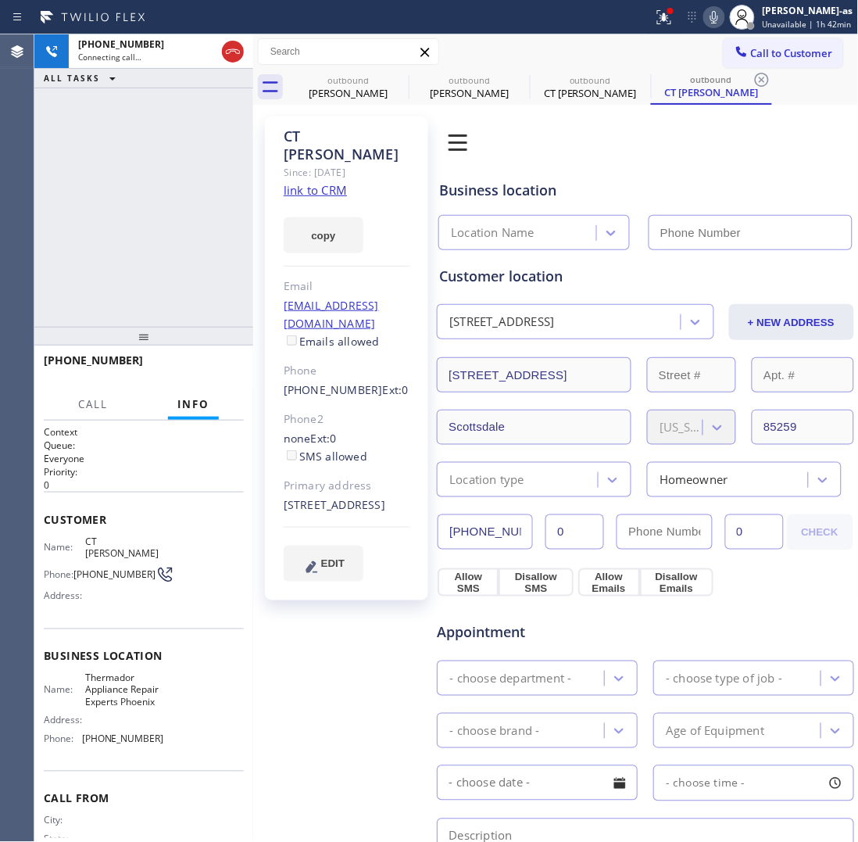
type input "[PHONE_NUMBER]"
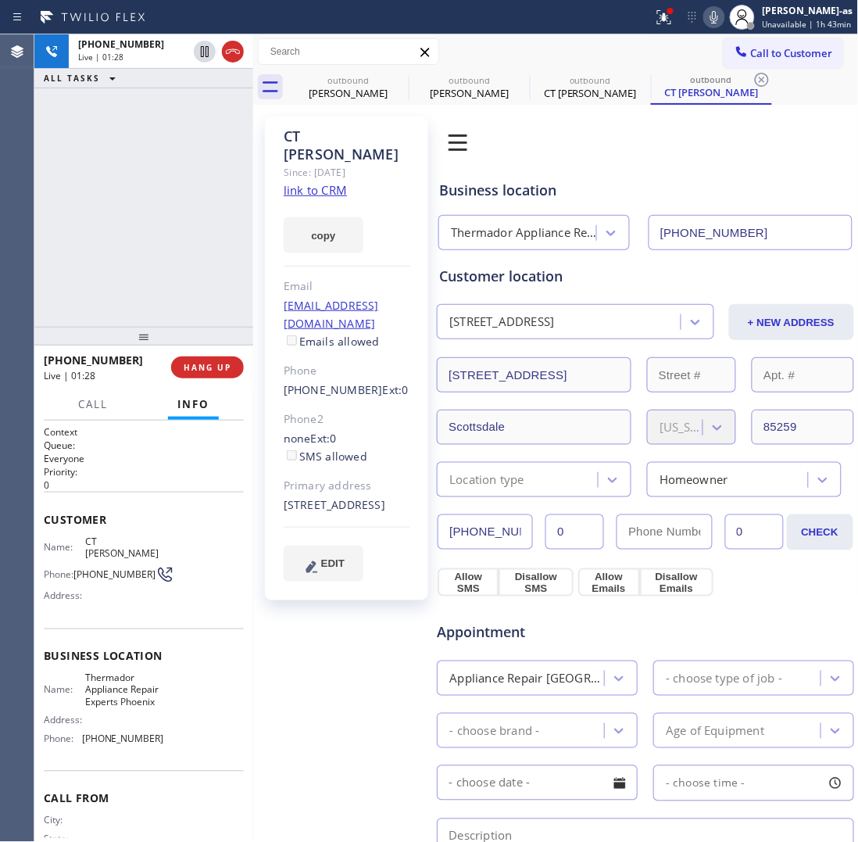
drag, startPoint x: 158, startPoint y: 209, endPoint x: 303, endPoint y: 177, distance: 148.9
click at [168, 212] on div "[PHONE_NUMBER] Live | 01:28 ALL TASKS ALL TASKS ACTIVE TASKS TASKS IN WRAP UP" at bounding box center [143, 180] width 219 height 292
click at [315, 79] on div "outbound" at bounding box center [348, 80] width 118 height 12
click at [0, 0] on icon at bounding box center [0, 0] width 0 height 0
click at [510, 76] on icon at bounding box center [519, 79] width 19 height 19
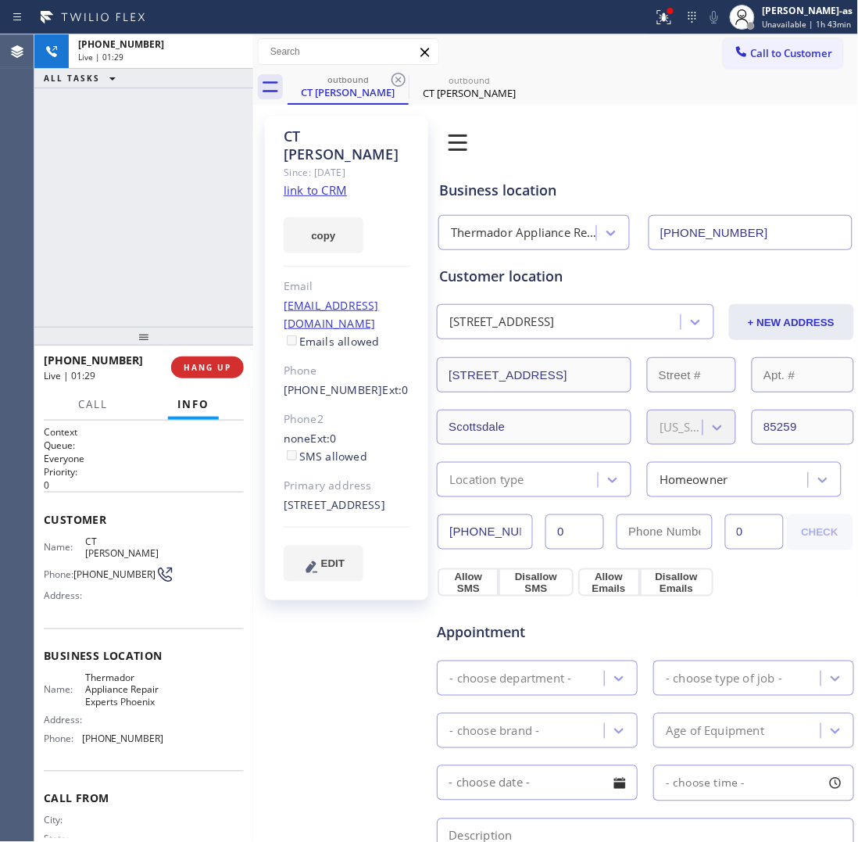
click at [399, 76] on icon at bounding box center [398, 79] width 19 height 19
click at [0, 0] on icon at bounding box center [0, 0] width 0 height 0
click at [399, 76] on div "outbound CT [PERSON_NAME] outbound CT [PERSON_NAME]" at bounding box center [573, 87] width 571 height 35
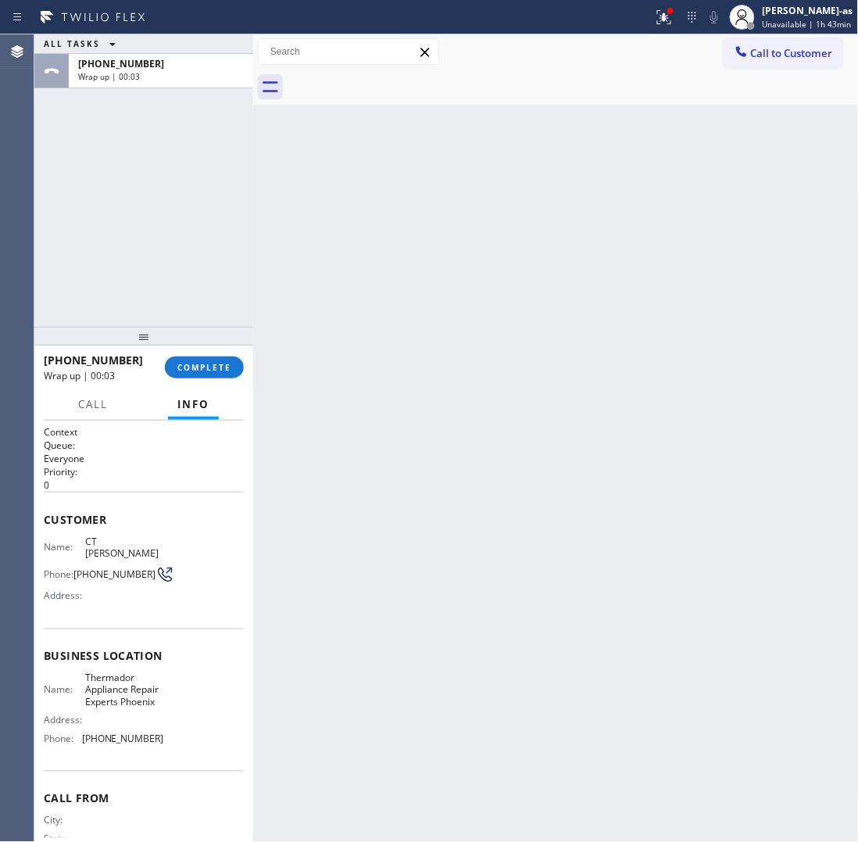
drag, startPoint x: 182, startPoint y: 248, endPoint x: 216, endPoint y: 407, distance: 163.0
click at [184, 251] on div "ALL TASKS ALL TASKS ACTIVE TASKS TASKS IN WRAP UP [PHONE_NUMBER] Wrap up | 00:03" at bounding box center [143, 180] width 219 height 292
click at [211, 372] on span "COMPLETE" at bounding box center [204, 367] width 54 height 11
click at [146, 248] on div "ALL TASKS ALL TASKS ACTIVE TASKS TASKS IN WRAP UP [PHONE_NUMBER] Wrap up | 00:03" at bounding box center [143, 180] width 219 height 292
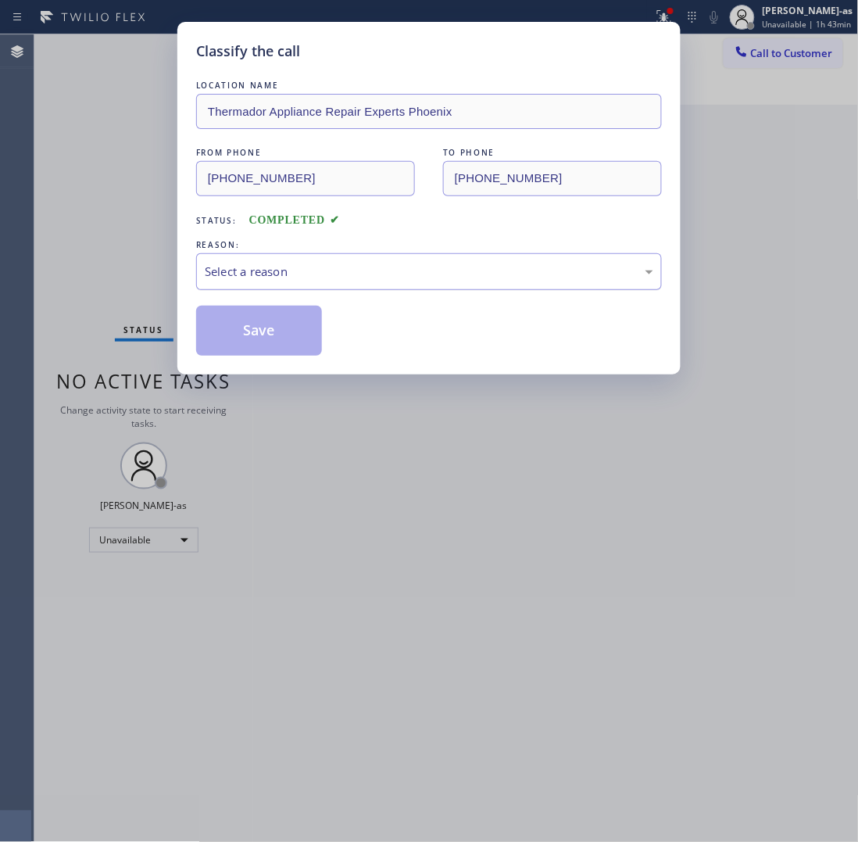
click at [270, 256] on div "Select a reason" at bounding box center [429, 271] width 466 height 37
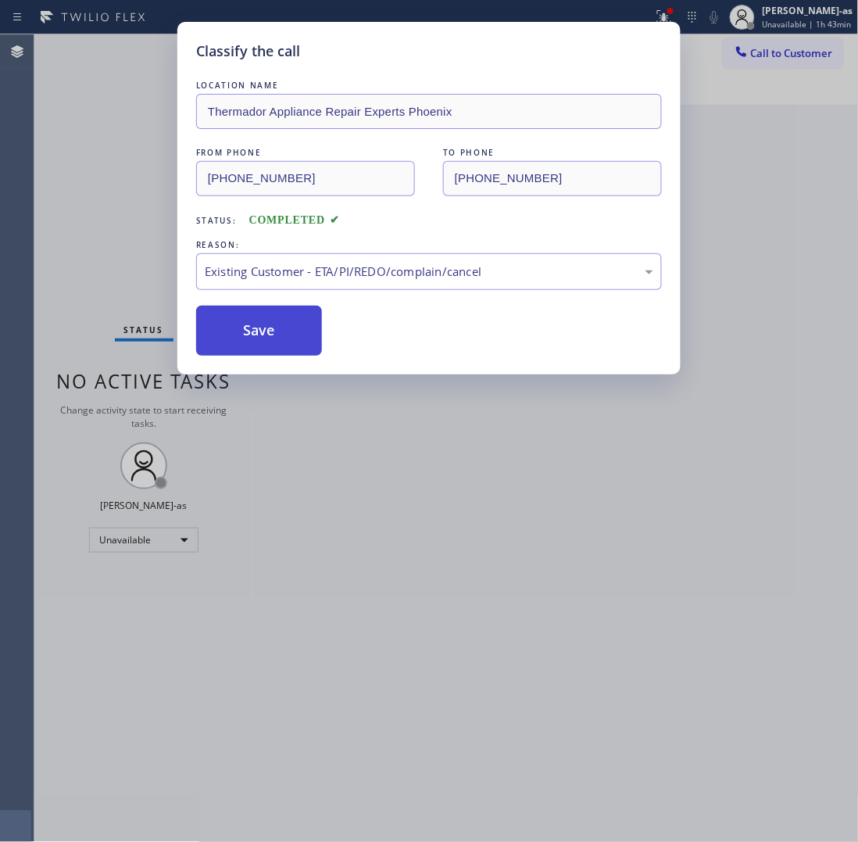
click at [295, 340] on button "Save" at bounding box center [259, 331] width 126 height 50
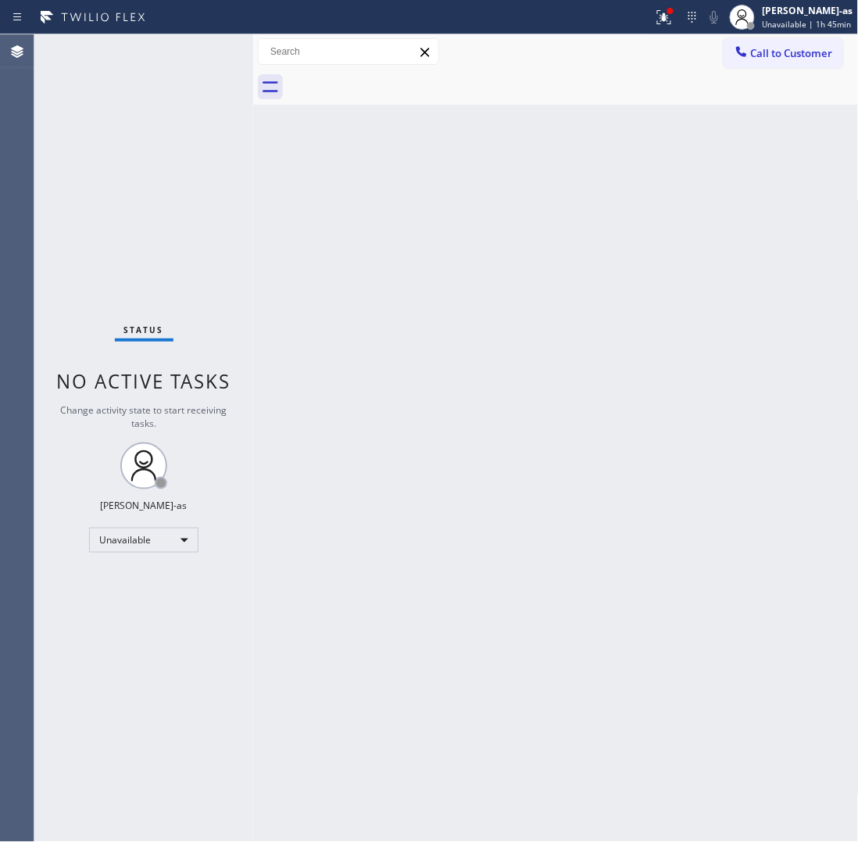
click at [129, 102] on div "Status No active tasks Change activity state to start receiving tasks. [PERSON_…" at bounding box center [143, 437] width 219 height 807
drag, startPoint x: 763, startPoint y: 52, endPoint x: 718, endPoint y: 70, distance: 48.8
click at [764, 52] on span "Call to Customer" at bounding box center [792, 53] width 82 height 14
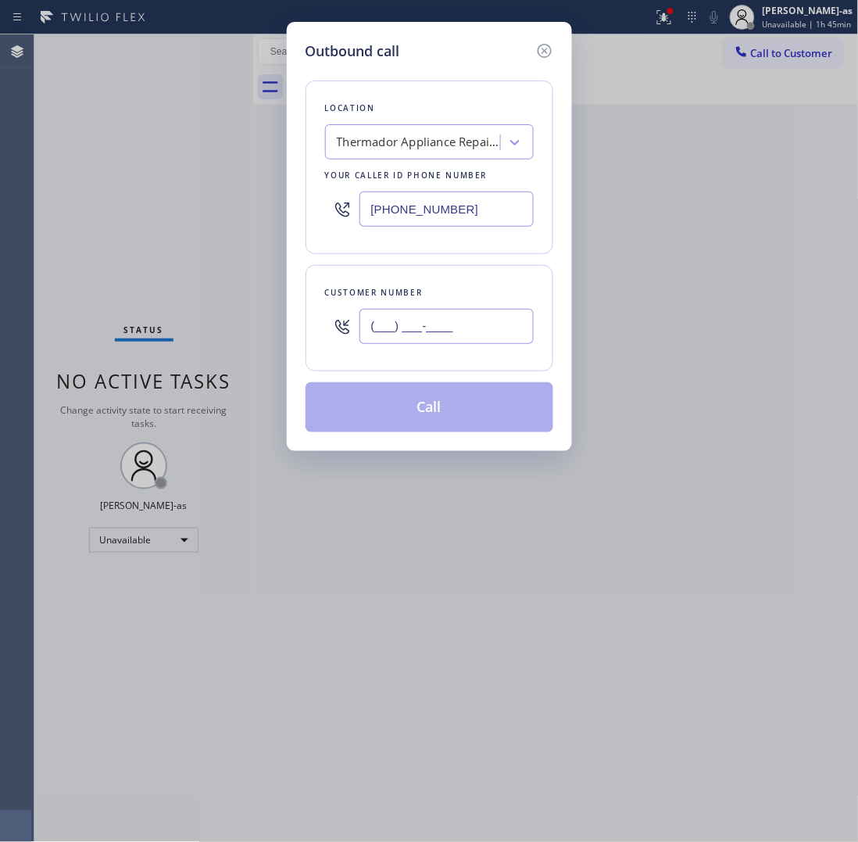
click at [435, 319] on input "(___) ___-____" at bounding box center [447, 326] width 174 height 35
paste input "310) 498-3277"
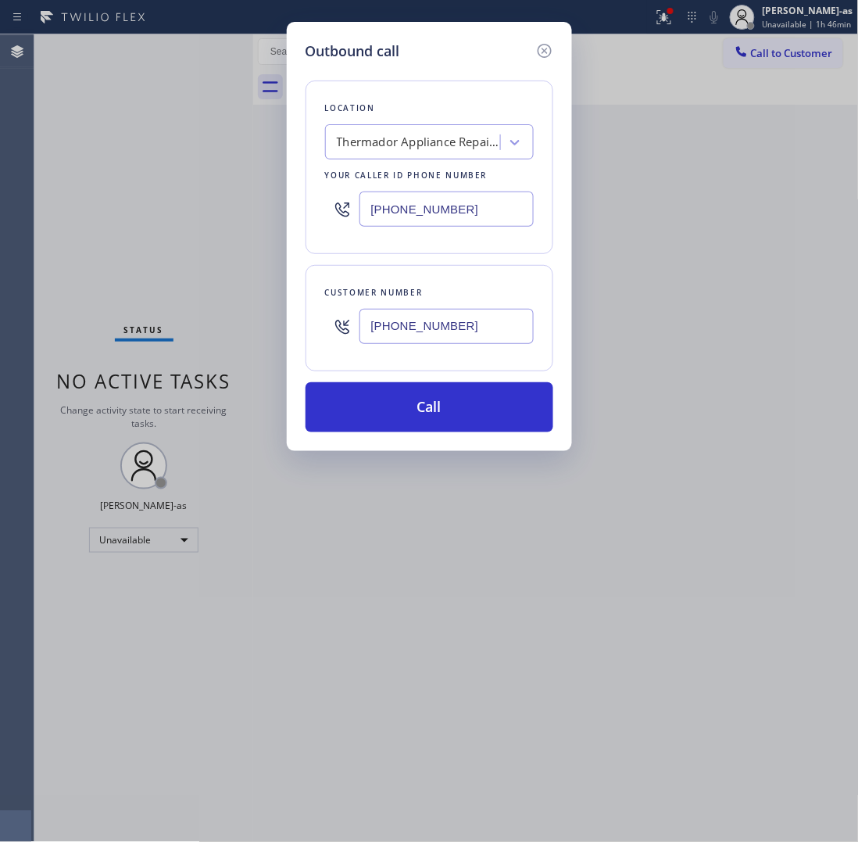
drag, startPoint x: 266, startPoint y: 151, endPoint x: 452, endPoint y: 90, distance: 195.8
click at [280, 147] on div "Outbound call Location Thermador Appliance Repair Experts [GEOGRAPHIC_DATA] You…" at bounding box center [429, 421] width 858 height 842
click at [474, 328] on input "[PHONE_NUMBER]" at bounding box center [447, 326] width 174 height 35
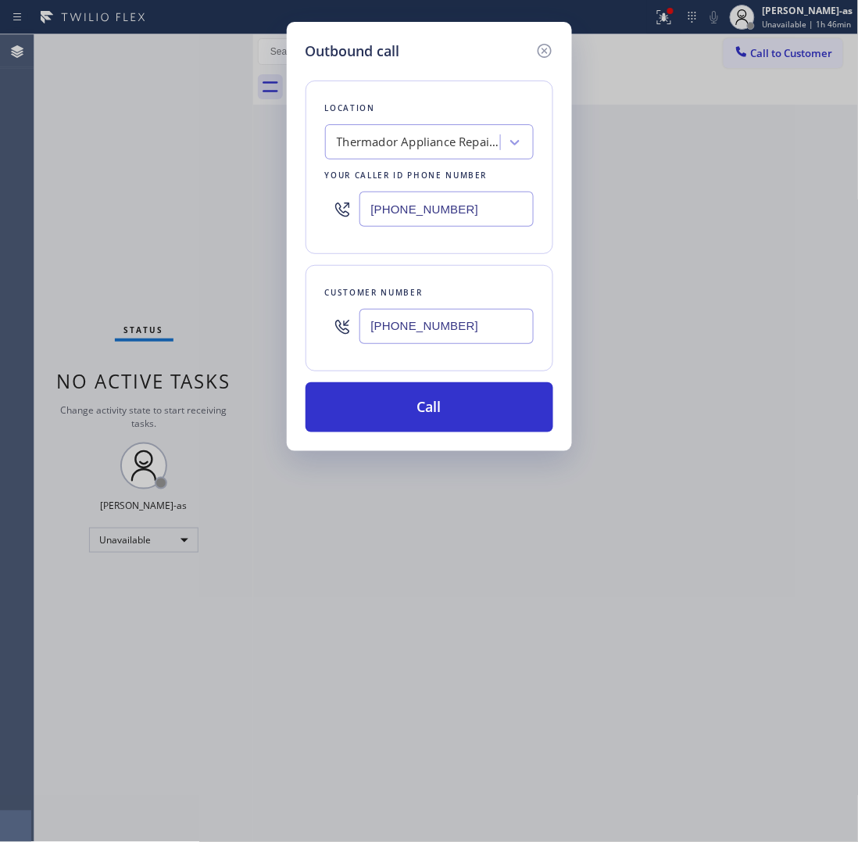
paste input "818) 203-0535"
click at [473, 335] on input "[PHONE_NUMBER]" at bounding box center [447, 326] width 174 height 35
click at [471, 335] on input "[PHONE_NUMBER]" at bounding box center [447, 326] width 174 height 35
paste input "text"
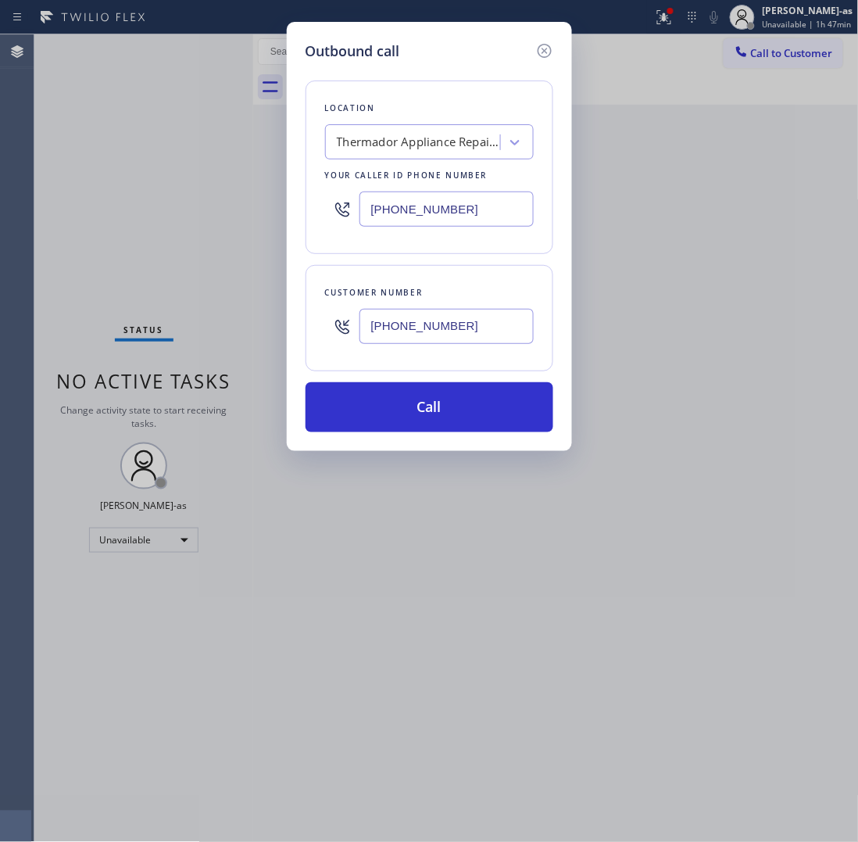
type input "[PHONE_NUMBER]"
click at [469, 209] on input "[PHONE_NUMBER]" at bounding box center [447, 209] width 174 height 35
paste input "855) 999-4417"
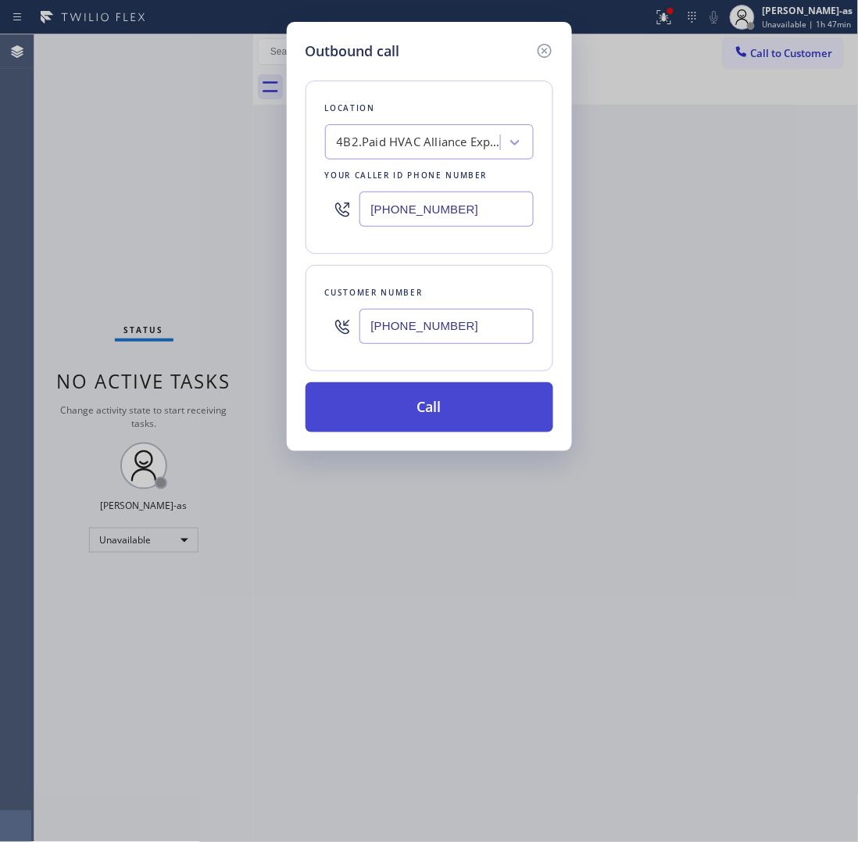
type input "[PHONE_NUMBER]"
click at [440, 408] on button "Call" at bounding box center [430, 407] width 248 height 50
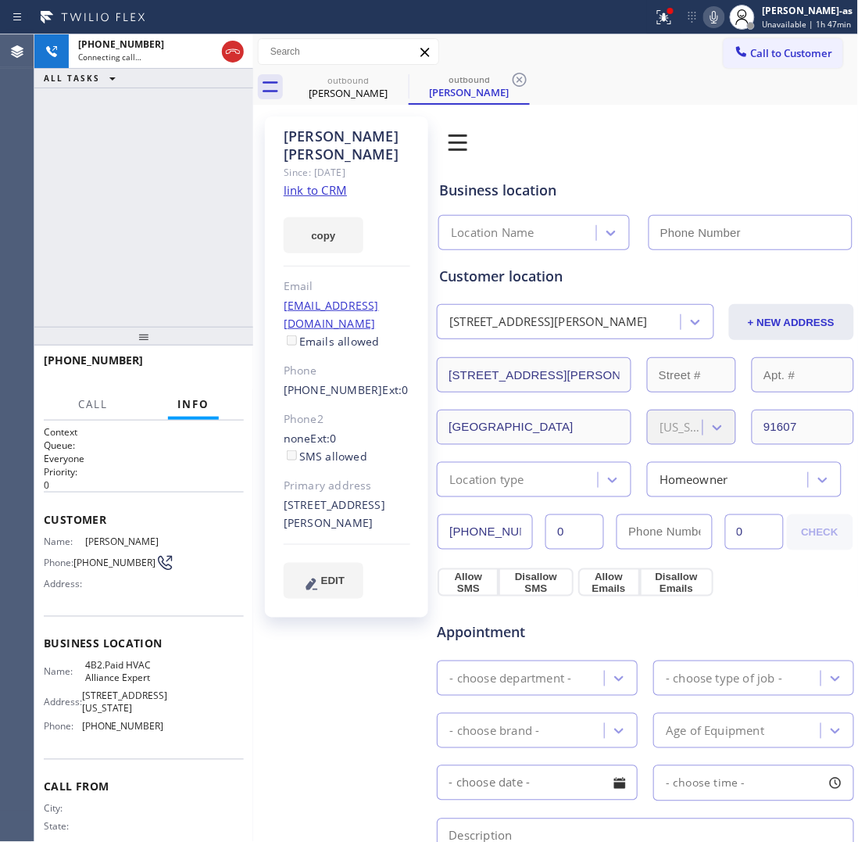
type input "[PHONE_NUMBER]"
drag, startPoint x: 117, startPoint y: 246, endPoint x: 125, endPoint y: 247, distance: 7.9
click at [121, 249] on div "[PHONE_NUMBER] Live | 00:02 ALL TASKS ALL TASKS ACTIVE TASKS TASKS IN WRAP UP" at bounding box center [143, 180] width 219 height 292
click at [207, 364] on span "HANG UP" at bounding box center [208, 367] width 48 height 11
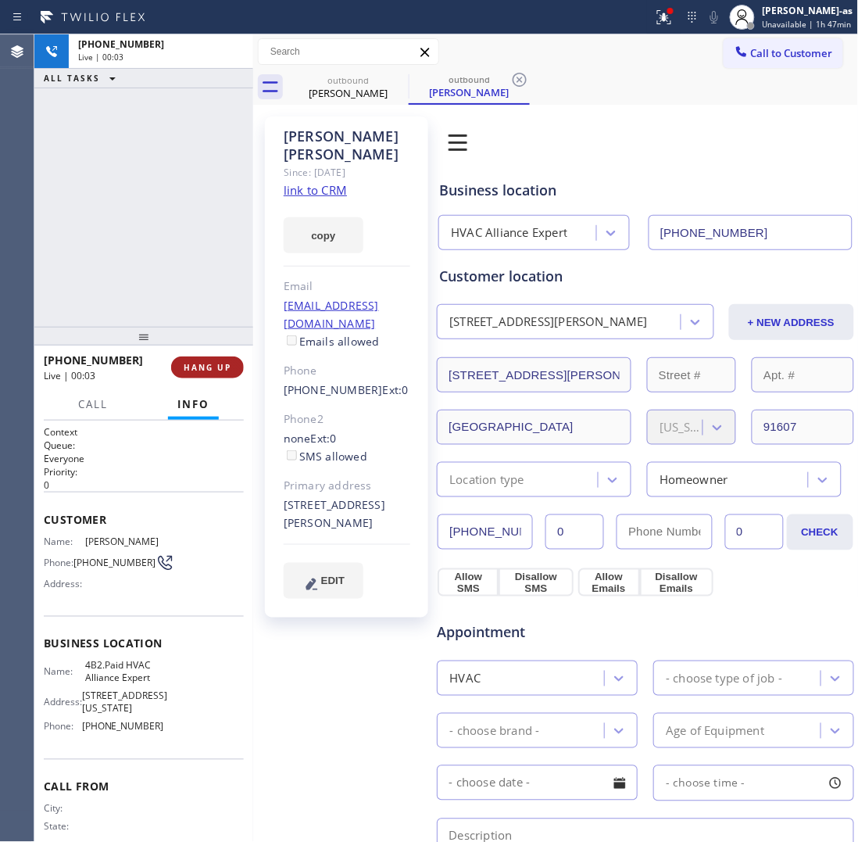
click at [207, 364] on span "HANG UP" at bounding box center [208, 367] width 48 height 11
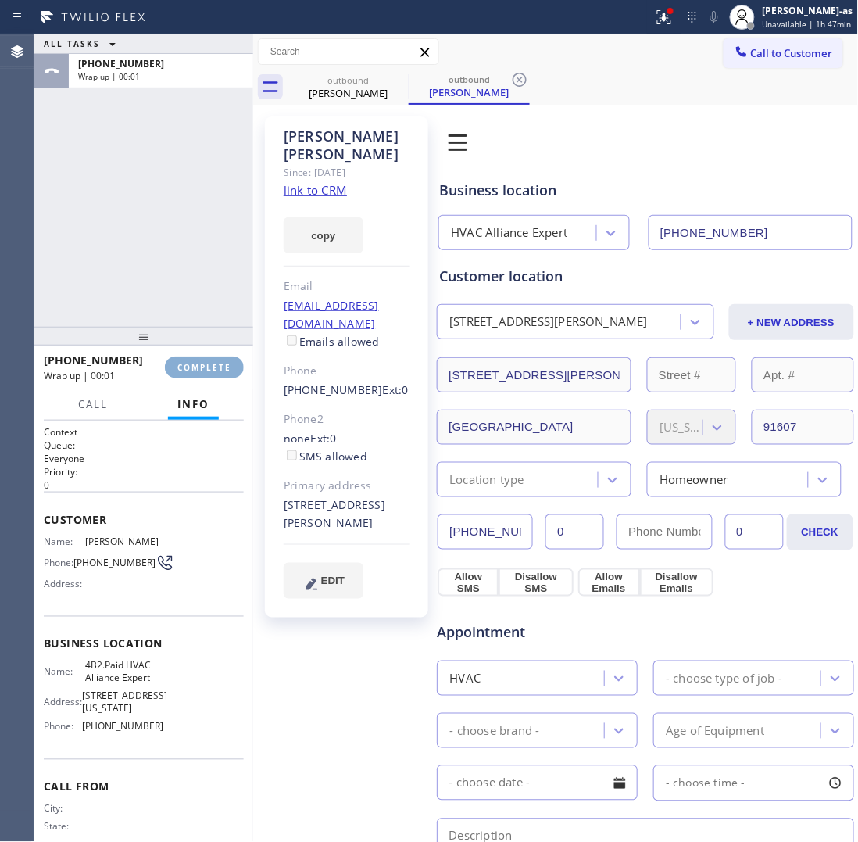
click at [207, 364] on span "COMPLETE" at bounding box center [204, 367] width 54 height 11
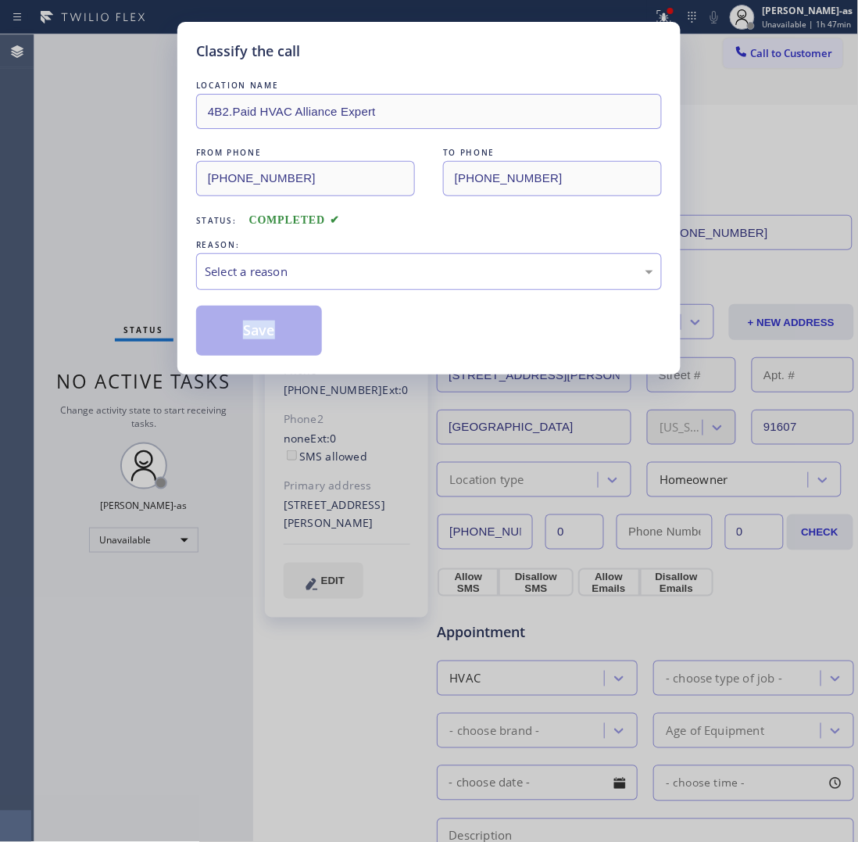
click at [207, 364] on div "Classify the call LOCATION NAME 4B2.Paid HVAC Alliance Expert FROM PHONE [PHONE…" at bounding box center [428, 198] width 503 height 353
click at [279, 268] on div "Select a reason" at bounding box center [429, 272] width 449 height 18
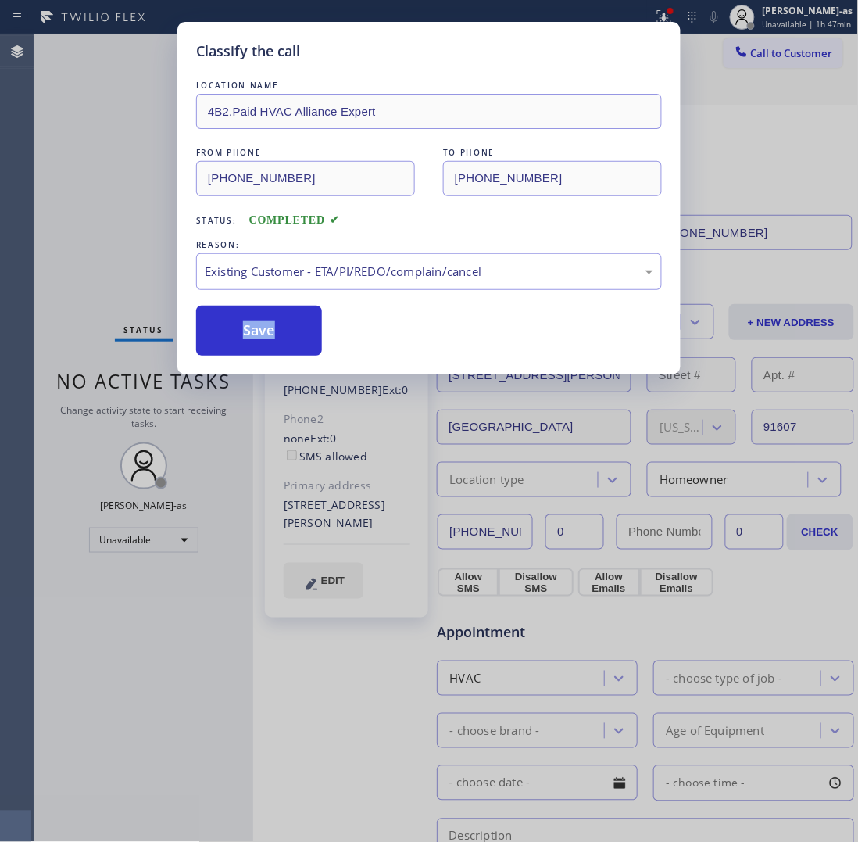
click at [264, 336] on button "Save" at bounding box center [259, 331] width 126 height 50
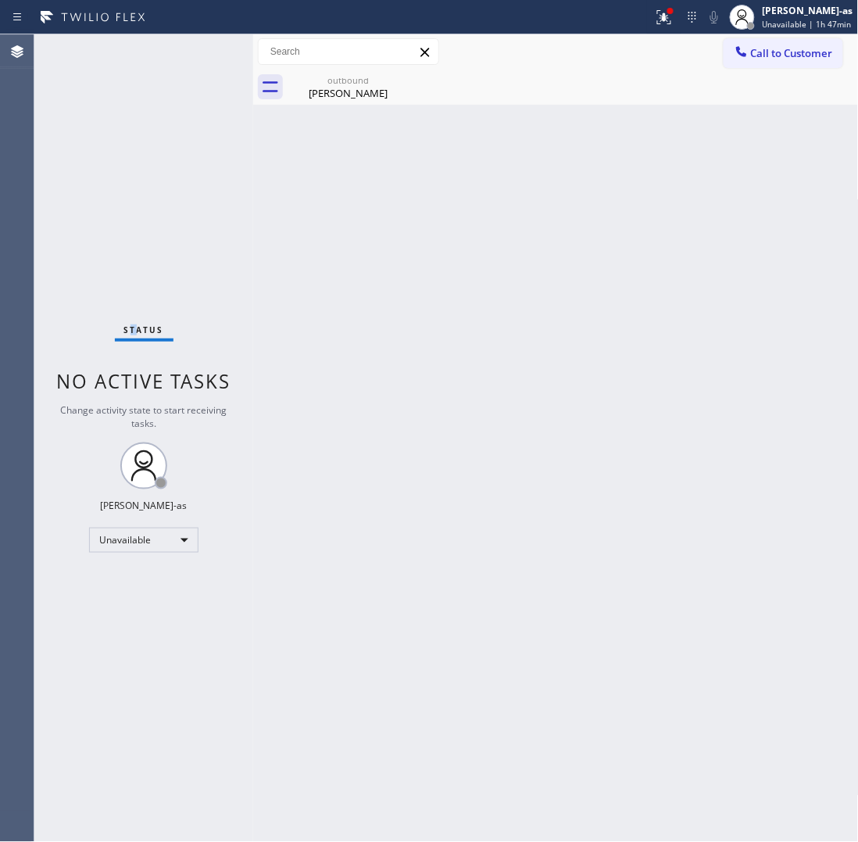
click at [153, 134] on div "Status No active tasks Change activity state to start receiving tasks. [PERSON_…" at bounding box center [143, 437] width 219 height 807
drag, startPoint x: 377, startPoint y: 88, endPoint x: 361, endPoint y: 138, distance: 52.4
click at [377, 87] on div "[PERSON_NAME]" at bounding box center [348, 93] width 118 height 14
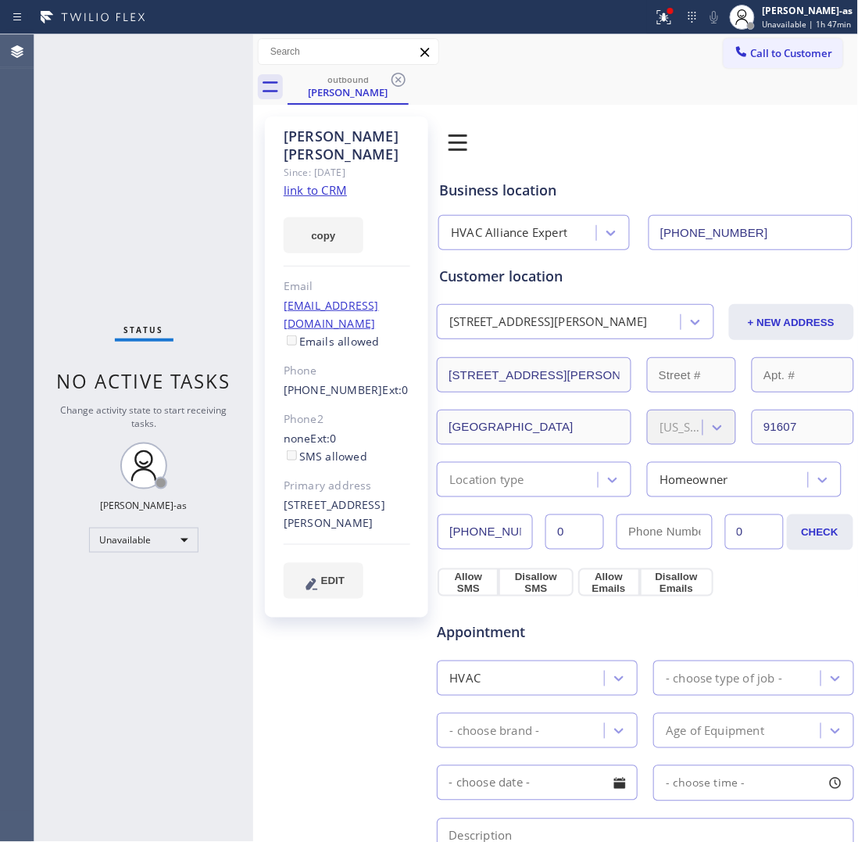
click at [314, 182] on link "link to CRM" at bounding box center [315, 190] width 63 height 16
click at [774, 46] on span "Call to Customer" at bounding box center [792, 53] width 82 height 14
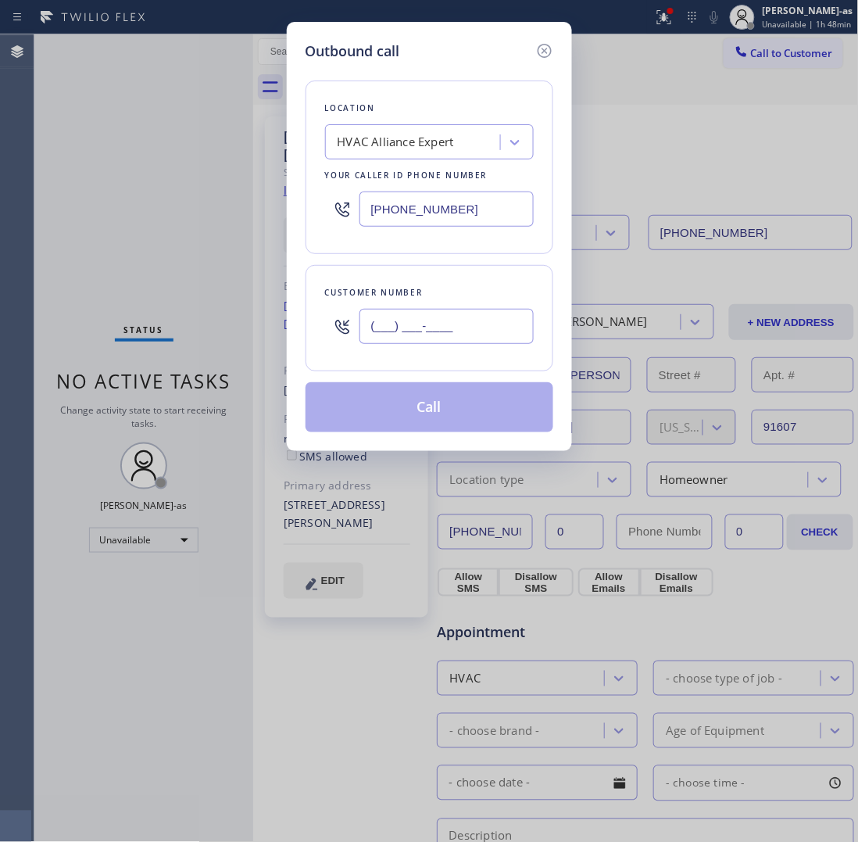
click at [426, 329] on input "(___) ___-____" at bounding box center [447, 326] width 174 height 35
paste input "310) 720-0424"
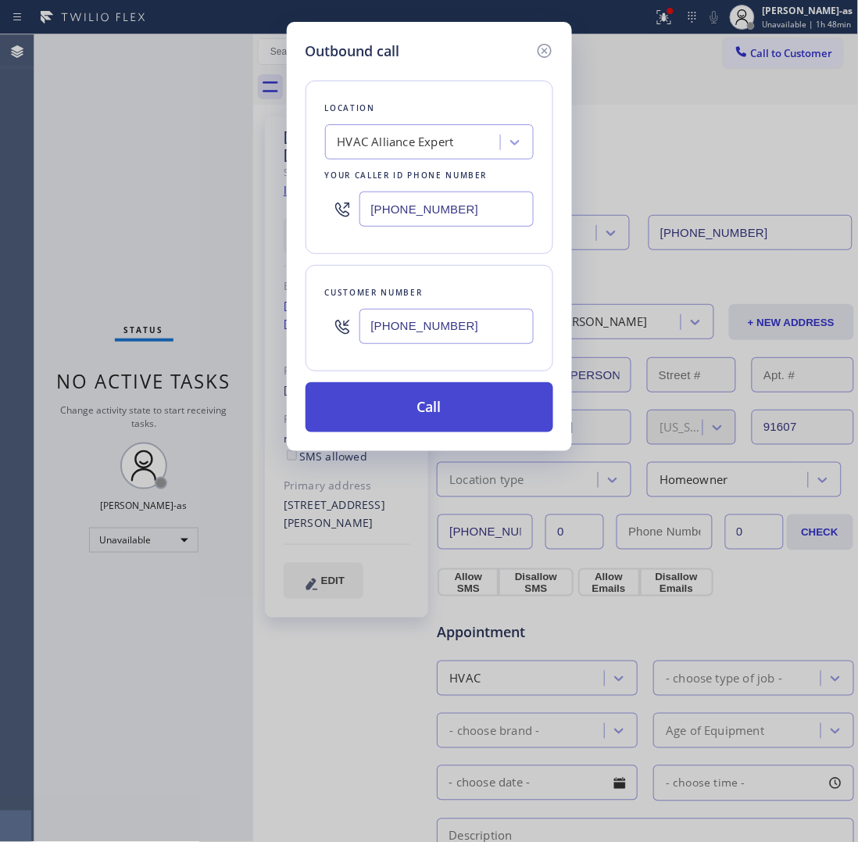
type input "[PHONE_NUMBER]"
click at [431, 411] on button "Call" at bounding box center [430, 407] width 248 height 50
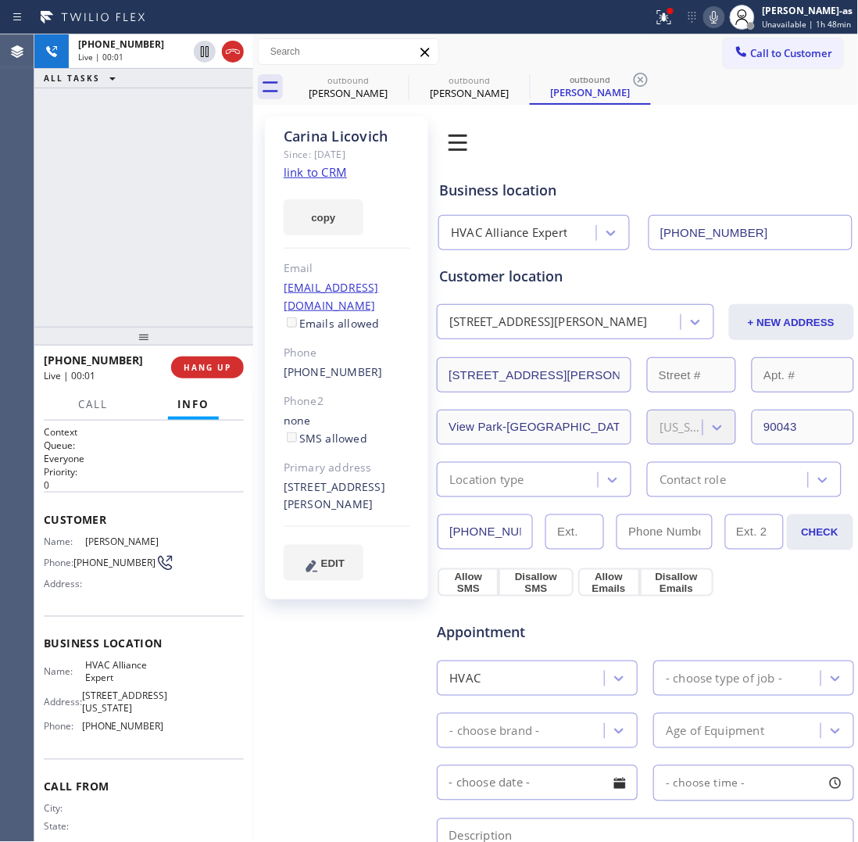
type input "[PHONE_NUMBER]"
click at [116, 220] on div "[PHONE_NUMBER] Live | 00:18 ALL TASKS ALL TASKS ACTIVE TASKS TASKS IN WRAP UP" at bounding box center [143, 180] width 219 height 292
click at [184, 356] on button "HANG UP" at bounding box center [207, 367] width 73 height 22
click at [189, 271] on div "[PHONE_NUMBER] Live | 00:19 ALL TASKS ALL TASKS ACTIVE TASKS TASKS IN WRAP UP" at bounding box center [143, 180] width 219 height 292
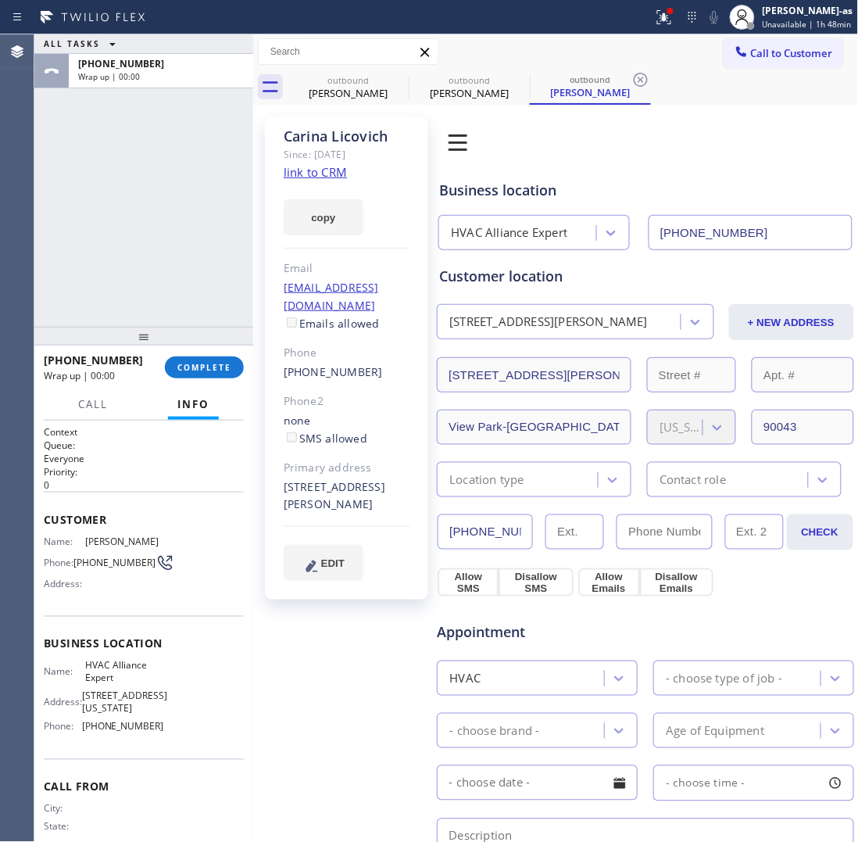
click at [381, 363] on div "[PHONE_NUMBER]" at bounding box center [347, 372] width 127 height 18
copy div "[PHONE_NUMBER]"
click at [243, 370] on div "[PHONE_NUMBER] Wrap up | 00:01 COMPLETE" at bounding box center [143, 368] width 219 height 44
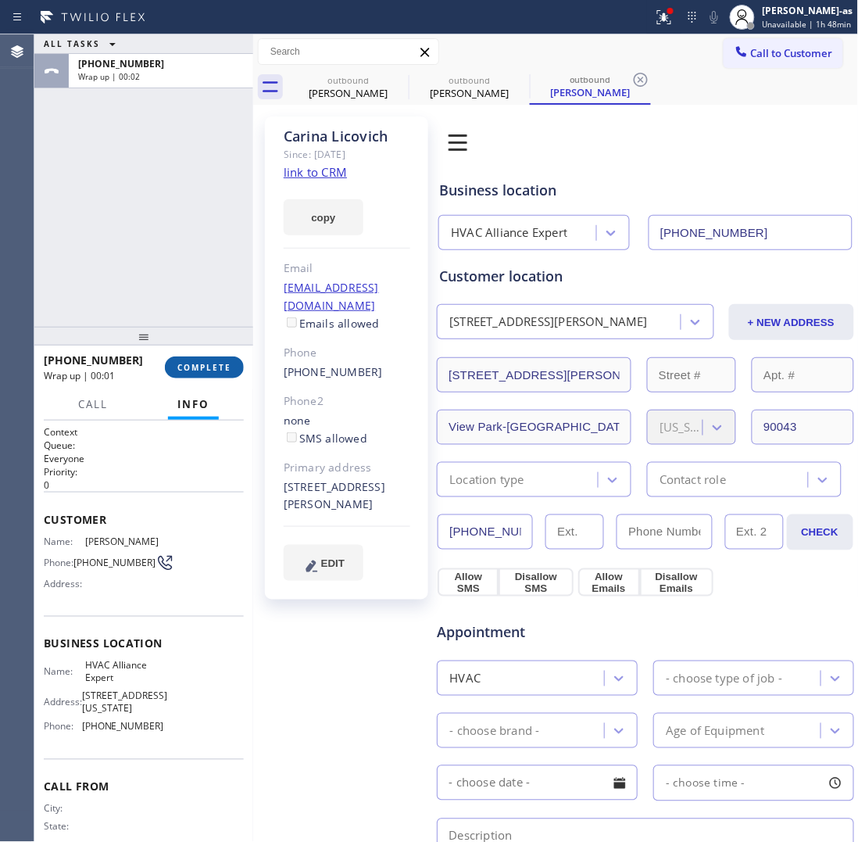
click at [216, 372] on span "COMPLETE" at bounding box center [204, 367] width 54 height 11
click at [169, 211] on div "ALL TASKS ALL TASKS ACTIVE TASKS TASKS IN WRAP UP [PHONE_NUMBER] Wrap up | 00:02" at bounding box center [143, 180] width 219 height 292
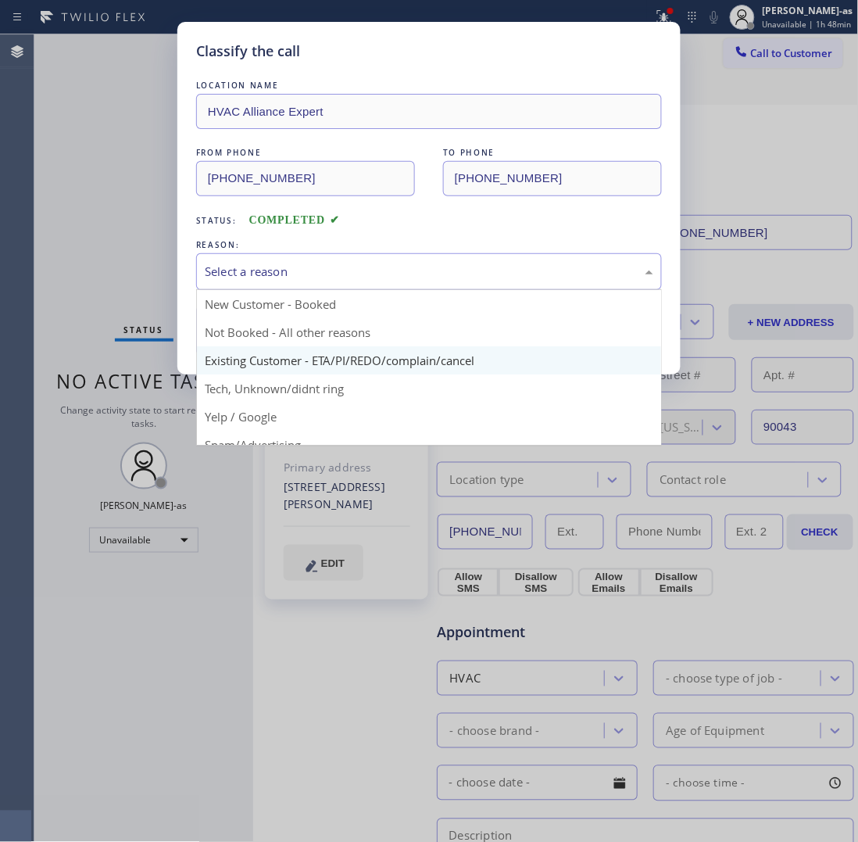
drag, startPoint x: 327, startPoint y: 276, endPoint x: 378, endPoint y: 356, distance: 95.2
click at [327, 278] on div "Select a reason" at bounding box center [429, 272] width 449 height 18
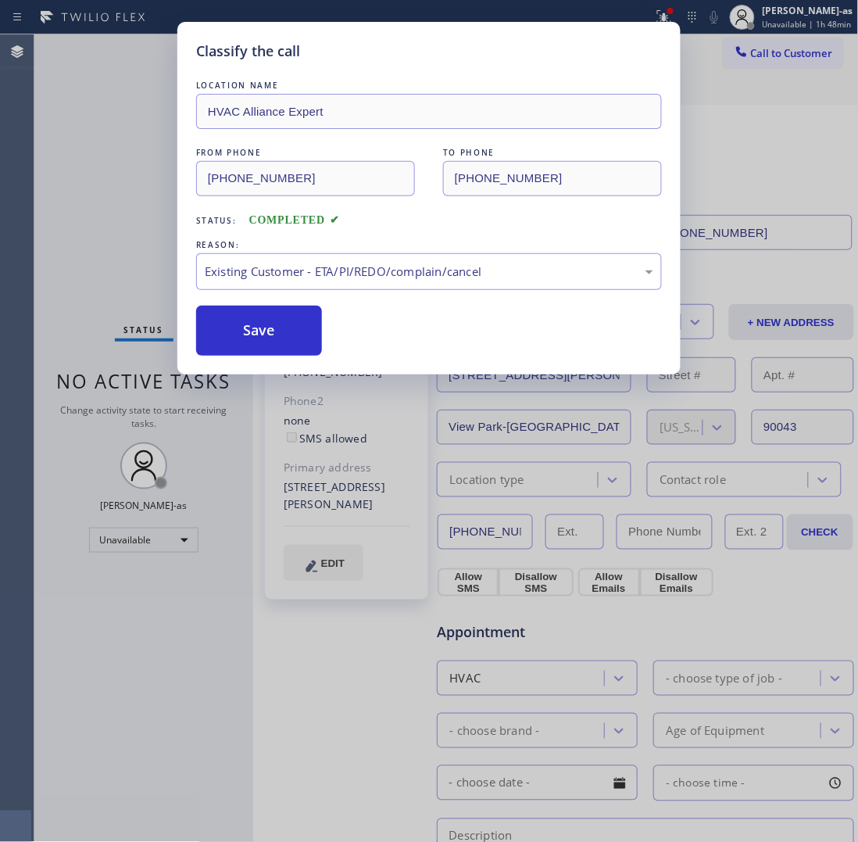
drag, startPoint x: 280, startPoint y: 338, endPoint x: 795, endPoint y: 44, distance: 593.1
click at [281, 338] on button "Save" at bounding box center [259, 331] width 126 height 50
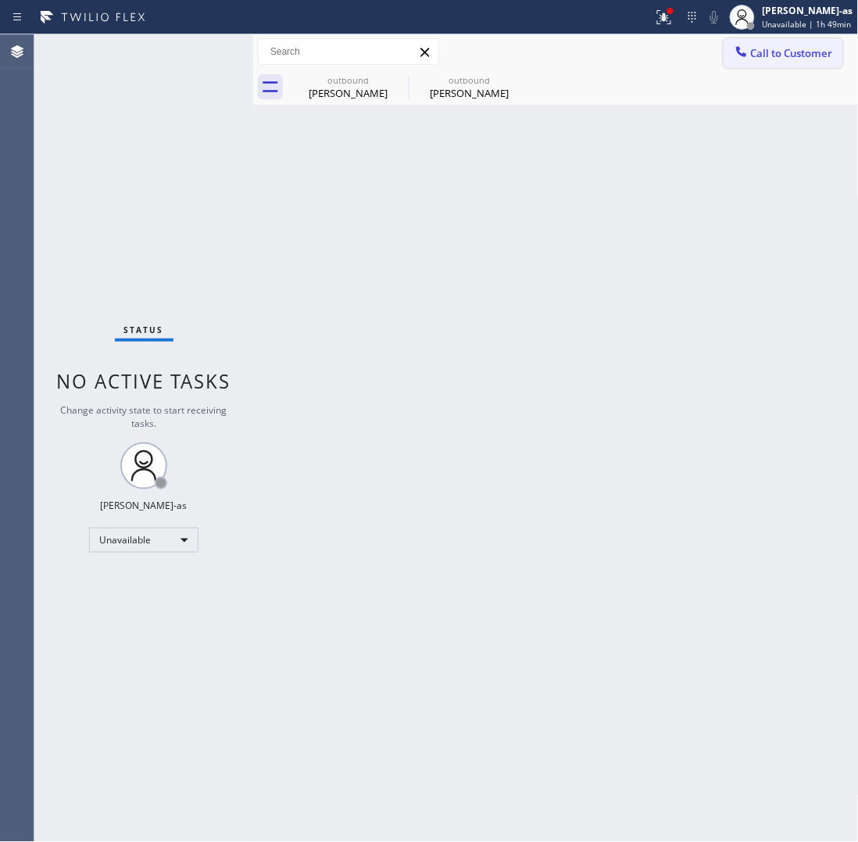
drag, startPoint x: 797, startPoint y: 48, endPoint x: 775, endPoint y: 92, distance: 48.9
click at [797, 49] on span "Call to Customer" at bounding box center [792, 53] width 82 height 14
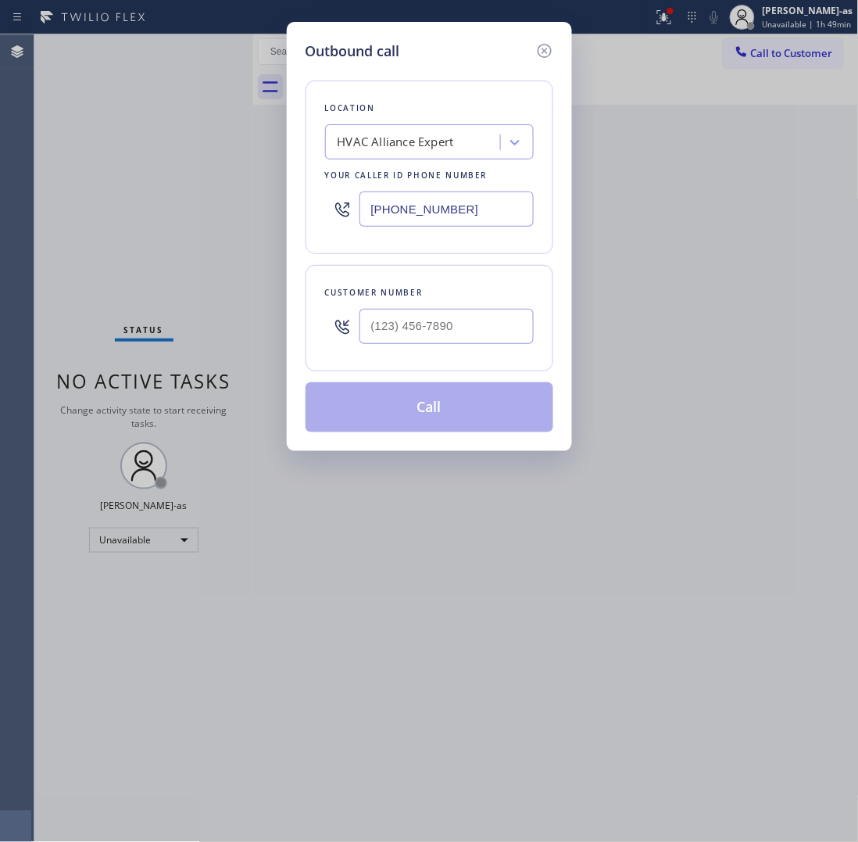
click at [426, 346] on div at bounding box center [447, 326] width 174 height 51
click at [456, 324] on input "(___) ___-____" at bounding box center [447, 326] width 174 height 35
paste input "310) 720-0424"
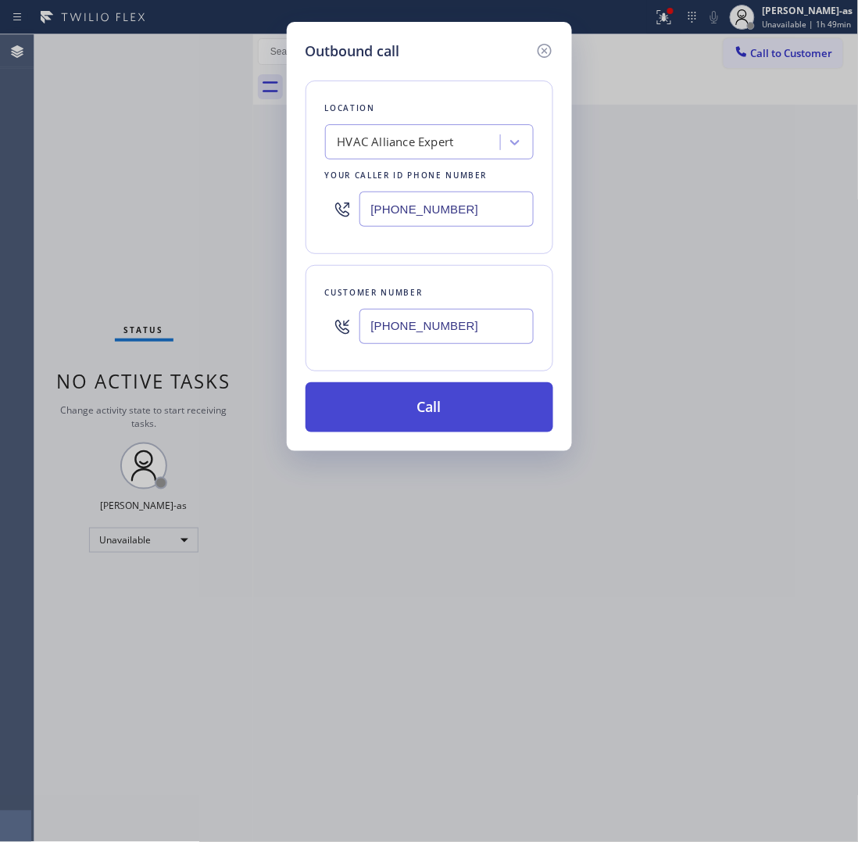
type input "[PHONE_NUMBER]"
click at [453, 411] on button "Call" at bounding box center [430, 407] width 248 height 50
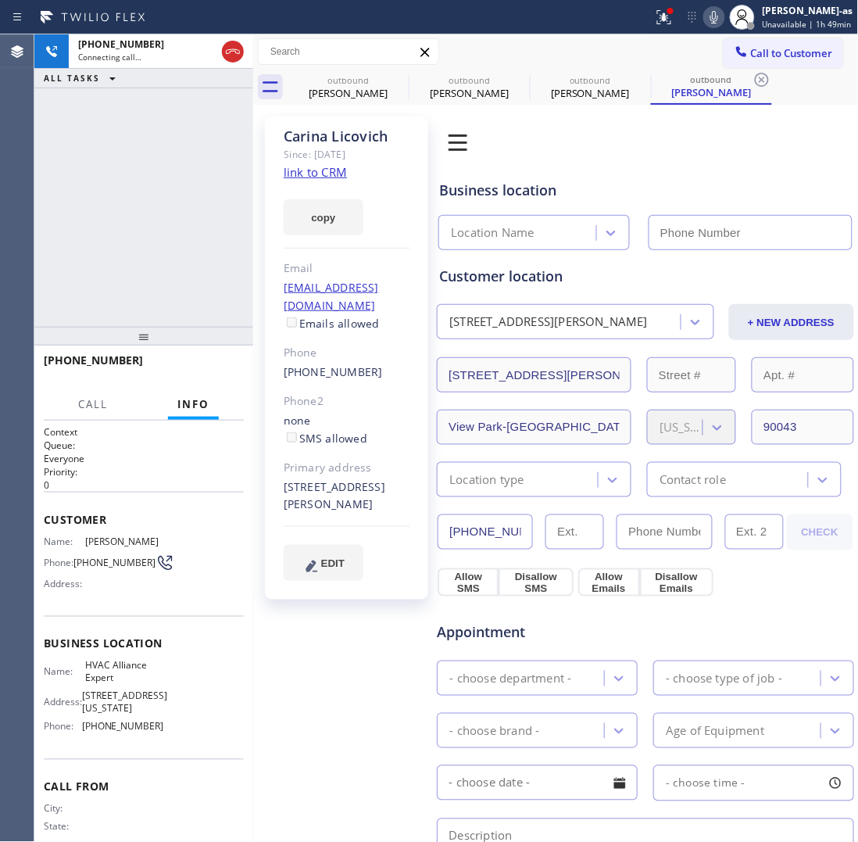
type input "[PHONE_NUMBER]"
click at [345, 87] on div "[PERSON_NAME]" at bounding box center [348, 93] width 118 height 14
click at [401, 80] on icon at bounding box center [398, 79] width 19 height 19
click at [0, 0] on icon at bounding box center [0, 0] width 0 height 0
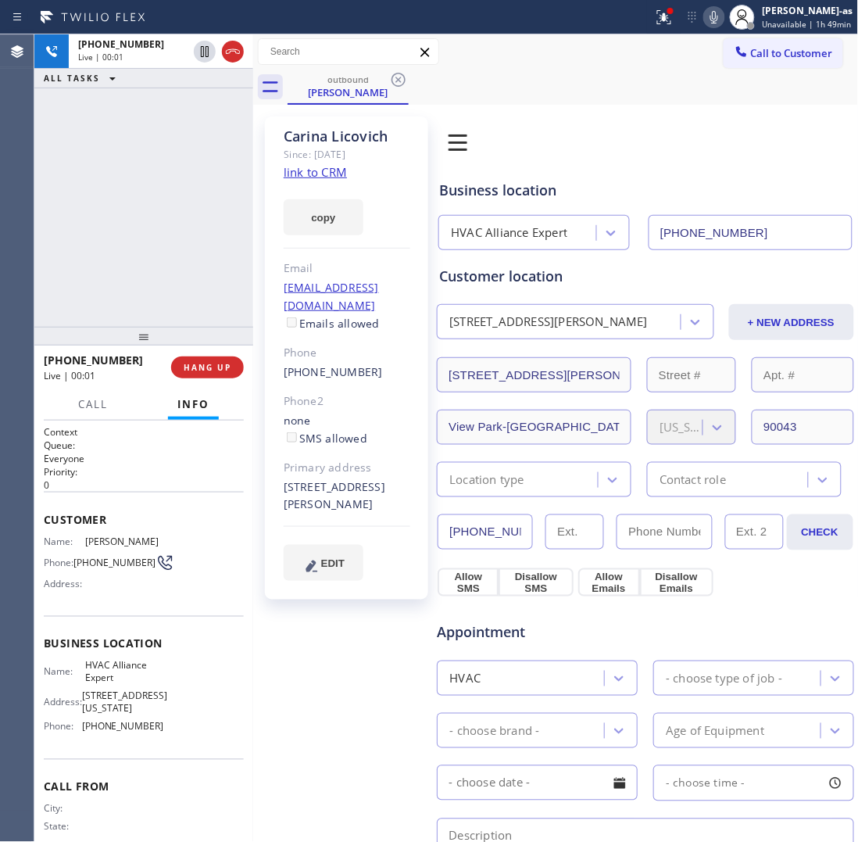
click at [172, 215] on div "[PHONE_NUMBER] Live | 00:01 ALL TASKS ALL TASKS ACTIVE TASKS TASKS IN WRAP UP" at bounding box center [143, 180] width 219 height 292
click at [141, 278] on div "[PHONE_NUMBER] Live | 00:02 ALL TASKS ALL TASKS ACTIVE TASKS TASKS IN WRAP UP" at bounding box center [143, 180] width 219 height 292
drag, startPoint x: 96, startPoint y: 237, endPoint x: 107, endPoint y: 237, distance: 10.9
click at [98, 237] on div "[PHONE_NUMBER] Live | 00:04 ALL TASKS ALL TASKS ACTIVE TASKS TASKS IN WRAP UP" at bounding box center [143, 180] width 219 height 292
click at [310, 170] on link "link to CRM" at bounding box center [315, 172] width 63 height 16
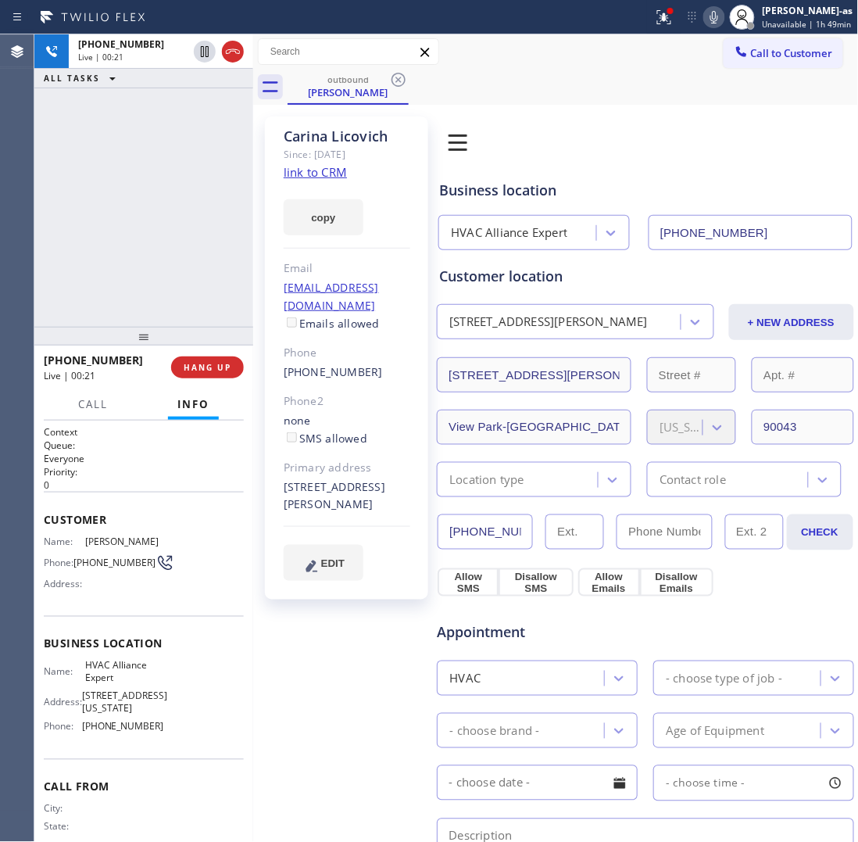
click at [235, 56] on icon at bounding box center [233, 51] width 19 height 19
click at [217, 403] on div "[PHONE_NUMBER] Live | 00:21 ALL TASKS ALL TASKS ACTIVE TASKS TASKS IN WRAP UP […" at bounding box center [143, 437] width 219 height 807
click at [197, 354] on div "[PHONE_NUMBER] Live | 00:21 HANG UP" at bounding box center [144, 367] width 200 height 41
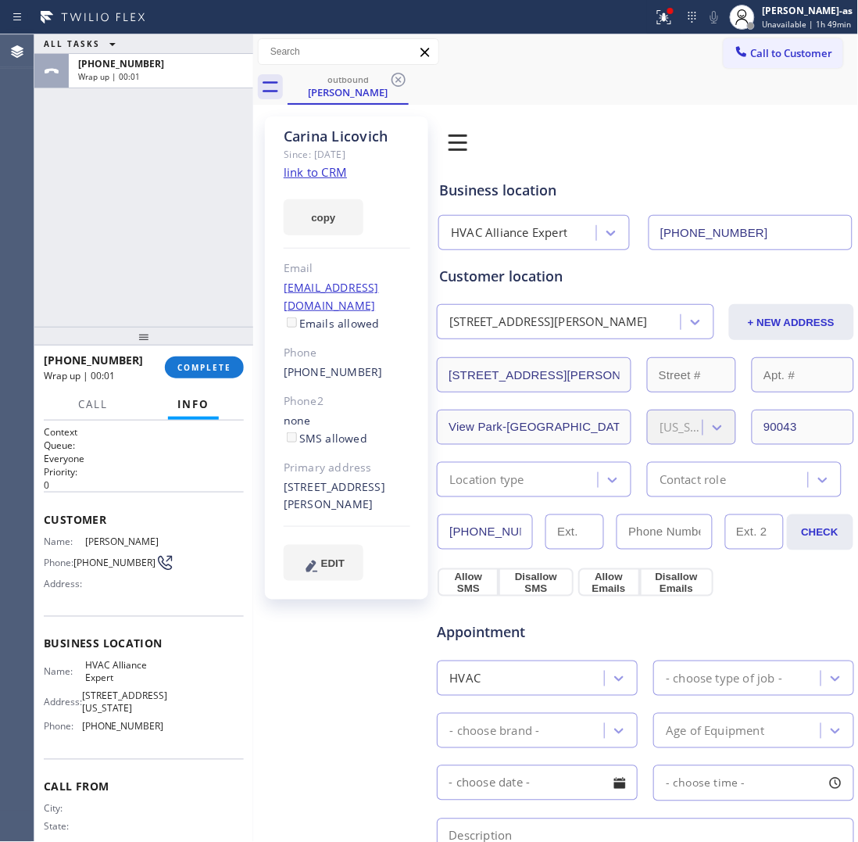
click at [170, 294] on div "ALL TASKS ALL TASKS ACTIVE TASKS TASKS IN WRAP UP [PHONE_NUMBER] Wrap up | 00:01" at bounding box center [143, 180] width 219 height 292
drag, startPoint x: 201, startPoint y: 356, endPoint x: 227, endPoint y: 364, distance: 27.2
click at [205, 356] on button "COMPLETE" at bounding box center [204, 367] width 79 height 22
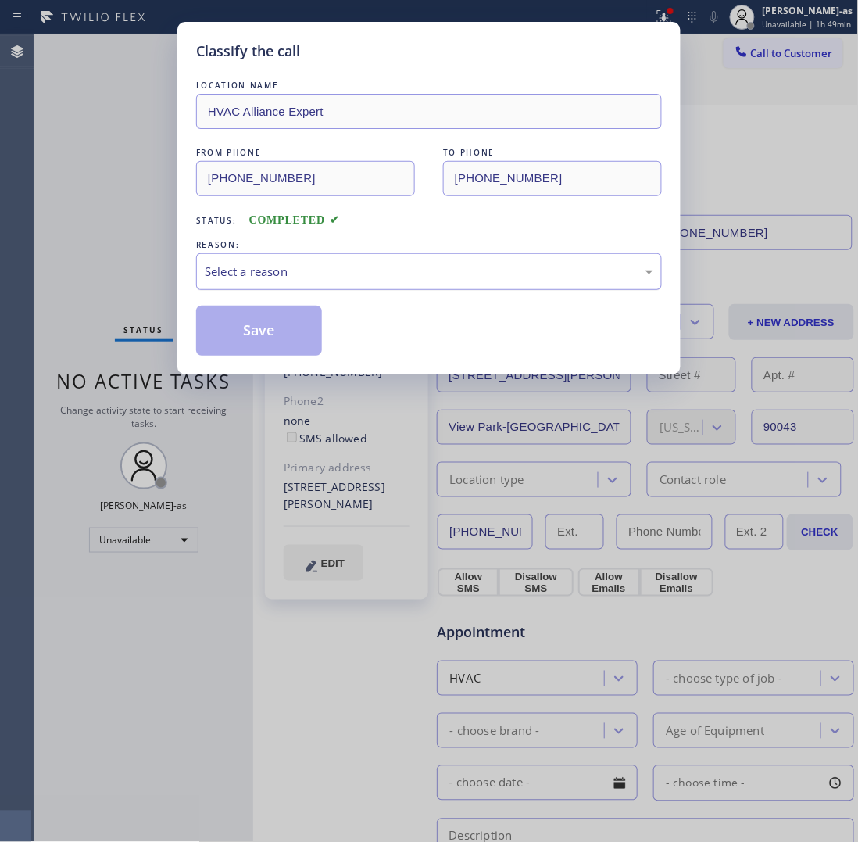
click at [416, 290] on div "Select a reason" at bounding box center [429, 271] width 466 height 37
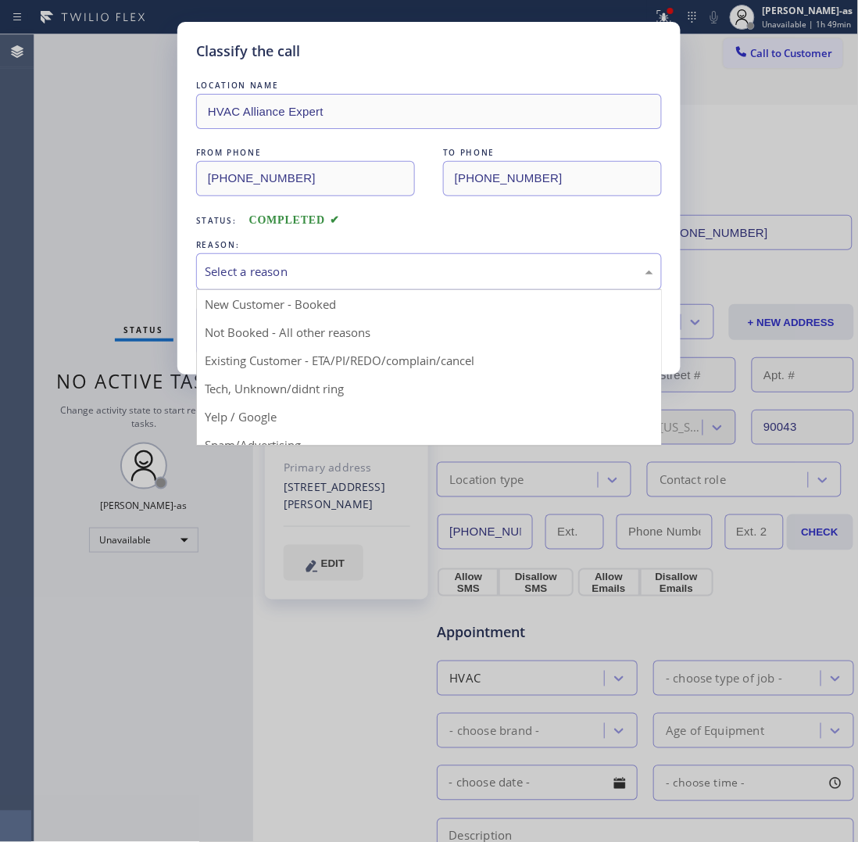
drag, startPoint x: 454, startPoint y: 358, endPoint x: 243, endPoint y: 317, distance: 215.1
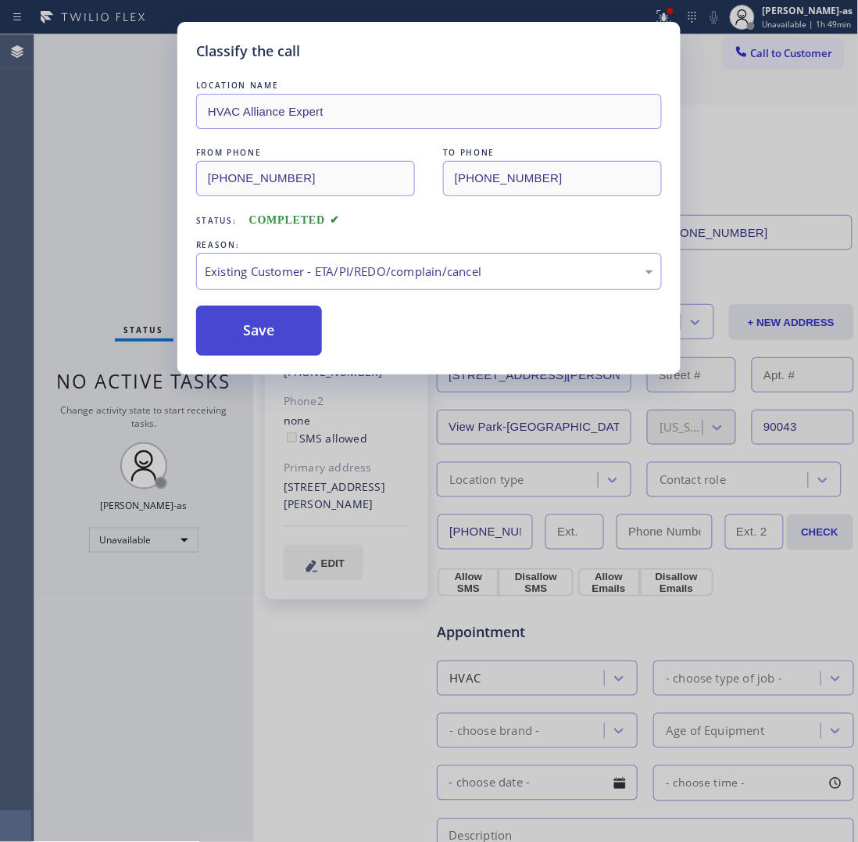
click at [242, 317] on button "Save" at bounding box center [259, 331] width 126 height 50
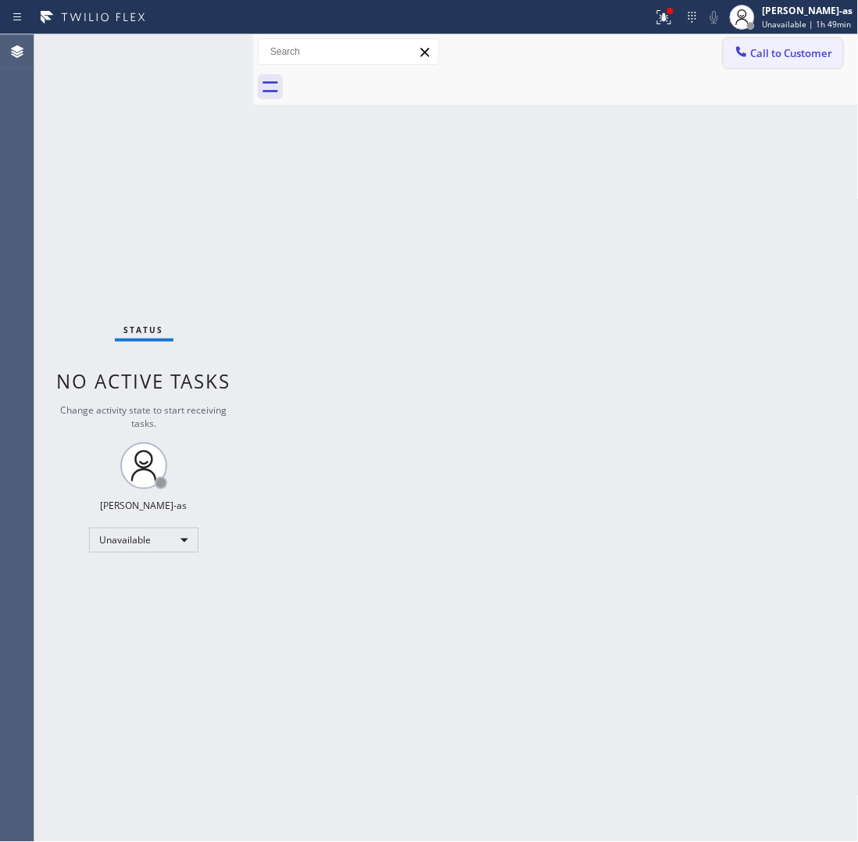
click at [752, 63] on button "Call to Customer" at bounding box center [784, 53] width 120 height 30
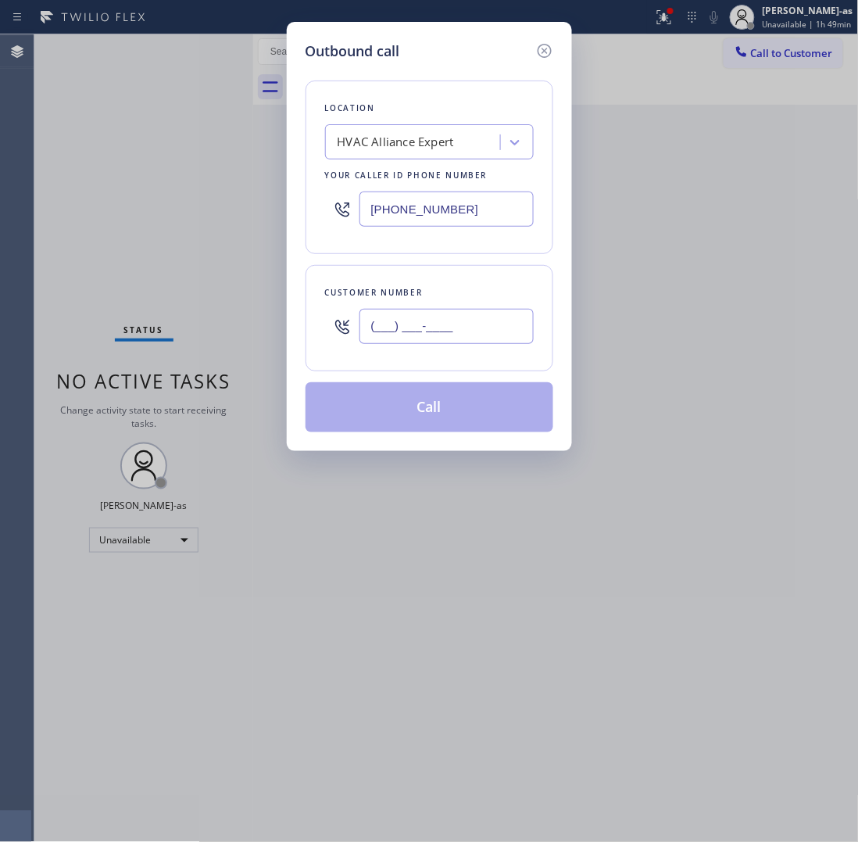
click at [486, 336] on input "(___) ___-____" at bounding box center [447, 326] width 174 height 35
paste input "619) 794-9662"
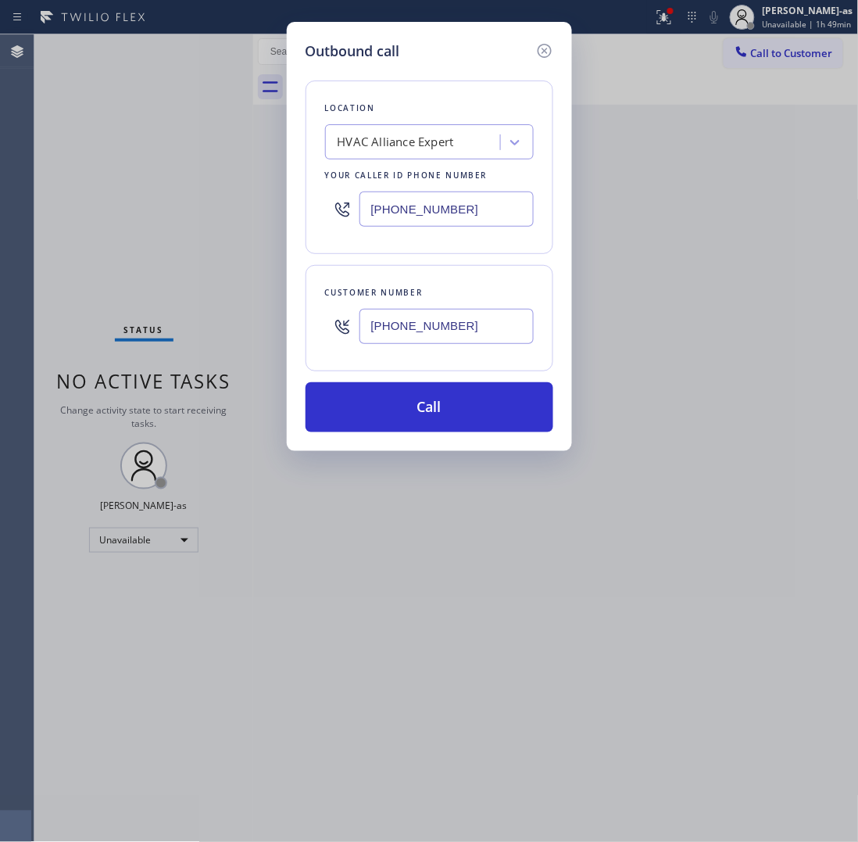
type input "[PHONE_NUMBER]"
click at [439, 145] on div "HVAC Alliance Expert" at bounding box center [396, 143] width 116 height 18
paste input "Electrical Garage [GEOGRAPHIC_DATA][PERSON_NAME]"
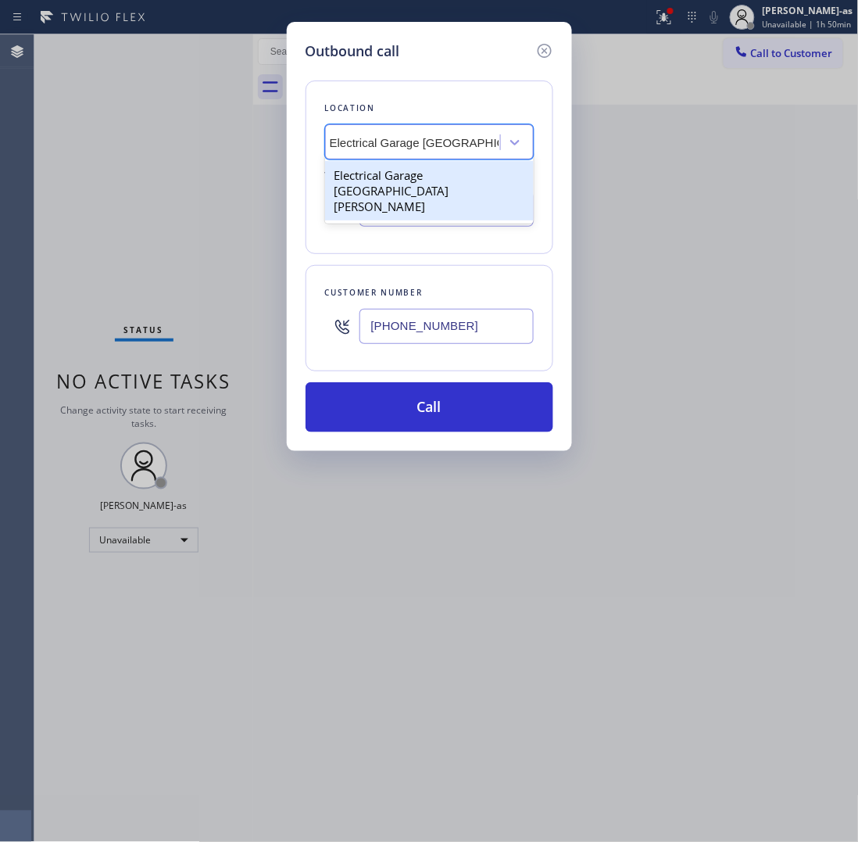
type input "Electrical Garage [GEOGRAPHIC_DATA][PERSON_NAME]"
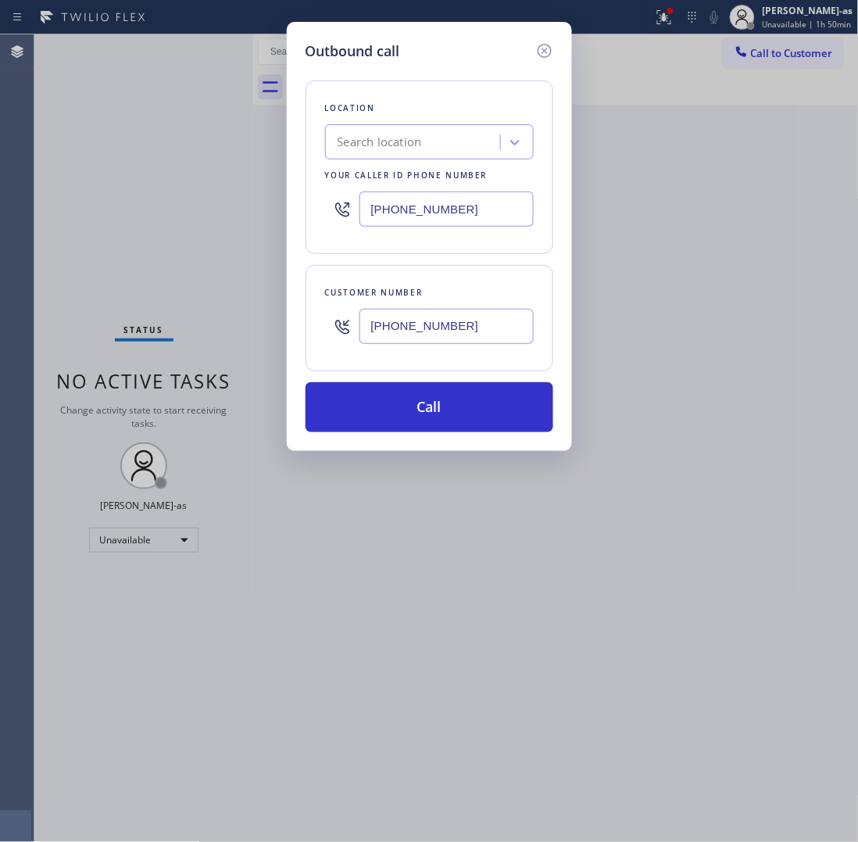
scroll to position [0, 0]
click at [399, 154] on div "Search location" at bounding box center [415, 142] width 170 height 27
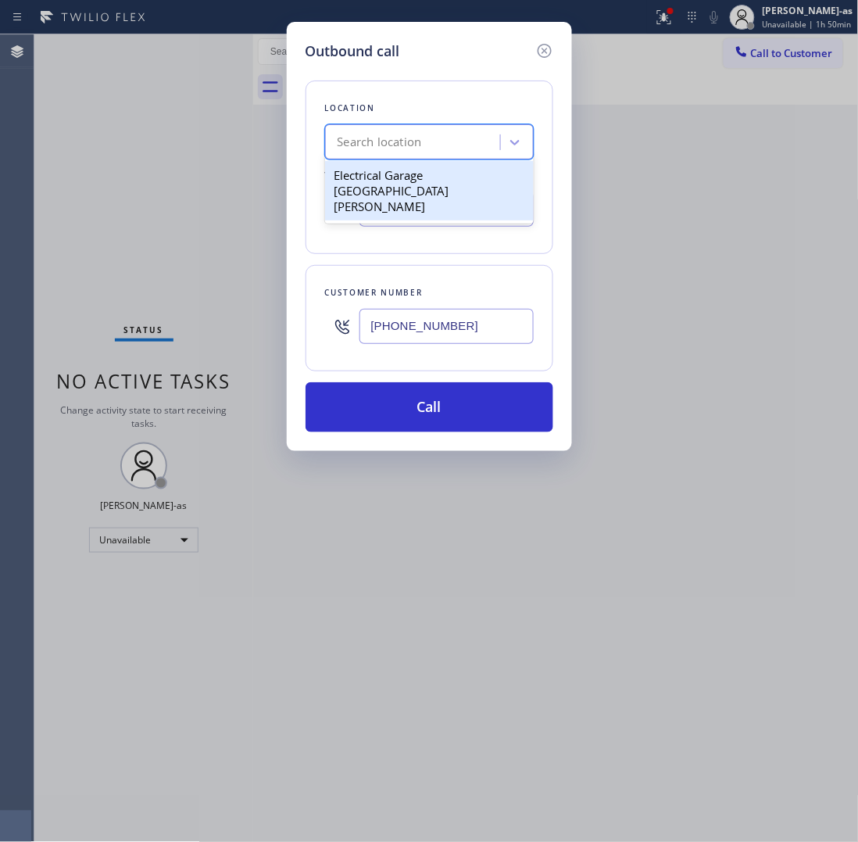
click at [387, 172] on div "Electrical Garage [GEOGRAPHIC_DATA][PERSON_NAME]" at bounding box center [429, 190] width 209 height 59
type input "[PHONE_NUMBER]"
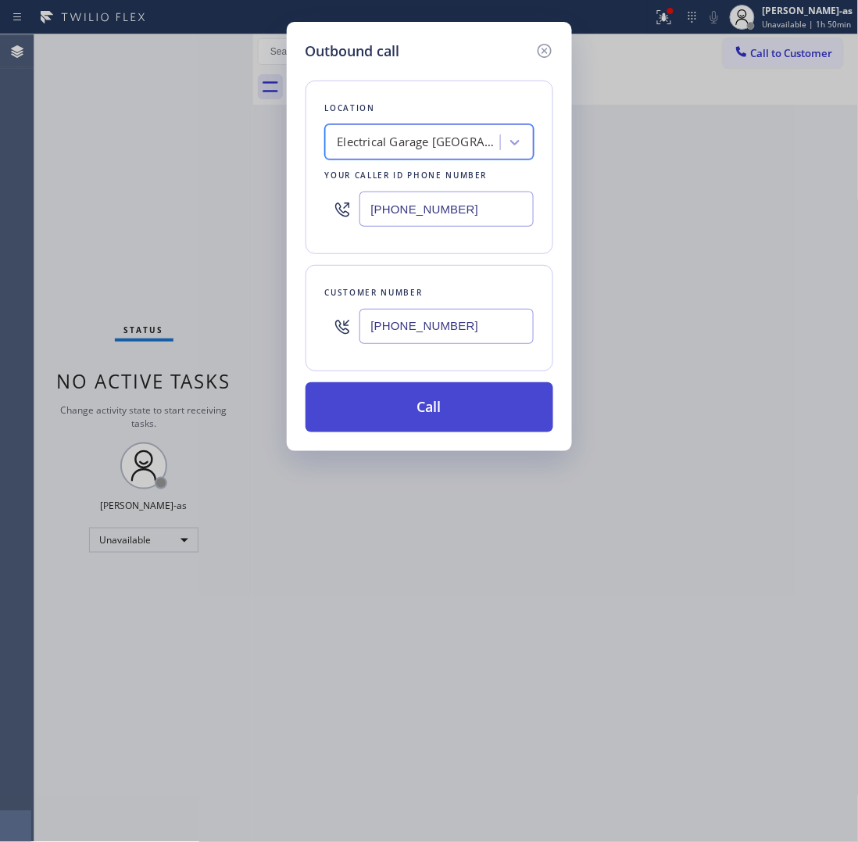
click at [465, 404] on button "Call" at bounding box center [430, 407] width 248 height 50
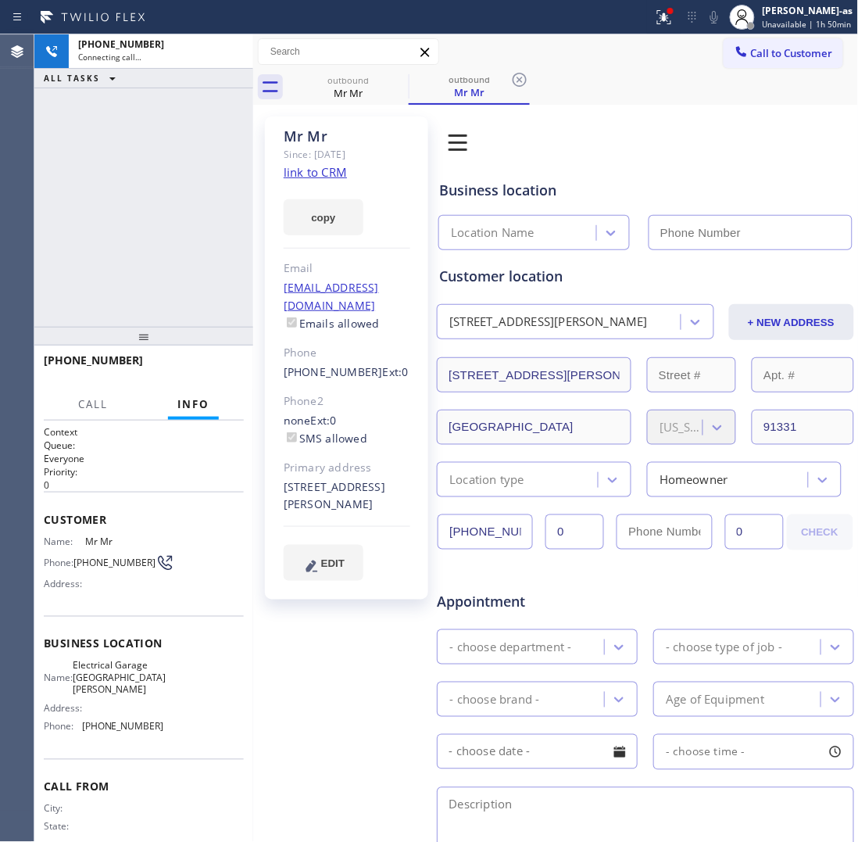
click at [323, 174] on link "link to CRM" at bounding box center [315, 172] width 63 height 16
type input "[PHONE_NUMBER]"
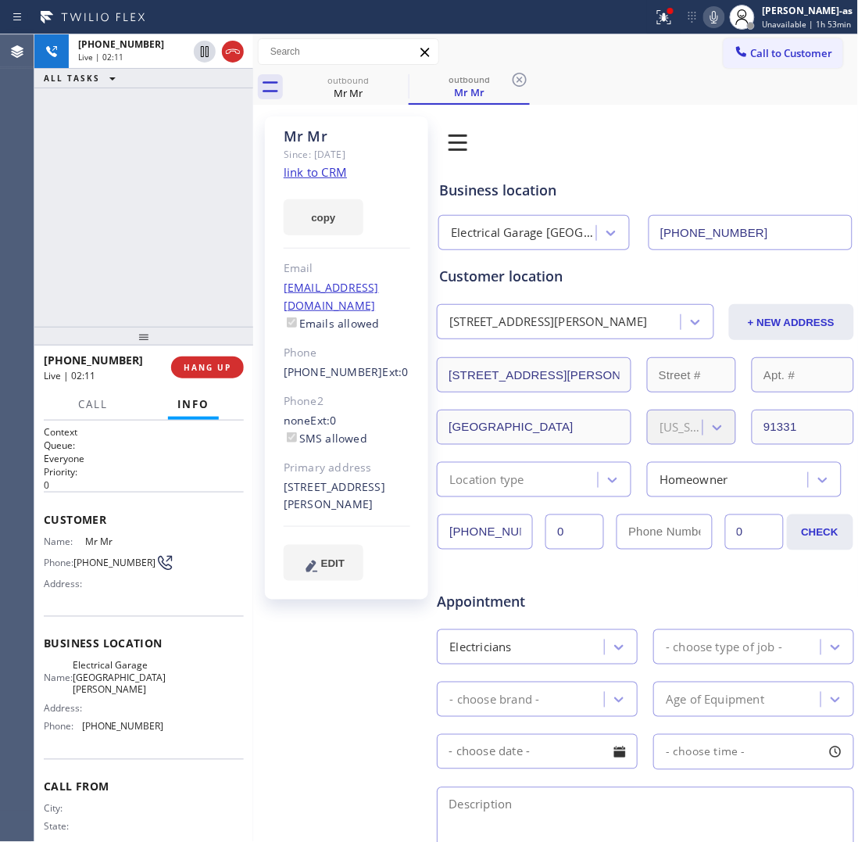
click at [113, 117] on div "[PHONE_NUMBER] Live | 02:11 ALL TASKS ALL TASKS ACTIVE TASKS TASKS IN WRAP UP" at bounding box center [143, 180] width 219 height 292
click at [357, 77] on div "outbound" at bounding box center [348, 80] width 118 height 12
click at [401, 78] on icon at bounding box center [398, 79] width 19 height 19
click at [102, 315] on div "[PHONE_NUMBER] Live | 02:12 ALL TASKS ALL TASKS ACTIVE TASKS TASKS IN WRAP UP" at bounding box center [143, 180] width 219 height 292
click at [104, 303] on div "[PHONE_NUMBER] Live | 02:13 ALL TASKS ALL TASKS ACTIVE TASKS TASKS IN WRAP UP" at bounding box center [143, 180] width 219 height 292
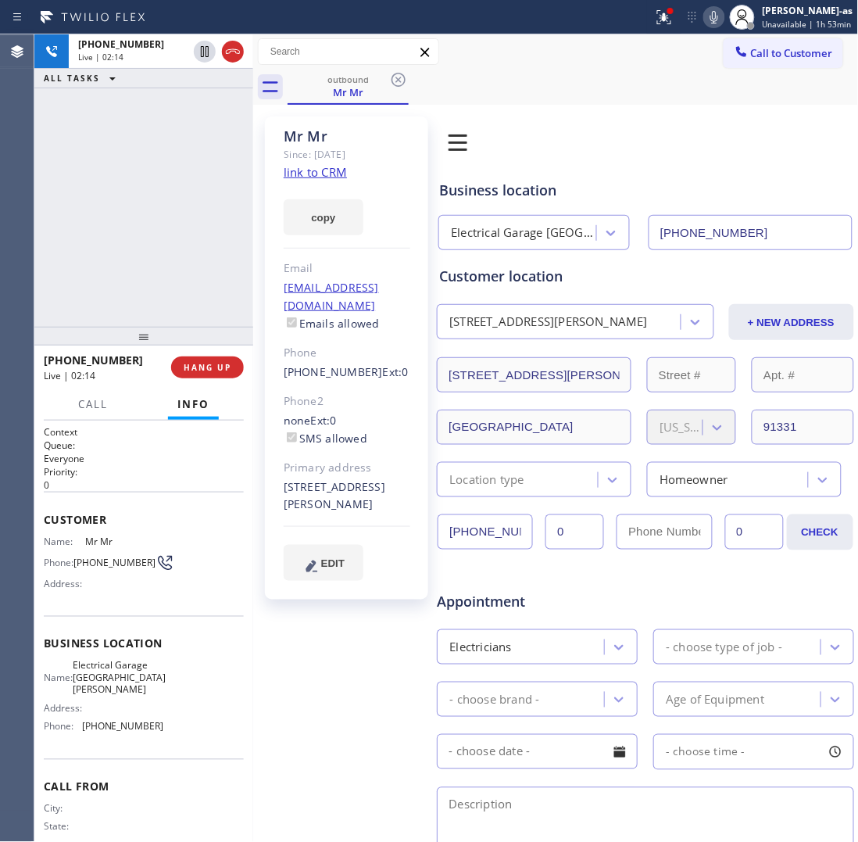
click at [104, 302] on div "[PHONE_NUMBER] Live | 02:14 ALL TASKS ALL TASKS ACTIVE TASKS TASKS IN WRAP UP" at bounding box center [143, 180] width 219 height 292
click at [104, 299] on div "[PHONE_NUMBER] Live | 02:14 ALL TASKS ALL TASKS ACTIVE TASKS TASKS IN WRAP UP" at bounding box center [143, 180] width 219 height 292
click at [98, 295] on div "[PHONE_NUMBER] Live | 02:14 ALL TASKS ALL TASKS ACTIVE TASKS TASKS IN WRAP UP" at bounding box center [143, 180] width 219 height 292
drag, startPoint x: 161, startPoint y: 276, endPoint x: 217, endPoint y: 371, distance: 110.7
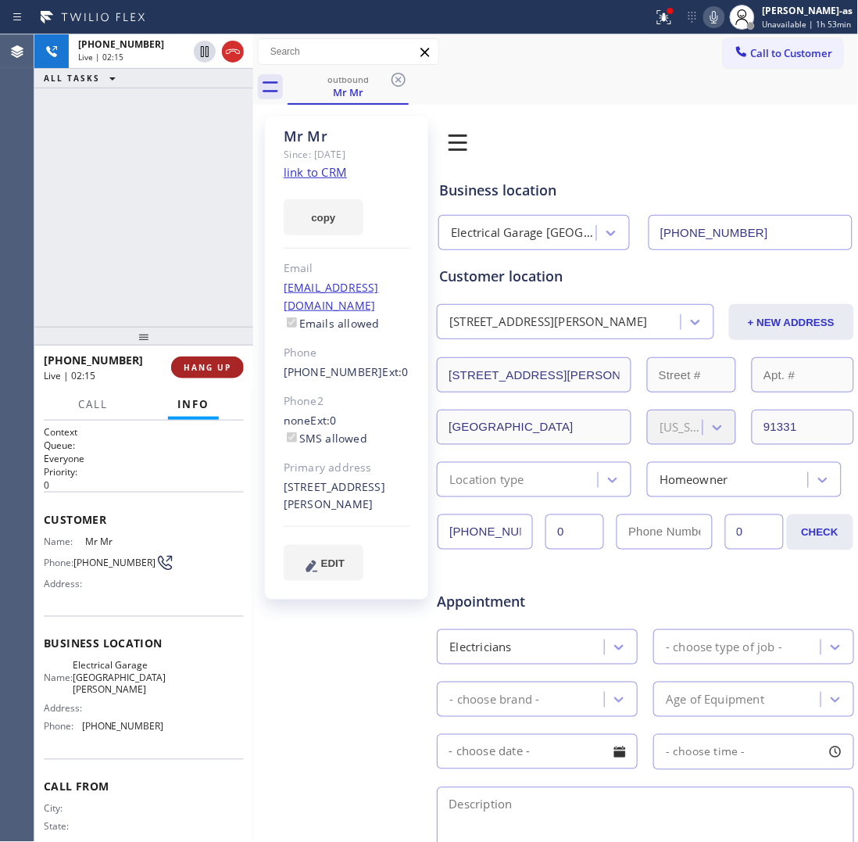
click at [173, 293] on div "[PHONE_NUMBER] Live | 02:15 ALL TASKS ALL TASKS ACTIVE TASKS TASKS IN WRAP UP" at bounding box center [143, 180] width 219 height 292
click at [202, 362] on span "HANG UP" at bounding box center [208, 367] width 48 height 11
click at [207, 364] on span "HANG UP" at bounding box center [208, 367] width 48 height 11
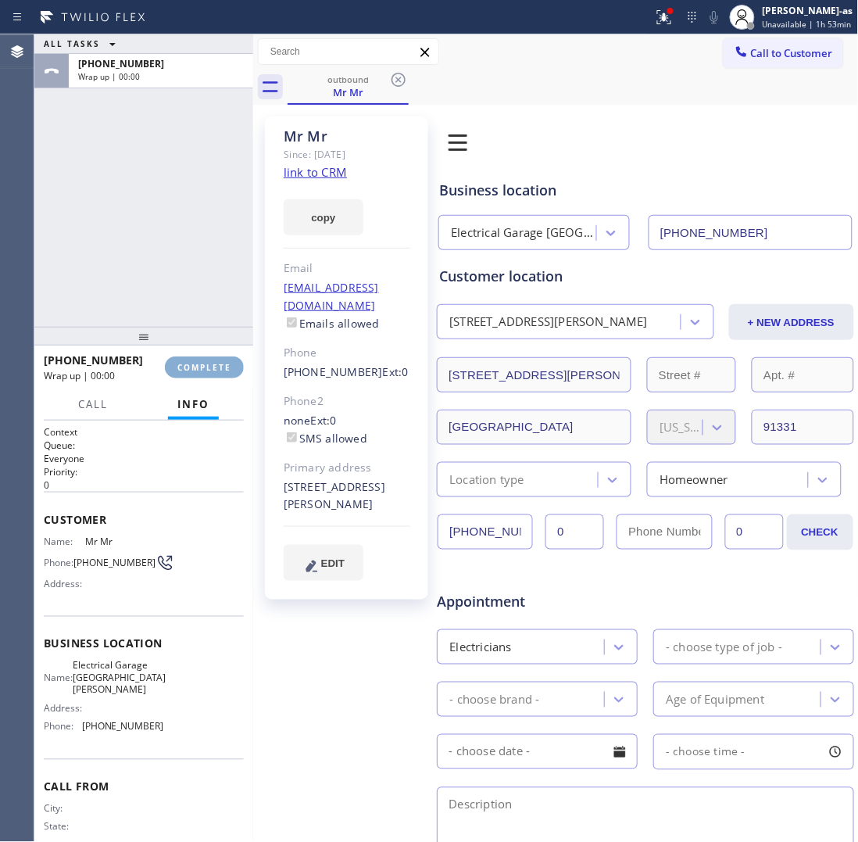
click at [208, 364] on span "COMPLETE" at bounding box center [204, 367] width 54 height 11
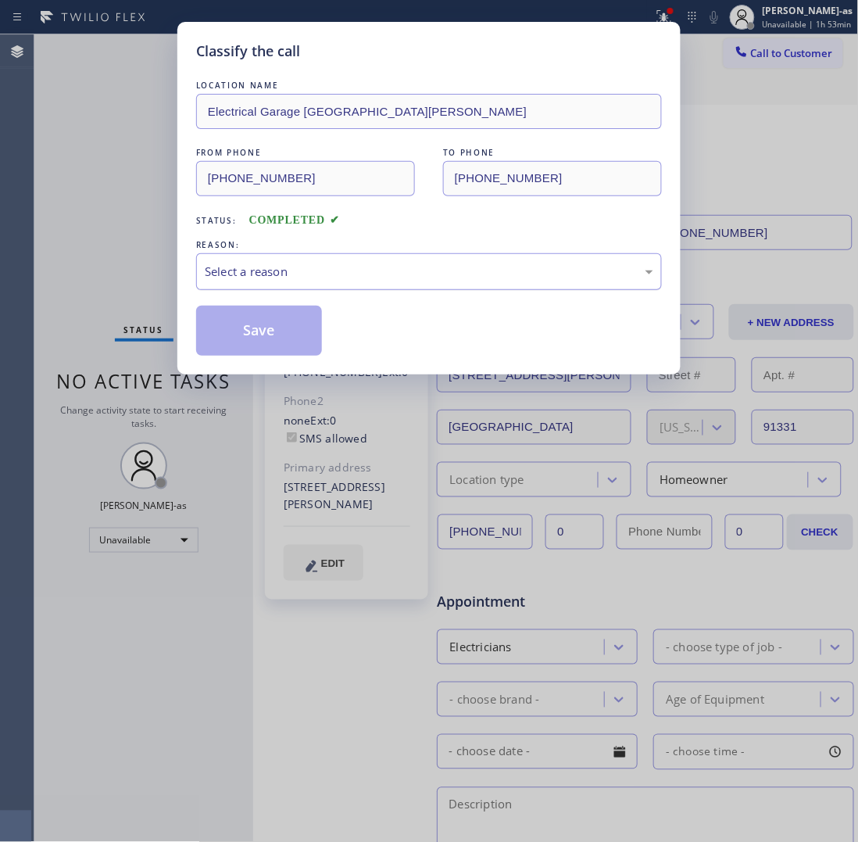
click at [147, 272] on div "Classify the call LOCATION NAME Electrical Garage [GEOGRAPHIC_DATA][PERSON_NAME…" at bounding box center [429, 421] width 858 height 842
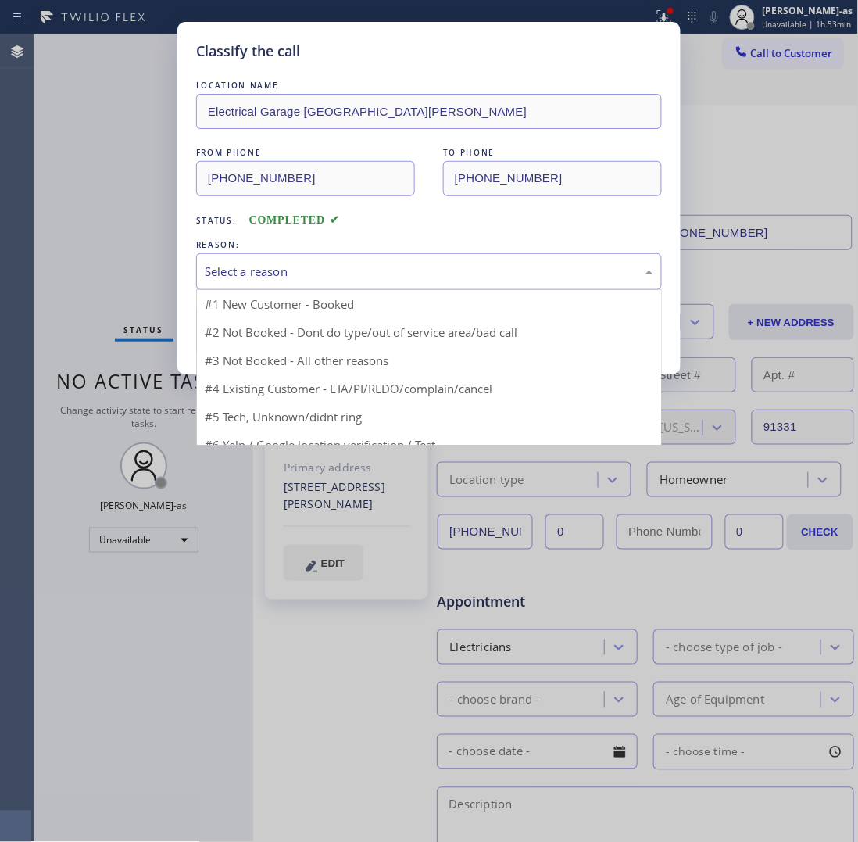
click at [224, 263] on div "Select a reason" at bounding box center [429, 272] width 449 height 18
click at [294, 266] on div "Select a reason" at bounding box center [429, 272] width 449 height 18
click at [248, 268] on div "Select a reason" at bounding box center [429, 272] width 449 height 18
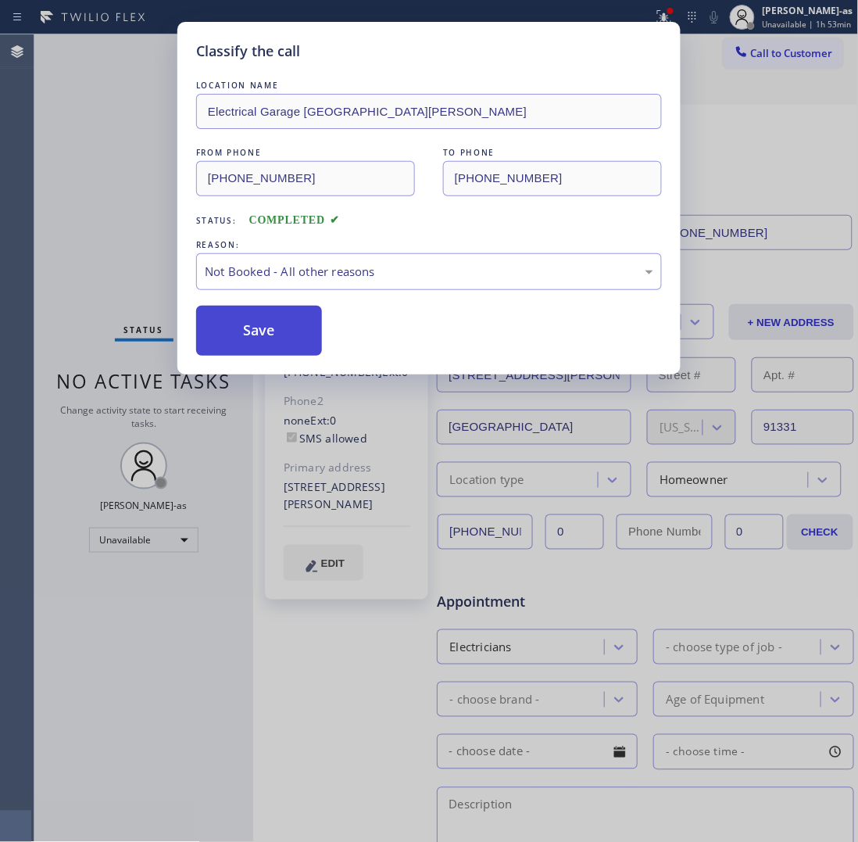
click at [252, 333] on button "Save" at bounding box center [259, 331] width 126 height 50
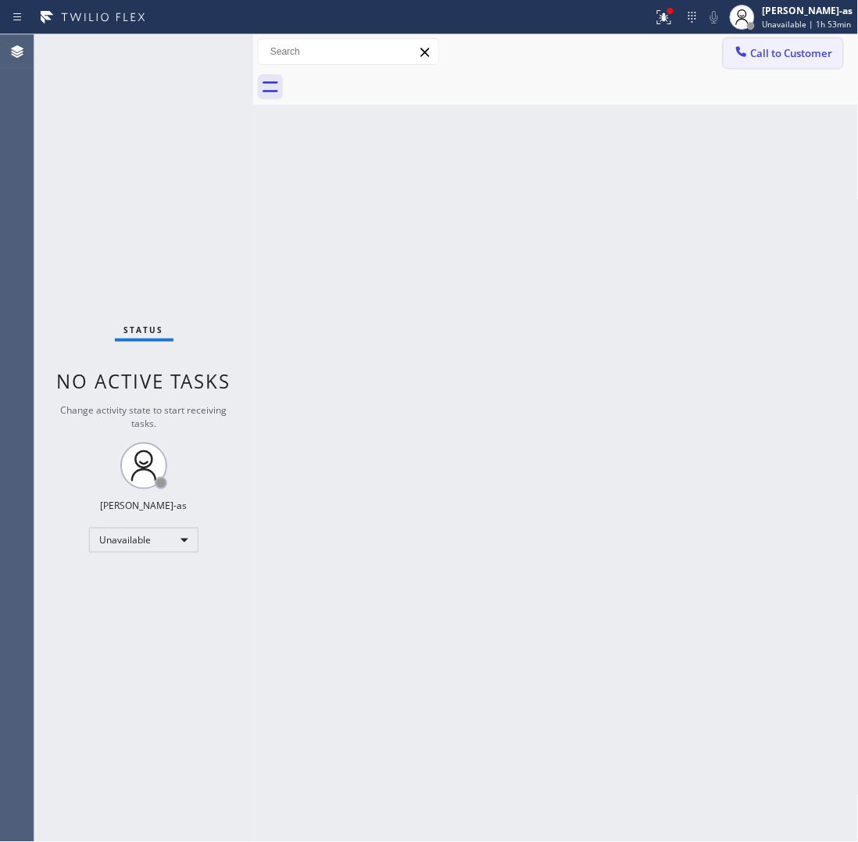
click at [784, 52] on span "Call to Customer" at bounding box center [792, 53] width 82 height 14
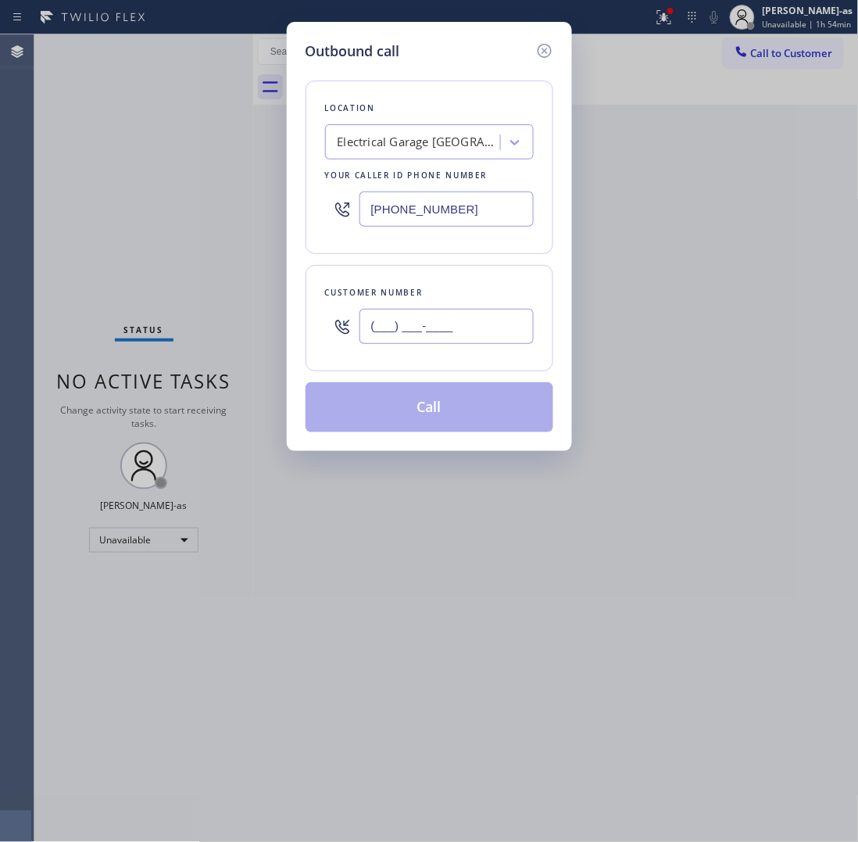
click at [467, 324] on input "(___) ___-____" at bounding box center [447, 326] width 174 height 35
paste input "562) 537-3995"
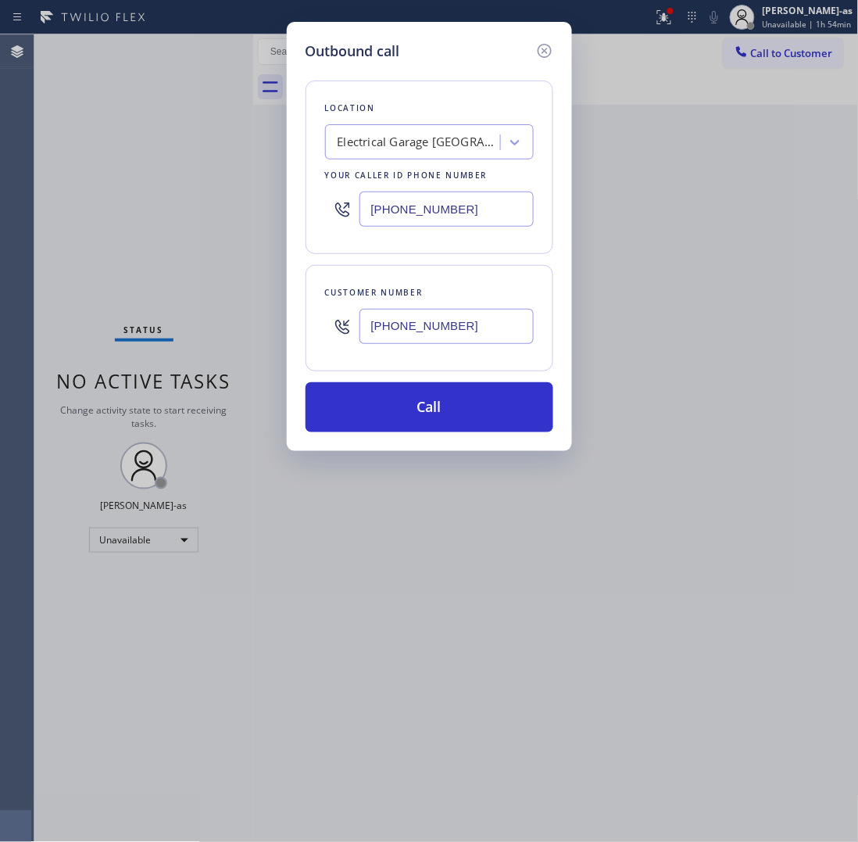
type input "[PHONE_NUMBER]"
click at [399, 134] on div "Electrical Garage [GEOGRAPHIC_DATA][PERSON_NAME]" at bounding box center [420, 143] width 164 height 18
click at [400, 211] on input "[PHONE_NUMBER]" at bounding box center [447, 209] width 174 height 35
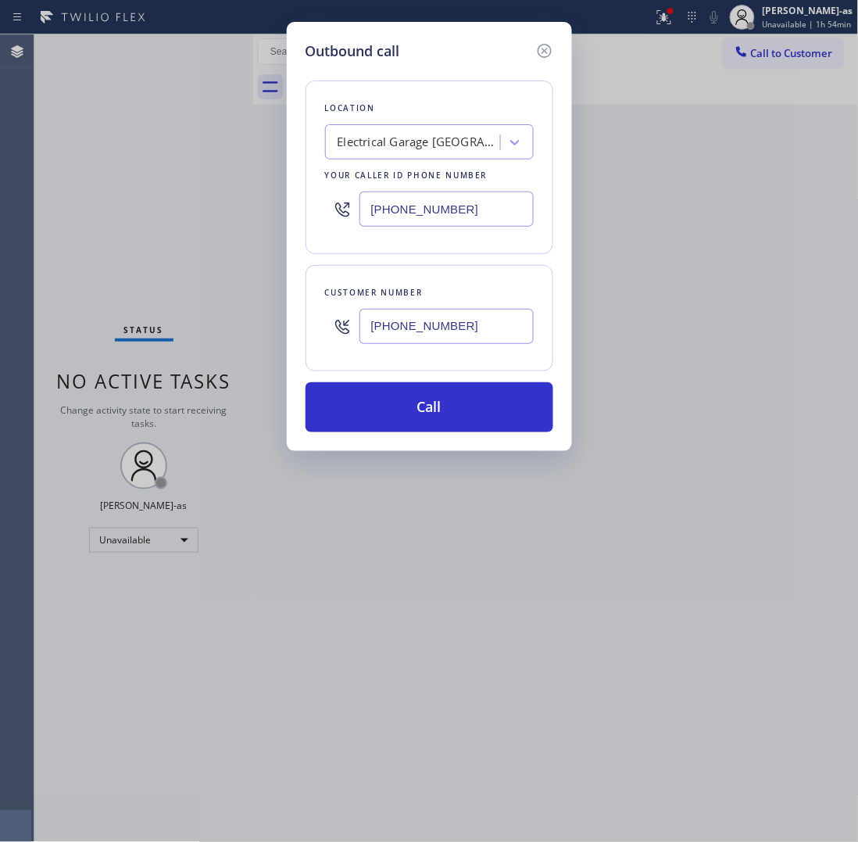
paste input "855) 999-441"
click at [501, 221] on input "[PHONE_NUMBER]" at bounding box center [447, 209] width 174 height 35
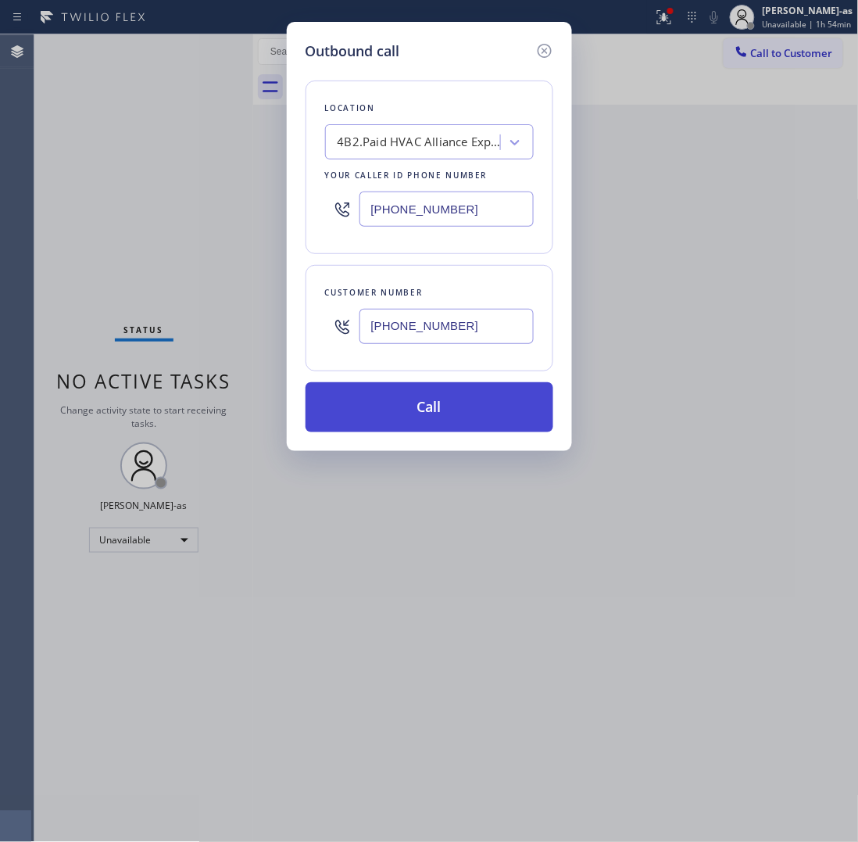
type input "[PHONE_NUMBER]"
click at [463, 406] on button "Call" at bounding box center [430, 407] width 248 height 50
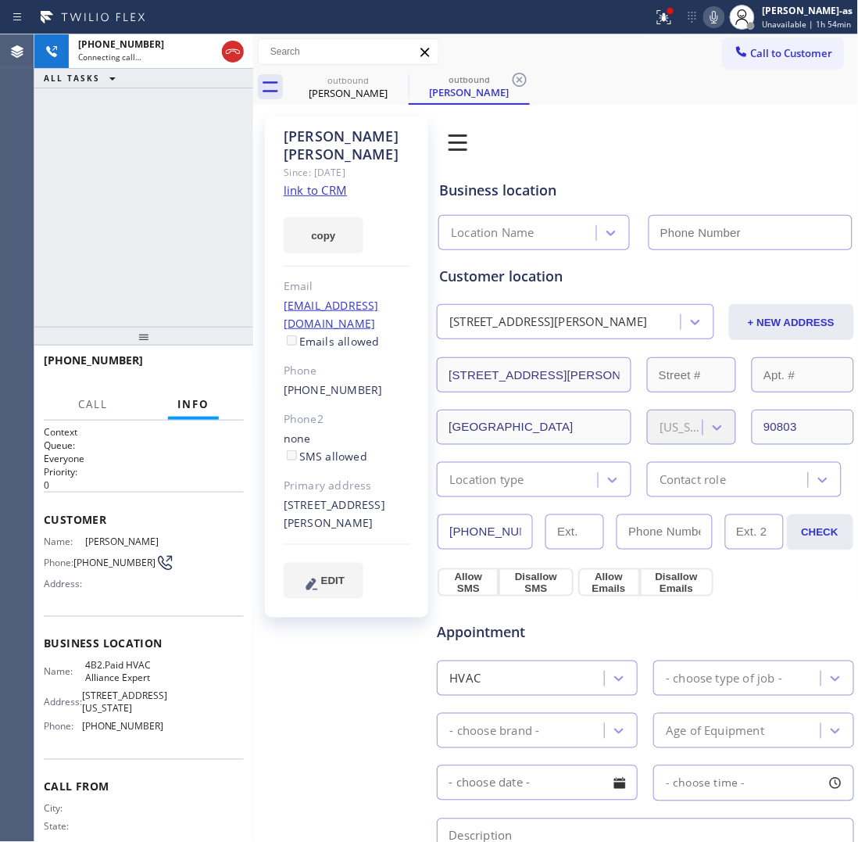
type input "[PHONE_NUMBER]"
click at [188, 288] on div "[PHONE_NUMBER] Live | 00:04 ALL TASKS ALL TASKS ACTIVE TASKS TASKS IN WRAP UP" at bounding box center [143, 180] width 219 height 292
drag, startPoint x: 208, startPoint y: 361, endPoint x: 303, endPoint y: 163, distance: 220.3
click at [208, 362] on span "HANG UP" at bounding box center [208, 367] width 48 height 11
click at [177, 307] on div "[PHONE_NUMBER] Live | 00:05 ALL TASKS ALL TASKS ACTIVE TASKS TASKS IN WRAP UP" at bounding box center [143, 180] width 219 height 292
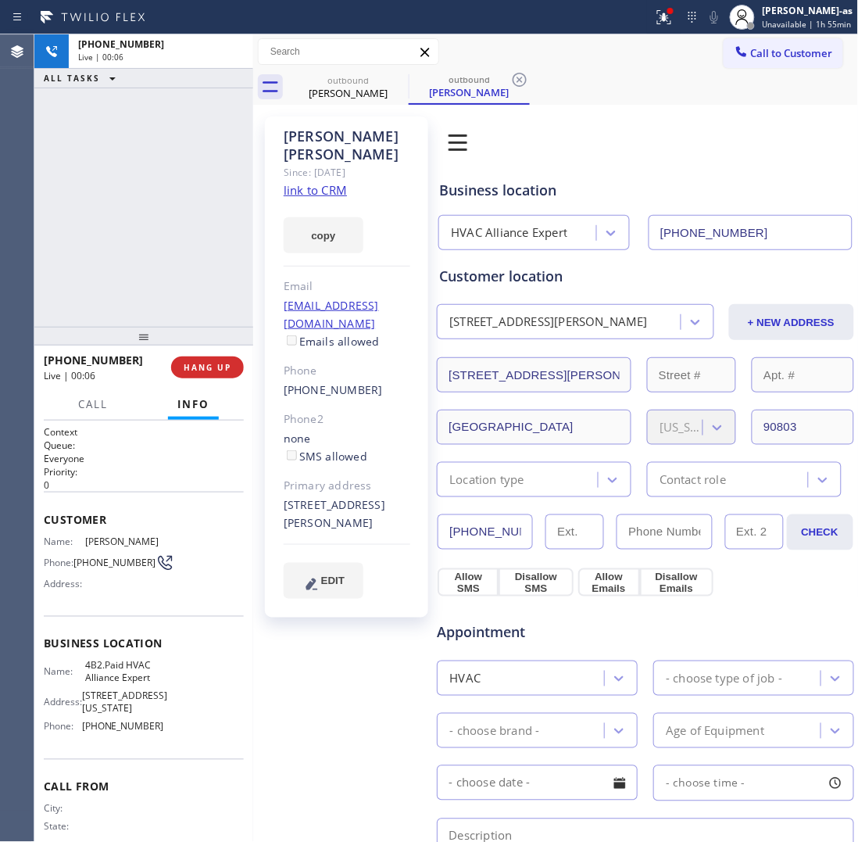
click at [319, 182] on link "link to CRM" at bounding box center [315, 190] width 63 height 16
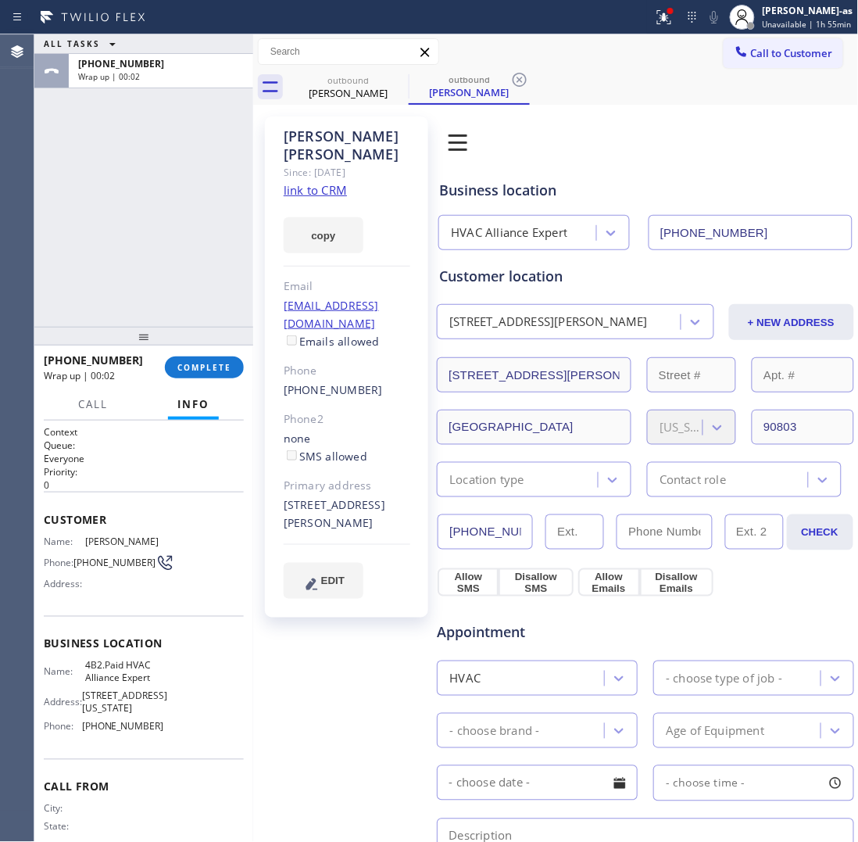
click at [216, 352] on div "[PHONE_NUMBER] Wrap up | 00:02 COMPLETE" at bounding box center [144, 367] width 200 height 41
click at [204, 375] on button "COMPLETE" at bounding box center [204, 367] width 79 height 22
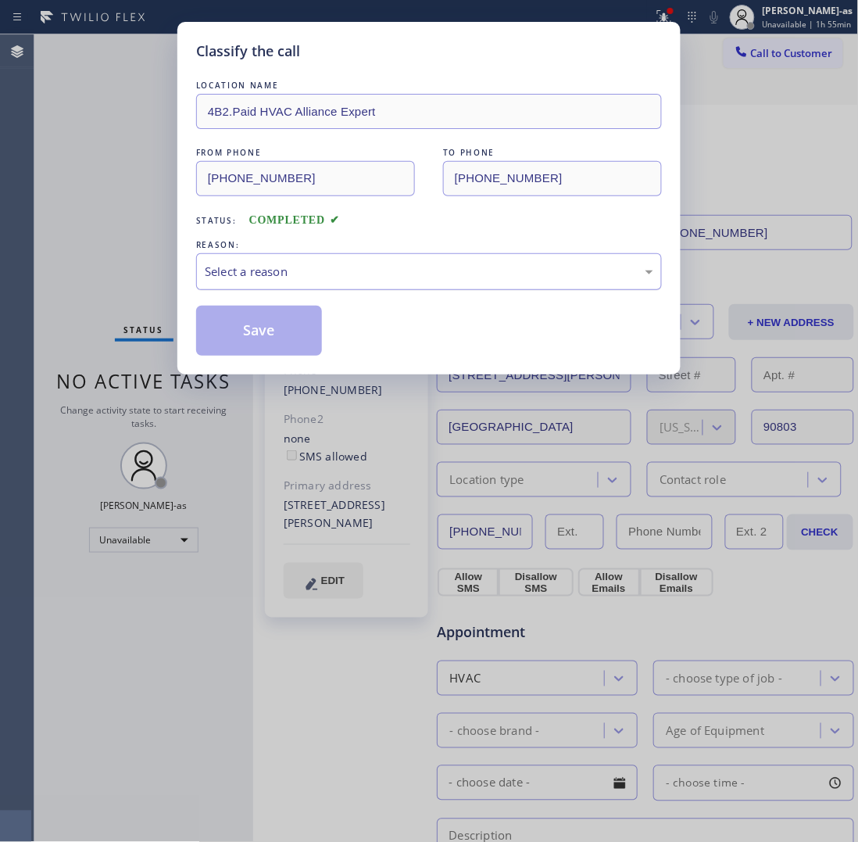
click at [289, 252] on div "REASON:" at bounding box center [429, 245] width 466 height 16
click at [307, 275] on div "Select a reason" at bounding box center [429, 272] width 449 height 18
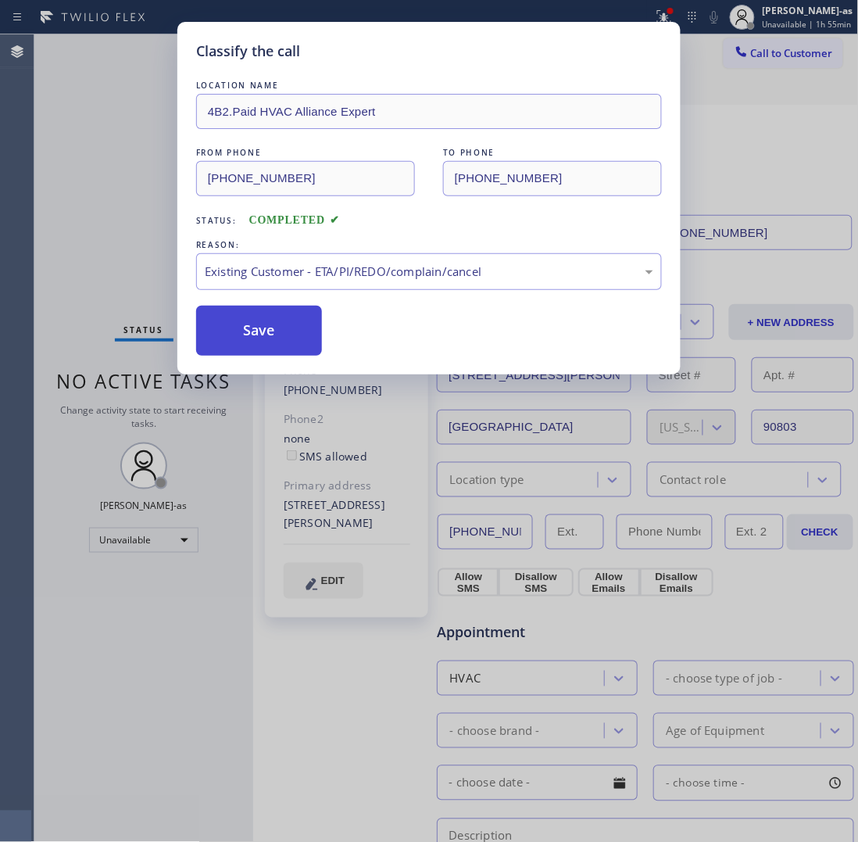
click at [271, 340] on button "Save" at bounding box center [259, 331] width 126 height 50
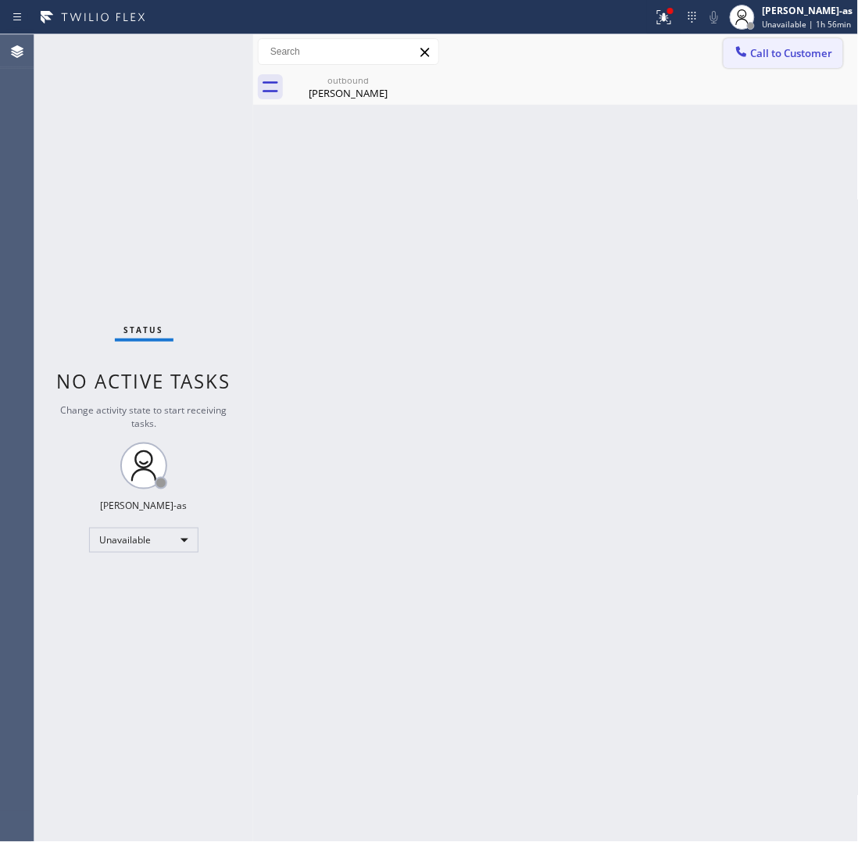
click at [787, 66] on button "Call to Customer" at bounding box center [784, 53] width 120 height 30
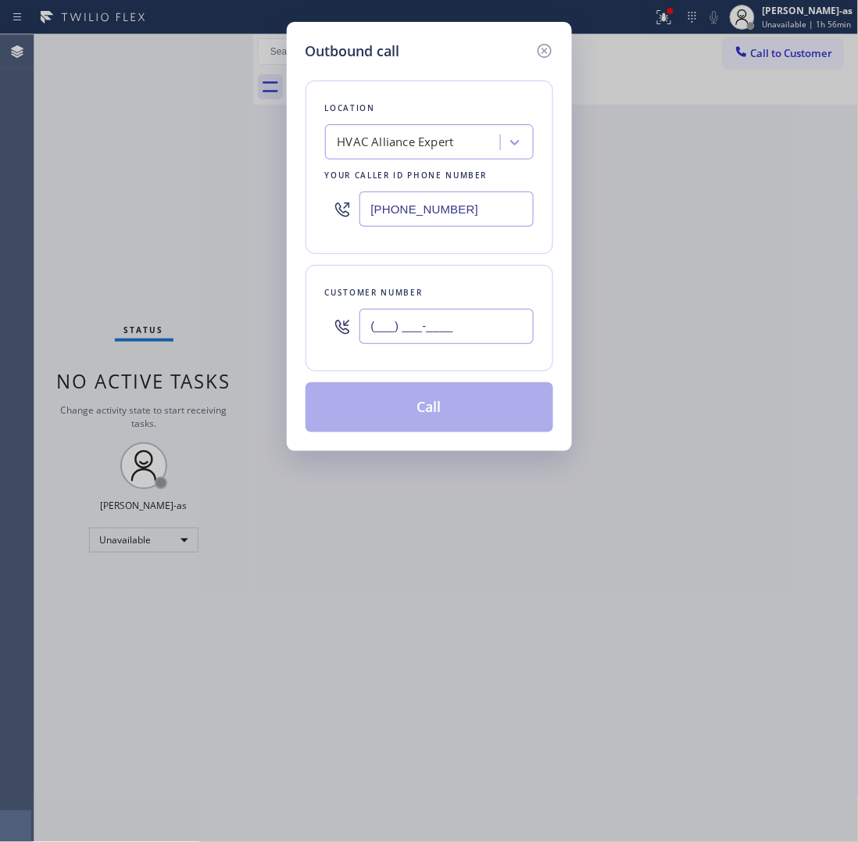
click at [485, 327] on input "(___) ___-____" at bounding box center [447, 326] width 174 height 35
paste input "310) 897-1710"
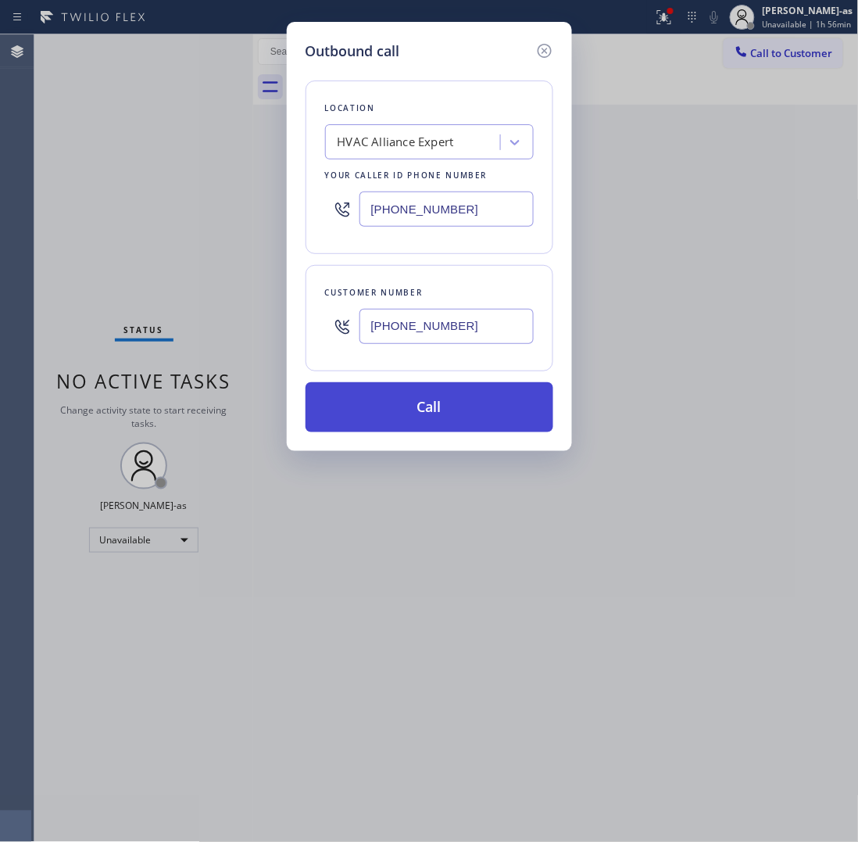
type input "[PHONE_NUMBER]"
click at [392, 396] on button "Call" at bounding box center [430, 407] width 248 height 50
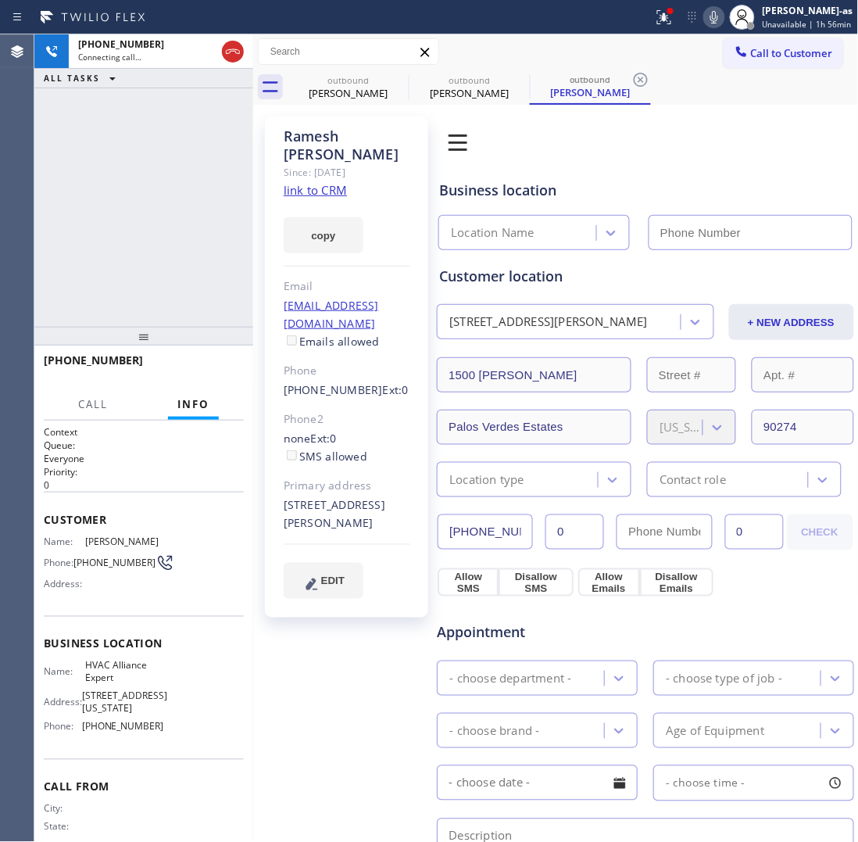
type input "[PHONE_NUMBER]"
click at [321, 182] on link "link to CRM" at bounding box center [315, 190] width 63 height 16
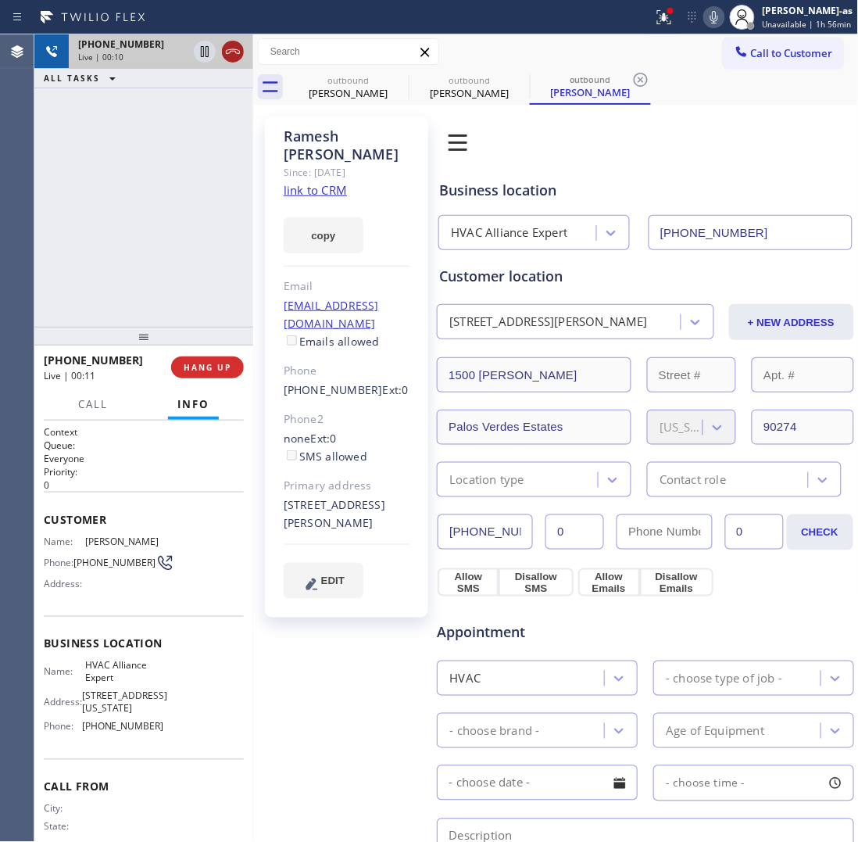
click at [151, 184] on div "[PHONE_NUMBER] Live | 00:10 ALL TASKS ALL TASKS ACTIVE TASKS TASKS IN WRAP UP" at bounding box center [143, 180] width 219 height 292
click at [240, 56] on icon at bounding box center [233, 51] width 19 height 19
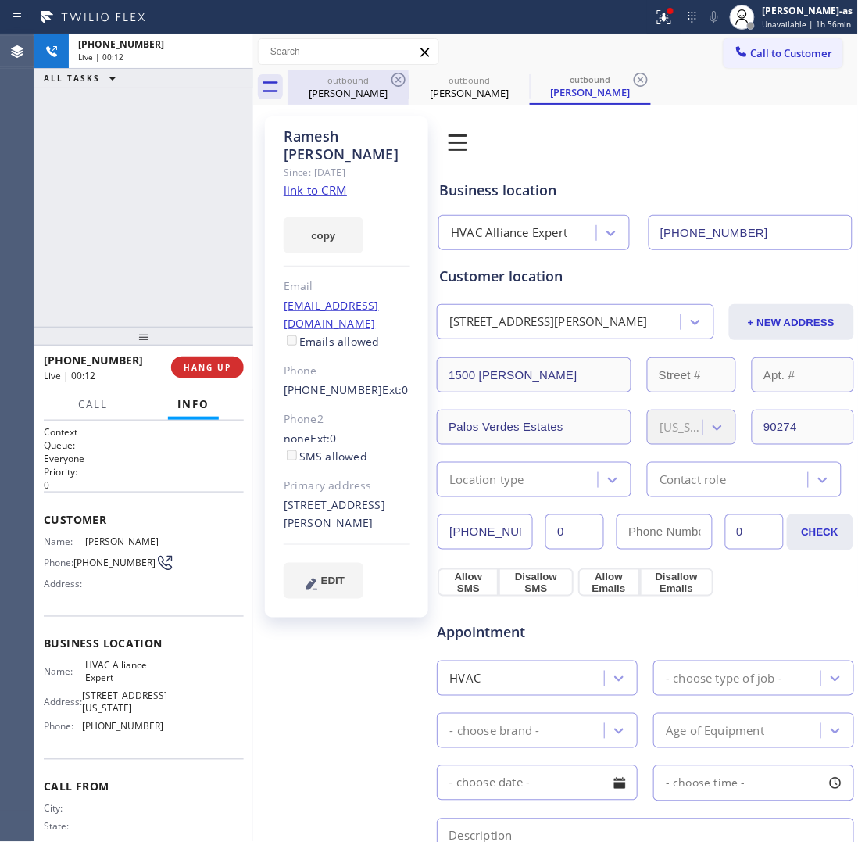
click at [341, 92] on div "[PERSON_NAME]" at bounding box center [348, 93] width 118 height 14
click at [389, 78] on div "outbound [PERSON_NAME]" at bounding box center [348, 87] width 121 height 35
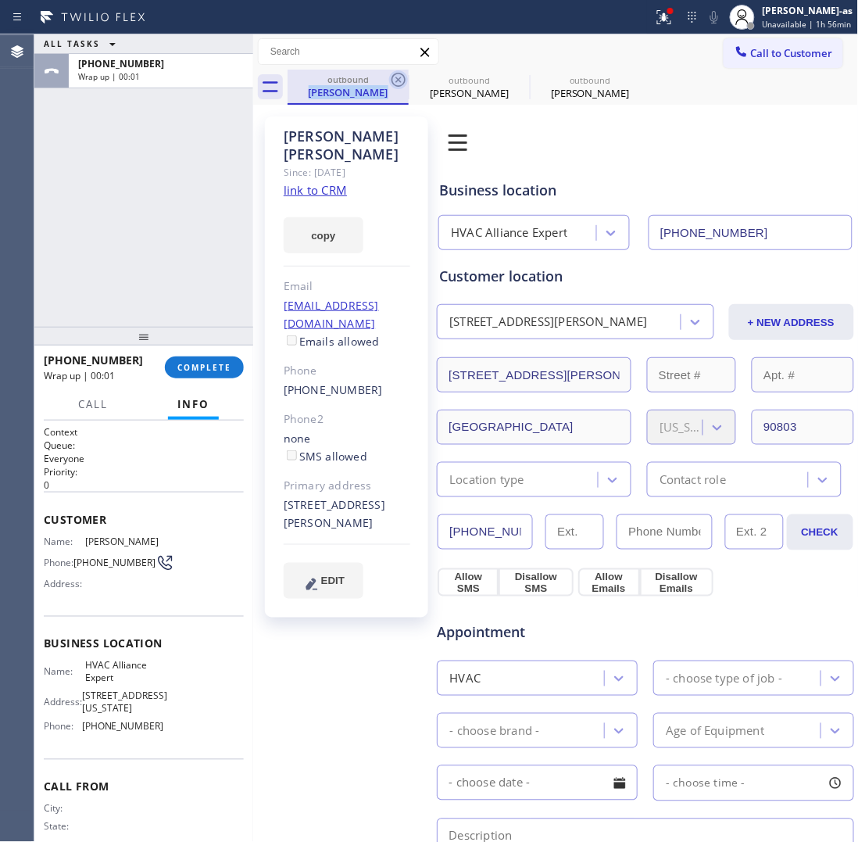
click at [391, 77] on icon at bounding box center [398, 79] width 19 height 19
click at [0, 0] on icon at bounding box center [0, 0] width 0 height 0
click at [194, 235] on div "ALL TASKS ALL TASKS ACTIVE TASKS TASKS IN WRAP UP [PHONE_NUMBER] Wrap up | 00:01" at bounding box center [143, 180] width 219 height 292
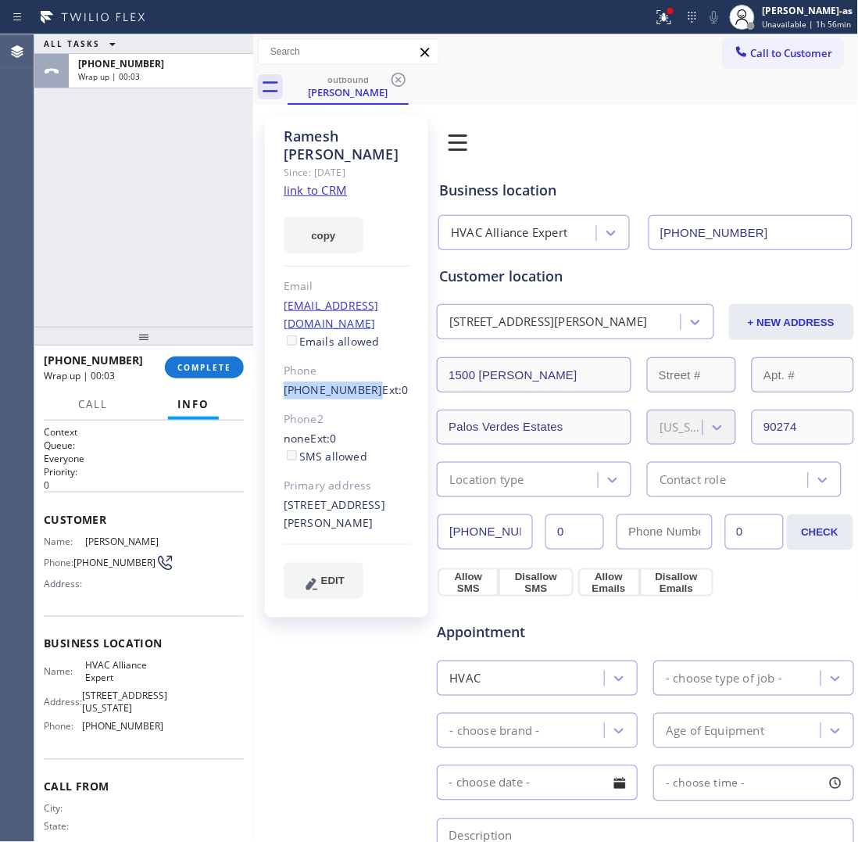
drag, startPoint x: 280, startPoint y: 357, endPoint x: 361, endPoint y: 360, distance: 81.4
click at [361, 360] on div "[PERSON_NAME] Since: [DATE] link to CRM copy Email [EMAIL_ADDRESS][DOMAIN_NAME]…" at bounding box center [346, 366] width 163 height 501
copy link "[PHONE_NUMBER]"
click at [189, 363] on span "COMPLETE" at bounding box center [204, 367] width 54 height 11
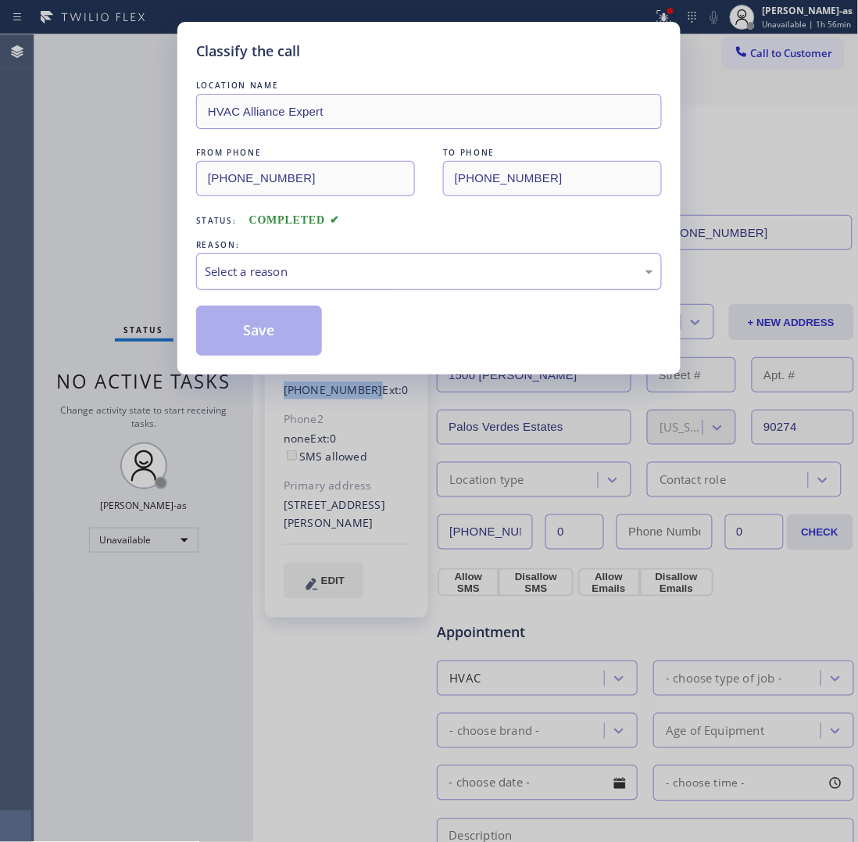
click at [381, 279] on div "Select a reason" at bounding box center [429, 272] width 449 height 18
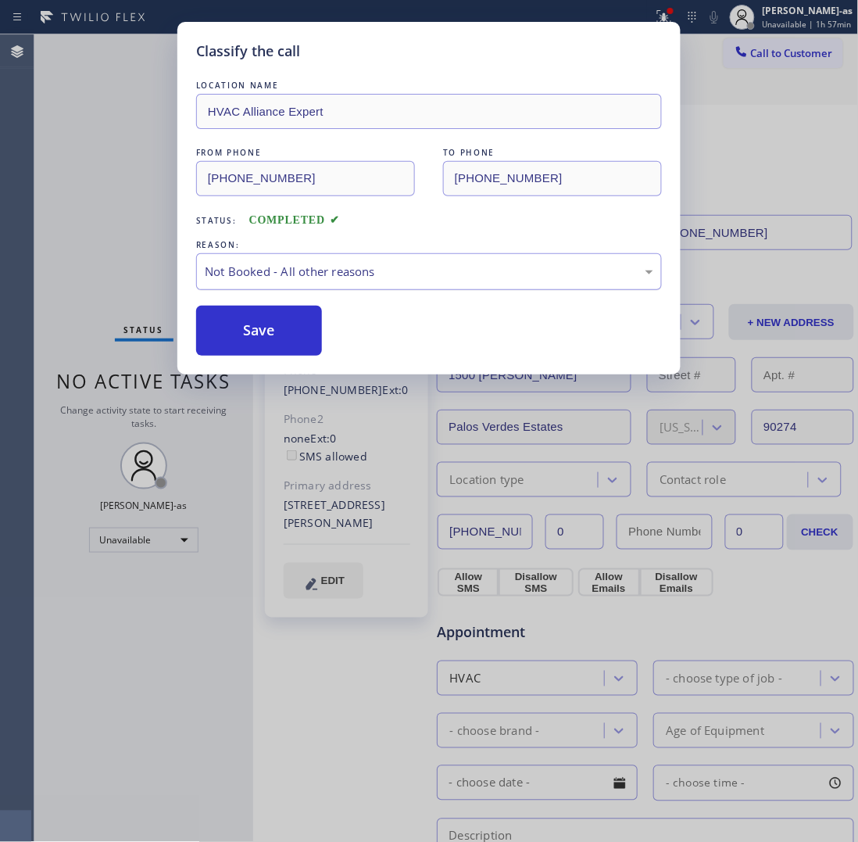
click at [294, 275] on div "Not Booked - All other reasons" at bounding box center [429, 272] width 449 height 18
drag, startPoint x: 275, startPoint y: 330, endPoint x: 603, endPoint y: 181, distance: 359.6
click at [275, 330] on button "Save" at bounding box center [259, 331] width 126 height 50
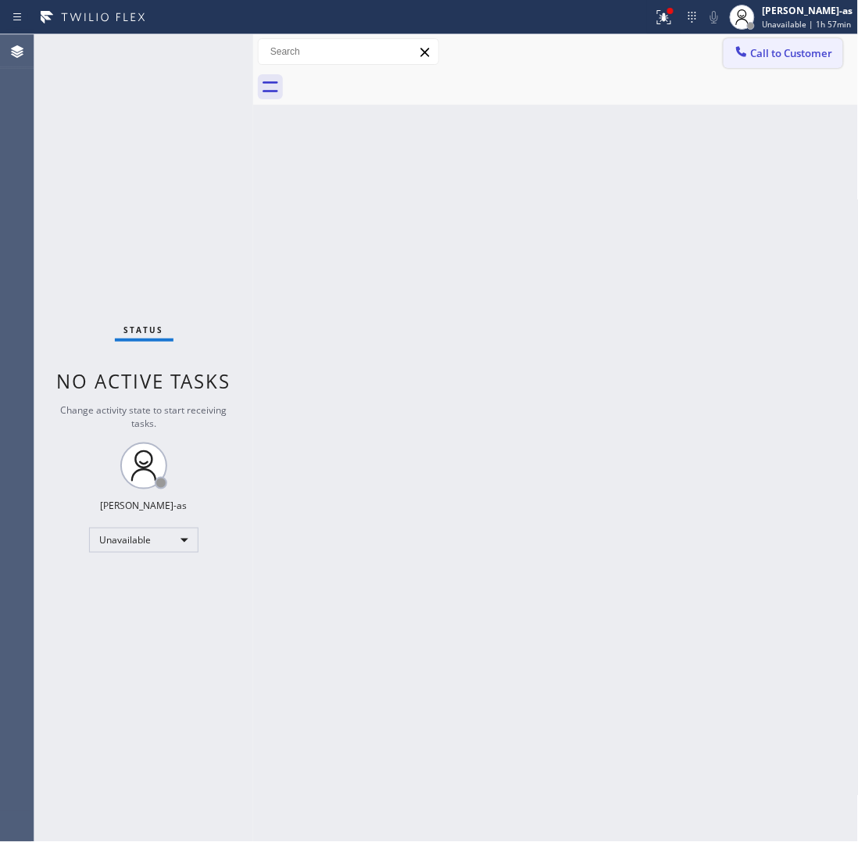
click at [790, 52] on span "Call to Customer" at bounding box center [792, 53] width 82 height 14
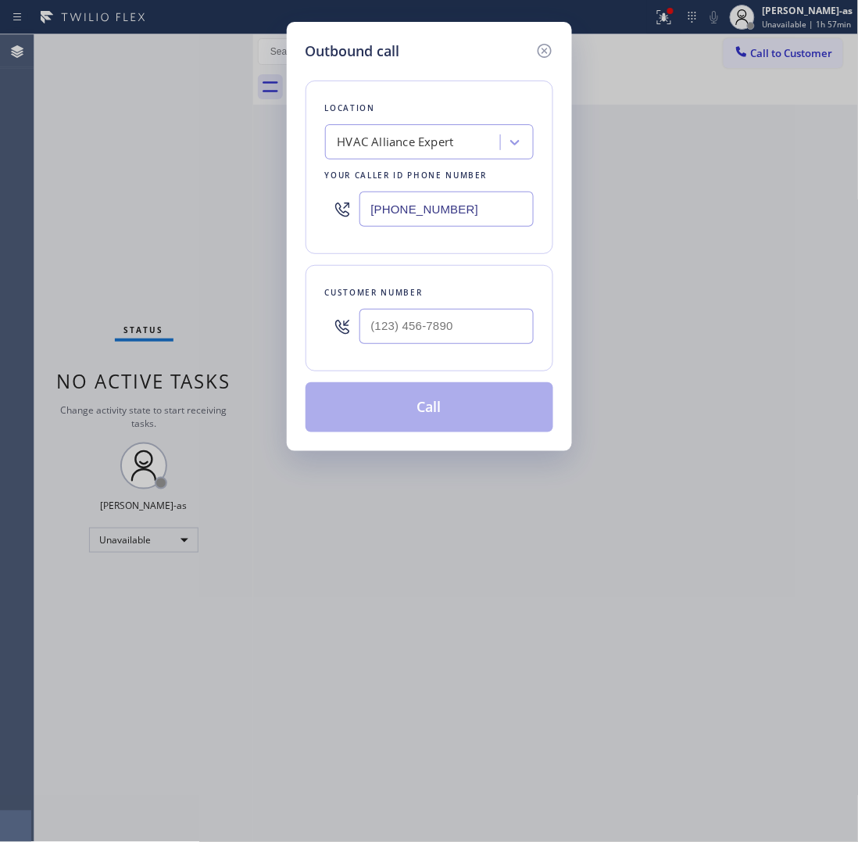
click at [471, 354] on div "Customer number" at bounding box center [430, 318] width 248 height 106
click at [482, 337] on input "(___) ___-____" at bounding box center [447, 326] width 174 height 35
paste input "310) 897-1710"
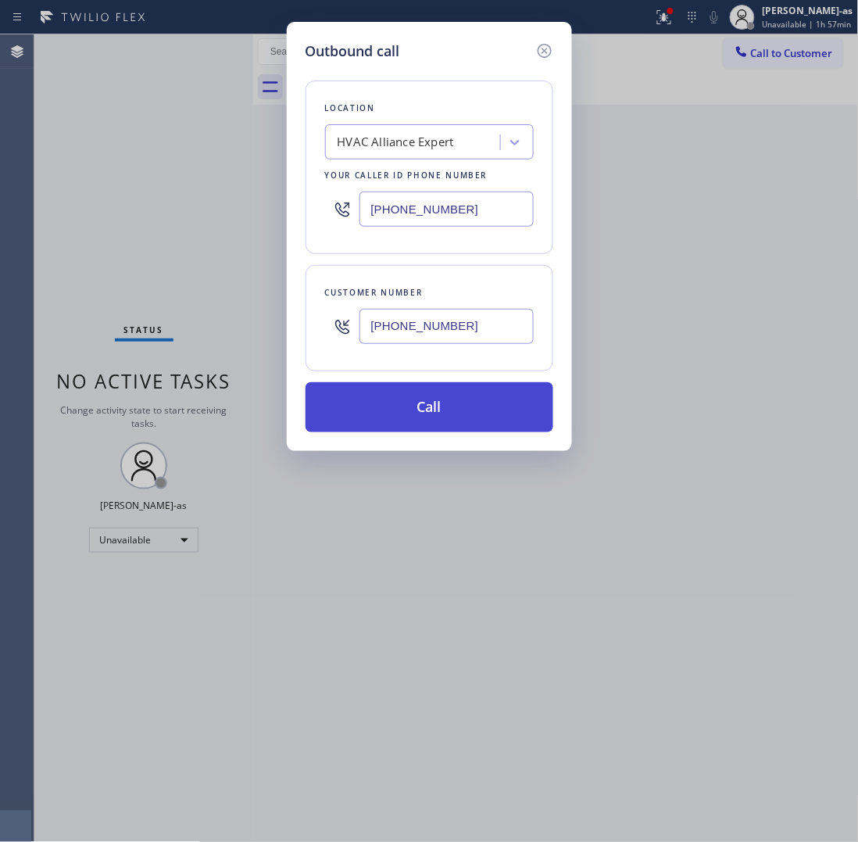
type input "[PHONE_NUMBER]"
click at [444, 406] on button "Call" at bounding box center [430, 407] width 248 height 50
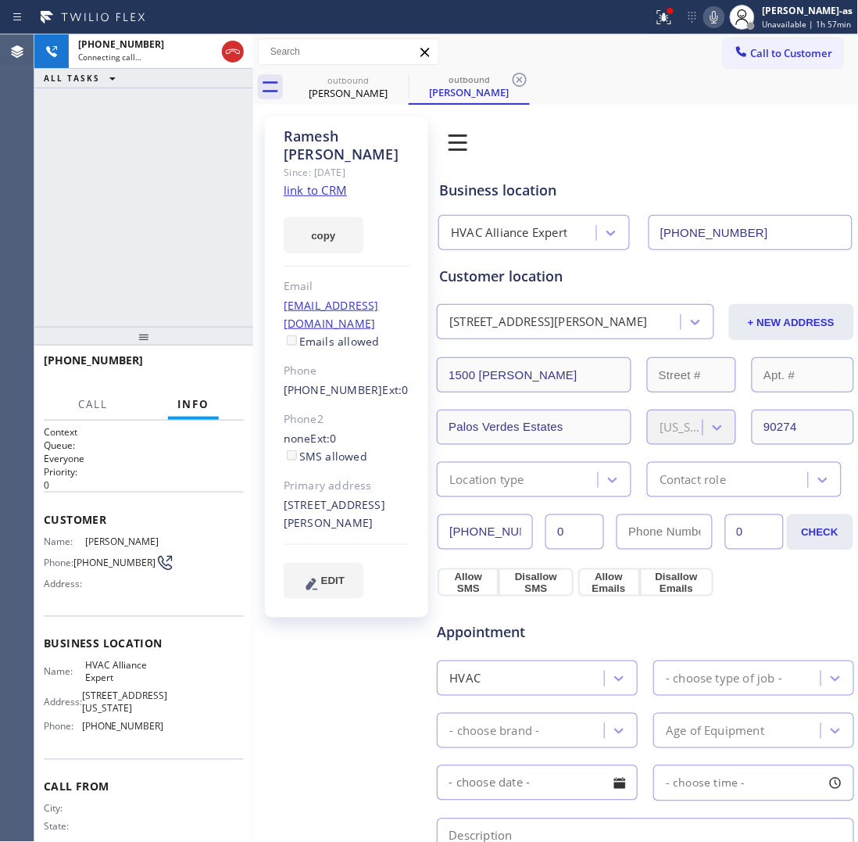
type input "[PHONE_NUMBER]"
click at [209, 372] on span "HANG UP" at bounding box center [208, 367] width 48 height 11
click at [209, 371] on span "HANG UP" at bounding box center [208, 367] width 48 height 11
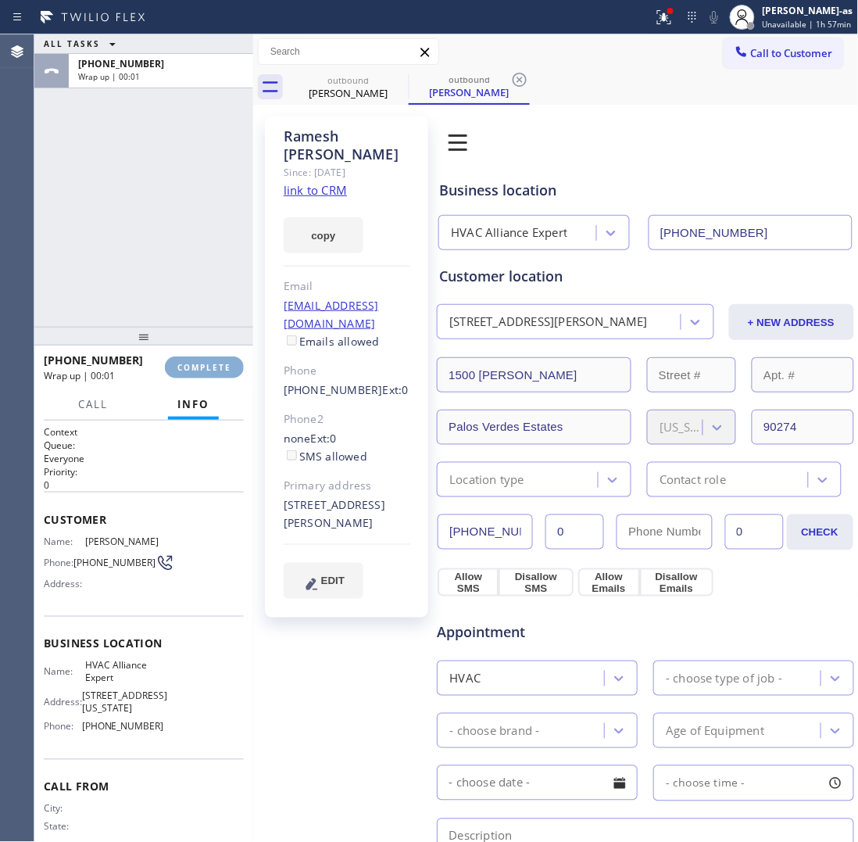
click at [209, 371] on span "COMPLETE" at bounding box center [204, 367] width 54 height 11
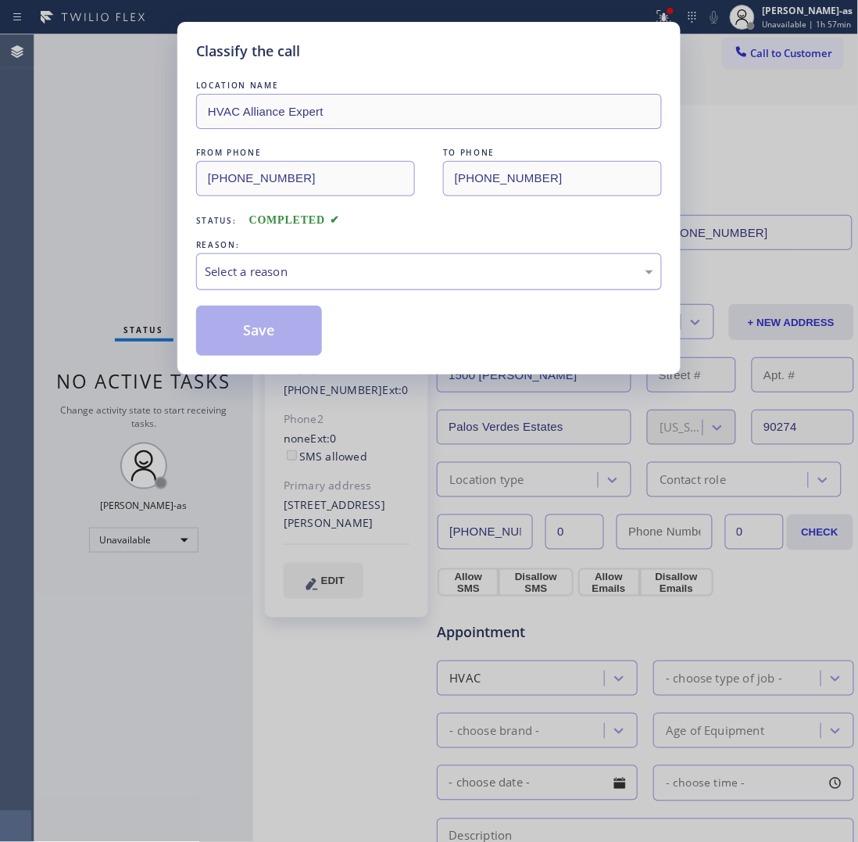
click at [299, 267] on div "Select a reason" at bounding box center [429, 272] width 449 height 18
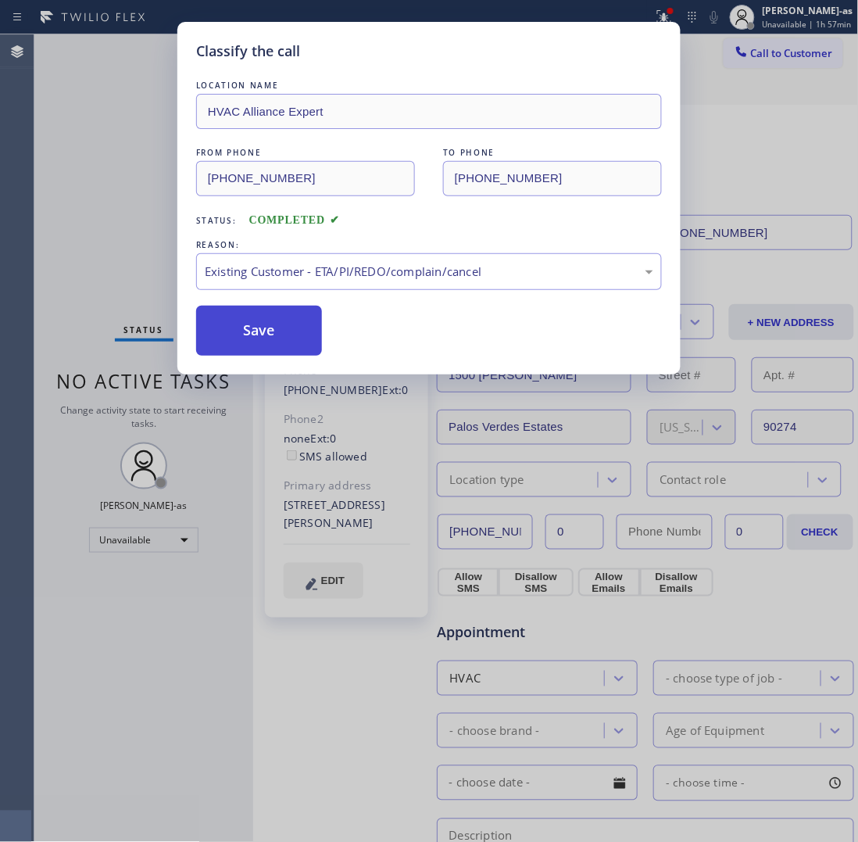
click at [317, 352] on button "Save" at bounding box center [259, 331] width 126 height 50
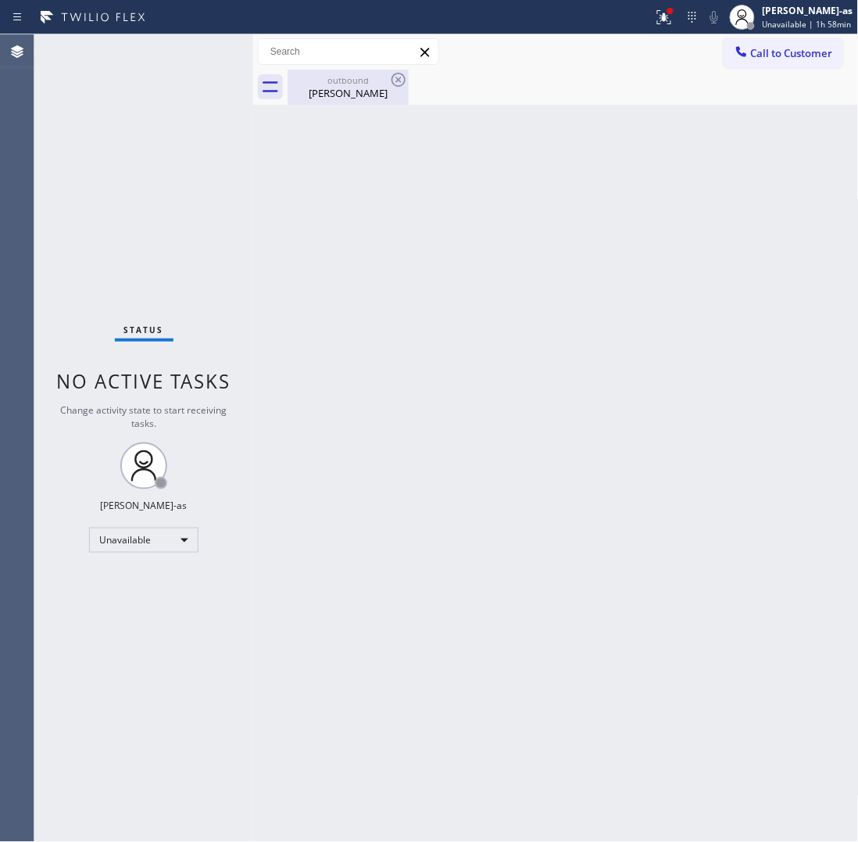
click at [366, 83] on div "outbound" at bounding box center [348, 80] width 118 height 12
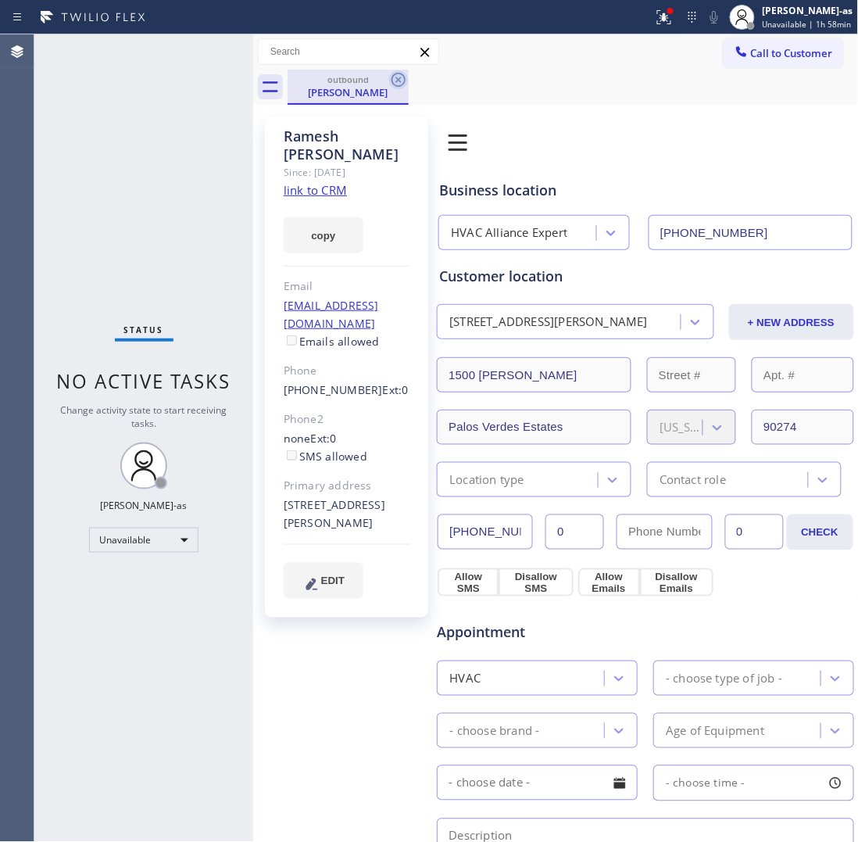
click at [389, 78] on icon at bounding box center [398, 79] width 19 height 19
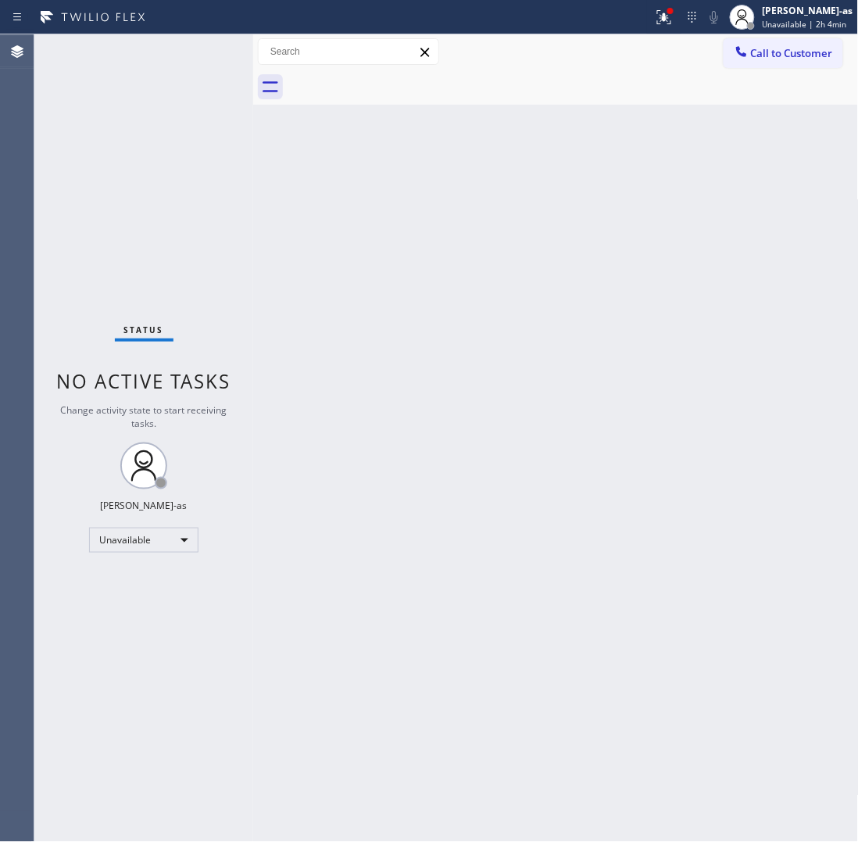
click at [757, 47] on span "Call to Customer" at bounding box center [792, 53] width 82 height 14
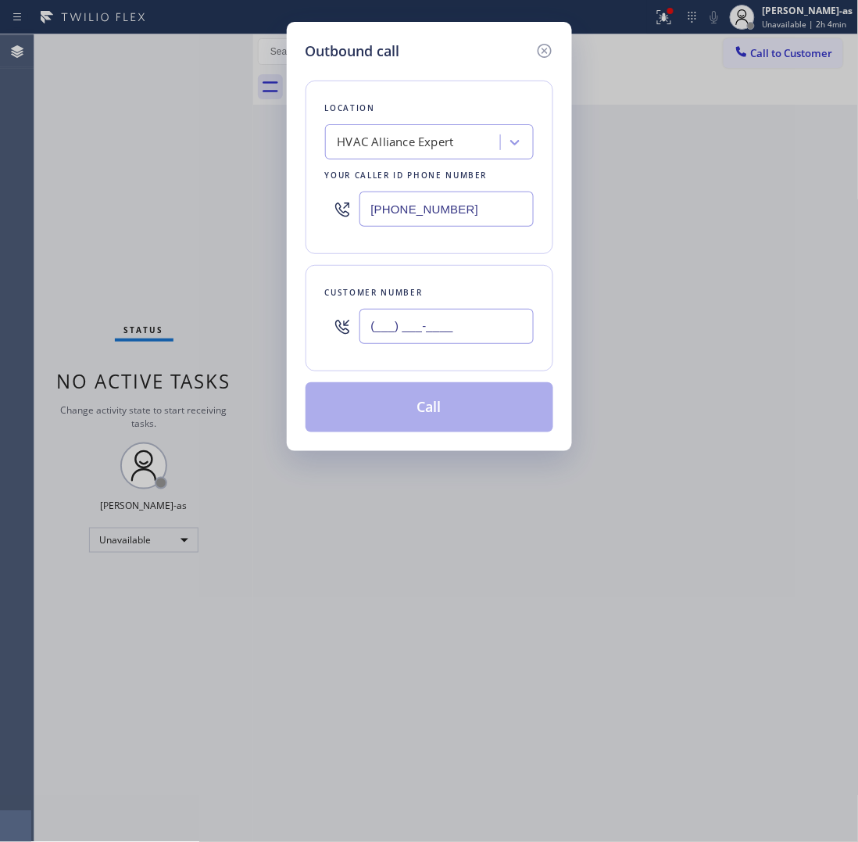
click at [443, 317] on input "(___) ___-____" at bounding box center [447, 326] width 174 height 35
paste input "310) 745-9368"
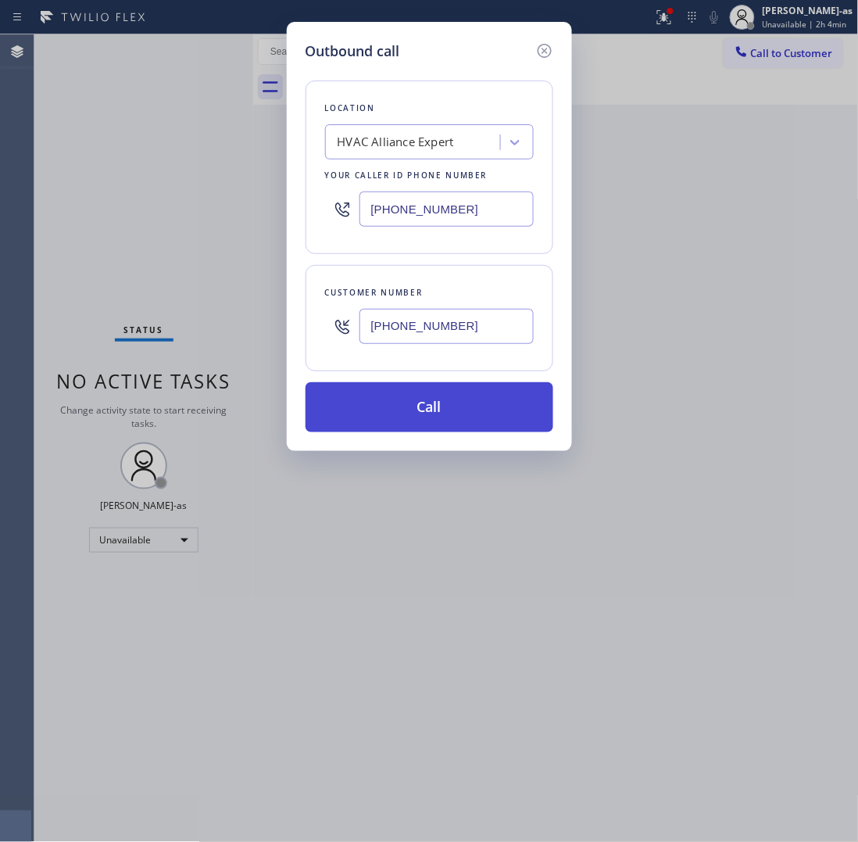
type input "[PHONE_NUMBER]"
click at [482, 403] on button "Call" at bounding box center [430, 407] width 248 height 50
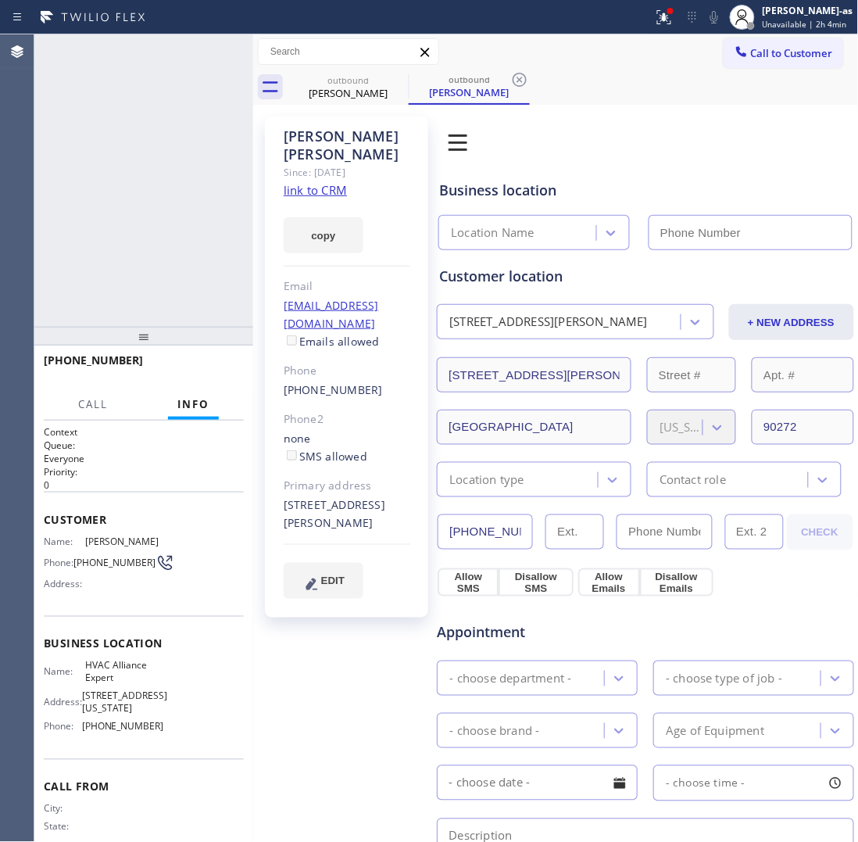
type input "[PHONE_NUMBER]"
click at [213, 286] on div "[PHONE_NUMBER] Live | 00:12 ALL TASKS ALL TASKS ACTIVE TASKS TASKS IN WRAP UP" at bounding box center [143, 180] width 219 height 292
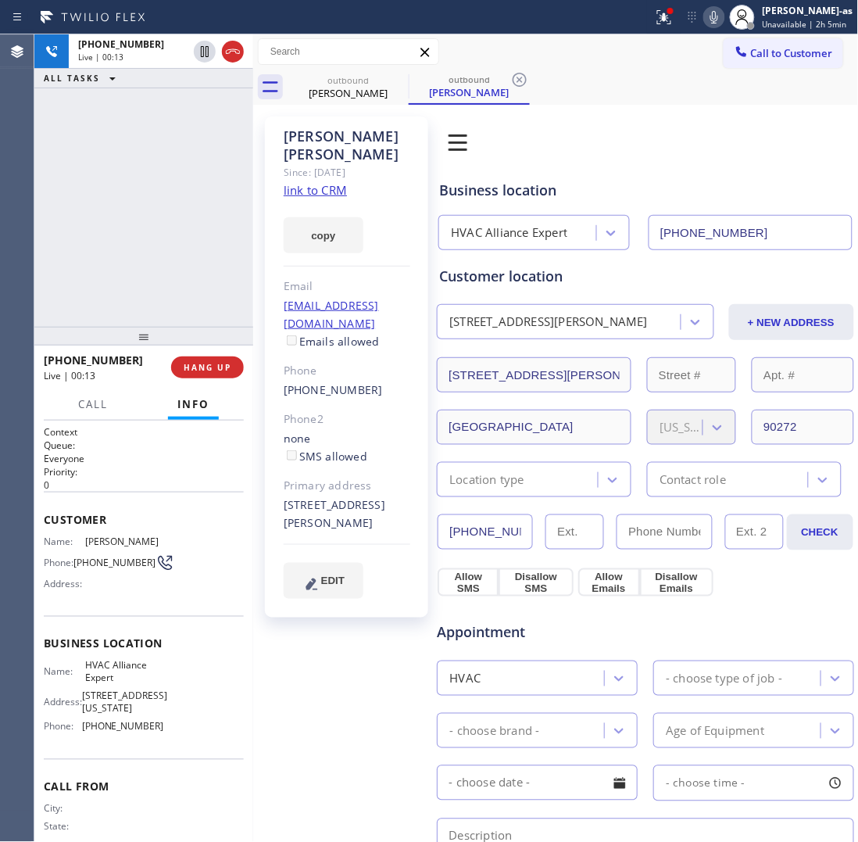
click at [229, 56] on icon at bounding box center [233, 51] width 19 height 19
click at [220, 274] on div "[PHONE_NUMBER] Live | 00:14 ALL TASKS ALL TASKS ACTIVE TASKS TASKS IN WRAP UP" at bounding box center [143, 180] width 219 height 292
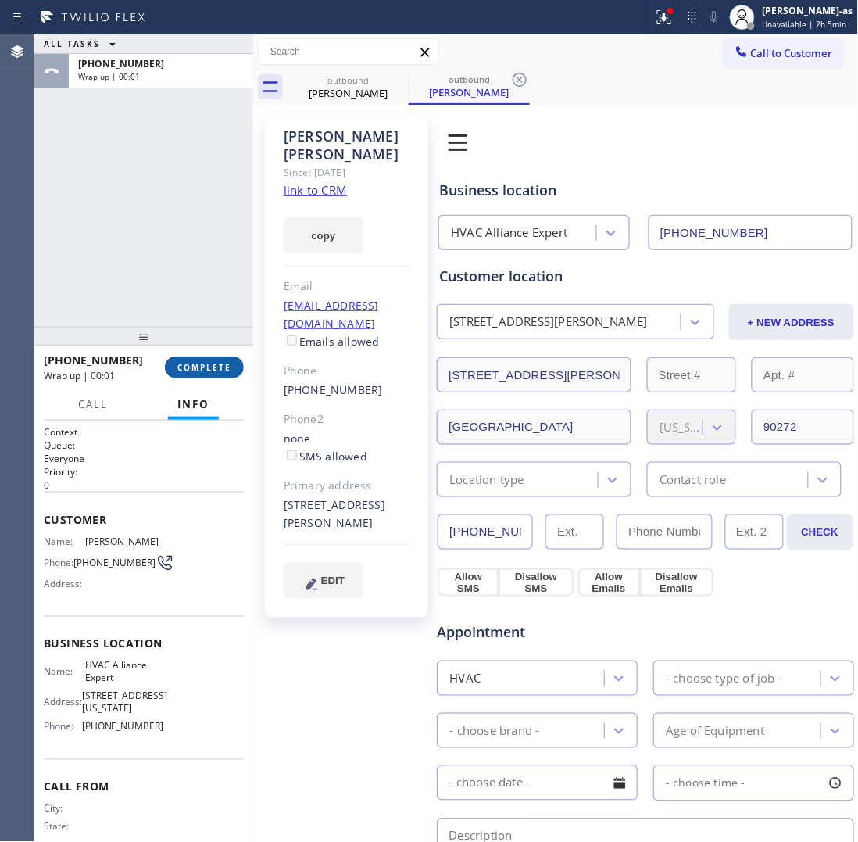
click at [207, 368] on span "COMPLETE" at bounding box center [204, 367] width 54 height 11
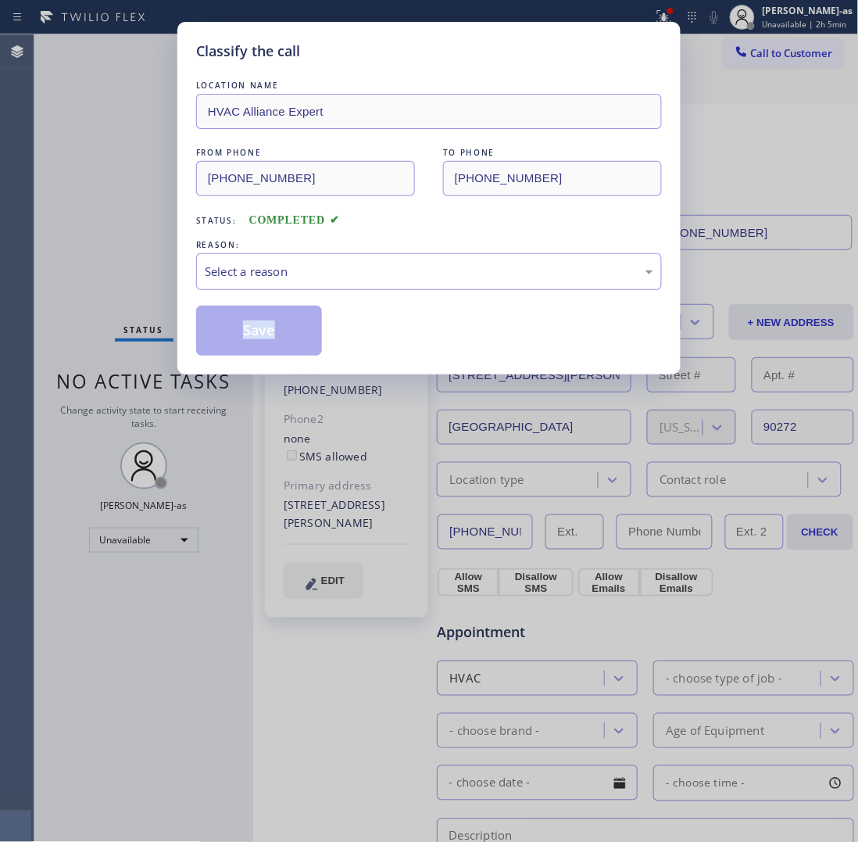
click at [209, 367] on div "Classify the call LOCATION NAME HVAC Alliance Expert FROM PHONE [PHONE_NUMBER] …" at bounding box center [428, 198] width 503 height 353
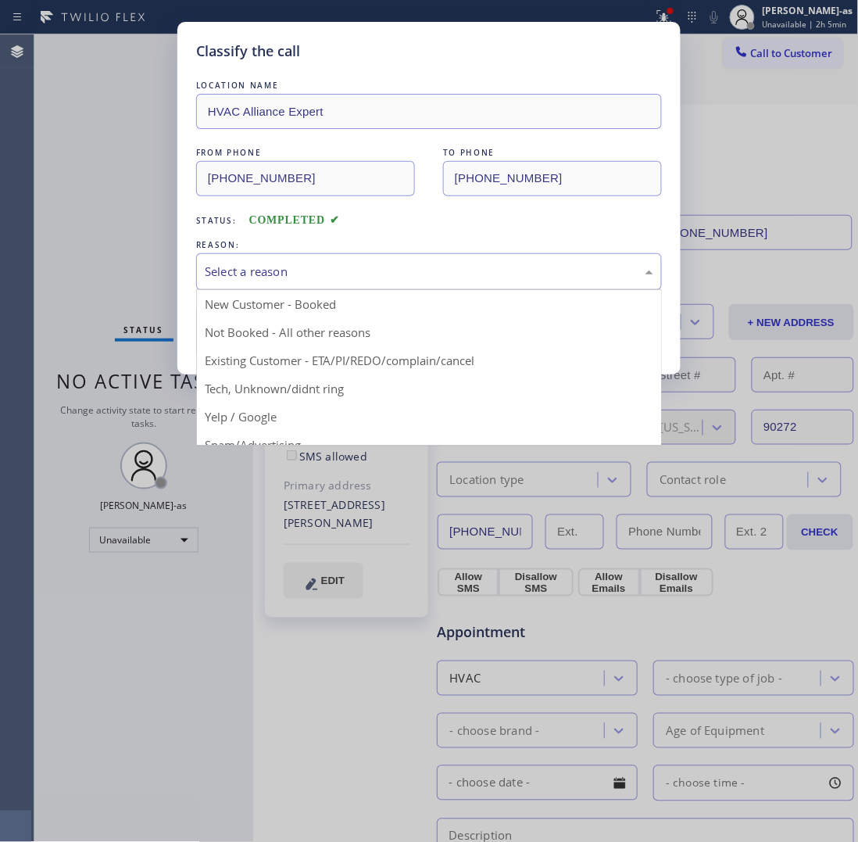
drag, startPoint x: 279, startPoint y: 263, endPoint x: 299, endPoint y: 272, distance: 21.4
click at [282, 264] on div "Select a reason" at bounding box center [429, 272] width 449 height 18
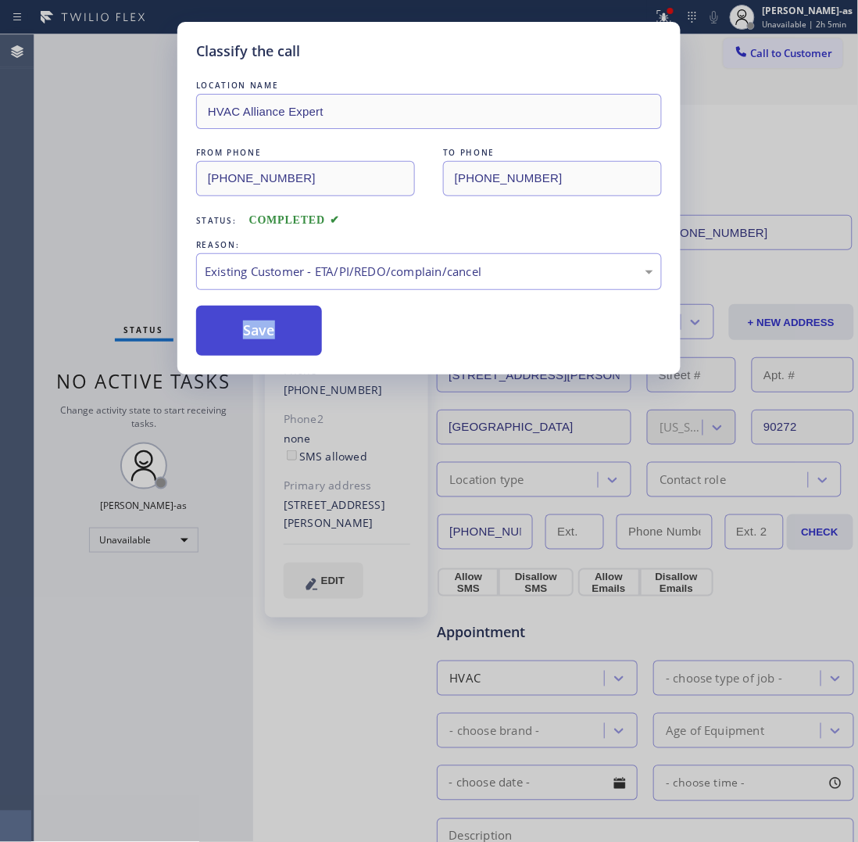
click at [274, 337] on button "Save" at bounding box center [259, 331] width 126 height 50
click at [118, 141] on div "Classify the call LOCATION NAME HVAC Alliance Expert FROM PHONE [PHONE_NUMBER] …" at bounding box center [429, 421] width 858 height 842
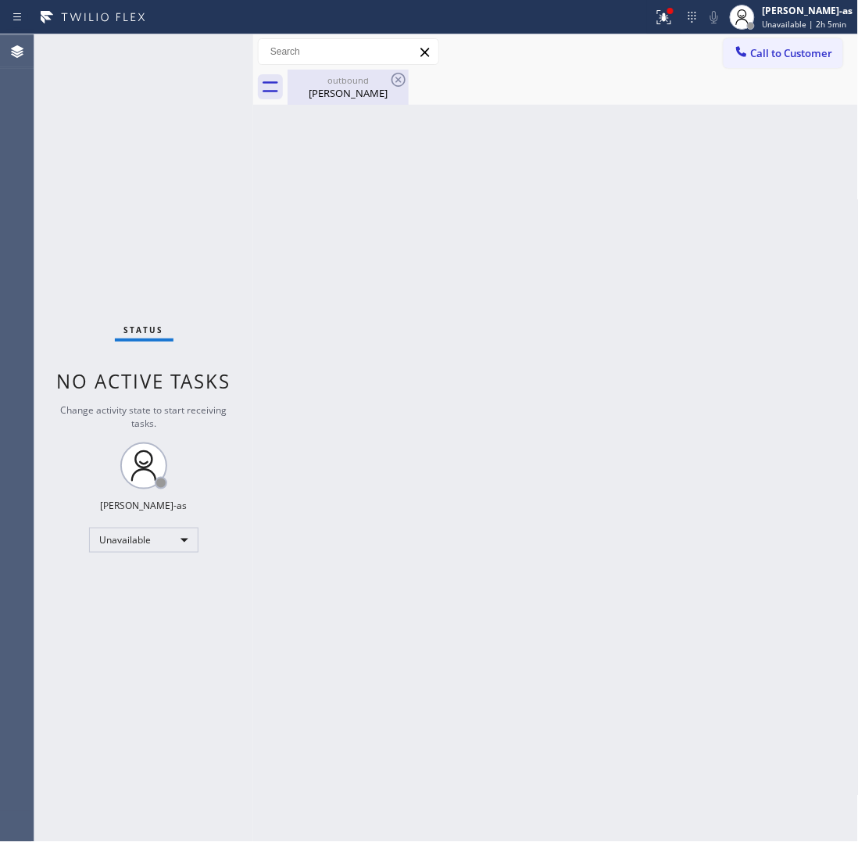
click at [332, 87] on div "[PERSON_NAME]" at bounding box center [348, 93] width 118 height 14
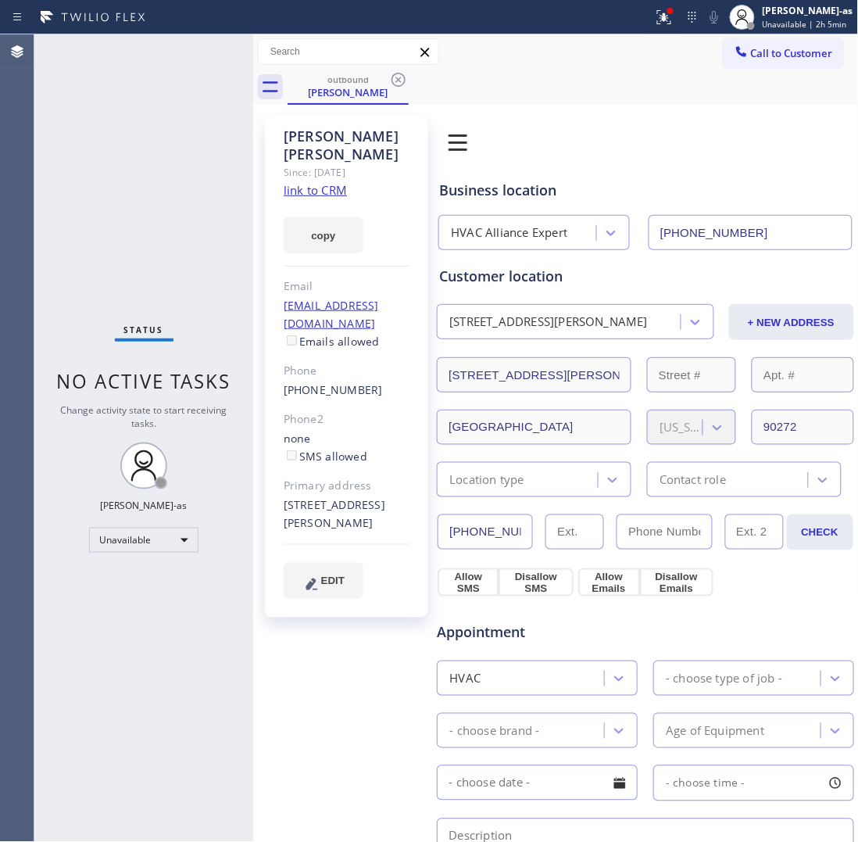
click at [313, 182] on link "link to CRM" at bounding box center [315, 190] width 63 height 16
click at [397, 79] on icon at bounding box center [399, 80] width 14 height 14
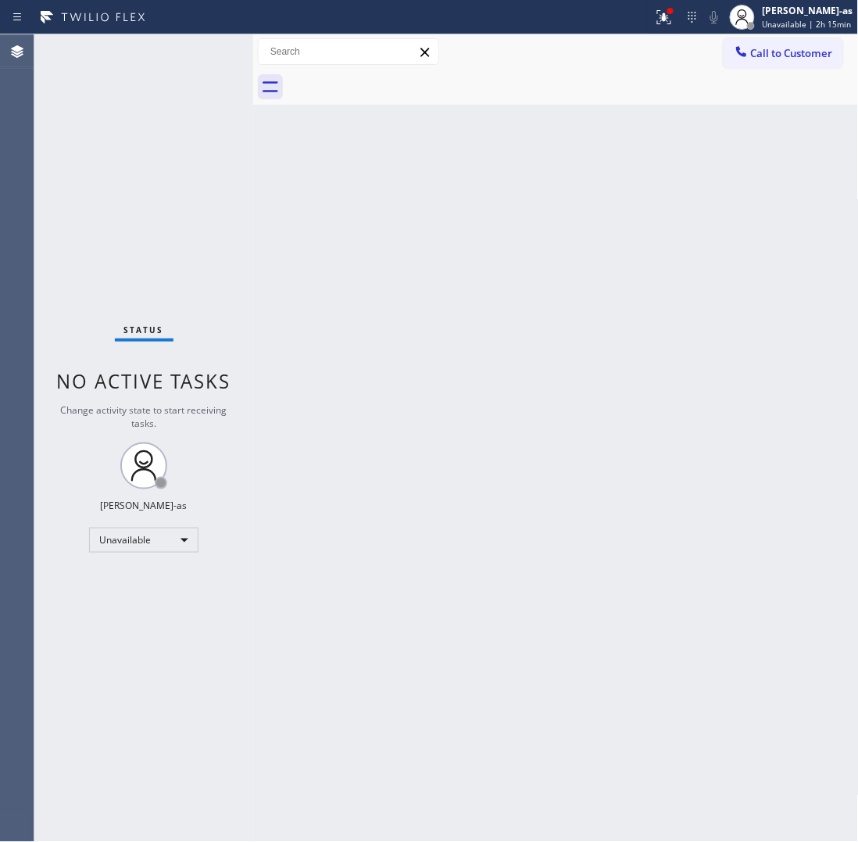
click at [134, 213] on div "Status No active tasks Change activity state to start receiving tasks. [PERSON_…" at bounding box center [143, 437] width 219 height 807
click at [757, 41] on button "Call to Customer" at bounding box center [784, 53] width 120 height 30
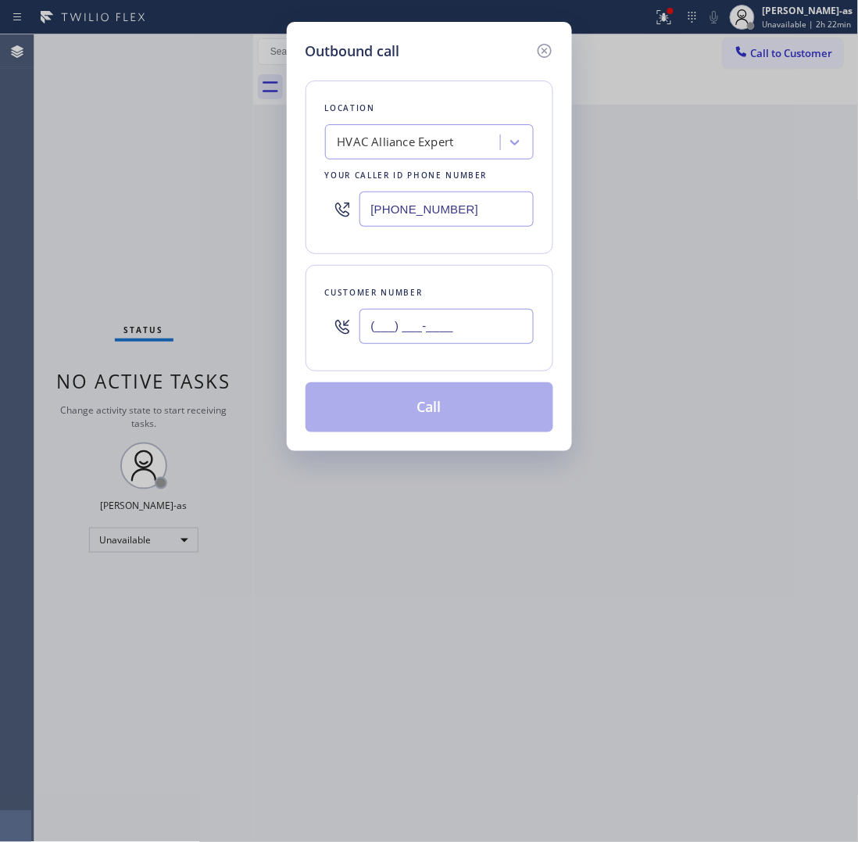
click at [495, 328] on input "(___) ___-____" at bounding box center [447, 326] width 174 height 35
paste input "510) 386-1172"
type input "[PHONE_NUMBER]"
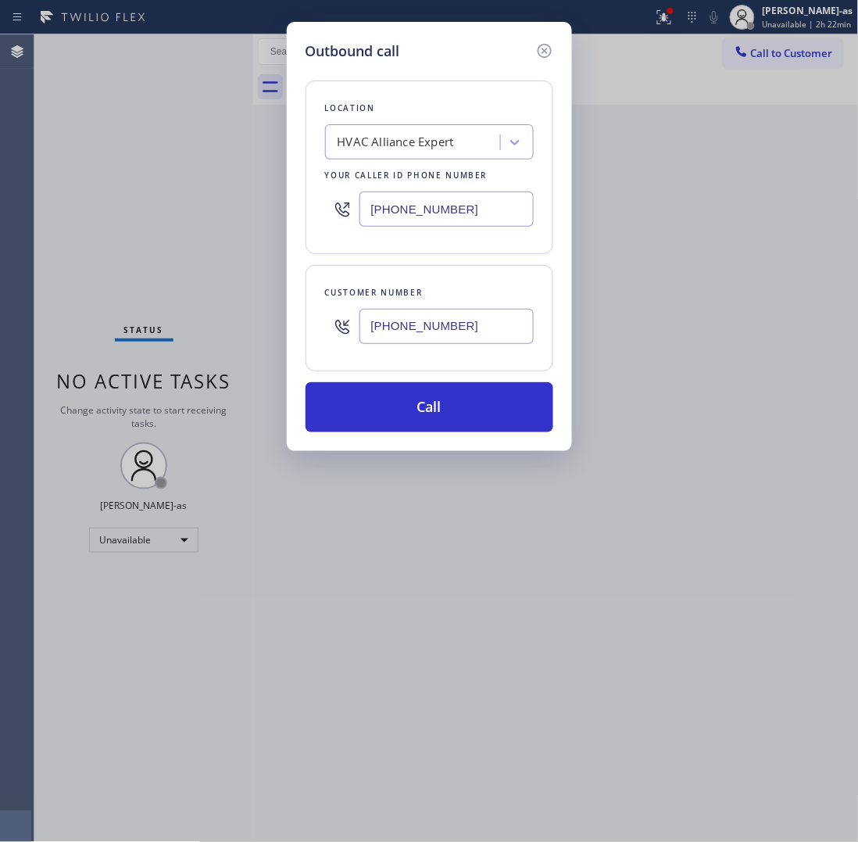
click at [418, 207] on input "[PHONE_NUMBER]" at bounding box center [447, 209] width 174 height 35
paste input "666-9755"
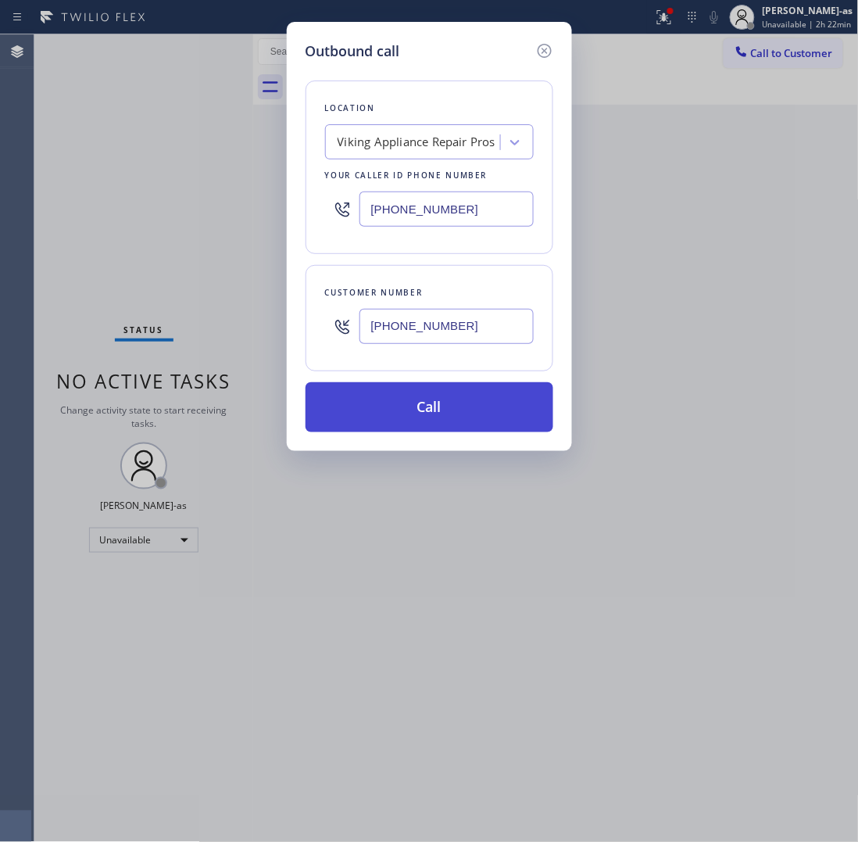
type input "[PHONE_NUMBER]"
click at [447, 413] on button "Call" at bounding box center [430, 407] width 248 height 50
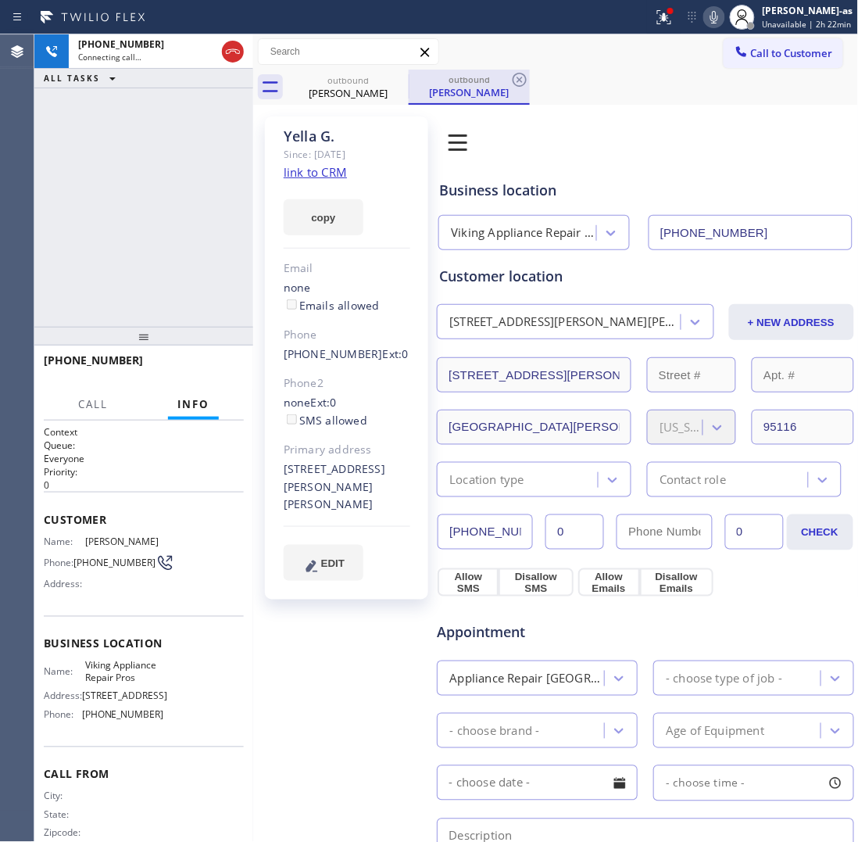
type input "[PHONE_NUMBER]"
drag, startPoint x: 106, startPoint y: 151, endPoint x: 283, endPoint y: 70, distance: 194.9
click at [112, 145] on div "[PHONE_NUMBER] Live | 02:18 ALL TASKS ALL TASKS ACTIVE TASKS TASKS IN WRAP UP" at bounding box center [143, 180] width 219 height 292
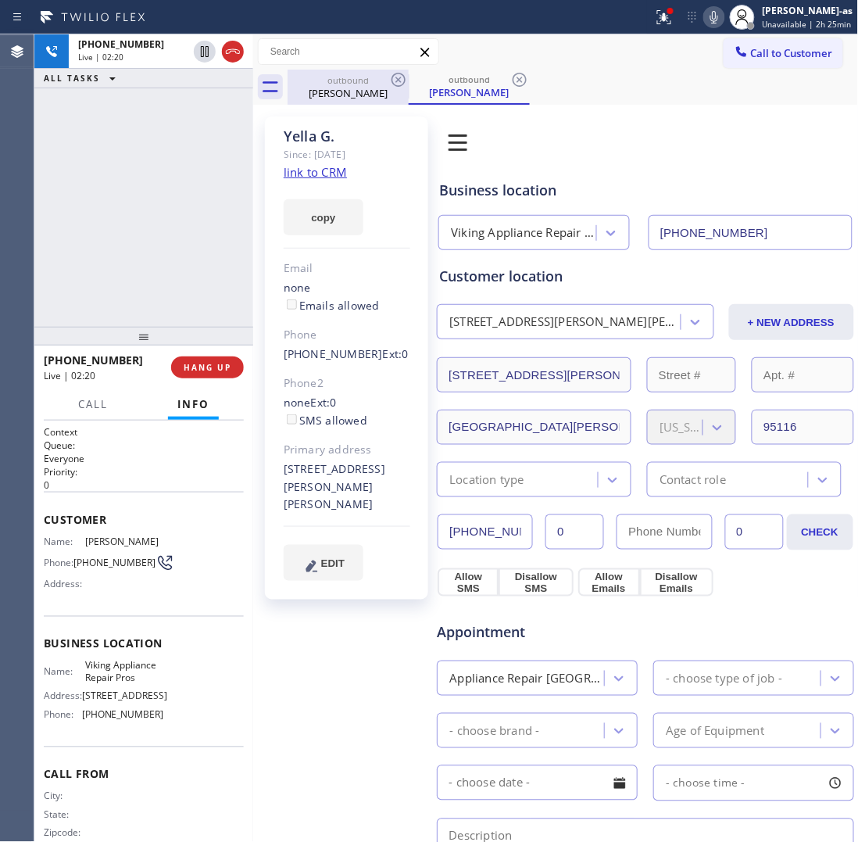
click at [356, 87] on div "[PERSON_NAME]" at bounding box center [348, 93] width 118 height 14
click at [150, 196] on div "[PHONE_NUMBER] Live | 02:20 ALL TASKS ALL TASKS ACTIVE TASKS TASKS IN WRAP UP" at bounding box center [143, 180] width 219 height 292
drag, startPoint x: 142, startPoint y: 275, endPoint x: 181, endPoint y: 340, distance: 75.7
click at [146, 275] on div "[PHONE_NUMBER] Live | 02:20 ALL TASKS ALL TASKS ACTIVE TASKS TASKS IN WRAP UP" at bounding box center [143, 180] width 219 height 292
click at [141, 305] on div "[PHONE_NUMBER] Live | 02:20 ALL TASKS ALL TASKS ACTIVE TASKS TASKS IN WRAP UP" at bounding box center [143, 180] width 219 height 292
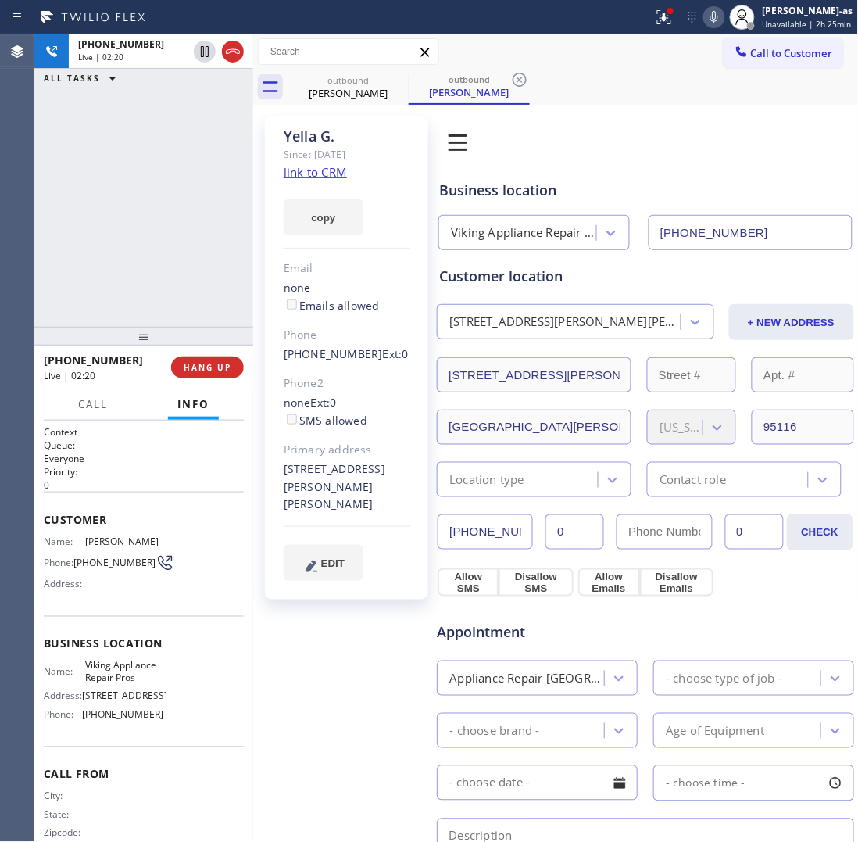
click at [141, 331] on div at bounding box center [143, 336] width 219 height 19
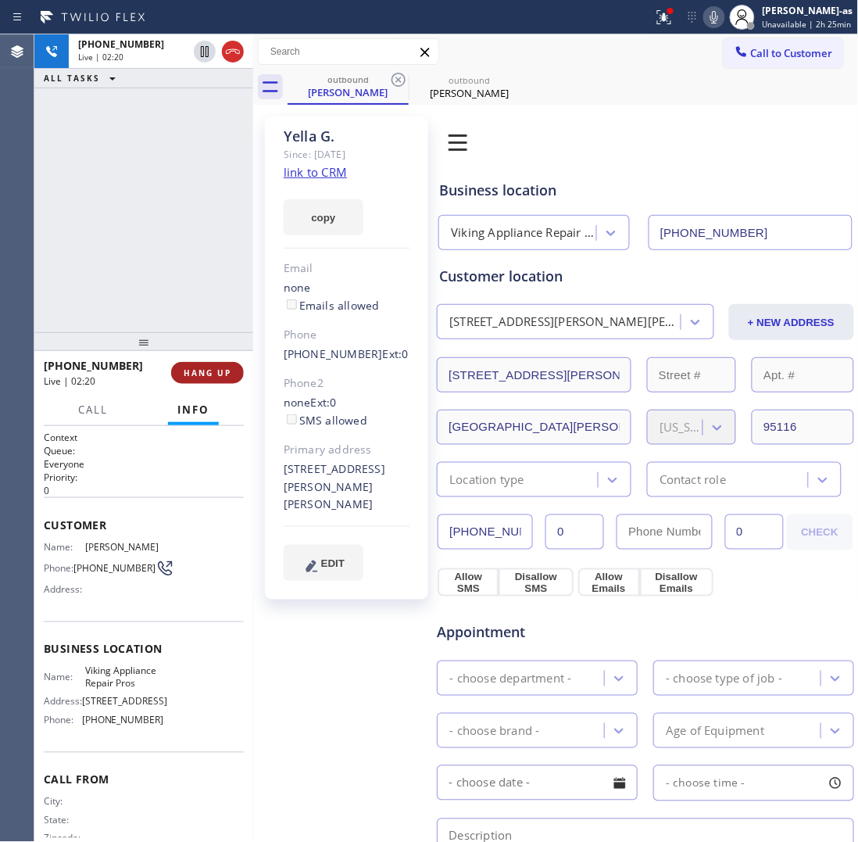
click at [209, 369] on span "HANG UP" at bounding box center [208, 372] width 48 height 11
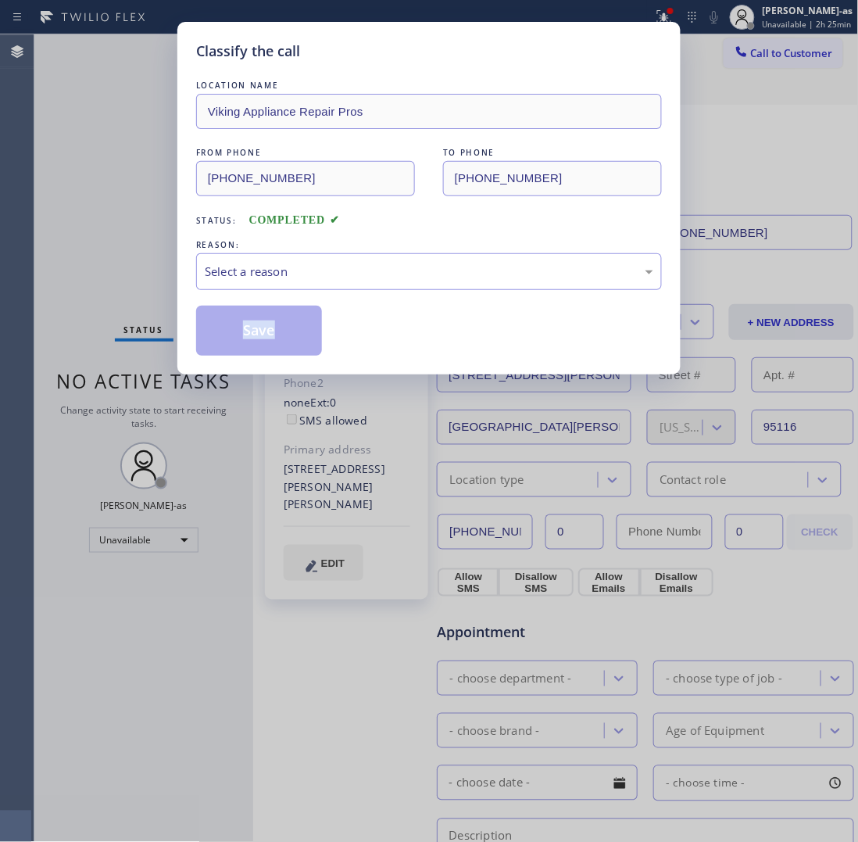
click at [209, 369] on div "Classify the call LOCATION NAME Viking Appliance Repair Pros FROM PHONE [PHONE_…" at bounding box center [428, 198] width 503 height 353
click at [254, 284] on div "Select a reason" at bounding box center [429, 271] width 466 height 37
click at [256, 338] on button "Save" at bounding box center [259, 331] width 126 height 50
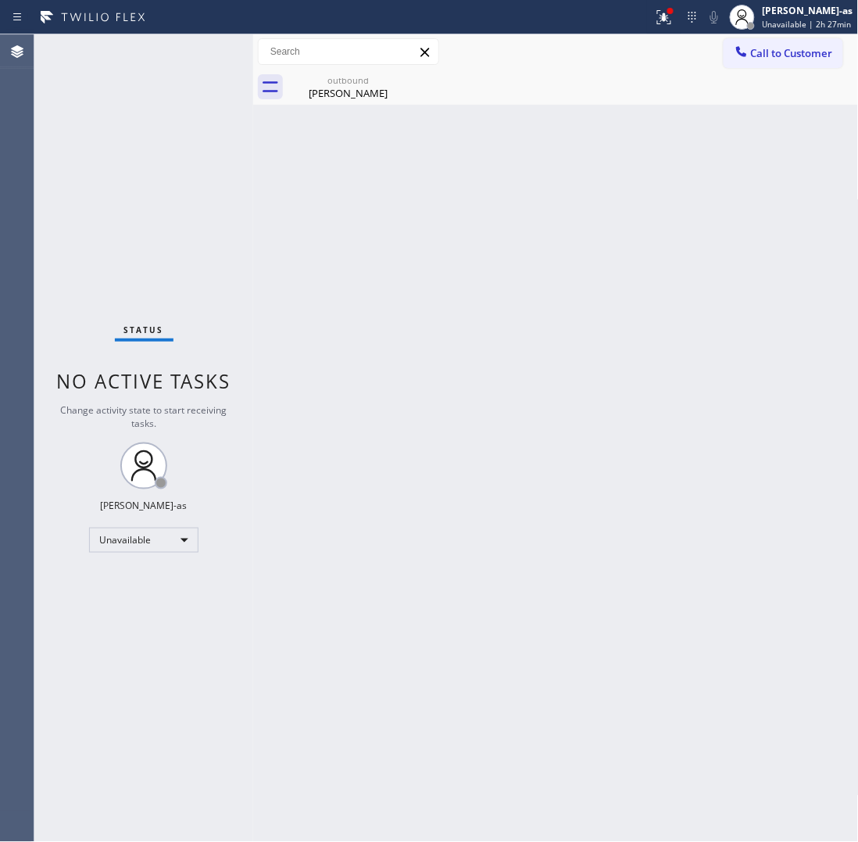
click at [178, 252] on div "Status No active tasks Change activity state to start receiving tasks. [PERSON_…" at bounding box center [143, 437] width 219 height 807
click at [326, 81] on div "outbound" at bounding box center [348, 80] width 118 height 12
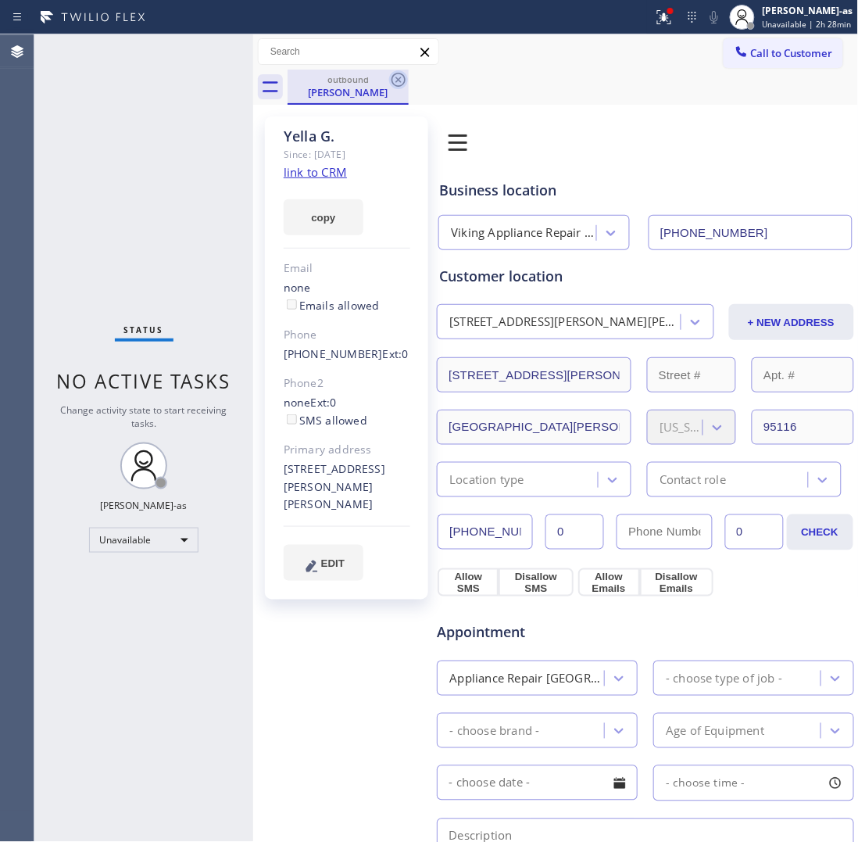
click at [396, 79] on icon at bounding box center [398, 79] width 19 height 19
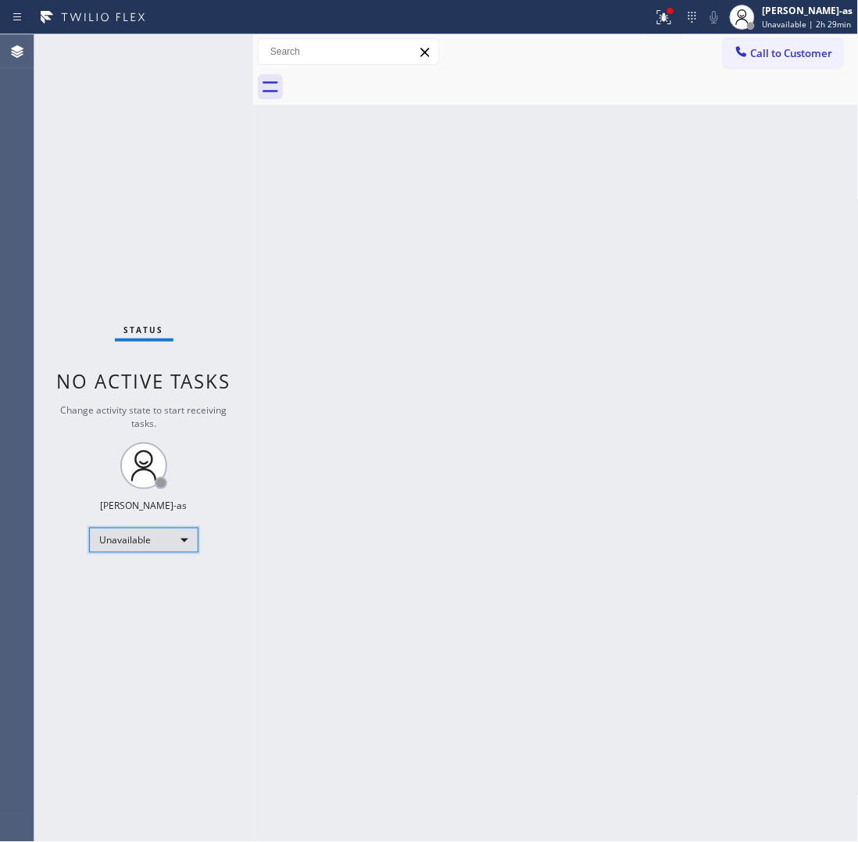
click at [149, 537] on div "Unavailable" at bounding box center [143, 540] width 109 height 25
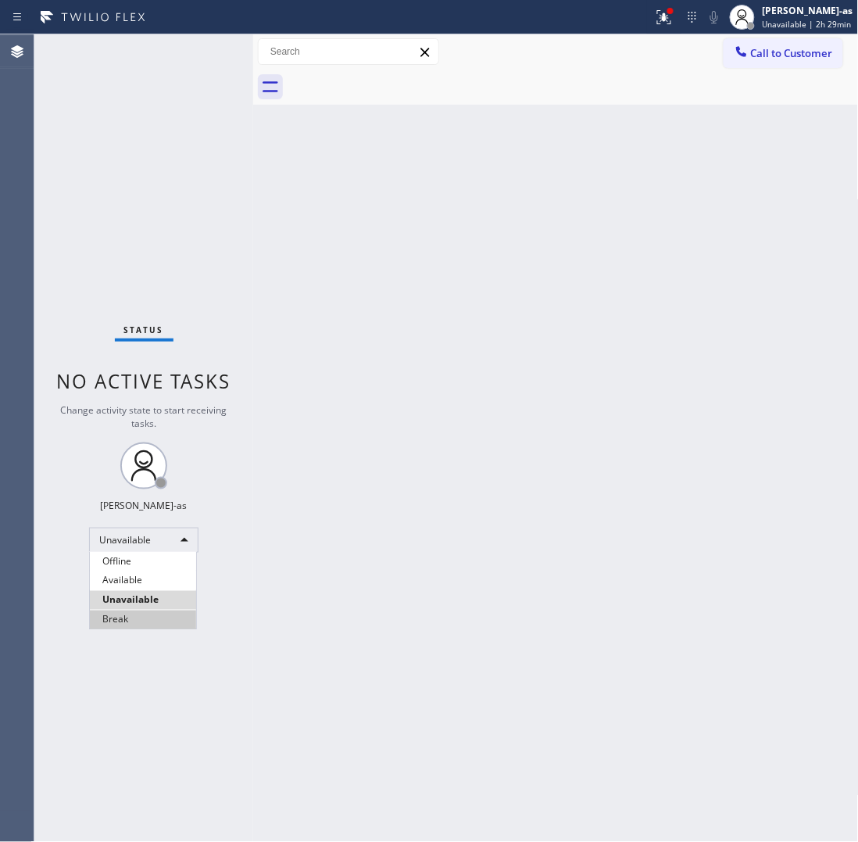
click at [138, 615] on li "Break" at bounding box center [143, 620] width 106 height 19
click at [681, 380] on div "Back to Dashboard Change Sender ID Customers Technicians Select a contact Outbo…" at bounding box center [556, 437] width 606 height 807
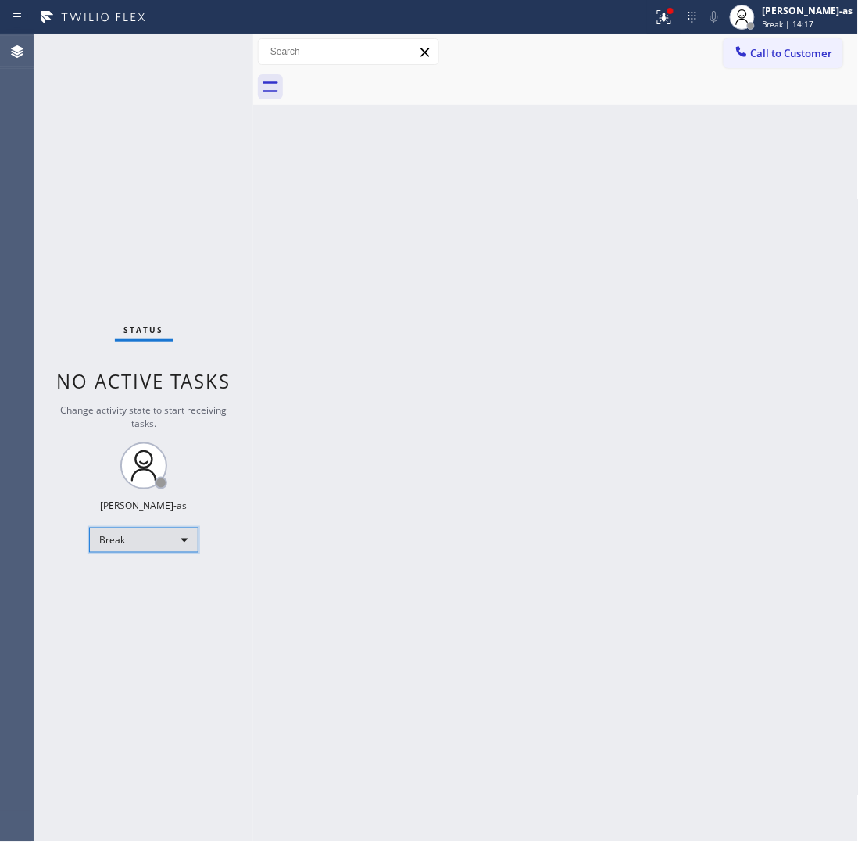
click at [169, 537] on div "Break" at bounding box center [143, 540] width 109 height 25
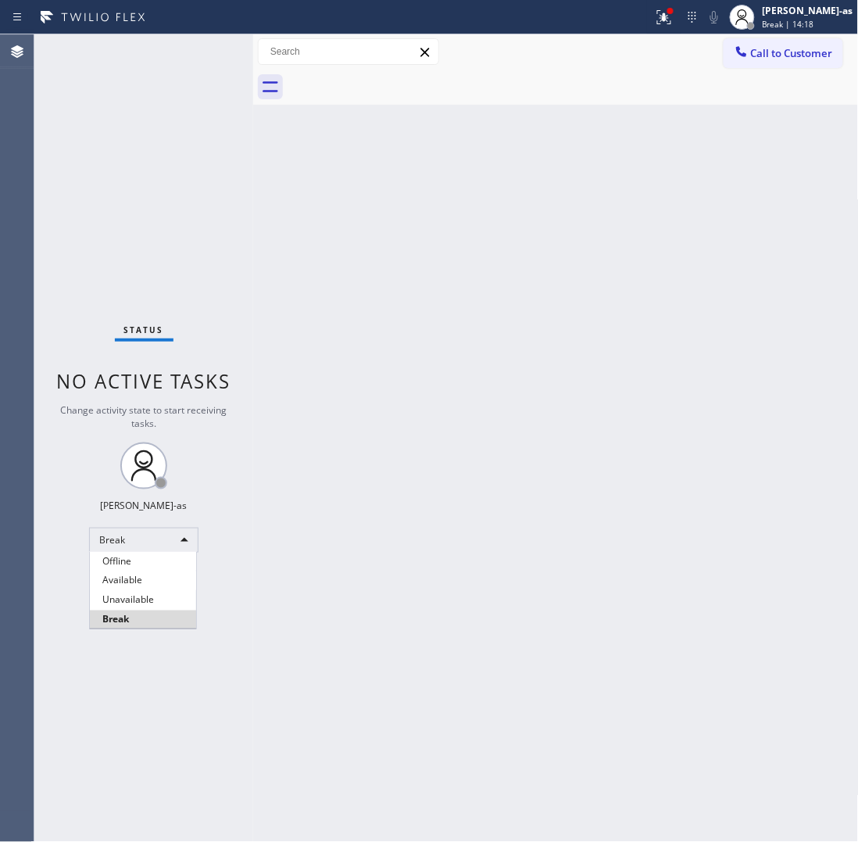
click at [146, 594] on li "Unavailable" at bounding box center [143, 600] width 106 height 19
click at [736, 59] on icon at bounding box center [742, 52] width 16 height 16
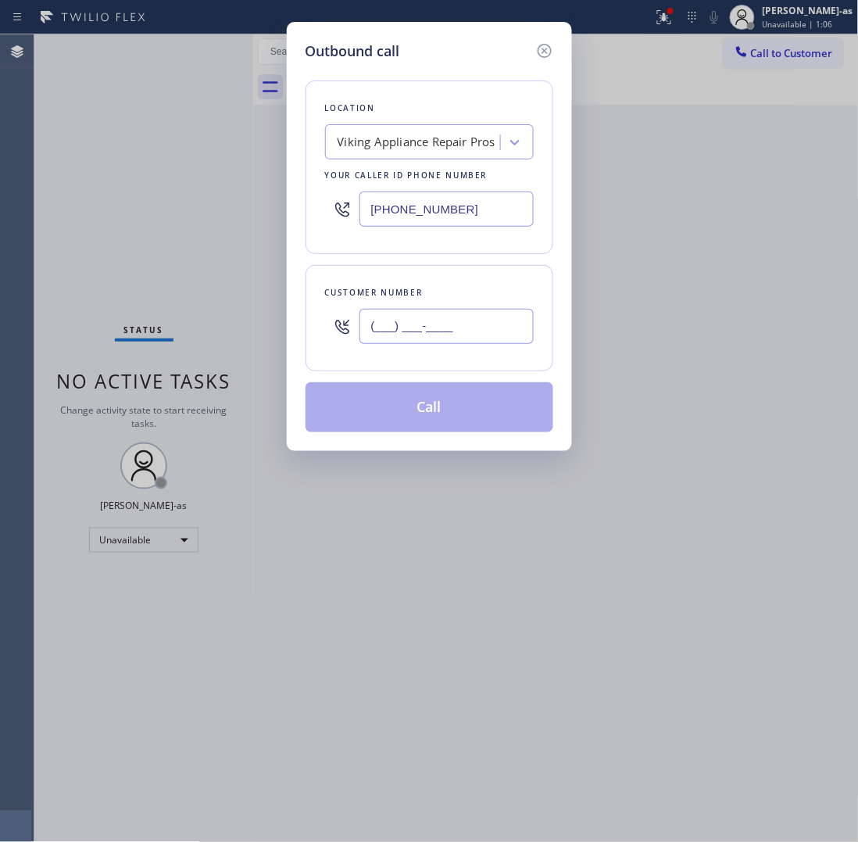
click at [487, 342] on input "(___) ___-____" at bounding box center [447, 326] width 174 height 35
paste input "323) 726-0370"
type input "[PHONE_NUMBER]"
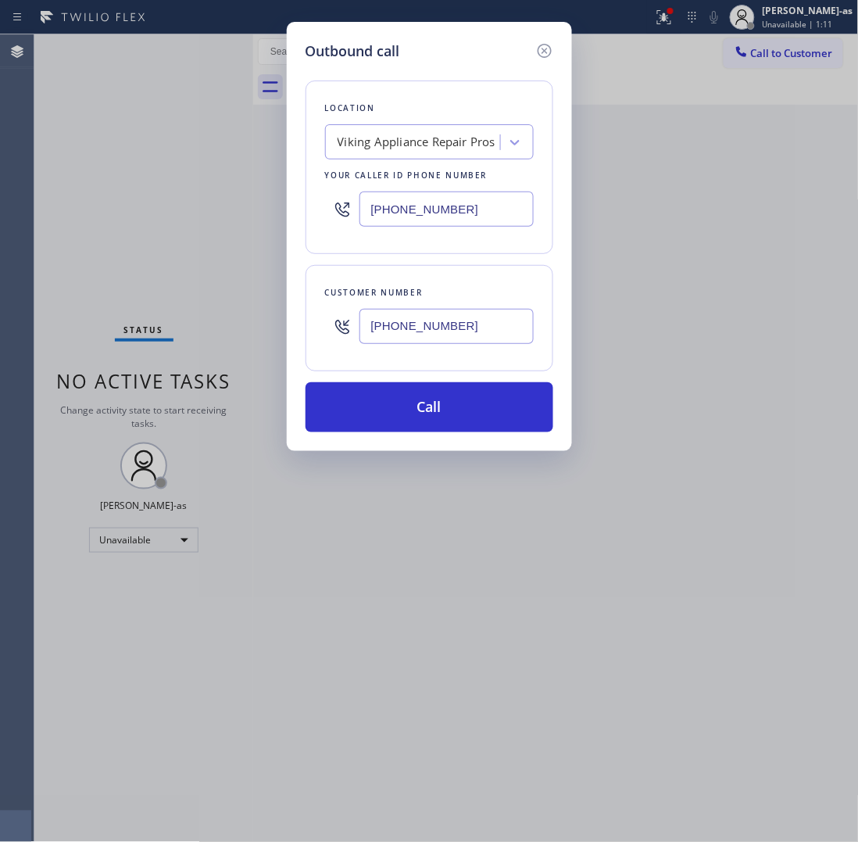
click at [389, 211] on input "[PHONE_NUMBER]" at bounding box center [447, 209] width 174 height 35
paste input "999-4417"
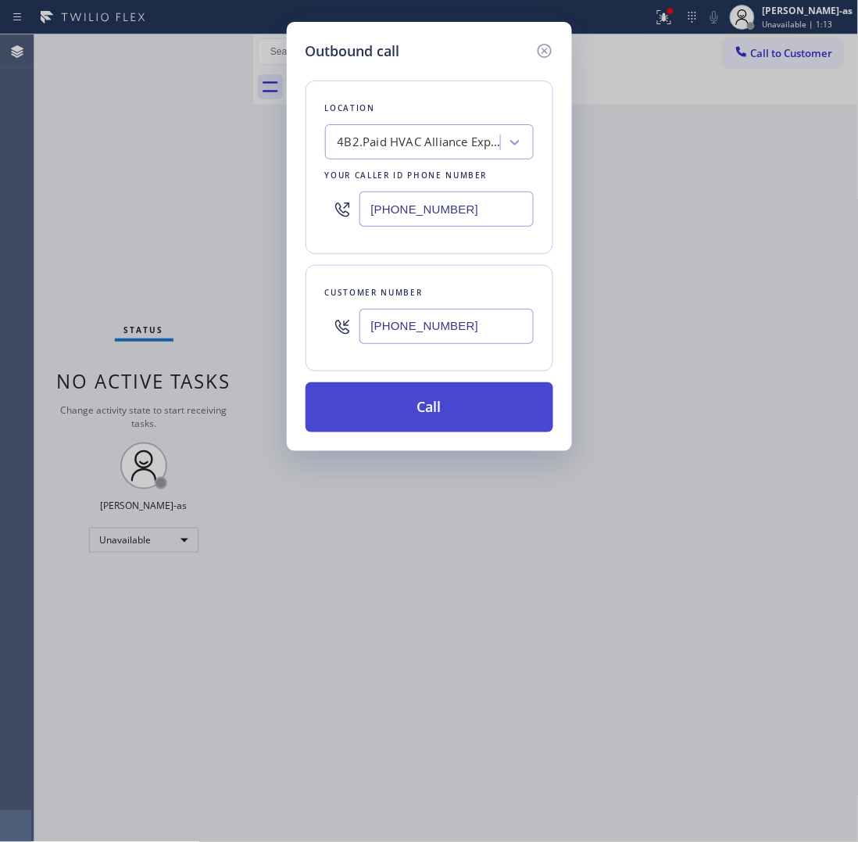
type input "[PHONE_NUMBER]"
click at [428, 409] on button "Call" at bounding box center [430, 407] width 248 height 50
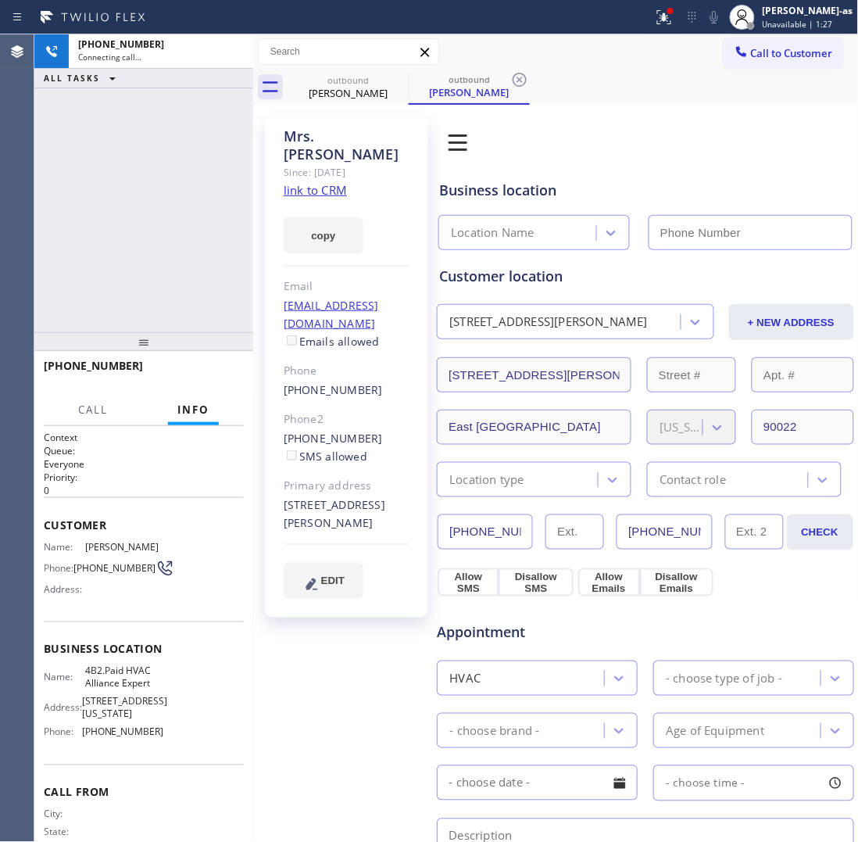
type input "[PHONE_NUMBER]"
click at [338, 81] on div "outbound" at bounding box center [348, 80] width 118 height 12
click at [392, 78] on icon at bounding box center [399, 80] width 14 height 14
click at [410, 87] on div "outbound [PERSON_NAME]" at bounding box center [469, 87] width 118 height 34
click at [410, 76] on div "outbound" at bounding box center [469, 79] width 118 height 12
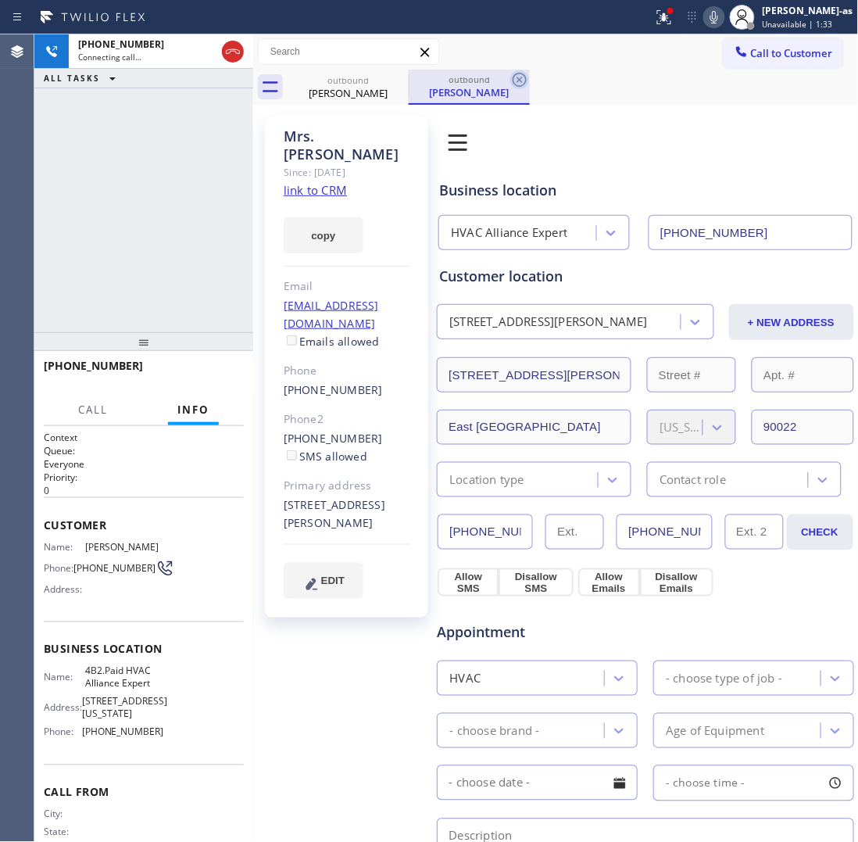
click at [410, 78] on div "outbound" at bounding box center [469, 79] width 118 height 12
click at [184, 151] on div "[PHONE_NUMBER] Connecting call… ALL TASKS ALL TASKS ACTIVE TASKS TASKS IN WRAP …" at bounding box center [143, 183] width 219 height 298
click at [306, 182] on link "link to CRM" at bounding box center [315, 190] width 63 height 16
drag, startPoint x: 166, startPoint y: 231, endPoint x: 349, endPoint y: 205, distance: 185.5
click at [167, 229] on div "[PHONE_NUMBER] Live | 00:51 ALL TASKS ALL TASKS ACTIVE TASKS TASKS IN WRAP UP" at bounding box center [143, 183] width 219 height 298
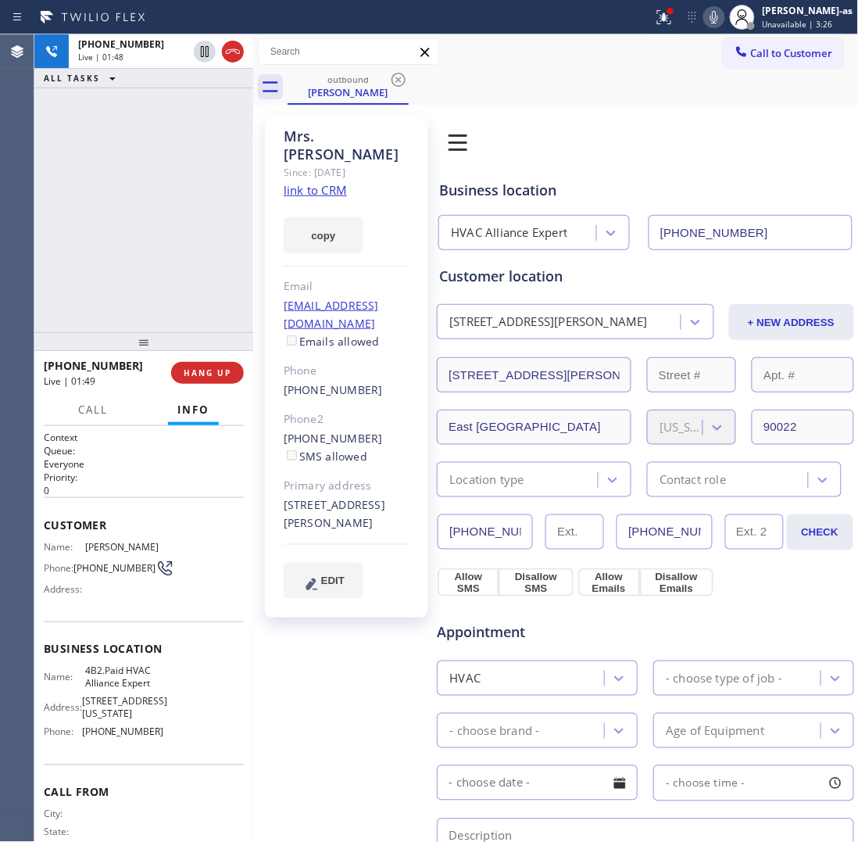
click at [131, 267] on div "[PHONE_NUMBER] Live | 01:48 ALL TASKS ALL TASKS ACTIVE TASKS TASKS IN WRAP UP" at bounding box center [143, 183] width 219 height 298
click at [209, 380] on button "HANG UP" at bounding box center [207, 373] width 73 height 22
click at [209, 379] on button "HANG UP" at bounding box center [207, 373] width 73 height 22
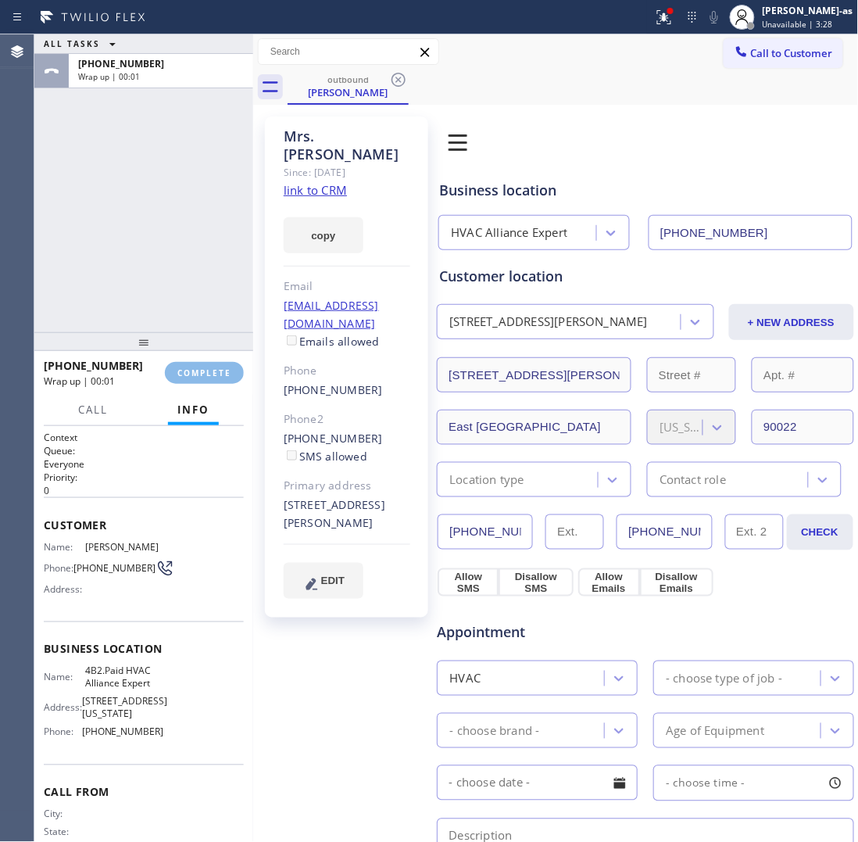
click at [213, 379] on button "COMPLETE" at bounding box center [204, 373] width 79 height 22
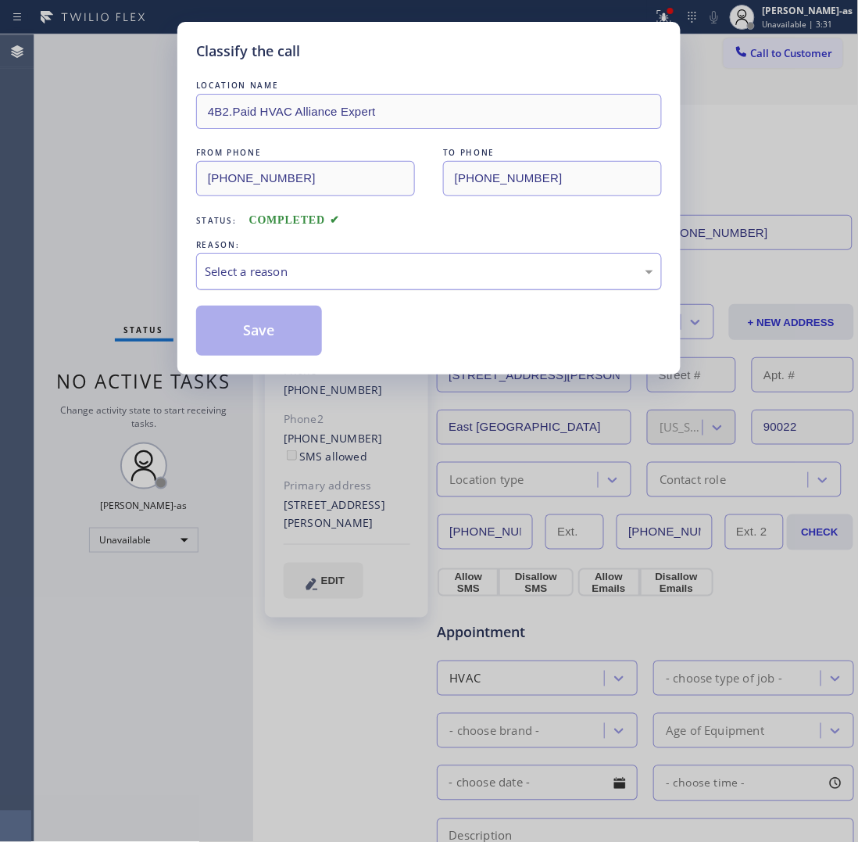
click at [346, 278] on div "Select a reason" at bounding box center [429, 272] width 449 height 18
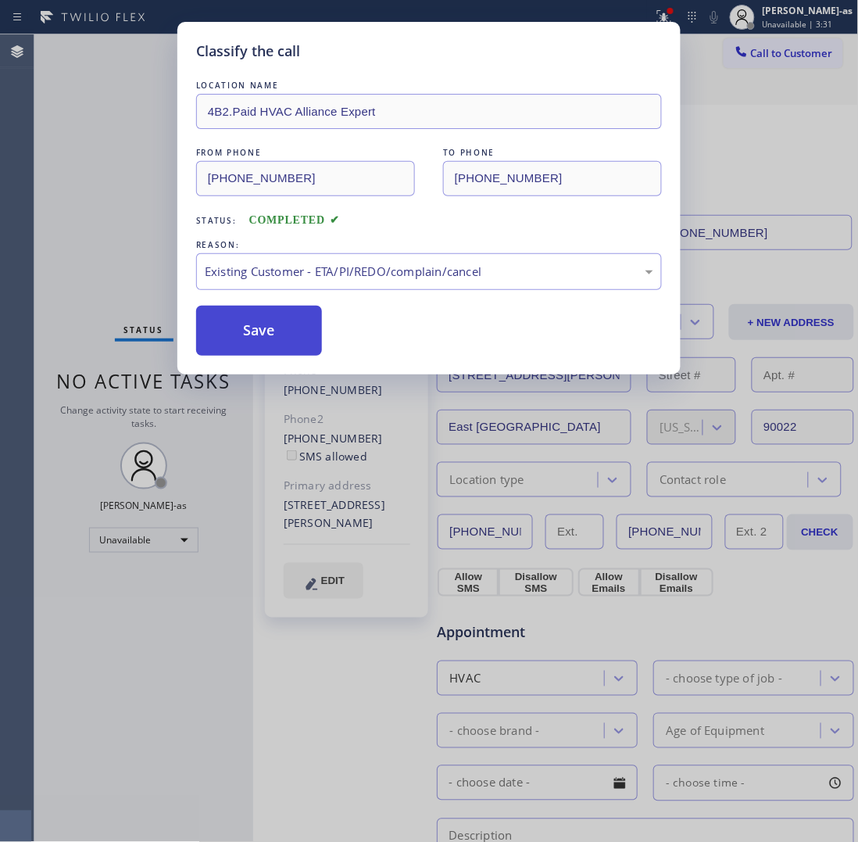
click at [303, 309] on button "Save" at bounding box center [259, 331] width 126 height 50
click at [235, 320] on button "Save" at bounding box center [259, 331] width 126 height 50
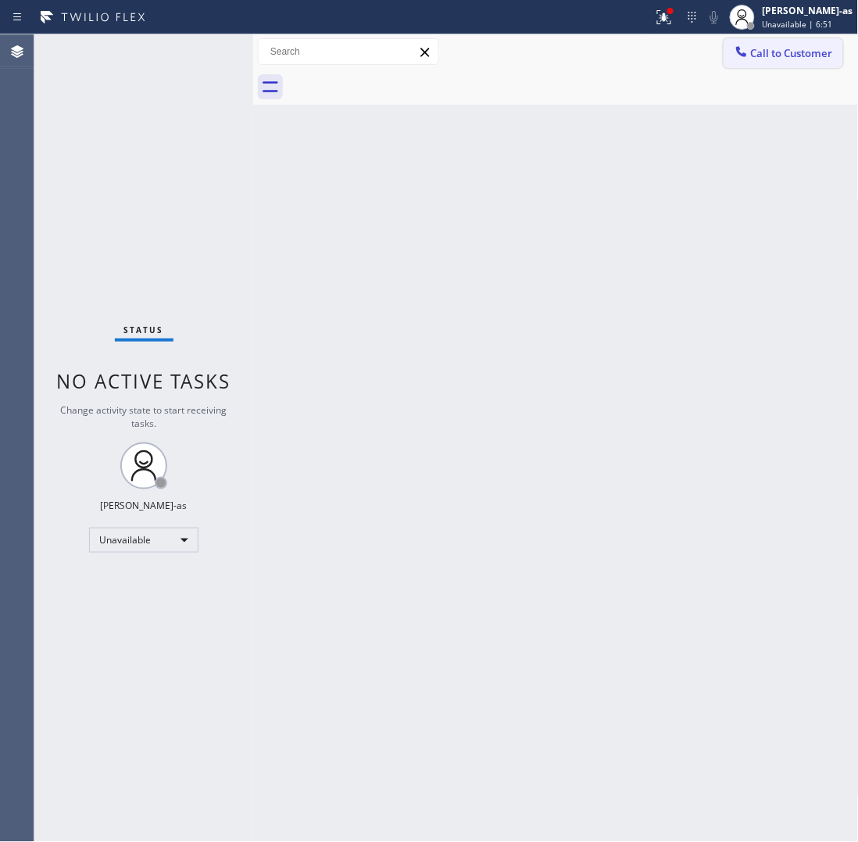
click at [774, 40] on button "Call to Customer" at bounding box center [784, 53] width 120 height 30
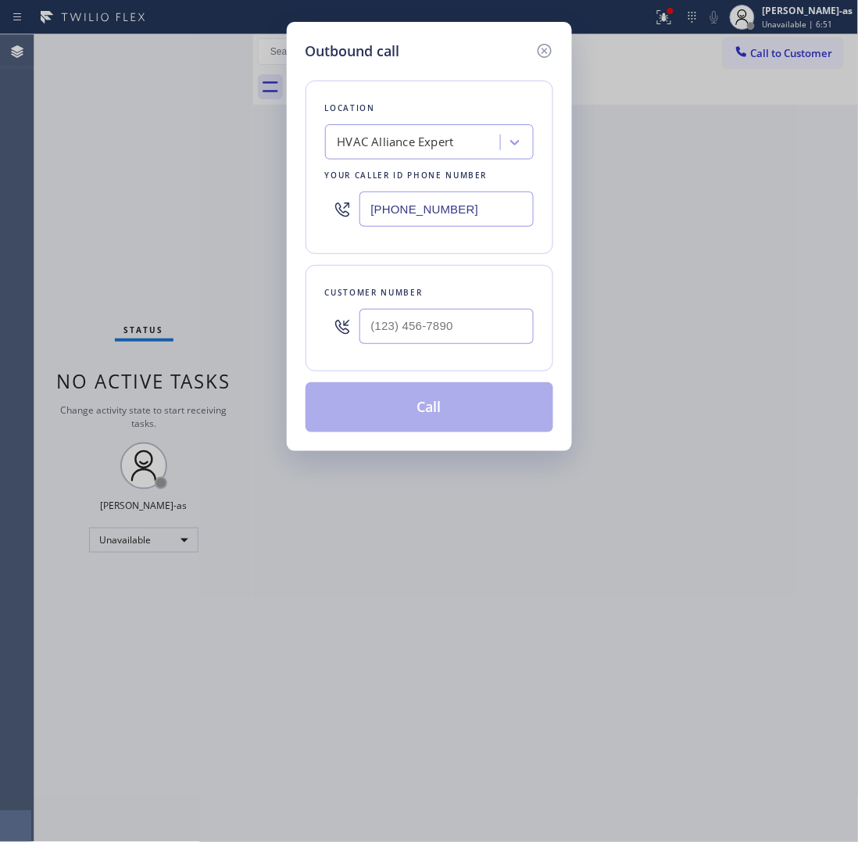
click at [436, 301] on div "Customer number" at bounding box center [429, 293] width 209 height 16
click at [465, 330] on input "(___) ___-____" at bounding box center [447, 326] width 174 height 35
paste input "626) 705-4793"
type input "[PHONE_NUMBER]"
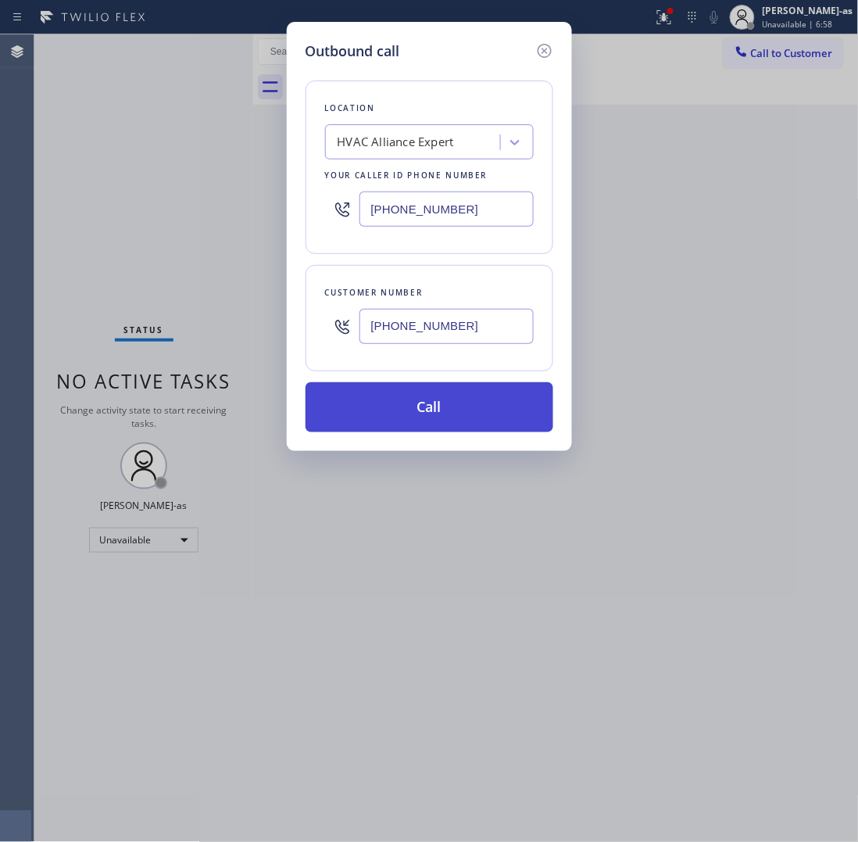
click at [455, 411] on button "Call" at bounding box center [430, 407] width 248 height 50
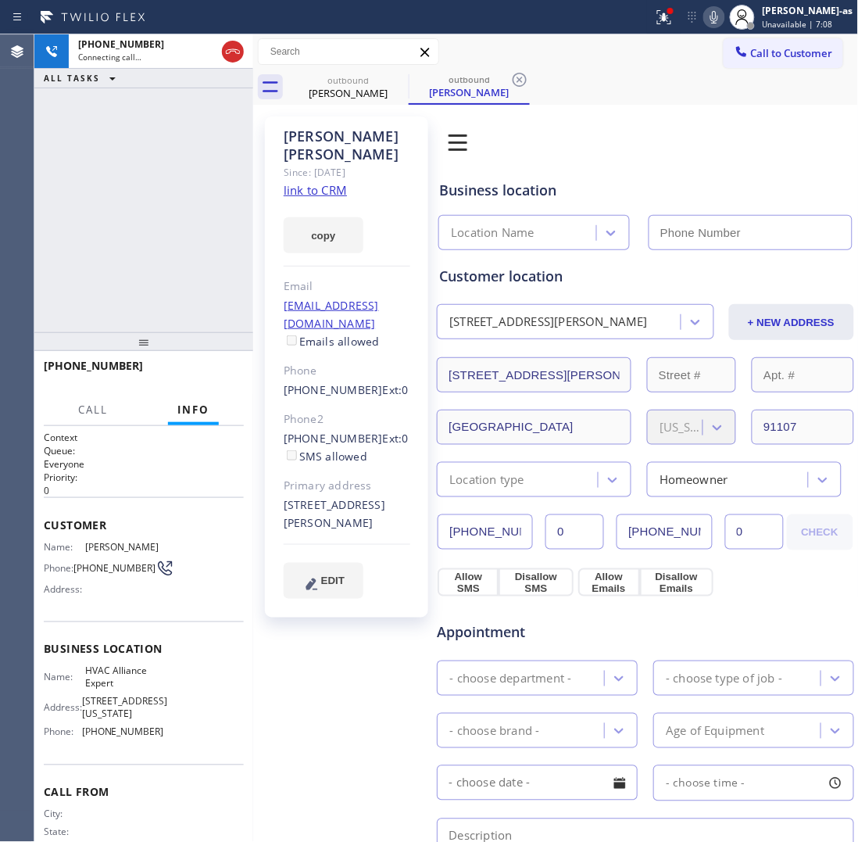
type input "[PHONE_NUMBER]"
click at [139, 134] on div "[PHONE_NUMBER] Live | 00:03 ALL TASKS ALL TASKS ACTIVE TASKS TASKS IN WRAP UP" at bounding box center [143, 183] width 219 height 298
click at [170, 211] on div "[PHONE_NUMBER] Live | 00:03 ALL TASKS ALL TASKS ACTIVE TASKS TASKS IN WRAP UP" at bounding box center [143, 183] width 219 height 298
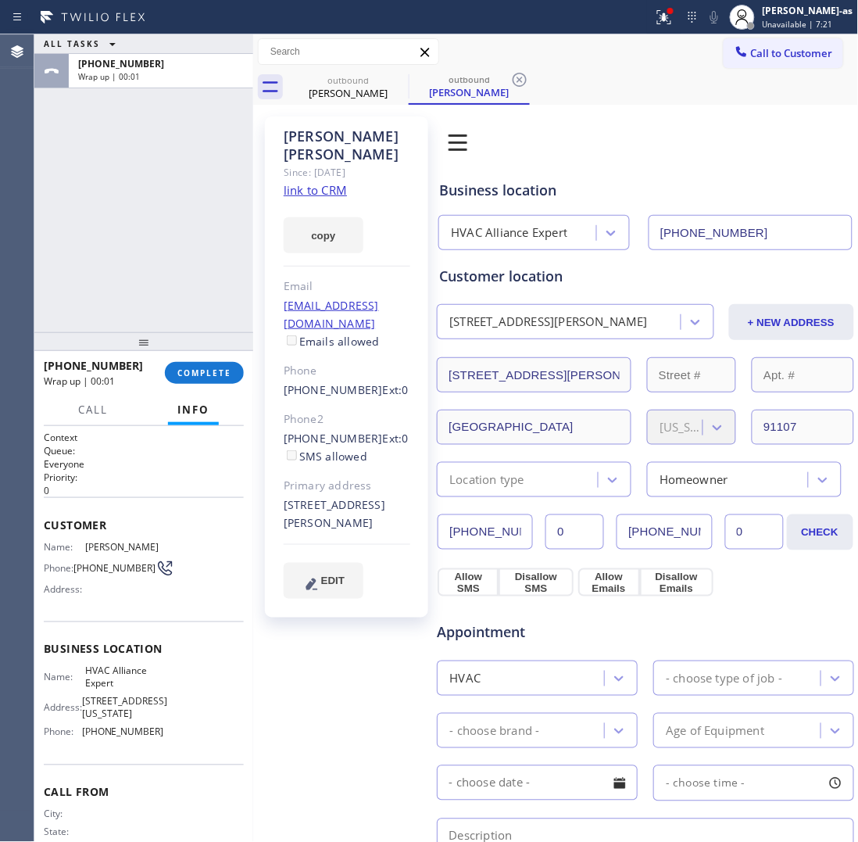
drag, startPoint x: 173, startPoint y: 207, endPoint x: 185, endPoint y: 237, distance: 32.2
click at [174, 207] on div "ALL TASKS ALL TASKS ACTIVE TASKS TASKS IN WRAP UP [PHONE_NUMBER] Wrap up | 00:01" at bounding box center [143, 183] width 219 height 298
click at [165, 303] on div "ALL TASKS ALL TASKS ACTIVE TASKS TASKS IN WRAP UP [PHONE_NUMBER] Wrap up | 00:01" at bounding box center [143, 183] width 219 height 298
click at [217, 362] on button "COMPLETE" at bounding box center [204, 373] width 79 height 22
click at [190, 311] on div "ALL TASKS ALL TASKS ACTIVE TASKS TASKS IN WRAP UP [PHONE_NUMBER] Wrap up | 00:02" at bounding box center [143, 183] width 219 height 298
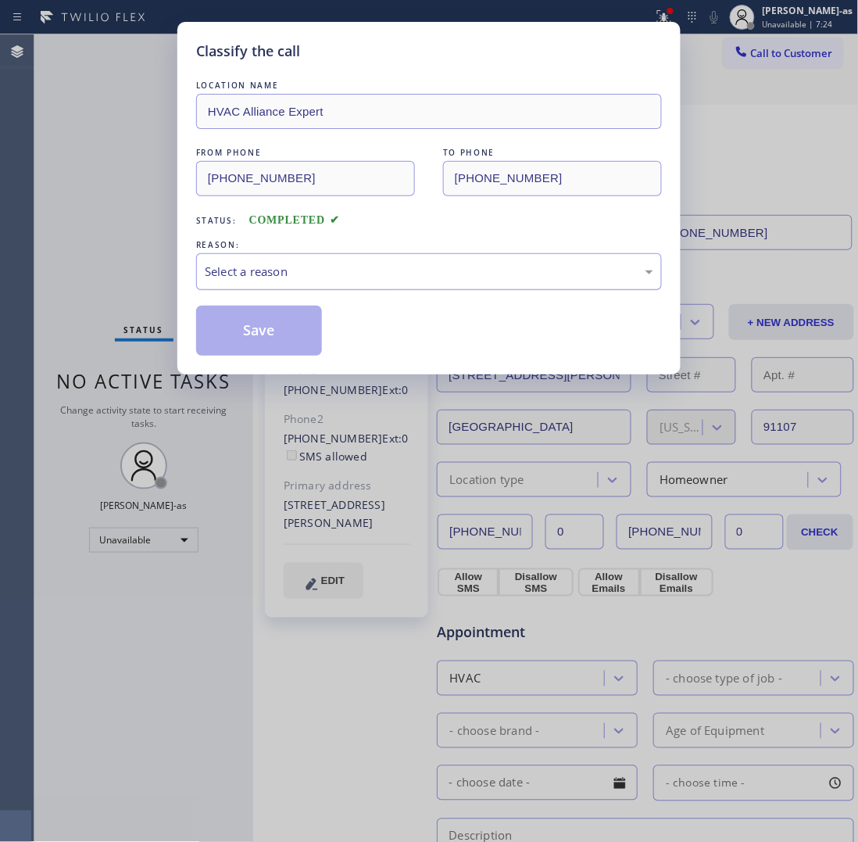
click at [313, 288] on div "Select a reason" at bounding box center [429, 271] width 466 height 37
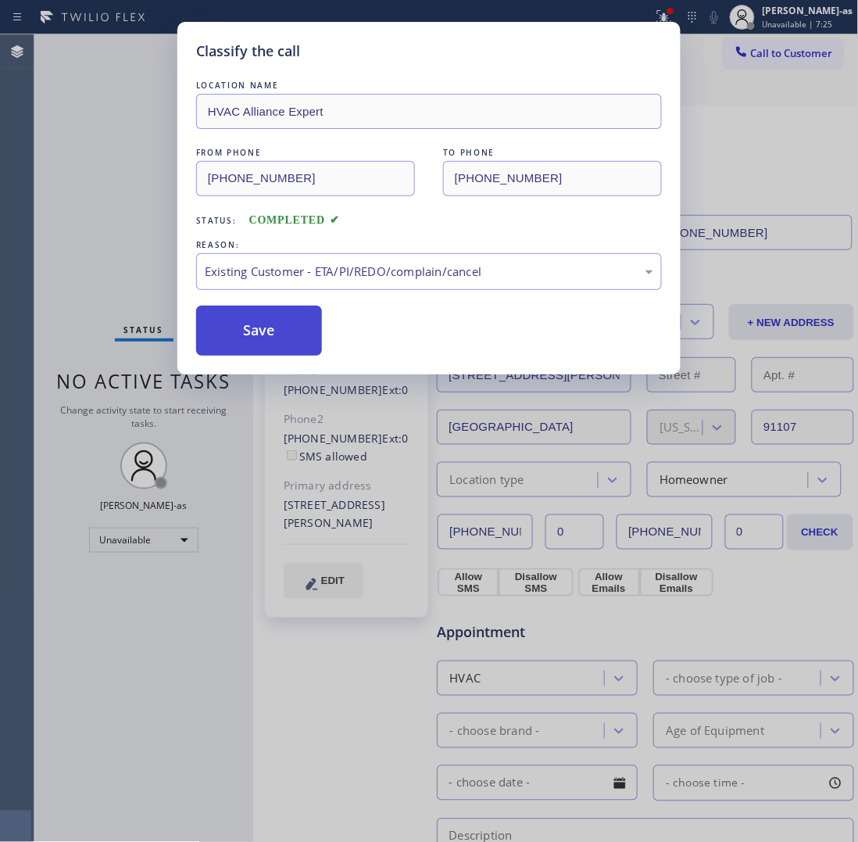
click at [283, 322] on button "Save" at bounding box center [259, 331] width 126 height 50
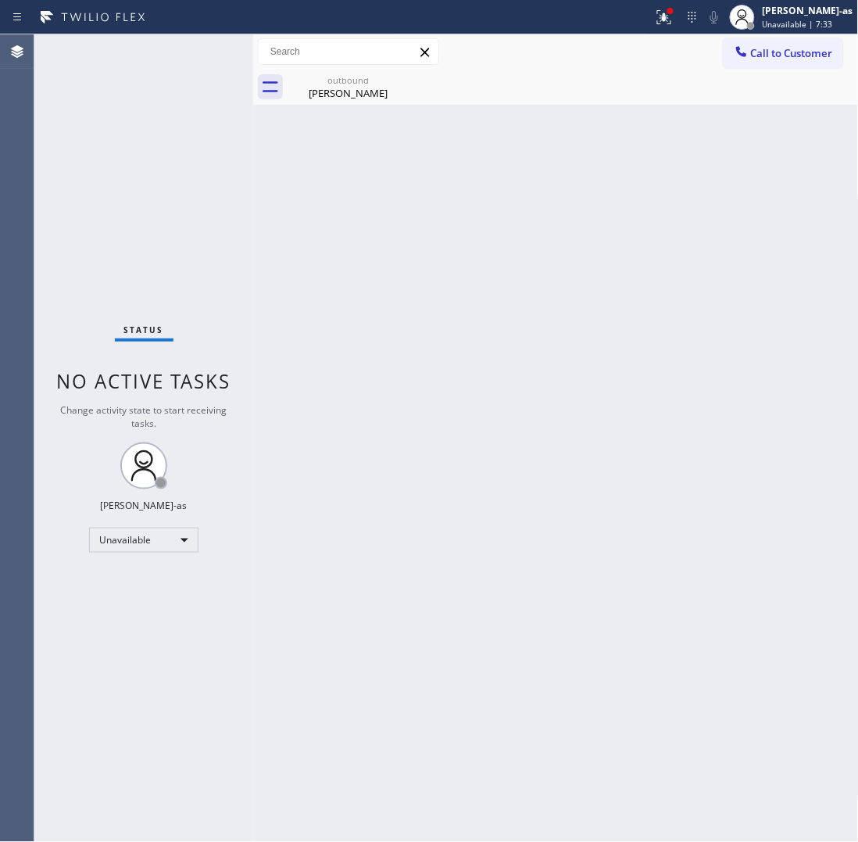
drag, startPoint x: 352, startPoint y: 84, endPoint x: 284, endPoint y: 213, distance: 146.5
click at [350, 84] on div "outbound" at bounding box center [348, 80] width 118 height 12
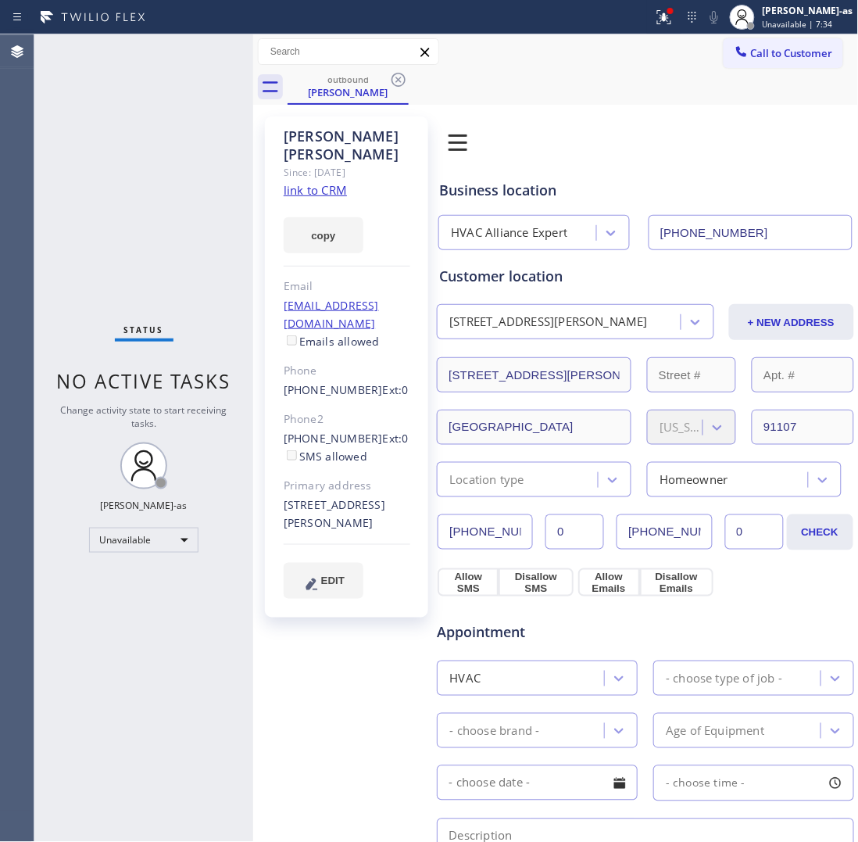
click at [306, 182] on link "link to CRM" at bounding box center [315, 190] width 63 height 16
drag, startPoint x: 134, startPoint y: 172, endPoint x: 162, endPoint y: 310, distance: 140.4
click at [134, 173] on div "Status No active tasks Change activity state to start receiving tasks. [PERSON_…" at bounding box center [143, 437] width 219 height 807
click at [774, 59] on span "Call to Customer" at bounding box center [792, 53] width 82 height 14
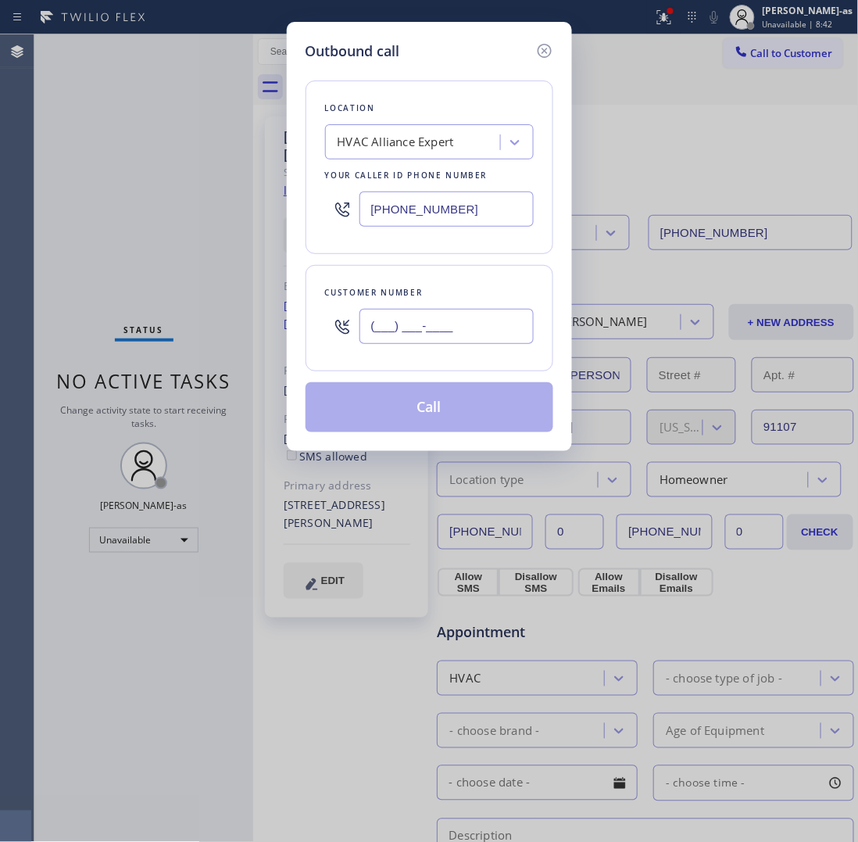
click at [452, 342] on input "(___) ___-____" at bounding box center [447, 326] width 174 height 35
paste input "626) 793-8020"
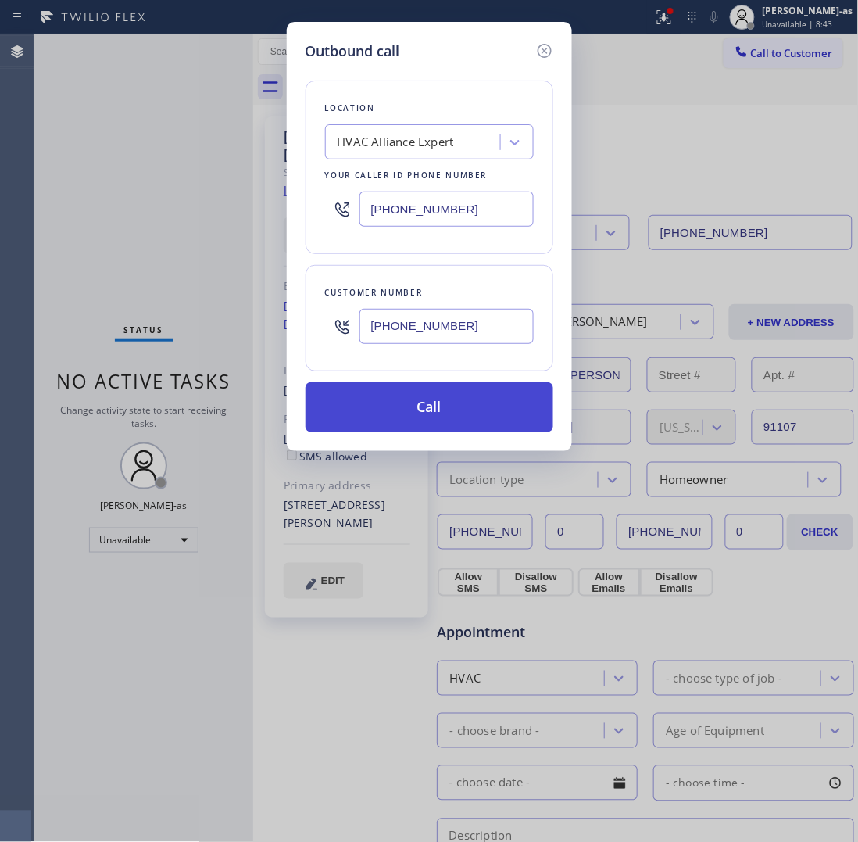
type input "[PHONE_NUMBER]"
click at [439, 397] on button "Call" at bounding box center [430, 407] width 248 height 50
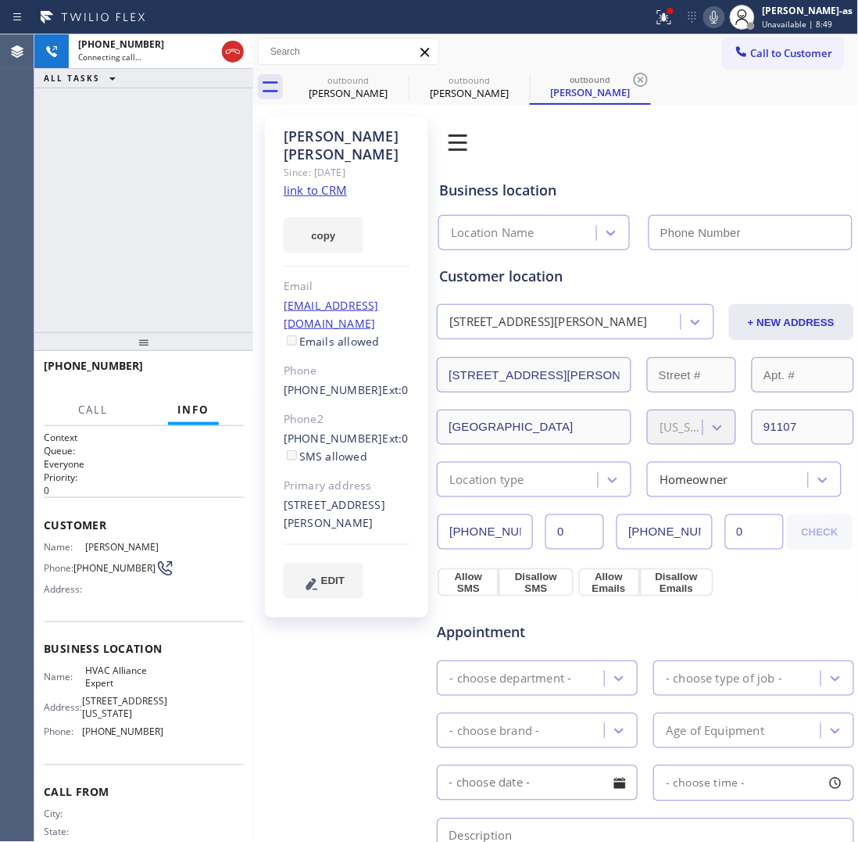
type input "[PHONE_NUMBER]"
click at [206, 357] on div "[PHONE_NUMBER] Live | 00:06 HANG UP" at bounding box center [144, 373] width 200 height 41
click at [194, 392] on div "[PHONE_NUMBER] Live | 00:07 HANG UP" at bounding box center [144, 373] width 200 height 41
click at [213, 368] on span "HANG UP" at bounding box center [208, 372] width 48 height 11
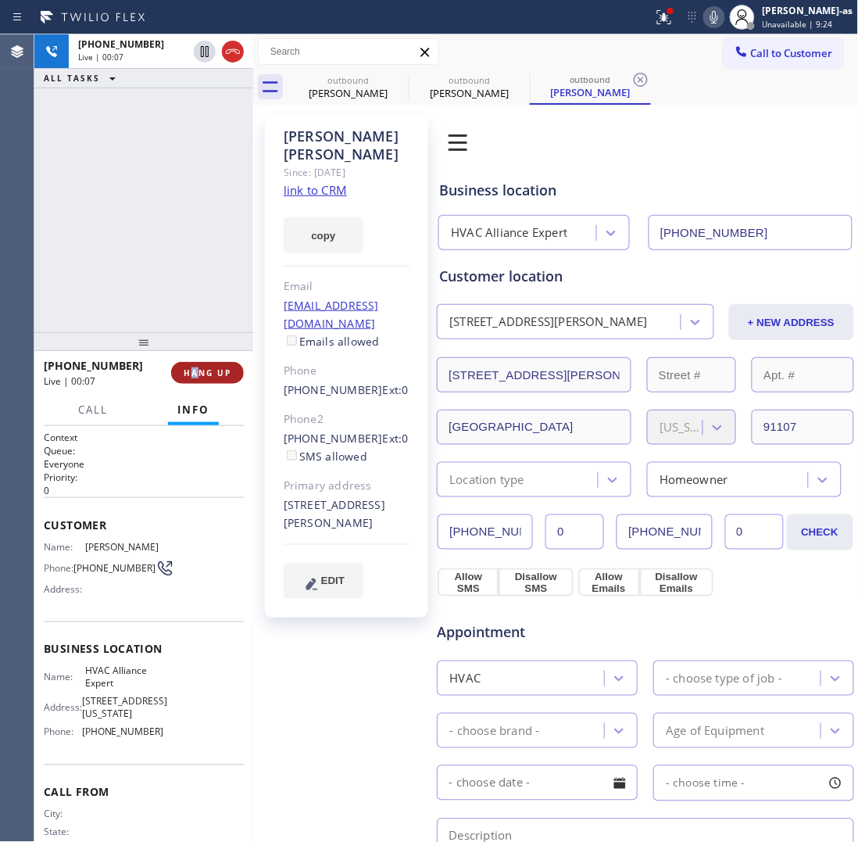
click at [213, 368] on span "HANG UP" at bounding box center [208, 372] width 48 height 11
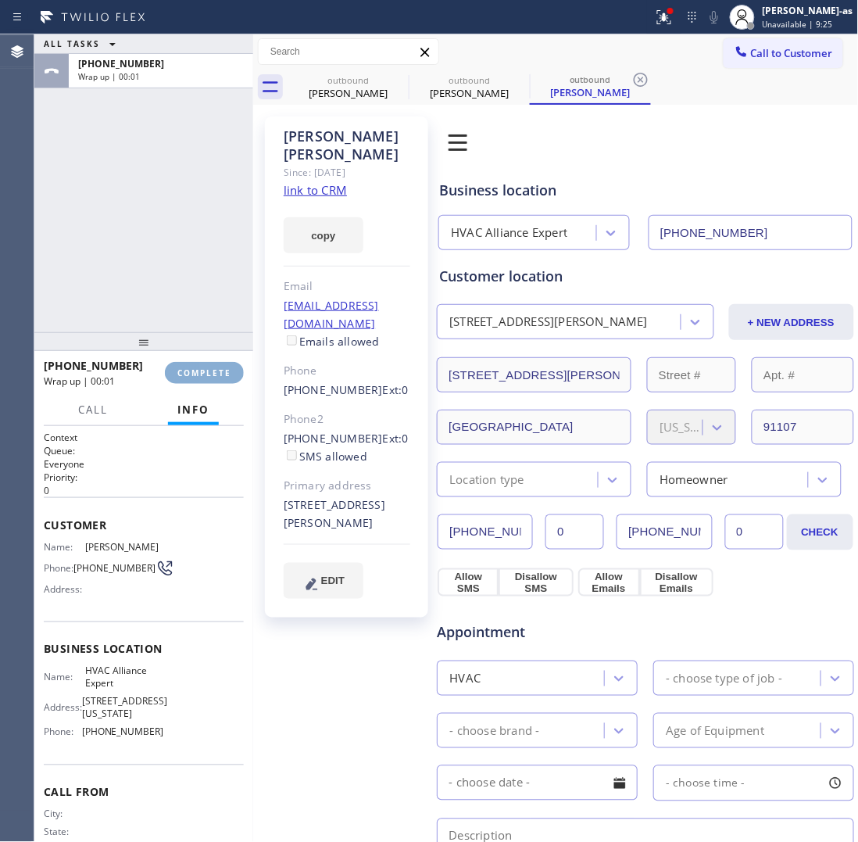
click at [213, 368] on span "COMPLETE" at bounding box center [204, 372] width 54 height 11
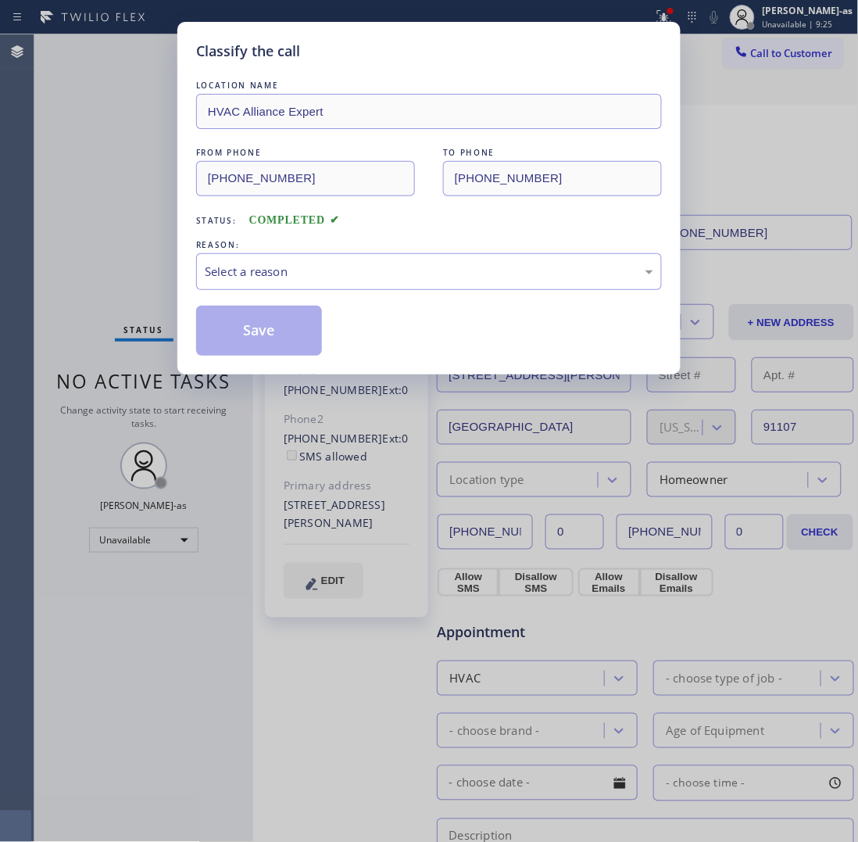
click at [220, 364] on div "Classify the call LOCATION NAME HVAC Alliance Expert FROM PHONE [PHONE_NUMBER] …" at bounding box center [428, 198] width 503 height 353
click at [413, 270] on div "Select a reason" at bounding box center [429, 272] width 449 height 18
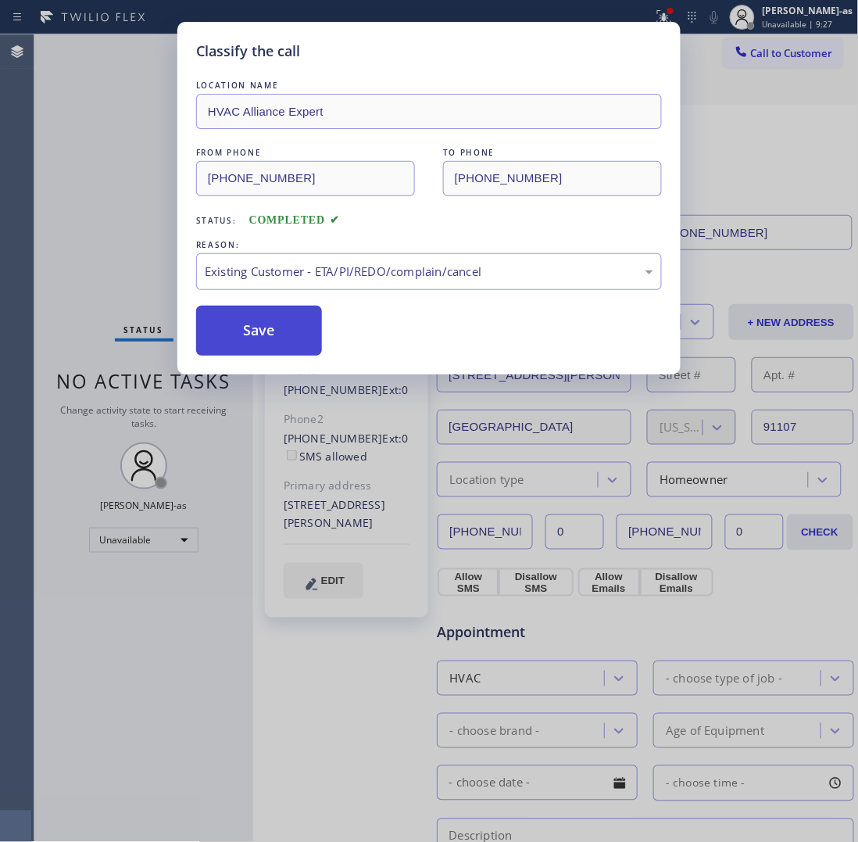
click at [287, 326] on button "Save" at bounding box center [259, 331] width 126 height 50
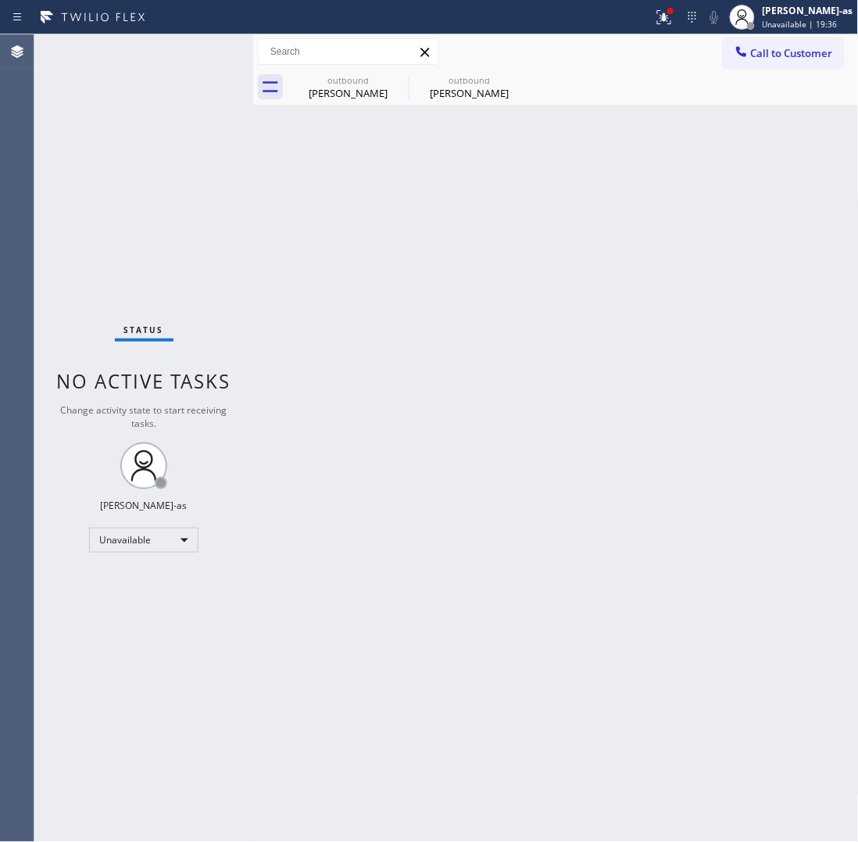
drag, startPoint x: 799, startPoint y: 45, endPoint x: 507, endPoint y: 333, distance: 410.1
click at [799, 48] on span "Call to Customer" at bounding box center [792, 53] width 82 height 14
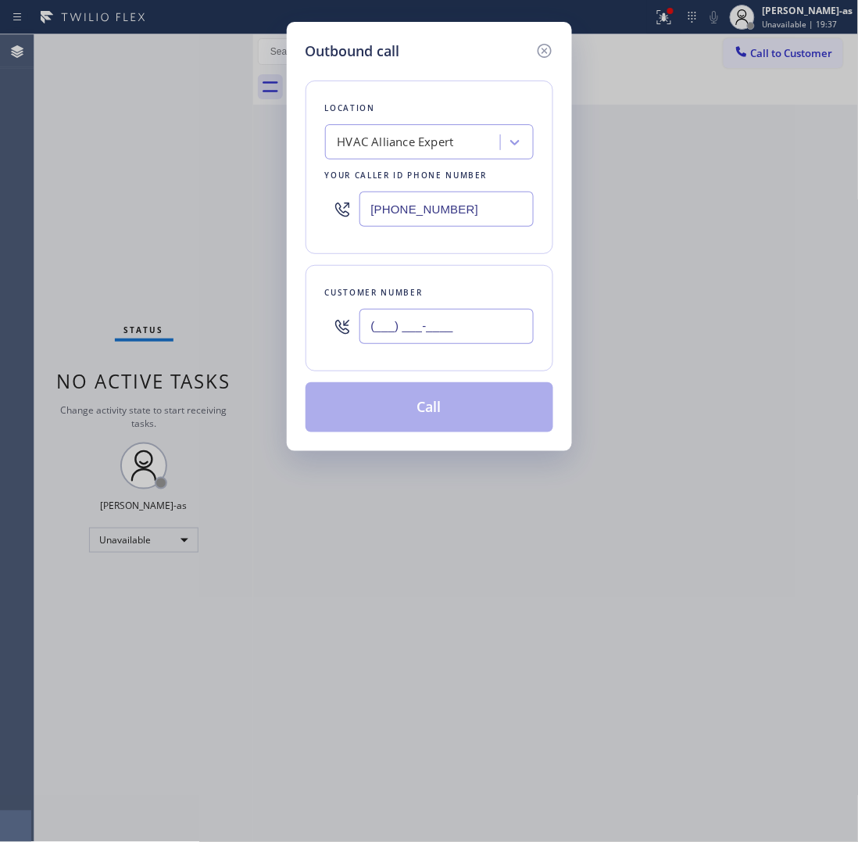
click at [479, 324] on input "(___) ___-____" at bounding box center [447, 326] width 174 height 35
paste input "917) 618-9819"
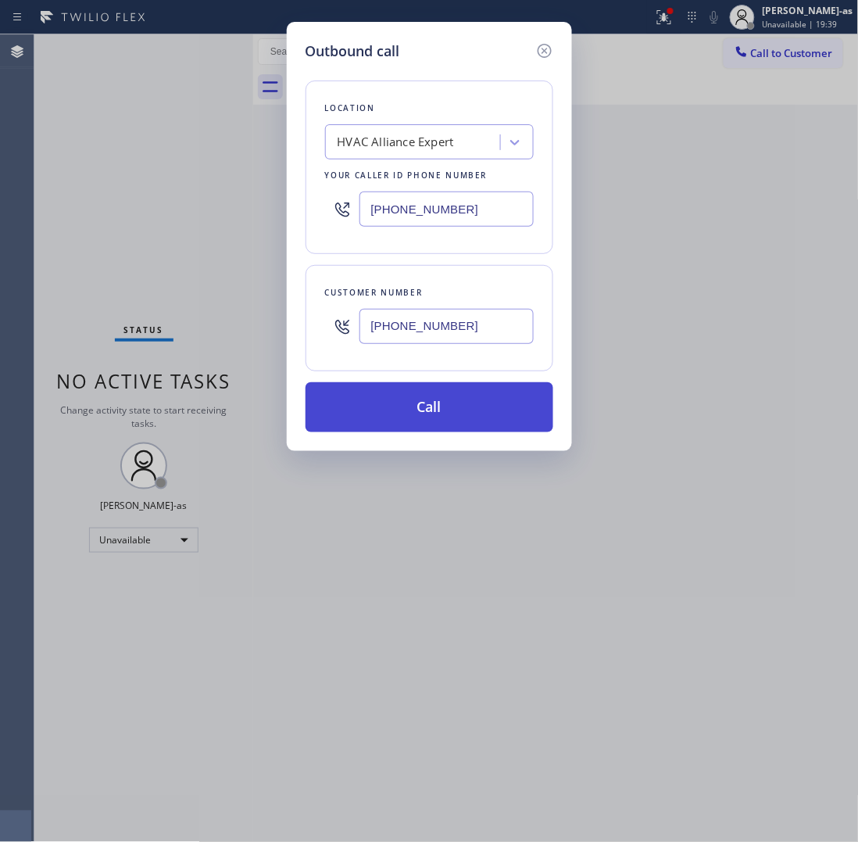
type input "[PHONE_NUMBER]"
click at [467, 416] on button "Call" at bounding box center [430, 407] width 248 height 50
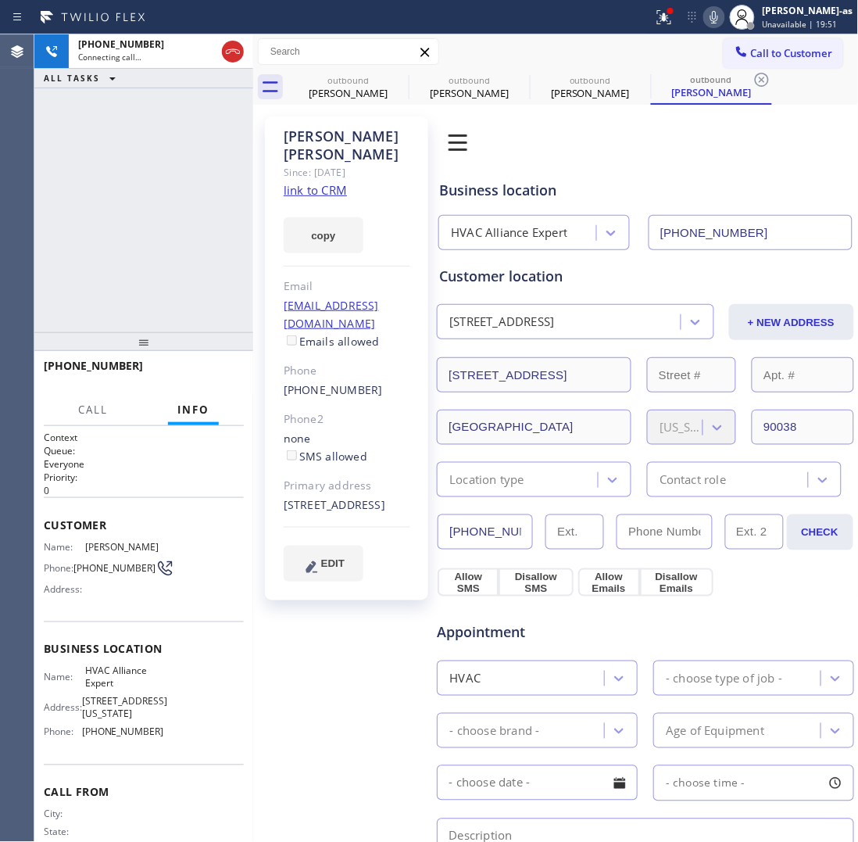
type input "[PHONE_NUMBER]"
click at [189, 271] on div "[PHONE_NUMBER] Connecting call… ALL TASKS ALL TASKS ACTIVE TASKS TASKS IN WRAP …" at bounding box center [143, 183] width 219 height 298
click at [342, 88] on div "[PERSON_NAME]" at bounding box center [348, 93] width 118 height 14
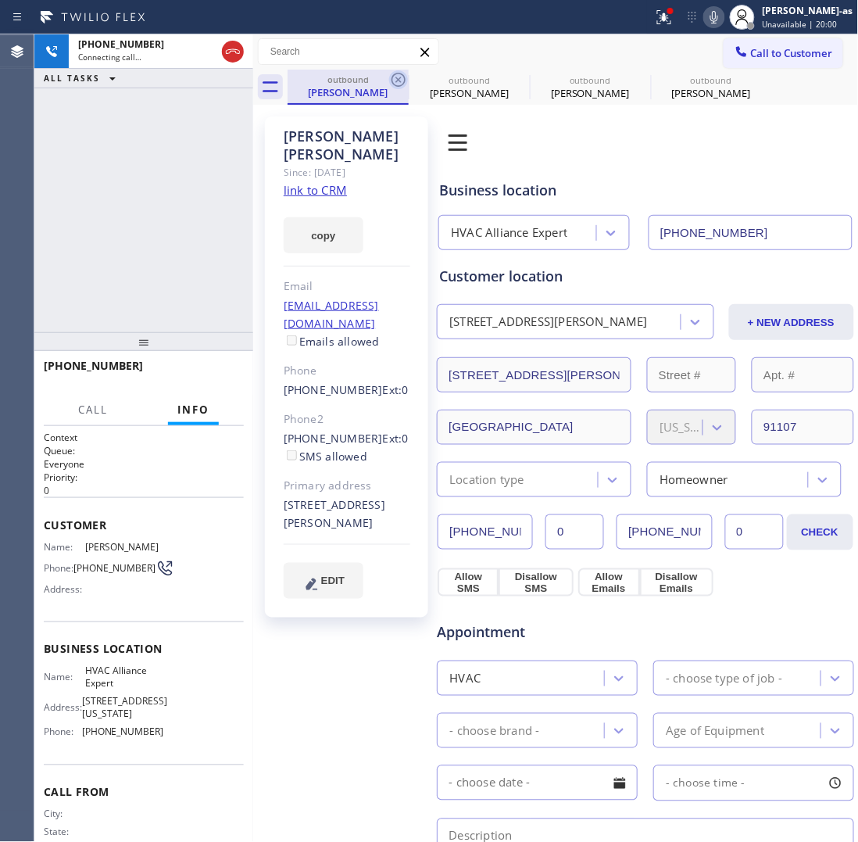
click at [401, 81] on icon at bounding box center [398, 79] width 19 height 19
click at [253, 159] on div at bounding box center [253, 437] width 0 height 807
click at [342, 98] on div "outbound [PERSON_NAME]" at bounding box center [348, 87] width 118 height 34
drag, startPoint x: 397, startPoint y: 78, endPoint x: 266, endPoint y: 166, distance: 157.8
click at [396, 78] on icon at bounding box center [399, 80] width 14 height 14
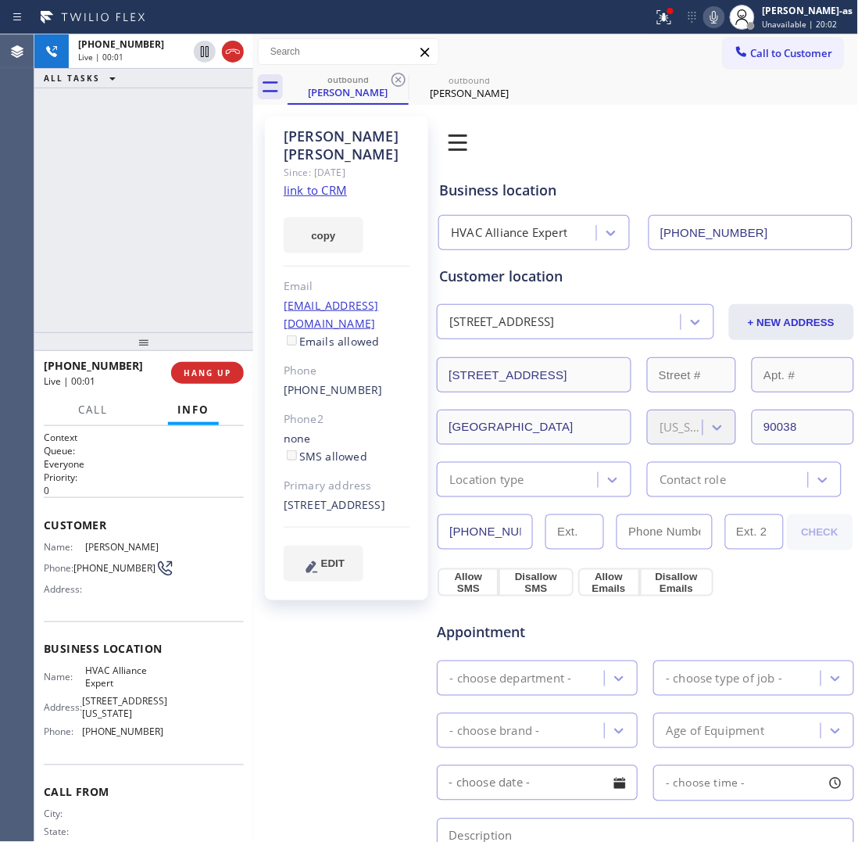
drag, startPoint x: 263, startPoint y: 167, endPoint x: 250, endPoint y: 167, distance: 13.3
click at [264, 167] on div "[PERSON_NAME] Since: [DATE] link to CRM copy Email [EMAIL_ADDRESS][DOMAIN_NAME]…" at bounding box center [346, 642] width 179 height 1066
click at [310, 182] on link "link to CRM" at bounding box center [315, 190] width 63 height 16
click at [170, 245] on div "ALL TASKS ALL TASKS ACTIVE TASKS TASKS IN WRAP UP [PHONE_NUMBER] Wrap up | 00:02" at bounding box center [143, 183] width 219 height 298
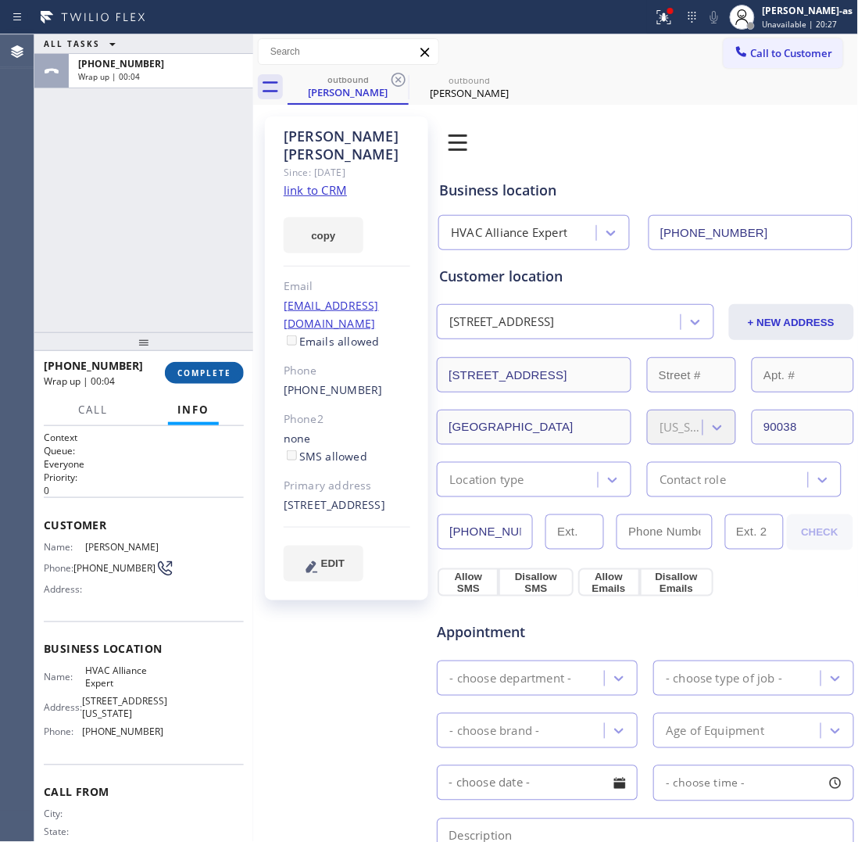
click at [209, 379] on button "COMPLETE" at bounding box center [204, 373] width 79 height 22
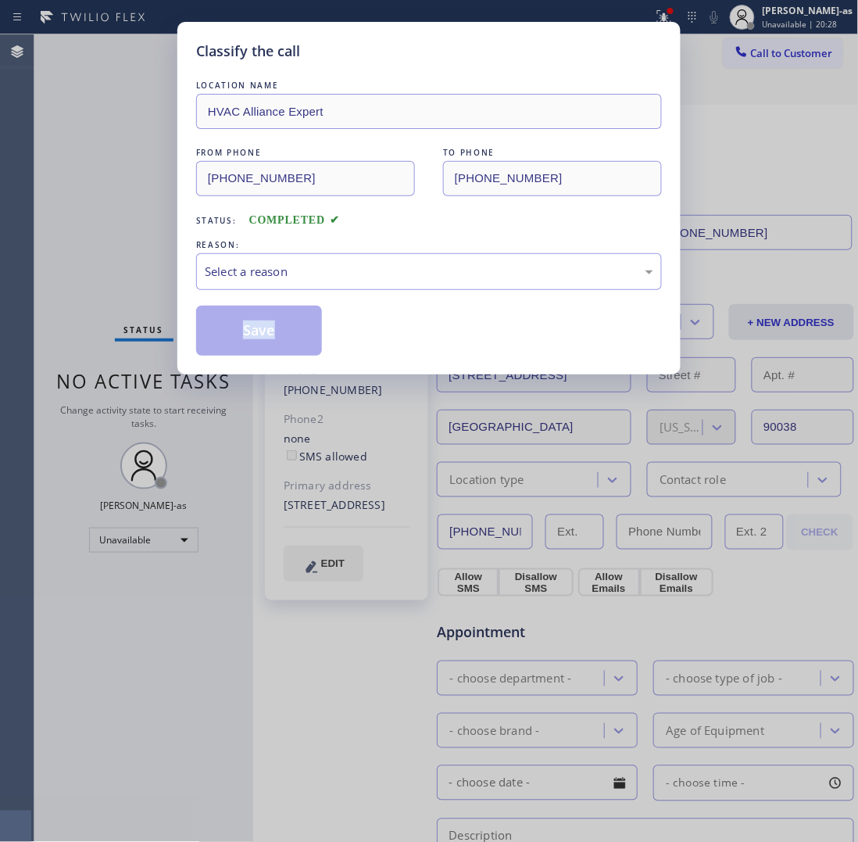
click at [209, 379] on div "Classify the call LOCATION NAME HVAC Alliance Expert FROM PHONE [PHONE_NUMBER] …" at bounding box center [429, 421] width 858 height 842
click at [209, 378] on div "Classify the call LOCATION NAME HVAC Alliance Expert FROM PHONE [PHONE_NUMBER] …" at bounding box center [429, 421] width 858 height 842
click at [206, 378] on div "Classify the call LOCATION NAME HVAC Alliance Expert FROM PHONE [PHONE_NUMBER] …" at bounding box center [429, 421] width 858 height 842
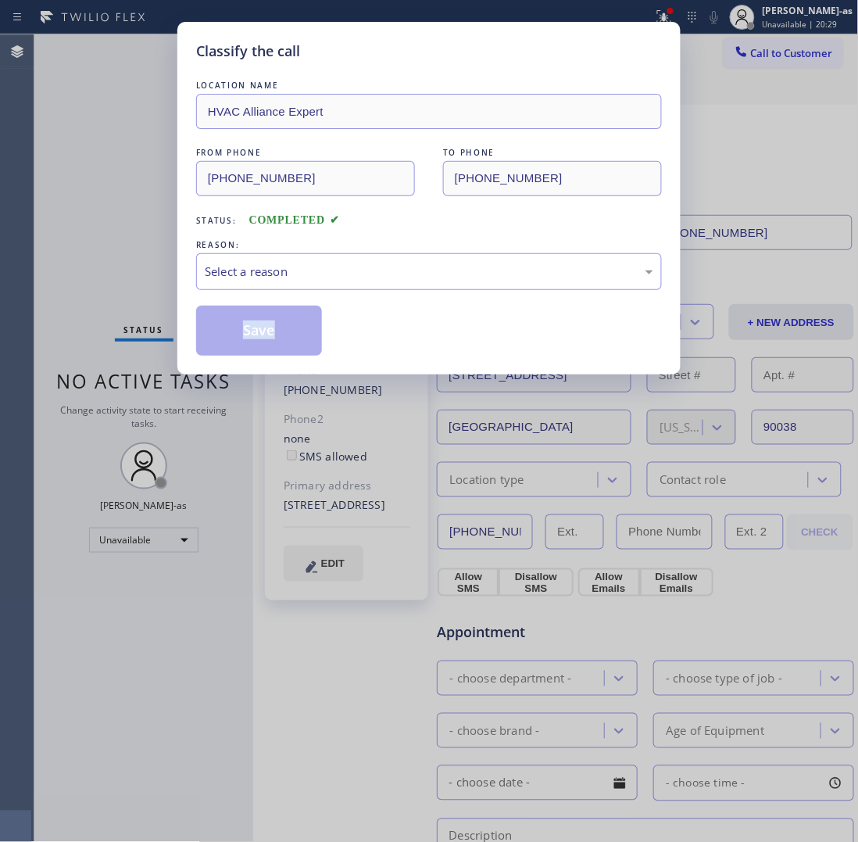
click at [206, 378] on div "Classify the call LOCATION NAME HVAC Alliance Expert FROM PHONE [PHONE_NUMBER] …" at bounding box center [429, 421] width 858 height 842
click at [385, 284] on div "Select a reason" at bounding box center [429, 271] width 466 height 37
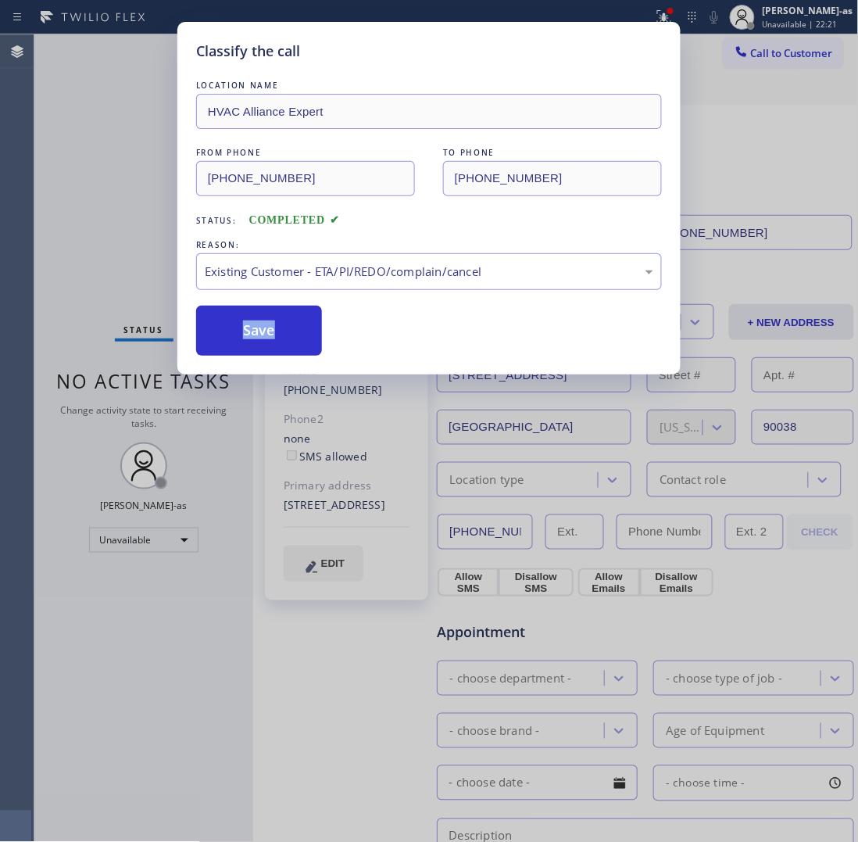
click at [168, 307] on div "Classify the call LOCATION NAME HVAC Alliance Expert FROM PHONE [PHONE_NUMBER] …" at bounding box center [429, 421] width 858 height 842
click at [252, 337] on button "Save" at bounding box center [259, 331] width 126 height 50
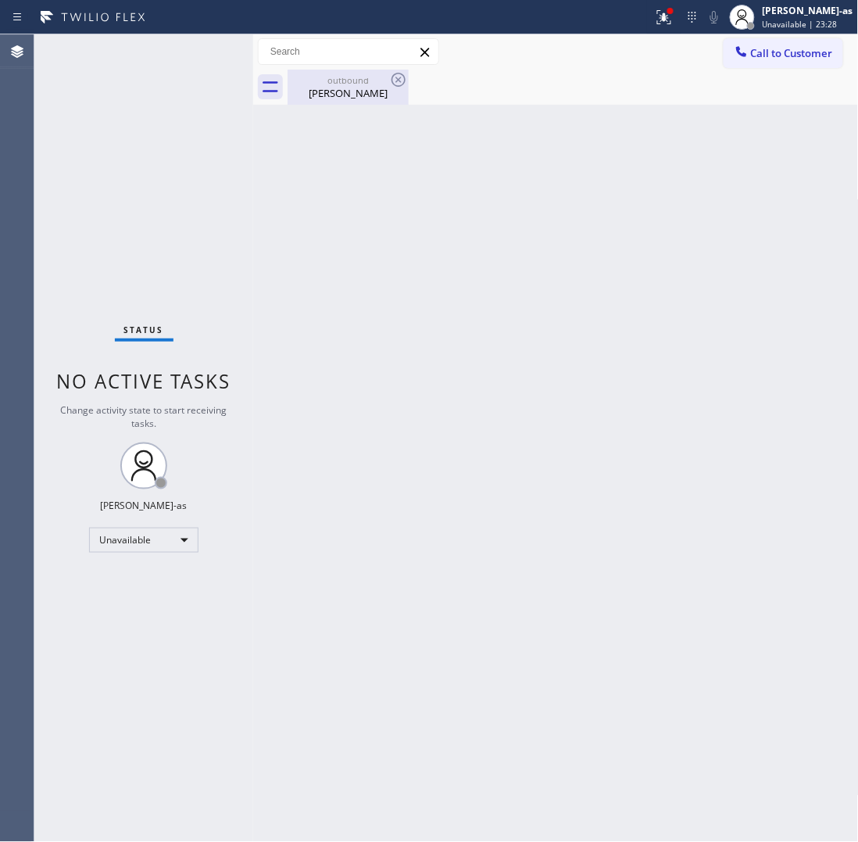
drag, startPoint x: 278, startPoint y: 111, endPoint x: 288, endPoint y: 84, distance: 28.2
click at [278, 107] on div "Back to Dashboard Change Sender ID Customers Technicians Select a contact Outbo…" at bounding box center [556, 437] width 606 height 807
click at [341, 91] on div "[PERSON_NAME]" at bounding box center [348, 93] width 118 height 14
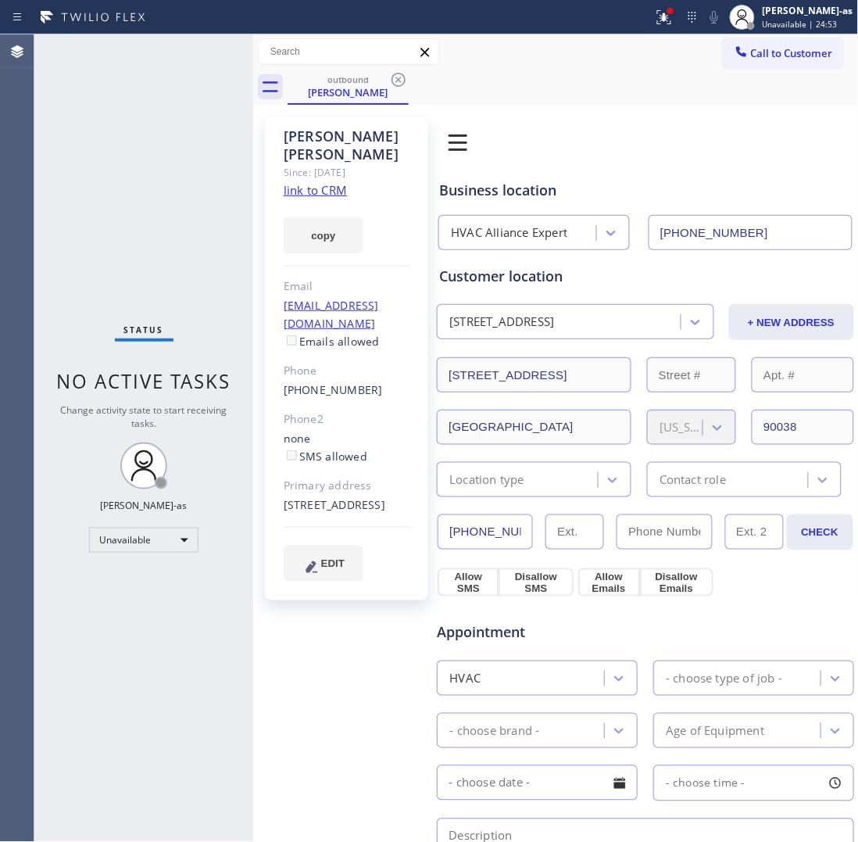
drag, startPoint x: 772, startPoint y: 51, endPoint x: 618, endPoint y: 188, distance: 206.5
click at [772, 49] on span "Call to Customer" at bounding box center [792, 53] width 82 height 14
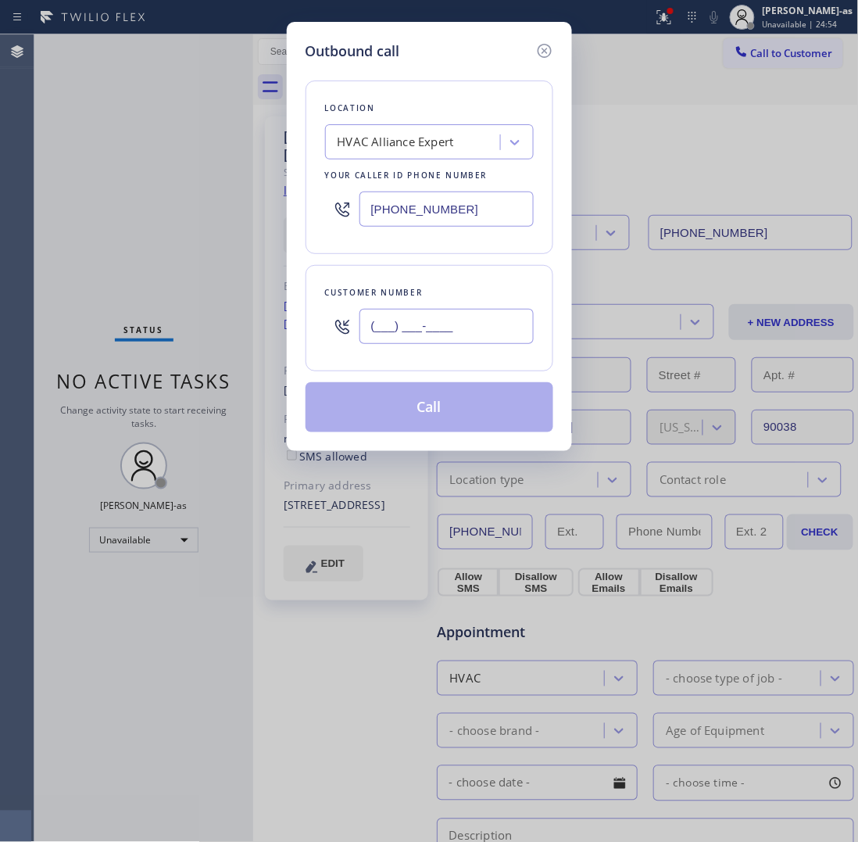
click at [416, 317] on input "(___) ___-____" at bounding box center [447, 326] width 174 height 35
paste input "714) 873-2009"
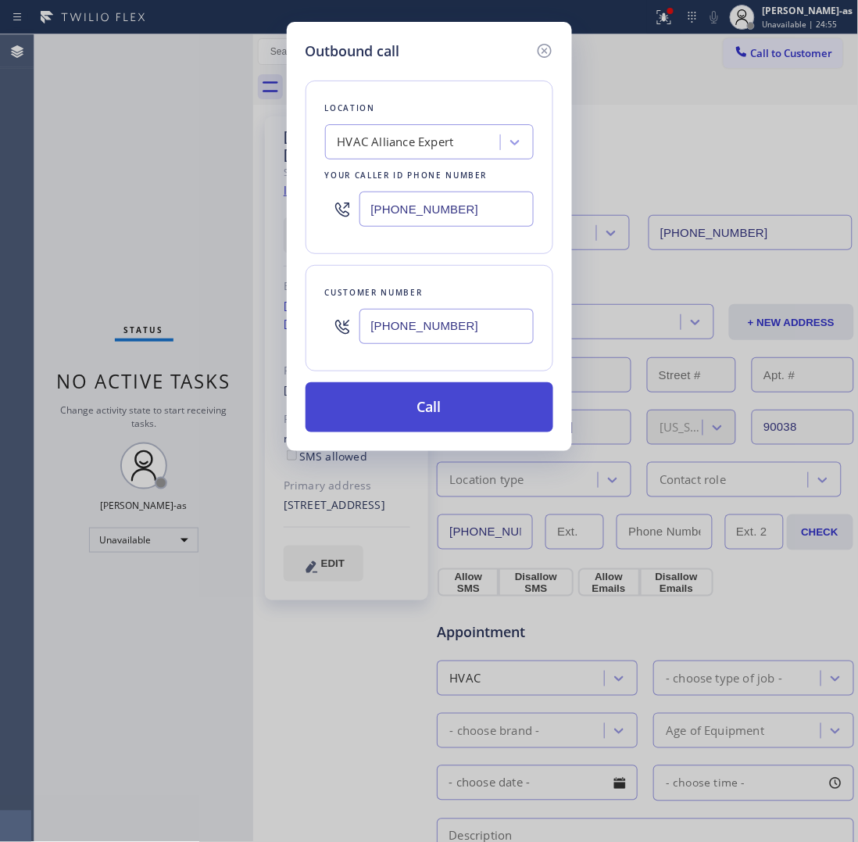
type input "[PHONE_NUMBER]"
click at [454, 405] on button "Call" at bounding box center [430, 407] width 248 height 50
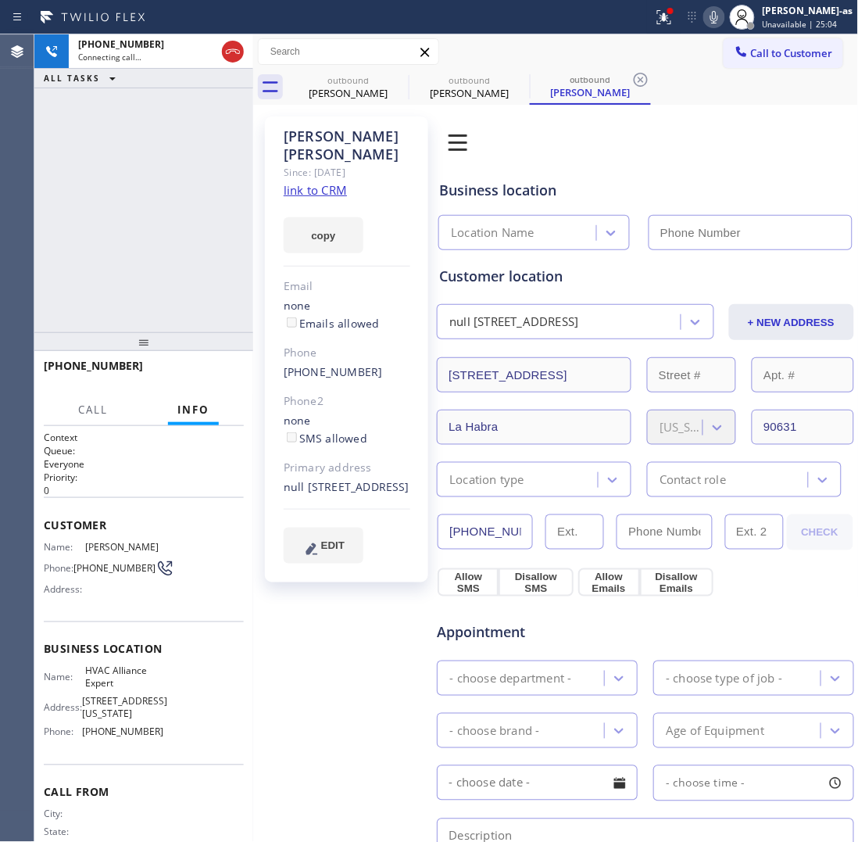
type input "[PHONE_NUMBER]"
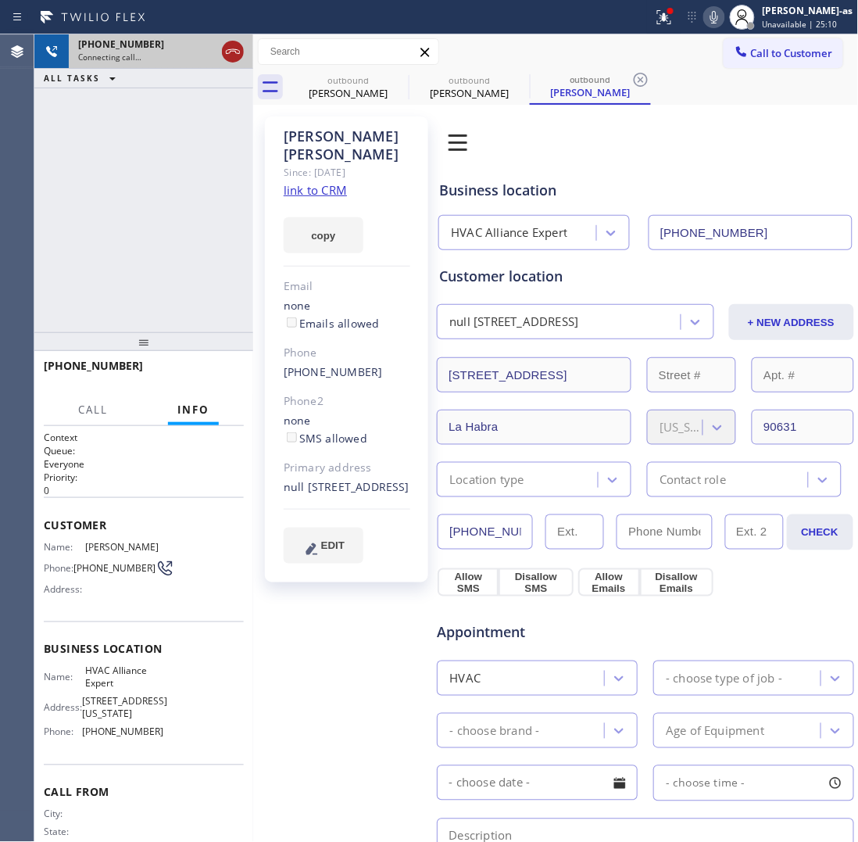
click at [231, 47] on icon at bounding box center [233, 51] width 19 height 19
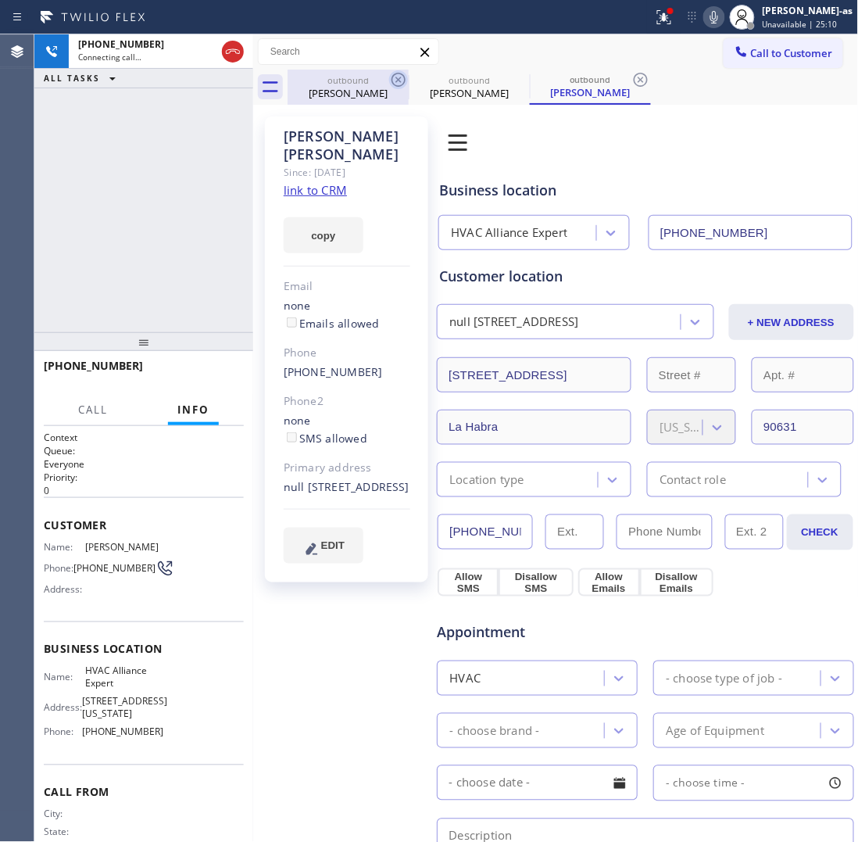
click at [342, 100] on div "outbound [PERSON_NAME]" at bounding box center [348, 87] width 118 height 35
click at [368, 84] on div "outbound" at bounding box center [348, 80] width 118 height 12
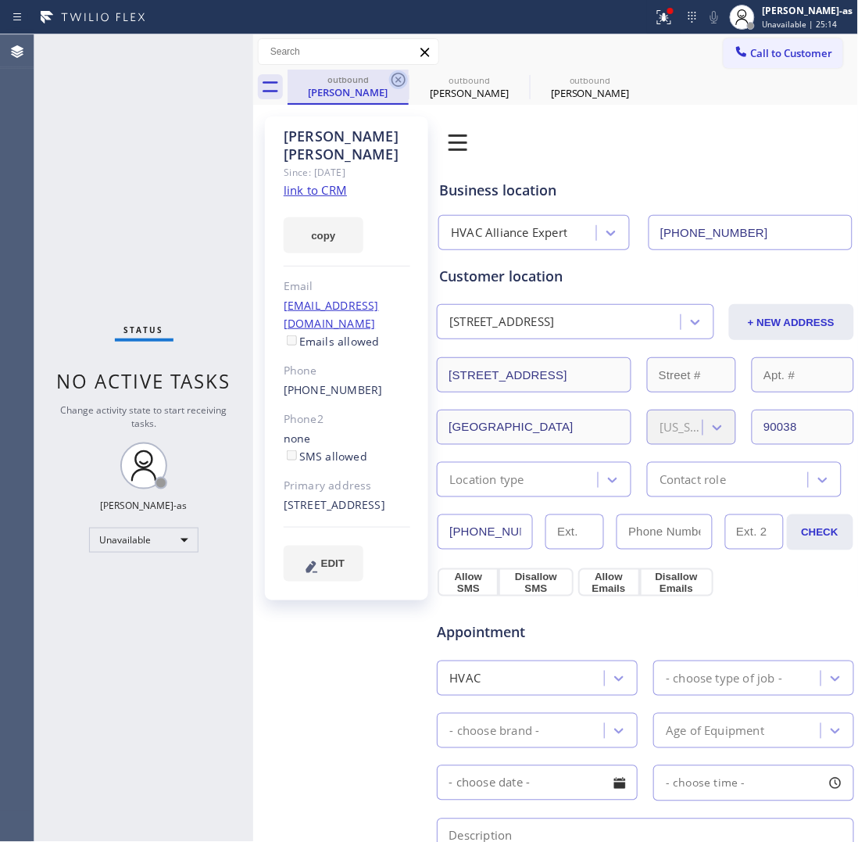
click at [396, 77] on icon at bounding box center [399, 80] width 14 height 14
click at [0, 0] on icon at bounding box center [0, 0] width 0 height 0
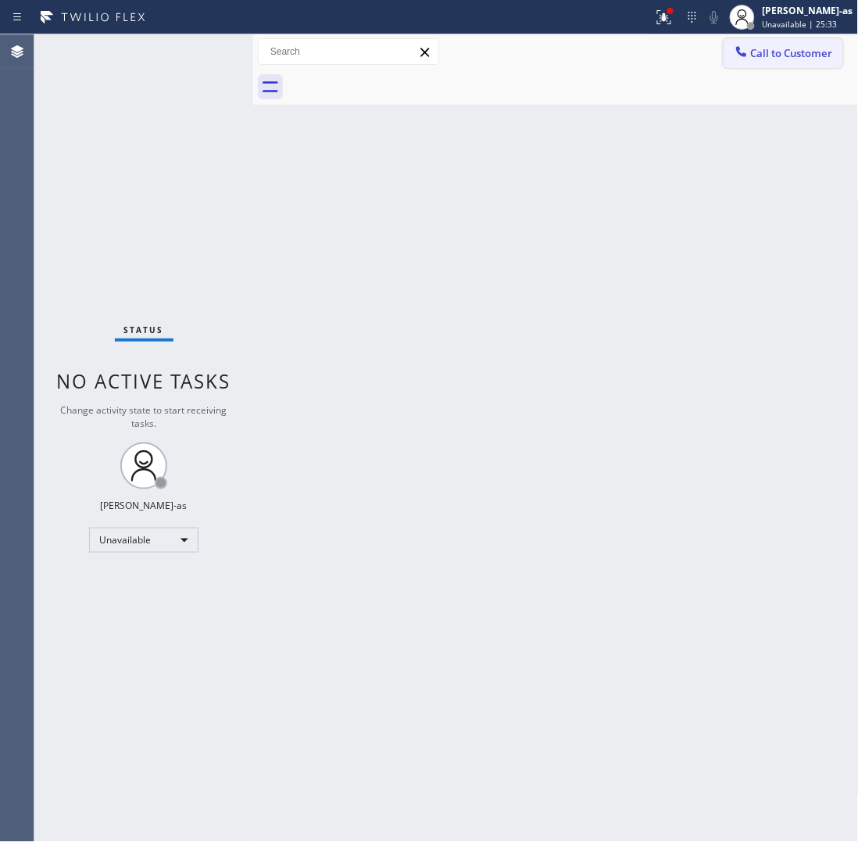
click at [743, 60] on div at bounding box center [741, 53] width 19 height 19
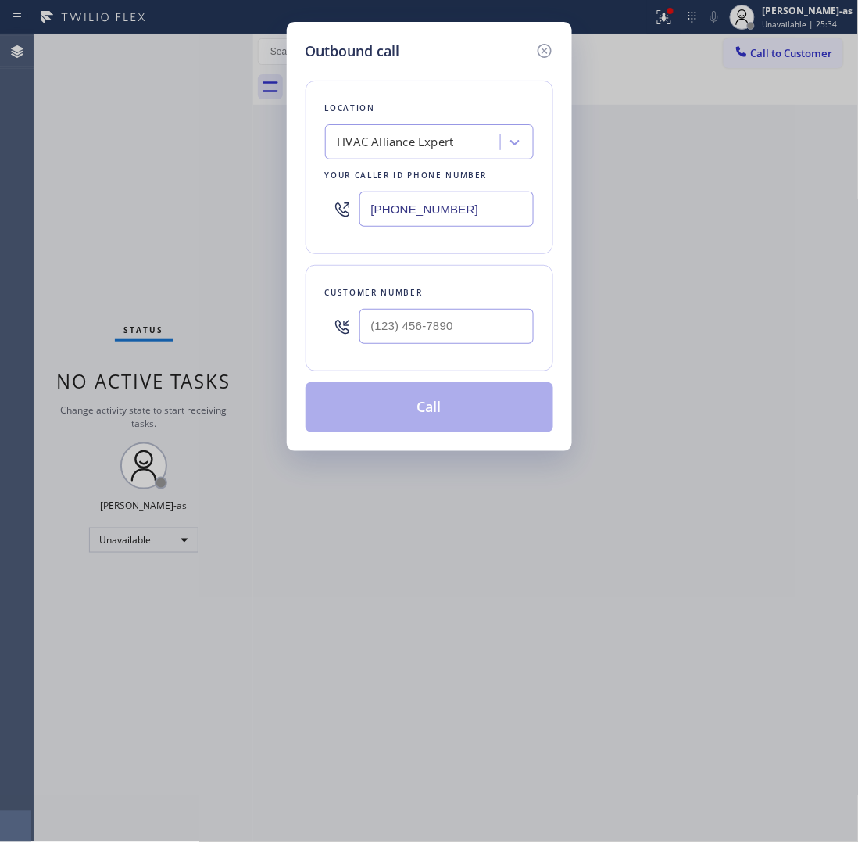
click at [453, 305] on div at bounding box center [447, 326] width 174 height 51
click at [456, 319] on input "(___) ___-____" at bounding box center [447, 326] width 174 height 35
paste input "626) 407-6509"
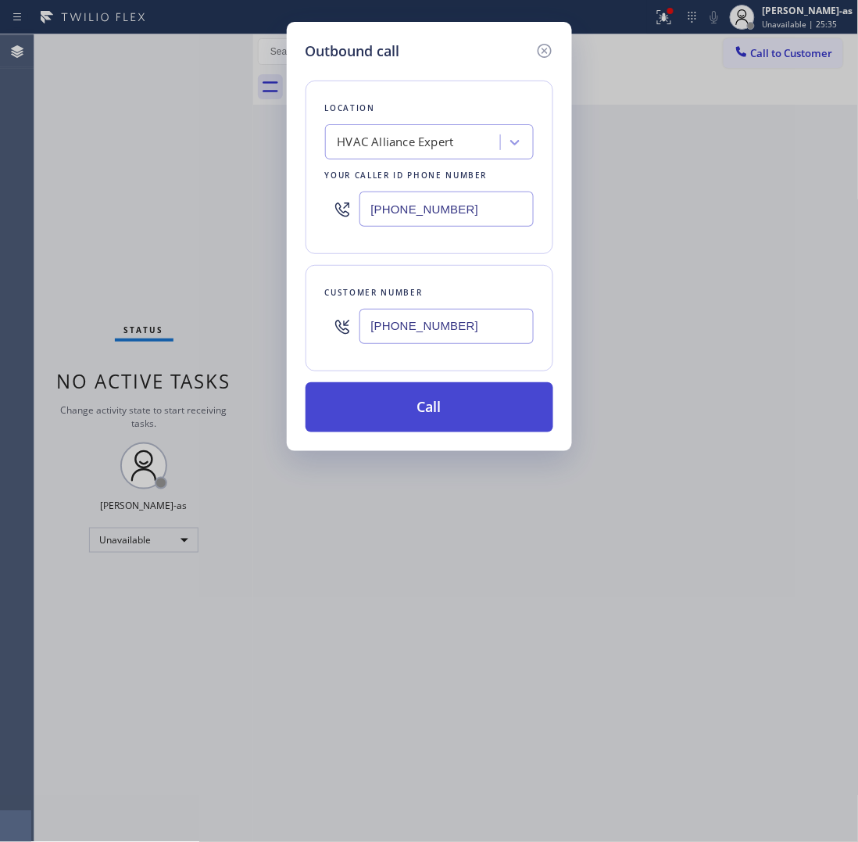
type input "[PHONE_NUMBER]"
click at [471, 406] on button "Call" at bounding box center [430, 407] width 248 height 50
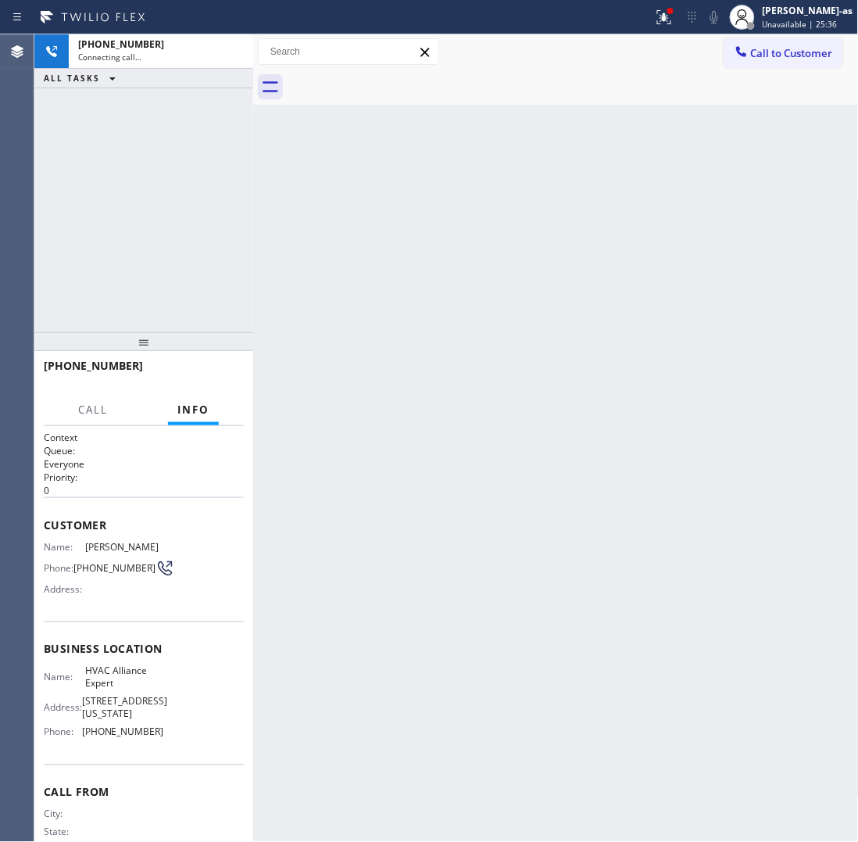
click at [133, 149] on div "[PHONE_NUMBER] Connecting call… ALL TASKS ALL TASKS ACTIVE TASKS TASKS IN WRAP …" at bounding box center [143, 183] width 219 height 298
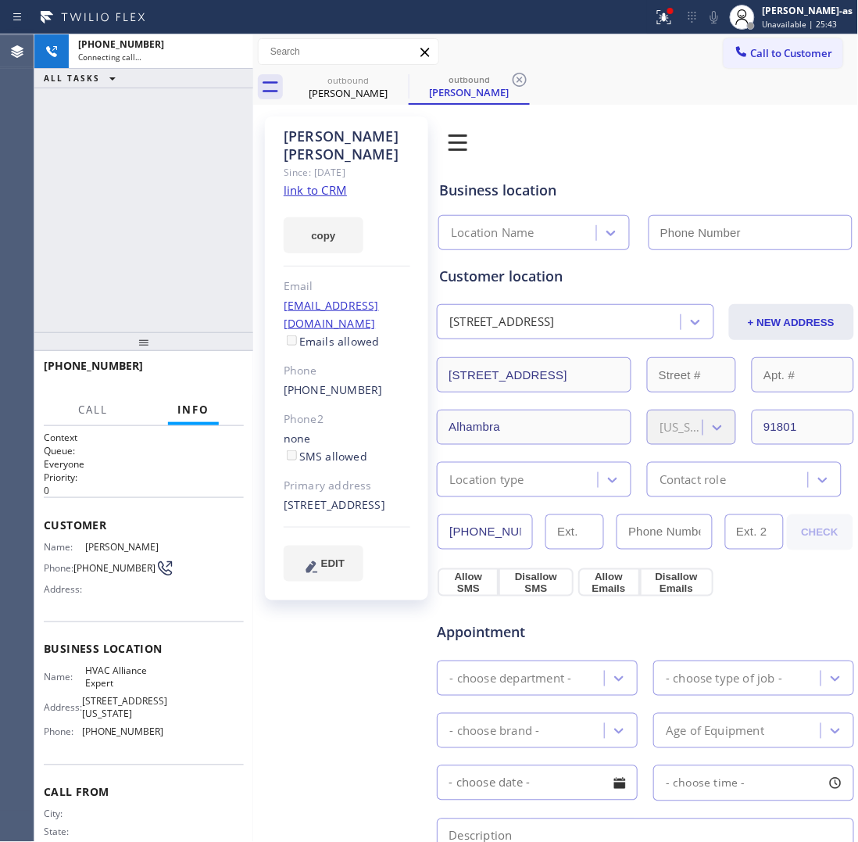
click at [305, 182] on link "link to CRM" at bounding box center [315, 190] width 63 height 16
type input "[PHONE_NUMBER]"
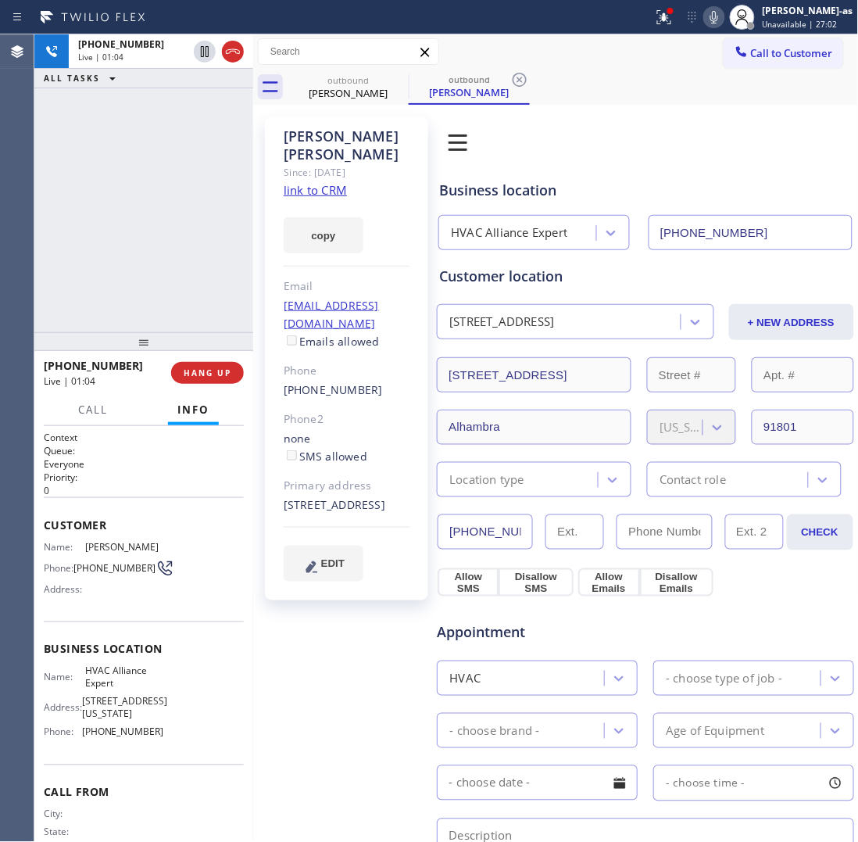
drag, startPoint x: 153, startPoint y: 130, endPoint x: 237, endPoint y: 72, distance: 101.7
click at [162, 134] on div "[PHONE_NUMBER] Live | 01:04 ALL TASKS ALL TASKS ACTIVE TASKS TASKS IN WRAP UP" at bounding box center [143, 183] width 219 height 298
click at [232, 34] on div at bounding box center [219, 51] width 56 height 34
click at [232, 45] on icon at bounding box center [233, 51] width 19 height 19
click at [232, 45] on div "[PHONE_NUMBER]" at bounding box center [161, 44] width 166 height 13
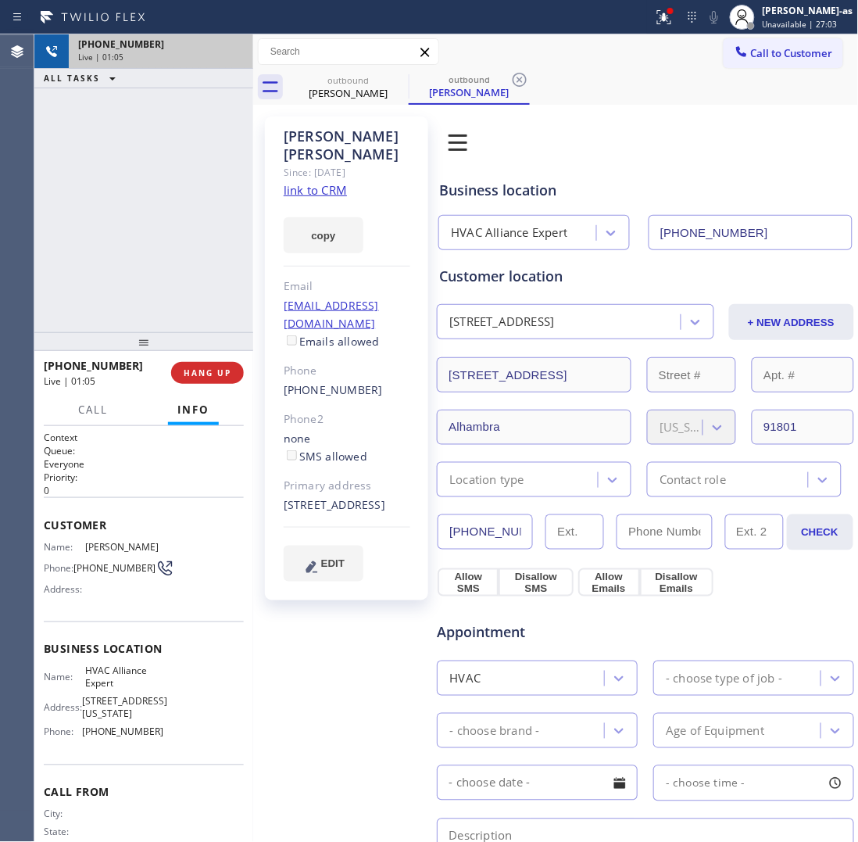
click at [232, 45] on div "[PHONE_NUMBER]" at bounding box center [161, 44] width 166 height 13
click at [206, 311] on div "[PHONE_NUMBER] Live | 01:05 ALL TASKS ALL TASKS ACTIVE TASKS TASKS IN WRAP UP" at bounding box center [143, 183] width 219 height 298
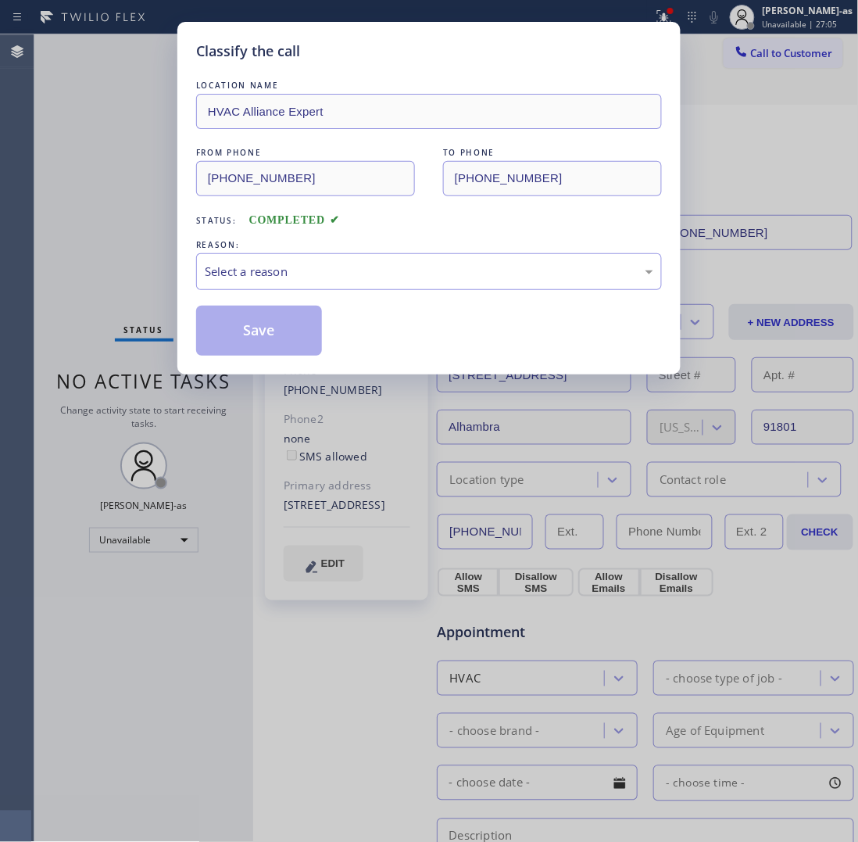
click at [212, 374] on div "Classify the call LOCATION NAME HVAC Alliance Expert FROM PHONE (855) 999-4417 …" at bounding box center [428, 198] width 503 height 353
click at [342, 266] on div "Select a reason" at bounding box center [429, 272] width 449 height 18
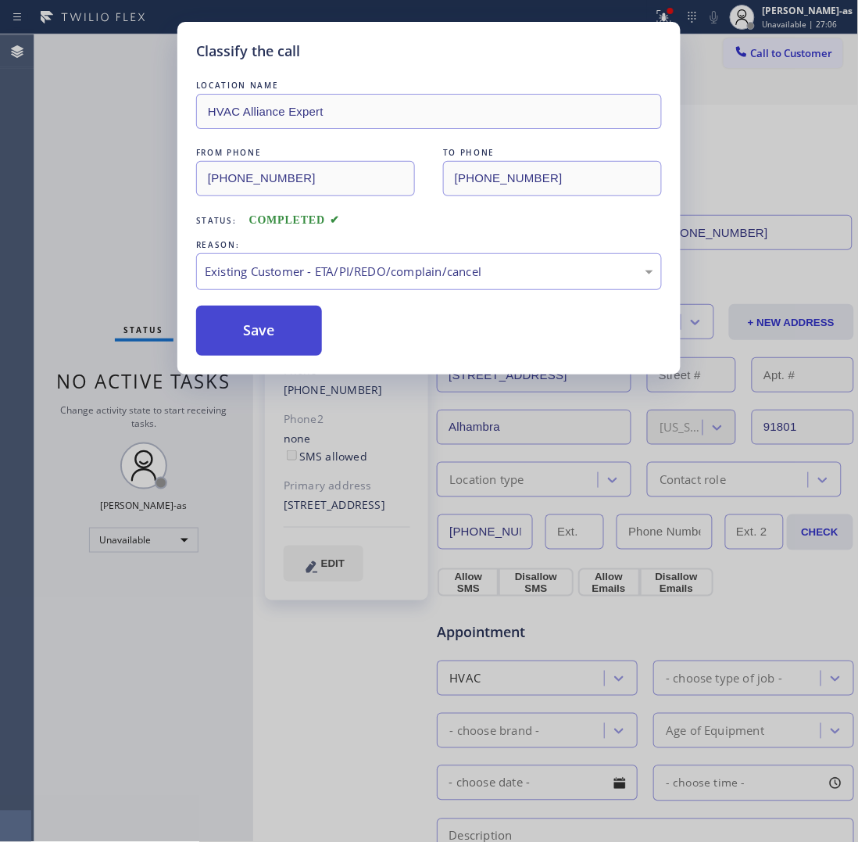
click at [281, 338] on button "Save" at bounding box center [259, 331] width 126 height 50
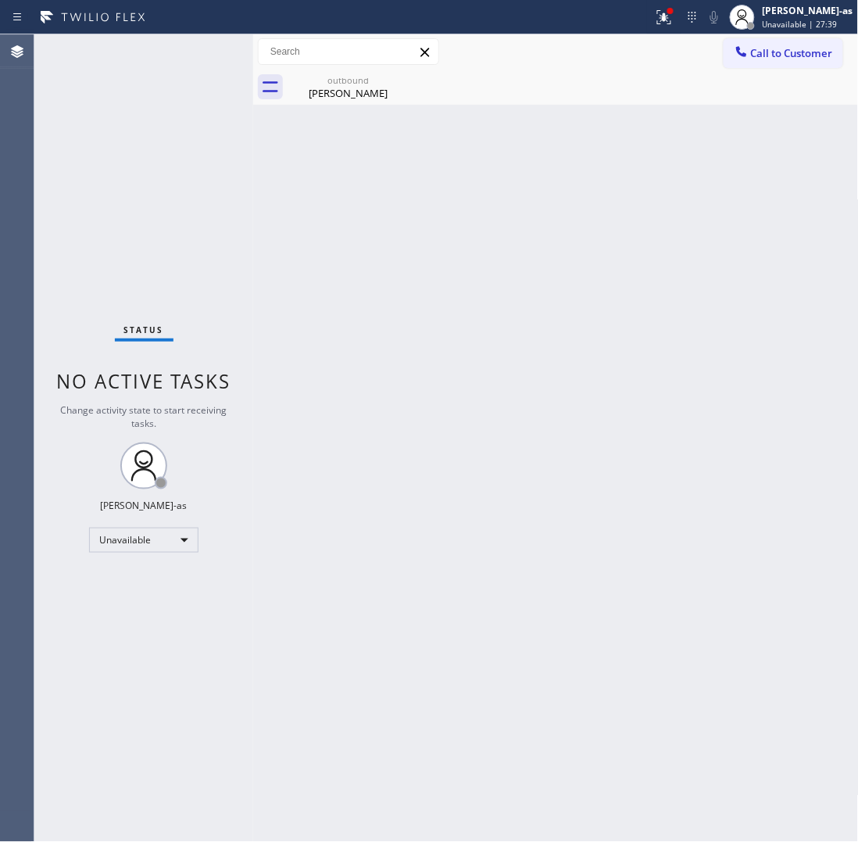
drag, startPoint x: 99, startPoint y: 34, endPoint x: 190, endPoint y: 2, distance: 95.9
click at [104, 36] on div "Status No active tasks Change activity state to start receiving tasks. [PERSON_…" at bounding box center [143, 437] width 219 height 807
click at [793, 56] on span "Call to Customer" at bounding box center [792, 53] width 82 height 14
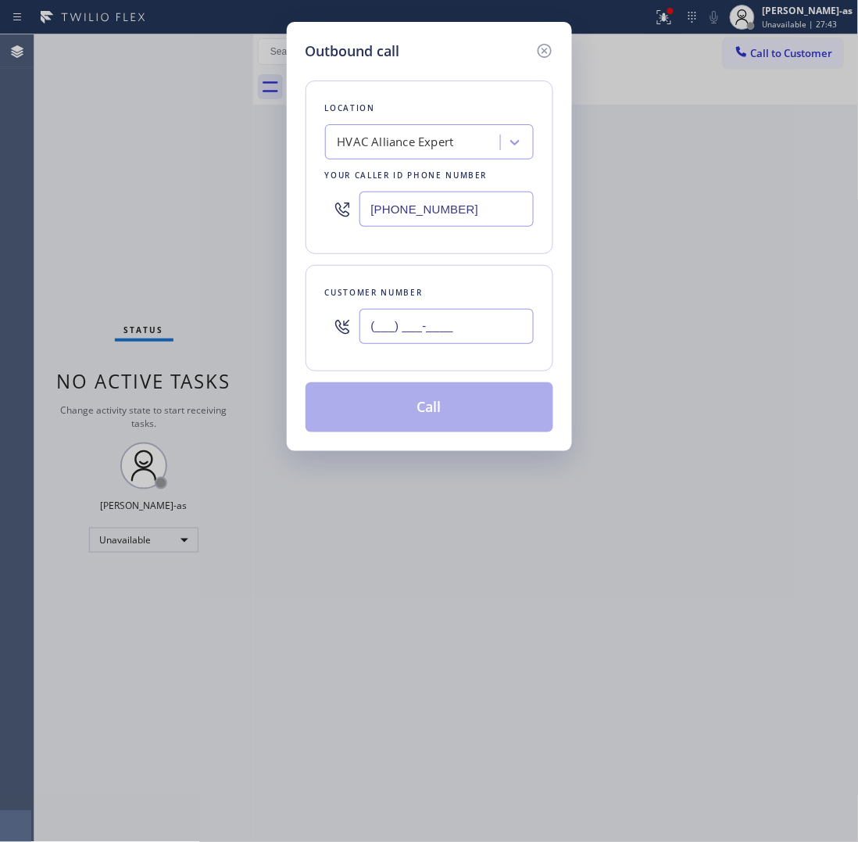
click at [464, 313] on input "(___) ___-____" at bounding box center [447, 326] width 174 height 35
paste input "310) 220-5479"
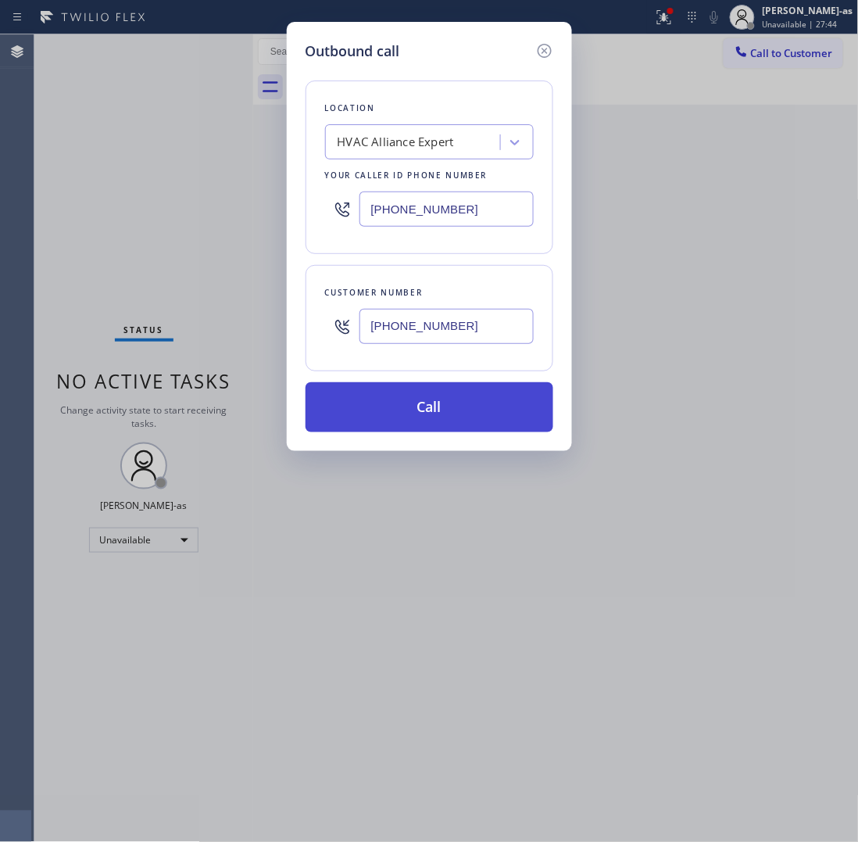
type input "(310) 220-5479"
click at [446, 409] on button "Call" at bounding box center [430, 407] width 248 height 50
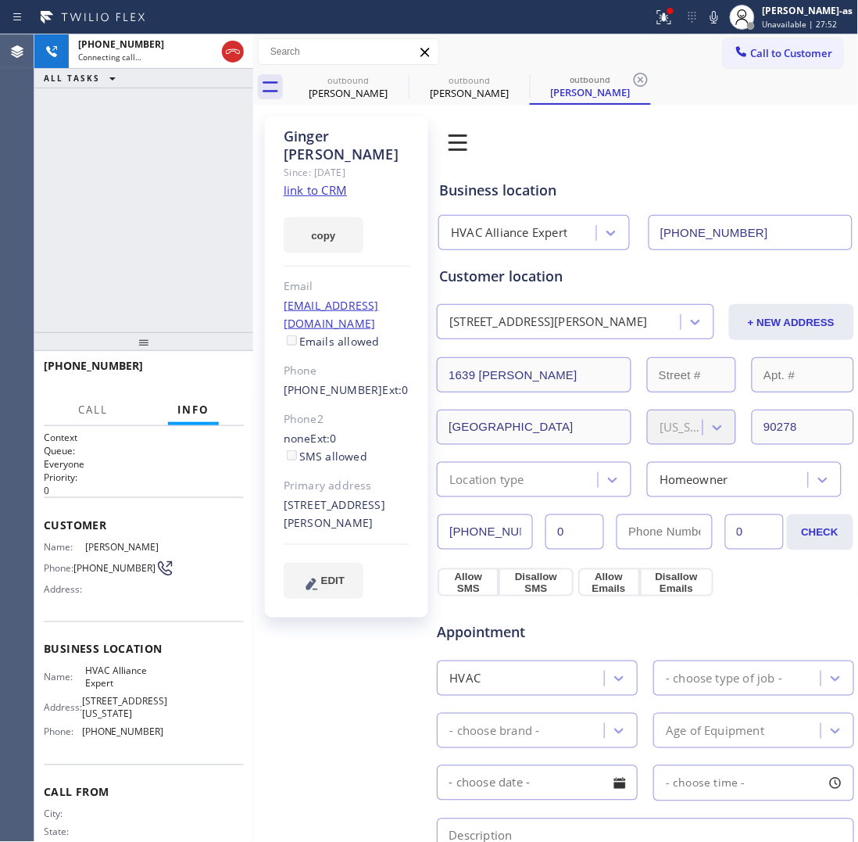
type input "[PHONE_NUMBER]"
drag, startPoint x: 275, startPoint y: 354, endPoint x: 356, endPoint y: 356, distance: 80.5
click at [356, 356] on div "Ginger Martinez Since: 20 may 2020 link to CRM copy Email gingerlvm@gmail.com E…" at bounding box center [346, 366] width 163 height 501
copy link "(310) 220-547"
click at [197, 368] on span "HANG UP" at bounding box center [208, 372] width 48 height 11
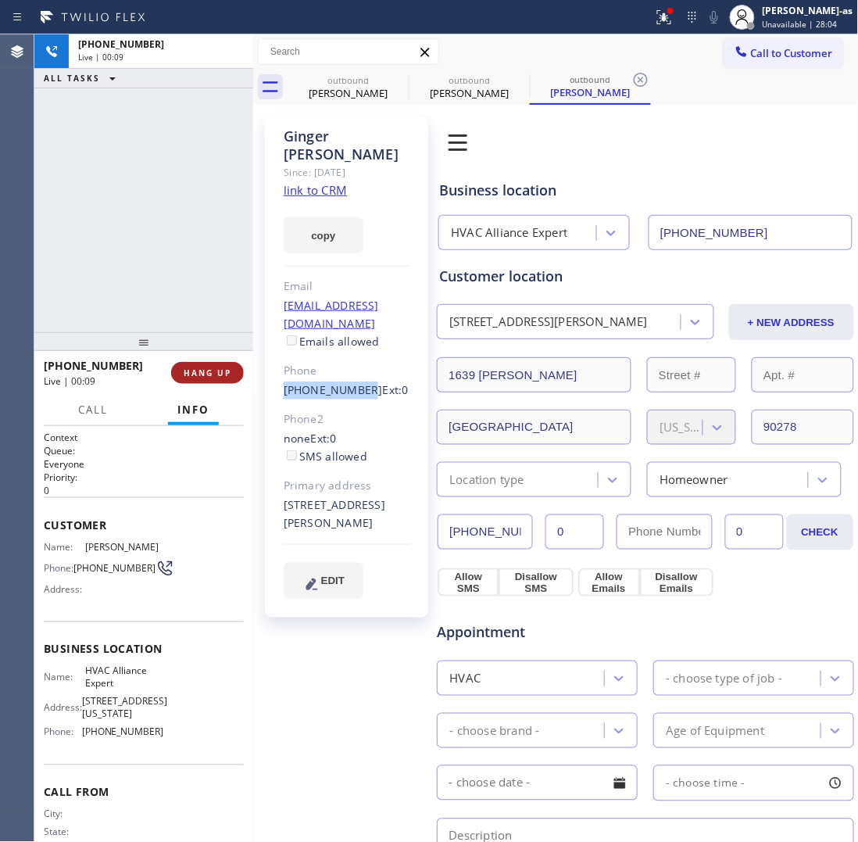
click at [197, 368] on span "HANG UP" at bounding box center [208, 372] width 48 height 11
click at [197, 368] on span "COMPLETE" at bounding box center [204, 372] width 54 height 11
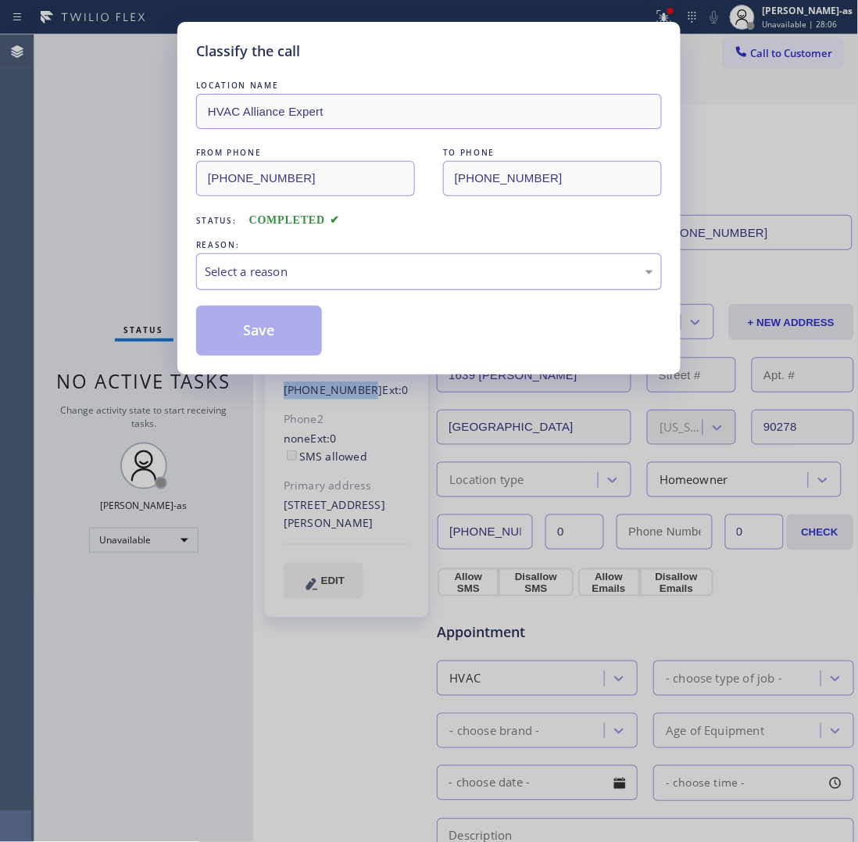
click at [292, 281] on div "Select a reason" at bounding box center [429, 272] width 449 height 18
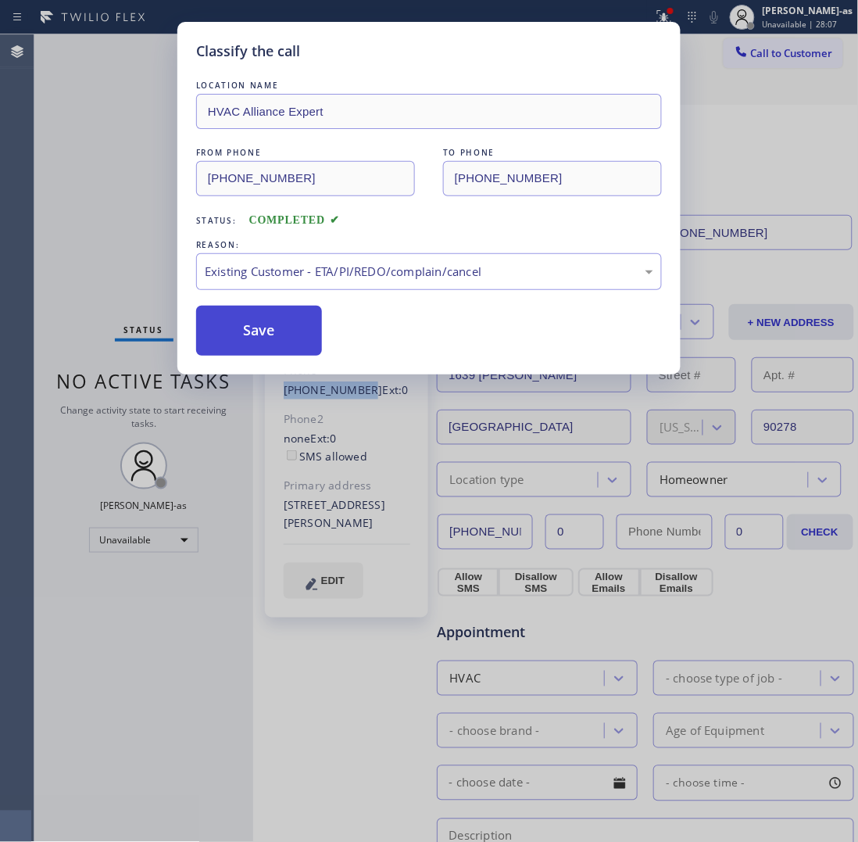
click at [285, 344] on button "Save" at bounding box center [259, 331] width 126 height 50
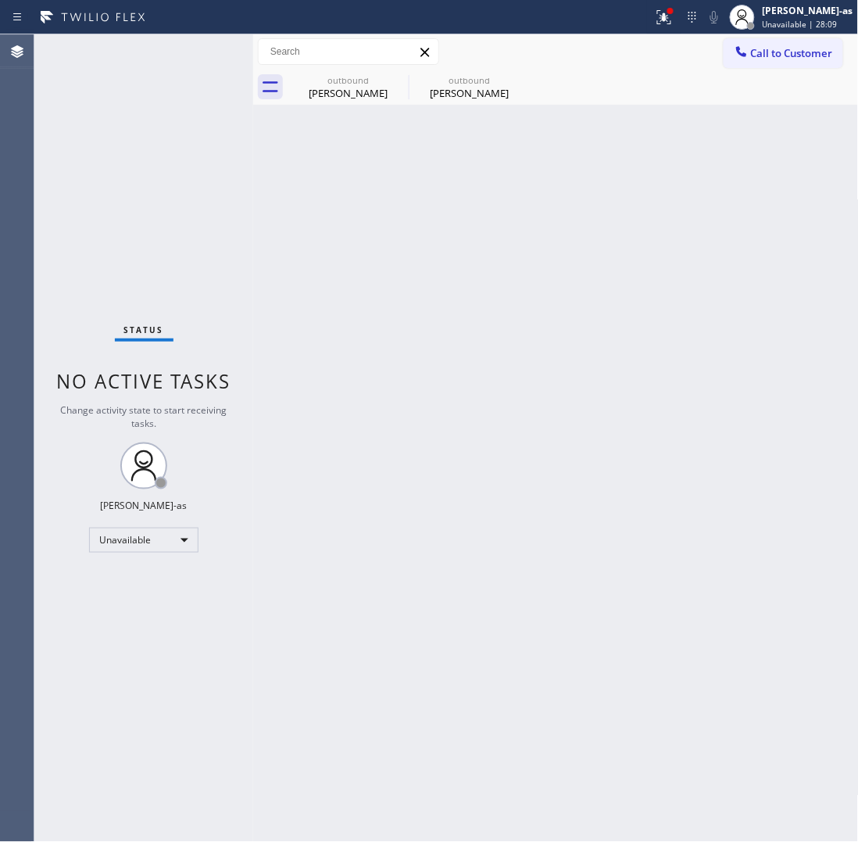
click at [775, 52] on span "Call to Customer" at bounding box center [792, 53] width 82 height 14
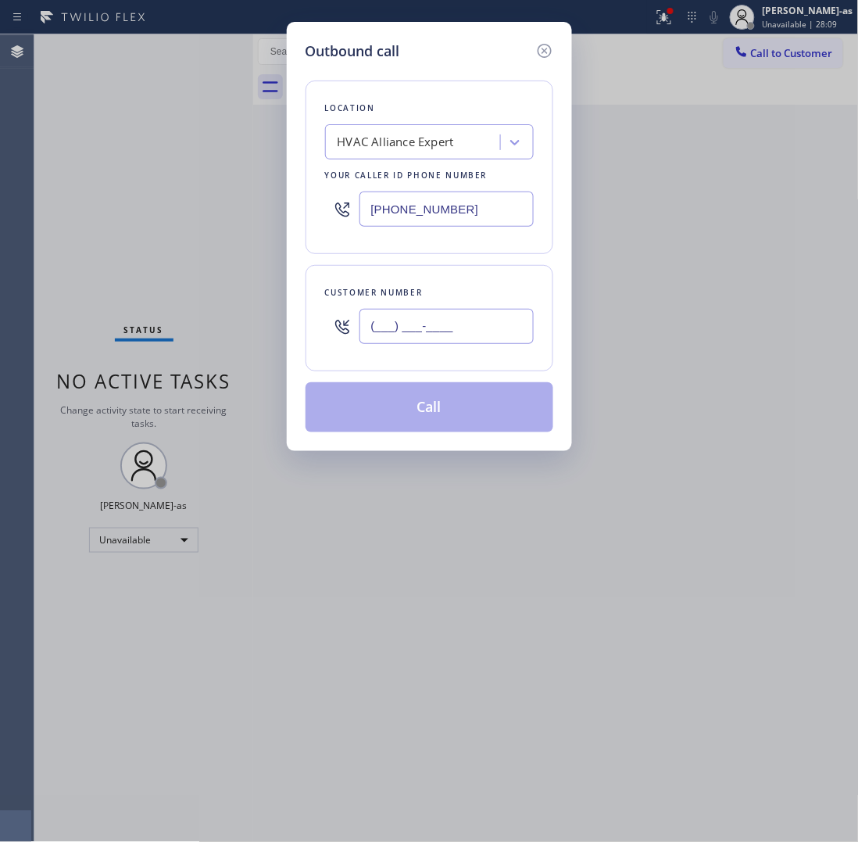
click at [471, 331] on input "(___) ___-____" at bounding box center [447, 326] width 174 height 35
paste input "310) 220-547"
click at [474, 329] on input "(310) 220-547_" at bounding box center [447, 326] width 174 height 35
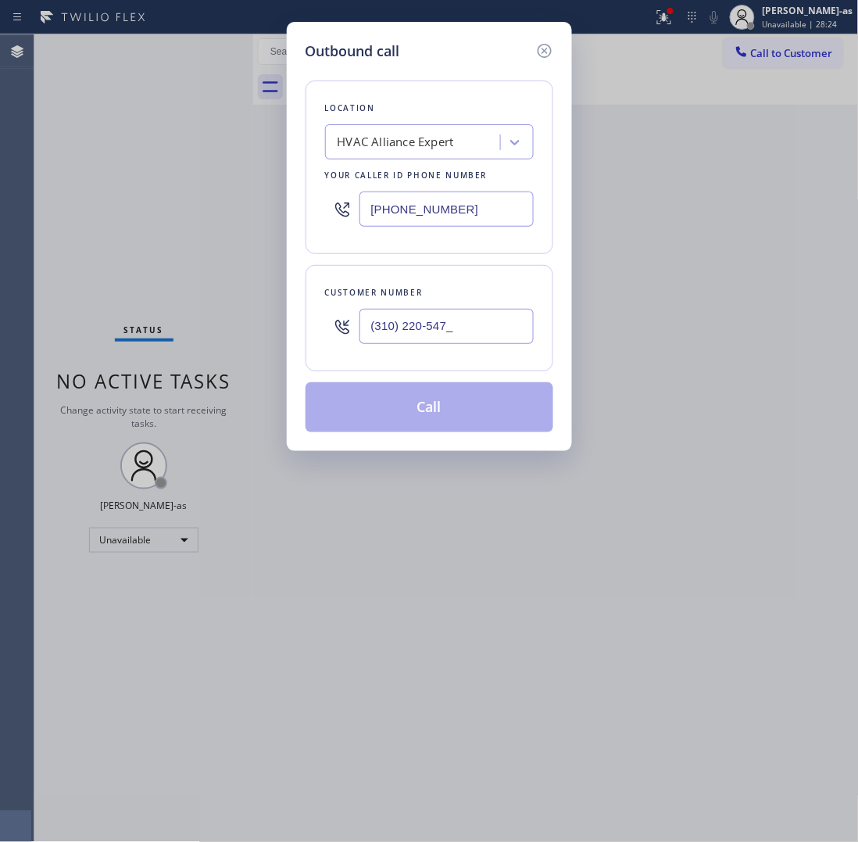
paste input "626) 407-6509"
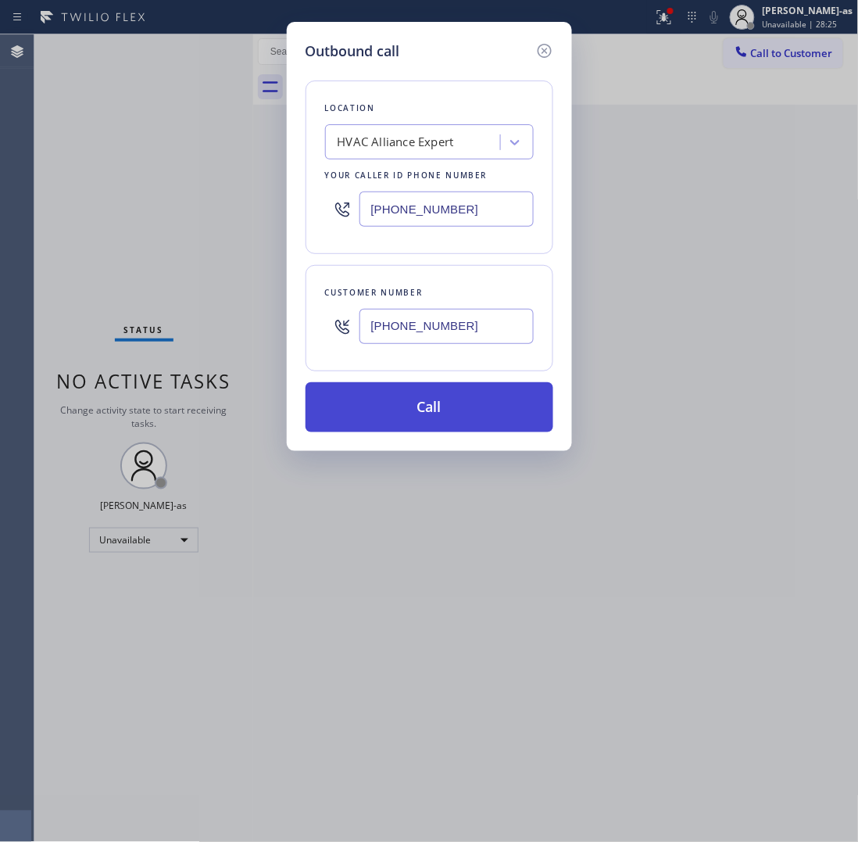
type input "[PHONE_NUMBER]"
click at [448, 411] on button "Call" at bounding box center [430, 407] width 248 height 50
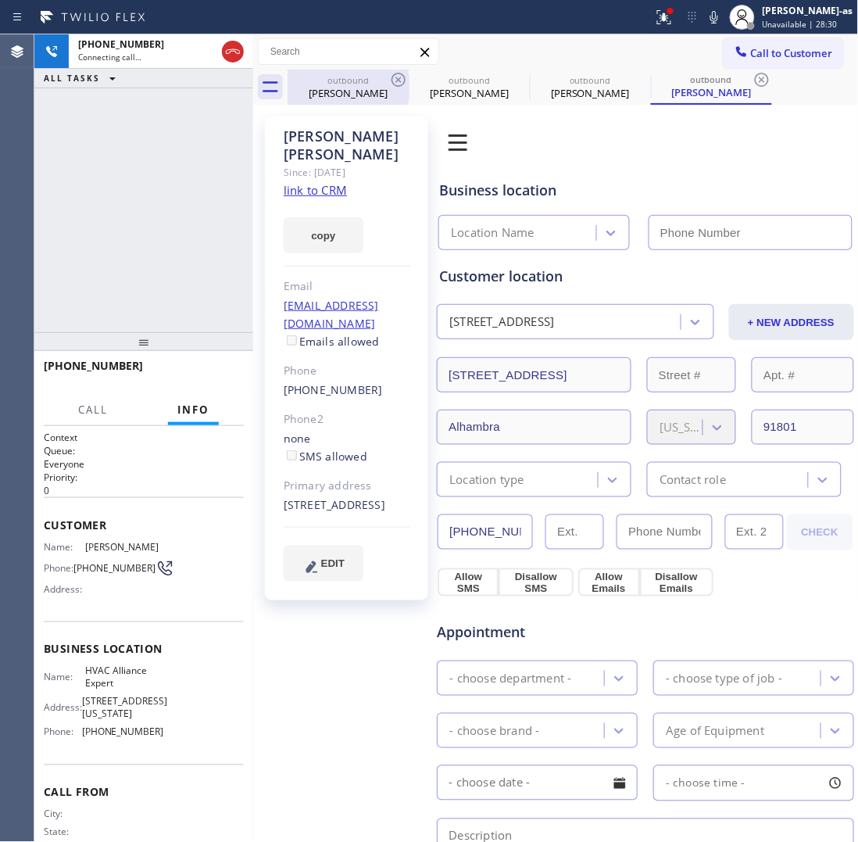
click at [323, 87] on div "[PERSON_NAME]" at bounding box center [348, 93] width 118 height 14
click at [400, 80] on icon at bounding box center [398, 79] width 19 height 19
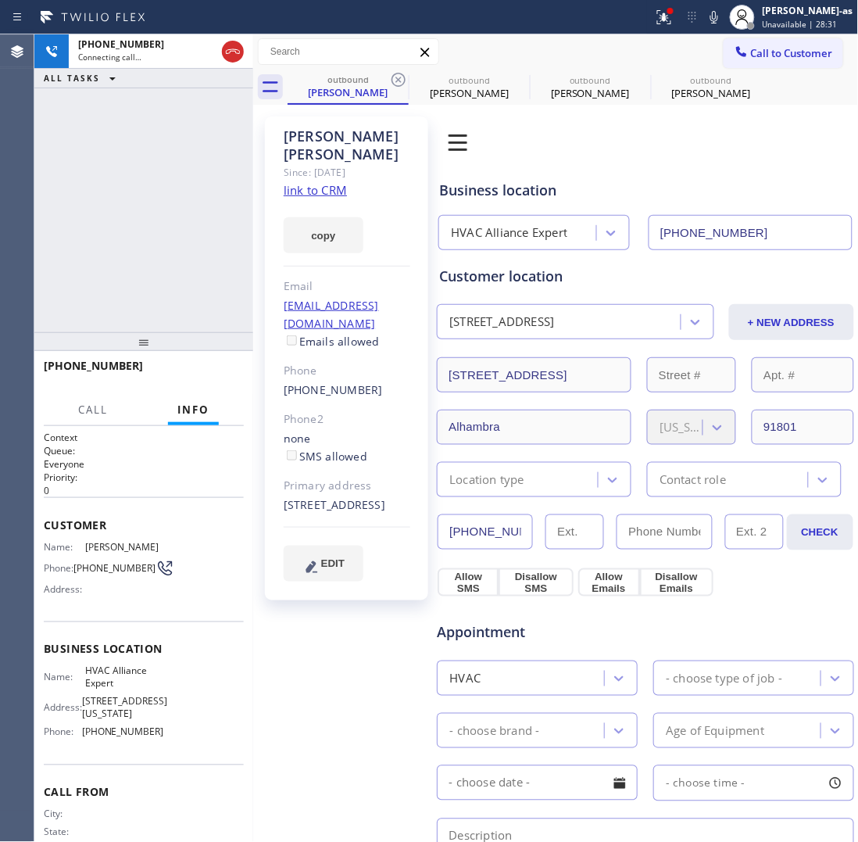
type input "[PHONE_NUMBER]"
click at [0, 0] on icon at bounding box center [0, 0] width 0 height 0
click at [137, 213] on div "[PHONE_NUMBER] Connecting call… ALL TASKS ALL TASKS ACTIVE TASKS TASKS IN WRAP …" at bounding box center [143, 183] width 219 height 298
click at [231, 53] on icon at bounding box center [233, 51] width 19 height 19
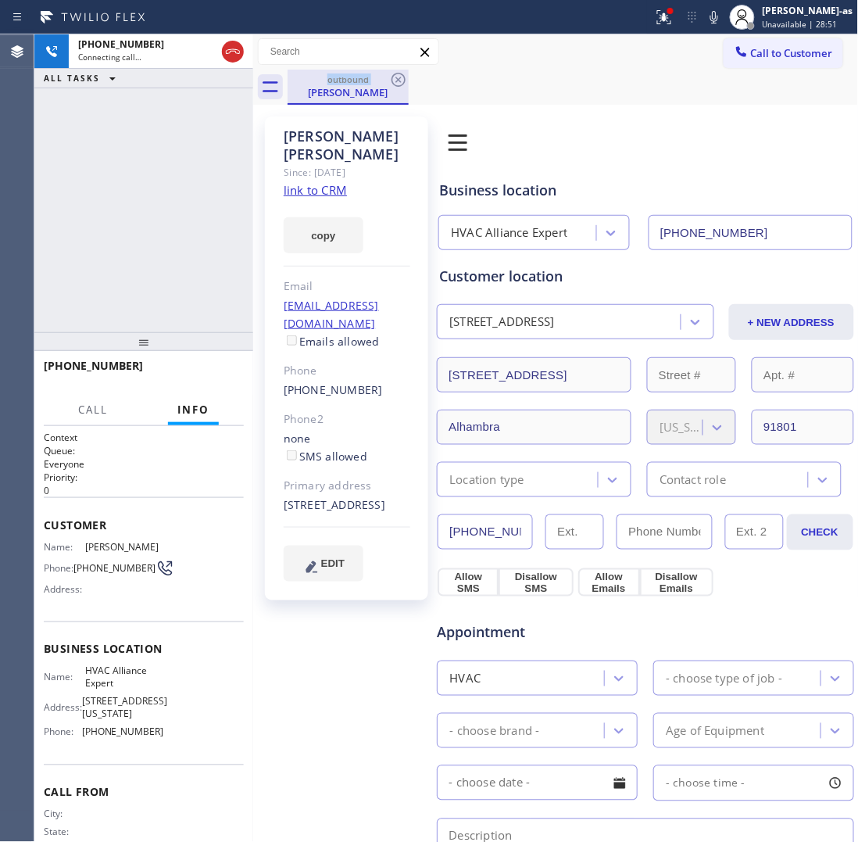
click at [165, 115] on div "[PHONE_NUMBER] Connecting call… ALL TASKS ALL TASKS ACTIVE TASKS TASKS IN WRAP …" at bounding box center [143, 183] width 219 height 298
click at [227, 43] on div at bounding box center [233, 51] width 28 height 34
click at [229, 48] on icon at bounding box center [233, 51] width 19 height 19
click at [231, 42] on icon at bounding box center [233, 51] width 19 height 19
click at [317, 91] on div "[PERSON_NAME]" at bounding box center [348, 92] width 118 height 14
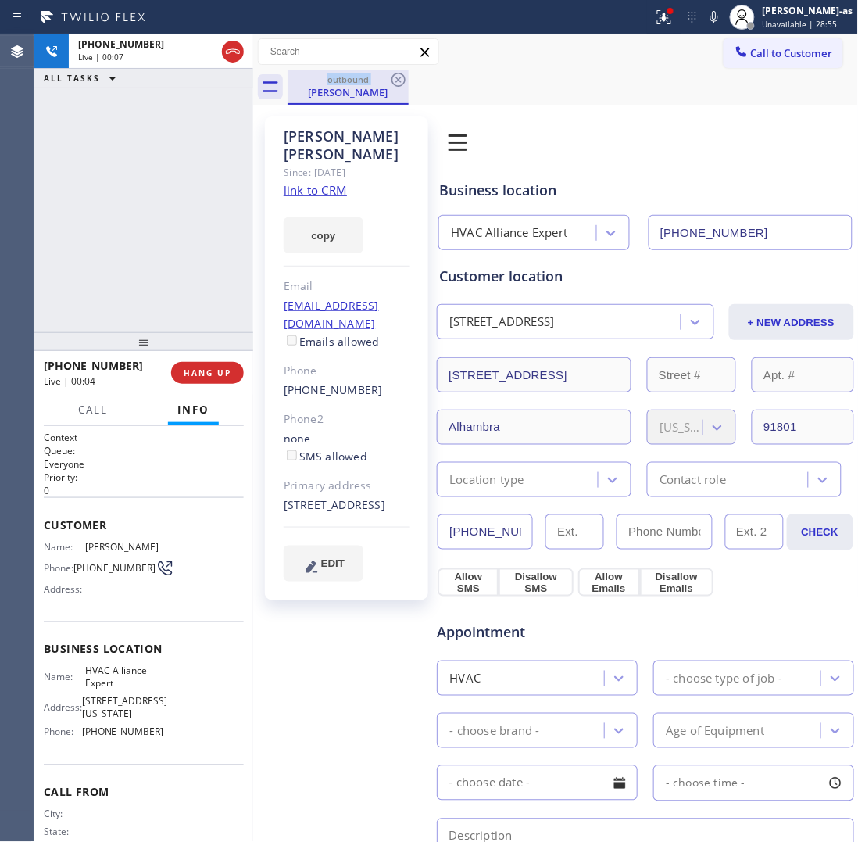
click at [385, 74] on div "outbound" at bounding box center [348, 79] width 118 height 12
click at [131, 209] on div "+16264076509 Live | 00:07 ALL TASKS ALL TASKS ACTIVE TASKS TASKS IN WRAP UP" at bounding box center [143, 183] width 219 height 298
click at [208, 358] on div "+16264076509 Live | 00:04 HANG UP" at bounding box center [144, 373] width 200 height 41
click at [212, 371] on span "HANG UP" at bounding box center [208, 372] width 48 height 11
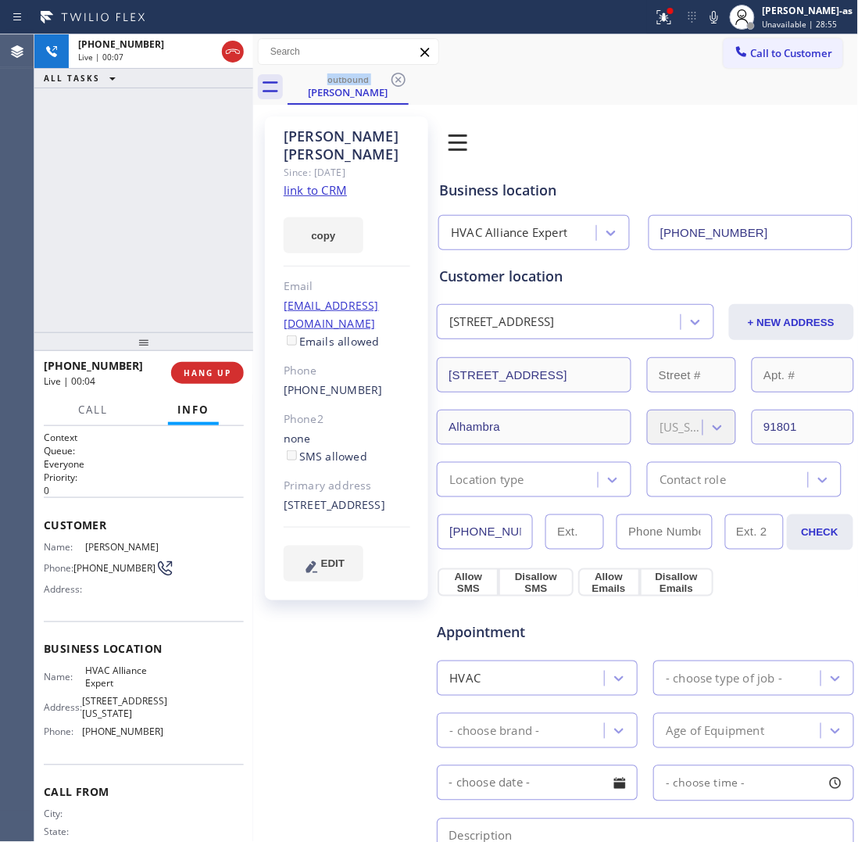
click at [212, 371] on span "HANG UP" at bounding box center [208, 372] width 48 height 11
click at [209, 369] on span "HANG UP" at bounding box center [208, 372] width 48 height 11
click at [208, 373] on span "HANG UP" at bounding box center [208, 372] width 48 height 11
click at [207, 373] on span "HANG UP" at bounding box center [208, 372] width 48 height 11
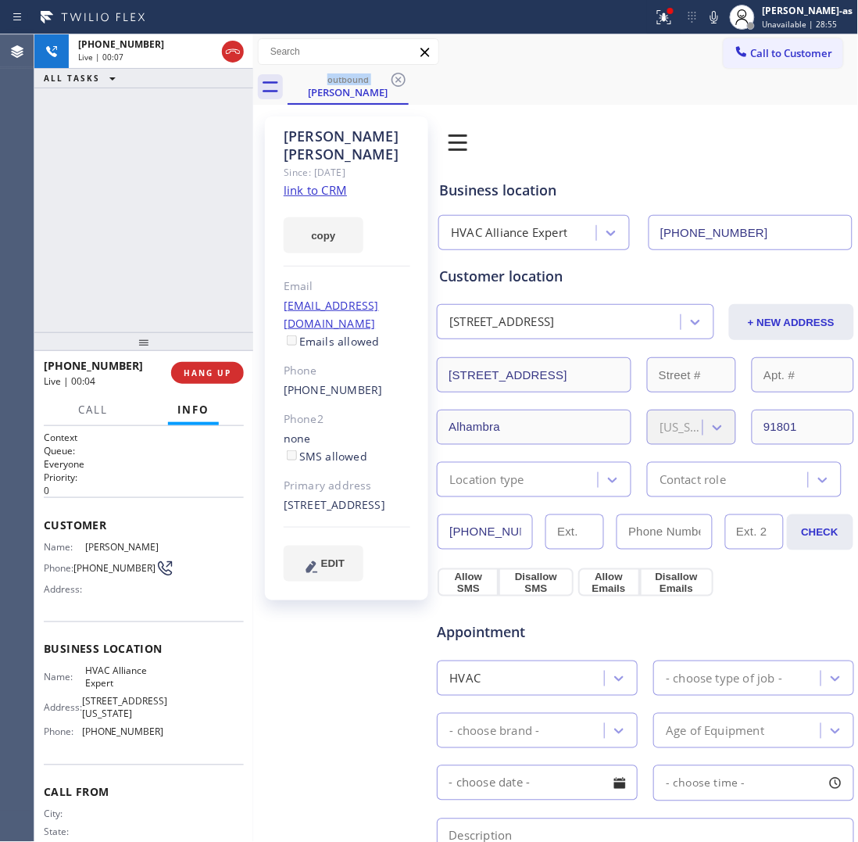
click at [204, 367] on span "HANG UP" at bounding box center [208, 372] width 48 height 11
click at [188, 370] on button "HANG UP" at bounding box center [207, 373] width 73 height 22
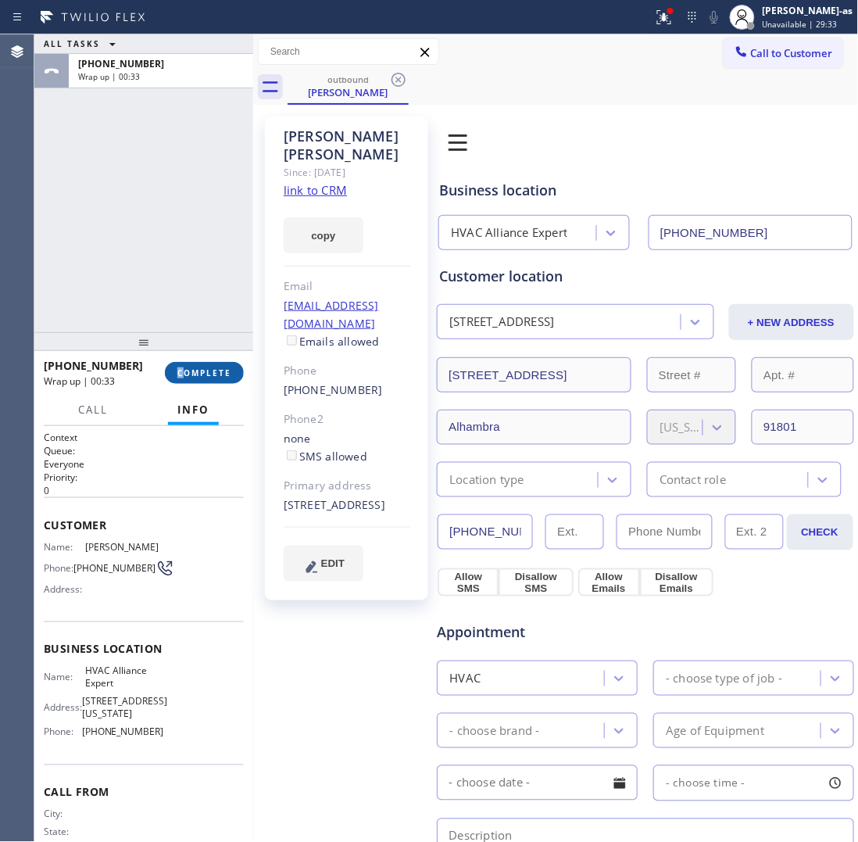
drag, startPoint x: 184, startPoint y: 367, endPoint x: 220, endPoint y: 353, distance: 38.9
click at [186, 368] on div "+16264076509 Wrap up | 00:33 COMPLETE" at bounding box center [144, 373] width 200 height 41
click at [204, 379] on button "COMPLETE" at bounding box center [204, 373] width 79 height 22
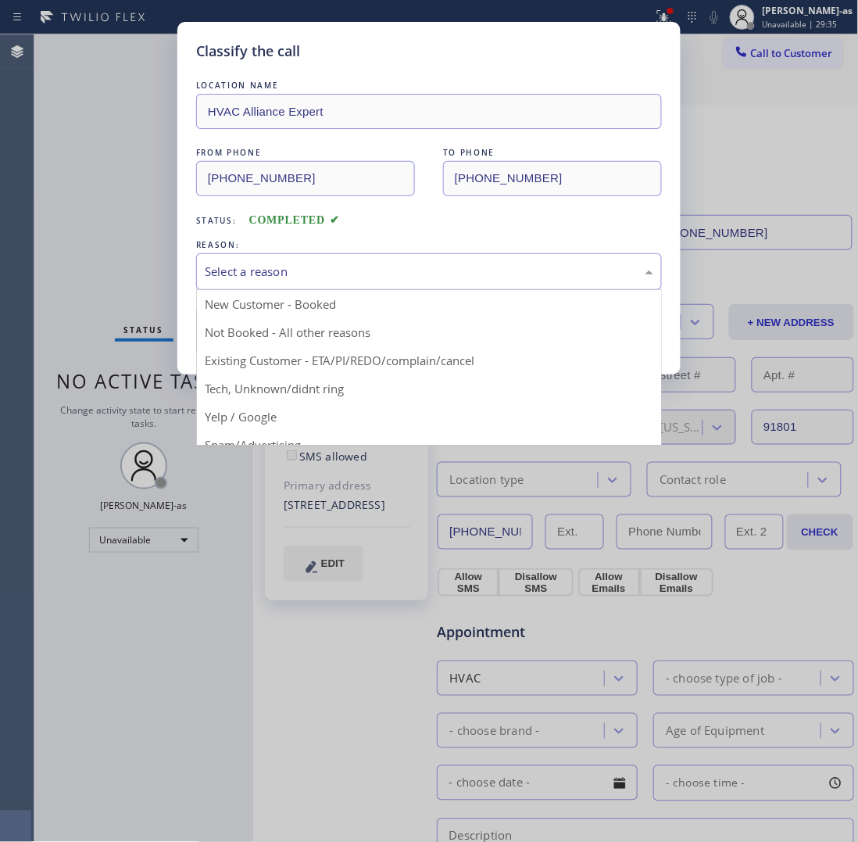
drag, startPoint x: 280, startPoint y: 263, endPoint x: 404, endPoint y: 371, distance: 164.6
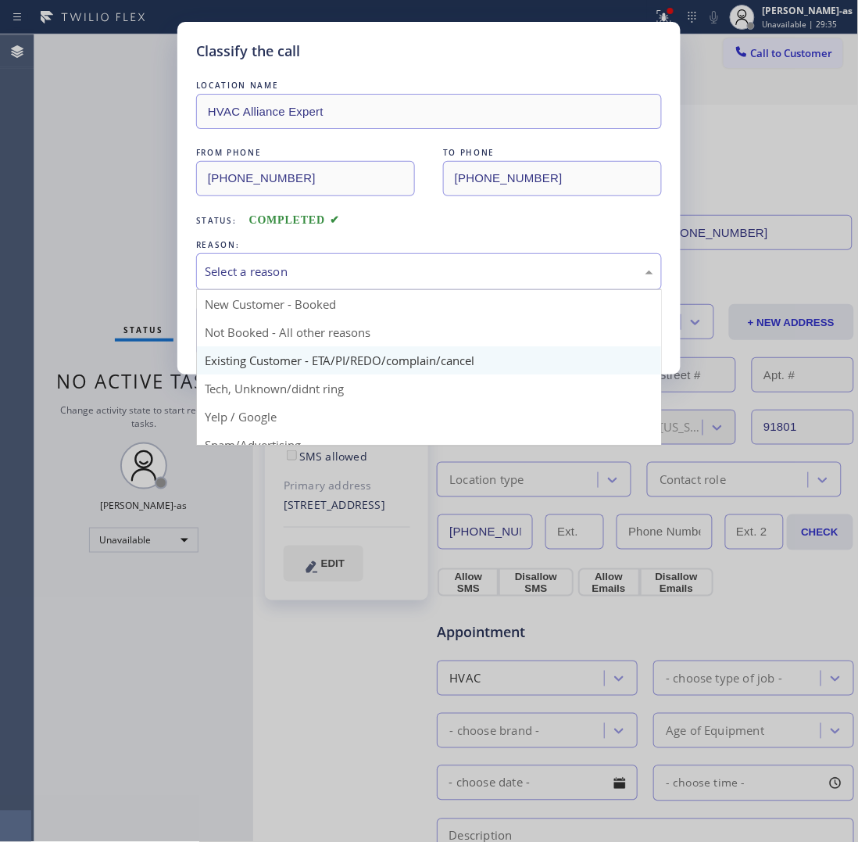
click at [280, 263] on div "Select a reason" at bounding box center [429, 272] width 449 height 18
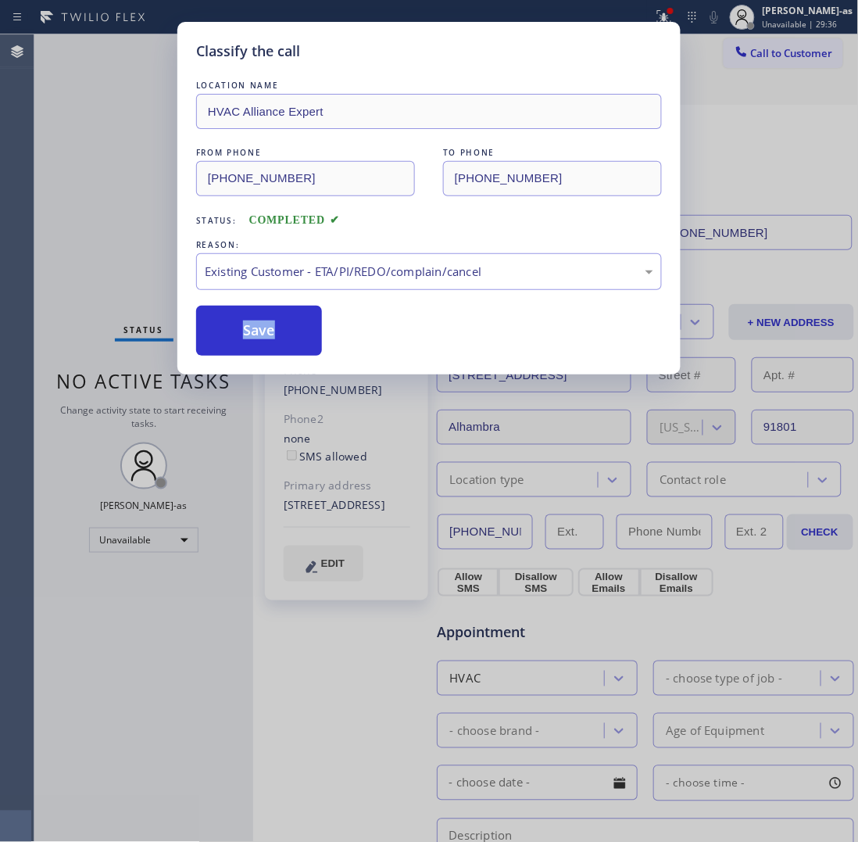
click at [263, 322] on button "Save" at bounding box center [259, 331] width 126 height 50
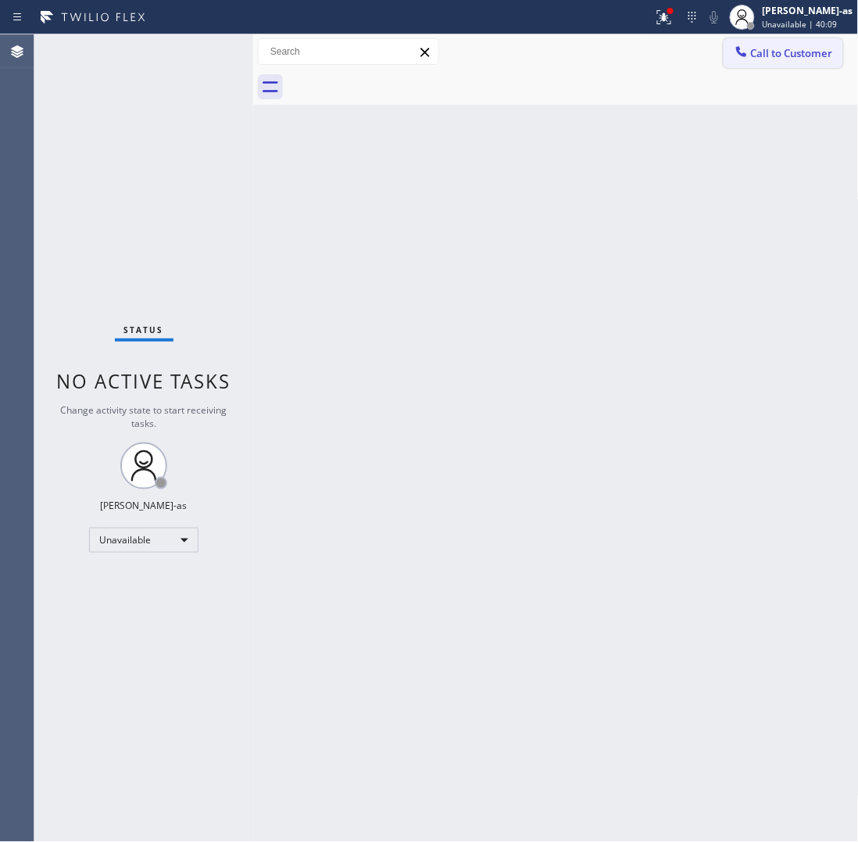
click at [768, 44] on button "Call to Customer" at bounding box center [784, 53] width 120 height 30
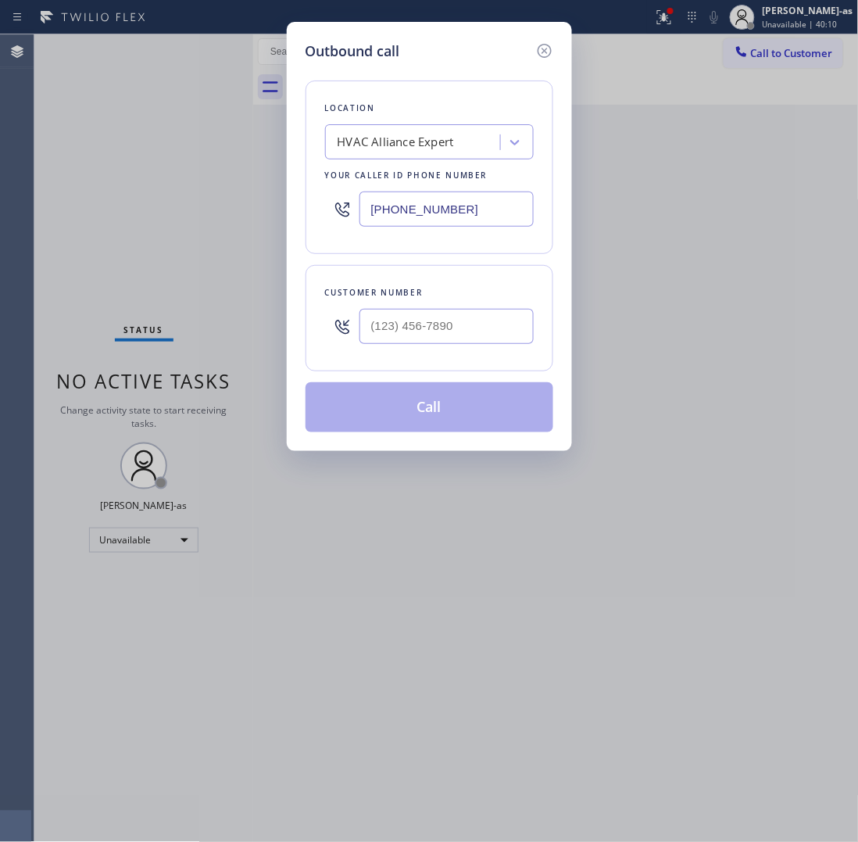
click at [457, 285] on div "Customer number" at bounding box center [429, 293] width 209 height 16
click at [492, 330] on input "(___) ___-____" at bounding box center [447, 326] width 174 height 35
paste input "310) 721-0842"
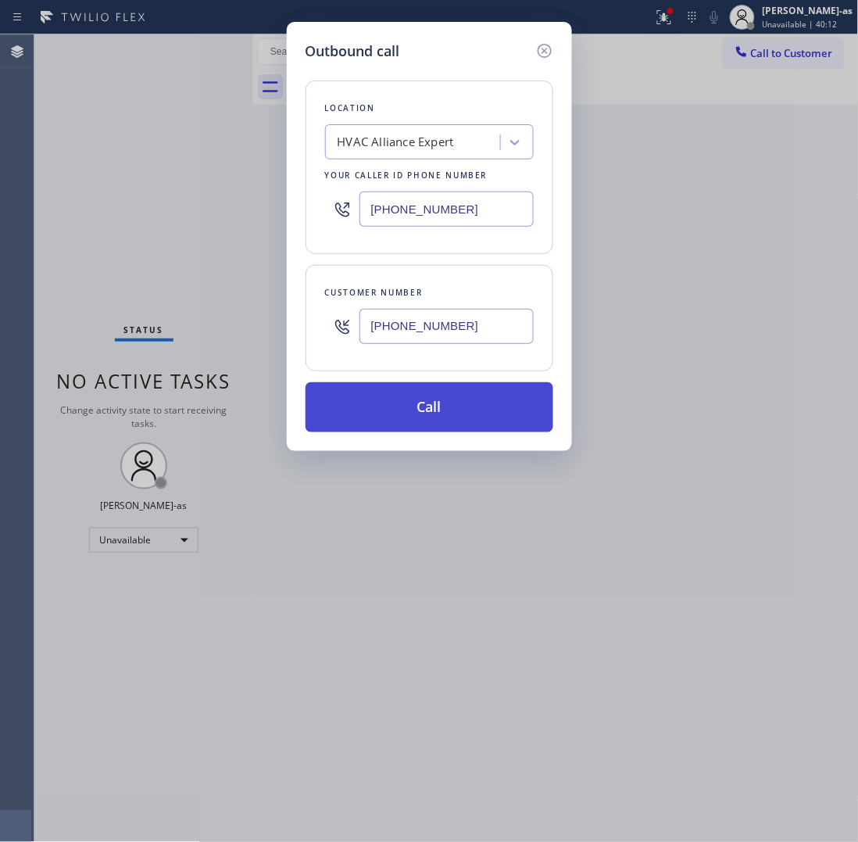
type input "(310) 721-0842"
click at [393, 415] on button "Call" at bounding box center [430, 407] width 248 height 50
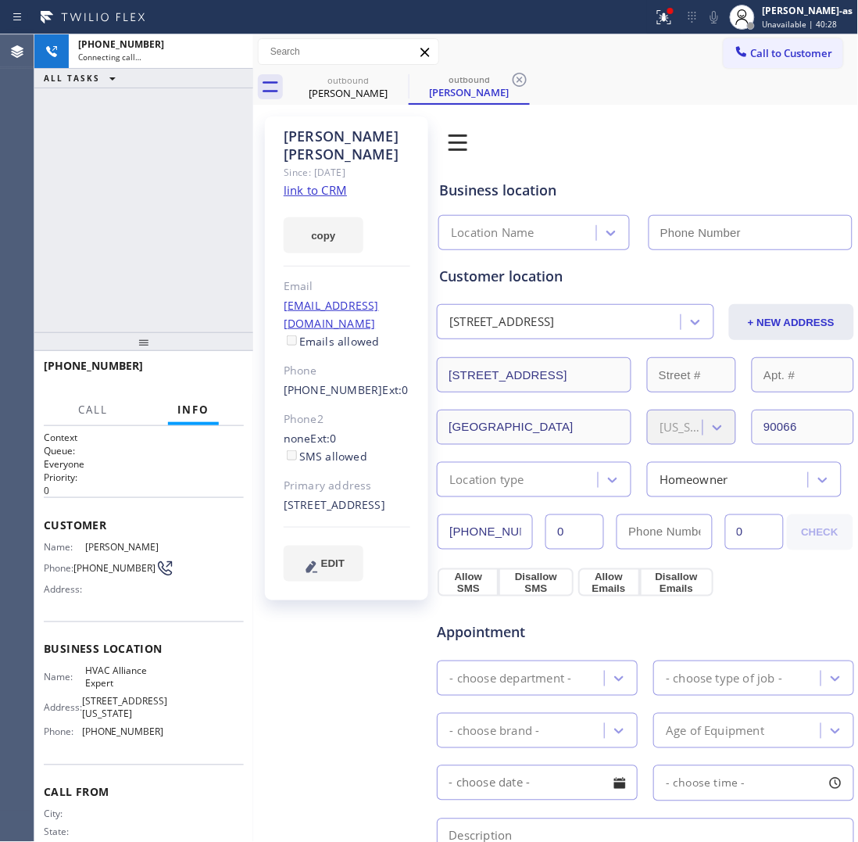
click at [310, 182] on link "link to CRM" at bounding box center [315, 190] width 63 height 16
type input "[PHONE_NUMBER]"
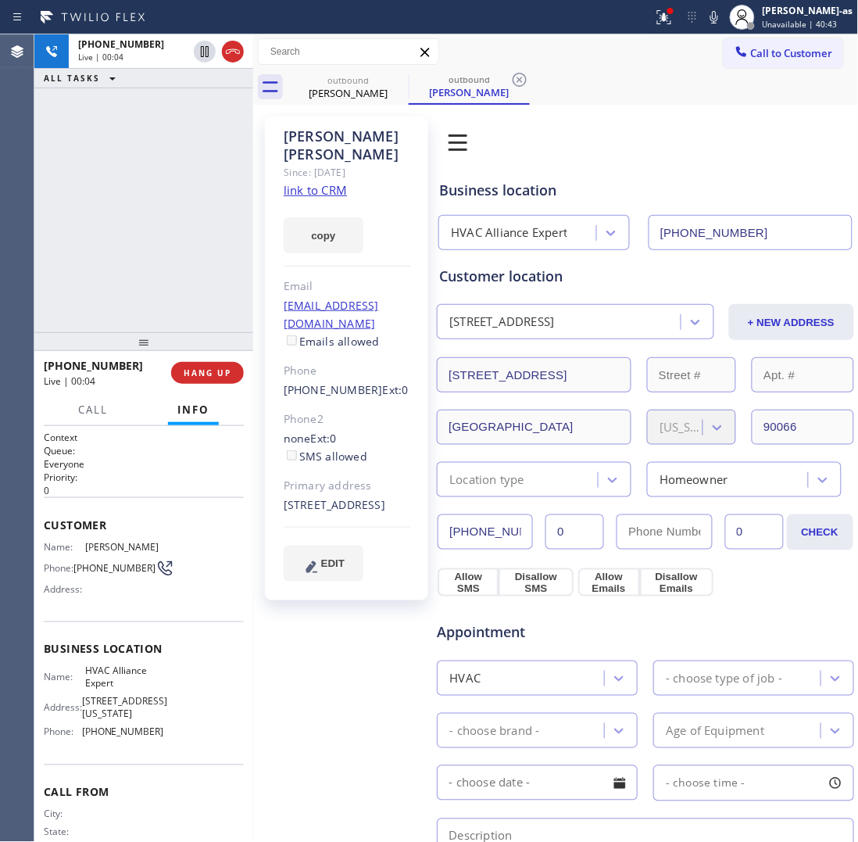
click at [180, 188] on div "+13107210842 Live | 00:04 ALL TASKS ALL TASKS ACTIVE TASKS TASKS IN WRAP UP" at bounding box center [143, 183] width 219 height 298
click at [232, 45] on icon at bounding box center [233, 51] width 19 height 19
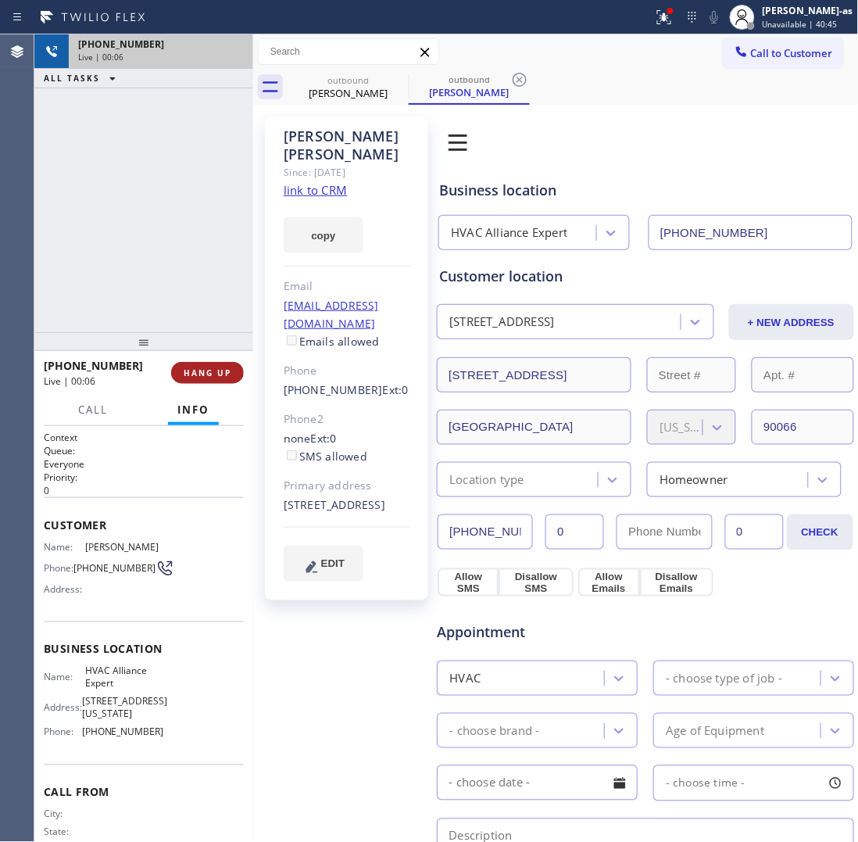
click at [206, 367] on span "HANG UP" at bounding box center [208, 372] width 48 height 11
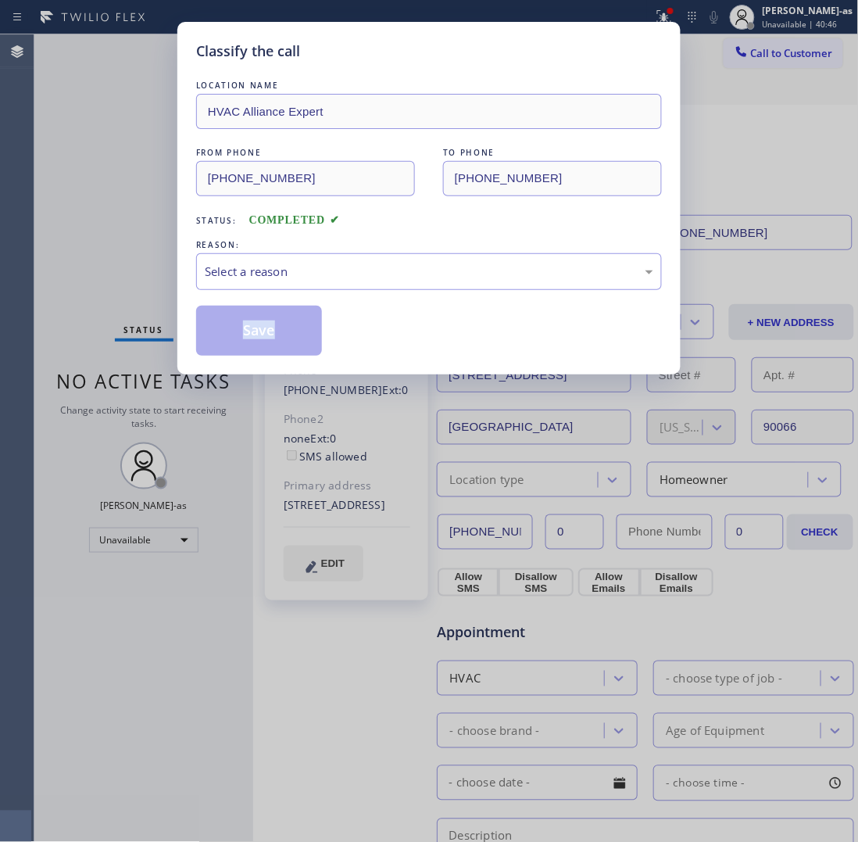
click at [206, 365] on div "Classify the call LOCATION NAME HVAC Alliance Expert FROM PHONE (855) 999-4417 …" at bounding box center [428, 198] width 503 height 353
click at [401, 270] on div "Select a reason" at bounding box center [429, 272] width 449 height 18
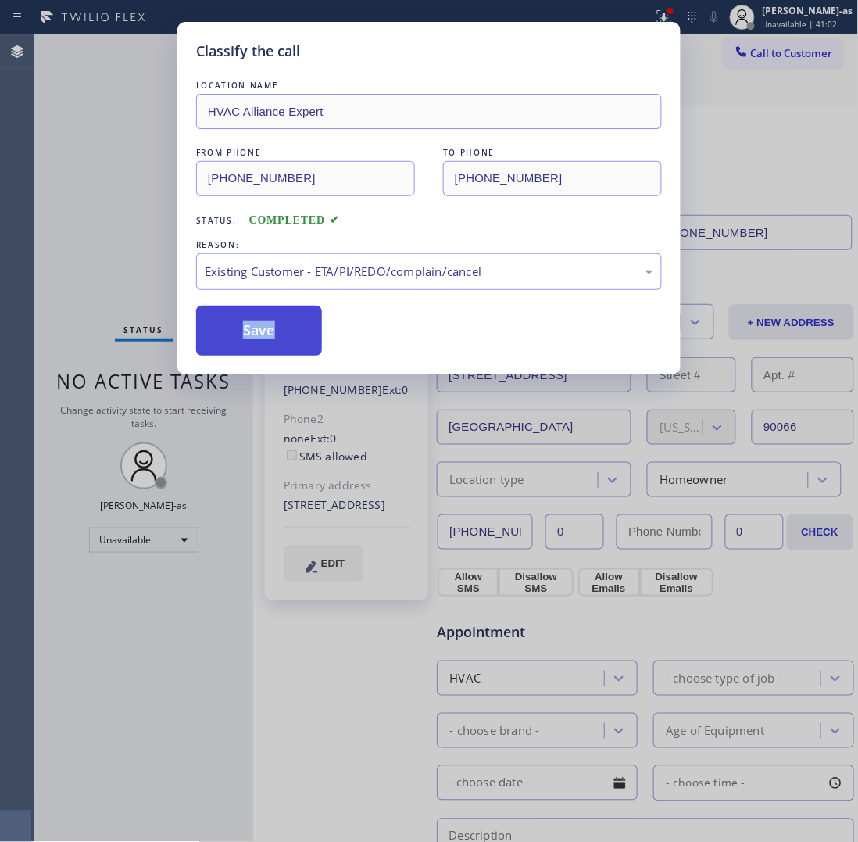
click at [303, 317] on button "Save" at bounding box center [259, 331] width 126 height 50
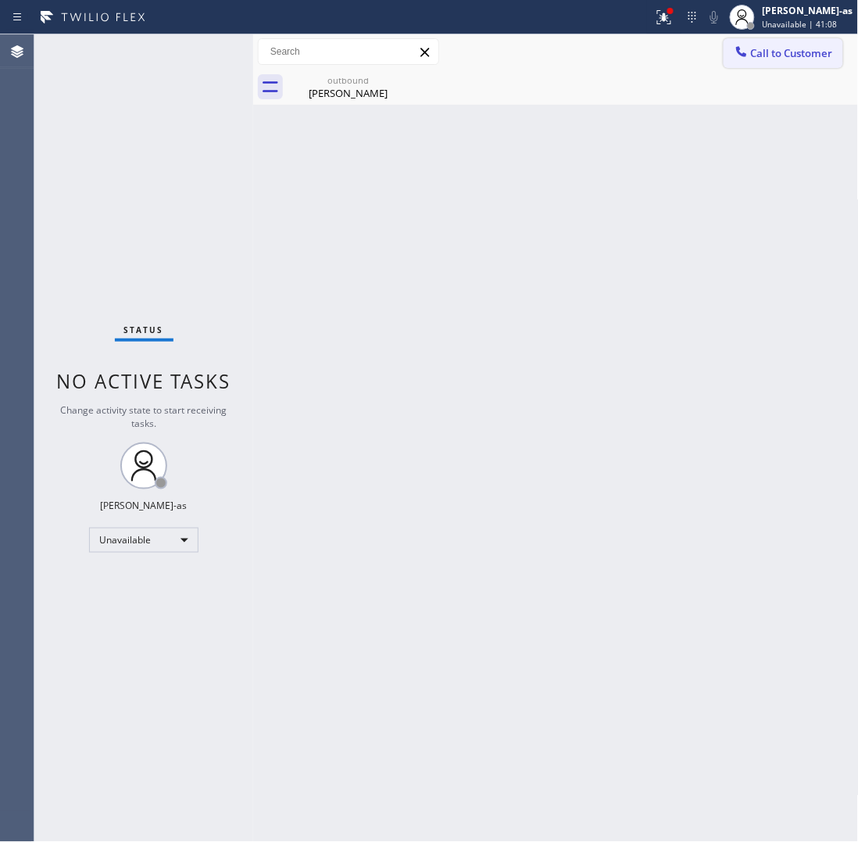
click at [763, 59] on span "Call to Customer" at bounding box center [792, 53] width 82 height 14
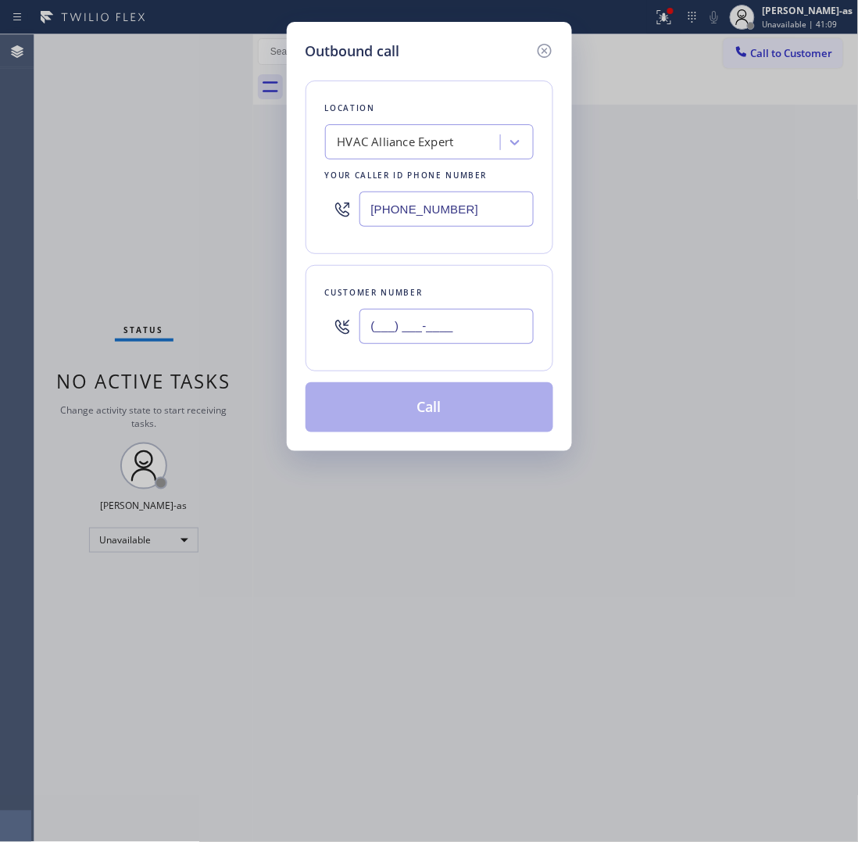
click at [469, 325] on input "(___) ___-____" at bounding box center [447, 326] width 174 height 35
paste input "415) 424-3505"
type input "(415) 424-3505"
click at [458, 407] on button "Call" at bounding box center [430, 407] width 248 height 50
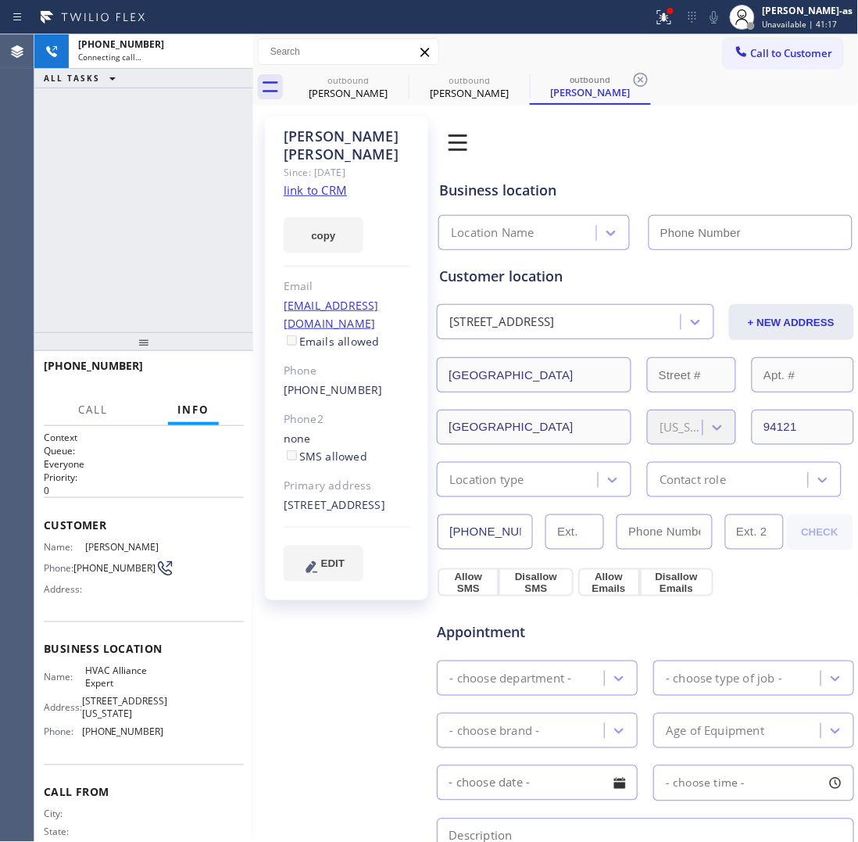
type input "[PHONE_NUMBER]"
drag, startPoint x: 149, startPoint y: 263, endPoint x: 212, endPoint y: 161, distance: 119.7
click at [155, 258] on div "+14154243505 Connecting call… ALL TASKS ALL TASKS ACTIVE TASKS TASKS IN WRAP UP" at bounding box center [143, 183] width 219 height 298
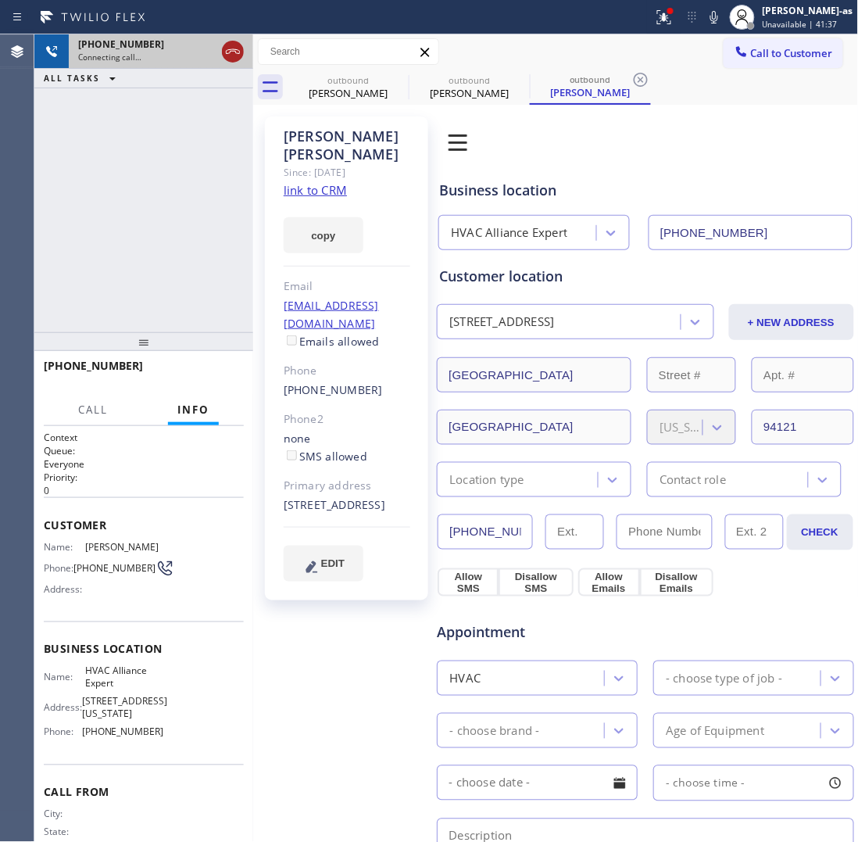
click at [237, 49] on icon at bounding box center [233, 51] width 14 height 5
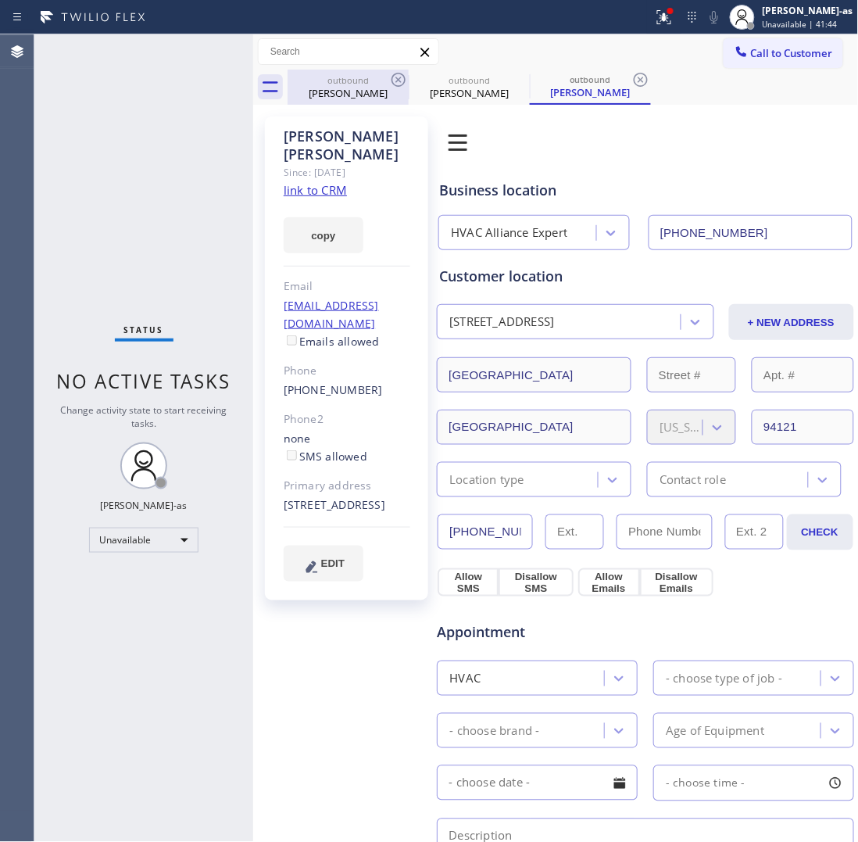
click at [346, 99] on div "Jeffrey Maynard" at bounding box center [348, 93] width 118 height 14
drag, startPoint x: 397, startPoint y: 76, endPoint x: 165, endPoint y: 116, distance: 235.6
click at [396, 76] on icon at bounding box center [398, 79] width 19 height 19
click at [0, 0] on icon at bounding box center [0, 0] width 0 height 0
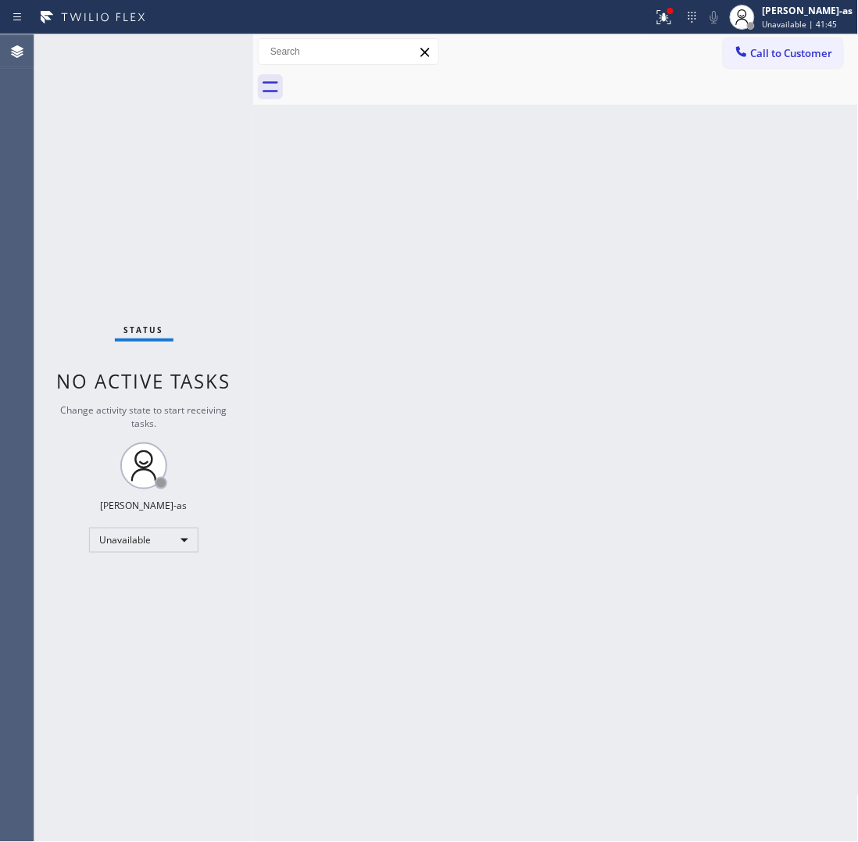
drag, startPoint x: 165, startPoint y: 116, endPoint x: 177, endPoint y: 130, distance: 18.3
click at [167, 123] on div "Status No active tasks Change activity state to start receiving tasks. [PERSON_…" at bounding box center [143, 437] width 219 height 807
drag, startPoint x: 173, startPoint y: 267, endPoint x: 184, endPoint y: 264, distance: 11.4
click at [178, 267] on div "Status No active tasks Change activity state to start receiving tasks. [PERSON_…" at bounding box center [143, 437] width 219 height 807
click at [751, 60] on button "Call to Customer" at bounding box center [784, 53] width 120 height 30
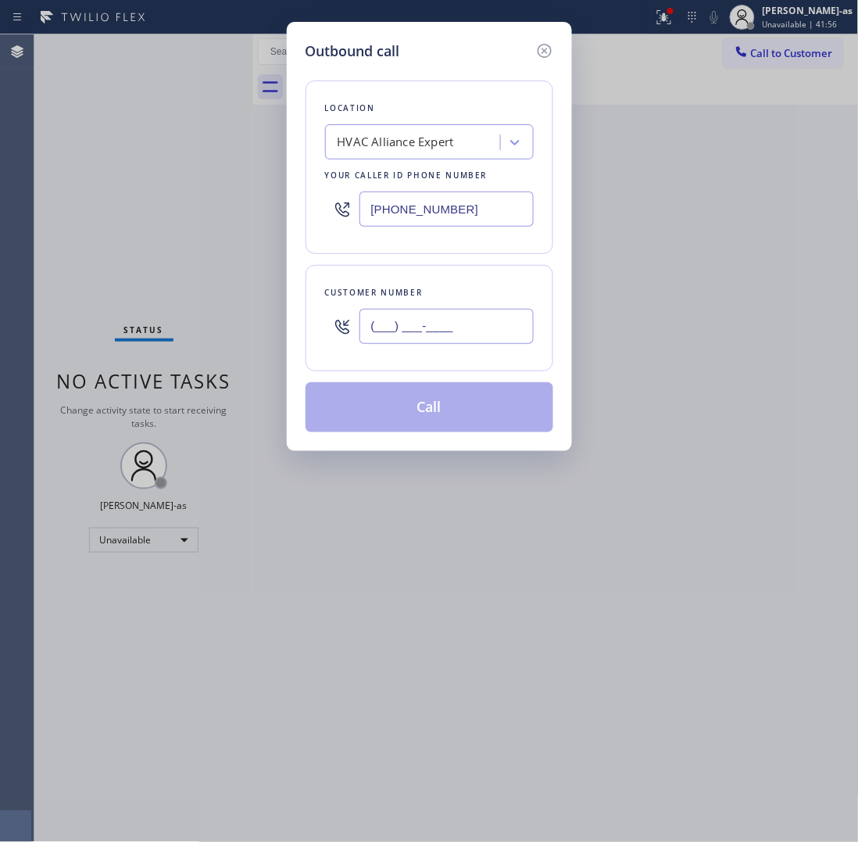
click at [461, 329] on input "(___) ___-____" at bounding box center [447, 326] width 174 height 35
paste input "415) 424-3505"
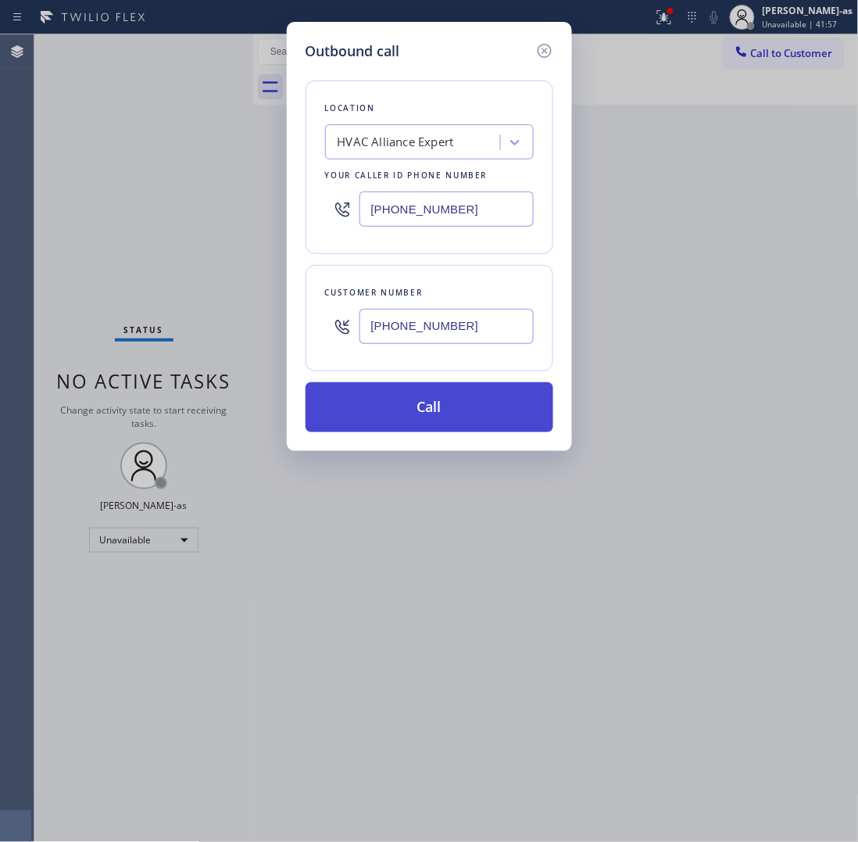
type input "(415) 424-3505"
click at [466, 412] on button "Call" at bounding box center [430, 407] width 248 height 50
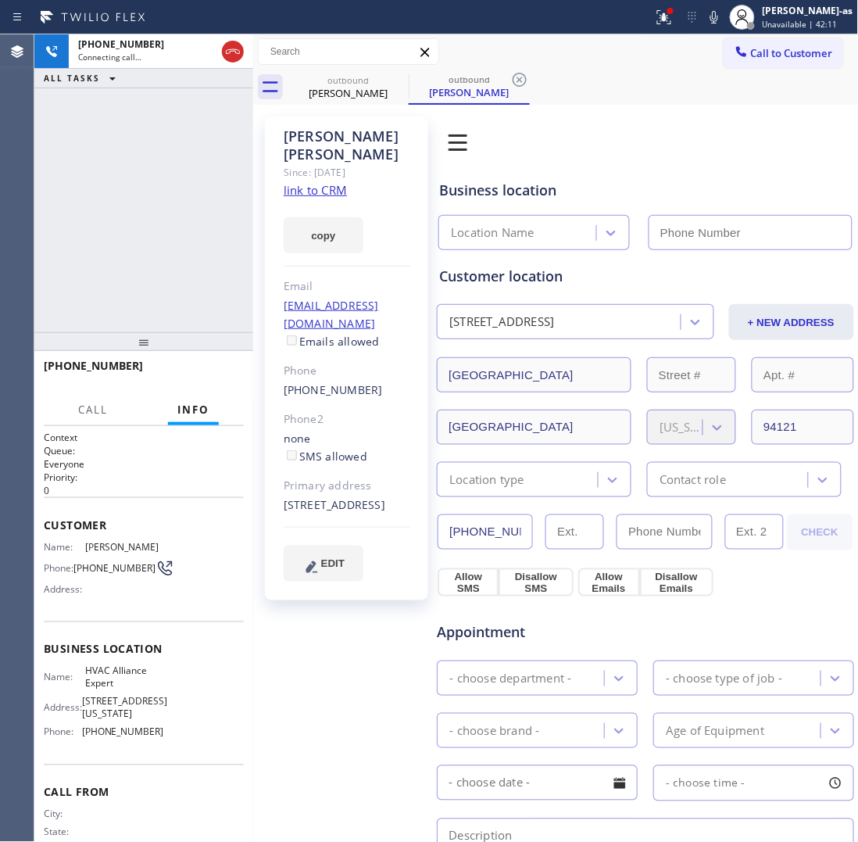
click at [310, 182] on link "link to CRM" at bounding box center [315, 190] width 63 height 16
type input "[PHONE_NUMBER]"
click at [181, 172] on div "+14154243505 Live | 01:39 ALL TASKS ALL TASKS ACTIVE TASKS TASKS IN WRAP UP" at bounding box center [143, 183] width 219 height 298
drag, startPoint x: 145, startPoint y: 110, endPoint x: 209, endPoint y: 213, distance: 121.1
click at [147, 106] on div "+14154243505 Live | 01:40 ALL TASKS ALL TASKS ACTIVE TASKS TASKS IN WRAP UP" at bounding box center [143, 183] width 219 height 298
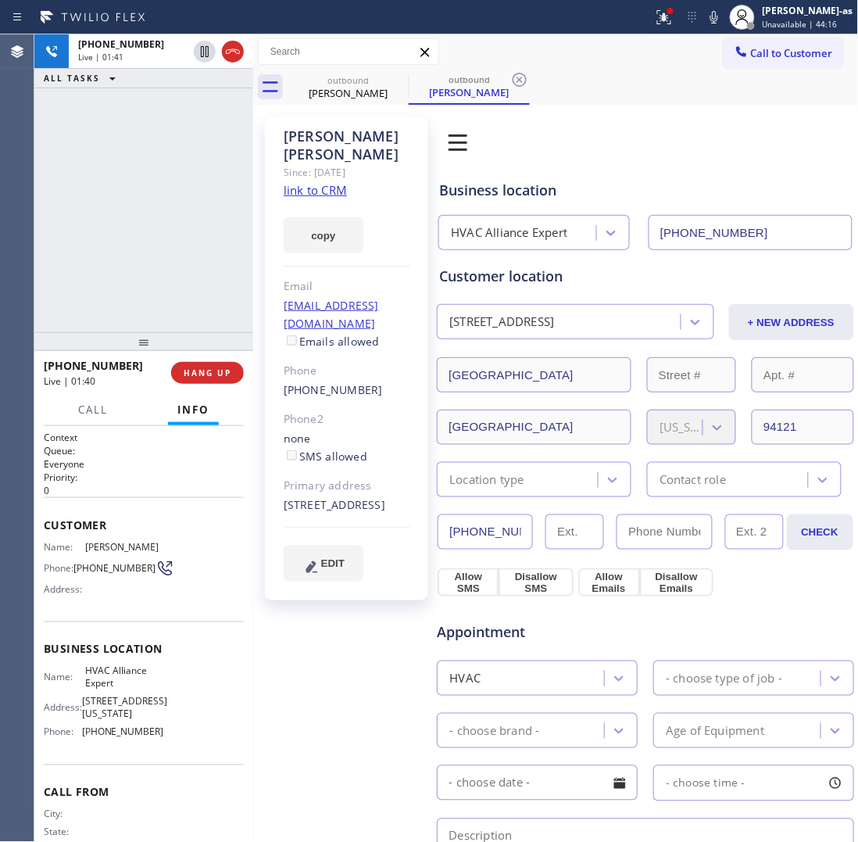
drag, startPoint x: 167, startPoint y: 306, endPoint x: 184, endPoint y: 353, distance: 50.0
click at [167, 309] on div "+14154243505 Live | 01:41 ALL TASKS ALL TASKS ACTIVE TASKS TASKS IN WRAP UP" at bounding box center [143, 183] width 219 height 298
click at [199, 371] on span "HANG UP" at bounding box center [208, 372] width 48 height 11
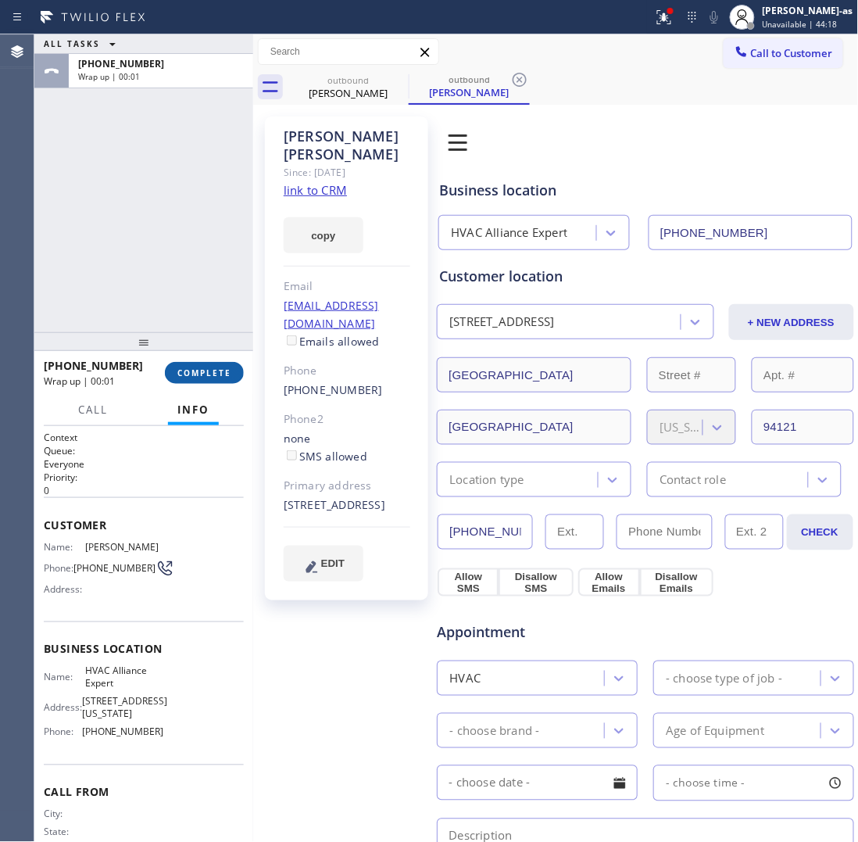
click at [199, 371] on span "COMPLETE" at bounding box center [204, 372] width 54 height 11
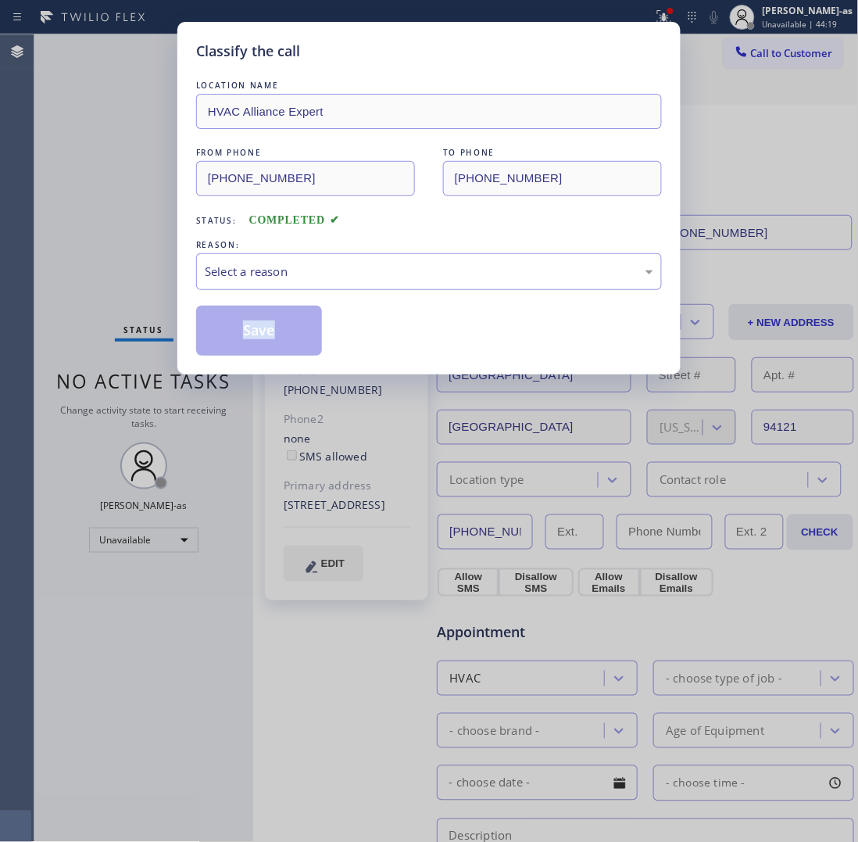
click at [199, 371] on div "Classify the call LOCATION NAME HVAC Alliance Expert FROM PHONE (855) 999-4417 …" at bounding box center [428, 198] width 503 height 353
click at [198, 370] on div "Classify the call LOCATION NAME HVAC Alliance Expert FROM PHONE (855) 999-4417 …" at bounding box center [428, 198] width 503 height 353
click at [131, 160] on div "Classify the call LOCATION NAME HVAC Alliance Expert FROM PHONE (855) 999-4417 …" at bounding box center [429, 421] width 858 height 842
click at [255, 283] on div "Select a reason" at bounding box center [429, 271] width 466 height 37
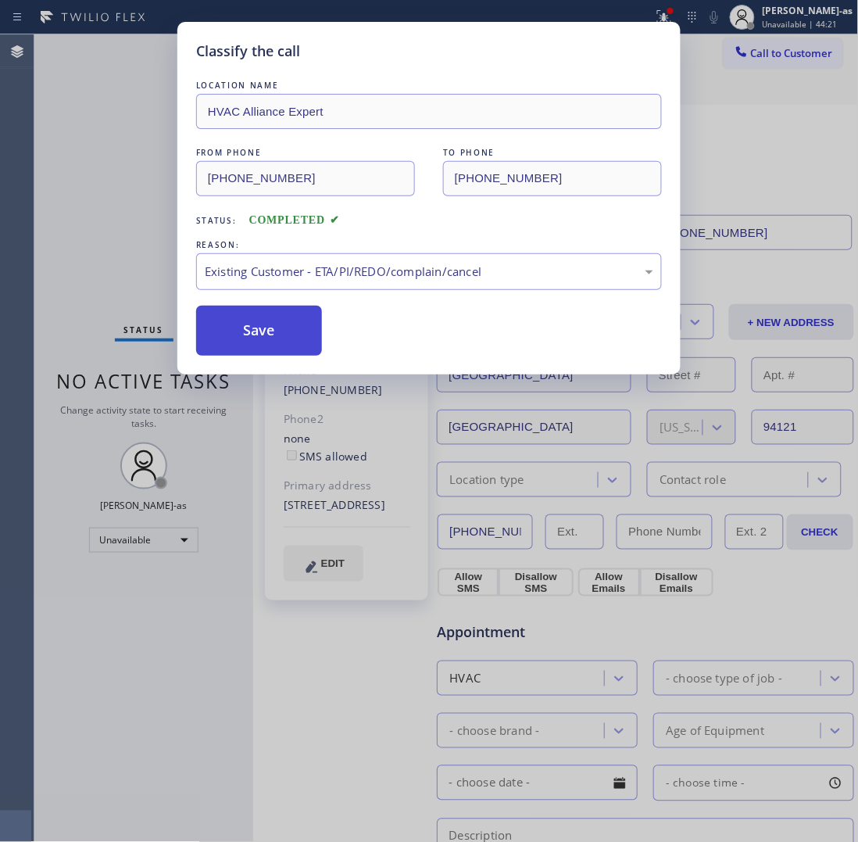
click at [267, 332] on button "Save" at bounding box center [259, 331] width 126 height 50
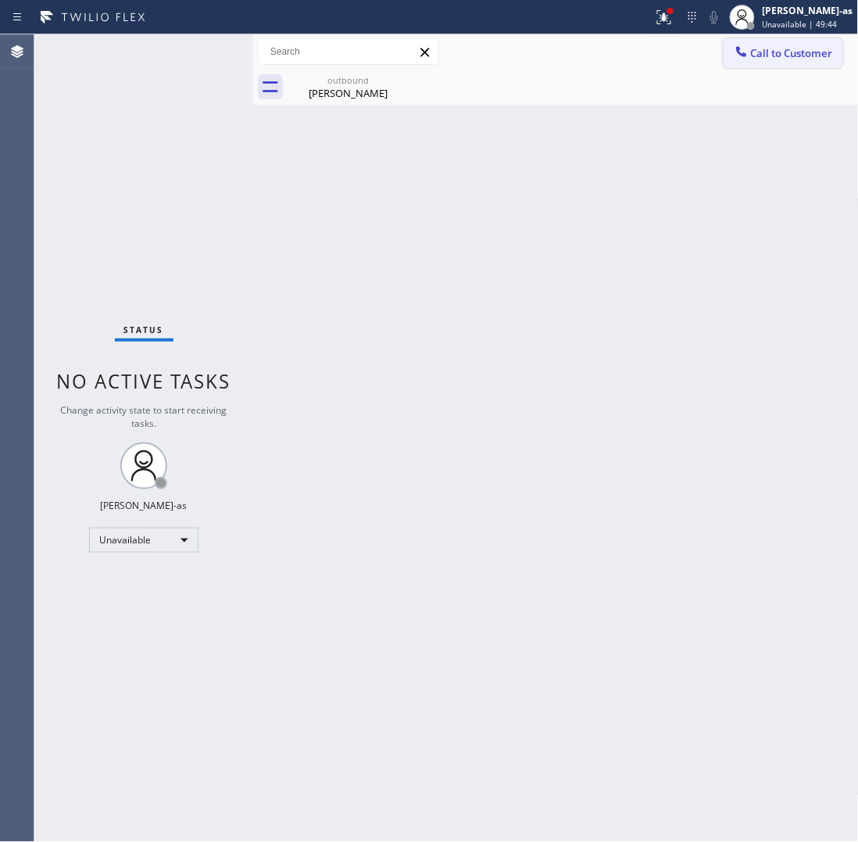
click at [757, 59] on span "Call to Customer" at bounding box center [792, 53] width 82 height 14
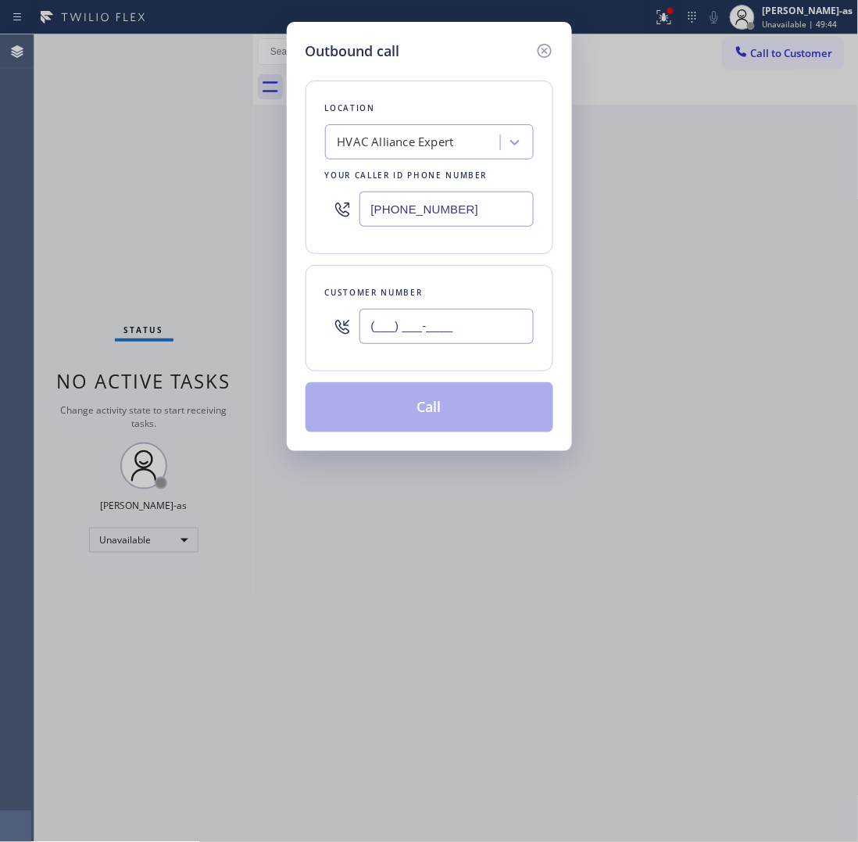
click at [473, 342] on input "(___) ___-____" at bounding box center [447, 326] width 174 height 35
paste input "626) 665-1967"
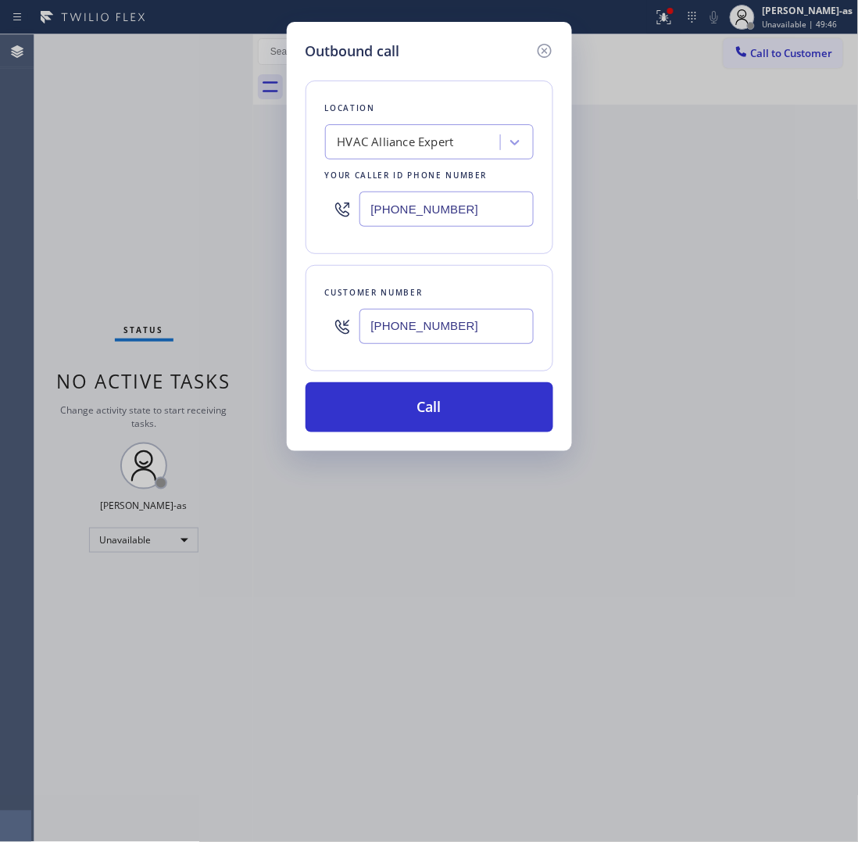
type input "(626) 665-1967"
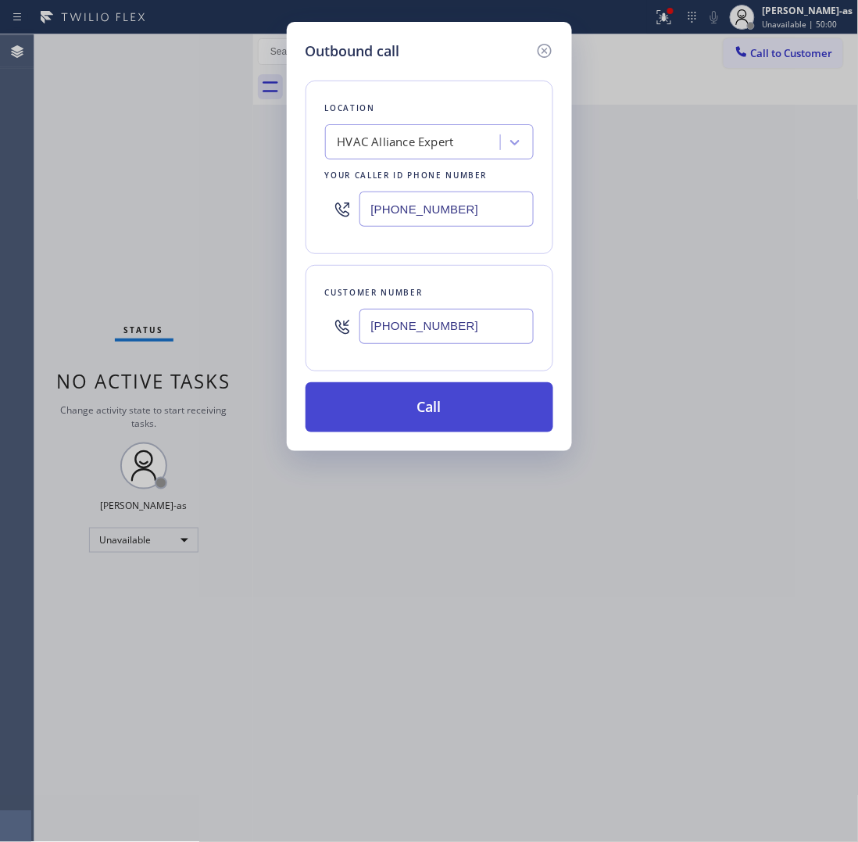
click at [418, 410] on button "Call" at bounding box center [430, 407] width 248 height 50
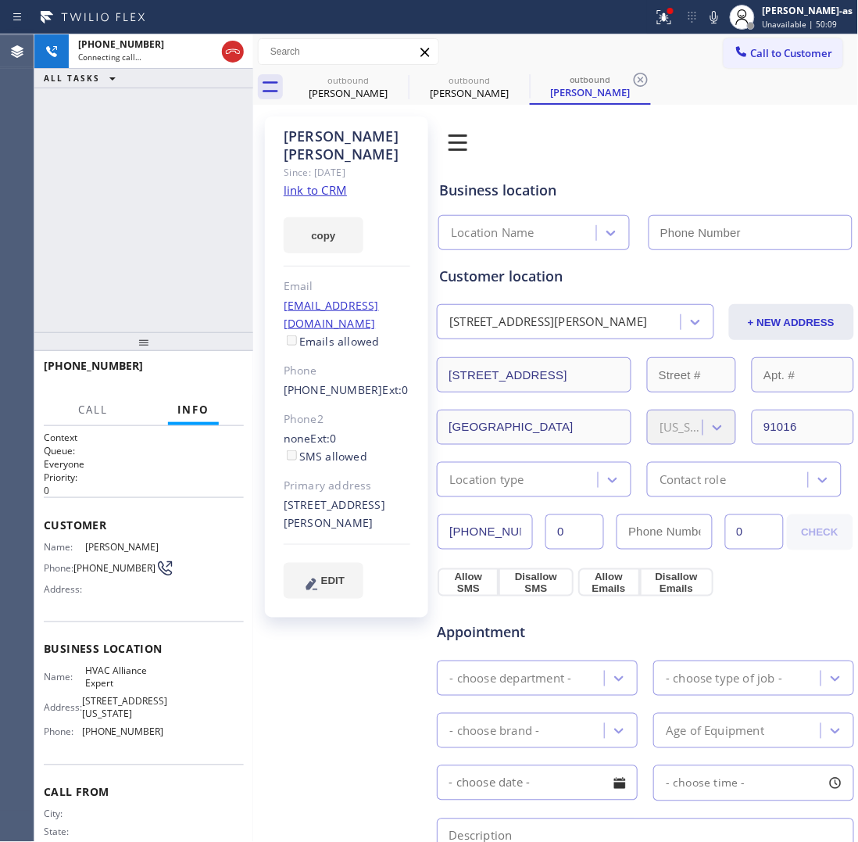
type input "[PHONE_NUMBER]"
click at [321, 188] on link "link to CRM" at bounding box center [315, 190] width 63 height 16
click at [95, 209] on div "+16266651967 Live | 00:59 ALL TASKS ALL TASKS ACTIVE TASKS TASKS IN WRAP UP" at bounding box center [143, 183] width 219 height 298
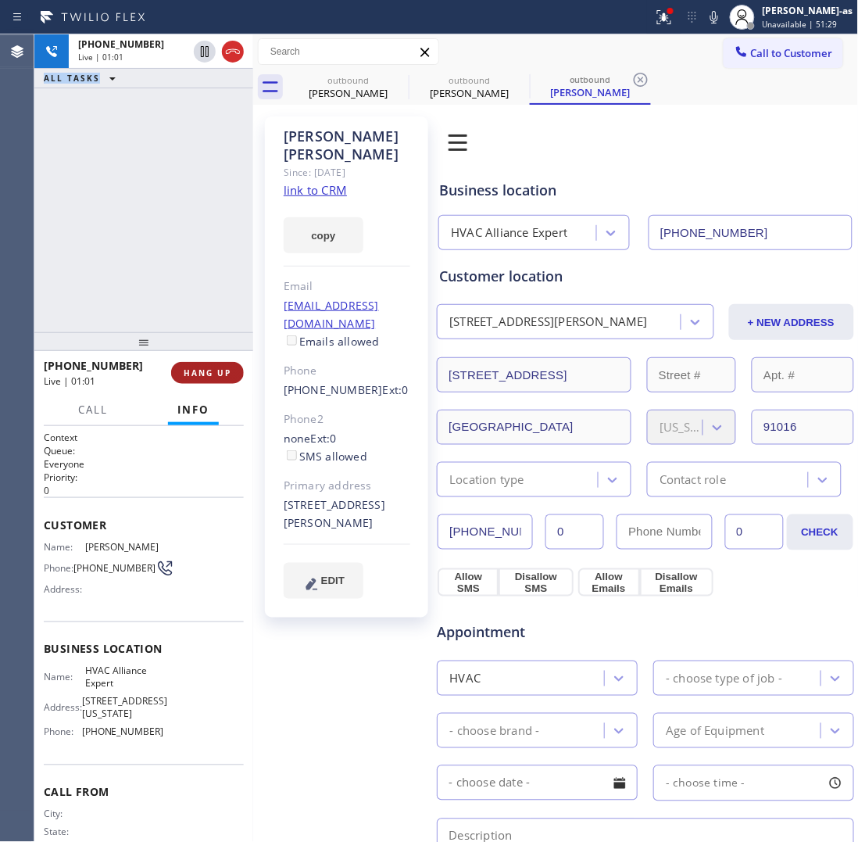
click at [207, 367] on span "HANG UP" at bounding box center [208, 372] width 48 height 11
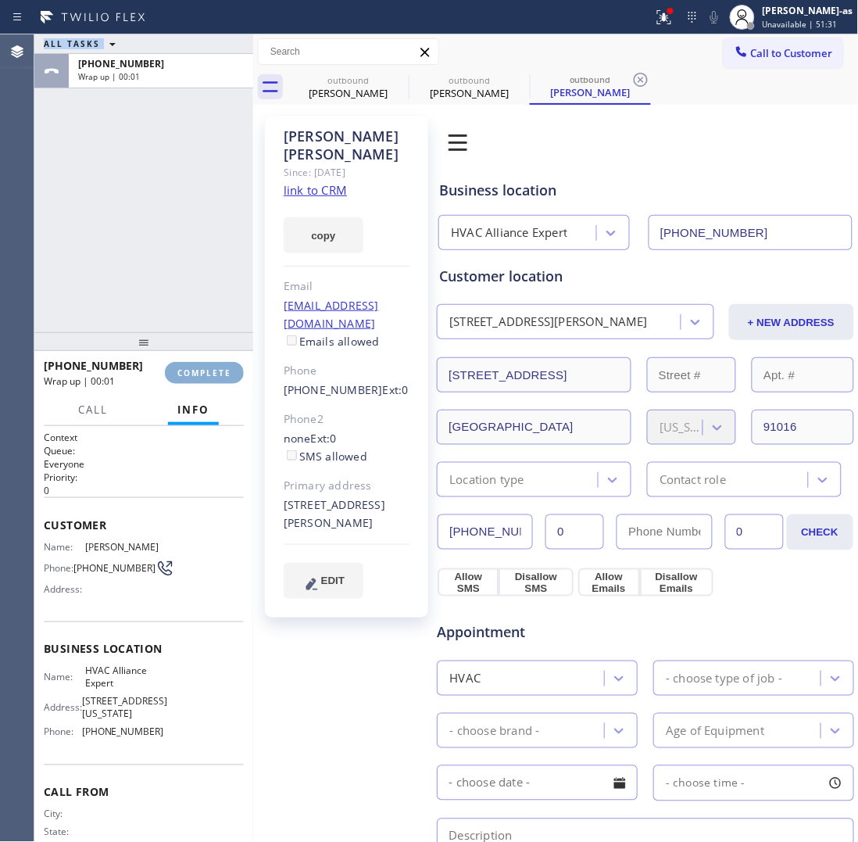
click at [208, 363] on button "COMPLETE" at bounding box center [204, 373] width 79 height 22
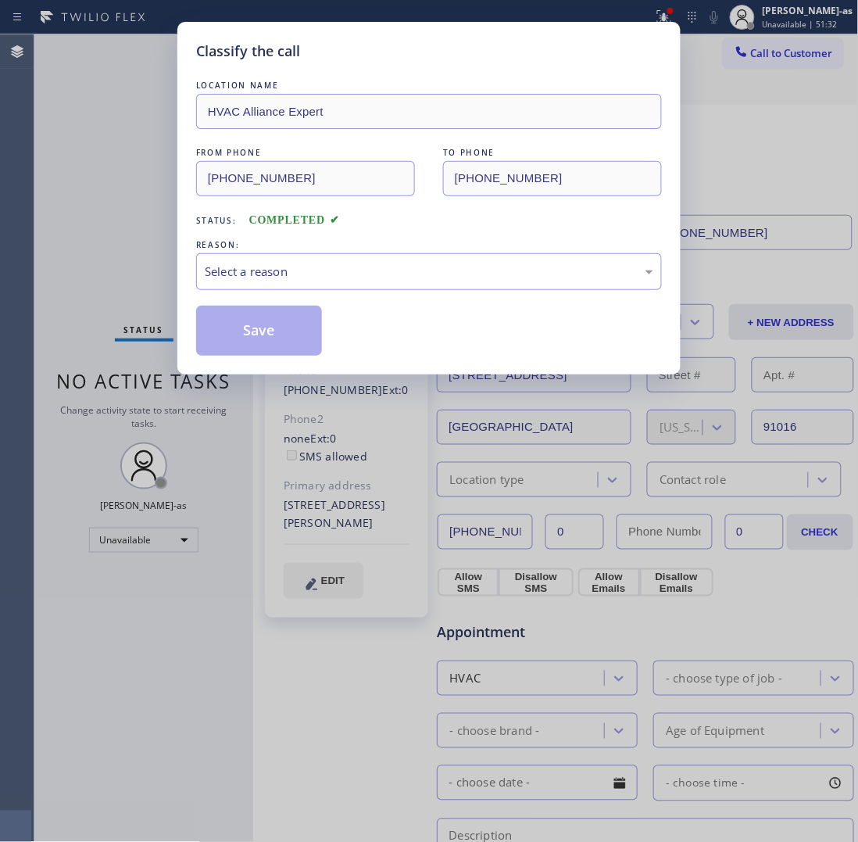
click at [202, 363] on div "Classify the call LOCATION NAME HVAC Alliance Expert FROM PHONE (855) 999-4417 …" at bounding box center [428, 198] width 503 height 353
click at [200, 363] on div "Classify the call LOCATION NAME HVAC Alliance Expert FROM PHONE (855) 999-4417 …" at bounding box center [428, 198] width 503 height 353
click at [197, 364] on div "Classify the call LOCATION NAME HVAC Alliance Expert FROM PHONE (855) 999-4417 …" at bounding box center [428, 198] width 503 height 353
click at [195, 364] on div "Classify the call LOCATION NAME HVAC Alliance Expert FROM PHONE (855) 999-4417 …" at bounding box center [428, 198] width 503 height 353
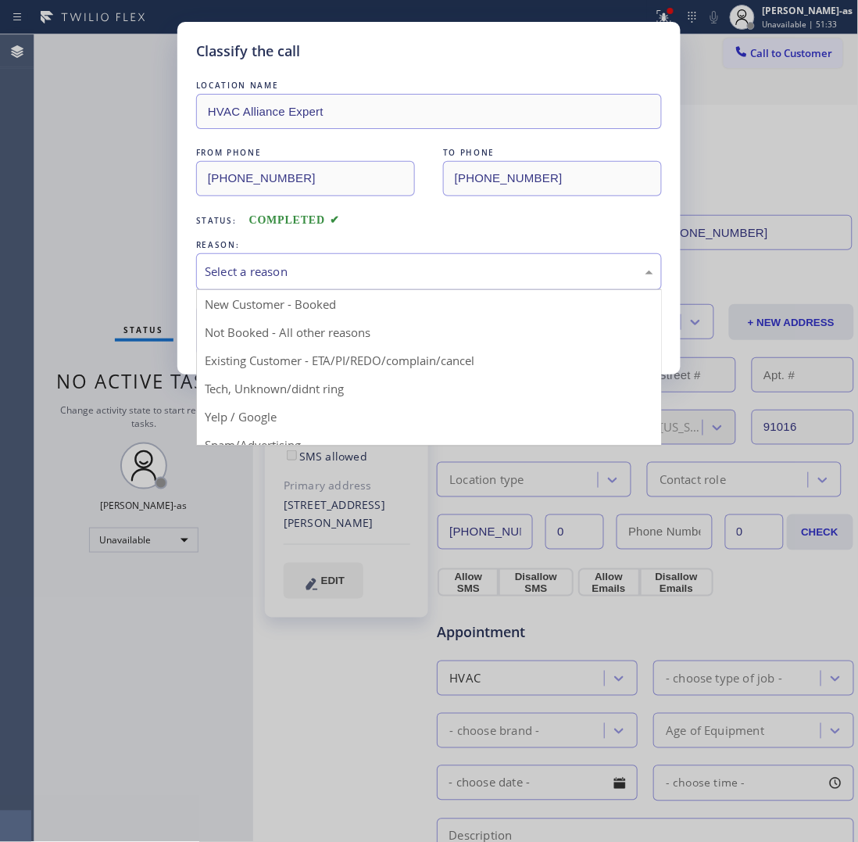
drag, startPoint x: 357, startPoint y: 268, endPoint x: 357, endPoint y: 281, distance: 13.3
click at [357, 271] on div "Select a reason" at bounding box center [429, 272] width 449 height 18
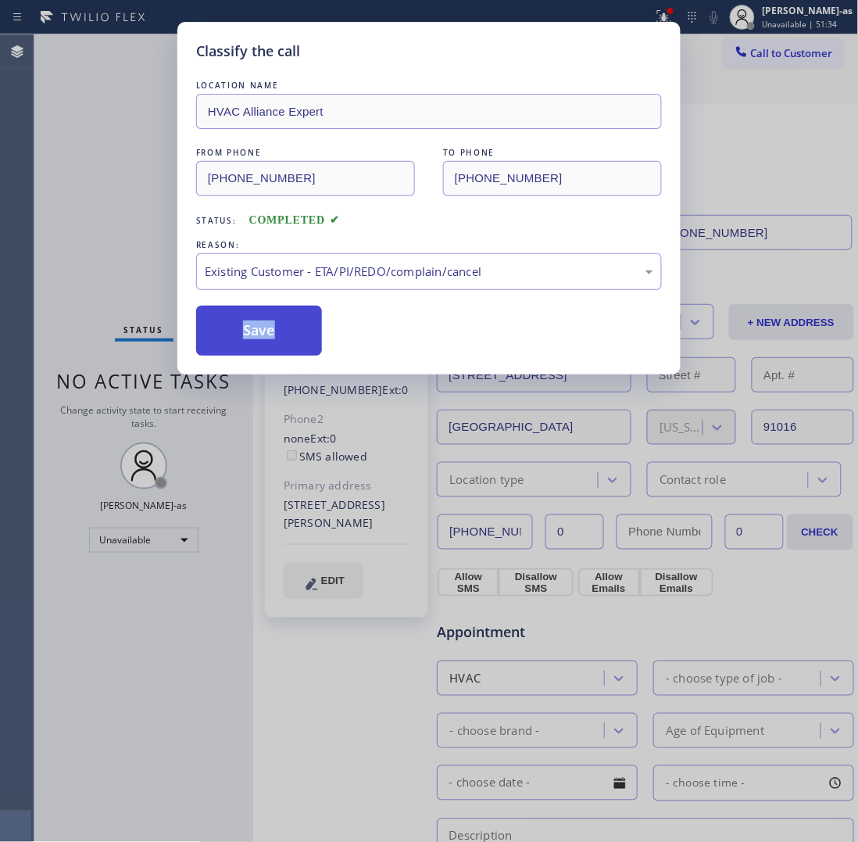
click at [278, 342] on button "Save" at bounding box center [259, 331] width 126 height 50
click at [223, 320] on button "Save" at bounding box center [259, 331] width 126 height 50
click at [220, 321] on button "Save" at bounding box center [259, 331] width 126 height 50
click at [219, 321] on div "Status No active tasks Change activity state to start receiving tasks. [PERSON_…" at bounding box center [143, 437] width 219 height 807
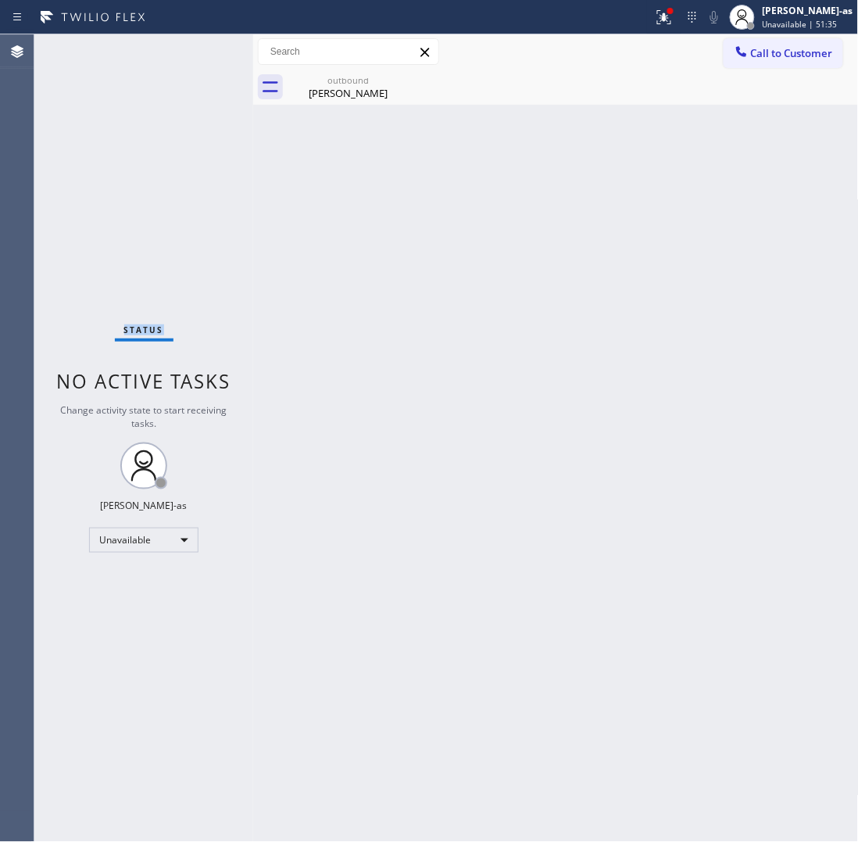
click at [217, 321] on div "Status No active tasks Change activity state to start receiving tasks. [PERSON_…" at bounding box center [143, 437] width 219 height 807
drag, startPoint x: 811, startPoint y: 47, endPoint x: 442, endPoint y: 309, distance: 452.4
click at [811, 47] on span "Call to Customer" at bounding box center [792, 53] width 82 height 14
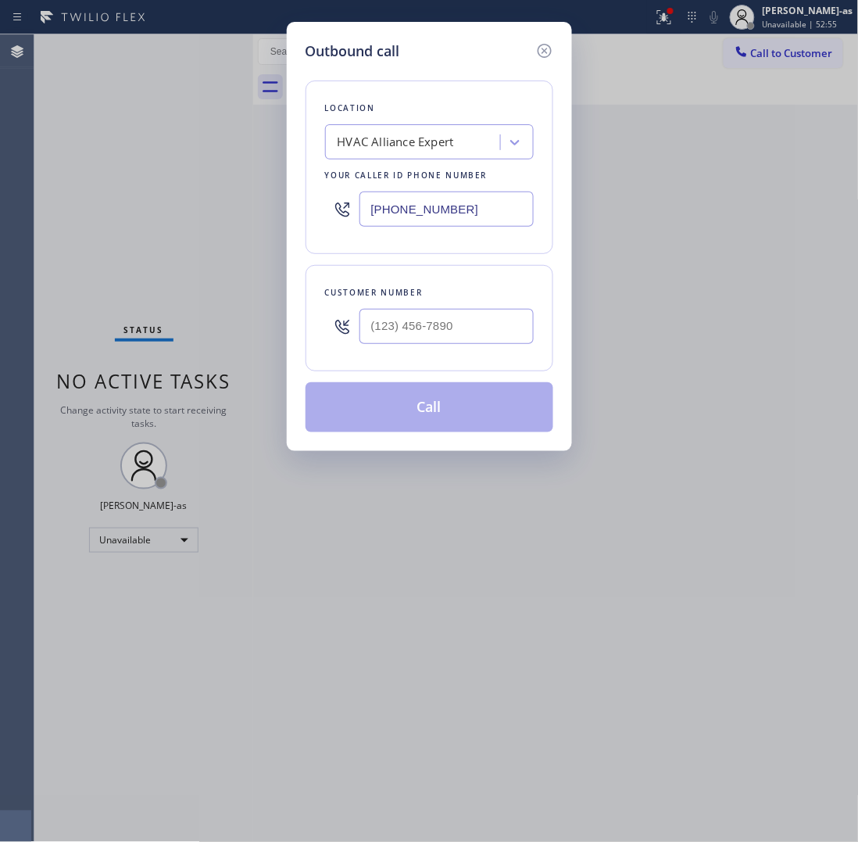
click at [419, 311] on input "text" at bounding box center [447, 326] width 174 height 35
paste input "562) 903-4976"
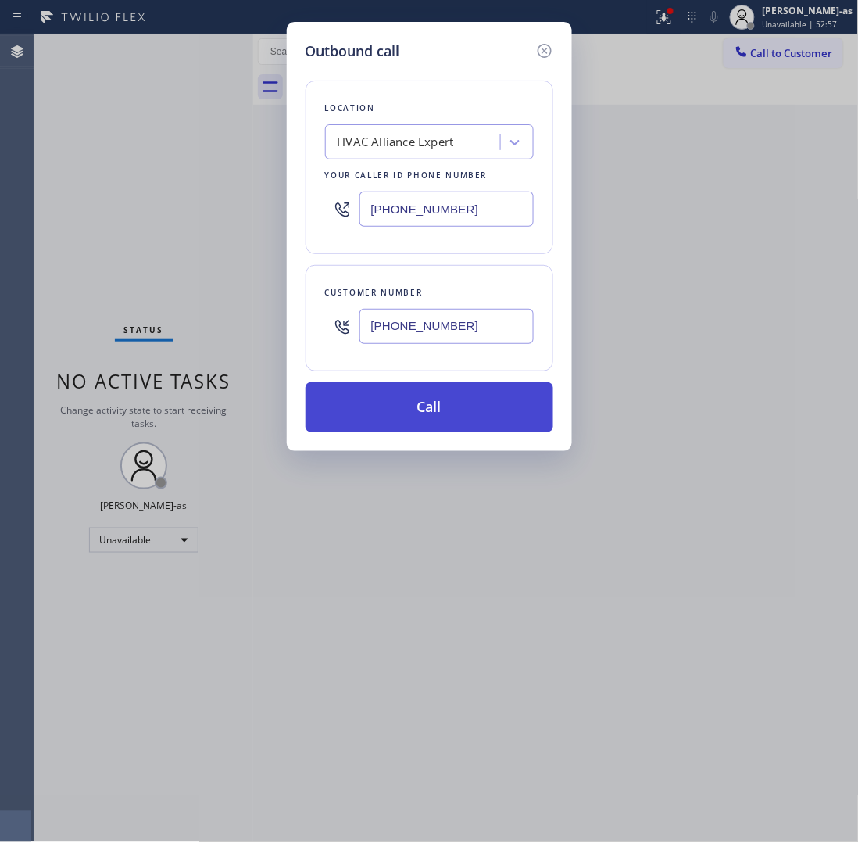
type input "(562) 903-4976"
click at [453, 395] on button "Call" at bounding box center [430, 407] width 248 height 50
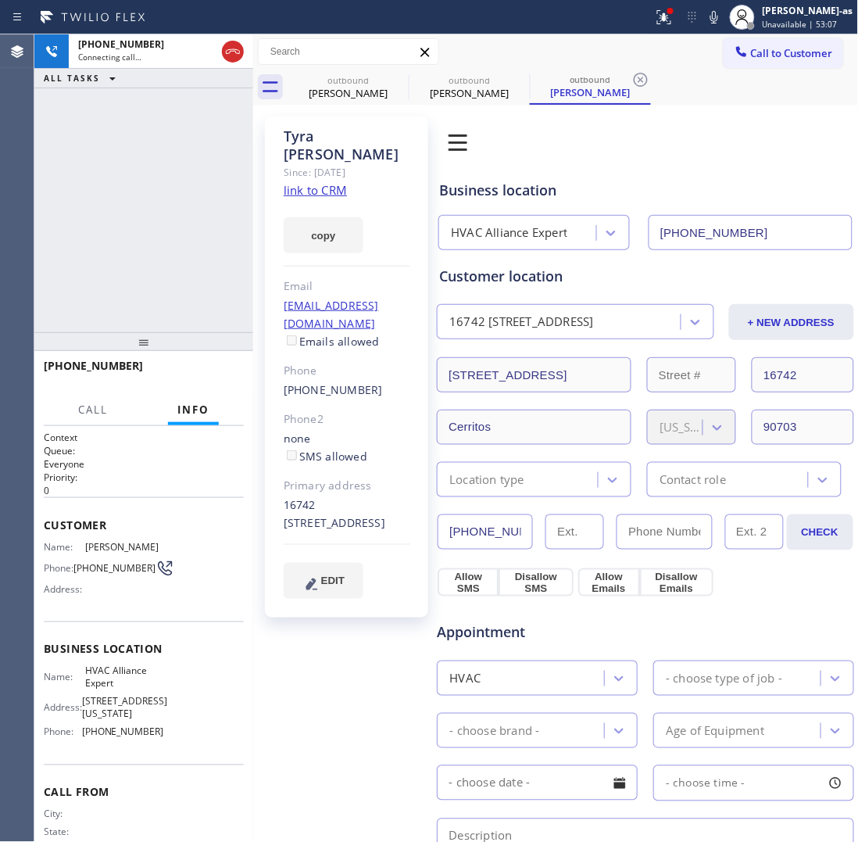
type input "[PHONE_NUMBER]"
click at [201, 169] on div "+15629034976 Connecting call… ALL TASKS ALL TASKS ACTIVE TASKS TASKS IN WRAP UP" at bounding box center [143, 183] width 219 height 298
click at [357, 99] on div "Tony Cerrato" at bounding box center [348, 93] width 118 height 14
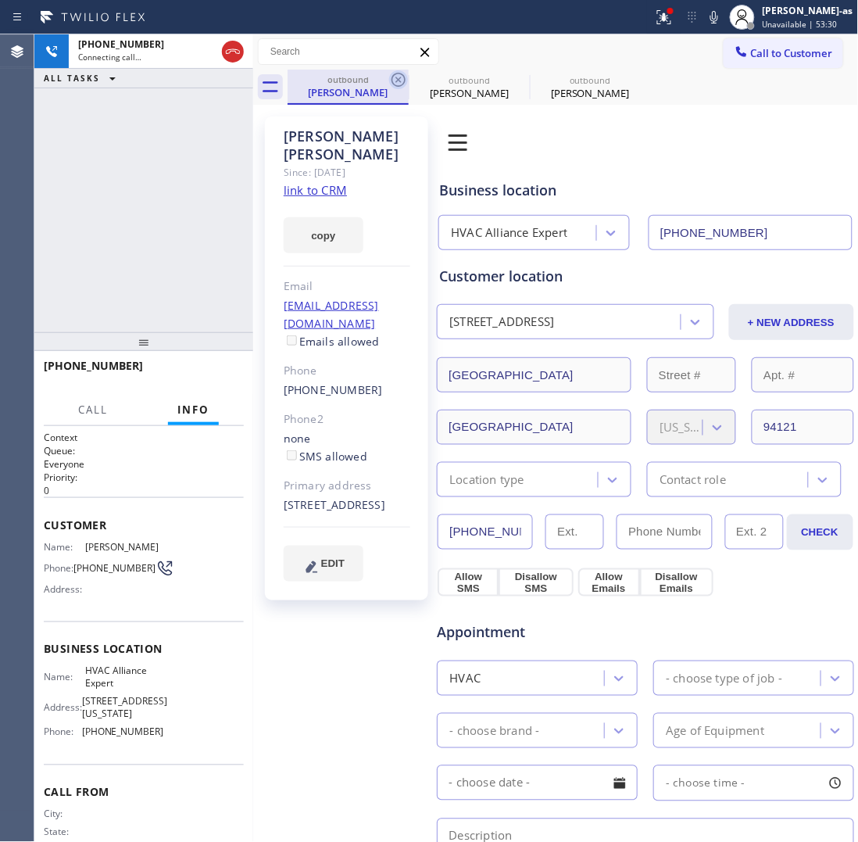
click at [392, 82] on icon at bounding box center [398, 79] width 19 height 19
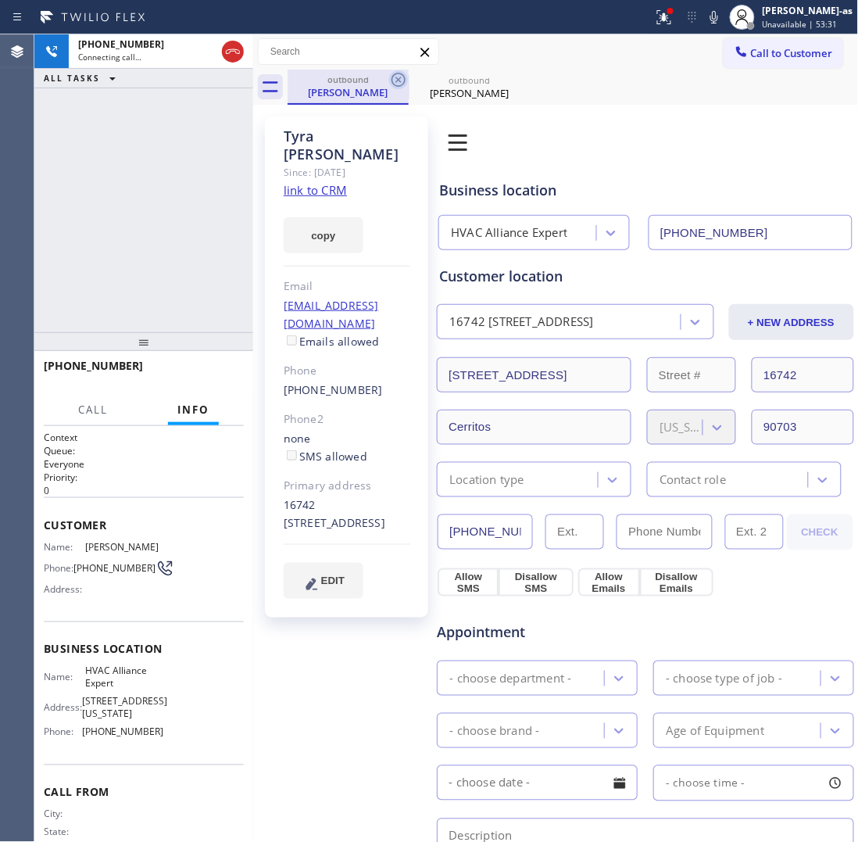
click at [393, 82] on icon at bounding box center [398, 79] width 19 height 19
drag, startPoint x: 252, startPoint y: 178, endPoint x: 280, endPoint y: 213, distance: 45.0
click at [253, 188] on div at bounding box center [253, 437] width 0 height 807
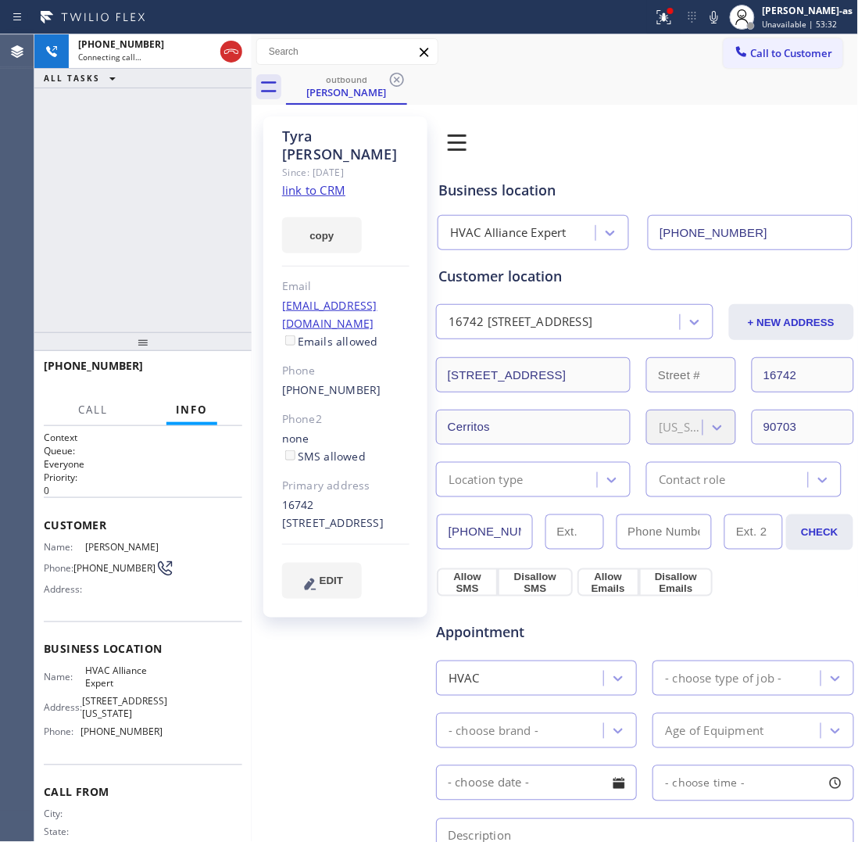
click at [326, 182] on link "link to CRM" at bounding box center [313, 190] width 63 height 16
click at [182, 240] on div "+15629034976 Connecting call… ALL TASKS ALL TASKS ACTIVE TASKS TASKS IN WRAP UP" at bounding box center [142, 183] width 217 height 298
click at [224, 56] on icon at bounding box center [231, 51] width 19 height 19
click at [348, 87] on div "Tyra Byrd" at bounding box center [347, 92] width 118 height 14
click at [388, 74] on icon at bounding box center [397, 79] width 19 height 19
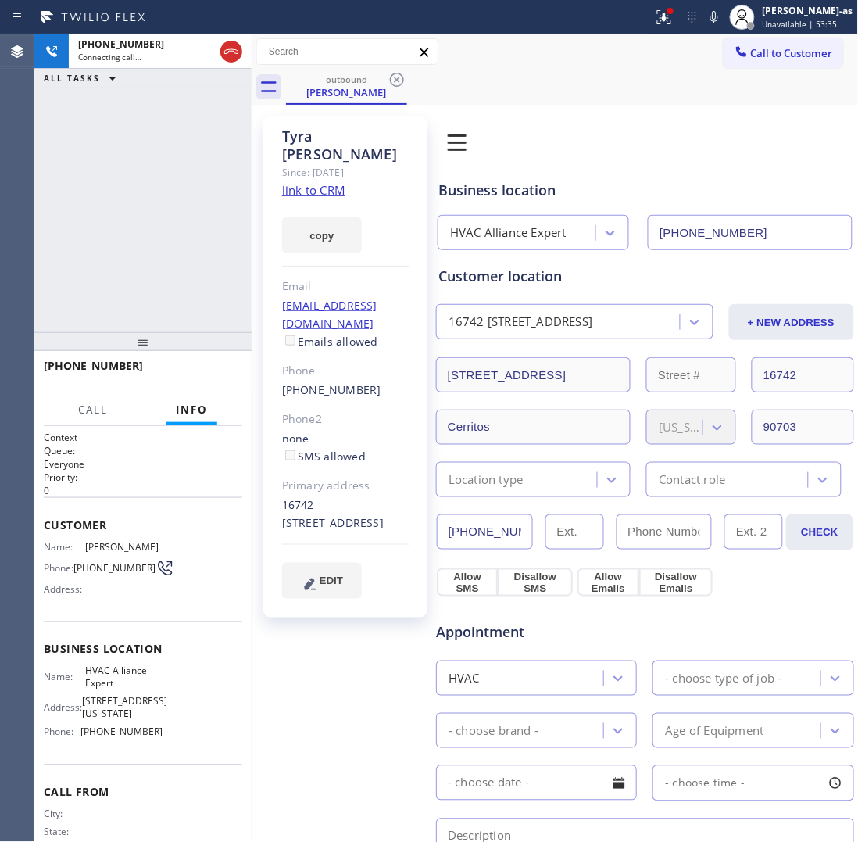
click at [214, 47] on div "+15629034976" at bounding box center [146, 44] width 136 height 13
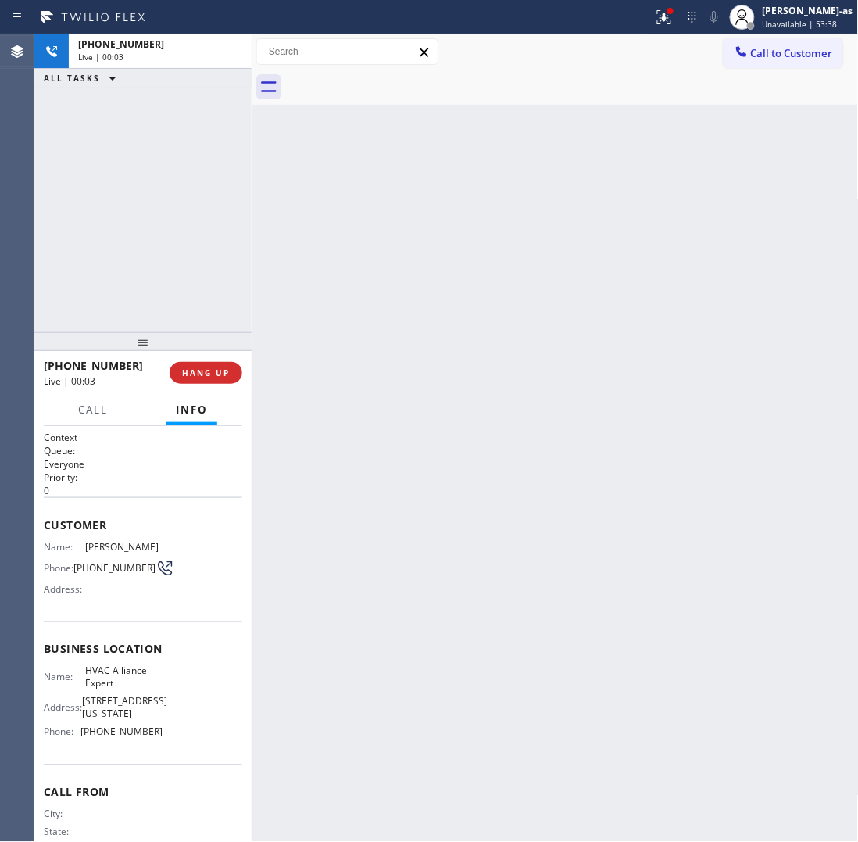
click at [309, 99] on div at bounding box center [572, 87] width 573 height 35
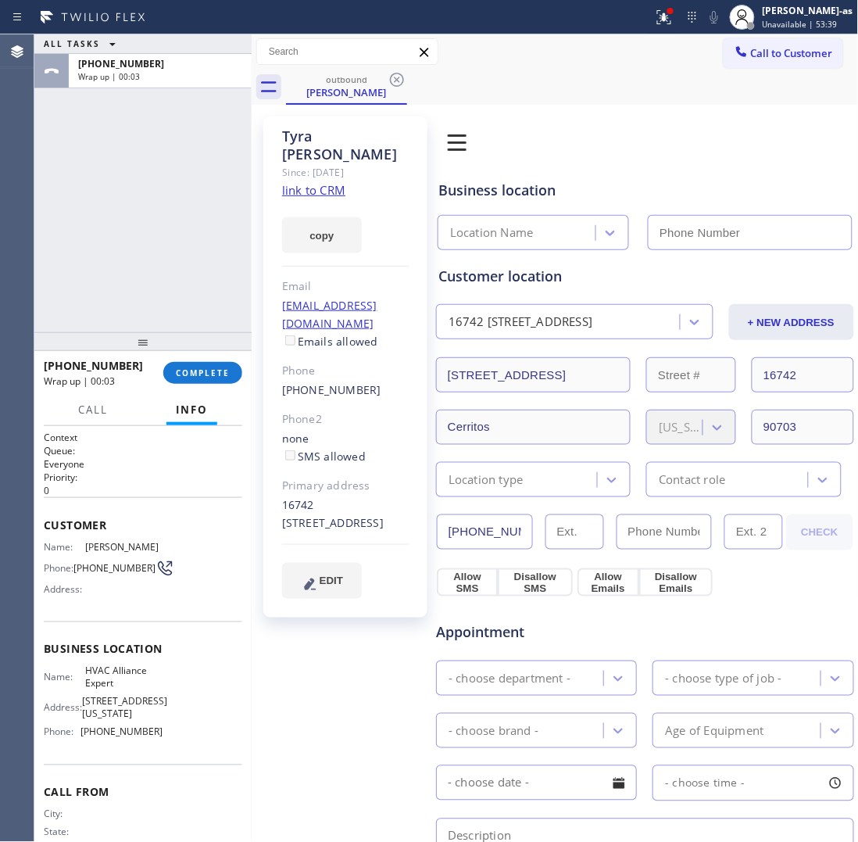
type input "[PHONE_NUMBER]"
click at [188, 371] on span "COMPLETE" at bounding box center [203, 372] width 54 height 11
click at [178, 319] on div "ALL TASKS ALL TASKS ACTIVE TASKS TASKS IN WRAP UP +15629034976 Wrap up | 00:04" at bounding box center [142, 183] width 217 height 298
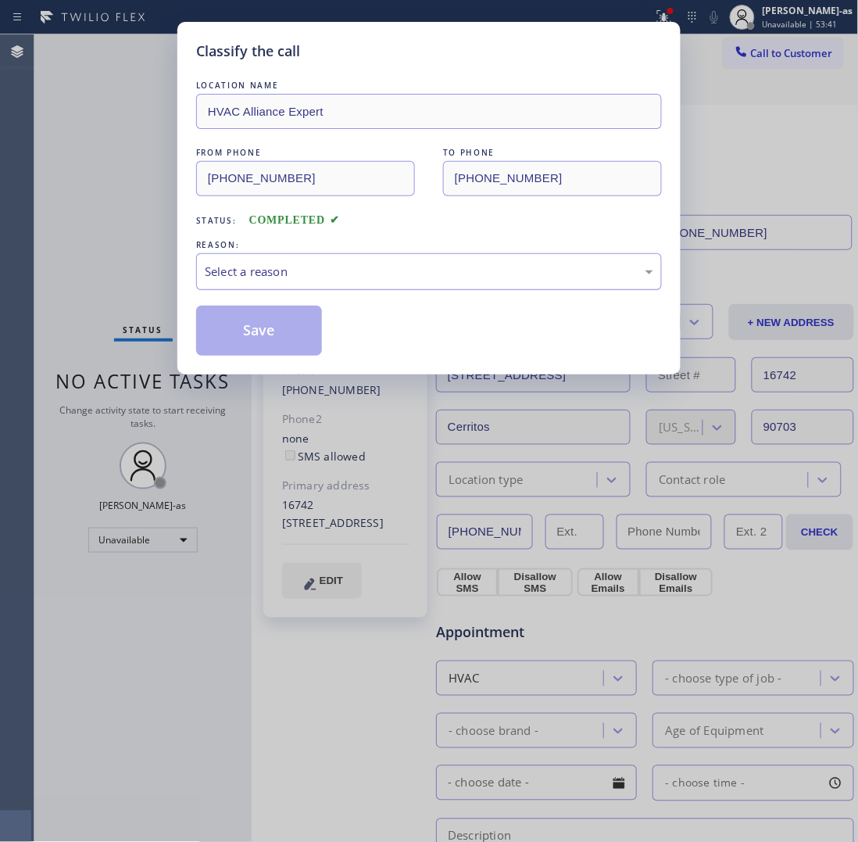
click at [267, 270] on div "Select a reason" at bounding box center [429, 272] width 449 height 18
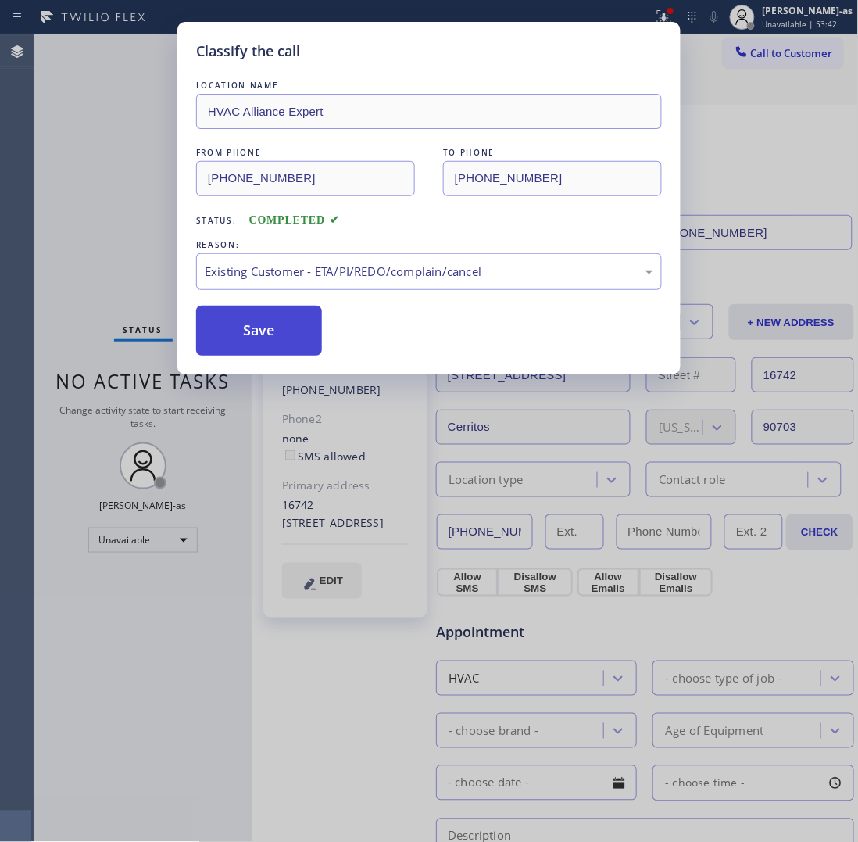
drag, startPoint x: 285, startPoint y: 336, endPoint x: 220, endPoint y: 349, distance: 66.8
click at [284, 336] on button "Save" at bounding box center [259, 331] width 126 height 50
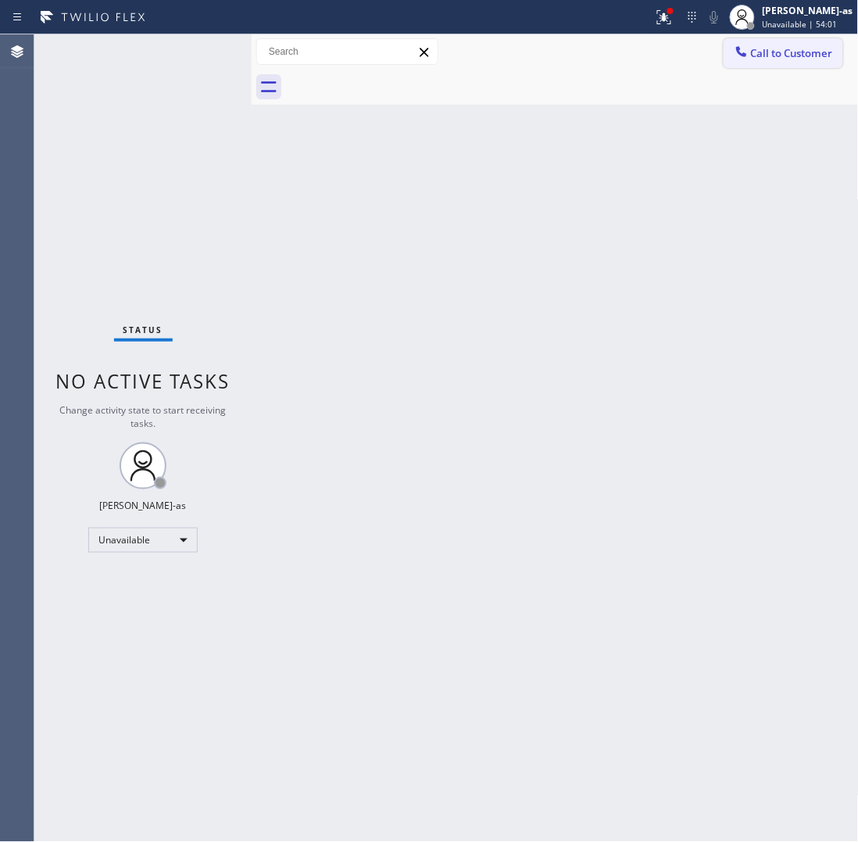
click at [755, 60] on button "Call to Customer" at bounding box center [784, 53] width 120 height 30
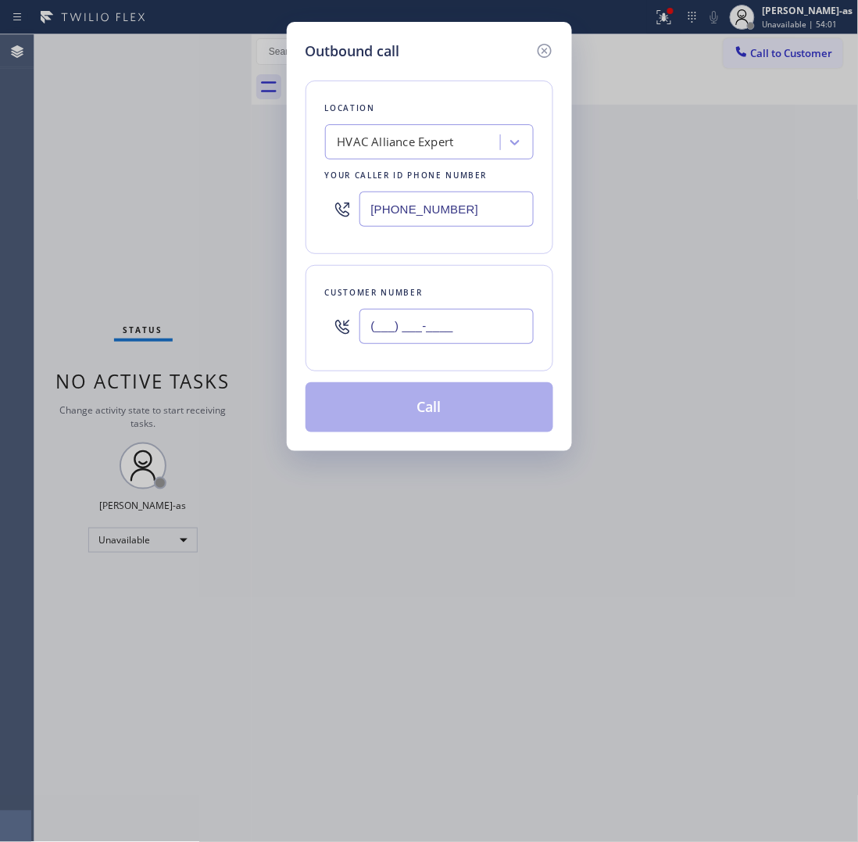
click at [423, 344] on input "(___) ___-____" at bounding box center [447, 326] width 174 height 35
paste input "310) 292-0196"
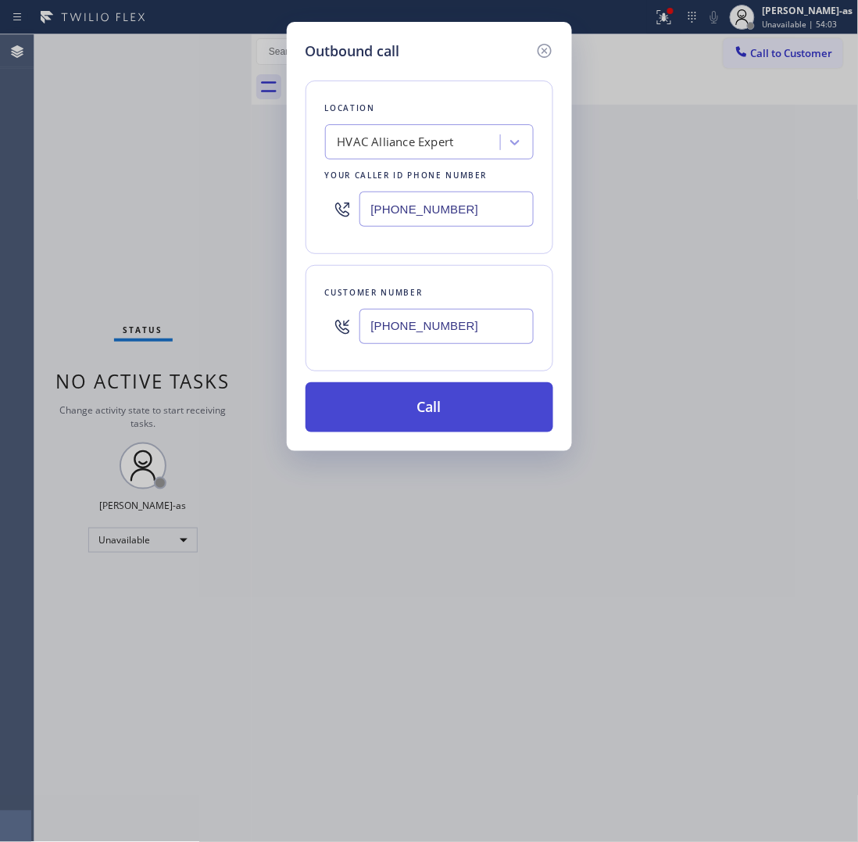
type input "(310) 292-0196"
click at [459, 409] on button "Call" at bounding box center [430, 407] width 248 height 50
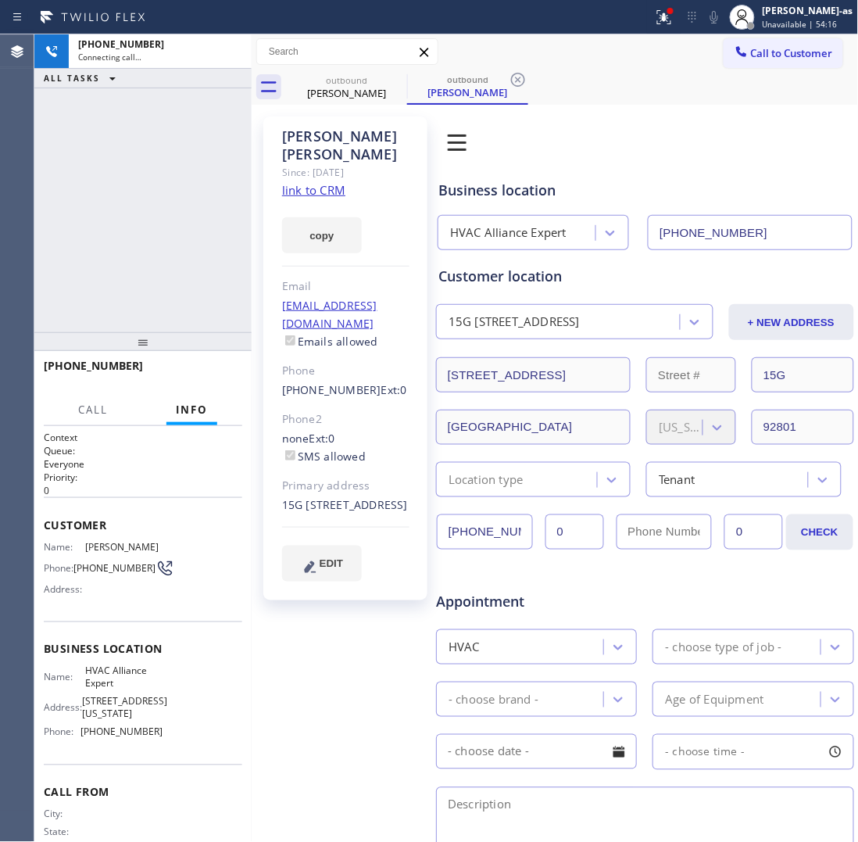
type input "[PHONE_NUMBER]"
click at [228, 51] on icon at bounding box center [231, 51] width 19 height 19
click at [235, 53] on div "Connecting call…" at bounding box center [160, 57] width 164 height 11
click at [220, 134] on div "+13102920196 Connecting call… ALL TASKS ALL TASKS ACTIVE TASKS TASKS IN WRAP UP" at bounding box center [142, 183] width 217 height 298
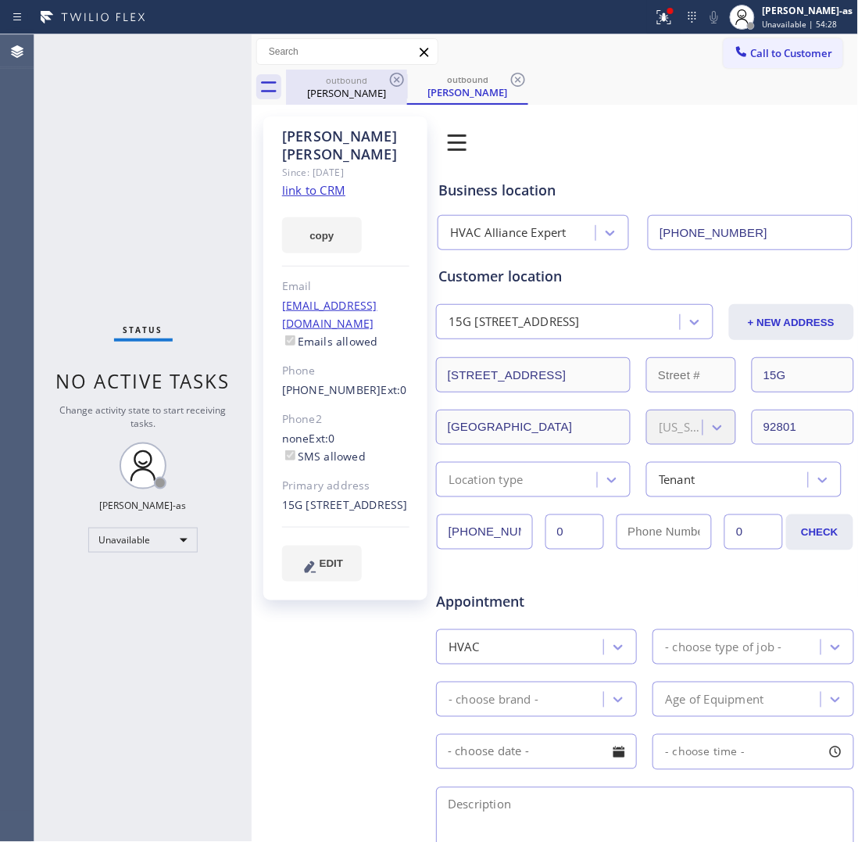
click at [325, 84] on div "outbound" at bounding box center [347, 80] width 118 height 12
click at [329, 182] on link "link to CRM" at bounding box center [313, 190] width 63 height 16
click at [786, 49] on span "Call to Customer" at bounding box center [792, 53] width 82 height 14
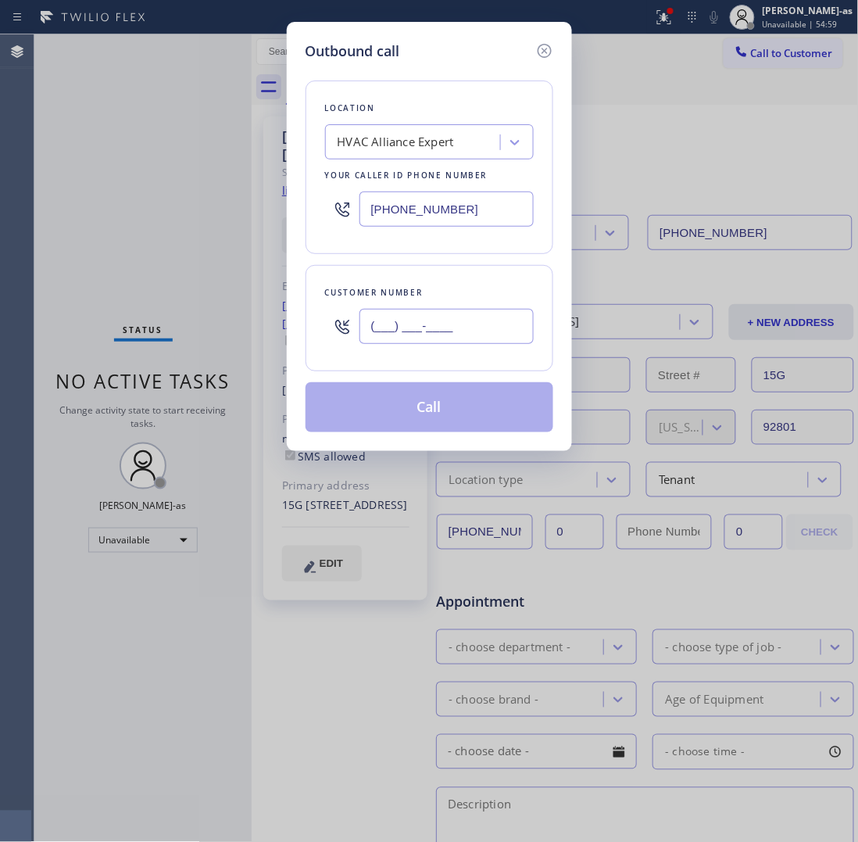
click at [436, 324] on input "(___) ___-____" at bounding box center [447, 326] width 174 height 35
paste input "424) 542-8602"
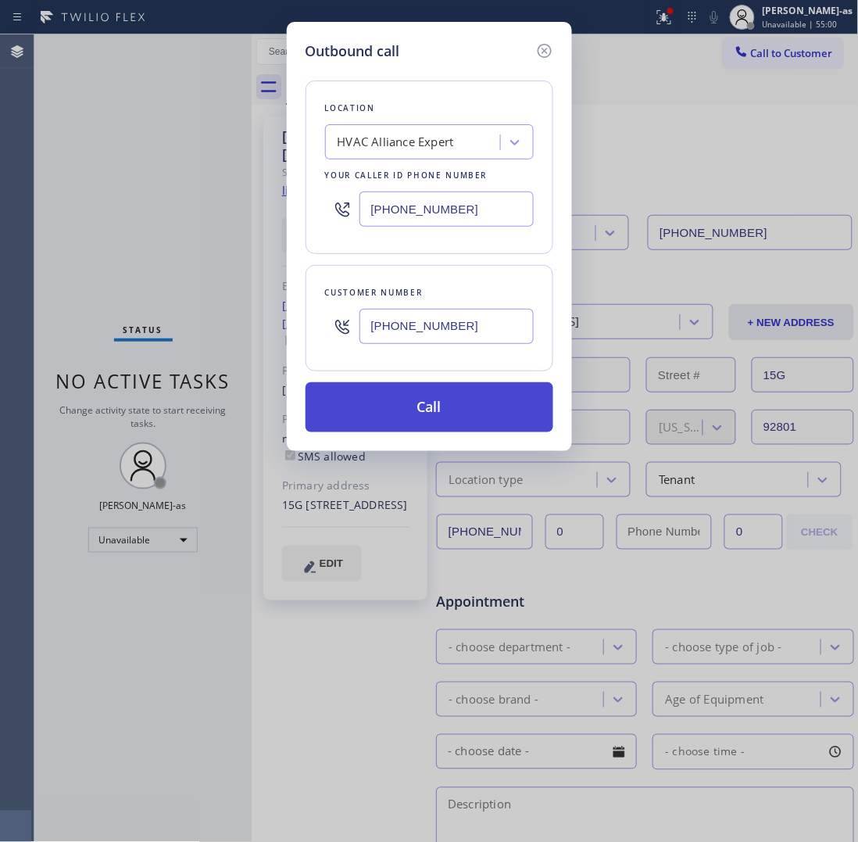
type input "(424) 542-8602"
click at [482, 411] on button "Call" at bounding box center [430, 407] width 248 height 50
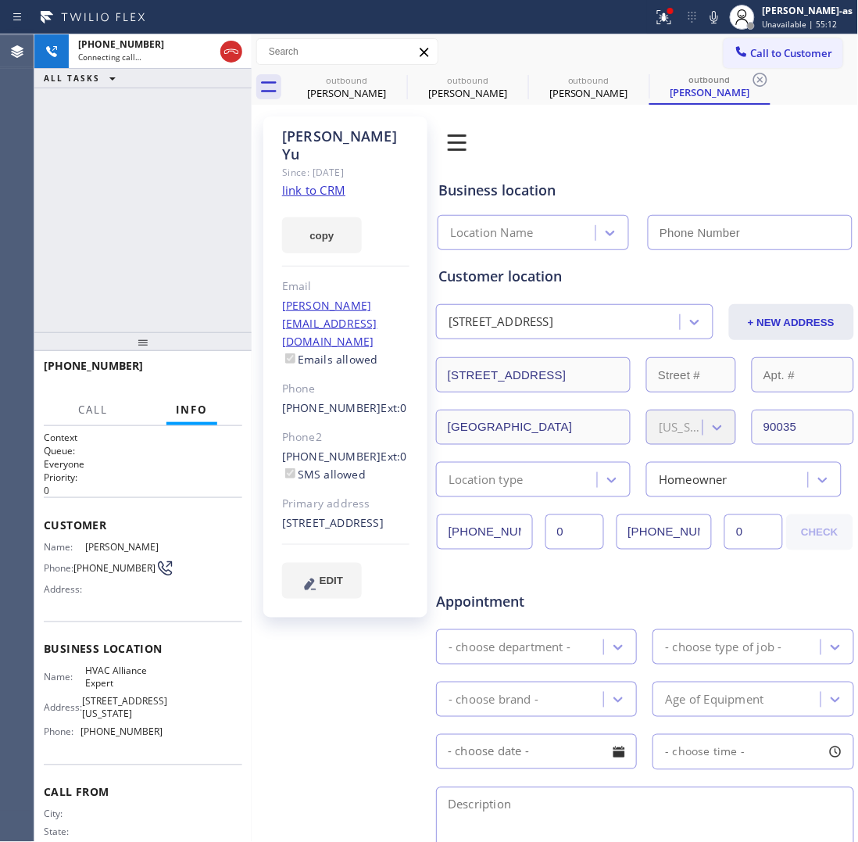
type input "[PHONE_NUMBER]"
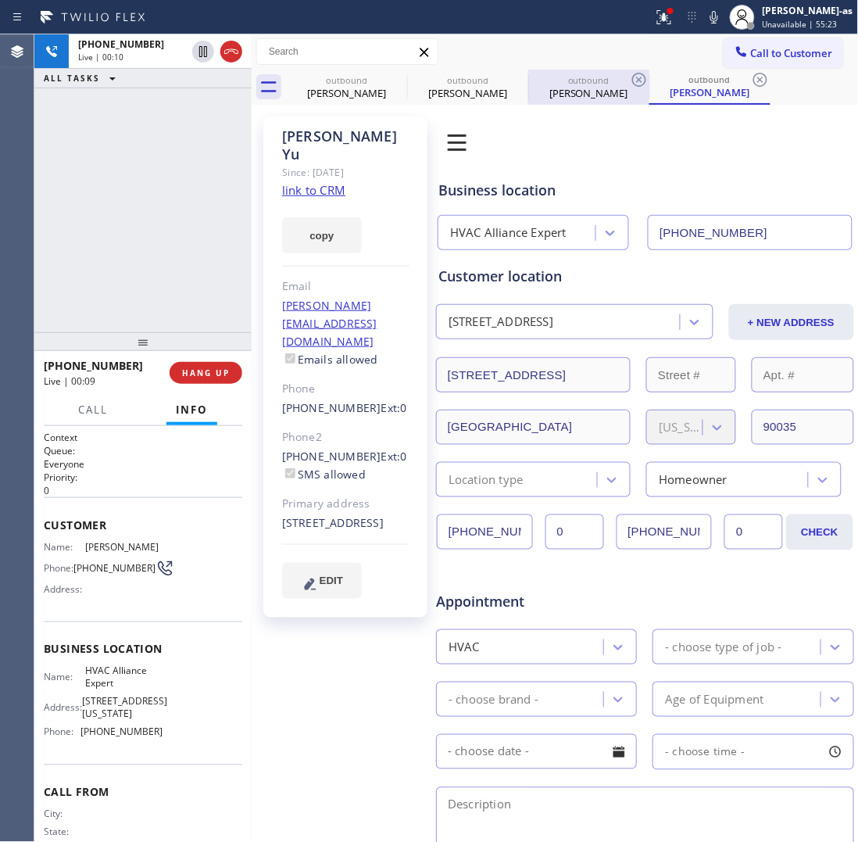
click at [330, 77] on div "outbound" at bounding box center [347, 80] width 118 height 12
click at [365, 86] on div "Bobby Moses" at bounding box center [347, 93] width 118 height 14
click at [0, 0] on icon at bounding box center [0, 0] width 0 height 0
click at [530, 90] on div "Fabiola Yu" at bounding box center [589, 93] width 118 height 14
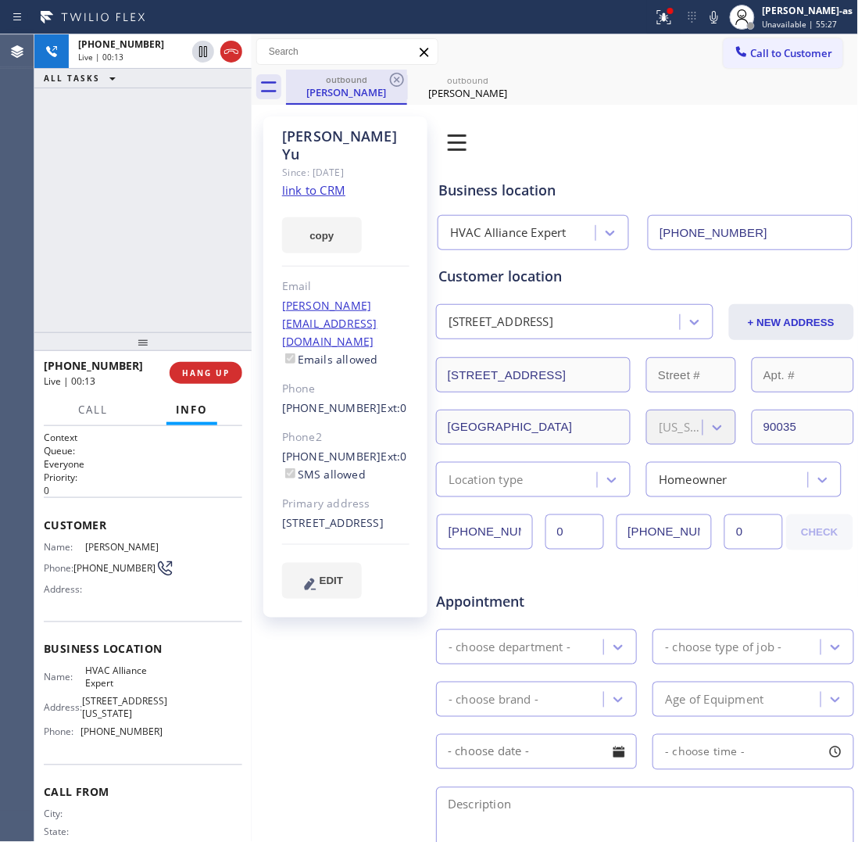
click at [338, 90] on div "Fabiola Yu" at bounding box center [347, 92] width 118 height 14
click at [396, 80] on icon at bounding box center [397, 80] width 14 height 14
click at [232, 194] on div "+14245428602 Live | 00:14 ALL TASKS ALL TASKS ACTIVE TASKS TASKS IN WRAP UP" at bounding box center [142, 183] width 217 height 298
click at [319, 163] on div "Since: [DATE]" at bounding box center [345, 172] width 127 height 18
click at [325, 182] on link "link to CRM" at bounding box center [313, 190] width 63 height 16
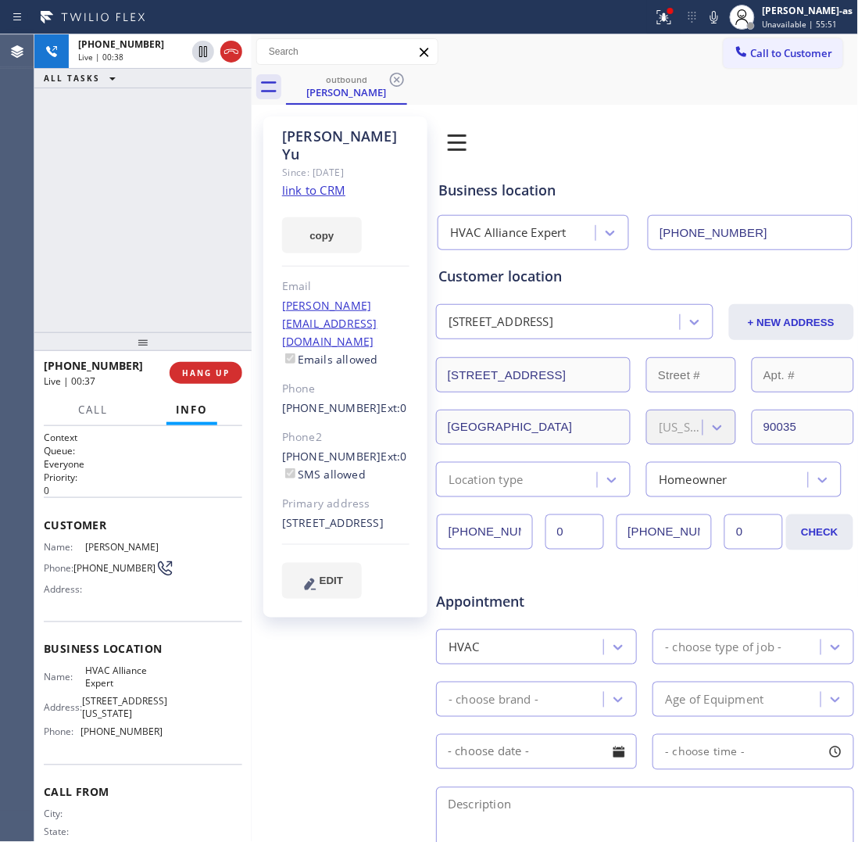
click at [91, 174] on div "+14245428602 Live | 00:38 ALL TASKS ALL TASKS ACTIVE TASKS TASKS IN WRAP UP" at bounding box center [142, 183] width 217 height 298
click at [223, 40] on div at bounding box center [217, 51] width 56 height 34
click at [224, 61] on div at bounding box center [217, 51] width 56 height 34
click at [227, 373] on span "HANG UP" at bounding box center [206, 372] width 48 height 11
click at [224, 378] on button "HANG UP" at bounding box center [206, 373] width 73 height 22
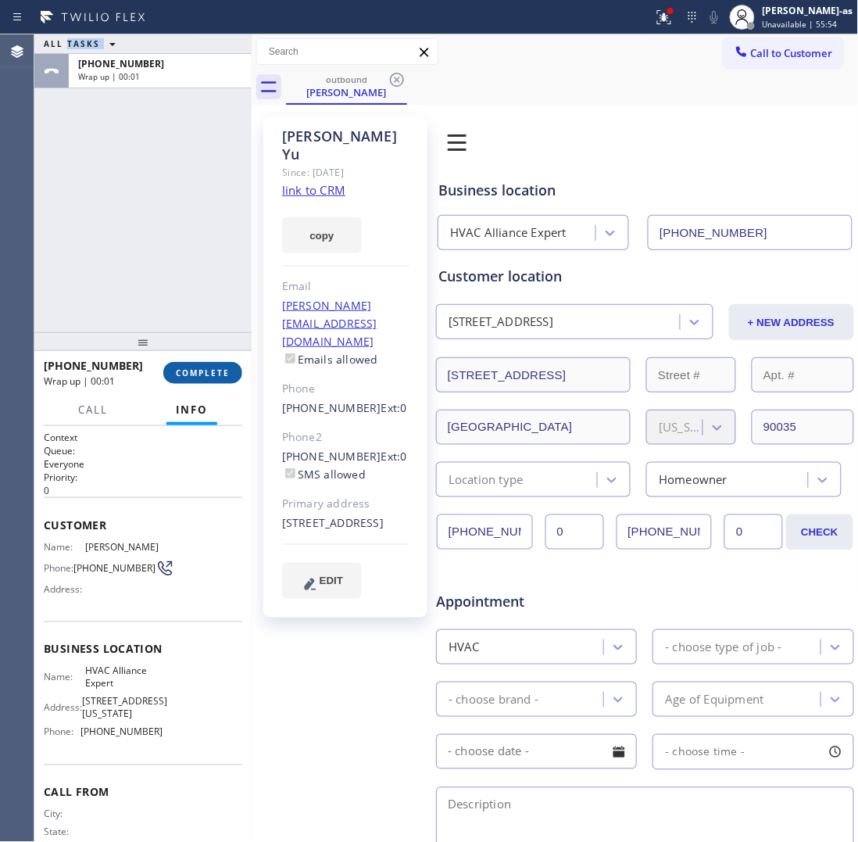
click at [224, 378] on button "COMPLETE" at bounding box center [202, 373] width 79 height 22
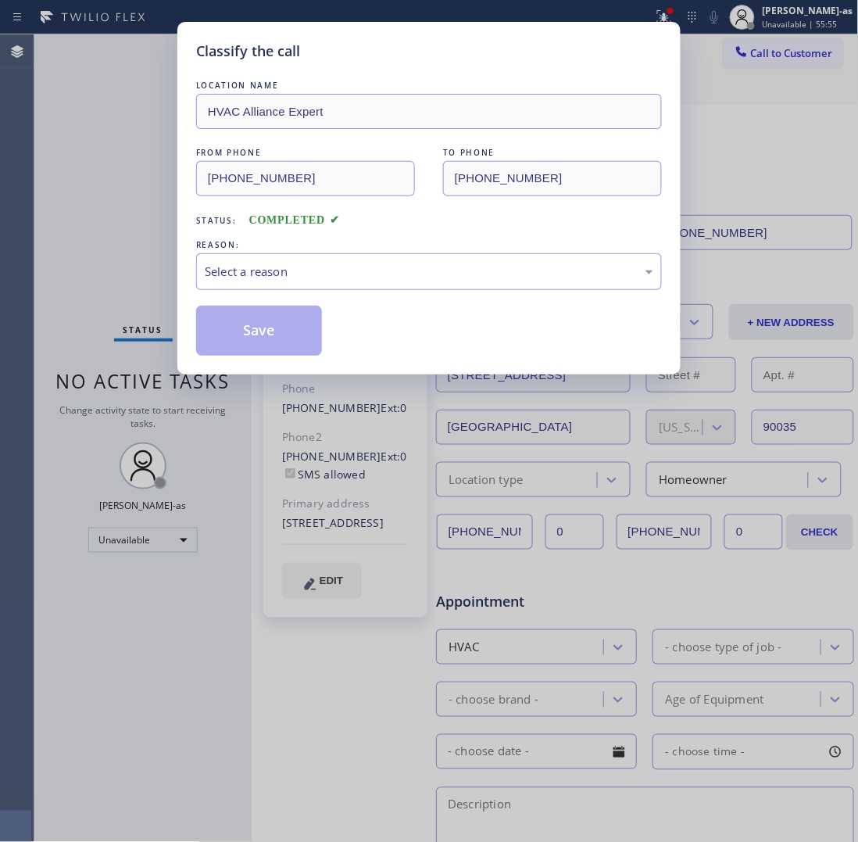
drag, startPoint x: 186, startPoint y: 244, endPoint x: 228, endPoint y: 252, distance: 42.9
click at [193, 246] on div "Classify the call LOCATION NAME HVAC Alliance Expert FROM PHONE (855) 999-4417 …" at bounding box center [428, 198] width 503 height 353
click at [289, 280] on div "Select a reason" at bounding box center [429, 272] width 449 height 18
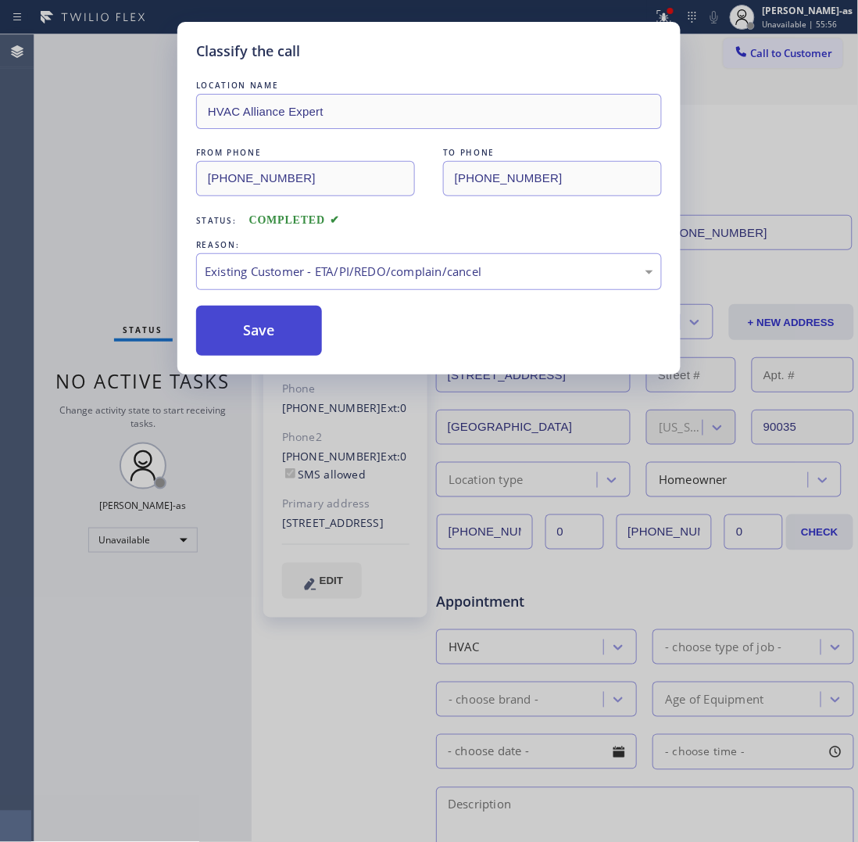
click at [268, 338] on button "Save" at bounding box center [259, 331] width 126 height 50
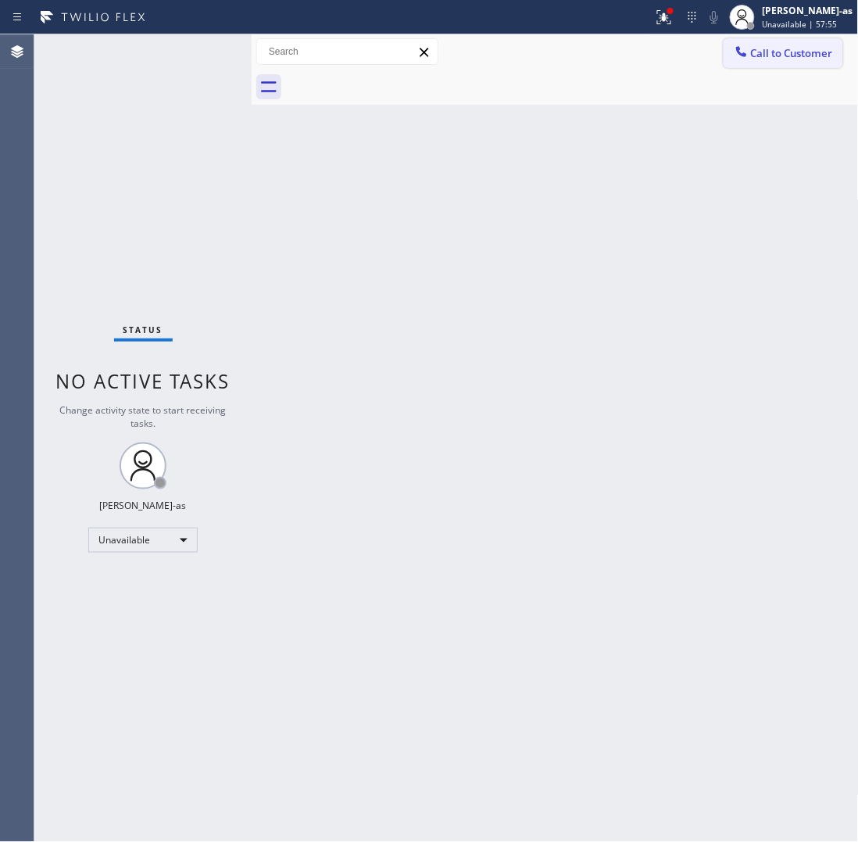
click at [768, 53] on span "Call to Customer" at bounding box center [792, 53] width 82 height 14
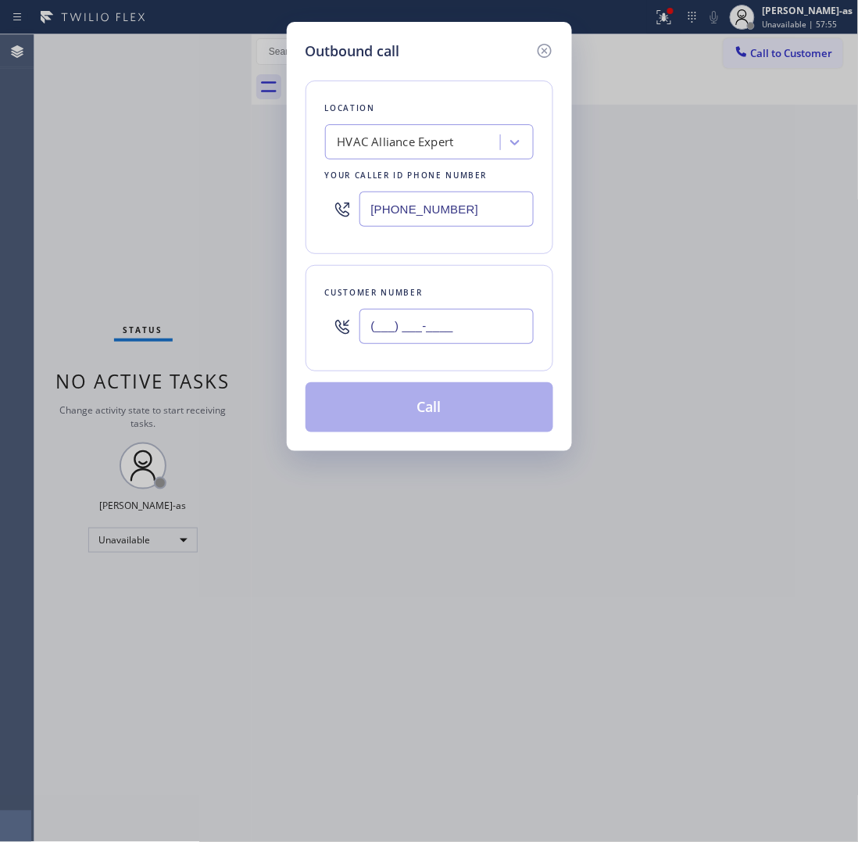
click at [442, 338] on input "(___) ___-____" at bounding box center [447, 326] width 174 height 35
paste input "310) 948-0127"
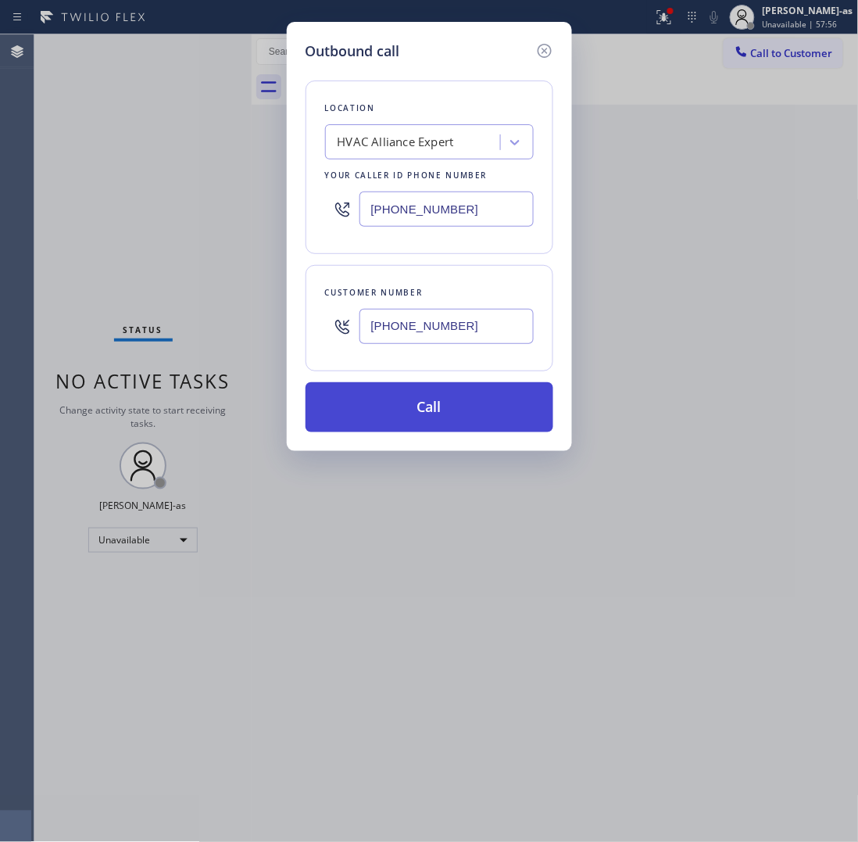
type input "(310) 948-0127"
drag, startPoint x: 460, startPoint y: 411, endPoint x: 451, endPoint y: 411, distance: 8.6
click at [458, 411] on button "Call" at bounding box center [430, 407] width 248 height 50
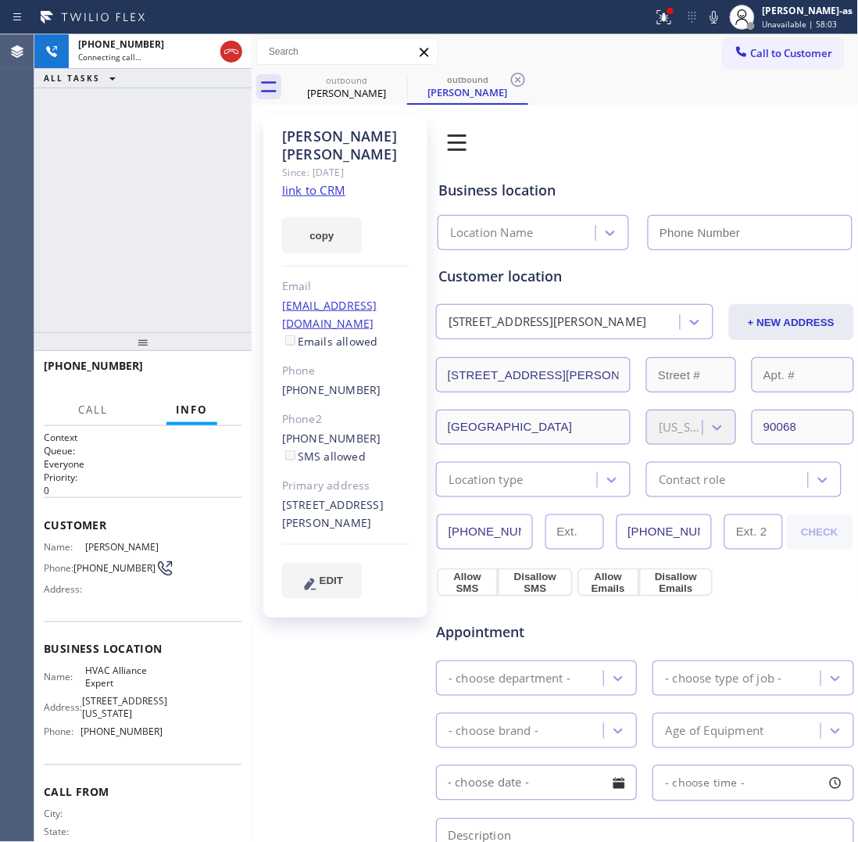
type input "[PHONE_NUMBER]"
click at [307, 188] on link "link to CRM" at bounding box center [313, 190] width 63 height 16
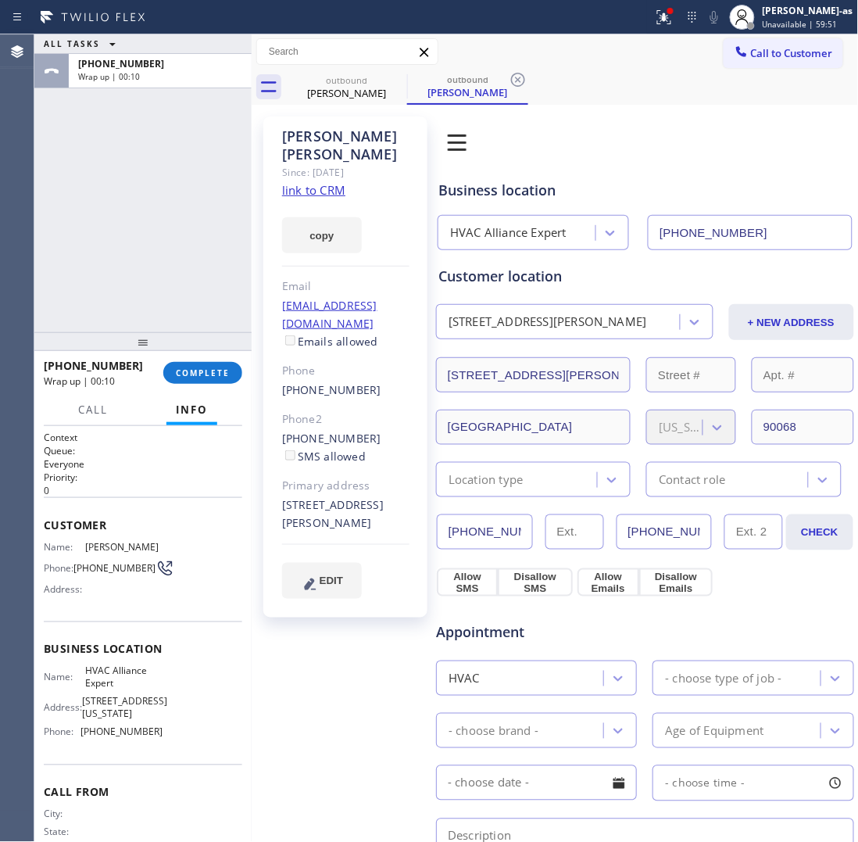
drag, startPoint x: 86, startPoint y: 147, endPoint x: 174, endPoint y: 146, distance: 88.3
click at [91, 151] on div "ALL TASKS ALL TASKS ACTIVE TASKS TASKS IN WRAP UP +13109480127 Wrap up | 00:10" at bounding box center [142, 183] width 217 height 298
click at [203, 371] on span "COMPLETE" at bounding box center [203, 372] width 54 height 11
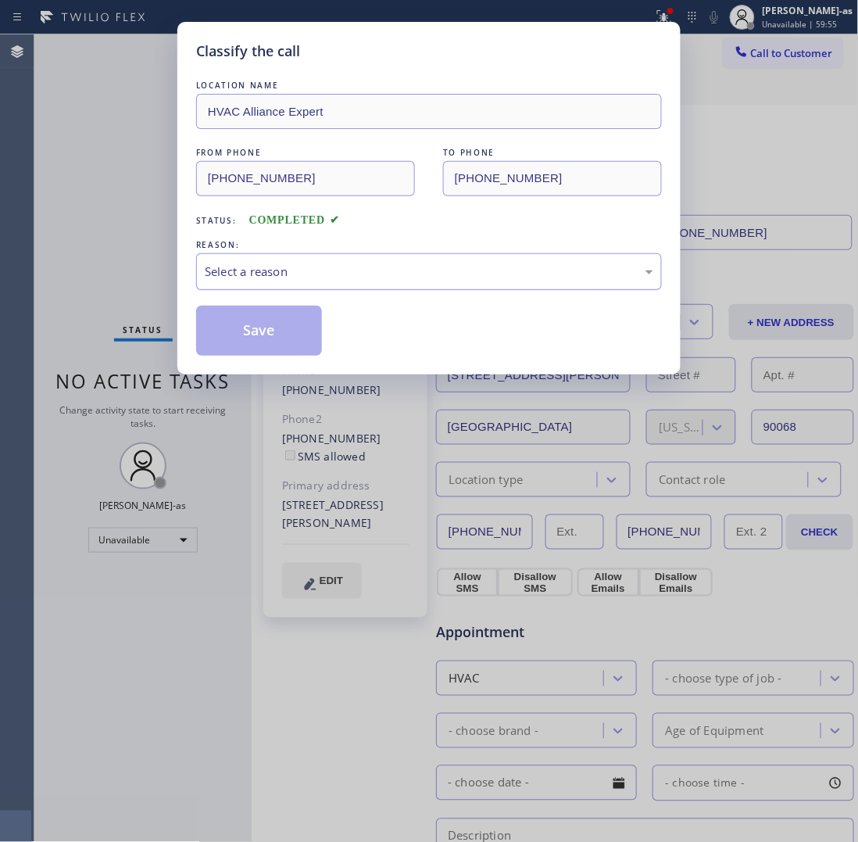
click at [213, 291] on div "LOCATION NAME HVAC Alliance Expert FROM PHONE (855) 999-4417 TO PHONE (310) 948…" at bounding box center [429, 216] width 466 height 278
click at [396, 224] on div "Status: COMPLETED" at bounding box center [429, 216] width 466 height 25
click at [391, 274] on div "Select a reason" at bounding box center [429, 272] width 449 height 18
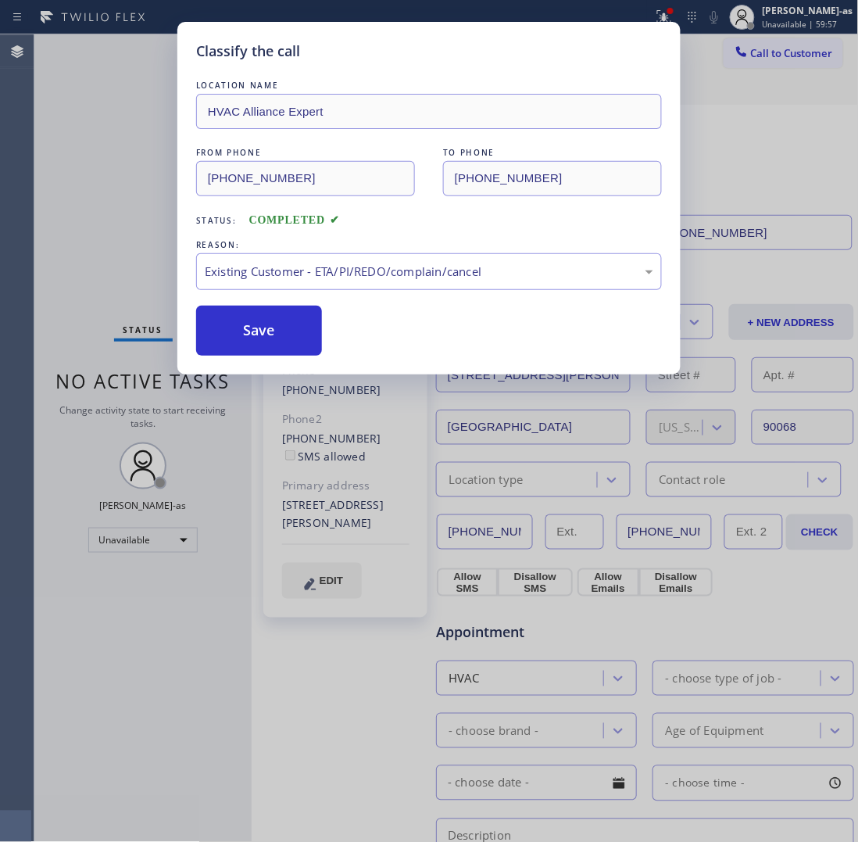
click at [252, 336] on button "Save" at bounding box center [259, 331] width 126 height 50
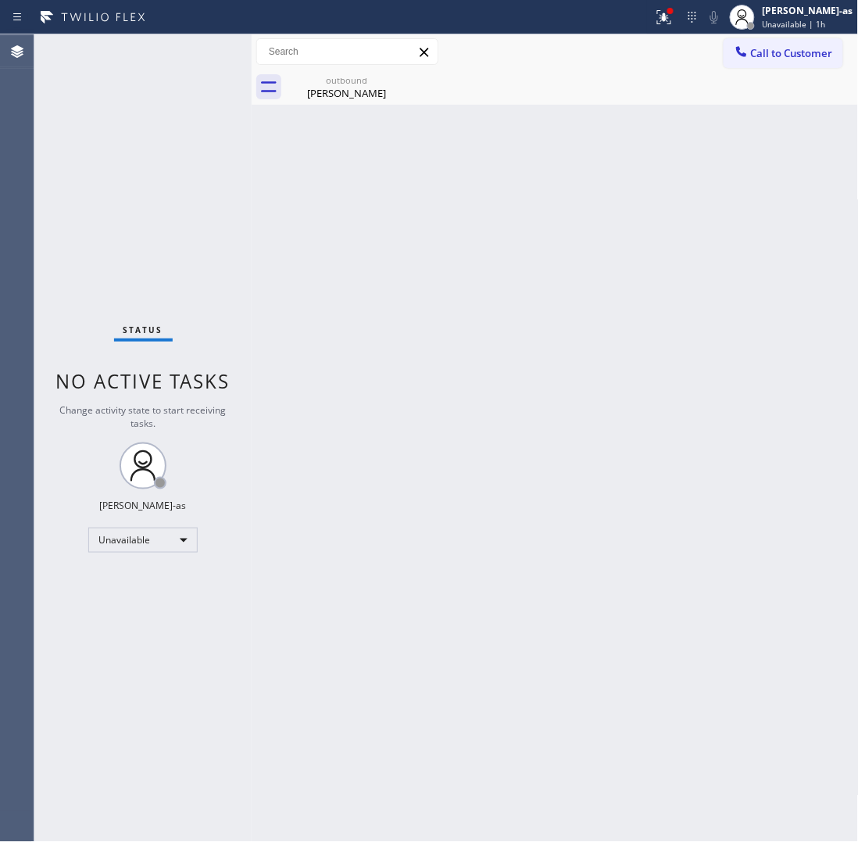
drag, startPoint x: 352, startPoint y: 91, endPoint x: 346, endPoint y: 1, distance: 90.9
click at [352, 92] on div "Samantha Duenas" at bounding box center [347, 93] width 118 height 14
click at [0, 0] on icon at bounding box center [0, 0] width 0 height 0
click at [192, 138] on div "Status No active tasks Change activity state to start receiving tasks. [PERSON_…" at bounding box center [142, 437] width 217 height 807
click at [801, 35] on div "Call to Customer Outbound call Location HVAC Alliance Expert Your caller id pho…" at bounding box center [555, 51] width 607 height 35
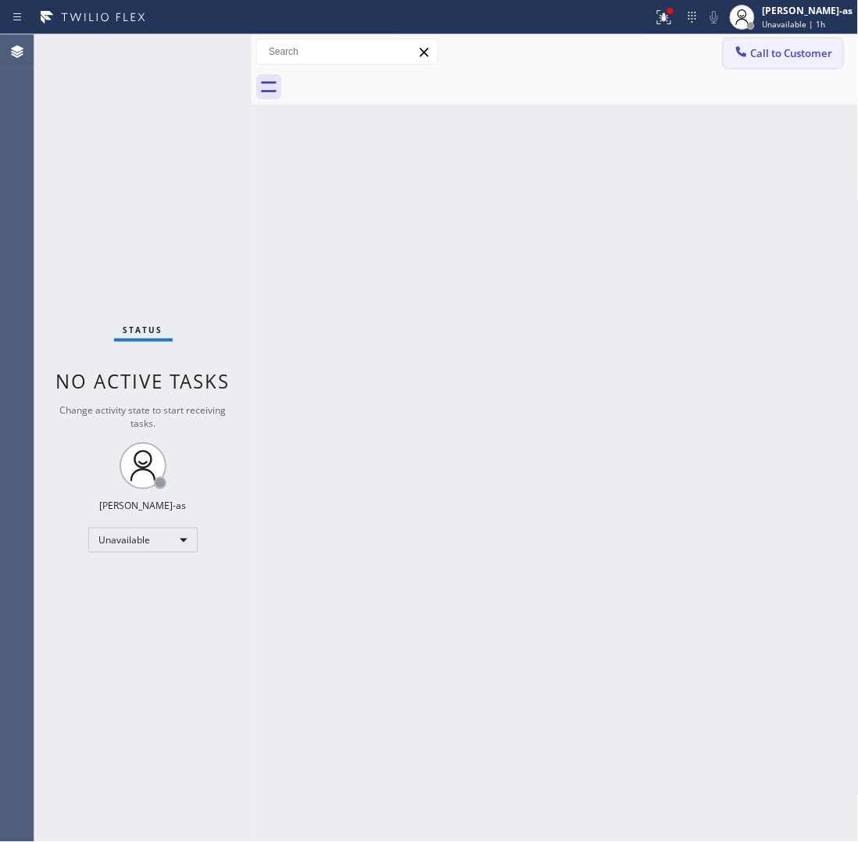
click at [794, 52] on span "Call to Customer" at bounding box center [792, 53] width 82 height 14
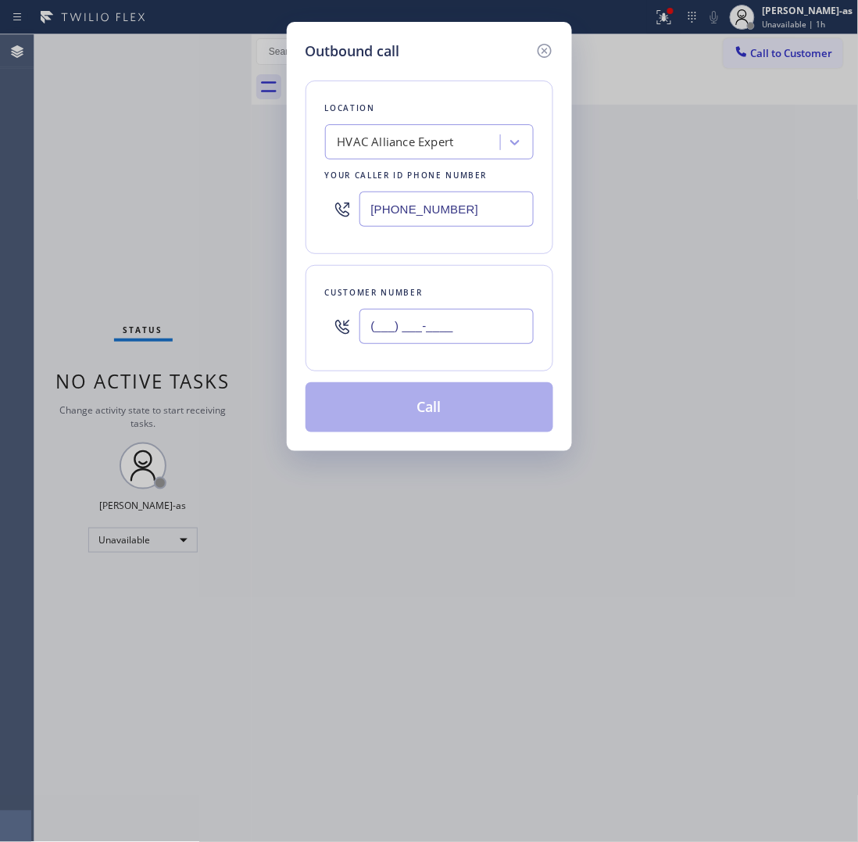
click at [455, 323] on input "(___) ___-____" at bounding box center [447, 326] width 174 height 35
paste input "310) 310-0311"
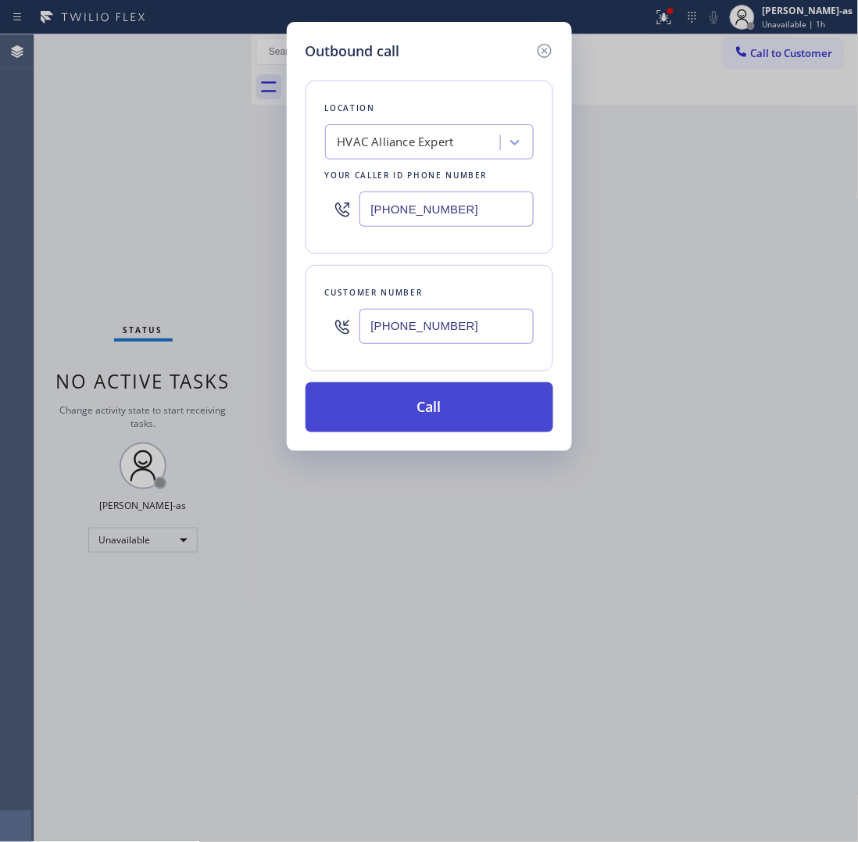
type input "(310) 310-0311"
click at [414, 410] on button "Call" at bounding box center [430, 407] width 248 height 50
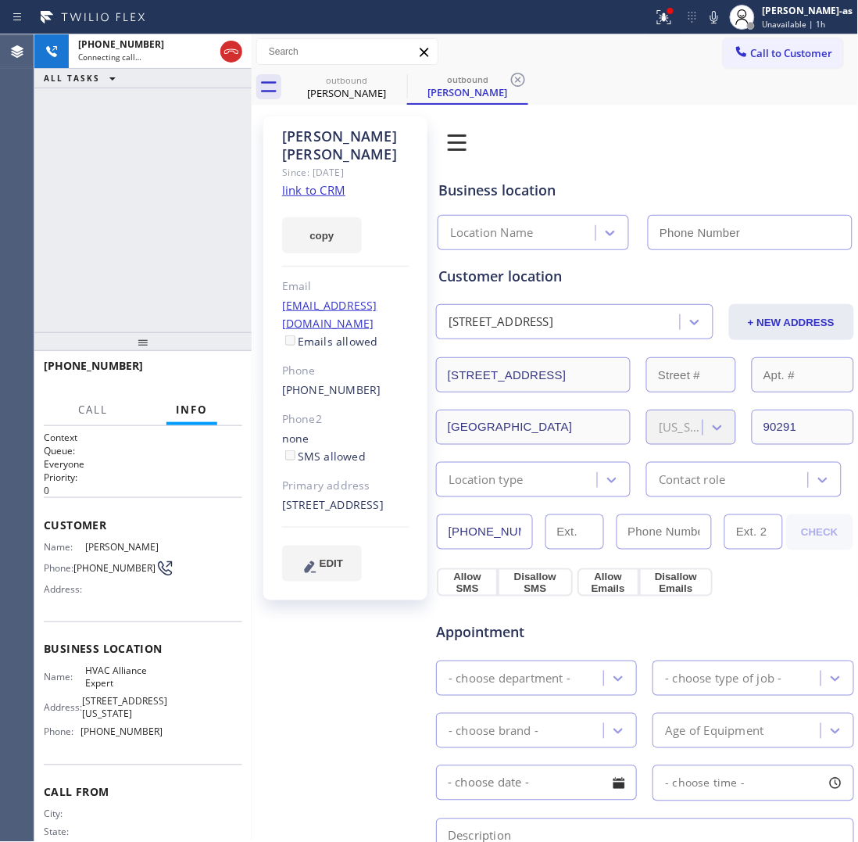
type input "[PHONE_NUMBER]"
drag, startPoint x: 102, startPoint y: 306, endPoint x: 185, endPoint y: 372, distance: 106.3
click at [118, 317] on div "+13103100311 Live | 00:11 ALL TASKS ALL TASKS ACTIVE TASKS TASKS IN WRAP UP" at bounding box center [142, 183] width 217 height 298
click at [192, 372] on span "HANG UP" at bounding box center [206, 372] width 48 height 11
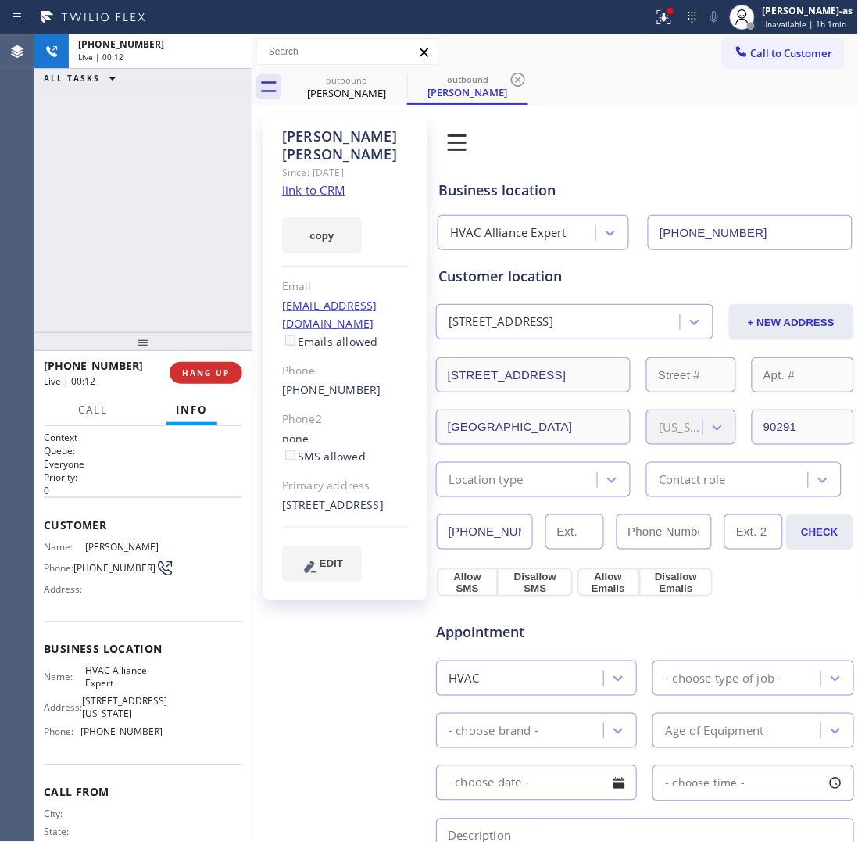
drag, startPoint x: 168, startPoint y: 303, endPoint x: 227, endPoint y: 338, distance: 69.0
click at [169, 303] on div "+13103100311 Live | 00:12 ALL TASKS ALL TASKS ACTIVE TASKS TASKS IN WRAP UP" at bounding box center [142, 183] width 217 height 298
drag, startPoint x: 192, startPoint y: 383, endPoint x: 200, endPoint y: 377, distance: 10.6
click at [192, 381] on button "HANG UP" at bounding box center [206, 373] width 73 height 22
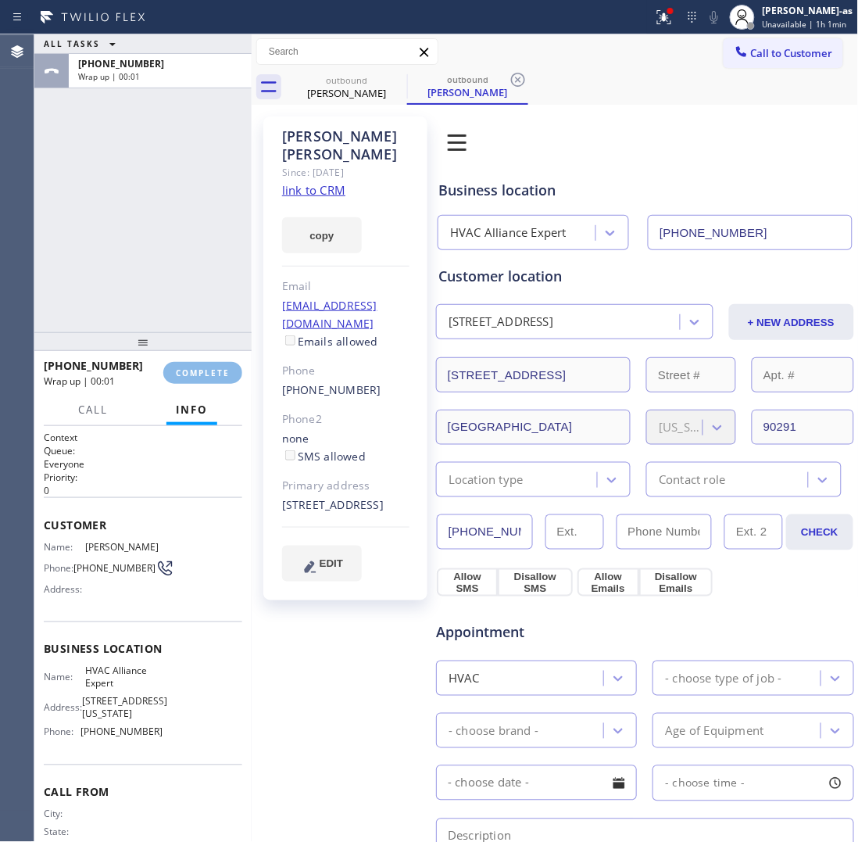
click at [190, 305] on div "ALL TASKS ALL TASKS ACTIVE TASKS TASKS IN WRAP UP +13103100311 Wrap up | 00:01" at bounding box center [142, 183] width 217 height 298
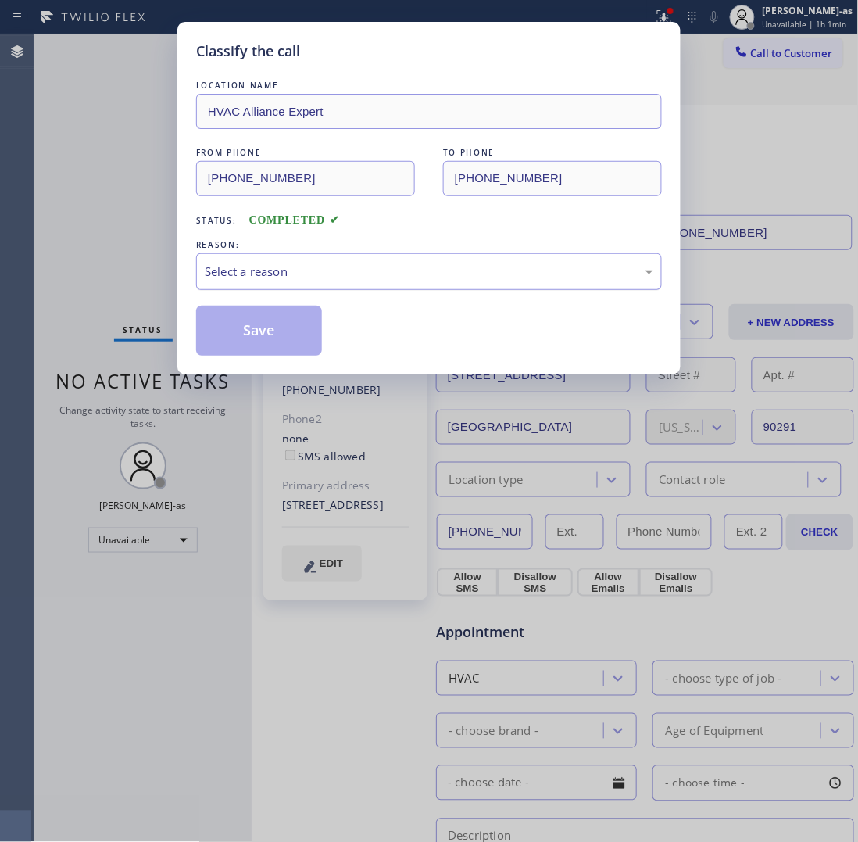
click at [356, 278] on div "Select a reason" at bounding box center [429, 272] width 449 height 18
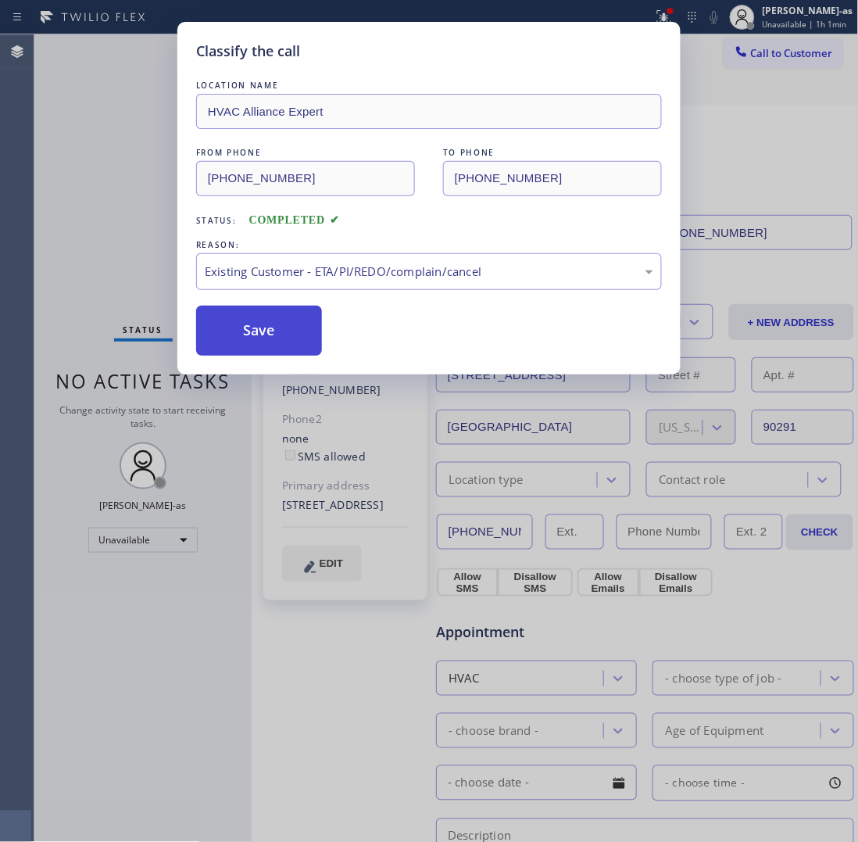
drag, startPoint x: 282, startPoint y: 338, endPoint x: 260, endPoint y: 318, distance: 29.9
click at [281, 338] on button "Save" at bounding box center [259, 331] width 126 height 50
click at [99, 189] on div "Classify the call LOCATION NAME HVAC Alliance Expert FROM PHONE (855) 999-4417 …" at bounding box center [429, 421] width 858 height 842
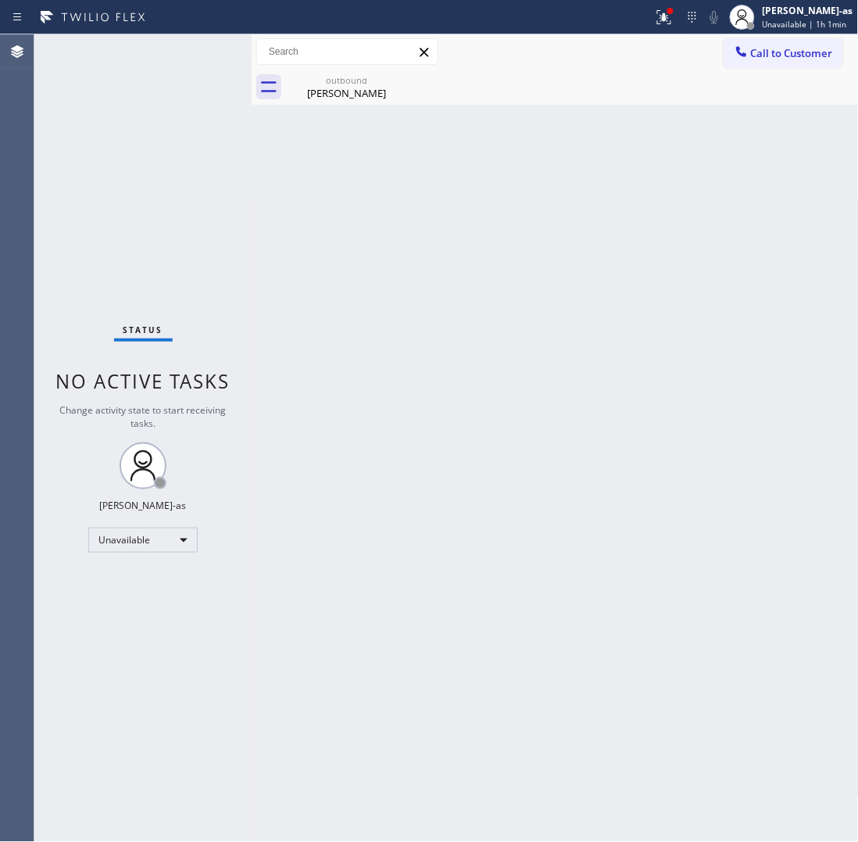
drag, startPoint x: 311, startPoint y: 94, endPoint x: 331, endPoint y: 174, distance: 82.1
click at [315, 95] on div "David Sandoval" at bounding box center [347, 93] width 118 height 14
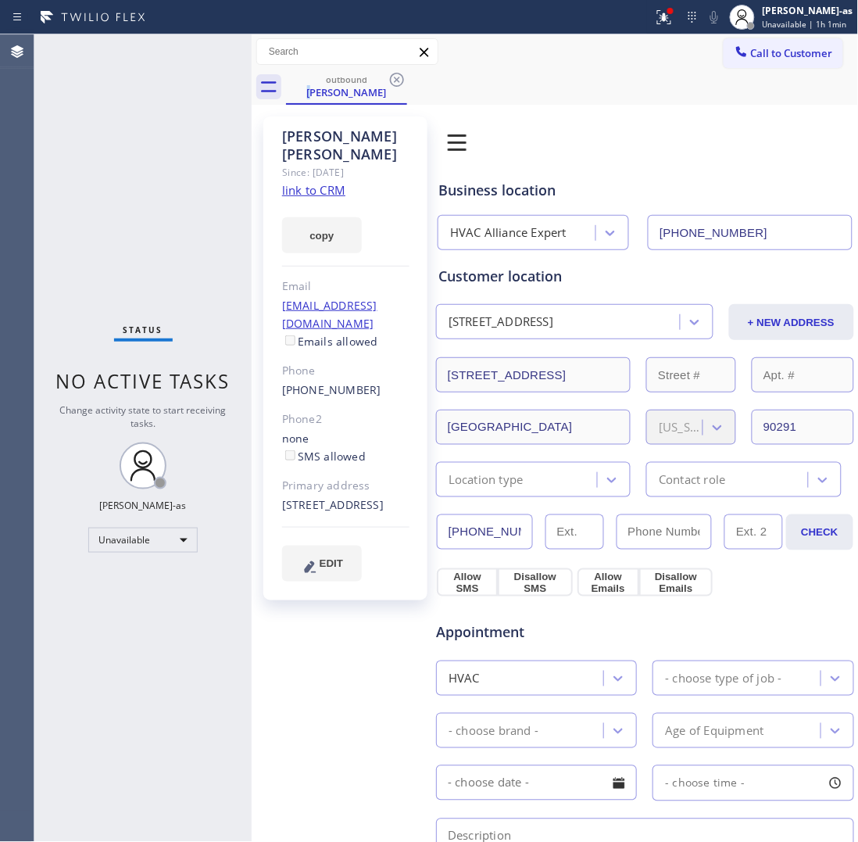
click at [326, 182] on link "link to CRM" at bounding box center [313, 190] width 63 height 16
click at [342, 87] on div "David Sandoval" at bounding box center [347, 92] width 118 height 14
click at [774, 59] on span "Call to Customer" at bounding box center [792, 53] width 82 height 14
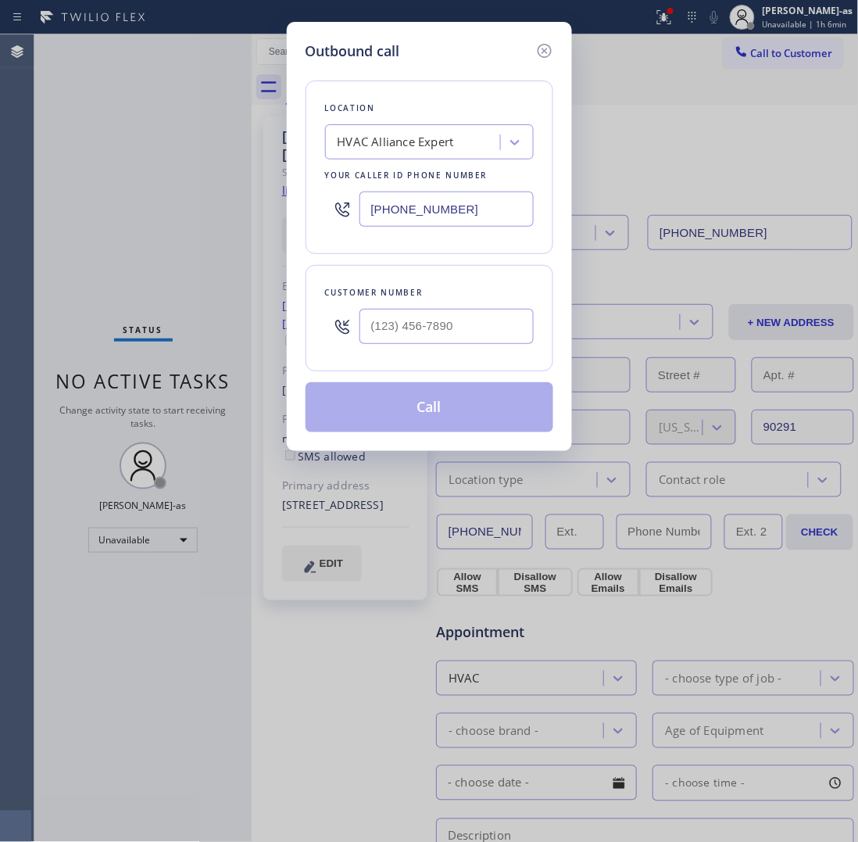
drag, startPoint x: 456, startPoint y: 360, endPoint x: 455, endPoint y: 352, distance: 7.9
click at [456, 356] on div "Customer number" at bounding box center [430, 318] width 248 height 106
click at [459, 322] on input "(___) ___-____" at bounding box center [447, 326] width 174 height 35
paste input "310) 347-1120"
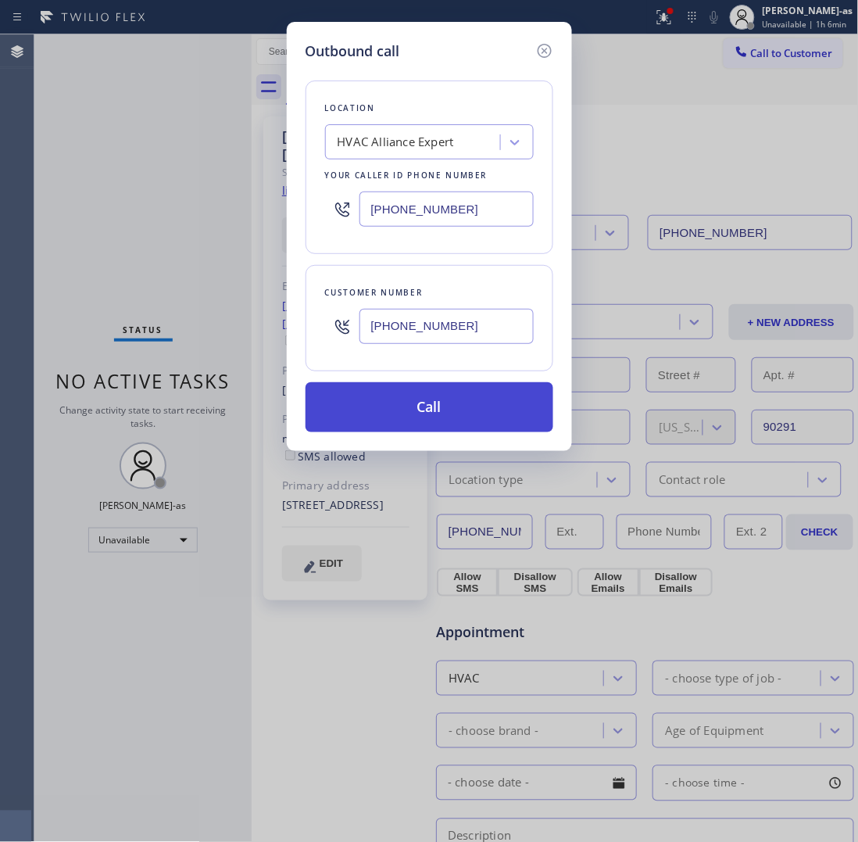
type input "(310) 347-1120"
click at [460, 406] on button "Call" at bounding box center [430, 407] width 248 height 50
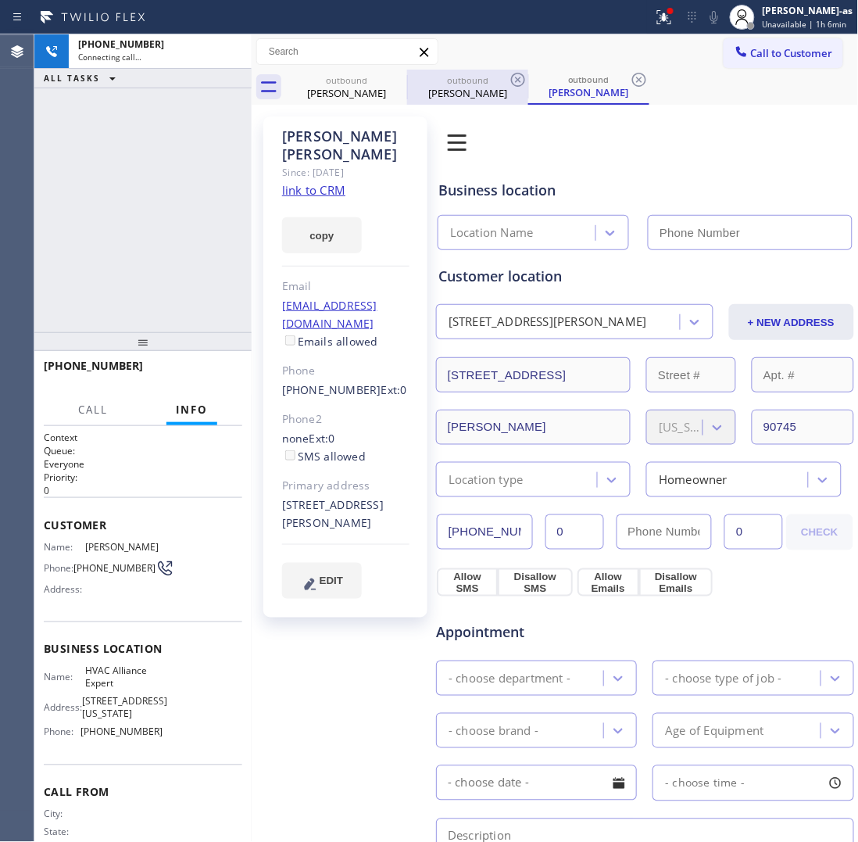
click at [358, 84] on div "outbound" at bounding box center [347, 80] width 118 height 12
click at [0, 0] on icon at bounding box center [0, 0] width 0 height 0
click at [409, 80] on div "outbound" at bounding box center [468, 80] width 118 height 12
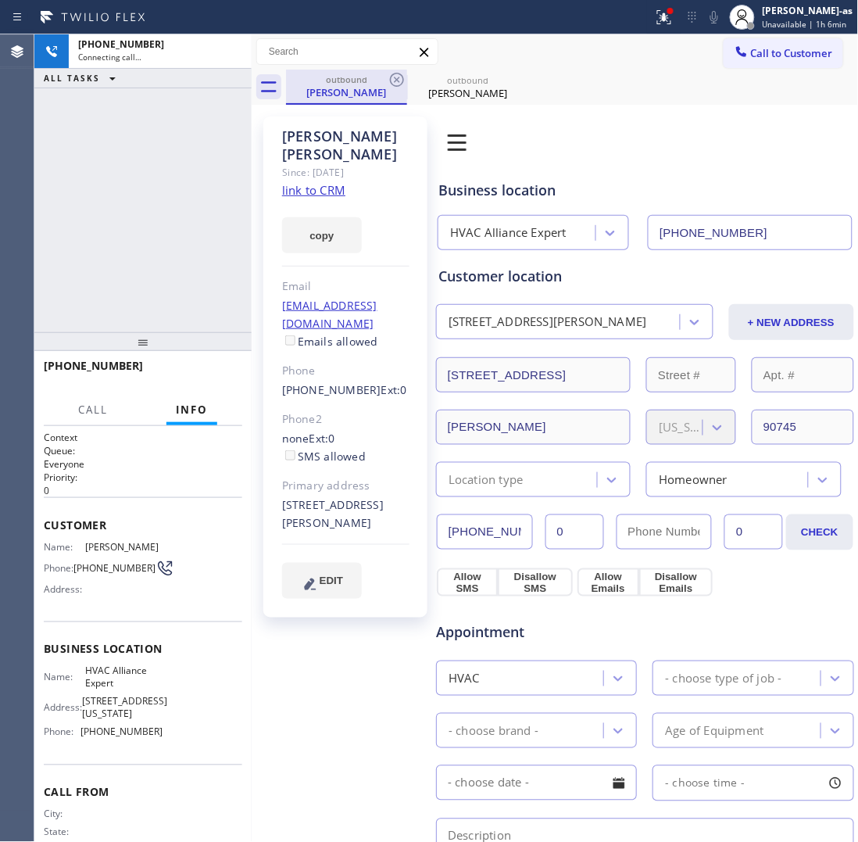
type input "[PHONE_NUMBER]"
click at [399, 77] on icon at bounding box center [397, 79] width 19 height 19
click at [252, 157] on div at bounding box center [252, 437] width 0 height 807
click at [320, 182] on link "link to CRM" at bounding box center [313, 190] width 63 height 16
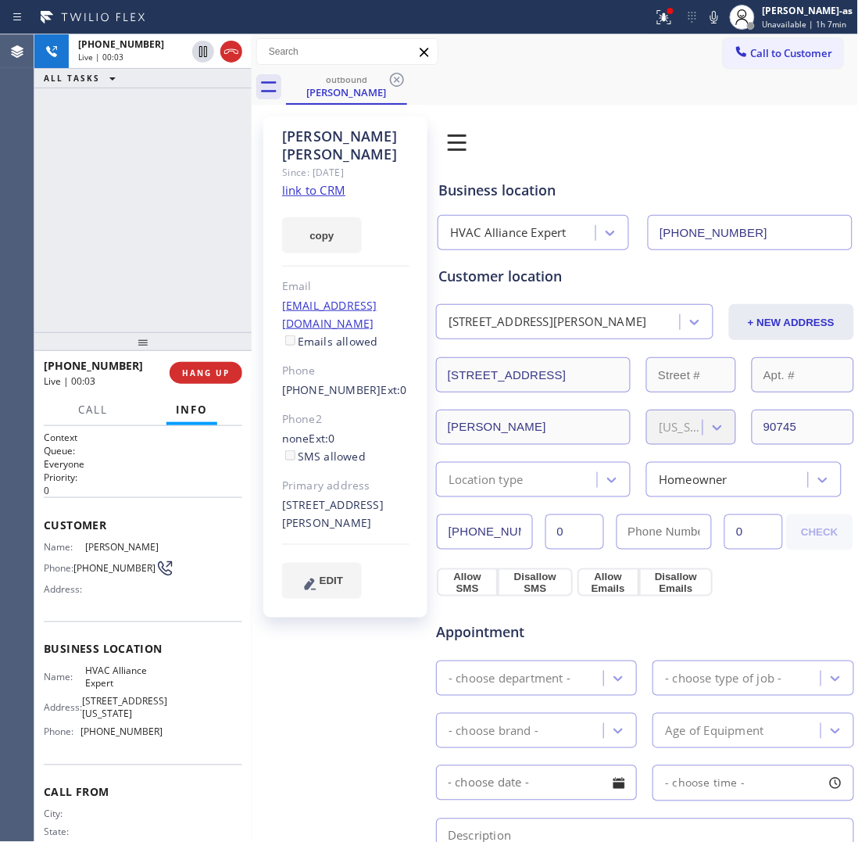
click at [207, 203] on div "+13103471120 Live | 00:03 ALL TASKS ALL TASKS ACTIVE TASKS TASKS IN WRAP UP" at bounding box center [142, 183] width 217 height 298
click at [227, 61] on button at bounding box center [231, 52] width 22 height 22
click at [221, 313] on div "+13103471120 Live | 00:04 ALL TASKS ALL TASKS ACTIVE TASKS TASKS IN WRAP UP" at bounding box center [142, 183] width 217 height 298
click at [199, 376] on span "COMPLETE" at bounding box center [203, 372] width 54 height 11
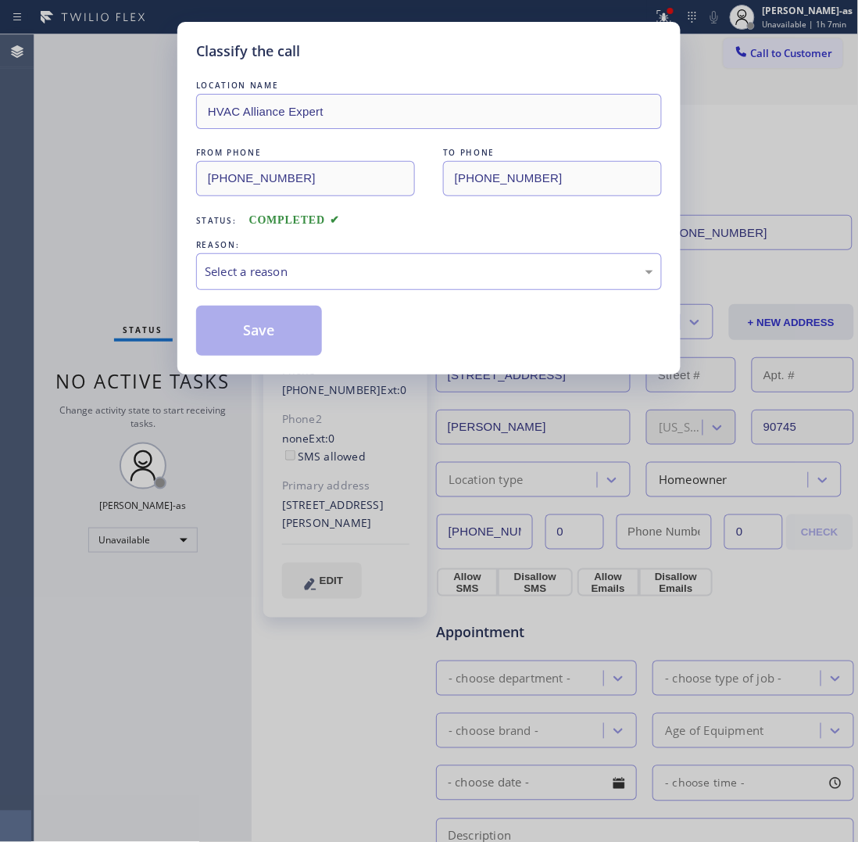
click at [199, 376] on div "Classify the call LOCATION NAME HVAC Alliance Expert FROM PHONE (855) 999-4417 …" at bounding box center [429, 421] width 858 height 842
click at [201, 376] on div "Classify the call LOCATION NAME HVAC Alliance Expert FROM PHONE (855) 999-4417 …" at bounding box center [429, 421] width 858 height 842
click at [202, 374] on div "Classify the call LOCATION NAME HVAC Alliance Expert FROM PHONE (855) 999-4417 …" at bounding box center [428, 198] width 503 height 353
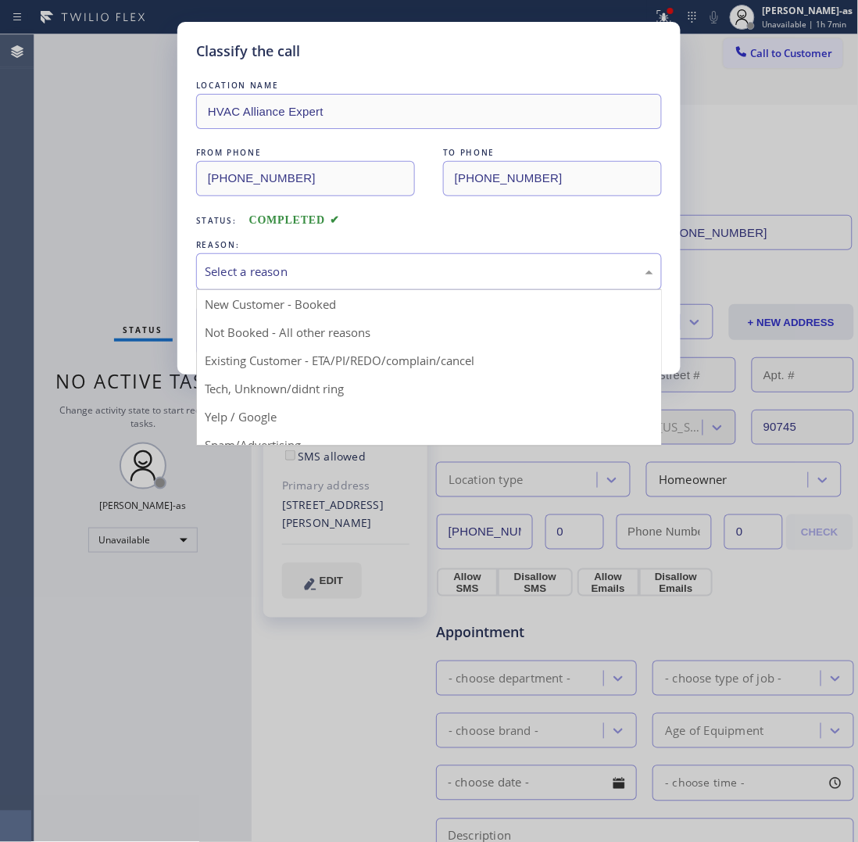
drag, startPoint x: 301, startPoint y: 260, endPoint x: 352, endPoint y: 349, distance: 102.6
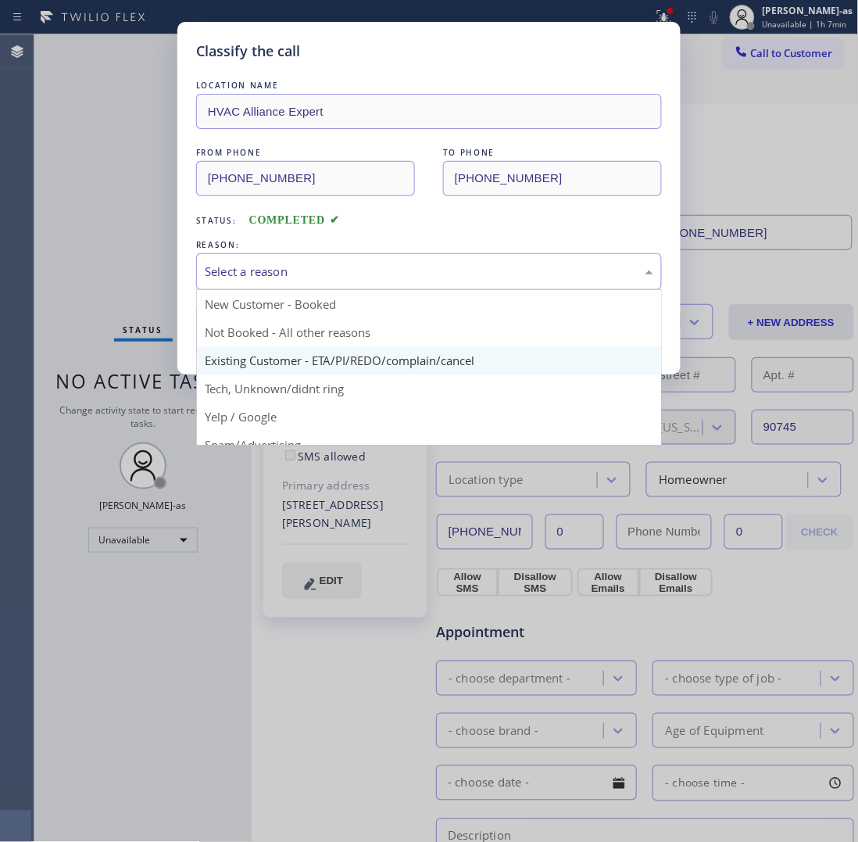
click at [301, 260] on div "Select a reason" at bounding box center [429, 271] width 466 height 37
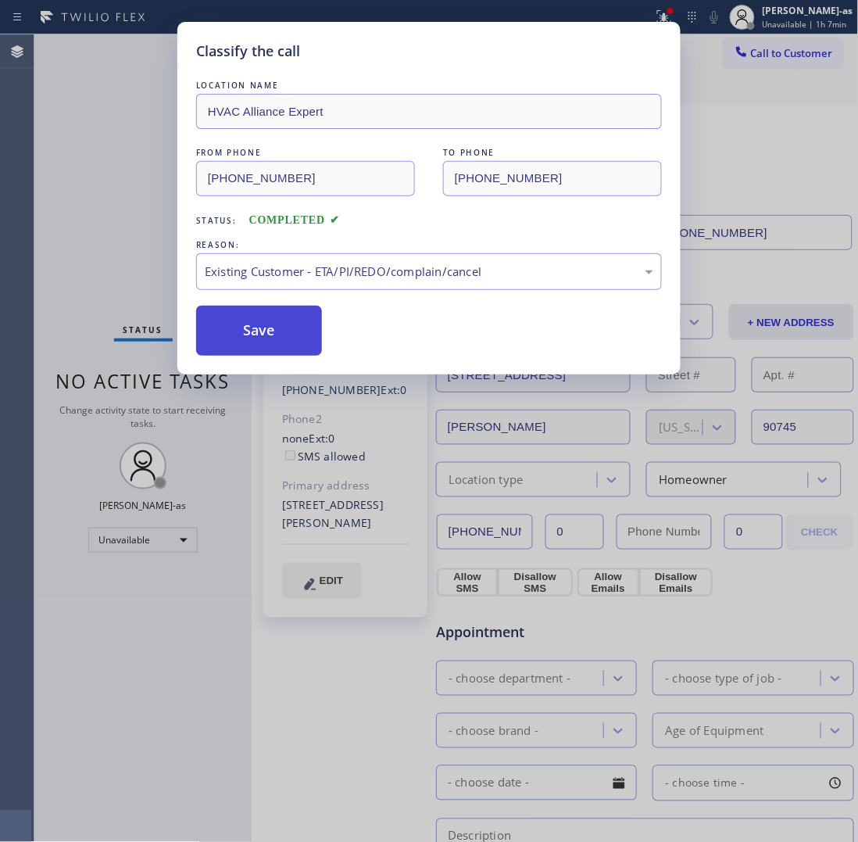
click at [298, 325] on button "Save" at bounding box center [259, 331] width 126 height 50
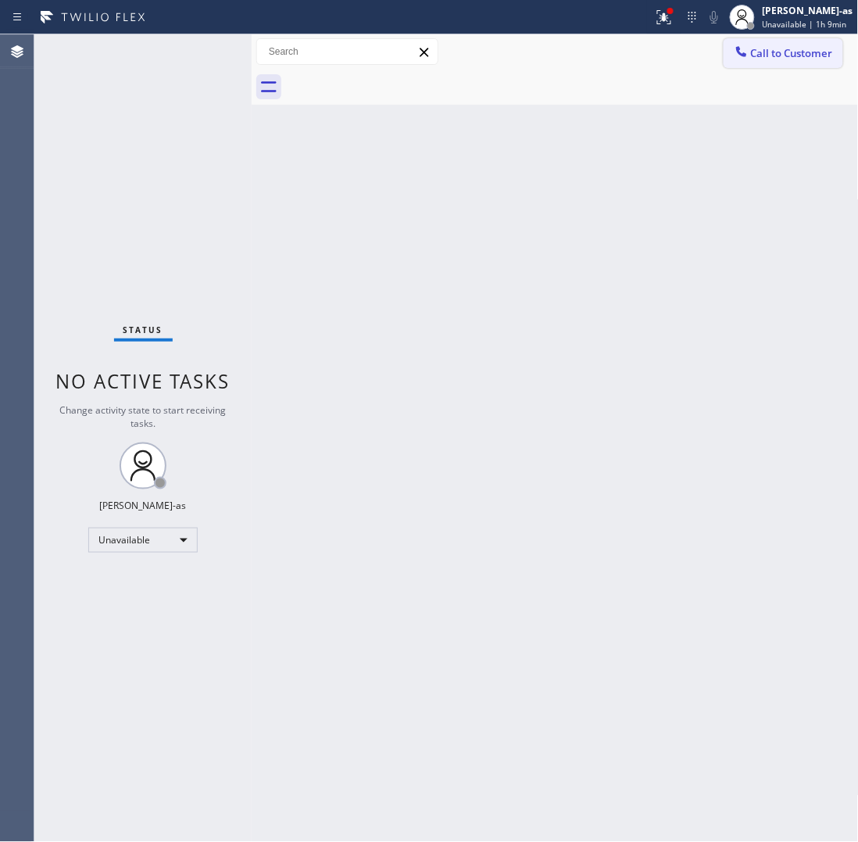
click at [754, 47] on span "Call to Customer" at bounding box center [792, 53] width 82 height 14
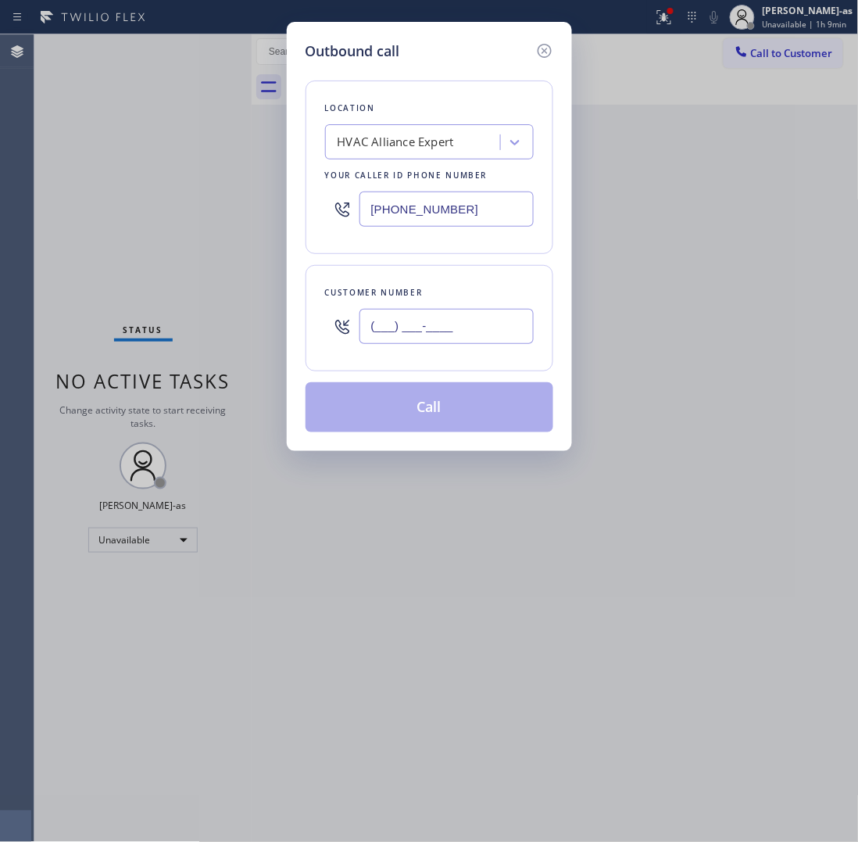
click at [462, 331] on input "(___) ___-____" at bounding box center [447, 326] width 174 height 35
paste input "310) 621-1877"
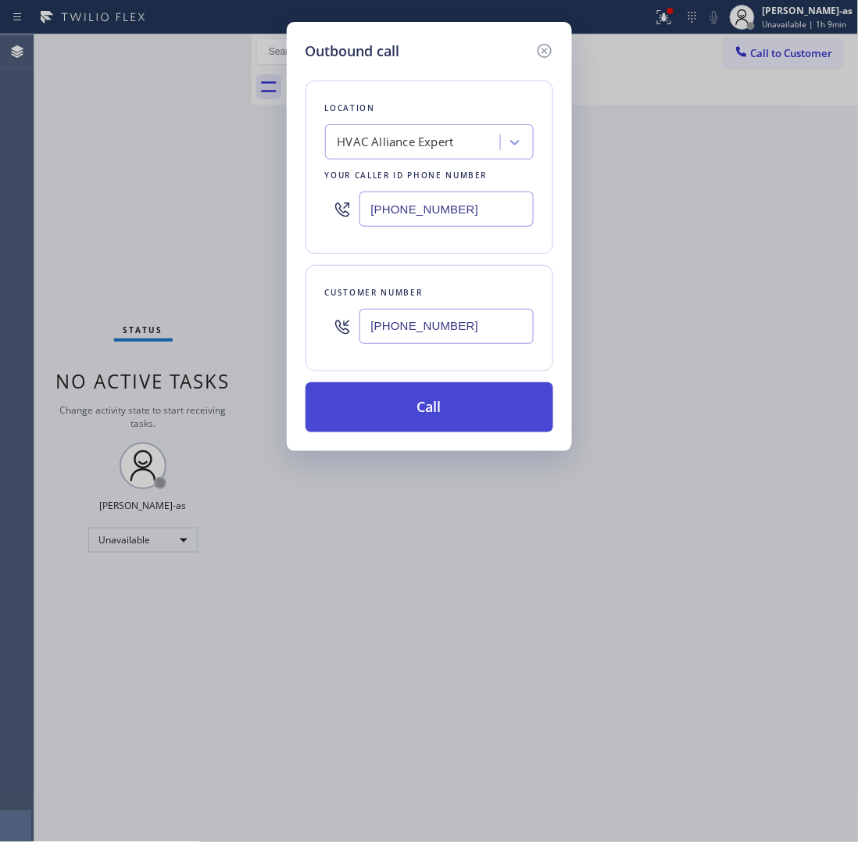
type input "(310) 621-1877"
click at [452, 397] on button "Call" at bounding box center [430, 407] width 248 height 50
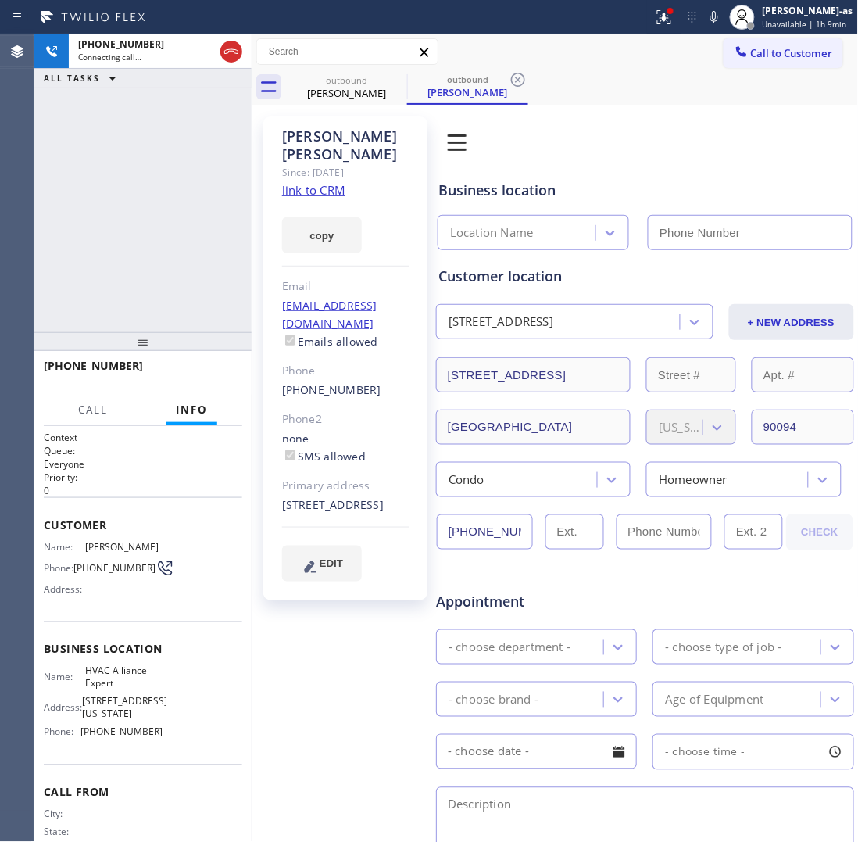
type input "[PHONE_NUMBER]"
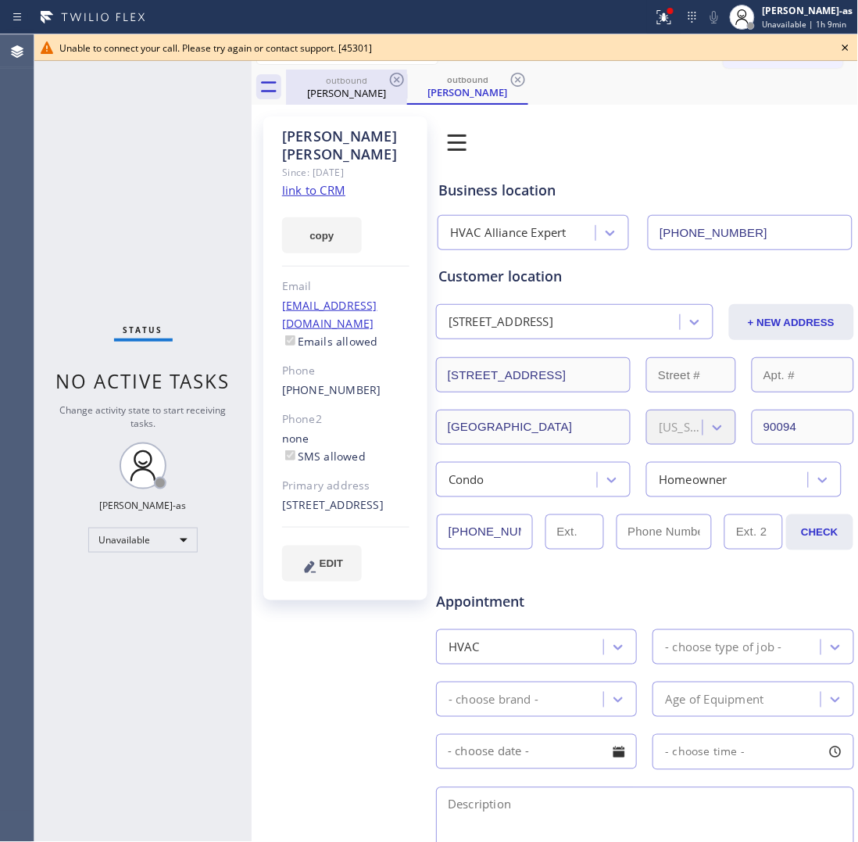
drag, startPoint x: 342, startPoint y: 81, endPoint x: 324, endPoint y: 165, distance: 86.3
click at [344, 81] on div "outbound" at bounding box center [347, 80] width 118 height 12
click at [0, 0] on icon at bounding box center [0, 0] width 0 height 0
click at [274, 188] on div "Thomas Bruno Since: 20 may 2020 link to CRM copy Email tbrunojr@gmail.com Email…" at bounding box center [345, 358] width 164 height 484
drag, startPoint x: 336, startPoint y: 87, endPoint x: 375, endPoint y: 77, distance: 40.4
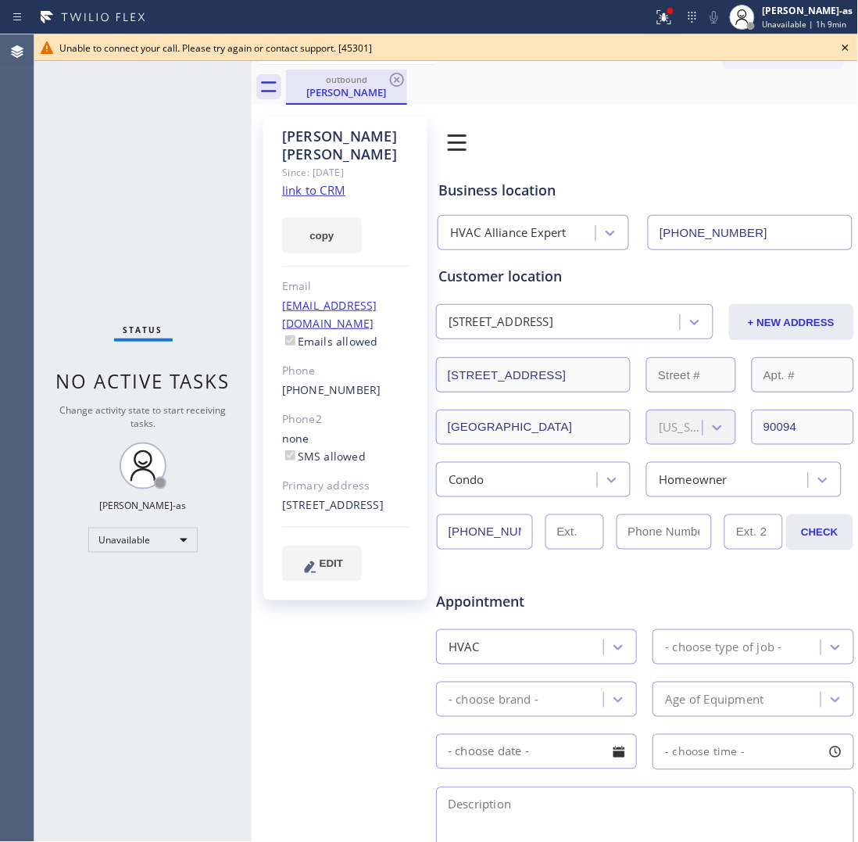
click at [341, 85] on div "Thomas Bruno" at bounding box center [347, 92] width 118 height 14
drag, startPoint x: 377, startPoint y: 76, endPoint x: 399, endPoint y: 78, distance: 22.0
click at [383, 77] on div "outbound" at bounding box center [347, 79] width 118 height 12
click at [399, 78] on icon at bounding box center [397, 80] width 14 height 14
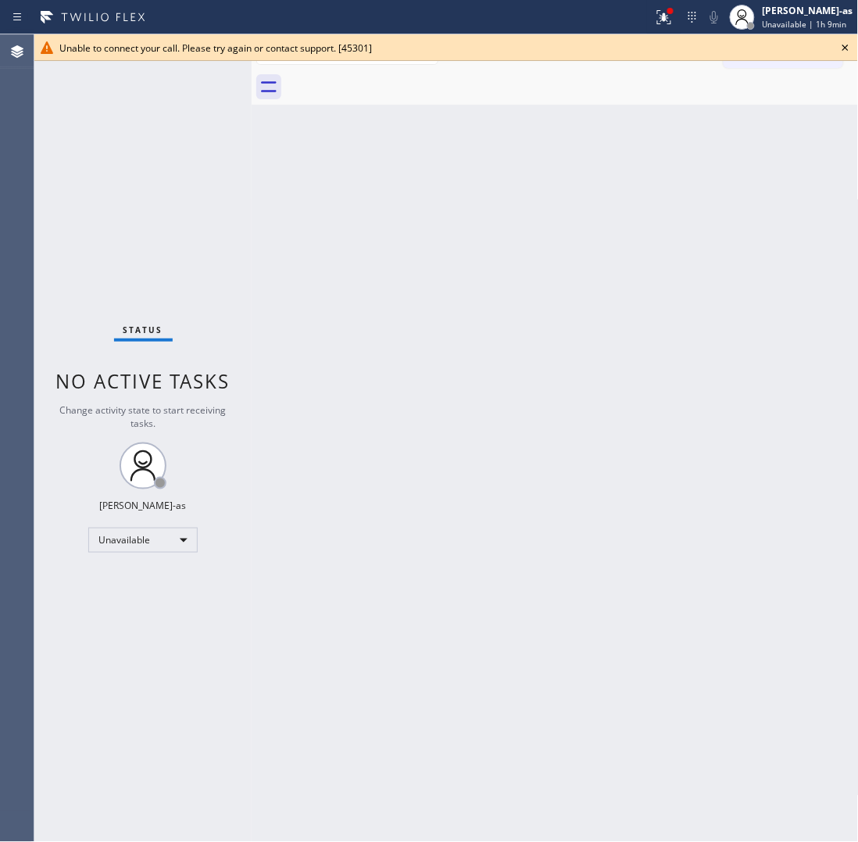
click at [207, 237] on div "Status No active tasks Change activity state to start receiving tasks. [PERSON_…" at bounding box center [142, 437] width 217 height 807
click at [840, 48] on icon at bounding box center [845, 47] width 19 height 19
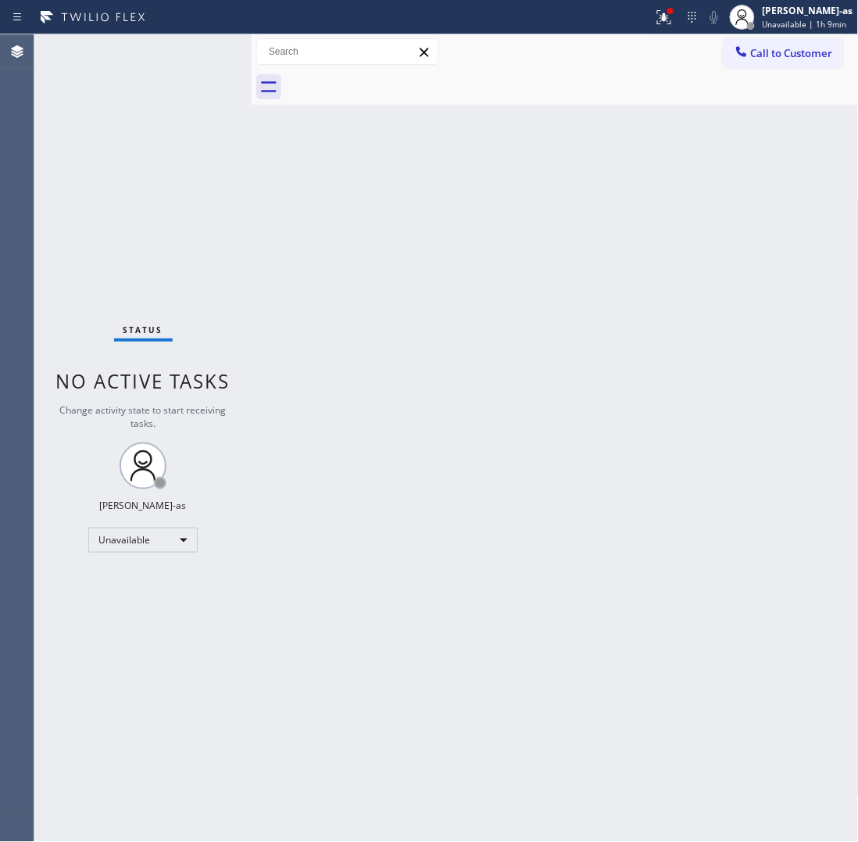
click at [809, 49] on span "Call to Customer" at bounding box center [792, 53] width 82 height 14
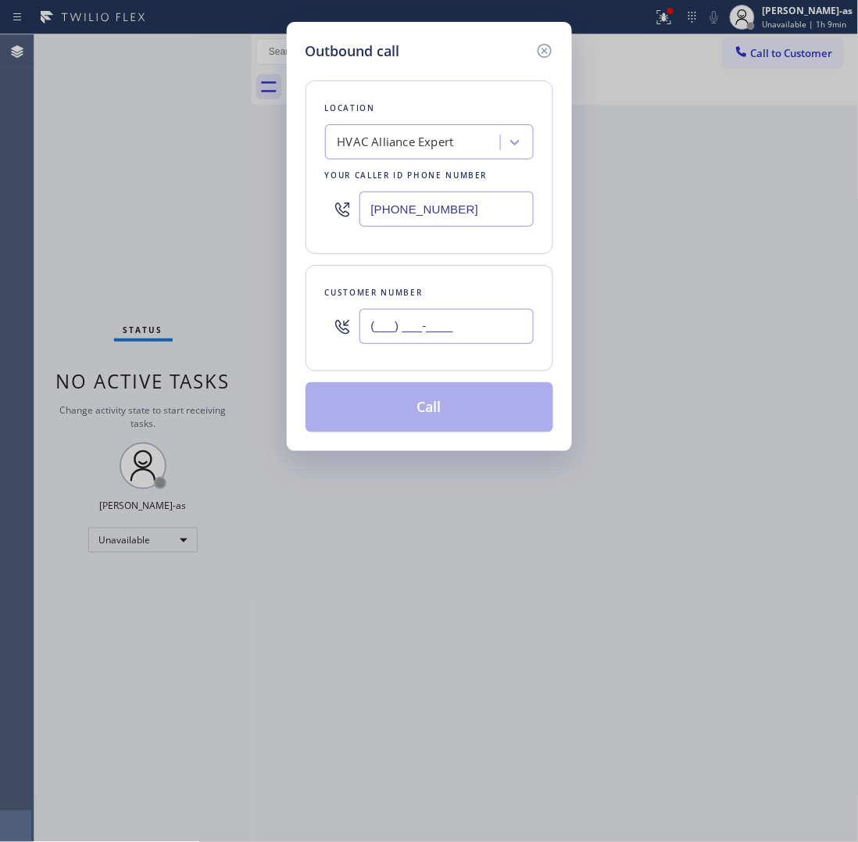
click at [452, 322] on input "(___) ___-____" at bounding box center [447, 326] width 174 height 35
paste input "310) 621-1877"
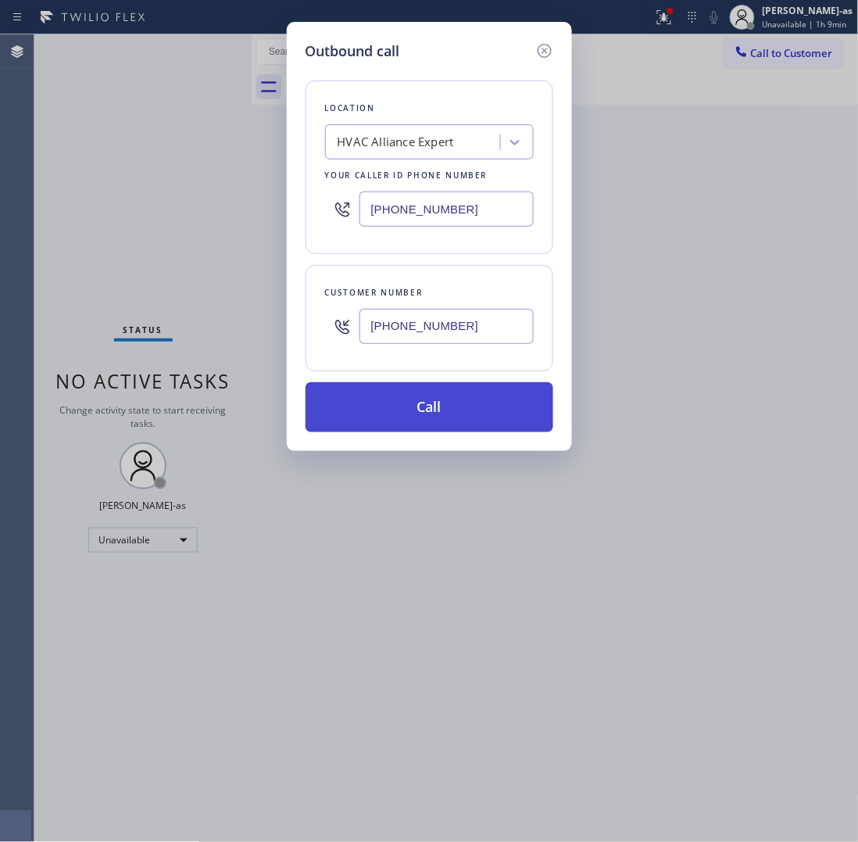
type input "(310) 621-1877"
click at [453, 403] on button "Call" at bounding box center [430, 407] width 248 height 50
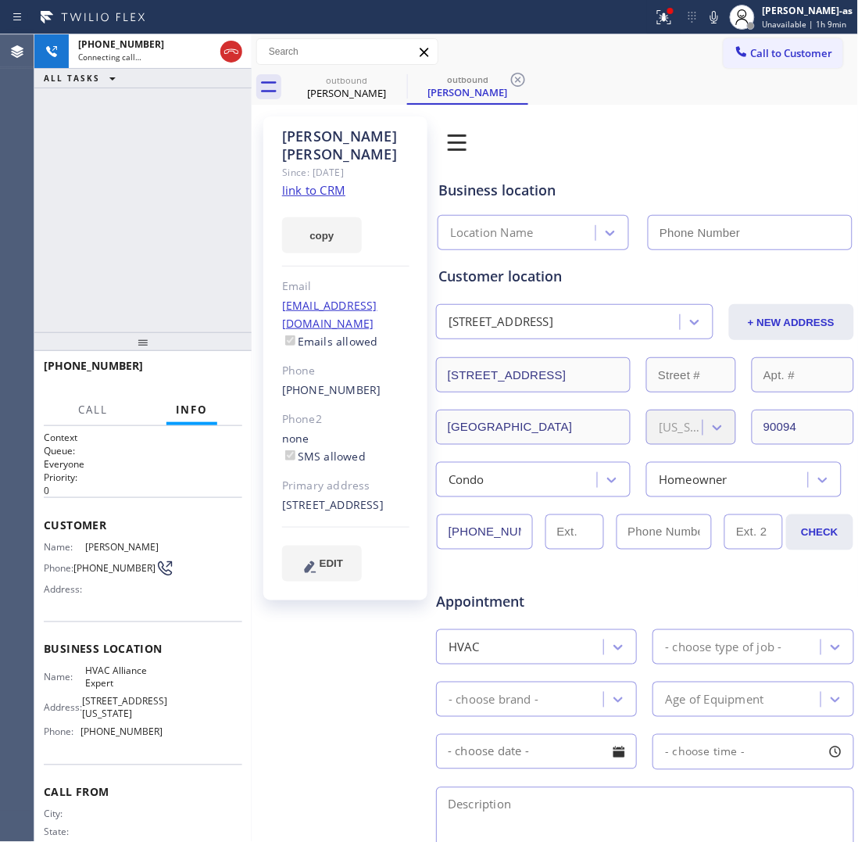
type input "[PHONE_NUMBER]"
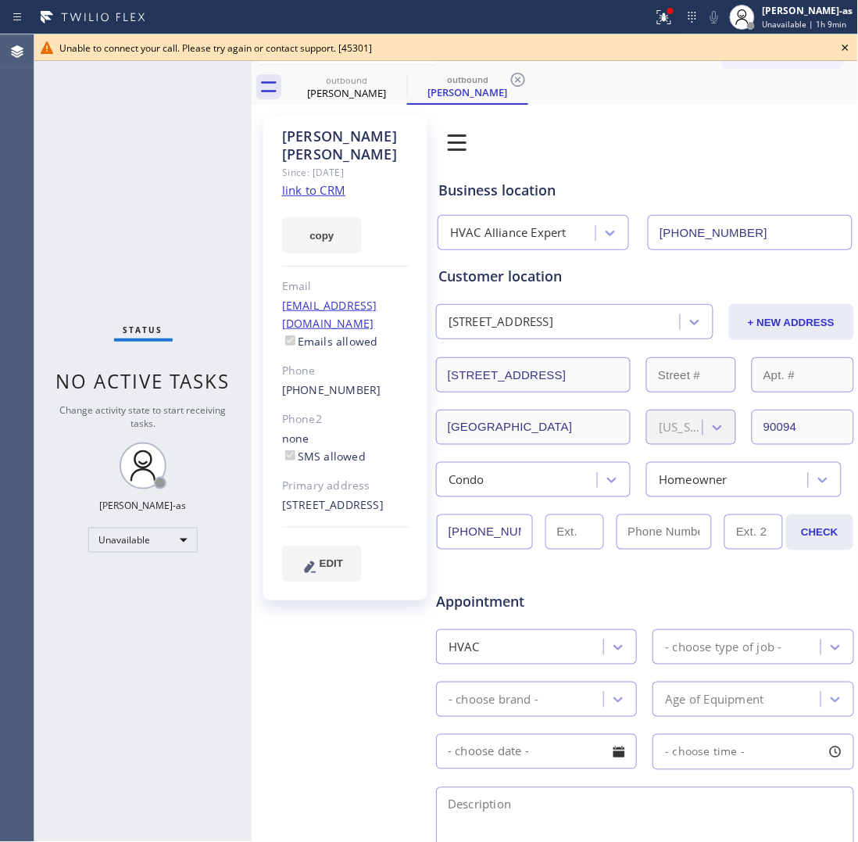
drag, startPoint x: 356, startPoint y: 357, endPoint x: 381, endPoint y: 77, distance: 281.7
click at [356, 382] on link "(310) 621-1877" at bounding box center [331, 389] width 99 height 15
click at [0, 0] on div "Location HVAC Alliance Expert Your caller id phone number (855) 999-4417" at bounding box center [0, 0] width 0 height 0
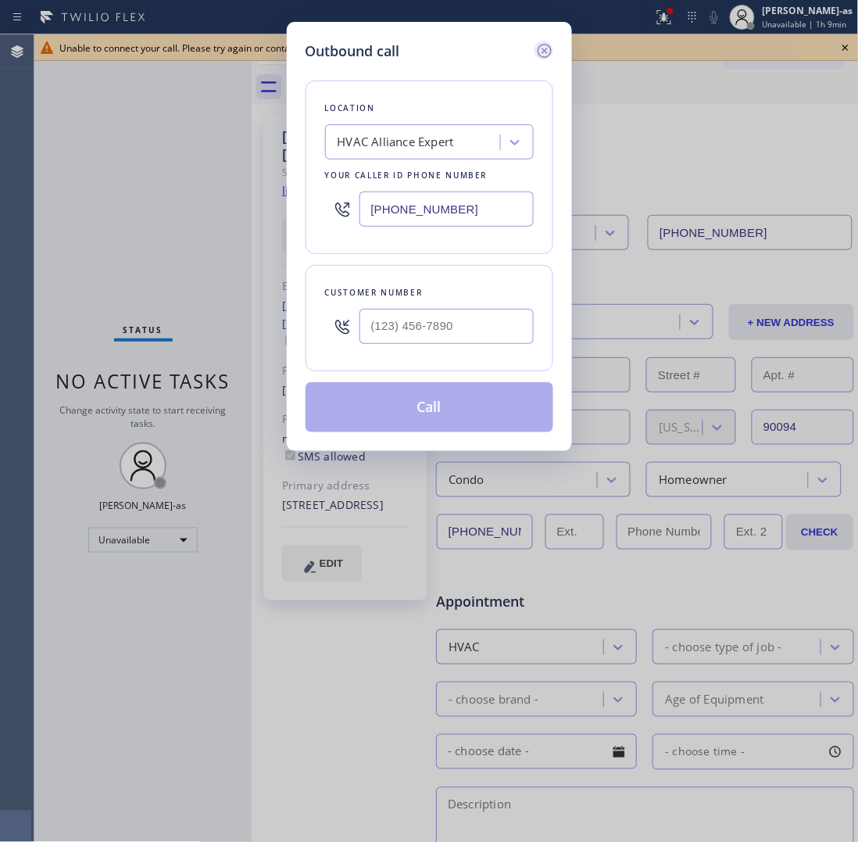
type input "(310) 621-1877"
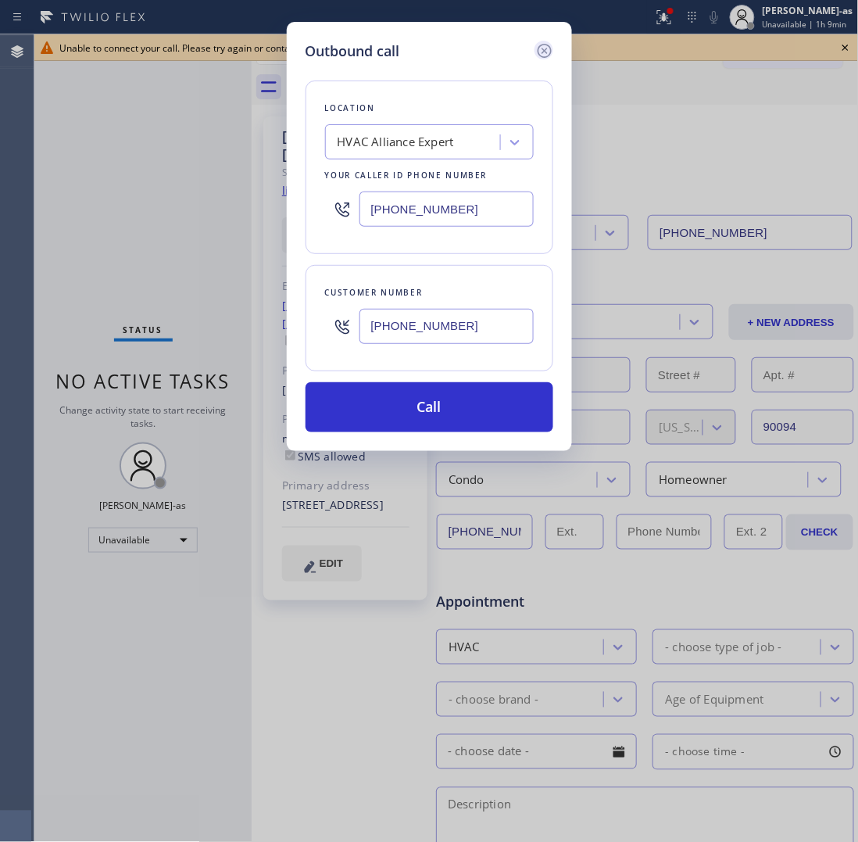
click at [550, 47] on icon at bounding box center [544, 51] width 14 height 14
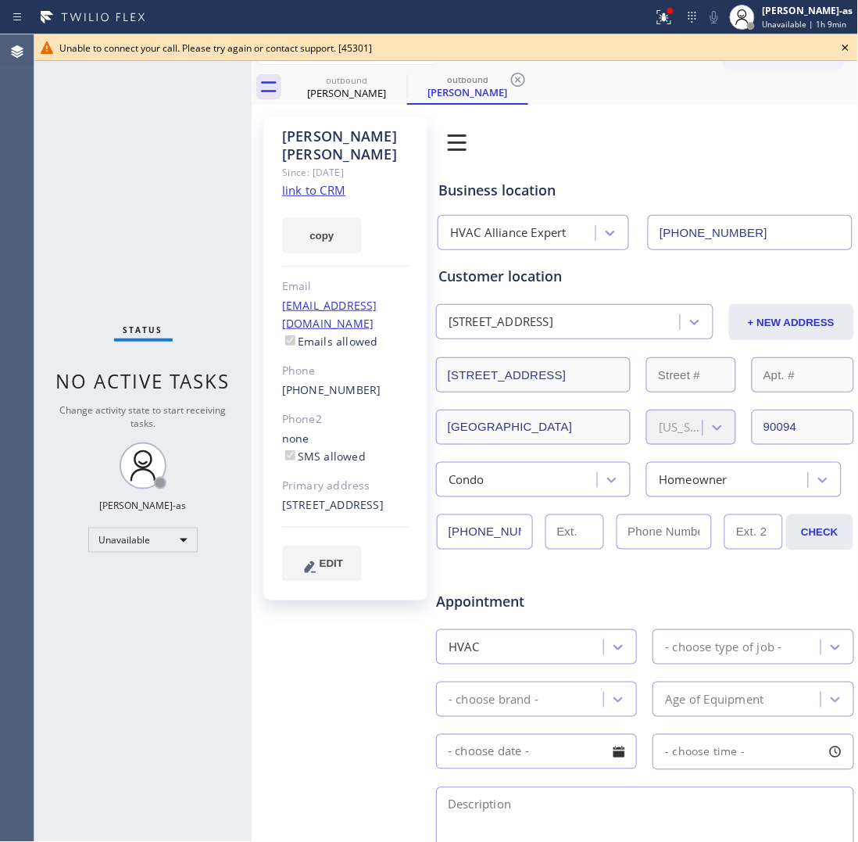
click at [846, 45] on icon at bounding box center [845, 47] width 19 height 19
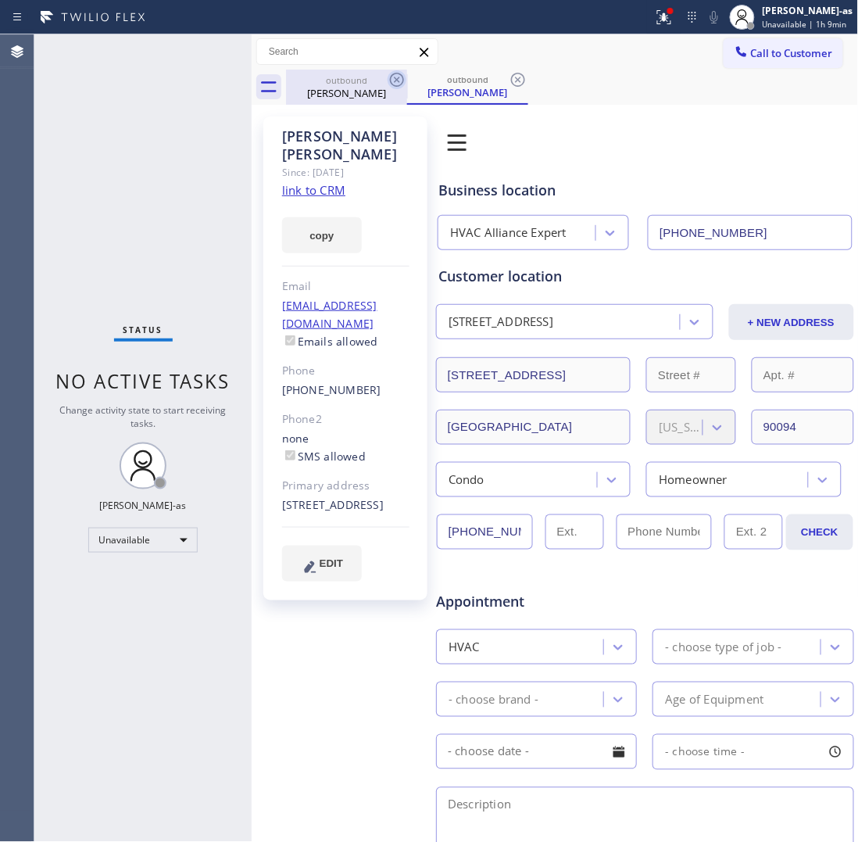
click at [391, 86] on icon at bounding box center [397, 79] width 19 height 19
click at [393, 80] on icon at bounding box center [397, 79] width 19 height 19
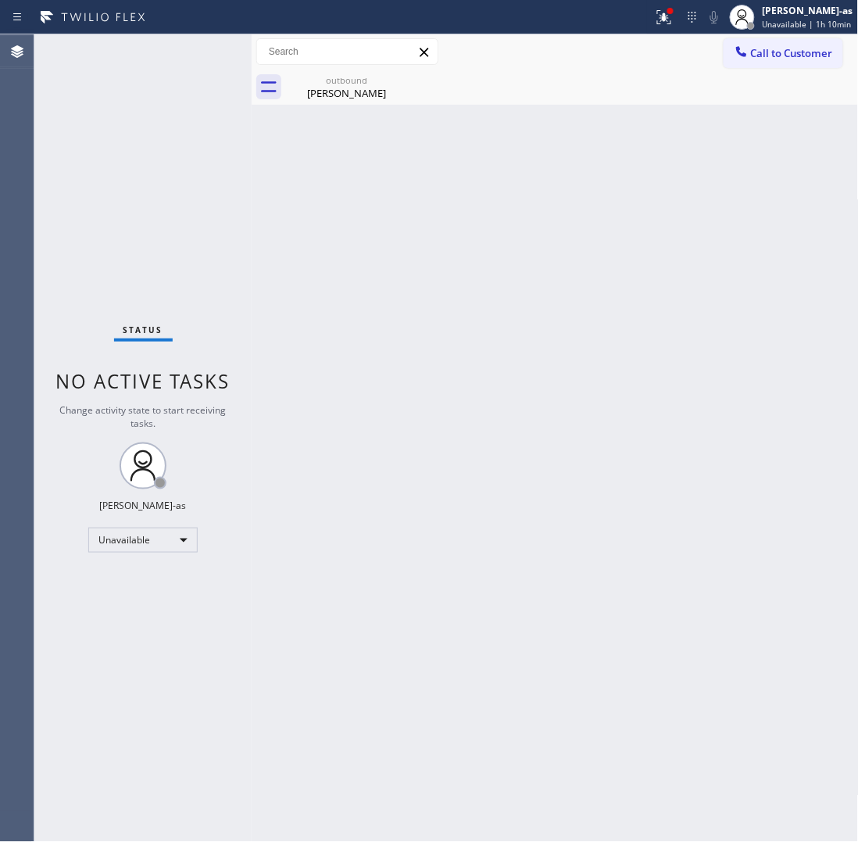
click at [348, 64] on div at bounding box center [347, 51] width 182 height 27
drag, startPoint x: 336, startPoint y: 90, endPoint x: 379, endPoint y: 88, distance: 43.0
click at [336, 91] on div "Thomas Bruno" at bounding box center [347, 93] width 118 height 14
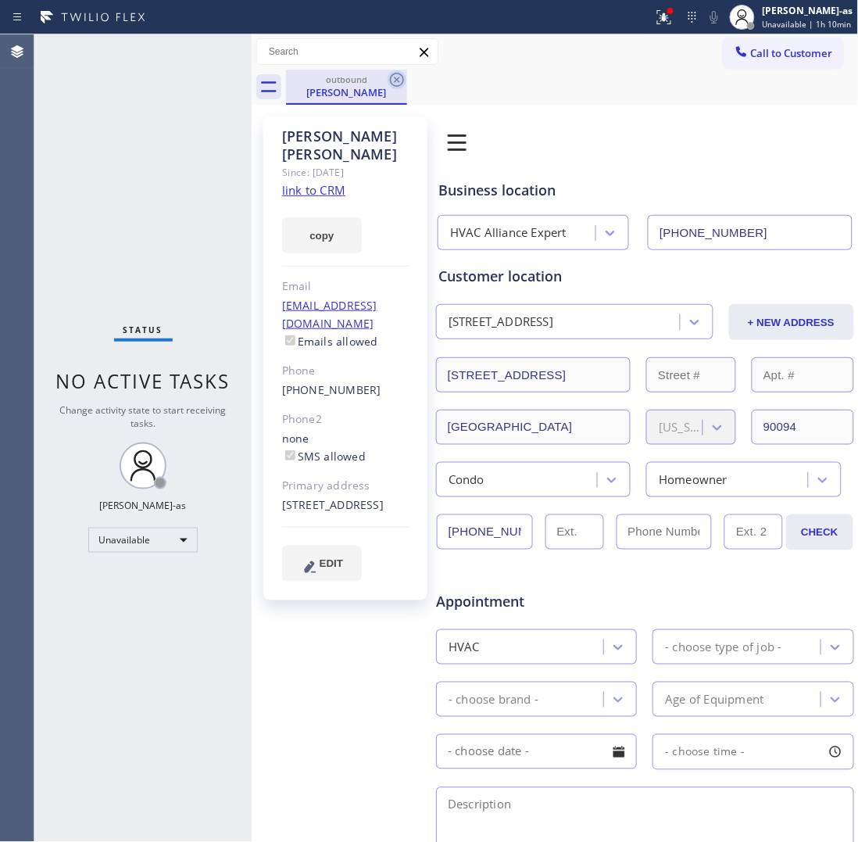
click at [404, 74] on icon at bounding box center [397, 79] width 19 height 19
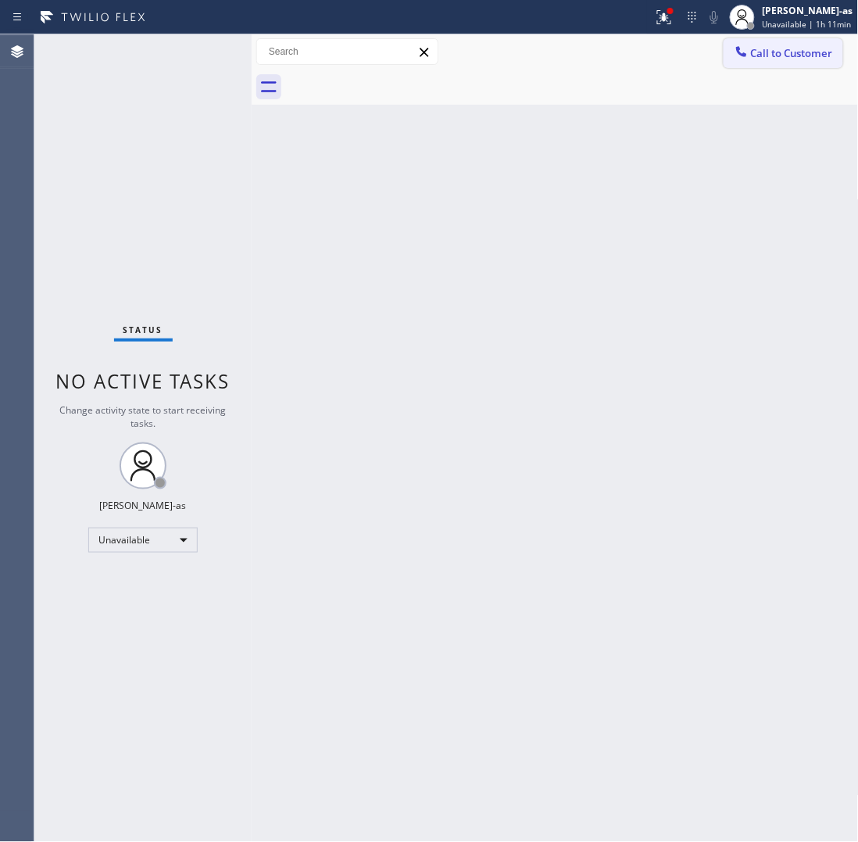
click at [790, 55] on span "Call to Customer" at bounding box center [792, 53] width 82 height 14
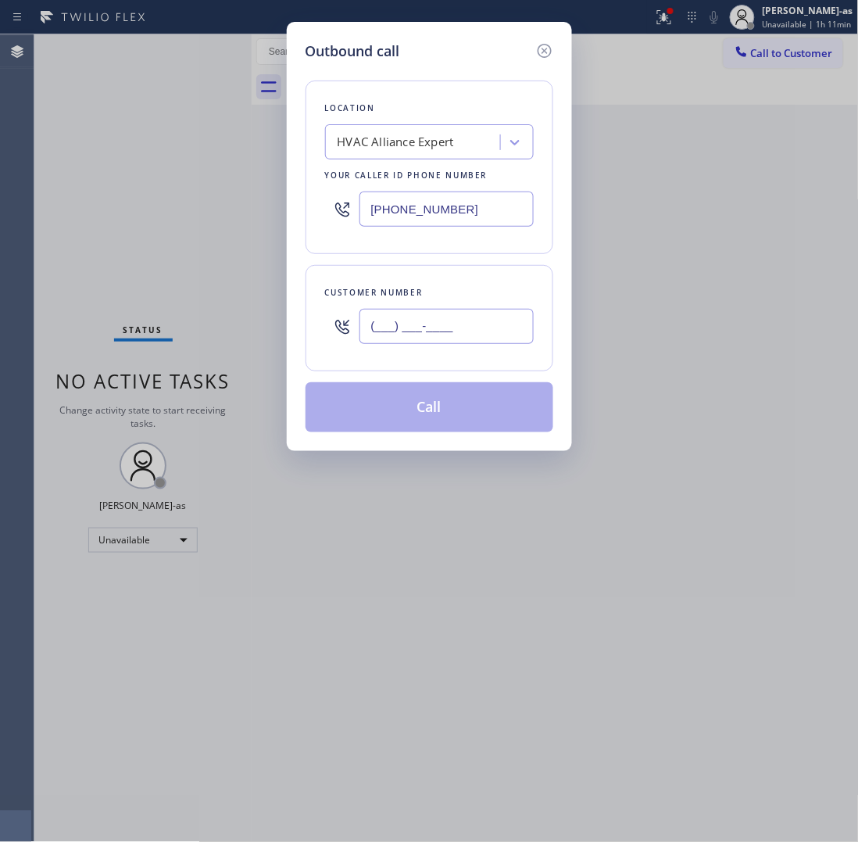
click at [503, 321] on input "(___) ___-____" at bounding box center [447, 326] width 174 height 35
paste input "562) 881-2660"
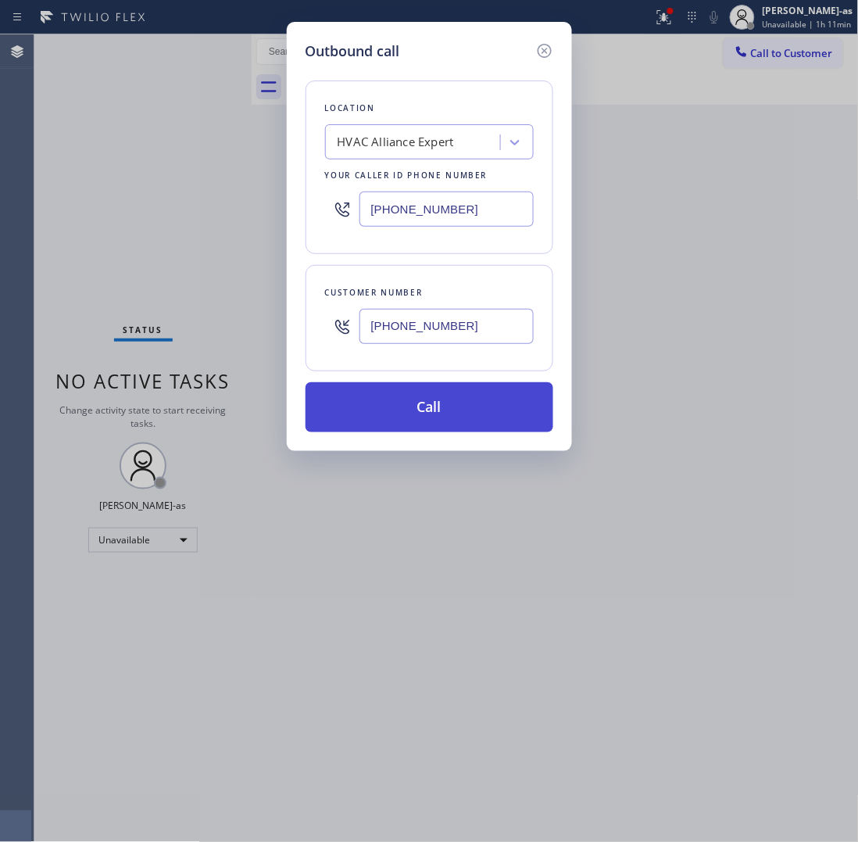
type input "(562) 881-2660"
drag, startPoint x: 431, startPoint y: 415, endPoint x: 450, endPoint y: 415, distance: 18.8
click at [442, 415] on button "Call" at bounding box center [430, 407] width 248 height 50
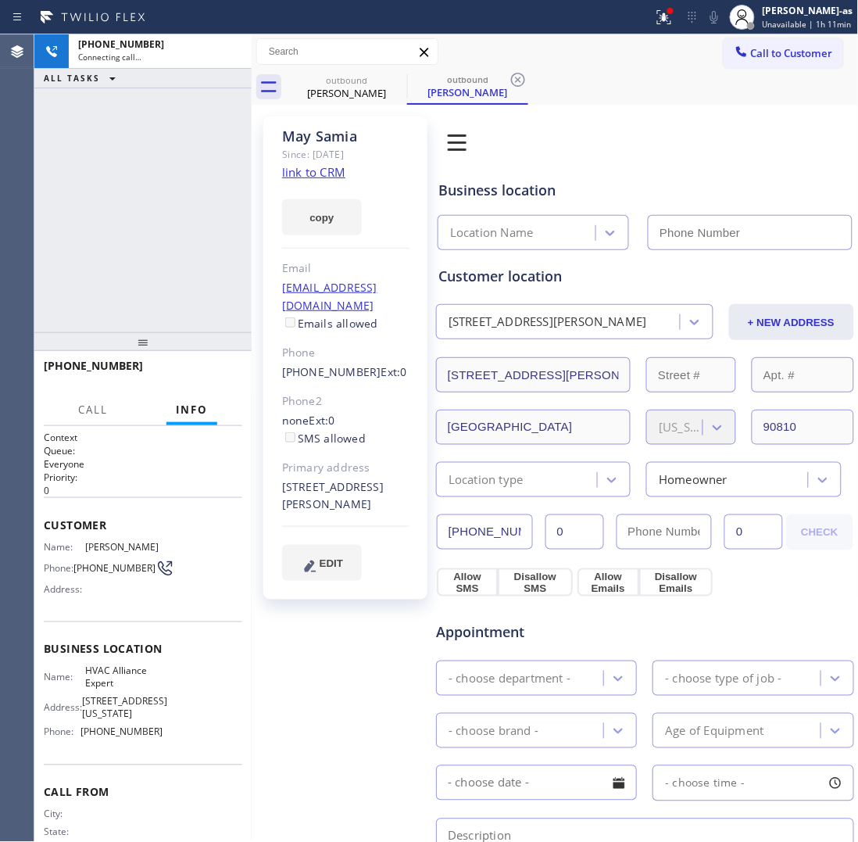
drag, startPoint x: 197, startPoint y: 111, endPoint x: 276, endPoint y: 197, distance: 116.7
click at [219, 129] on div "+15628812660 Connecting call… ALL TASKS ALL TASKS ACTIVE TASKS TASKS IN WRAP UP" at bounding box center [142, 183] width 217 height 298
click at [319, 170] on link "link to CRM" at bounding box center [313, 172] width 63 height 16
type input "[PHONE_NUMBER]"
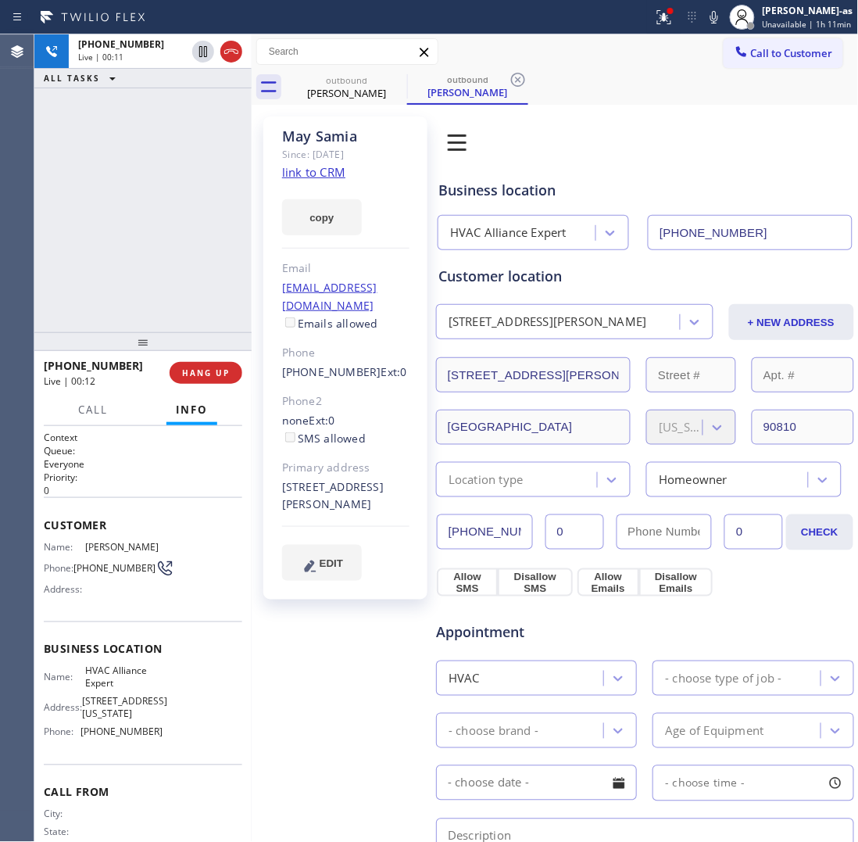
click at [150, 208] on div "+15628812660 Live | 00:11 ALL TASKS ALL TASKS ACTIVE TASKS TASKS IN WRAP UP" at bounding box center [142, 183] width 217 height 298
click at [236, 45] on icon at bounding box center [231, 51] width 19 height 19
click at [235, 48] on icon at bounding box center [231, 51] width 19 height 19
click at [186, 60] on div "Live | 00:14" at bounding box center [132, 57] width 108 height 11
drag, startPoint x: 182, startPoint y: 330, endPoint x: 205, endPoint y: 373, distance: 48.6
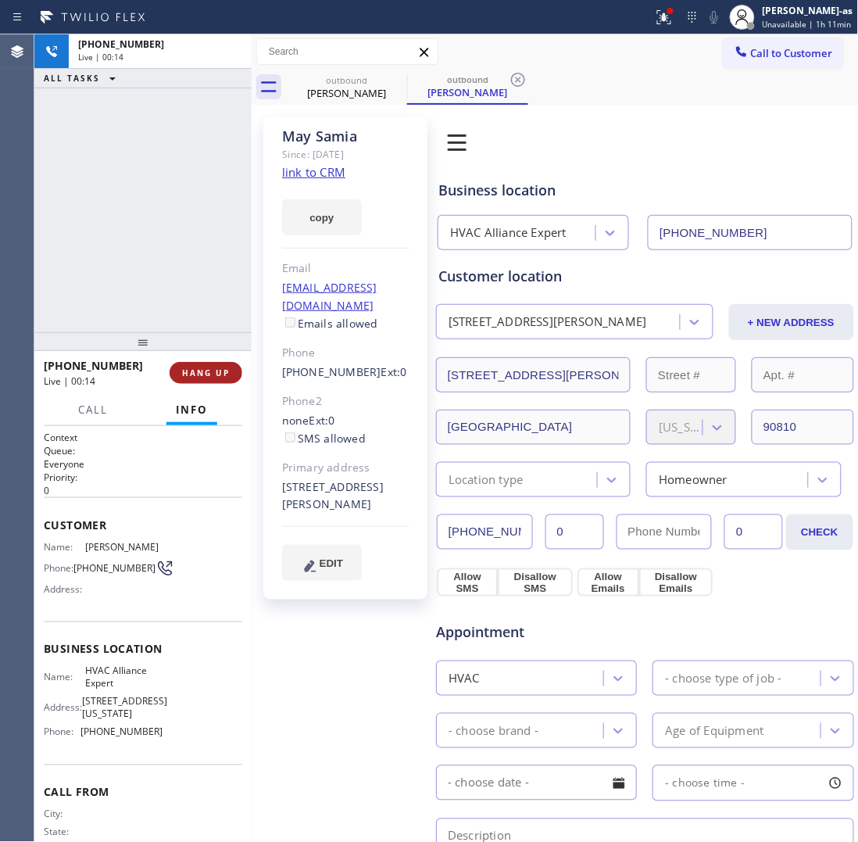
click at [188, 332] on div at bounding box center [142, 341] width 217 height 19
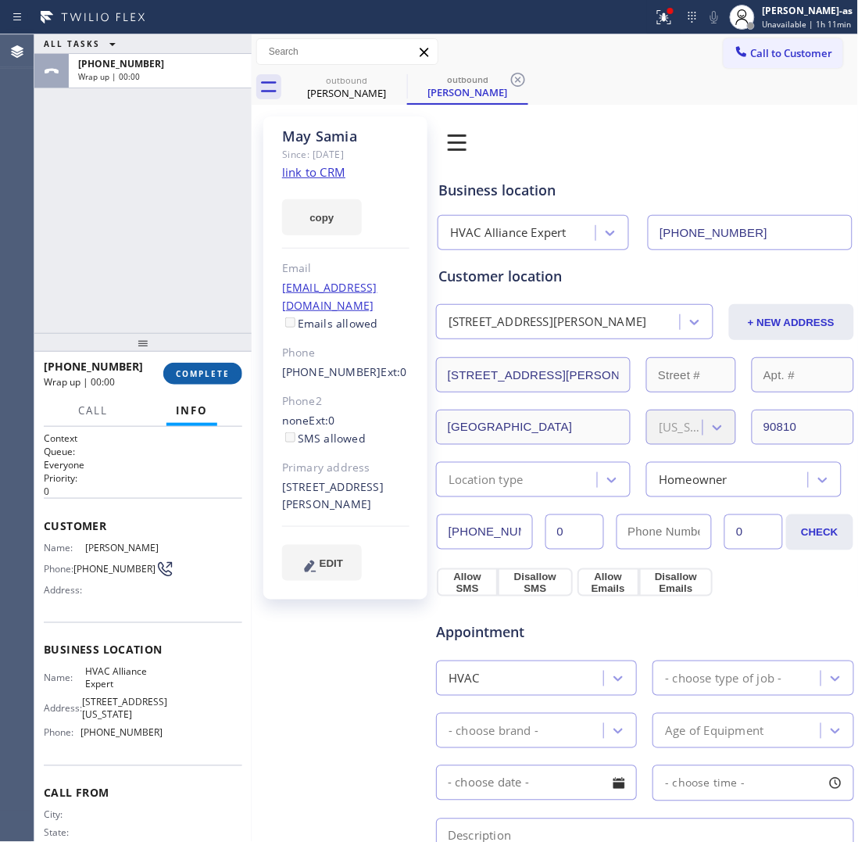
click at [205, 374] on span "COMPLETE" at bounding box center [203, 373] width 54 height 11
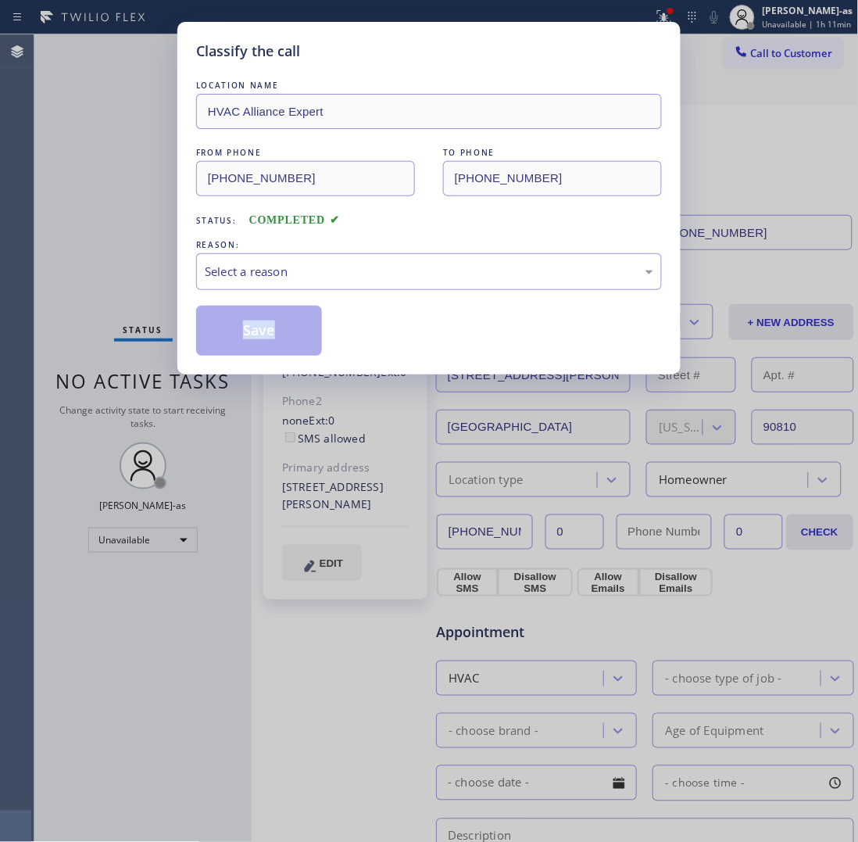
click at [205, 374] on div "Classify the call LOCATION NAME HVAC Alliance Expert FROM PHONE (855) 999-4417 …" at bounding box center [428, 198] width 503 height 353
click at [287, 280] on div "Select a reason" at bounding box center [429, 271] width 466 height 37
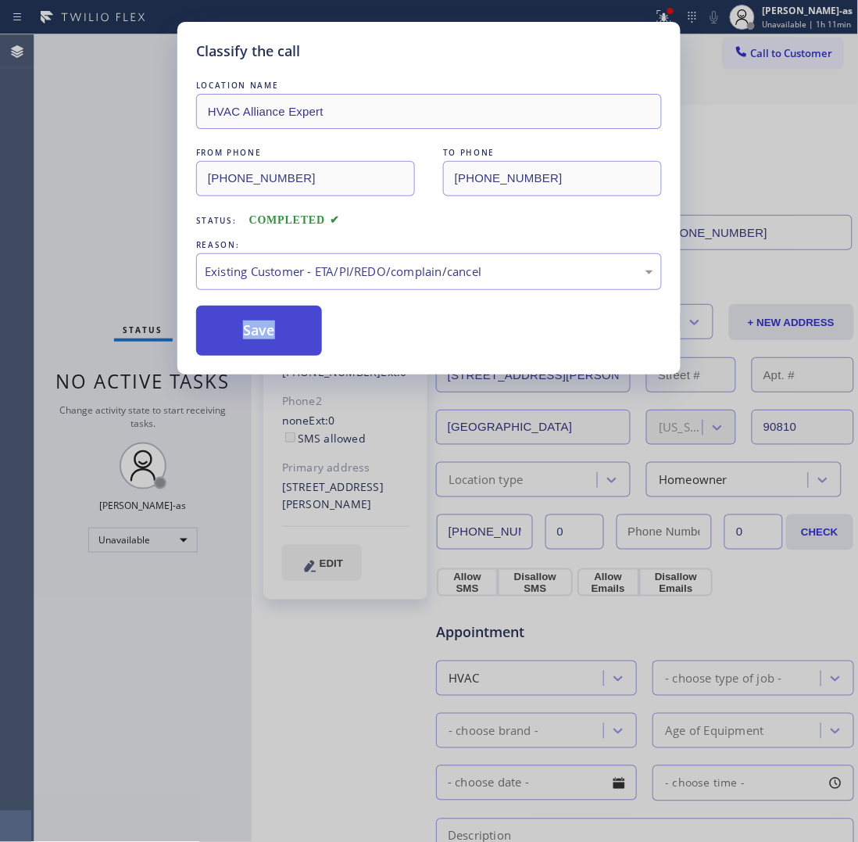
click at [287, 342] on button "Save" at bounding box center [259, 331] width 126 height 50
